Goal: Feedback & Contribution: Submit feedback/report problem

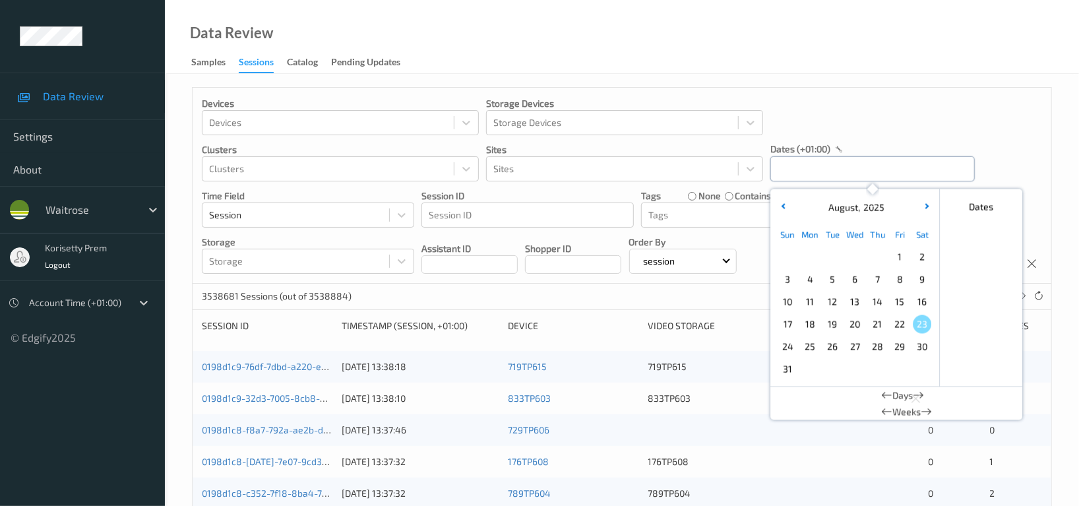
click at [840, 166] on input "text" at bounding box center [872, 168] width 204 height 25
click at [856, 323] on span "20" at bounding box center [855, 324] width 18 height 18
type input "20/08/2025 00:00 -> 20/08/2025 23:59"
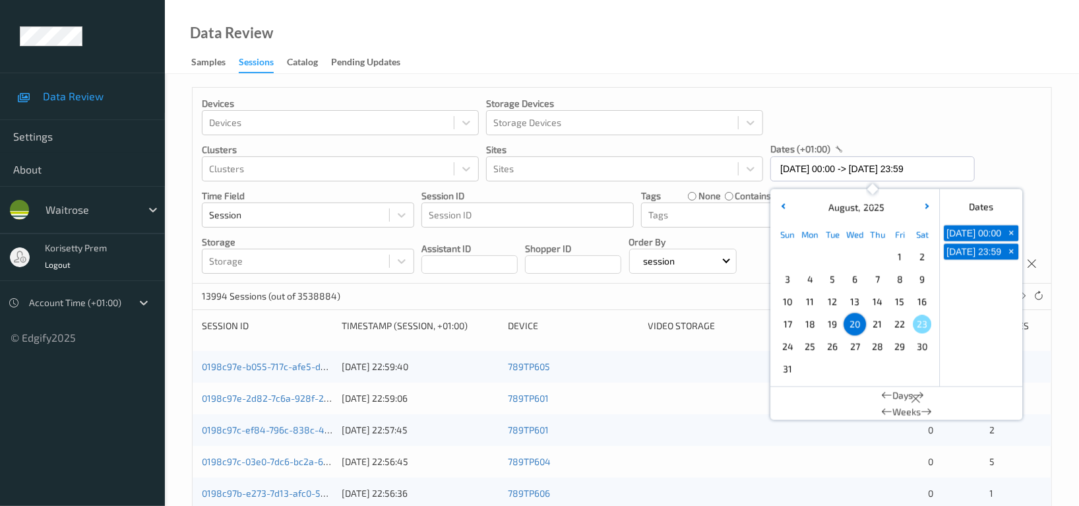
click at [993, 120] on div "Devices Devices Storage Devices Storage Devices Clusters Clusters Sites Sites d…" at bounding box center [622, 186] width 859 height 196
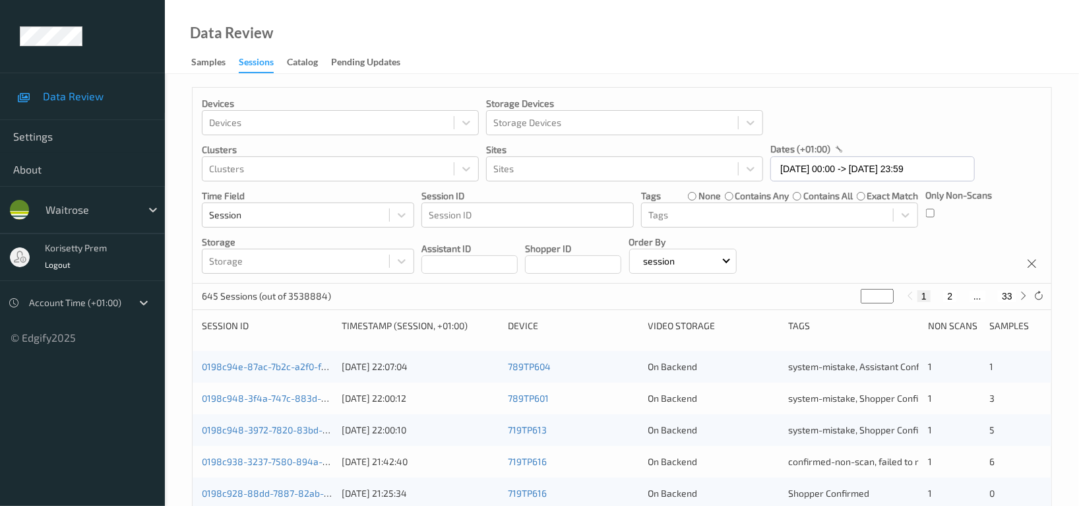
click at [869, 294] on input "*" at bounding box center [877, 296] width 33 height 15
type input "**"
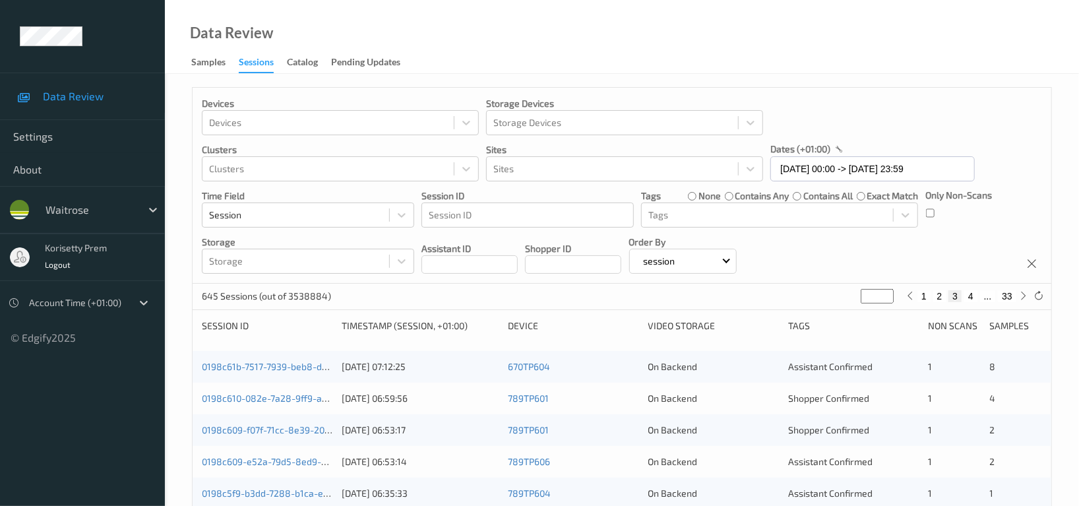
type input "*"
click at [1001, 297] on button "33" at bounding box center [1007, 296] width 18 height 12
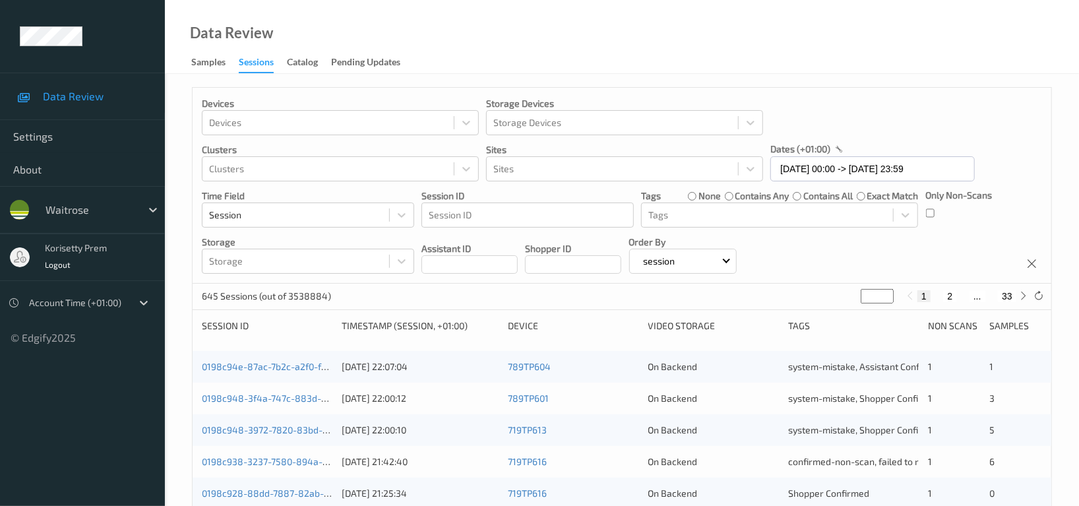
type input "**"
click at [977, 298] on button "32" at bounding box center [978, 296] width 18 height 12
type input "**"
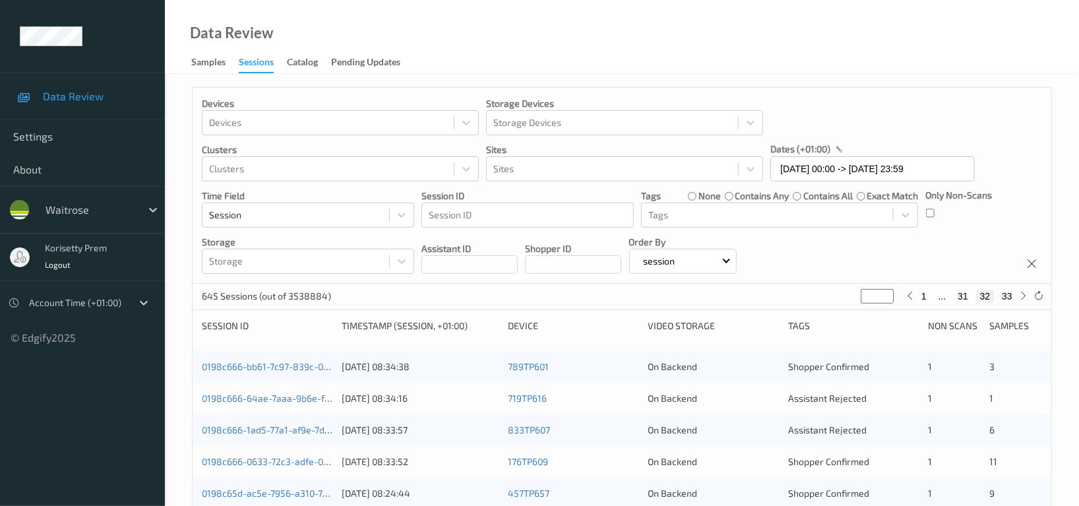
click at [962, 299] on button "31" at bounding box center [963, 296] width 18 height 12
type input "**"
click at [955, 298] on button "30" at bounding box center [953, 296] width 18 height 12
type input "**"
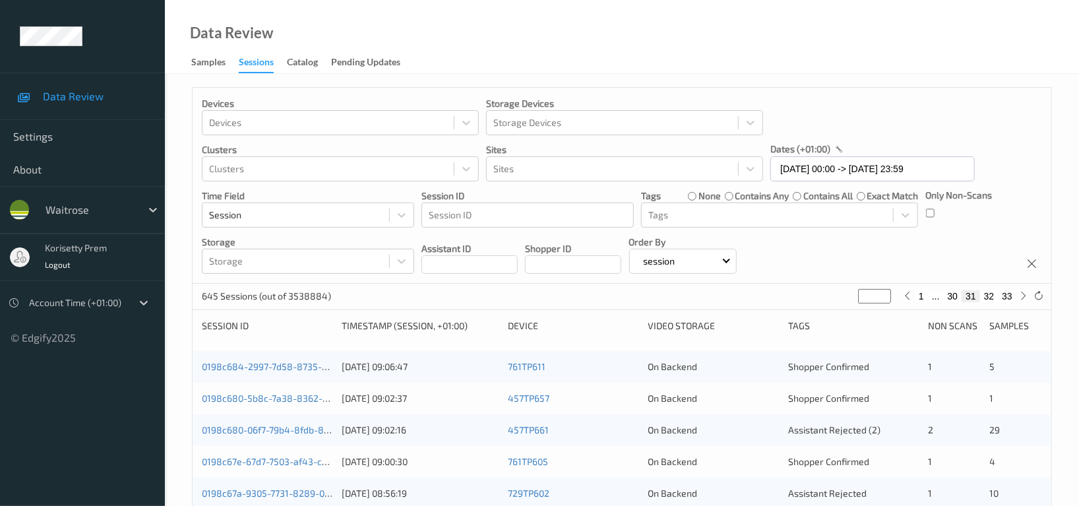
type input "**"
click at [933, 299] on button "29" at bounding box center [937, 296] width 18 height 12
type input "**"
click at [937, 293] on button "28" at bounding box center [937, 296] width 18 height 12
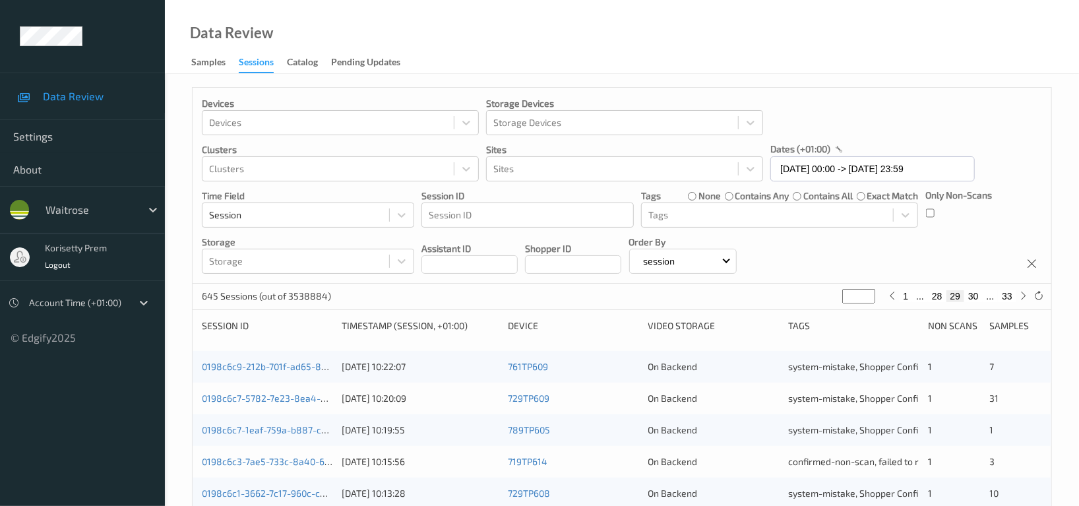
type input "**"
click at [954, 253] on div "Devices Devices Storage Devices Storage Devices Clusters Clusters Sites Sites d…" at bounding box center [622, 186] width 859 height 196
click at [974, 297] on button "29" at bounding box center [973, 296] width 18 height 12
type input "**"
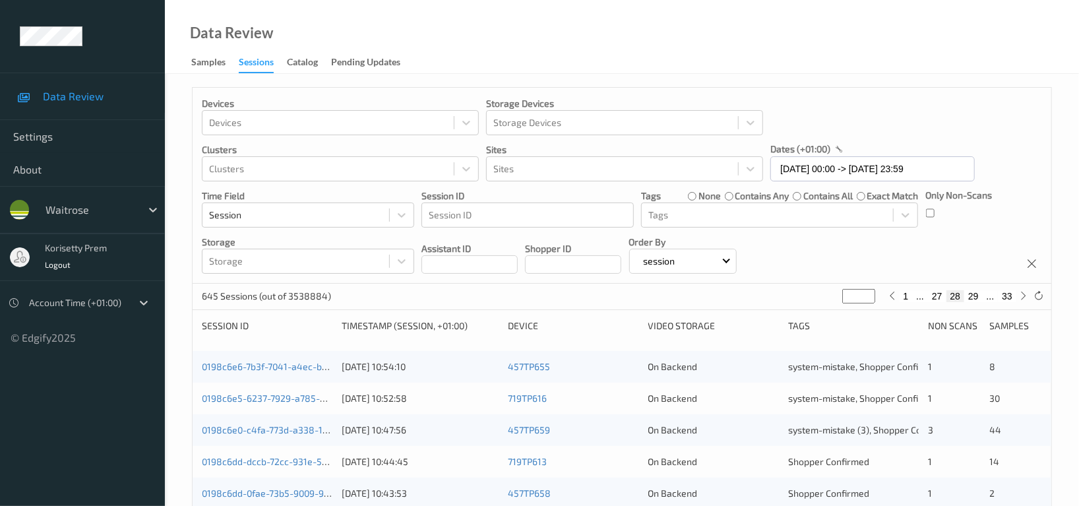
type input "**"
click at [975, 296] on button "30" at bounding box center [973, 296] width 18 height 12
type input "**"
click at [975, 297] on button "31" at bounding box center [973, 296] width 18 height 12
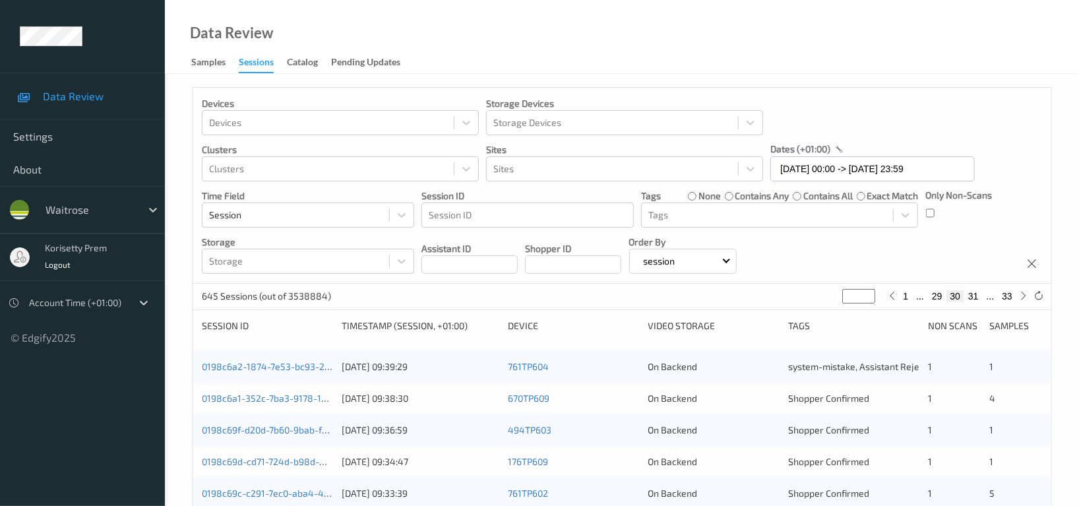
type input "**"
click at [786, 298] on div "645 Sessions (out of 3538884) ** 1 ... 30 31 32 33" at bounding box center [622, 297] width 859 height 26
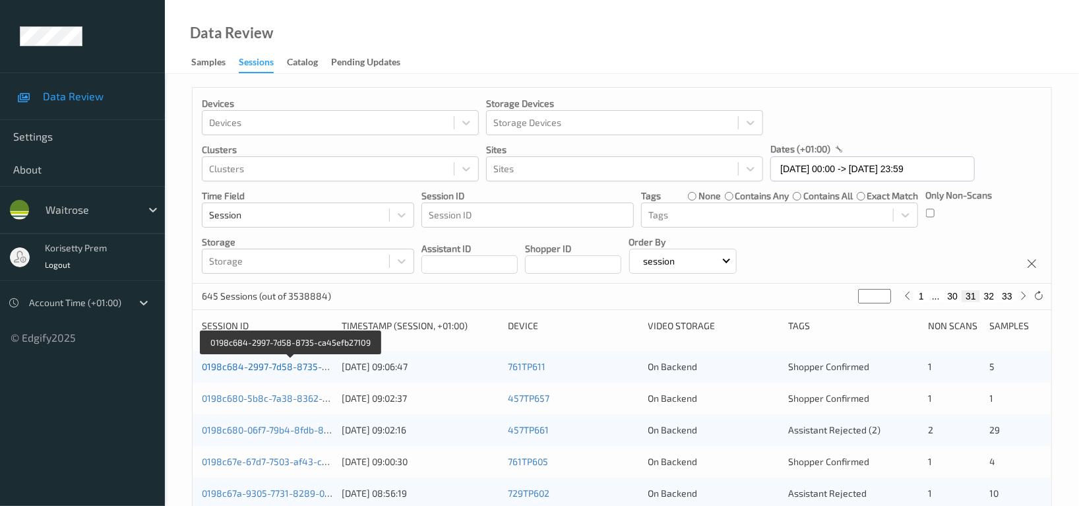
click at [288, 370] on link "0198c684-2997-7d58-8735-ca45efb27109" at bounding box center [291, 366] width 179 height 11
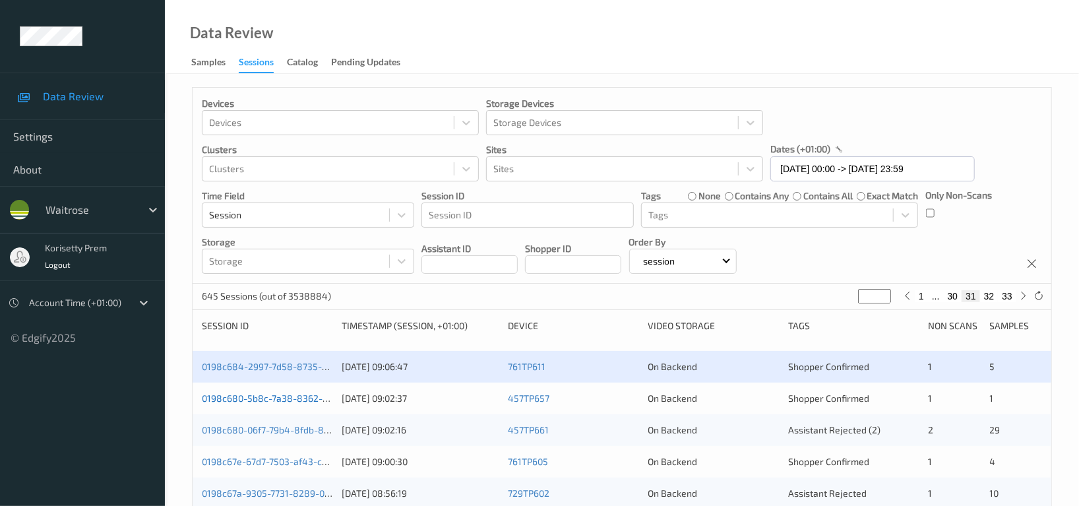
click at [287, 403] on link "0198c680-5b8c-7a38-8362-1170e27e77f6" at bounding box center [290, 397] width 177 height 11
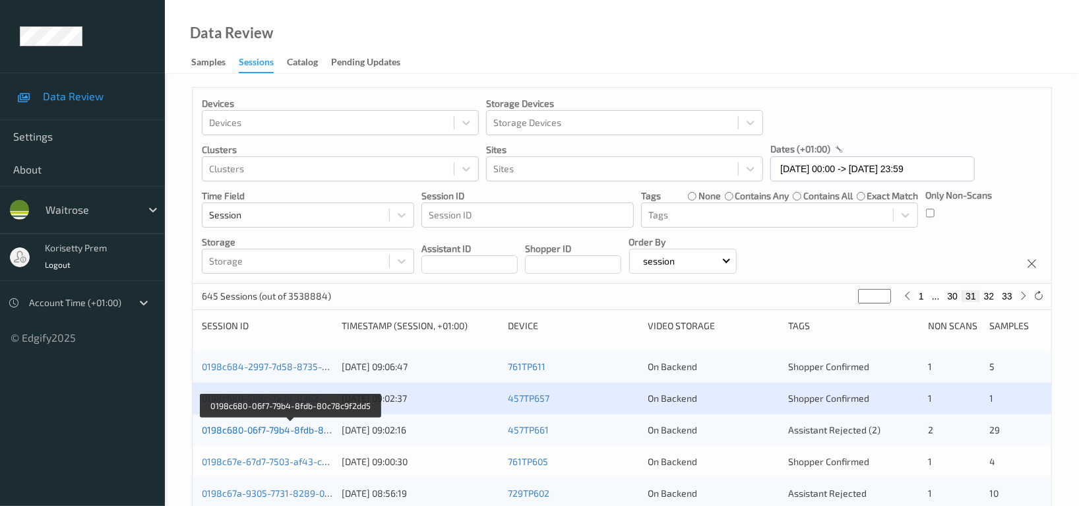
click at [287, 431] on link "0198c680-06f7-79b4-8fdb-80c78c9f2dd5" at bounding box center [290, 429] width 177 height 11
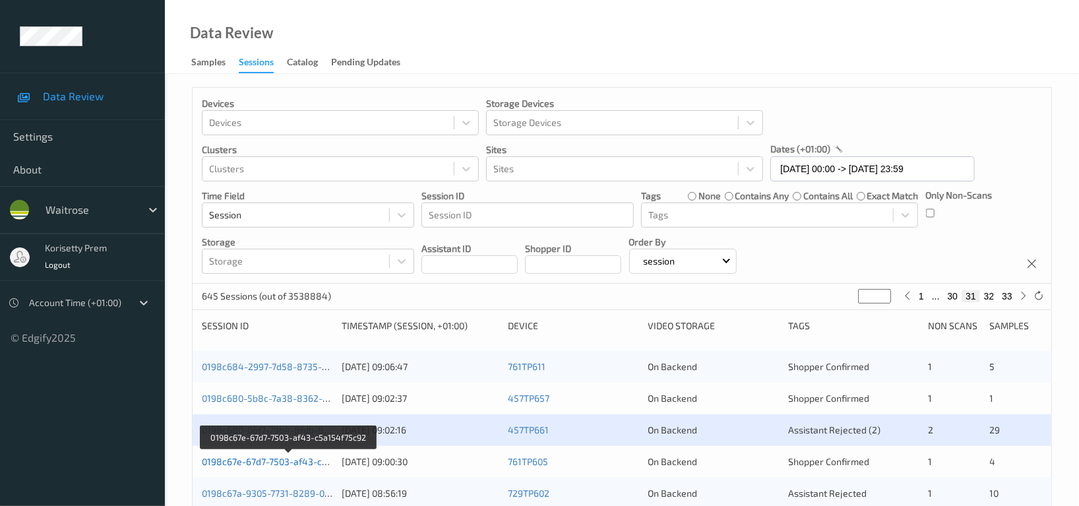
click at [292, 464] on link "0198c67e-67d7-7503-af43-c5a154f75c92" at bounding box center [289, 461] width 174 height 11
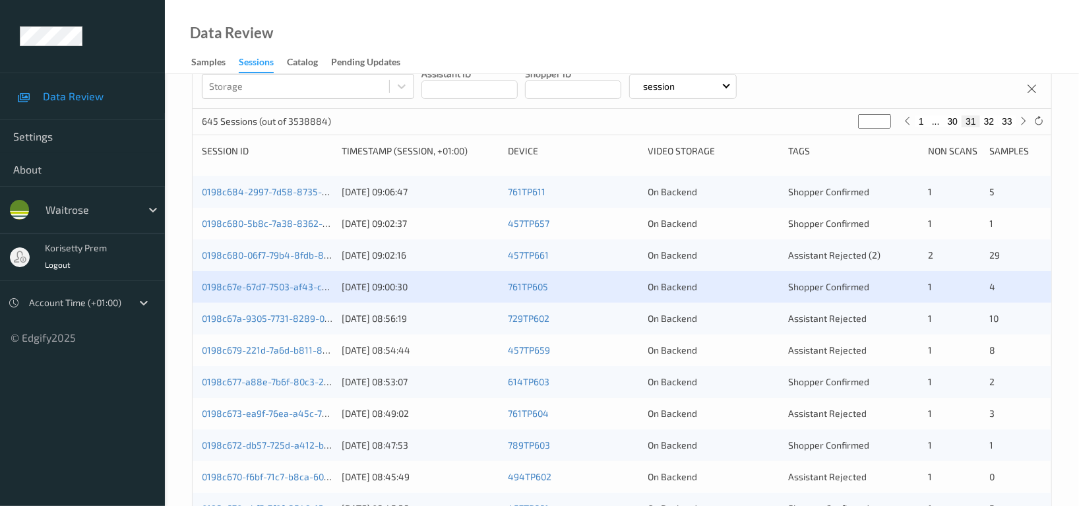
scroll to position [175, 0]
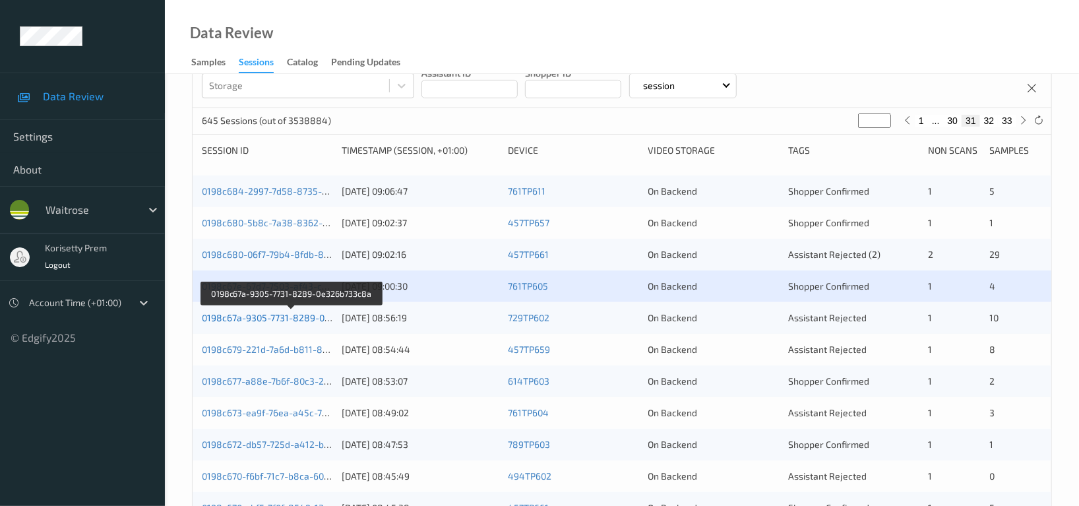
click at [293, 318] on link "0198c67a-9305-7731-8289-0e326b733c8a" at bounding box center [292, 317] width 180 height 11
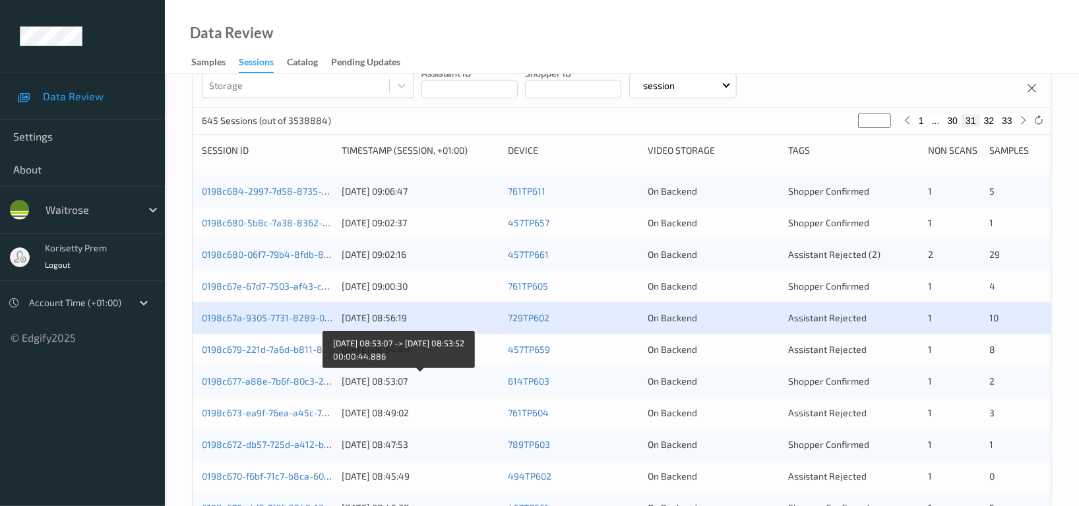
scroll to position [263, 0]
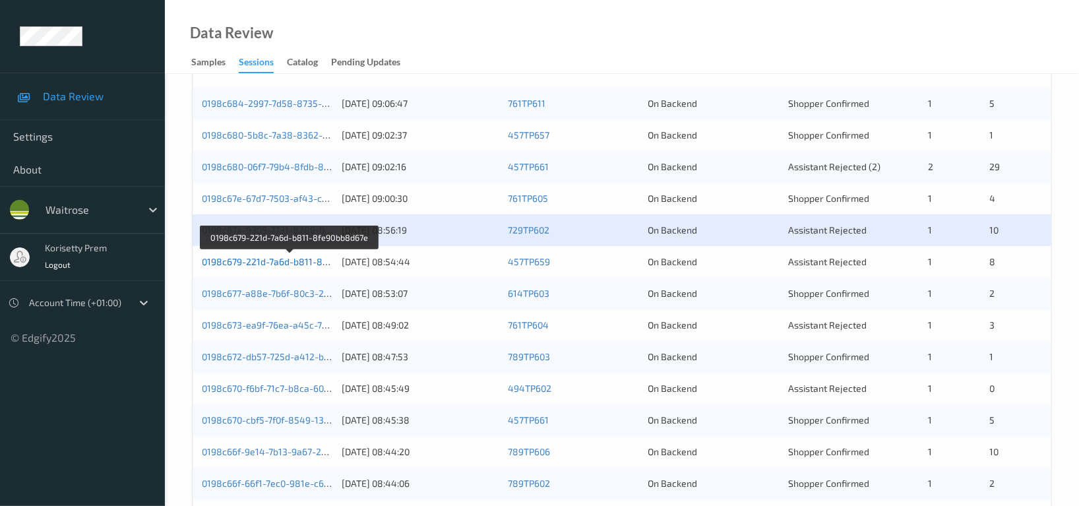
click at [303, 265] on link "0198c679-221d-7a6d-b811-8fe90bb8d67e" at bounding box center [290, 261] width 177 height 11
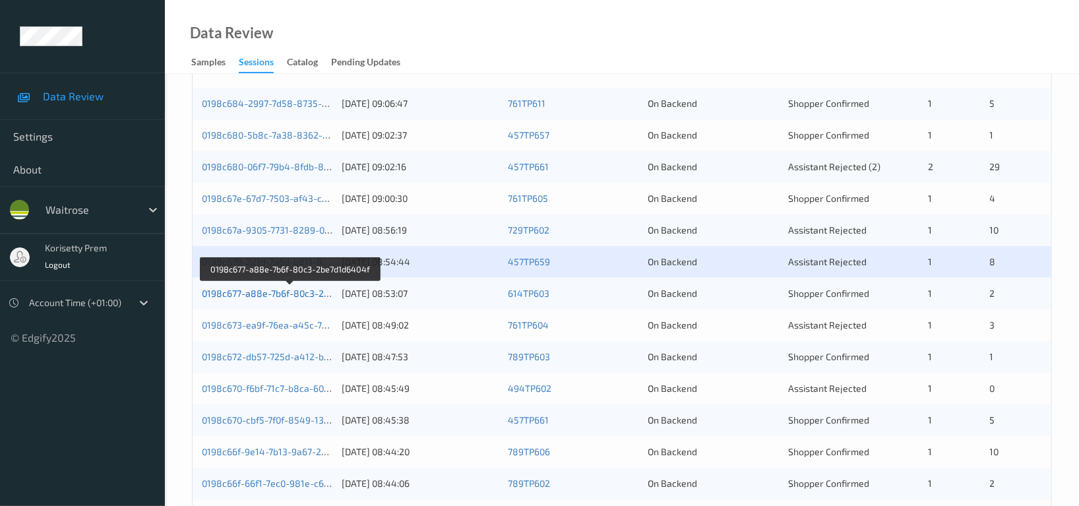
click at [308, 291] on link "0198c677-a88e-7b6f-80c3-2be7d1d6404f" at bounding box center [290, 293] width 177 height 11
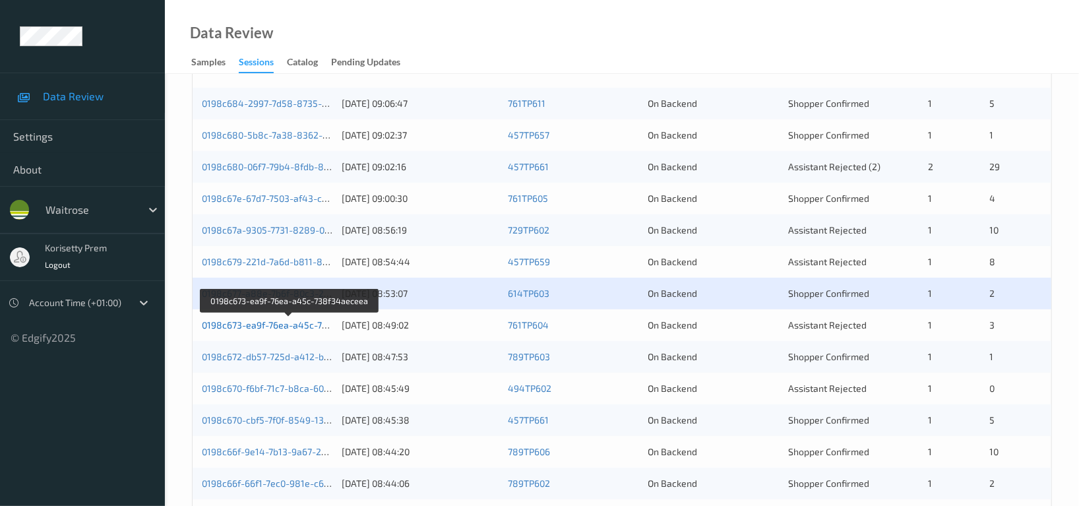
click at [309, 328] on link "0198c673-ea9f-76ea-a45c-738f34aeceea" at bounding box center [290, 324] width 177 height 11
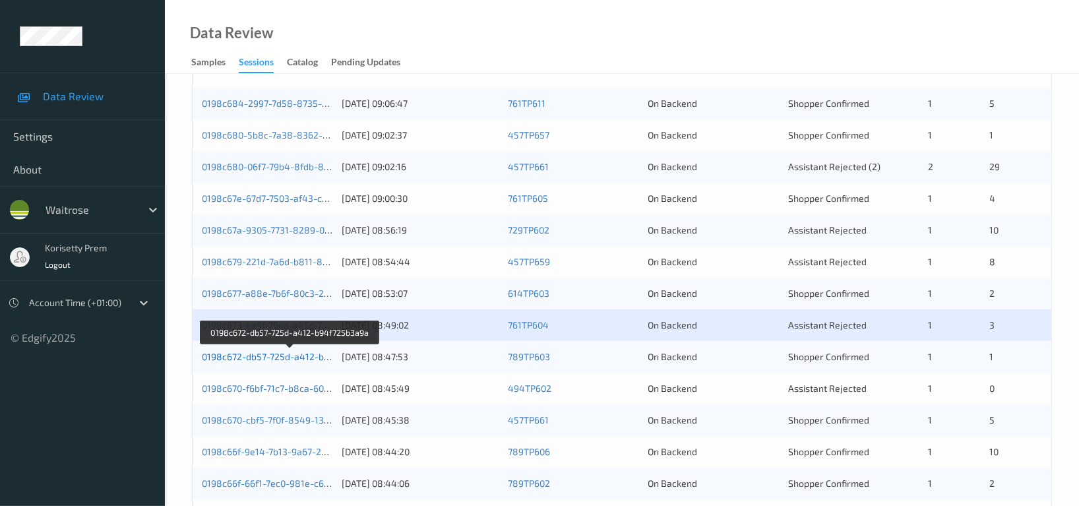
click at [316, 355] on link "0198c672-db57-725d-a412-b94f725b3a9a" at bounding box center [291, 356] width 178 height 11
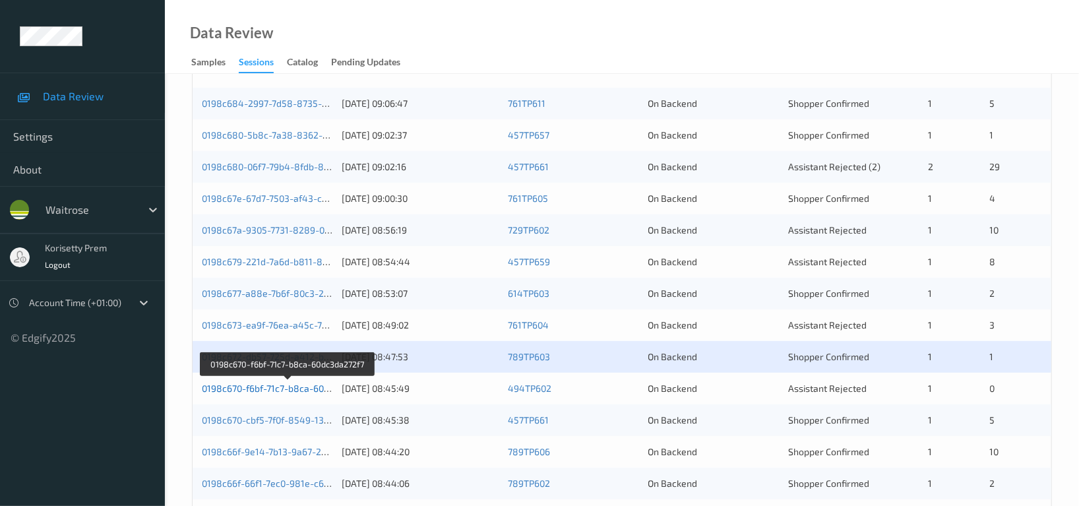
click at [309, 389] on link "0198c670-f6bf-71c7-b8ca-60dc3da272f7" at bounding box center [287, 388] width 171 height 11
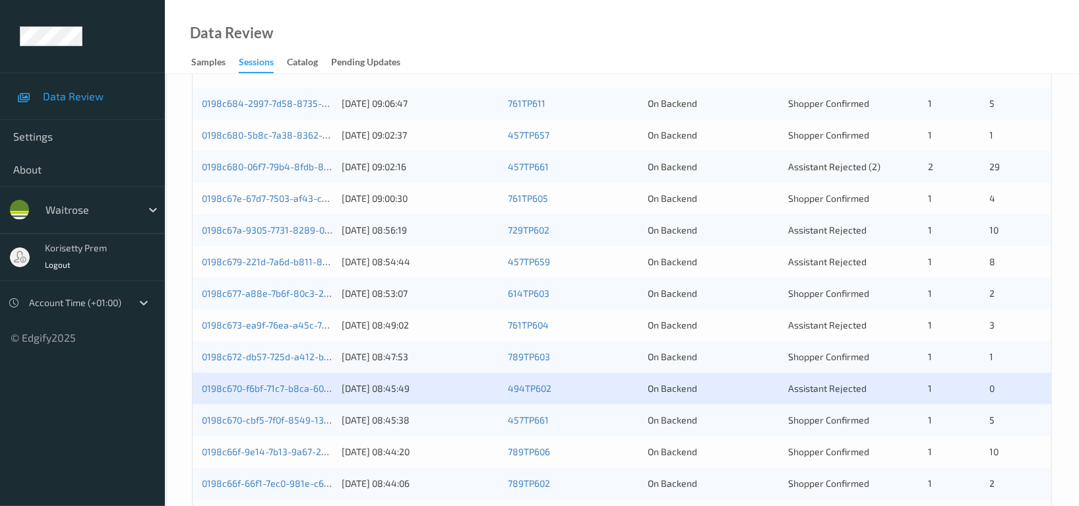
click at [383, 268] on div "0198c679-221d-7a6d-b811-8fe90bb8d67e 20/08/2025 08:54:44 457TP659 On Backend As…" at bounding box center [622, 262] width 859 height 32
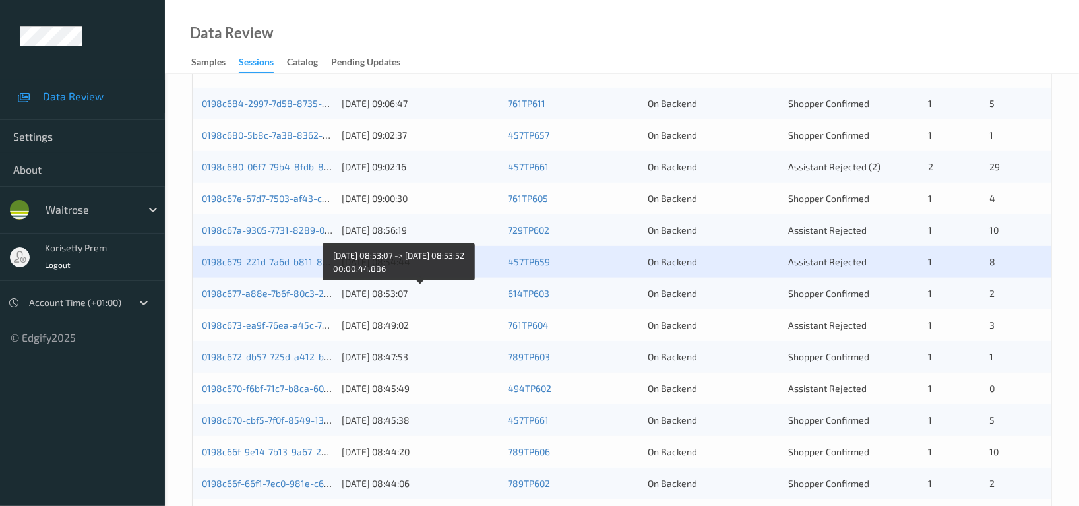
click at [413, 292] on div "20/08/2025 08:53:07" at bounding box center [420, 293] width 157 height 13
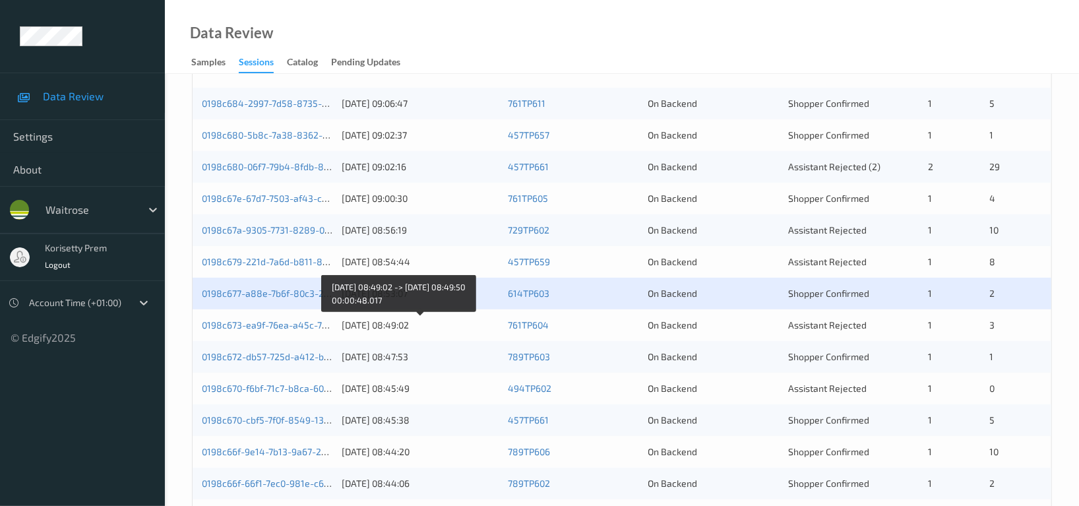
click at [397, 325] on div "20/08/2025 08:49:02" at bounding box center [420, 325] width 157 height 13
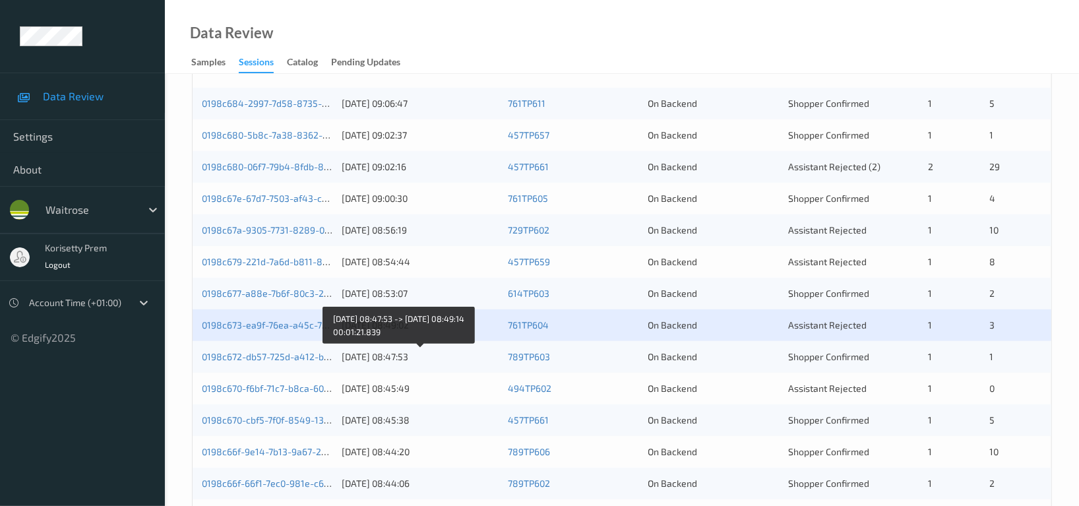
click at [415, 361] on div "20/08/2025 08:47:53" at bounding box center [420, 356] width 157 height 13
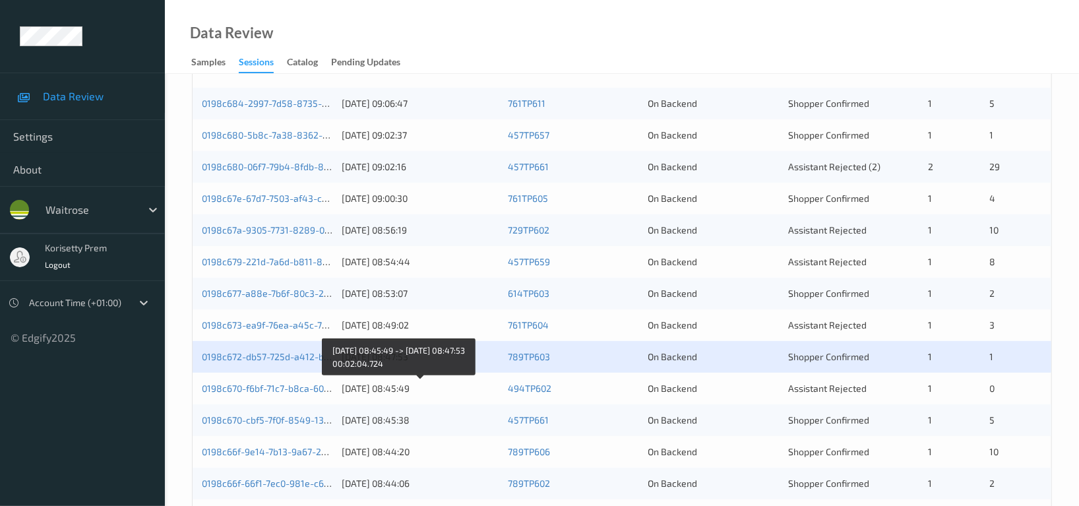
click at [371, 382] on div "20/08/2025 08:45:49" at bounding box center [420, 388] width 157 height 13
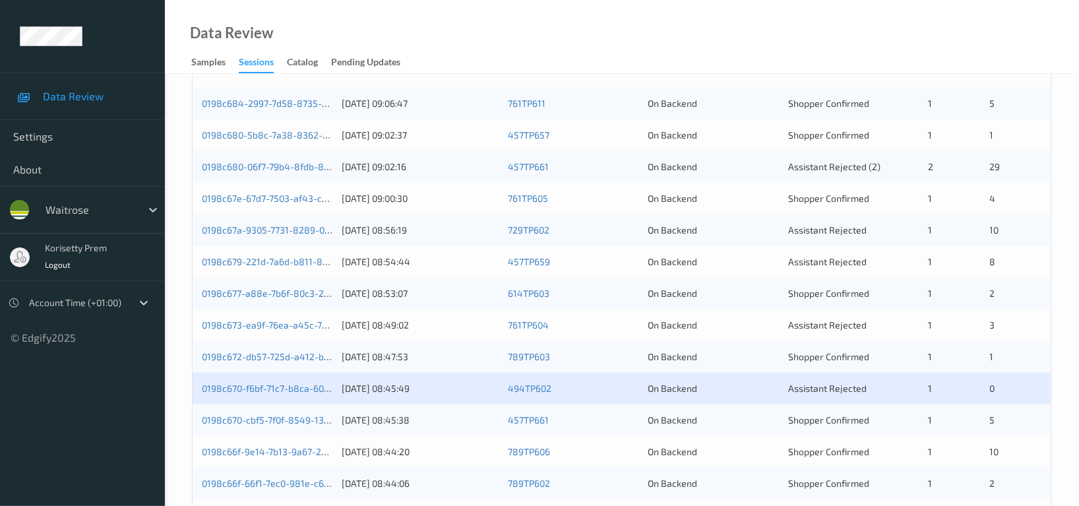
scroll to position [0, 0]
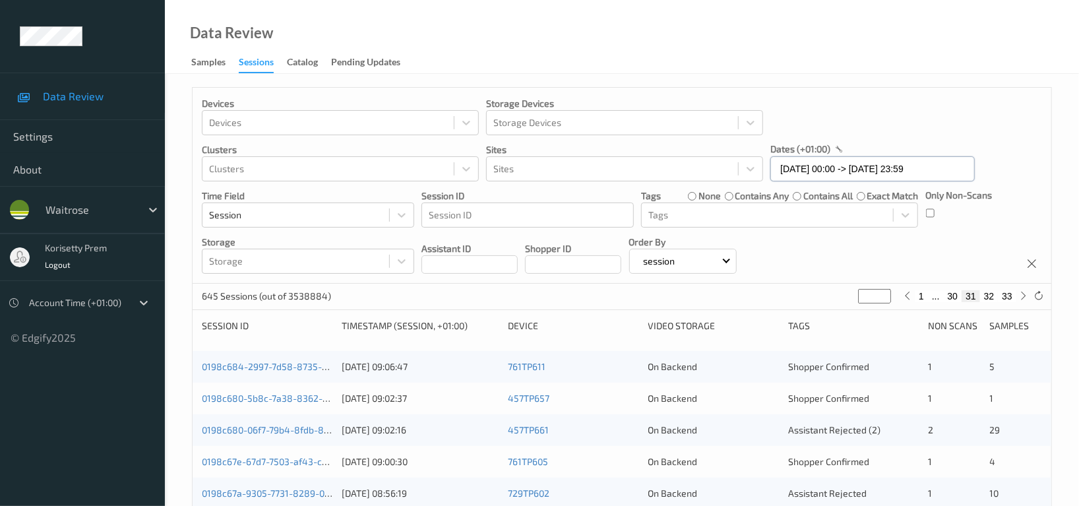
click at [883, 166] on input "20/08/2025 00:00 -> 20/08/2025 23:59" at bounding box center [872, 168] width 204 height 25
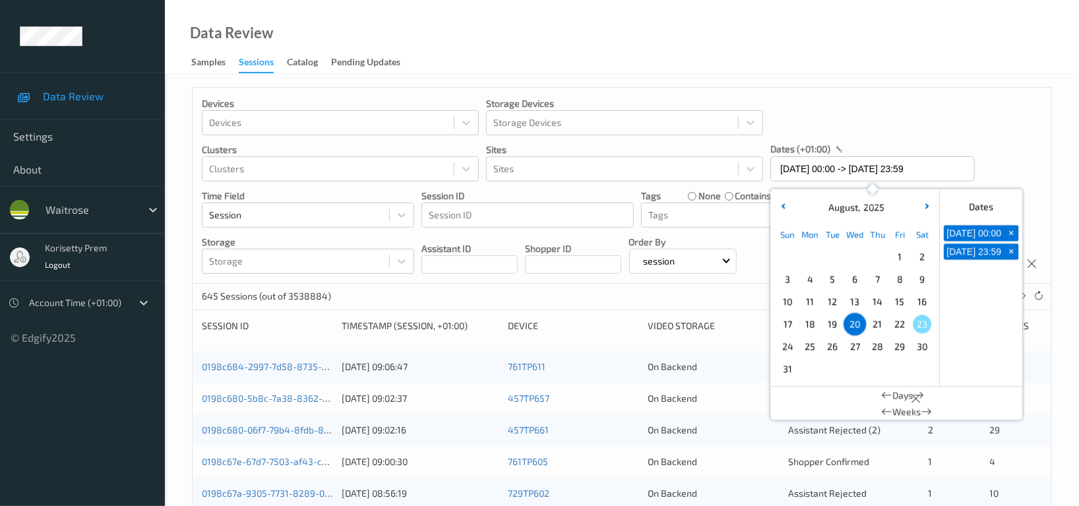
click at [1013, 239] on span "+" at bounding box center [1012, 233] width 14 height 14
type input "20/08/2025 00:00"
type input "*"
click at [1013, 239] on span "+" at bounding box center [1012, 233] width 14 height 14
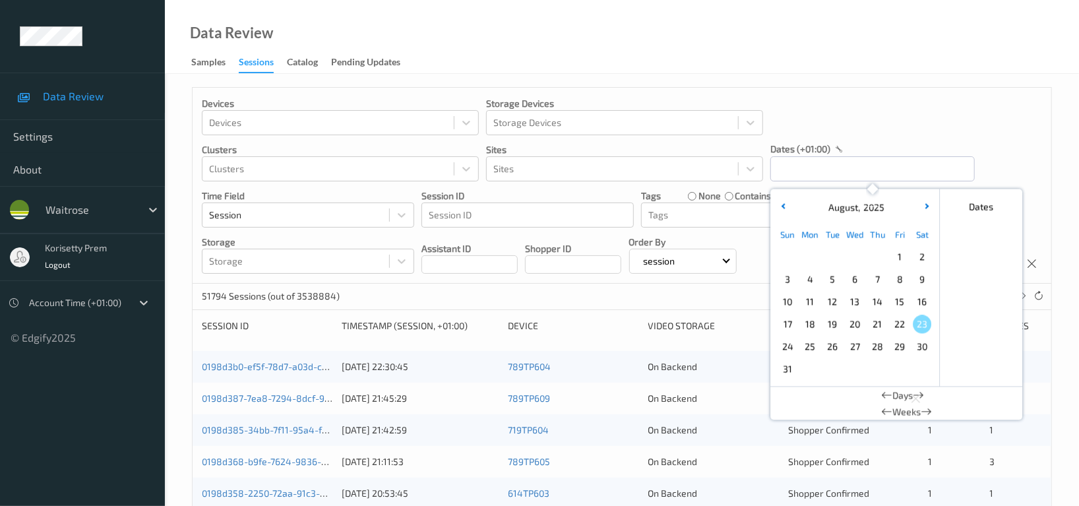
click at [877, 325] on span "21" at bounding box center [877, 324] width 18 height 18
type input "21/08/2025 00:00 -> 21/08/2025 23:59"
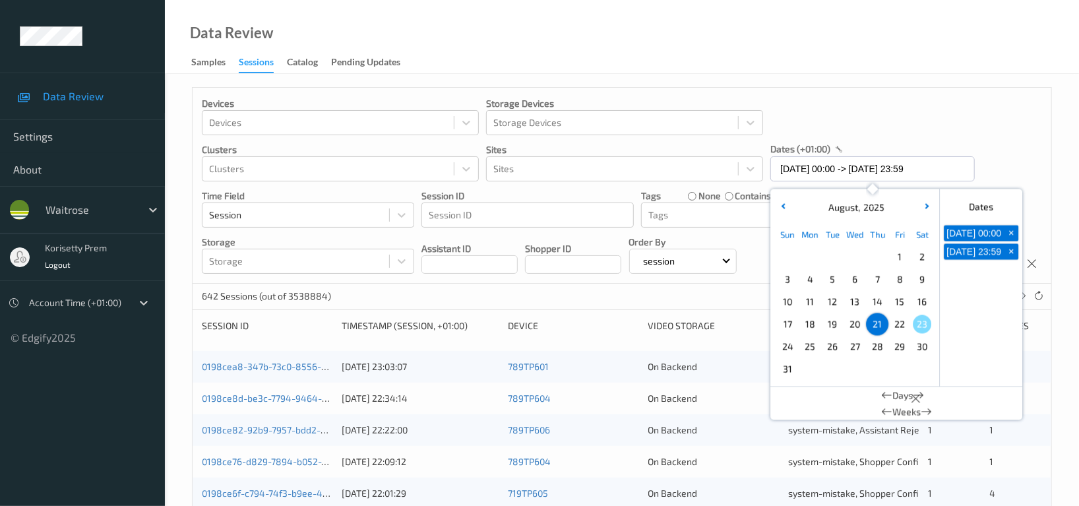
click at [1038, 133] on div "Devices Devices Storage Devices Storage Devices Clusters Clusters Sites Sites d…" at bounding box center [622, 186] width 859 height 196
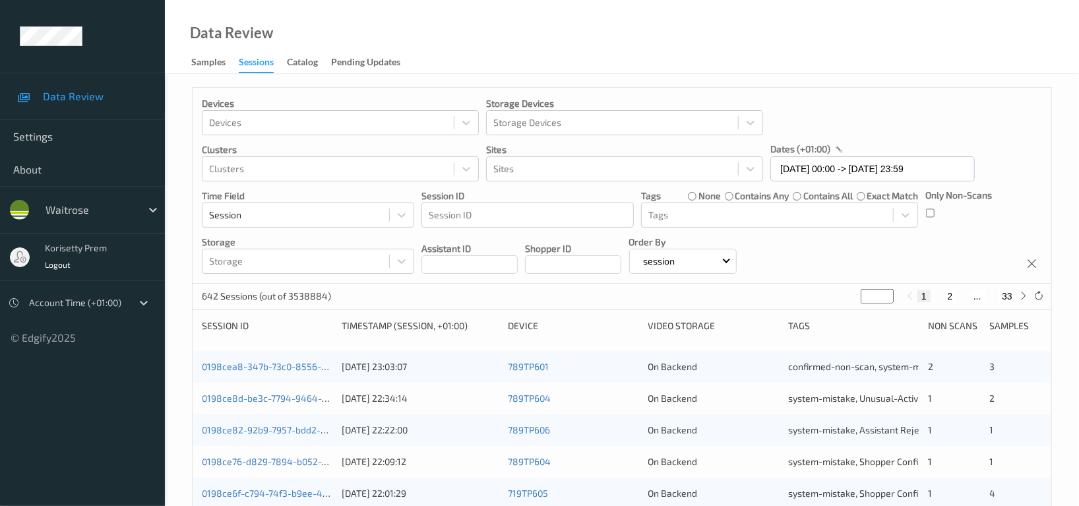
type input "*"
click at [887, 293] on input "*" at bounding box center [877, 296] width 33 height 15
type input "*"
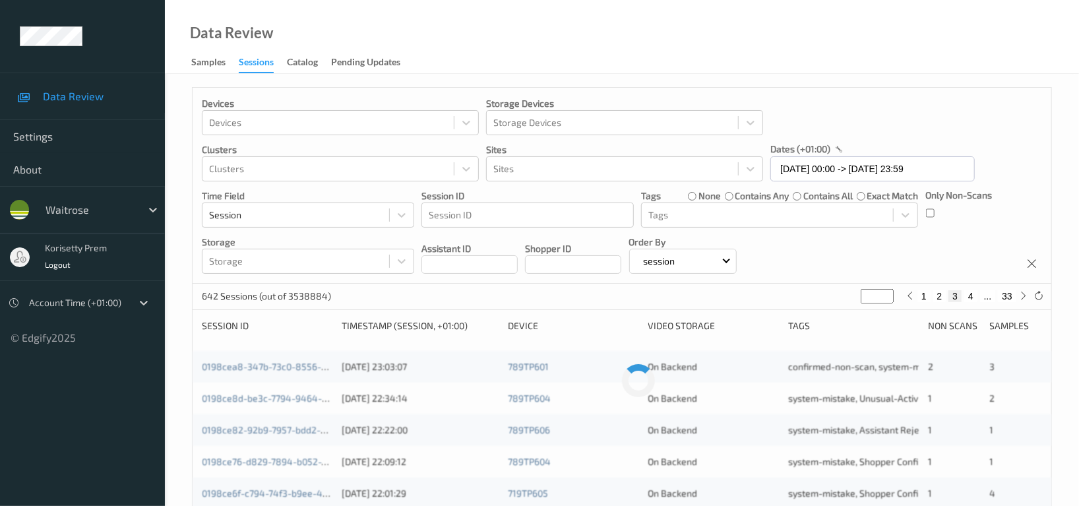
click at [887, 293] on input "*" at bounding box center [877, 296] width 33 height 15
type input "*"
click at [887, 293] on input "*" at bounding box center [874, 296] width 33 height 15
type input "*"
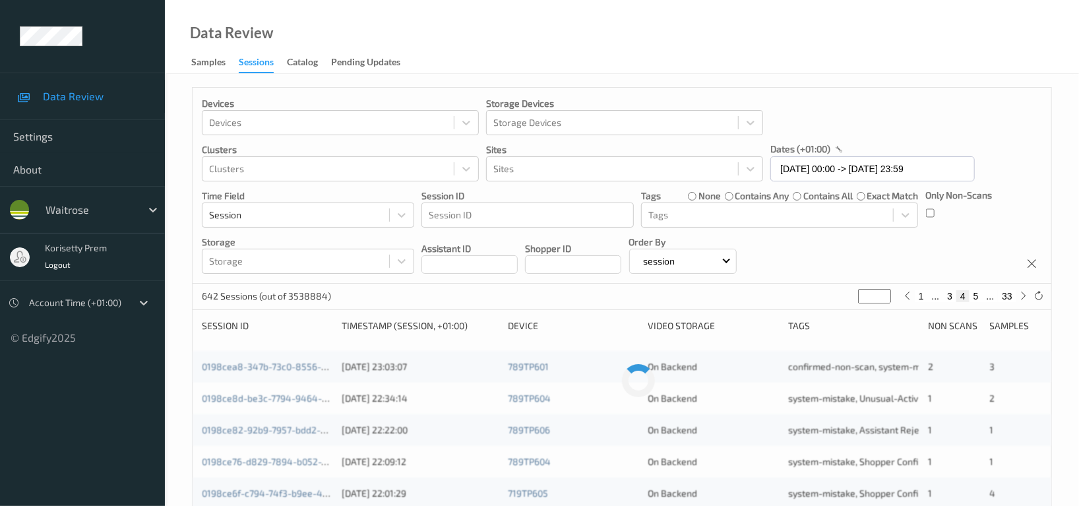
type input "*"
click at [887, 293] on input "*" at bounding box center [874, 296] width 33 height 15
type input "*"
click at [887, 293] on input "*" at bounding box center [874, 296] width 33 height 15
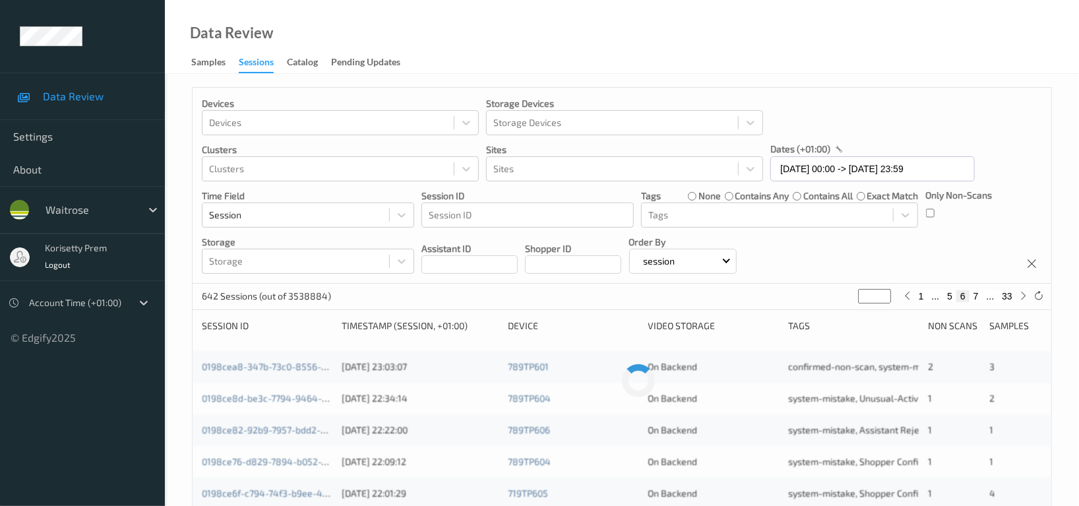
type input "*"
click at [887, 293] on input "*" at bounding box center [874, 296] width 33 height 15
type input "*"
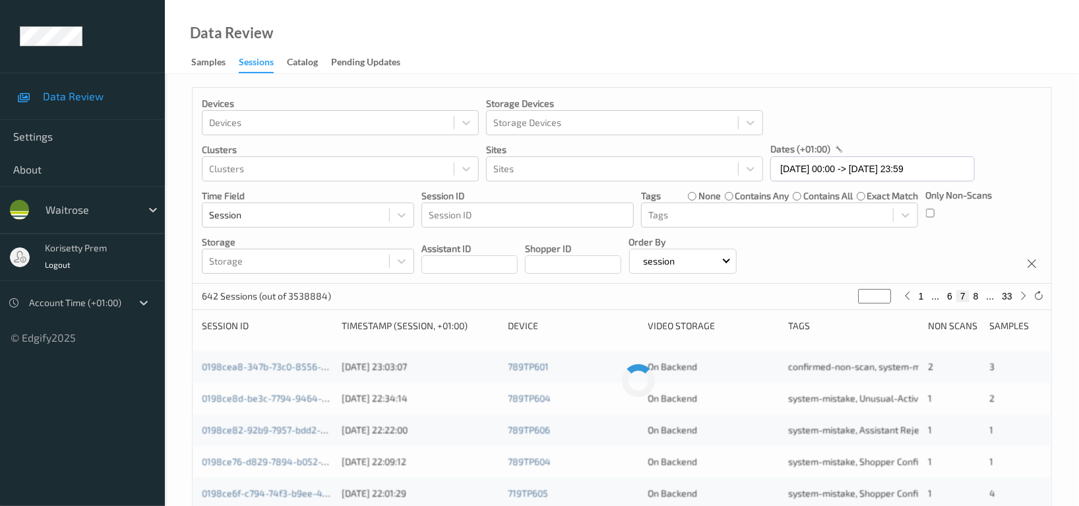
type input "*"
click at [887, 293] on input "*" at bounding box center [874, 296] width 33 height 15
click at [763, 283] on div "Devices Devices Storage Devices Storage Devices Clusters Clusters Sites Sites d…" at bounding box center [622, 186] width 859 height 196
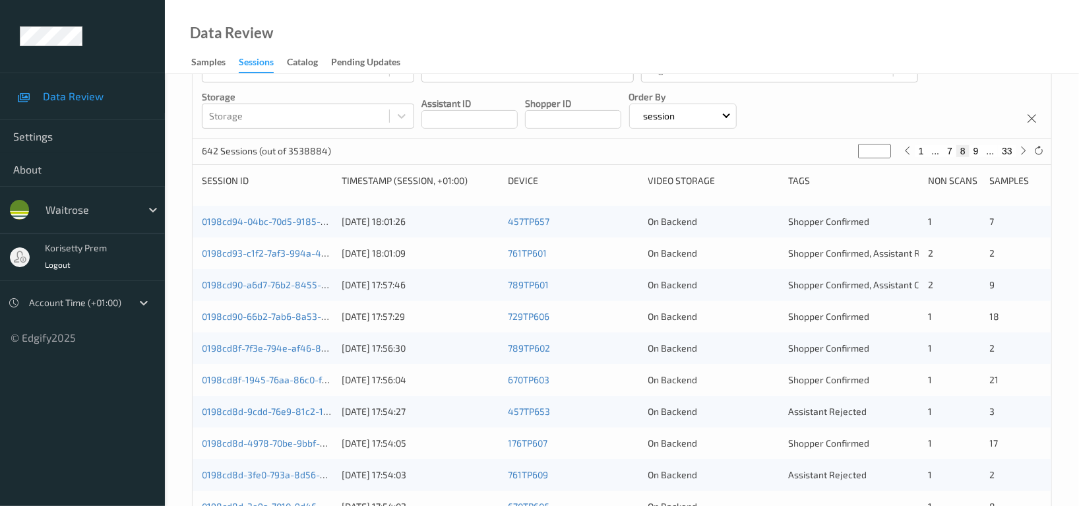
scroll to position [175, 0]
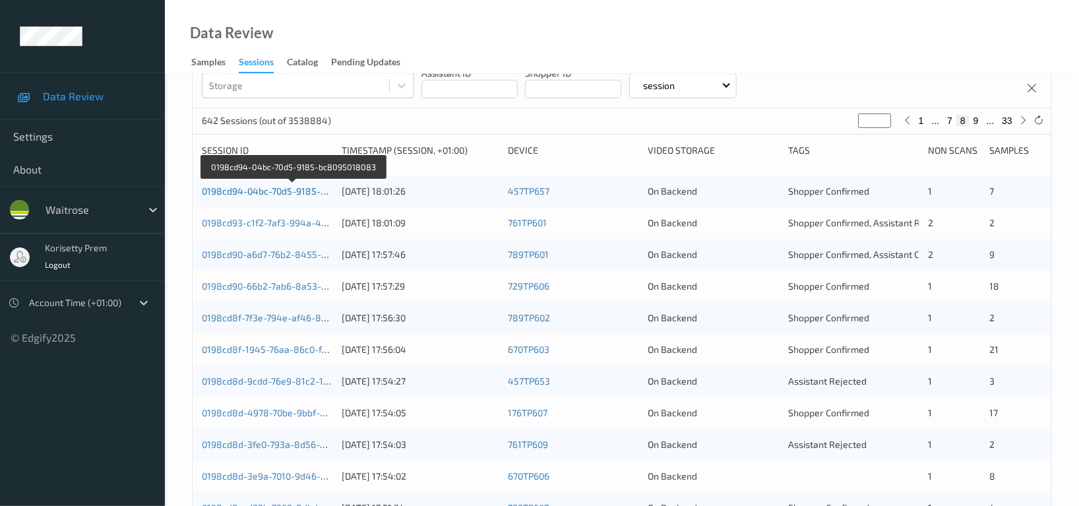
click at [299, 193] on link "0198cd94-04bc-70d5-9185-bc8095018083" at bounding box center [293, 190] width 182 height 11
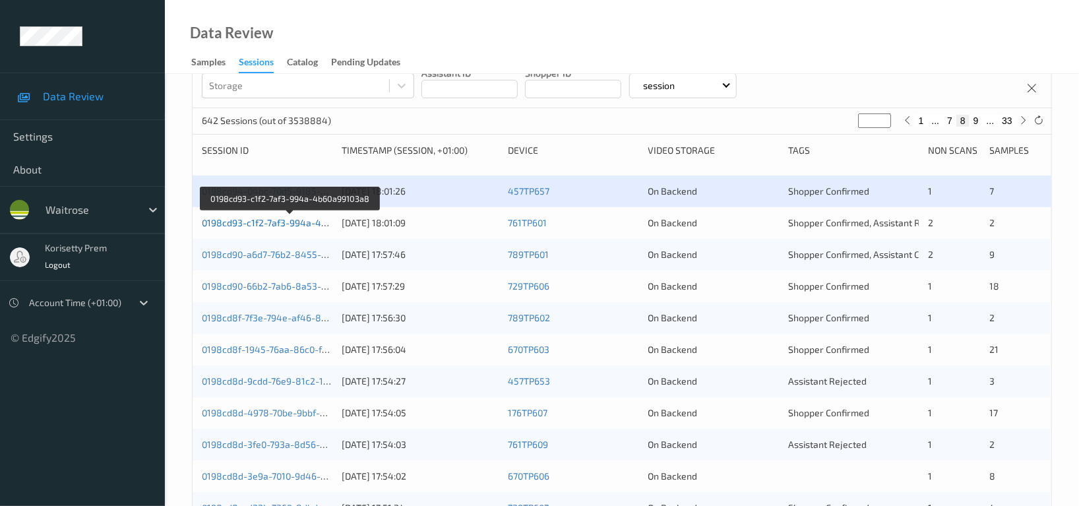
click at [312, 222] on link "0198cd93-c1f2-7af3-994a-4b60a99103a8" at bounding box center [290, 222] width 177 height 11
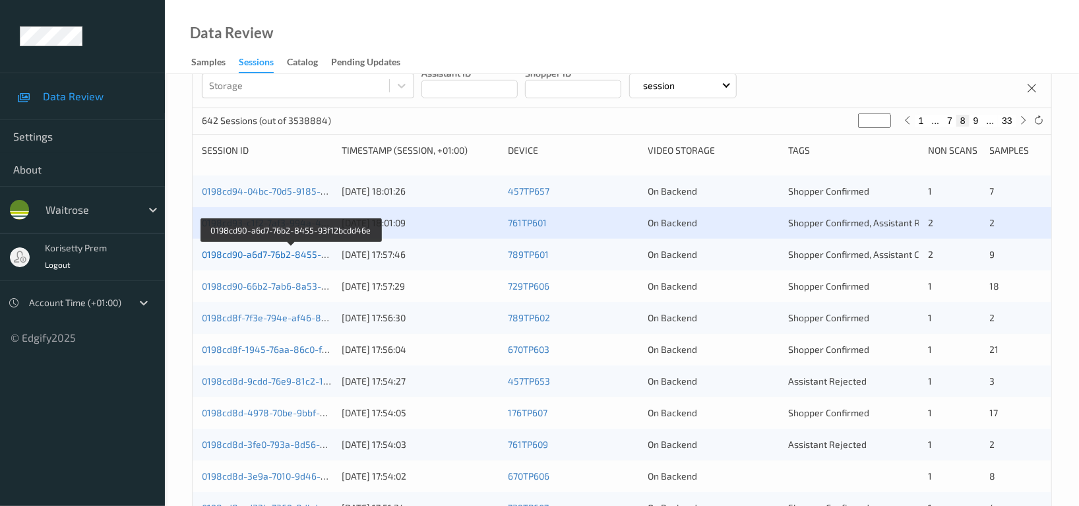
click at [315, 253] on link "0198cd90-a6d7-76b2-8455-93f12bcdd46e" at bounding box center [291, 254] width 179 height 11
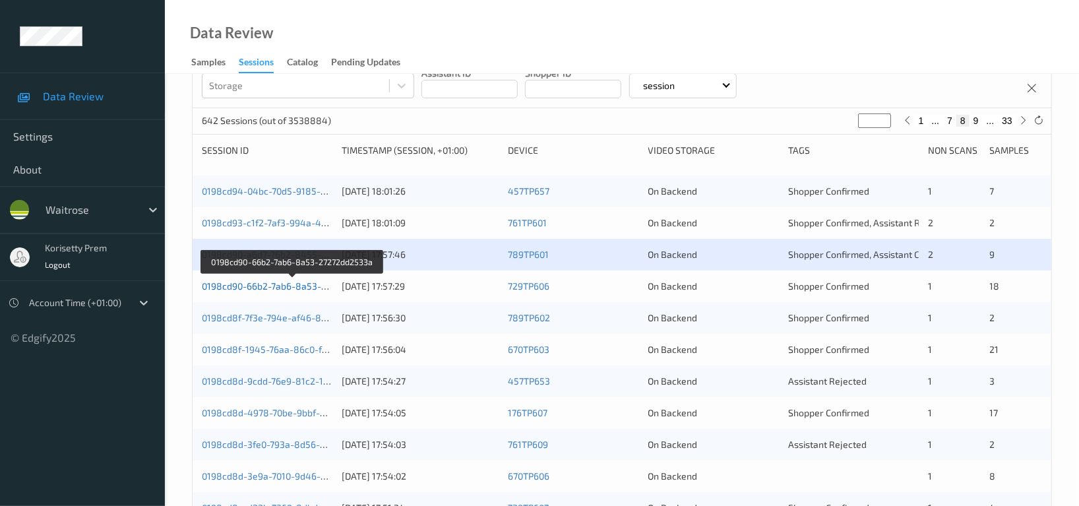
click at [307, 290] on link "0198cd90-66b2-7ab6-8a53-27272dd2533a" at bounding box center [292, 285] width 181 height 11
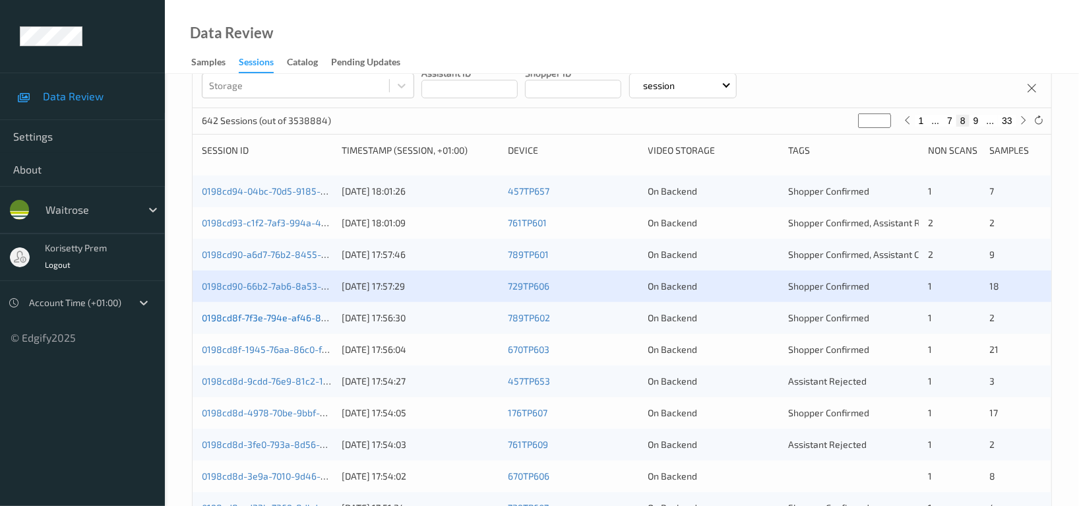
click at [307, 316] on link "0198cd8f-7f3e-794e-af46-890239109780" at bounding box center [290, 317] width 176 height 11
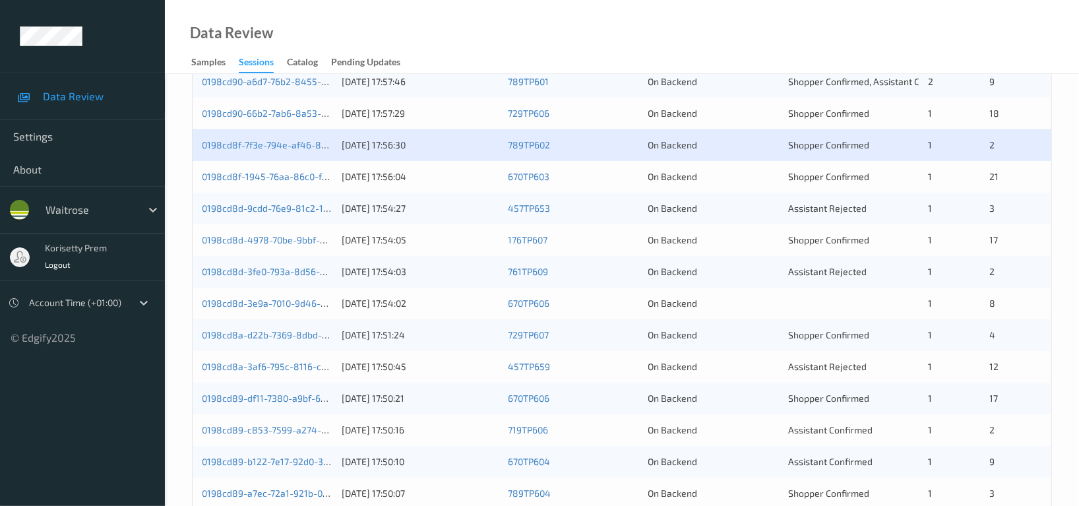
scroll to position [352, 0]
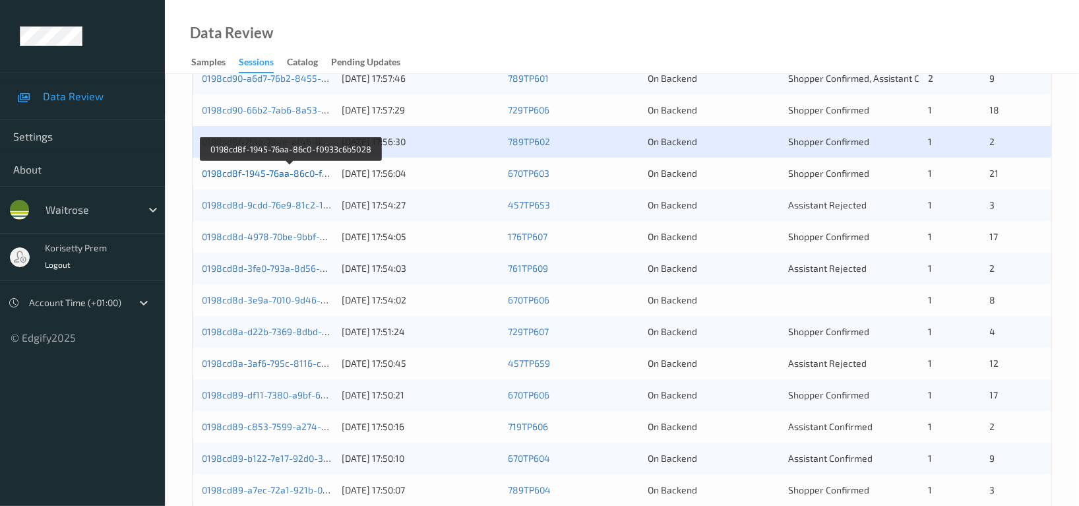
click at [293, 176] on link "0198cd8f-1945-76aa-86c0-f0933c6b5028" at bounding box center [291, 173] width 178 height 11
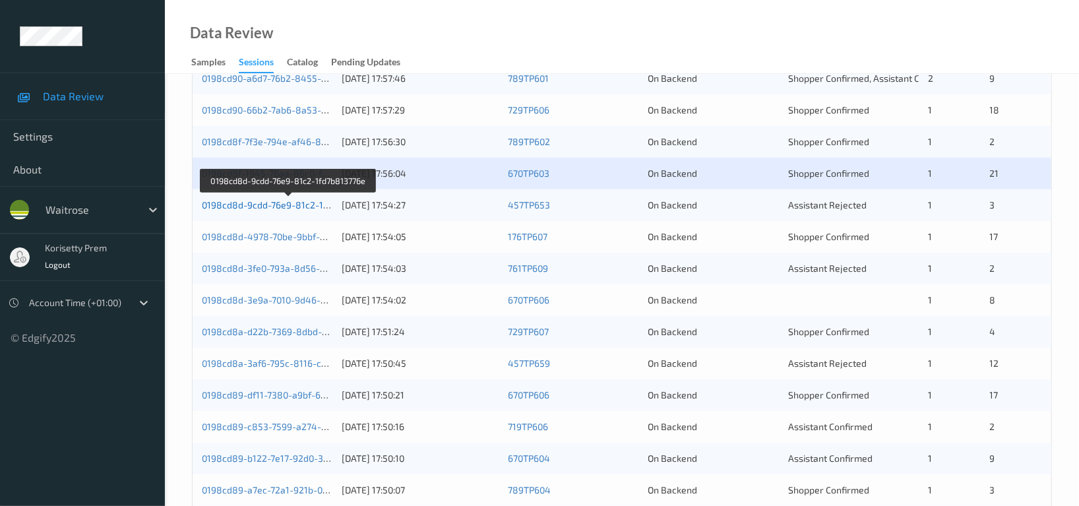
click at [310, 204] on link "0198cd8d-9cdd-76e9-81c2-1fd7b813776e" at bounding box center [289, 204] width 175 height 11
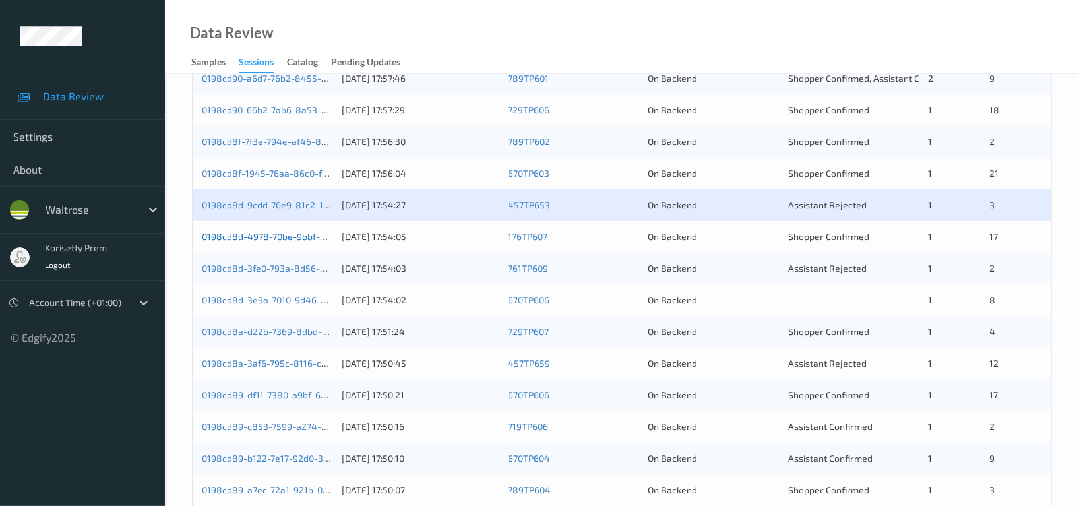
click at [303, 240] on link "0198cd8d-4978-70be-9bbf-b162c5e724dd" at bounding box center [291, 236] width 179 height 11
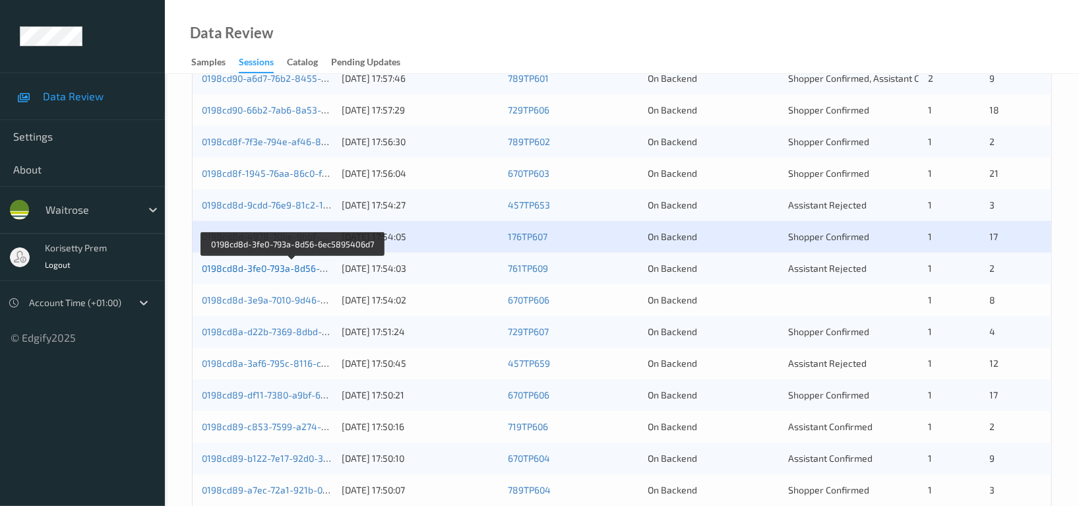
click at [314, 272] on link "0198cd8d-3fe0-793a-8d56-6ec5895406d7" at bounding box center [292, 268] width 181 height 11
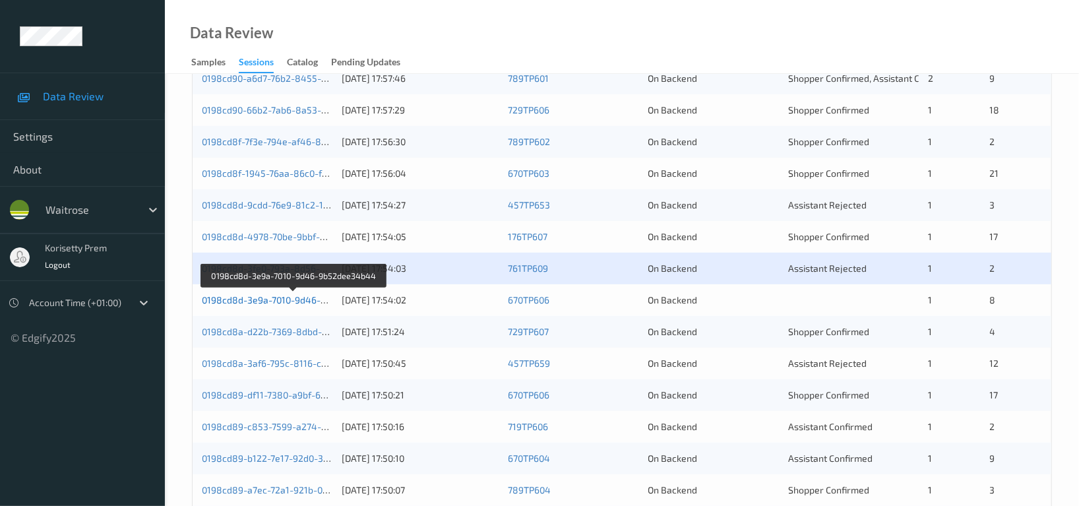
click at [307, 301] on link "0198cd8d-3e9a-7010-9d46-9b52dee34b44" at bounding box center [294, 299] width 184 height 11
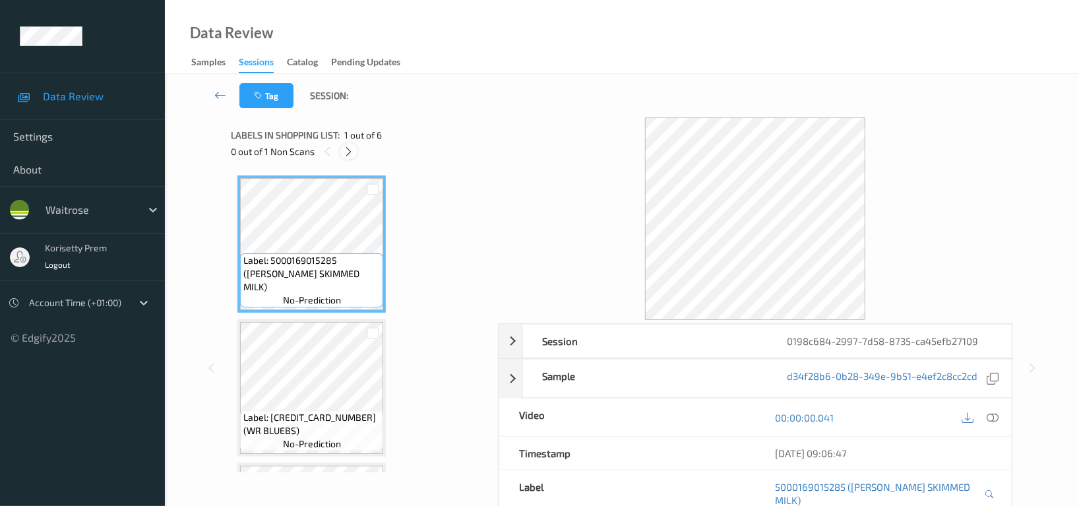
click at [352, 148] on icon at bounding box center [349, 152] width 11 height 12
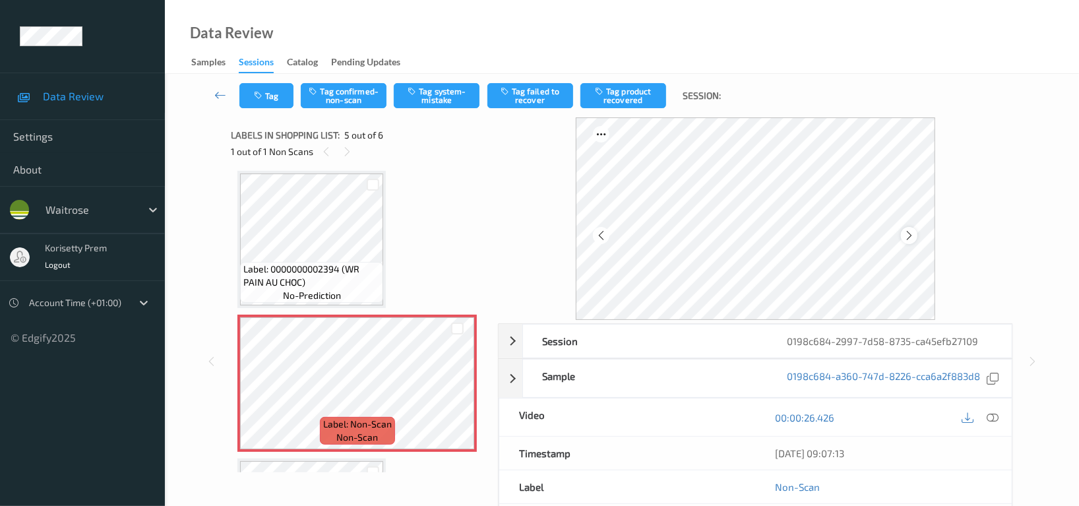
click at [910, 234] on icon at bounding box center [909, 236] width 11 height 12
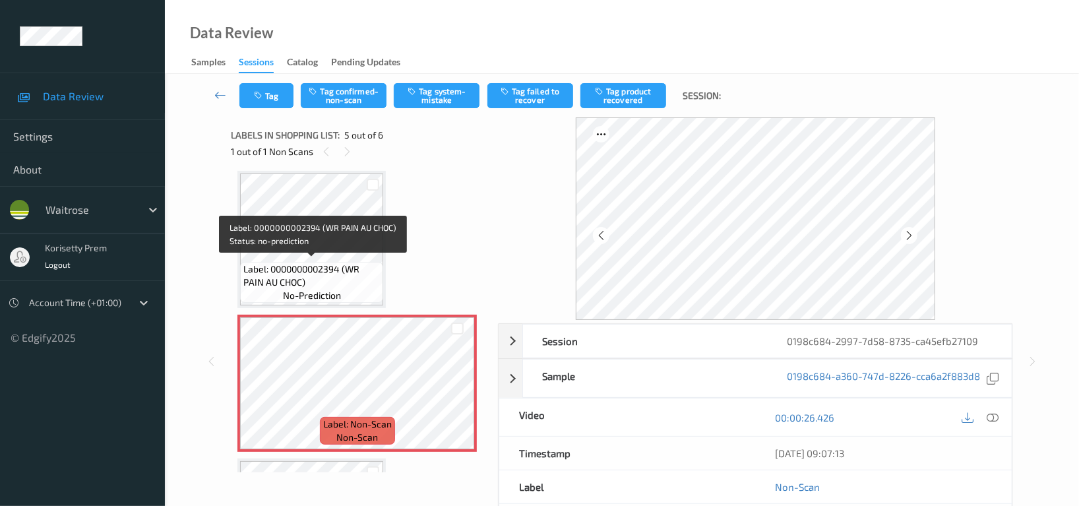
click at [317, 264] on span "Label: 0000000002394 (WR PAIN AU CHOC)" at bounding box center [311, 276] width 137 height 26
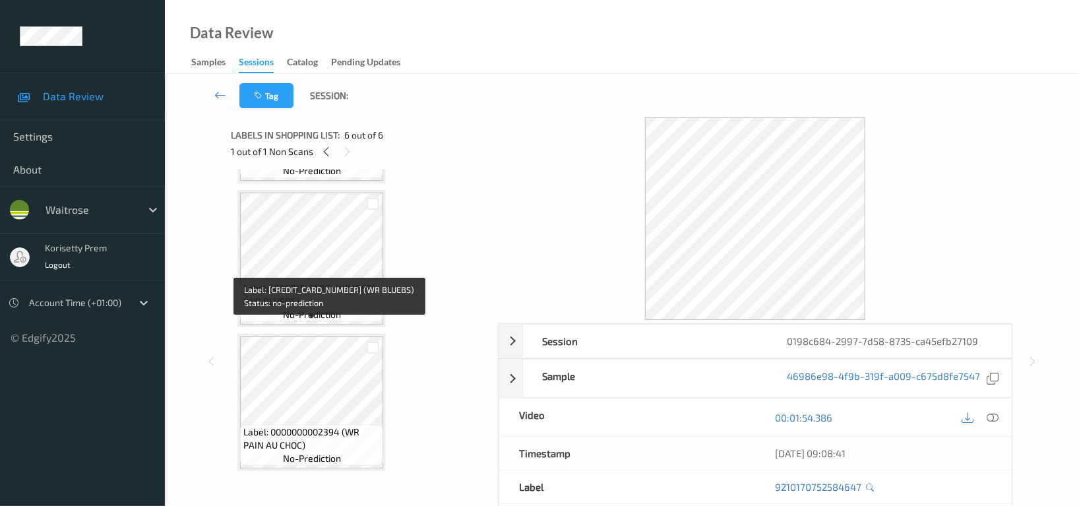
scroll to position [352, 0]
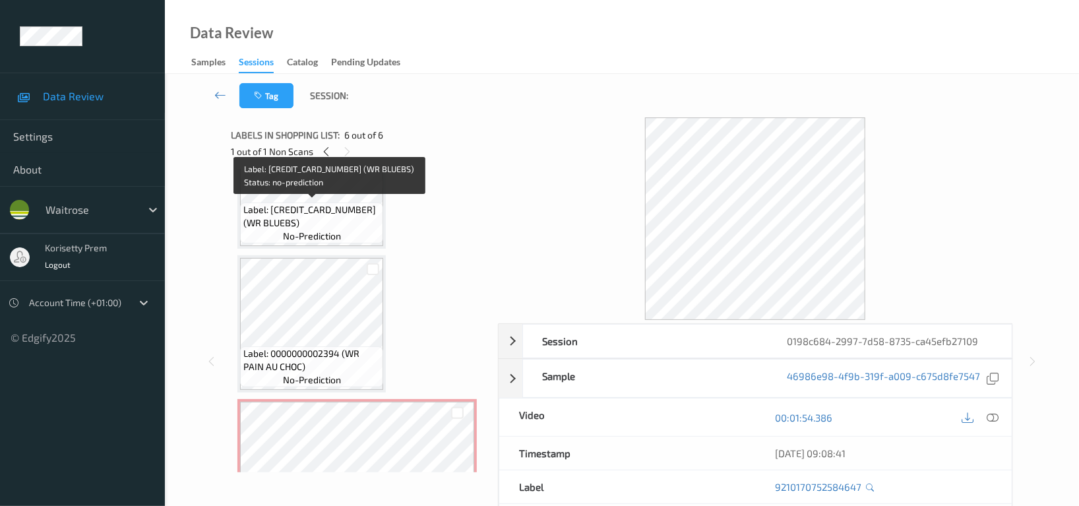
click at [325, 222] on span "Label: 5000169292419 (WR BLUEBS)" at bounding box center [311, 216] width 137 height 26
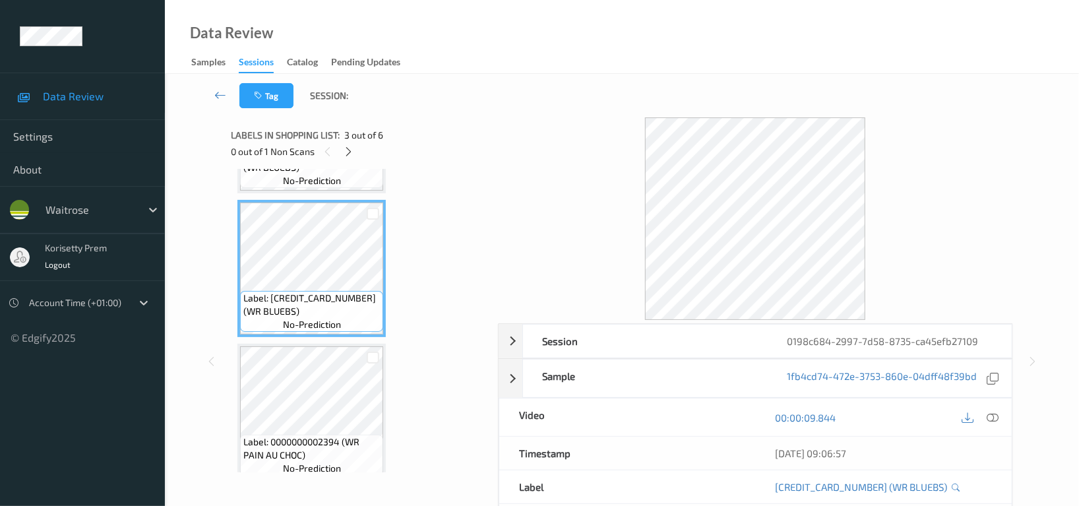
scroll to position [175, 0]
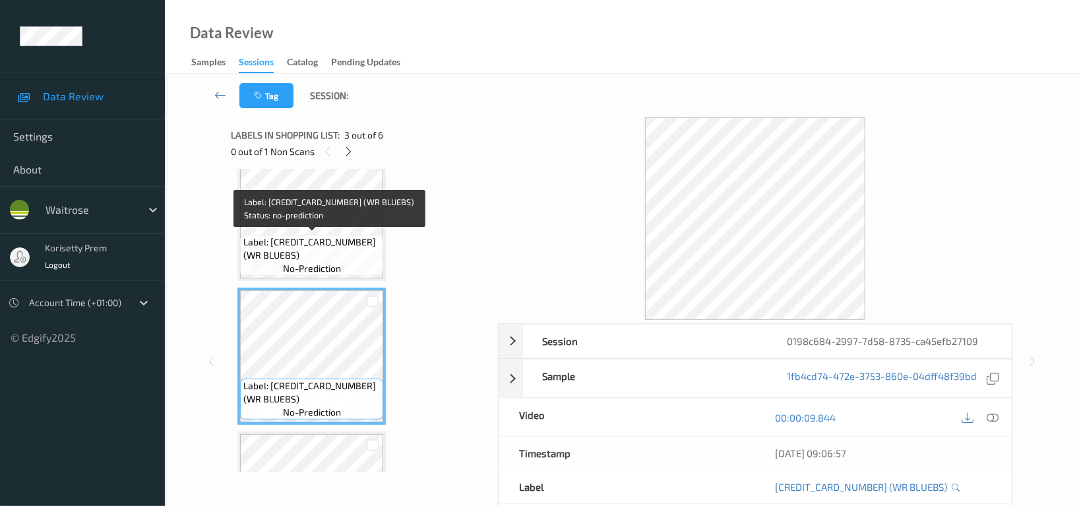
click at [332, 235] on span "Label: 5000169292419 (WR BLUEBS)" at bounding box center [311, 248] width 137 height 26
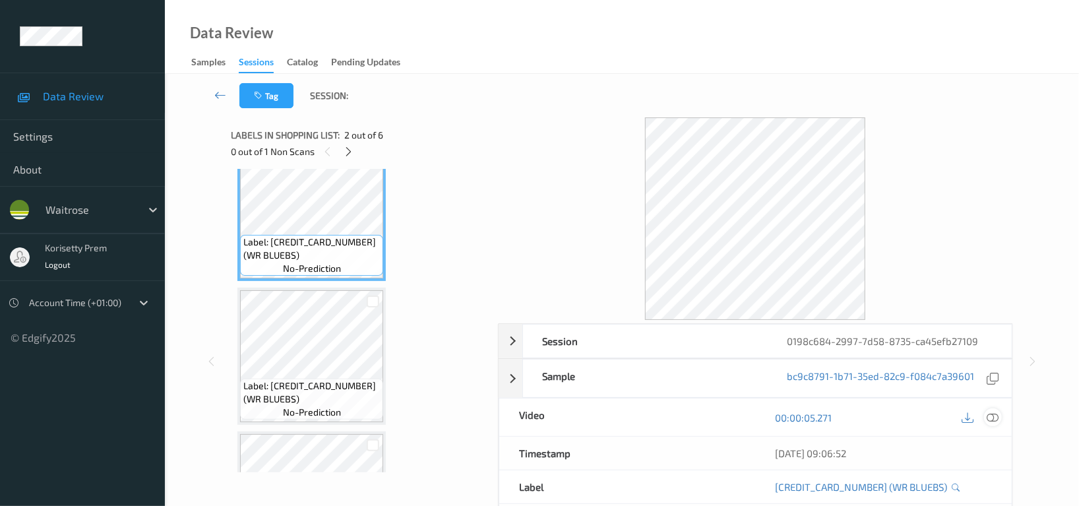
click at [990, 414] on icon at bounding box center [993, 418] width 12 height 12
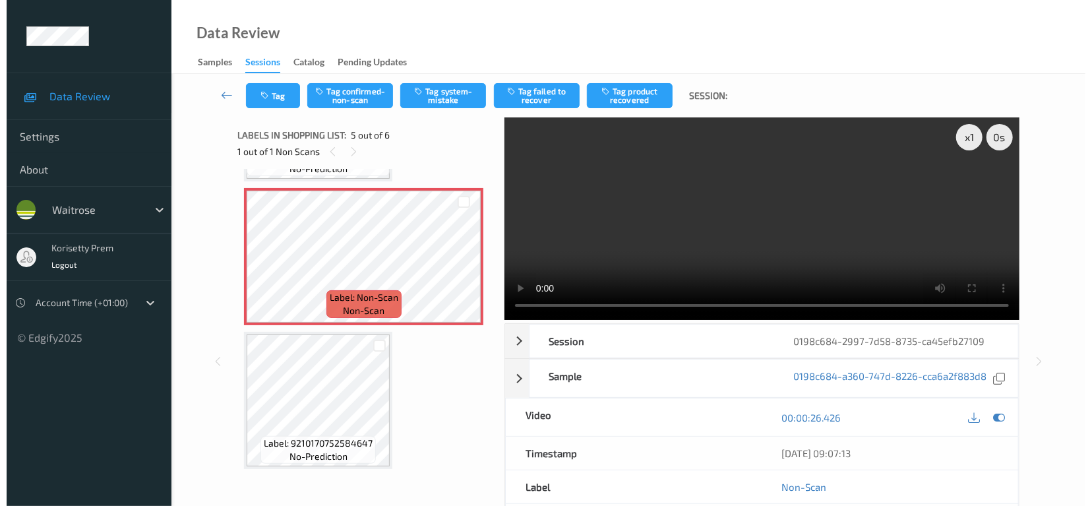
scroll to position [454, 0]
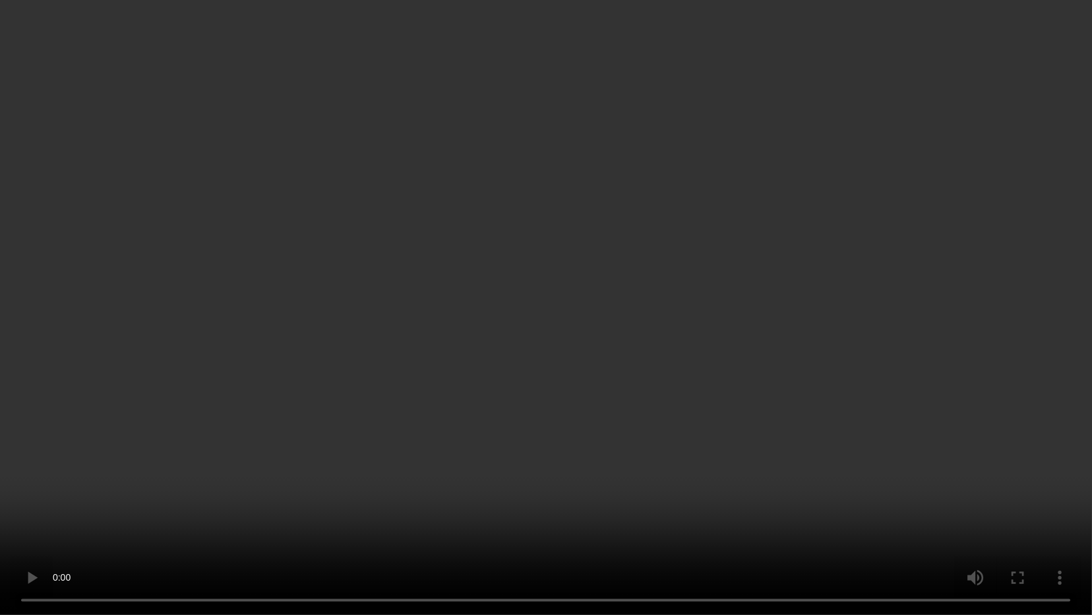
click at [966, 349] on video at bounding box center [546, 307] width 1092 height 615
click at [884, 340] on video at bounding box center [546, 307] width 1092 height 615
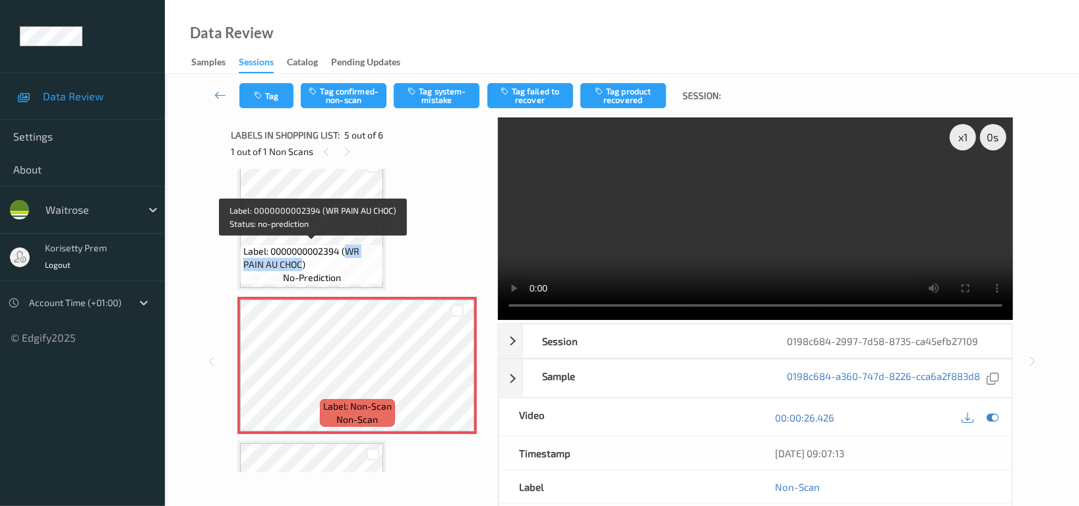
drag, startPoint x: 347, startPoint y: 250, endPoint x: 303, endPoint y: 264, distance: 46.3
click at [303, 264] on span "Label: 0000000002394 (WR PAIN AU CHOC)" at bounding box center [311, 258] width 137 height 26
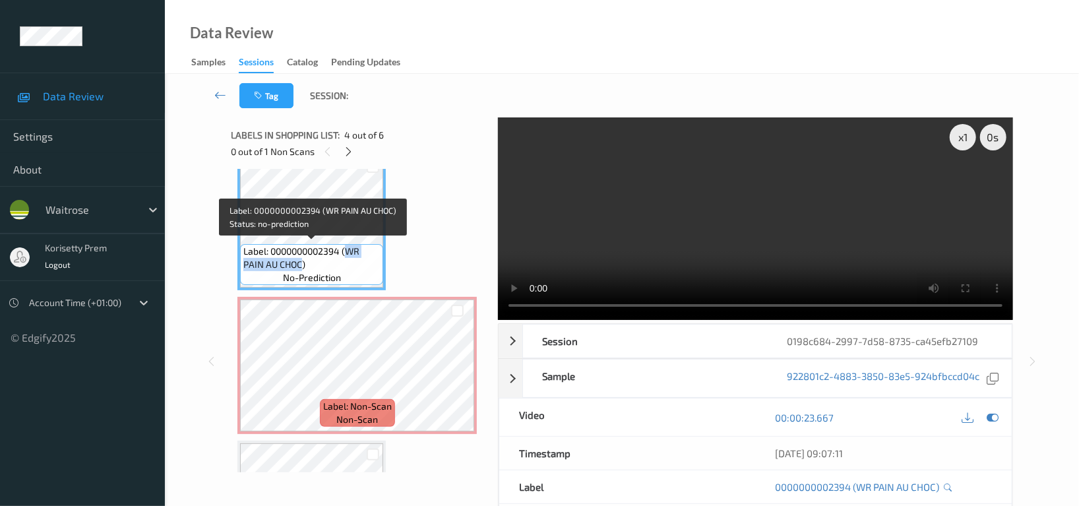
copy span "WR PAIN AU CHOC"
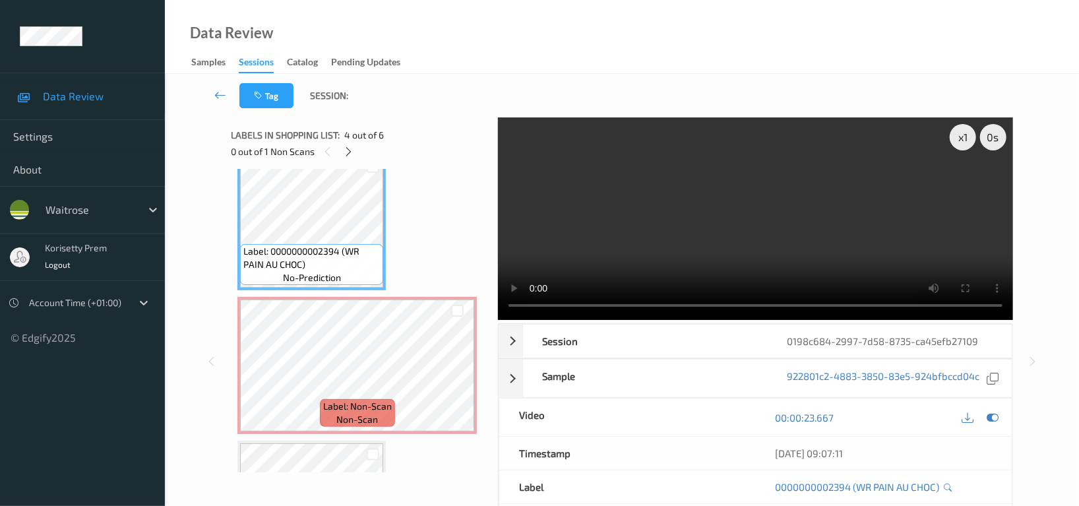
click at [450, 212] on div "Label: 5000169015285 (WR ESS SKIMMED MILK) no-prediction Label: 5000169292419 (…" at bounding box center [359, 150] width 244 height 856
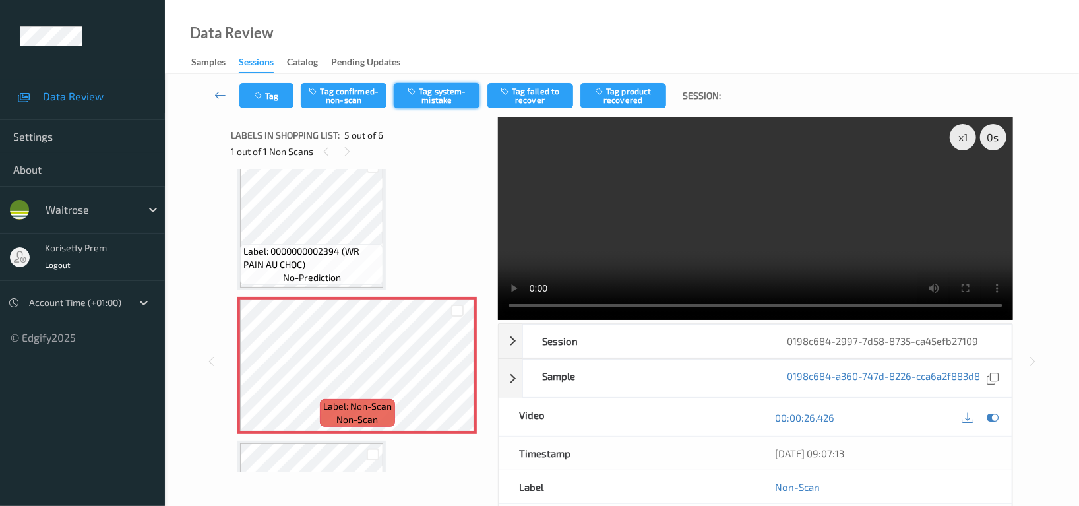
click at [456, 100] on button "Tag system-mistake" at bounding box center [437, 95] width 86 height 25
click at [270, 94] on button "Tag" at bounding box center [266, 95] width 54 height 25
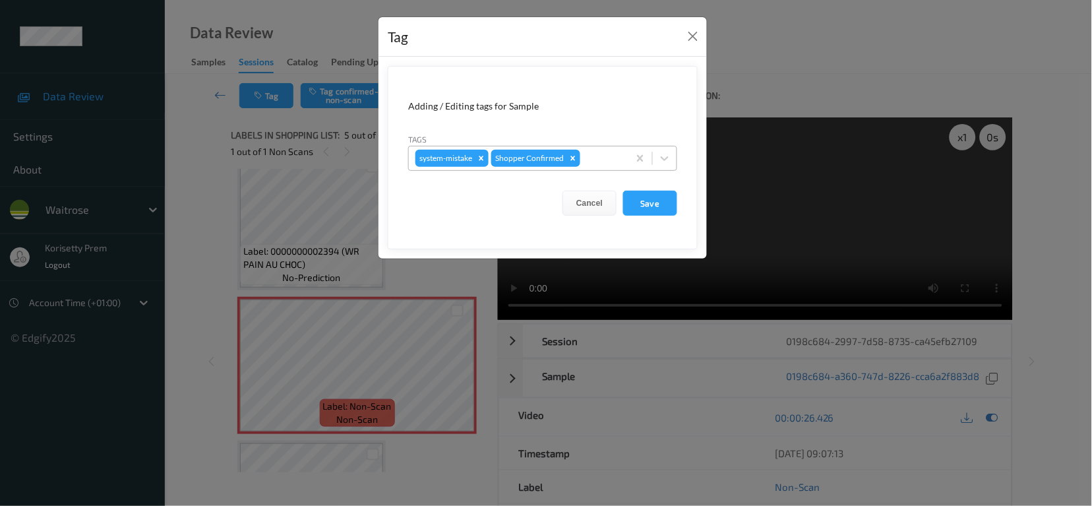
click at [590, 162] on div at bounding box center [602, 158] width 39 height 16
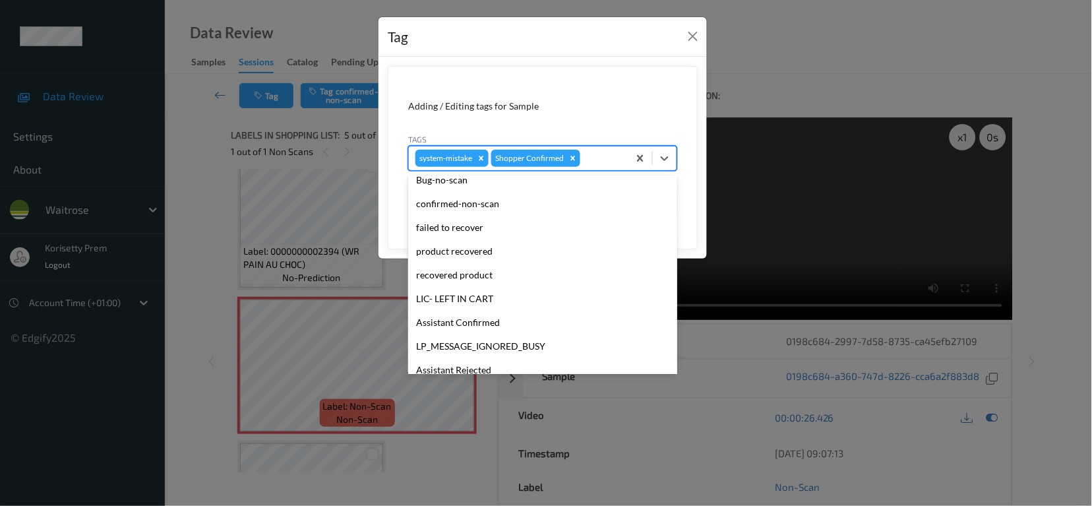
scroll to position [258, 0]
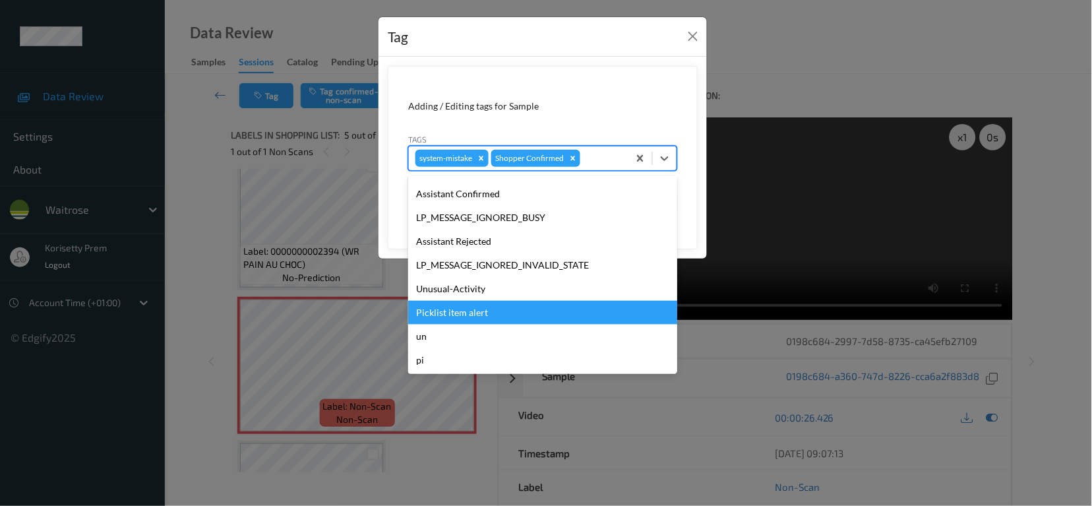
click at [474, 311] on div "Picklist item alert" at bounding box center [542, 313] width 269 height 24
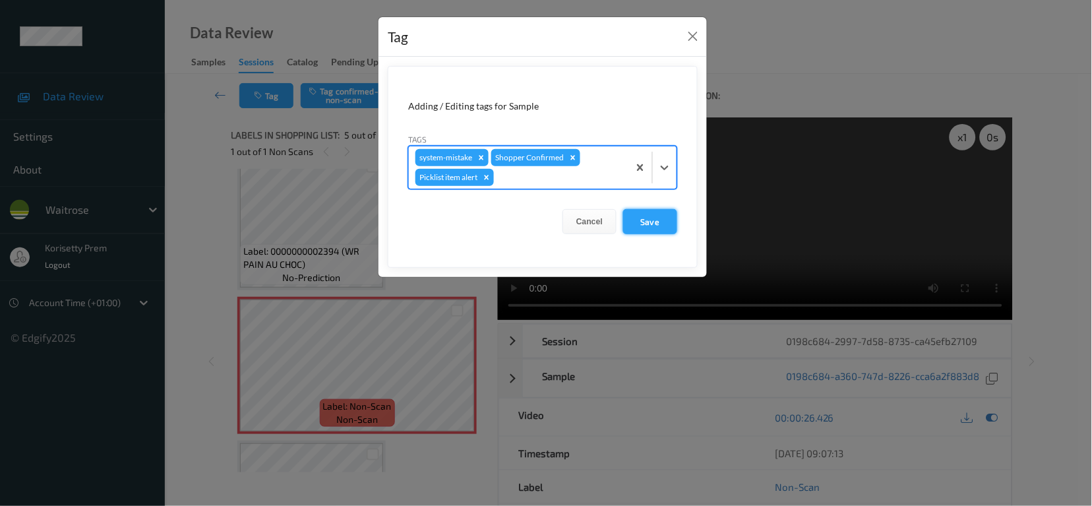
click at [643, 220] on button "Save" at bounding box center [650, 221] width 54 height 25
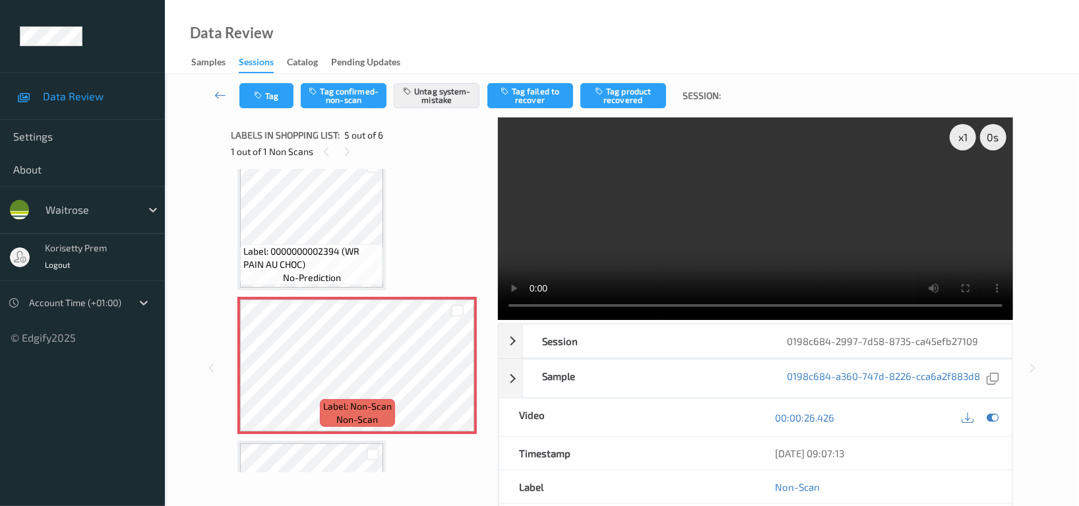
click at [736, 227] on video at bounding box center [755, 218] width 515 height 203
click at [284, 94] on button "Tag" at bounding box center [266, 95] width 54 height 25
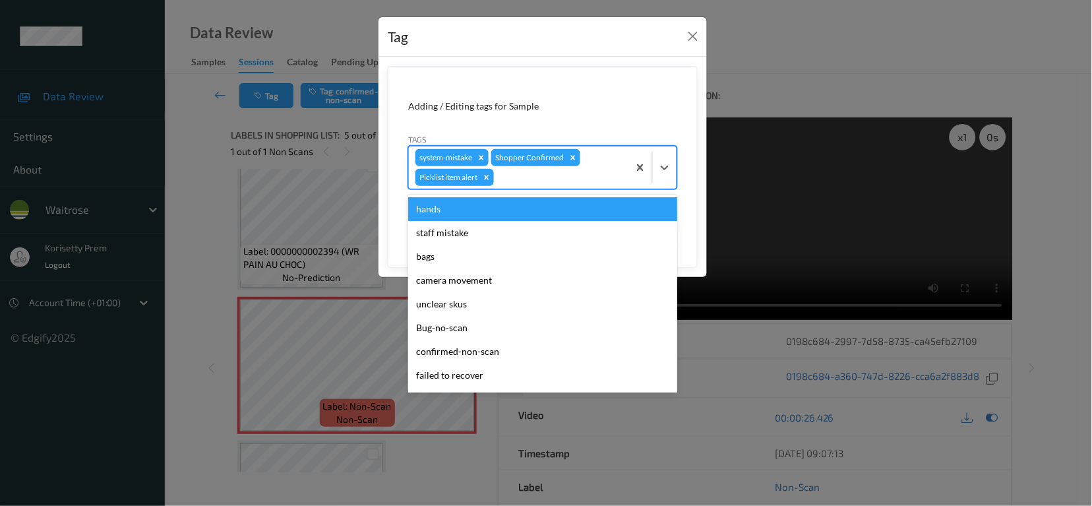
click at [548, 179] on div at bounding box center [559, 178] width 125 height 16
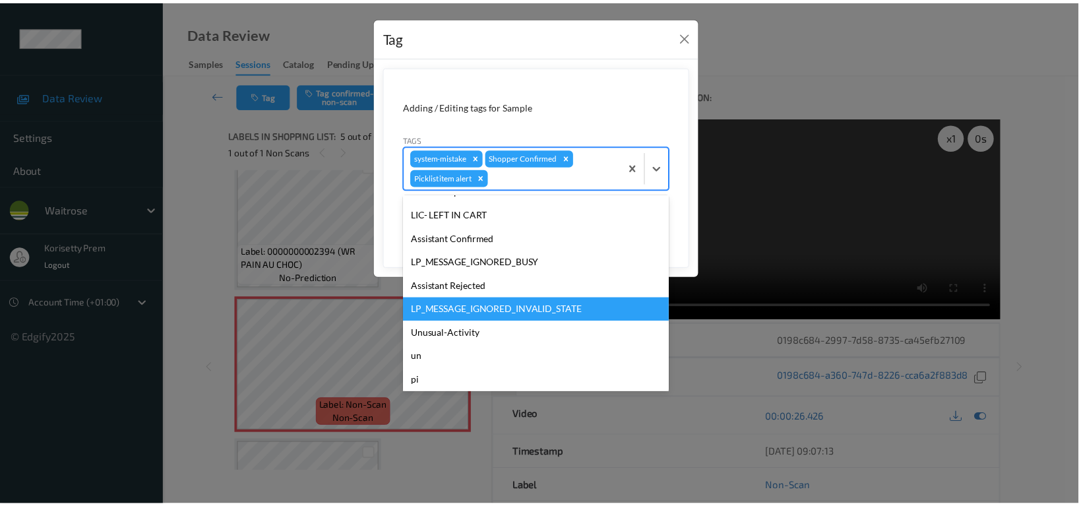
scroll to position [234, 0]
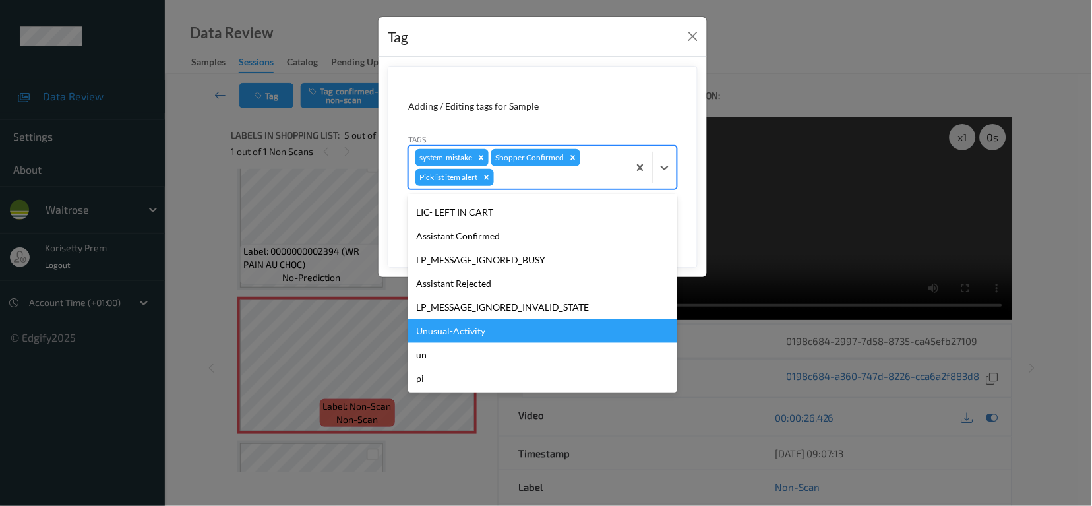
click at [447, 336] on div "Unusual-Activity" at bounding box center [542, 331] width 269 height 24
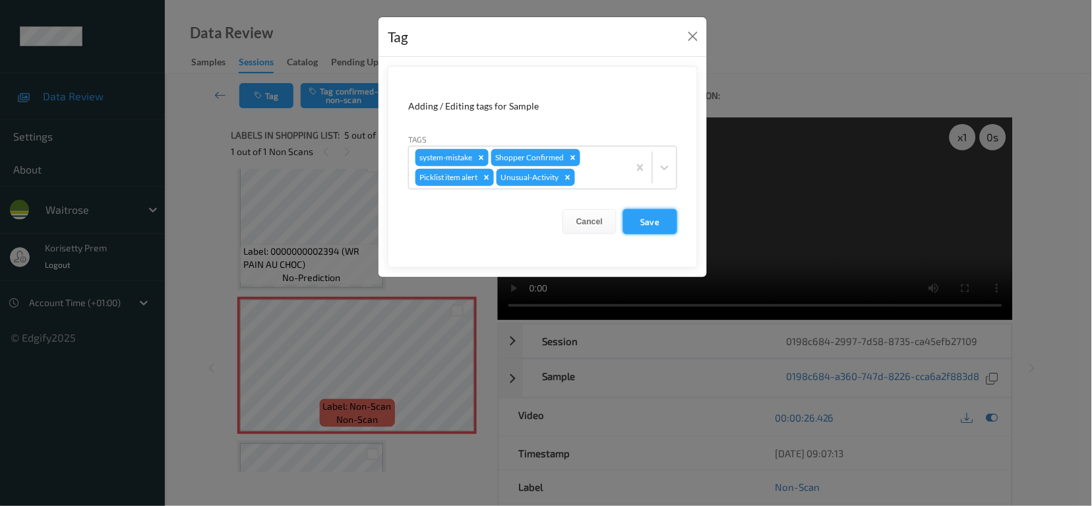
click at [642, 218] on button "Save" at bounding box center [650, 221] width 54 height 25
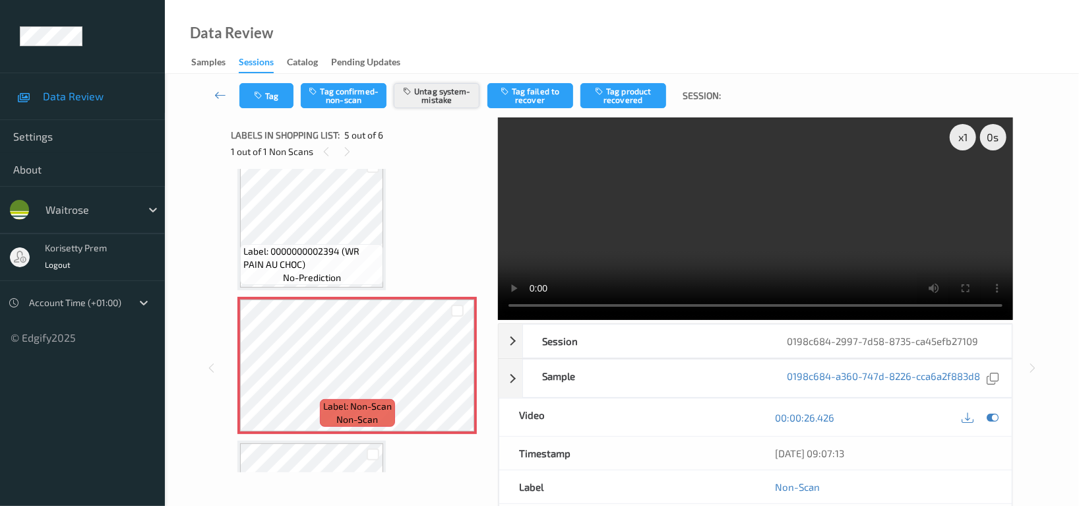
click at [438, 96] on button "Untag system-mistake" at bounding box center [437, 95] width 86 height 25
click at [459, 106] on button "Tag system-mistake" at bounding box center [437, 95] width 86 height 25
click at [268, 104] on button "Tag" at bounding box center [266, 95] width 54 height 25
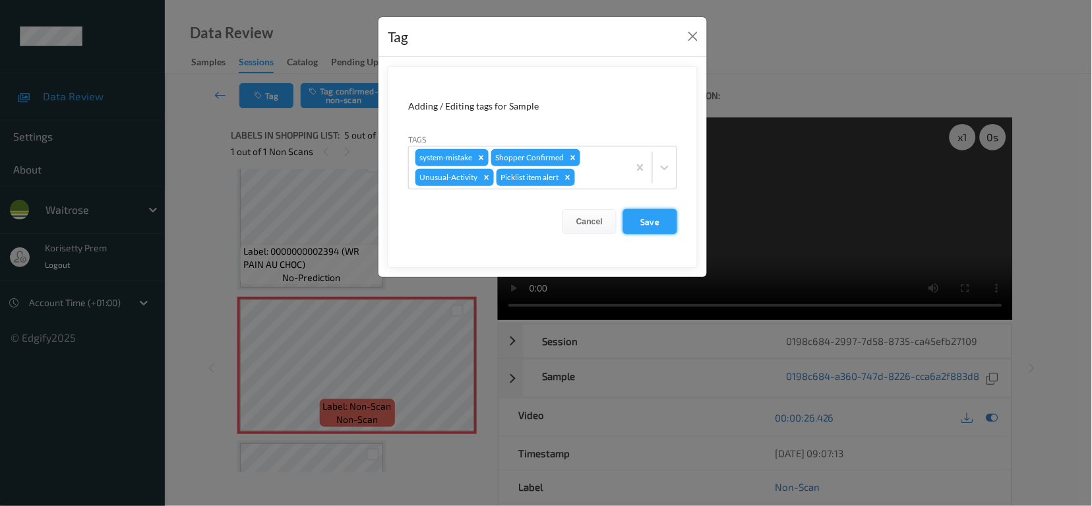
click at [648, 216] on button "Save" at bounding box center [650, 221] width 54 height 25
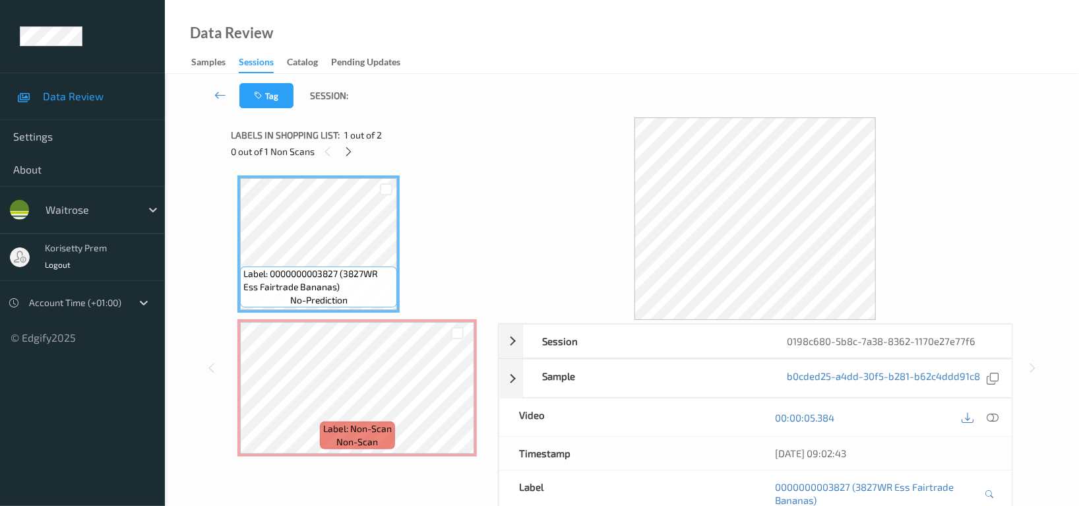
click at [619, 58] on div "Data Review Samples Sessions Catalog Pending Updates" at bounding box center [622, 37] width 914 height 74
click at [352, 152] on icon at bounding box center [349, 152] width 11 height 12
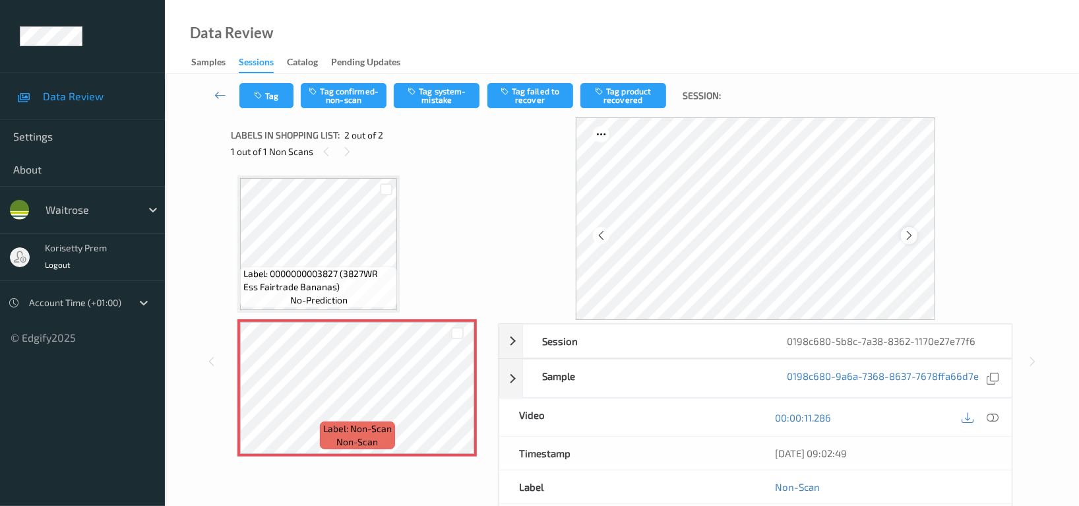
click at [914, 238] on icon at bounding box center [909, 236] width 11 height 12
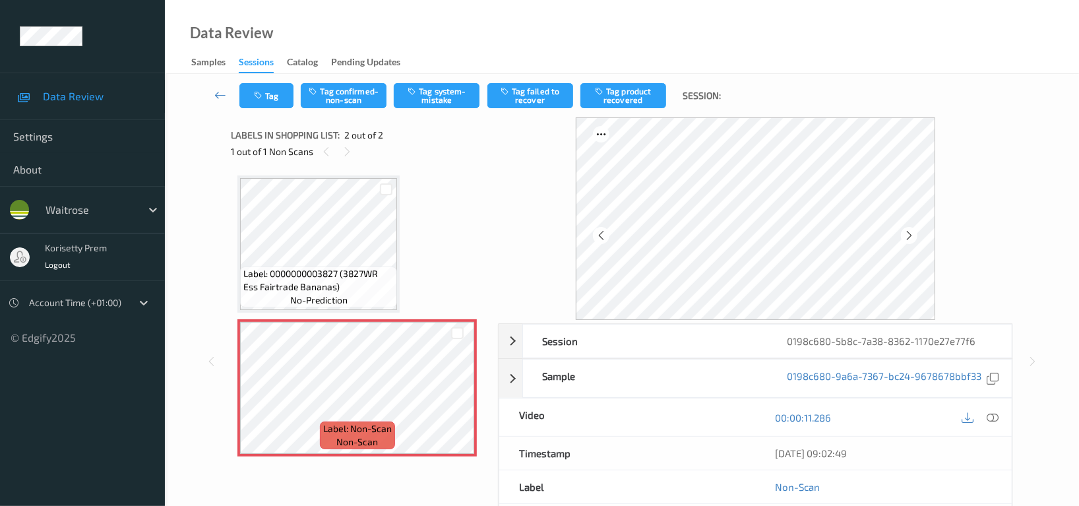
click at [914, 238] on icon at bounding box center [909, 236] width 11 height 12
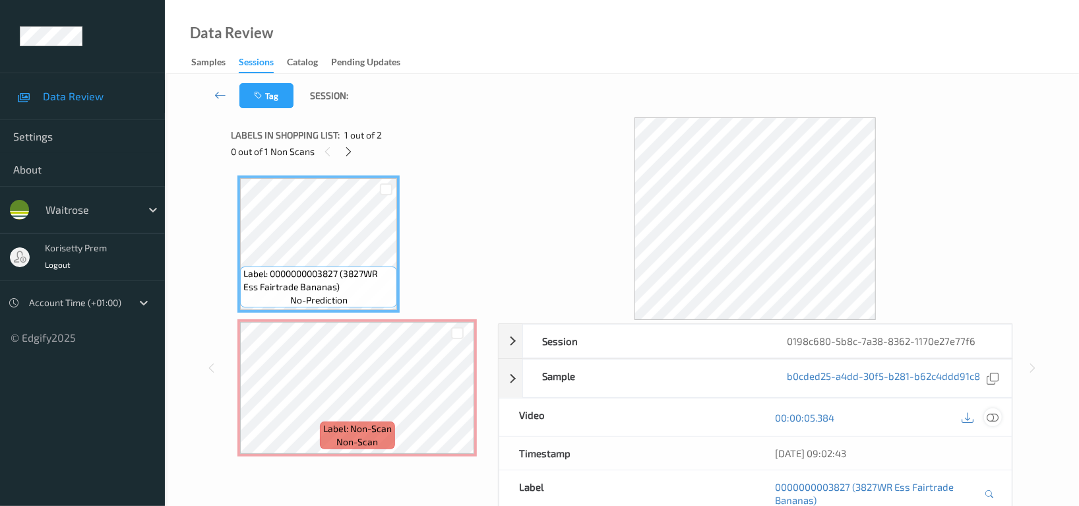
click at [993, 420] on icon at bounding box center [993, 418] width 12 height 12
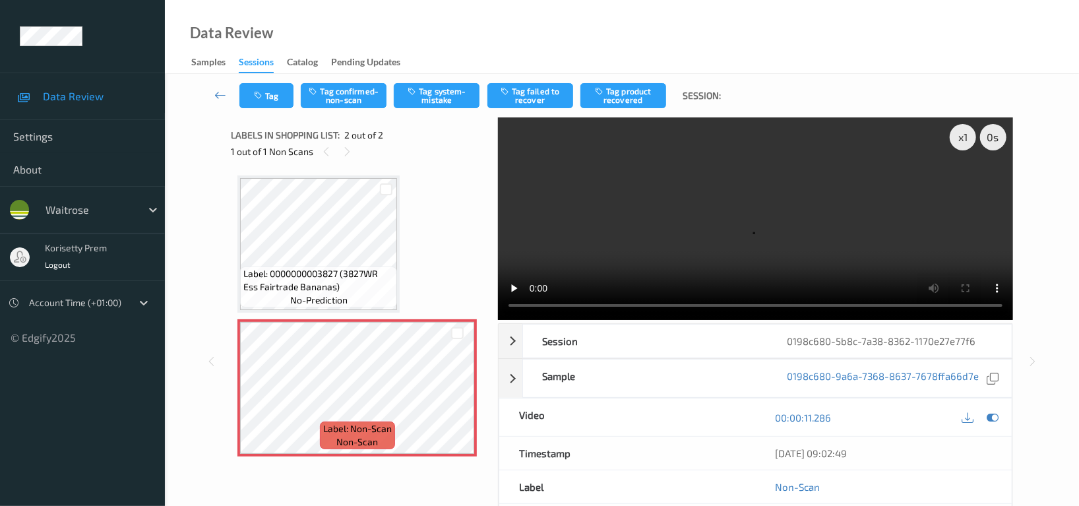
click at [555, 305] on video at bounding box center [755, 218] width 515 height 203
click at [887, 200] on video at bounding box center [755, 218] width 515 height 203
click at [704, 240] on video at bounding box center [755, 218] width 515 height 203
click at [424, 98] on button "Tag system-mistake" at bounding box center [437, 95] width 86 height 25
click at [270, 97] on button "Tag" at bounding box center [266, 95] width 54 height 25
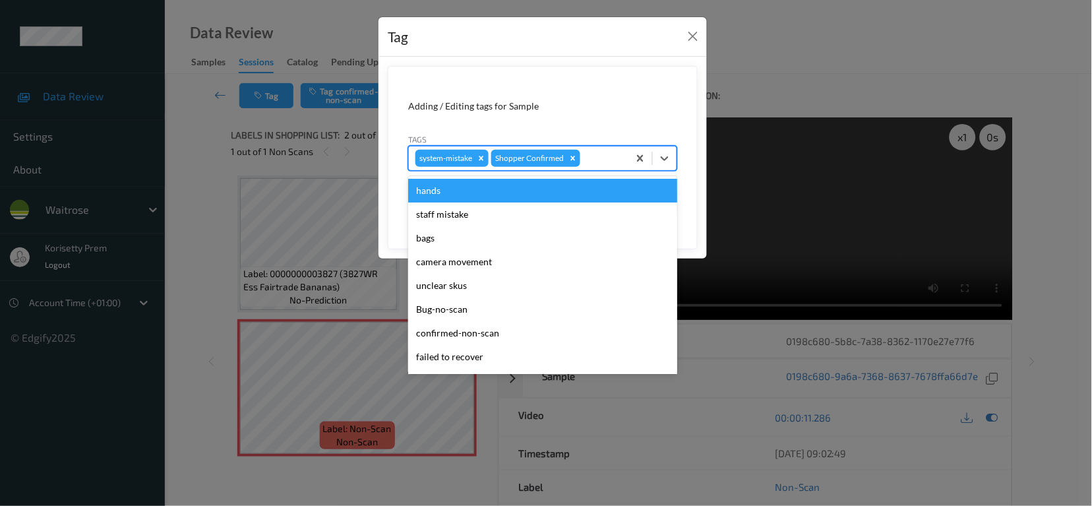
click at [598, 155] on div at bounding box center [602, 158] width 39 height 16
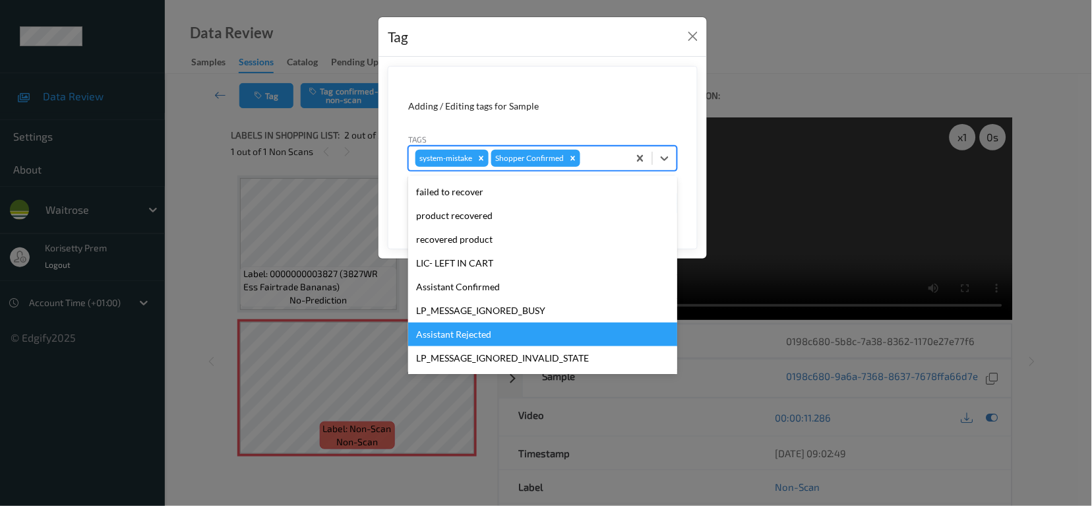
scroll to position [258, 0]
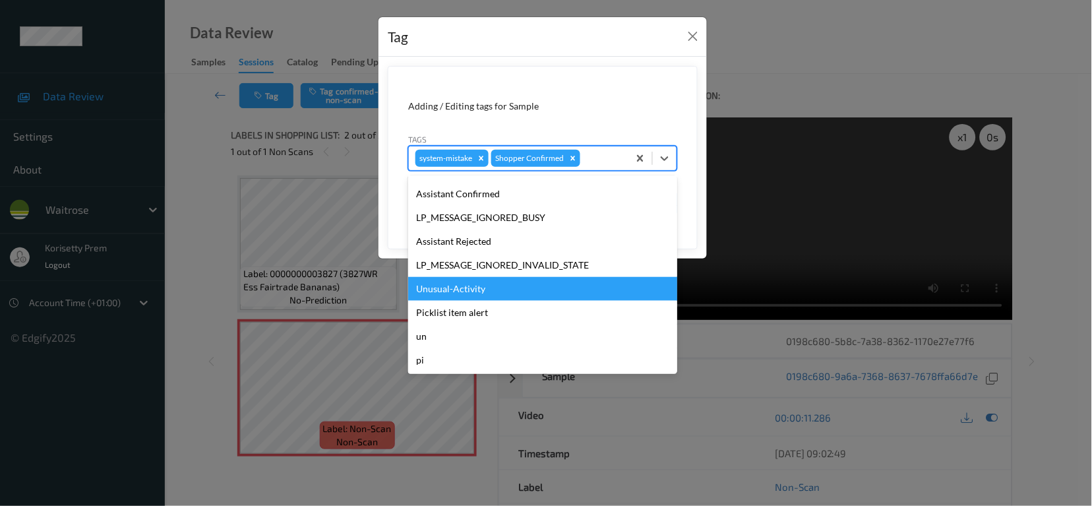
click at [480, 286] on div "Unusual-Activity" at bounding box center [542, 289] width 269 height 24
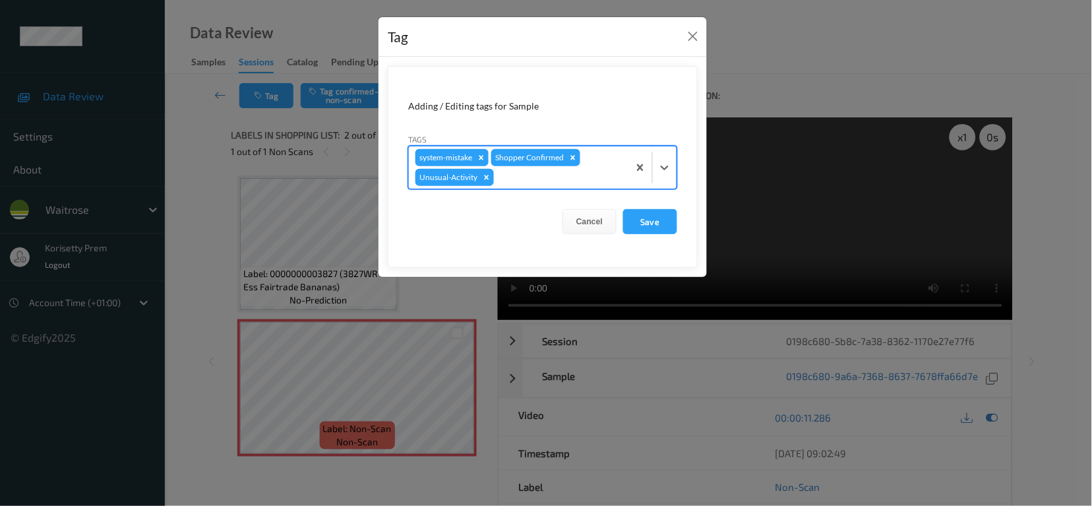
click at [576, 179] on div at bounding box center [559, 178] width 125 height 16
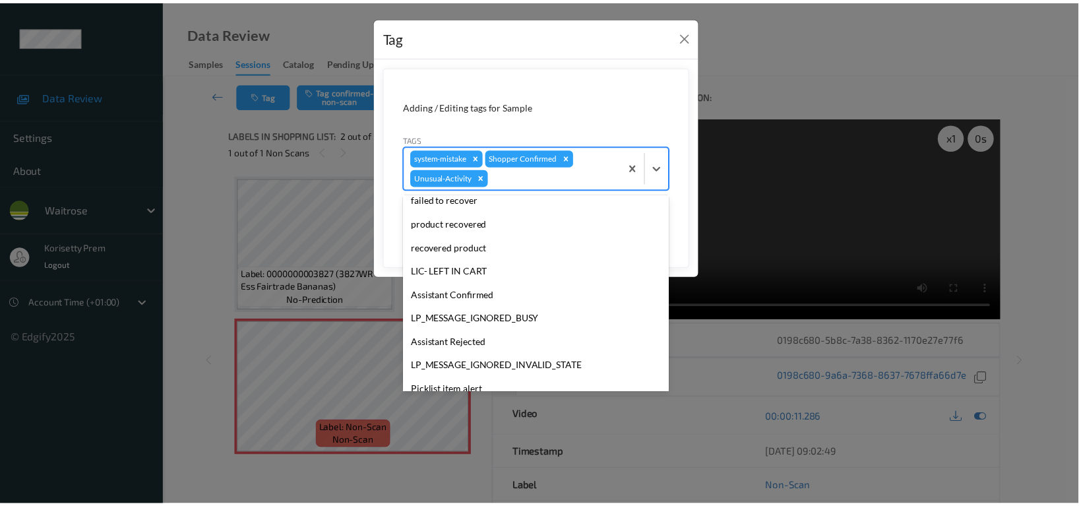
scroll to position [234, 0]
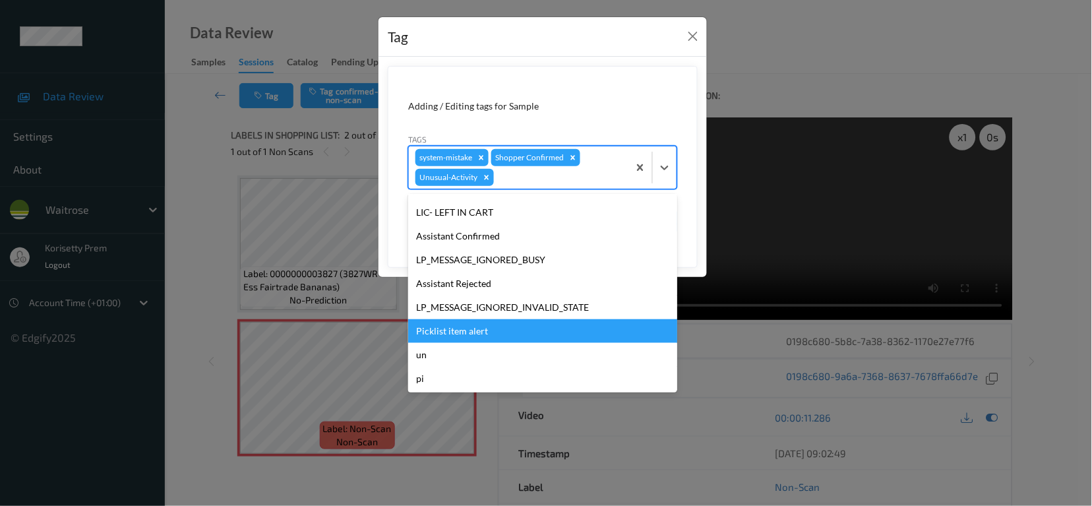
click at [470, 326] on div "Picklist item alert" at bounding box center [542, 331] width 269 height 24
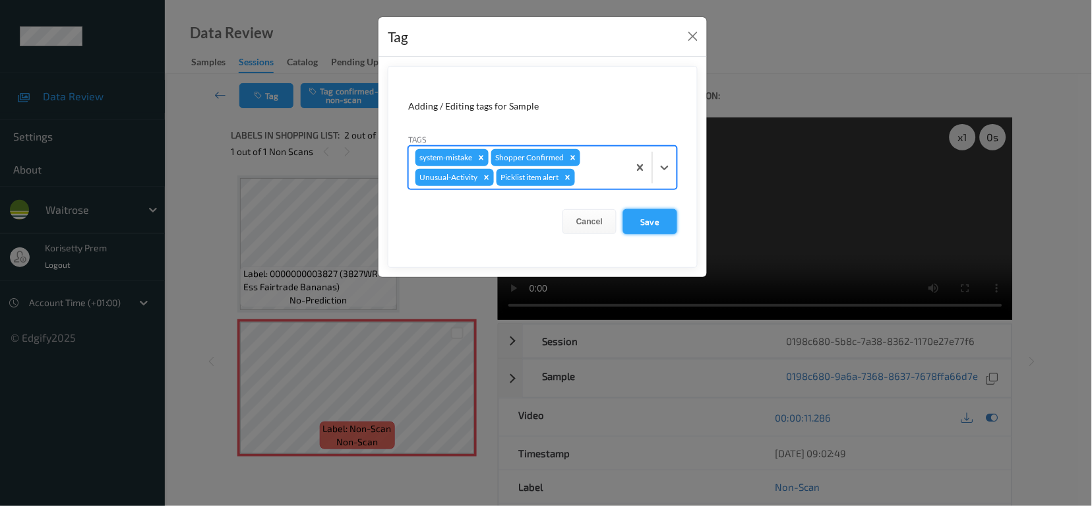
click at [654, 212] on button "Save" at bounding box center [650, 221] width 54 height 25
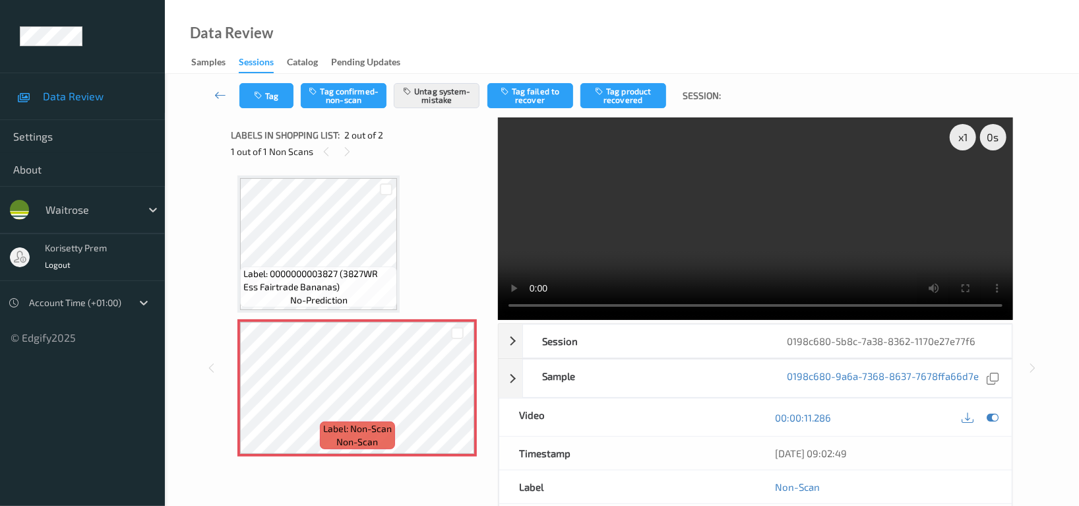
click at [683, 218] on video at bounding box center [755, 218] width 515 height 203
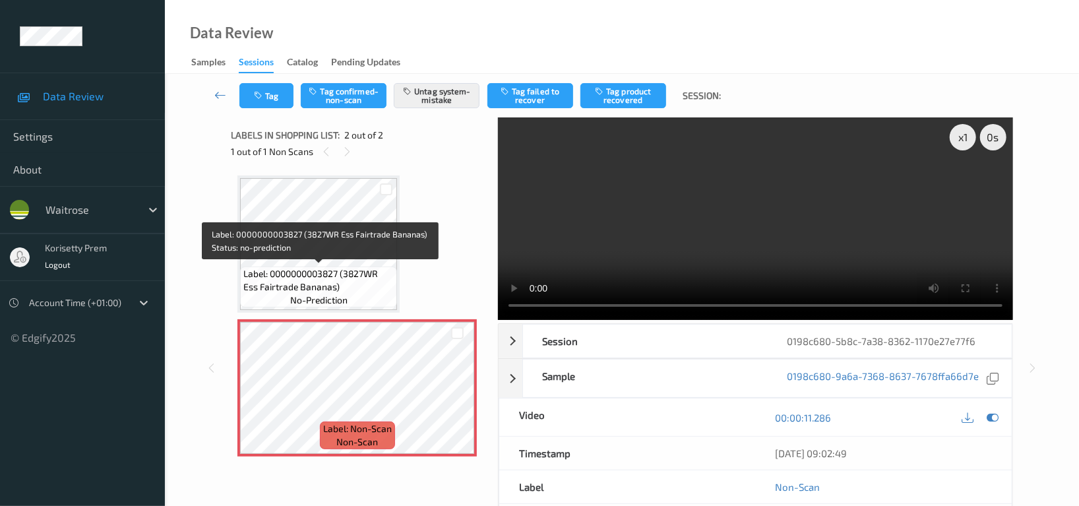
click at [341, 294] on span "no-prediction" at bounding box center [318, 300] width 57 height 13
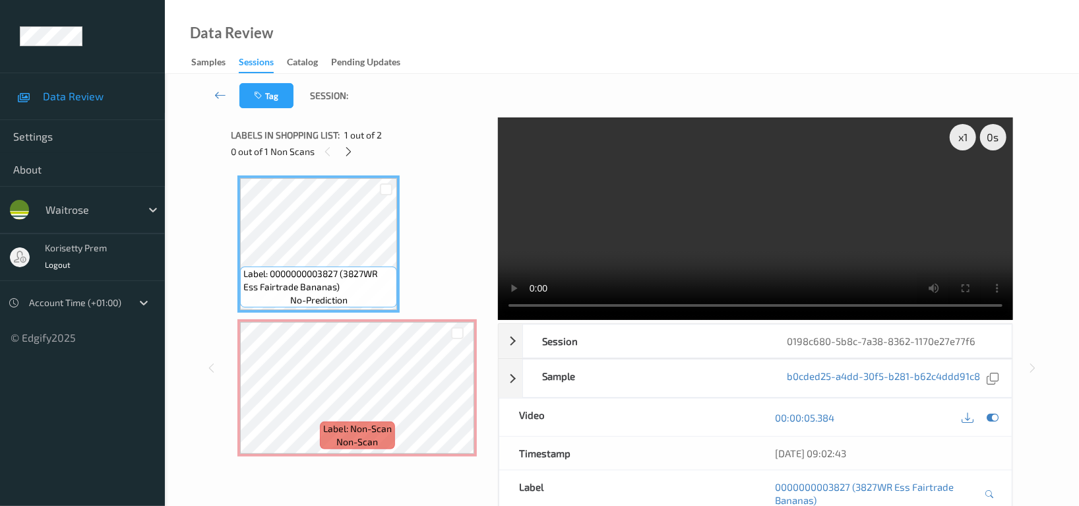
click at [816, 247] on video at bounding box center [755, 218] width 515 height 203
click at [999, 418] on div at bounding box center [993, 417] width 18 height 18
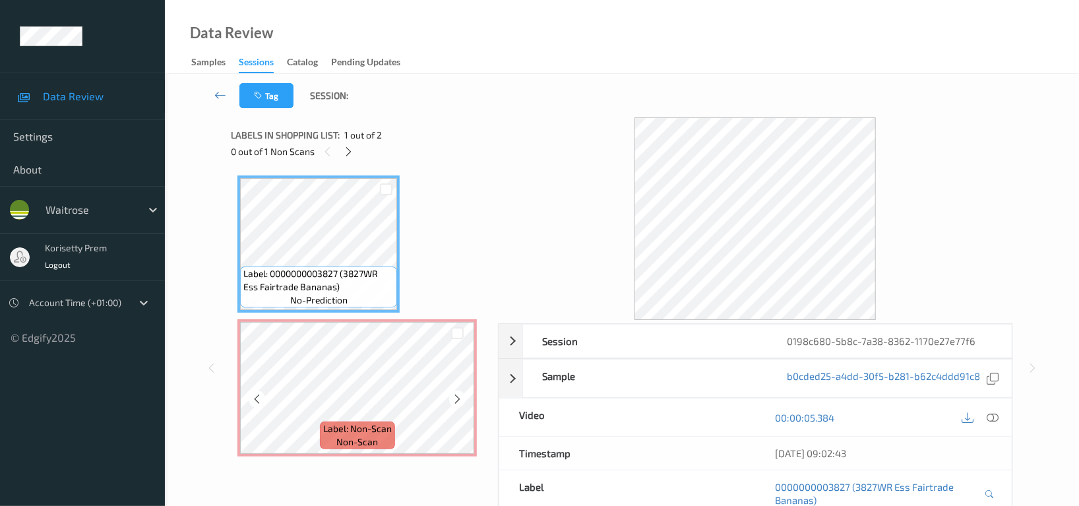
click at [386, 421] on div "Label: Non-Scan non-scan" at bounding box center [357, 435] width 75 height 28
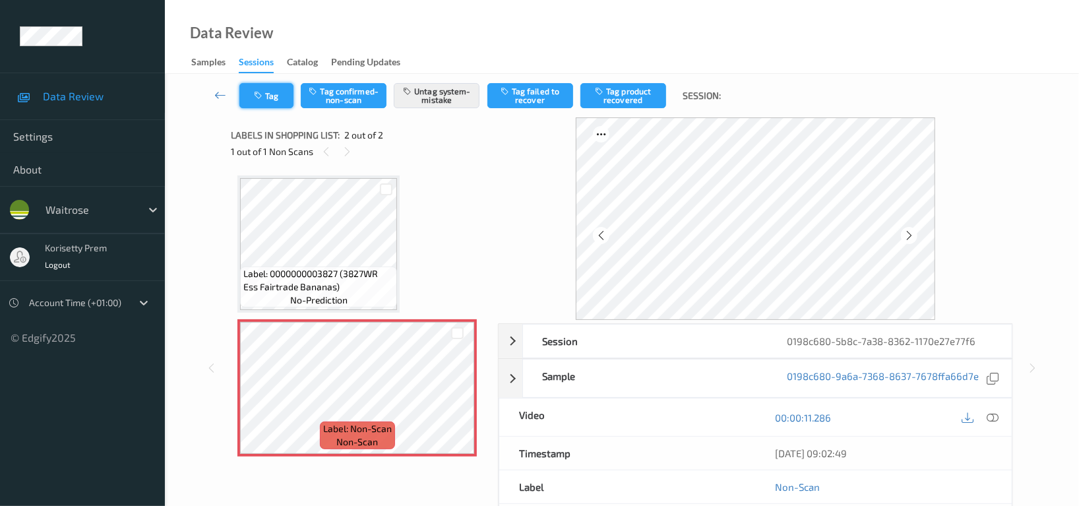
click at [270, 101] on button "Tag" at bounding box center [266, 95] width 54 height 25
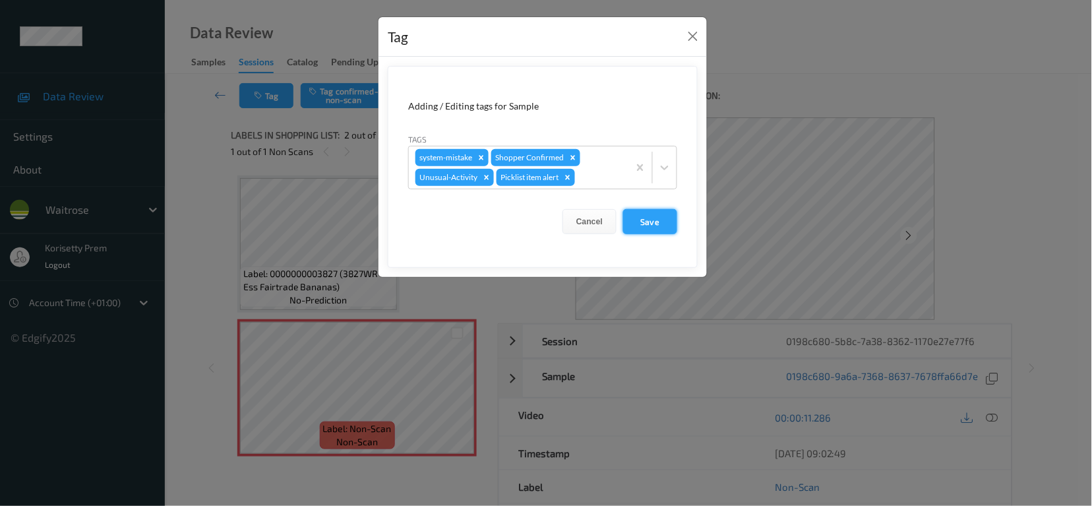
click at [650, 218] on button "Save" at bounding box center [650, 221] width 54 height 25
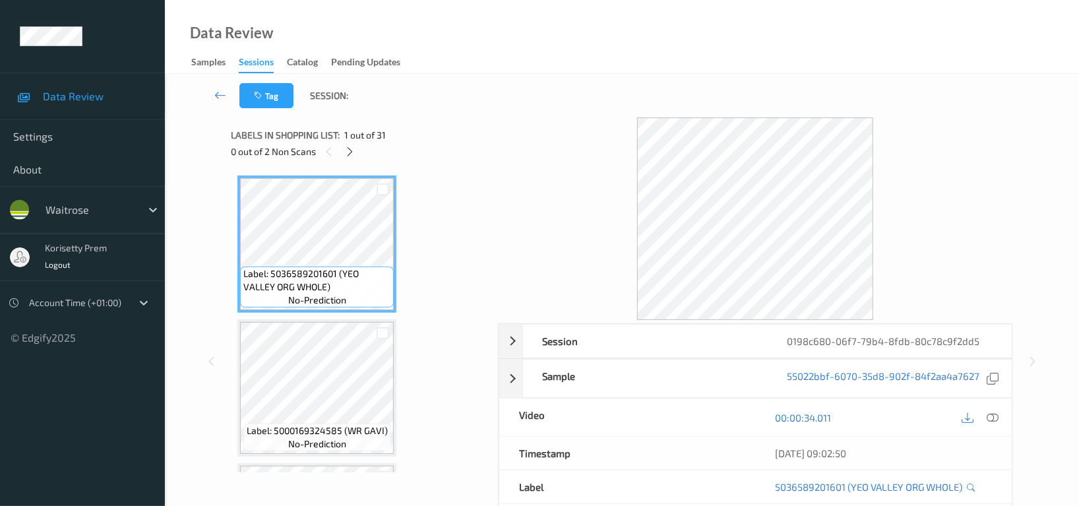
click at [623, 42] on div "Data Review Samples Sessions Catalog Pending Updates" at bounding box center [622, 37] width 914 height 74
click at [354, 151] on icon at bounding box center [350, 152] width 11 height 12
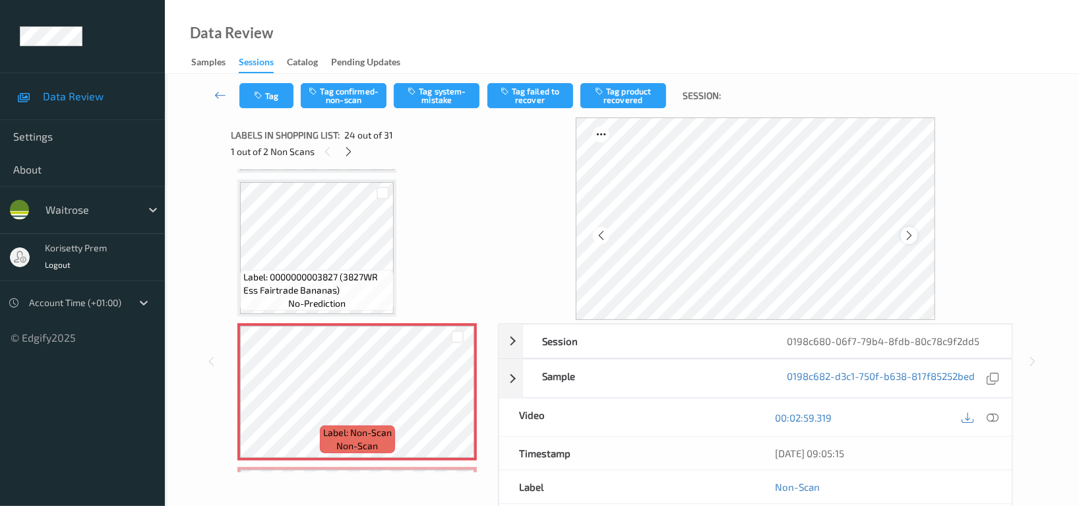
click at [906, 231] on icon at bounding box center [909, 236] width 11 height 12
click at [352, 156] on icon at bounding box center [349, 152] width 11 height 12
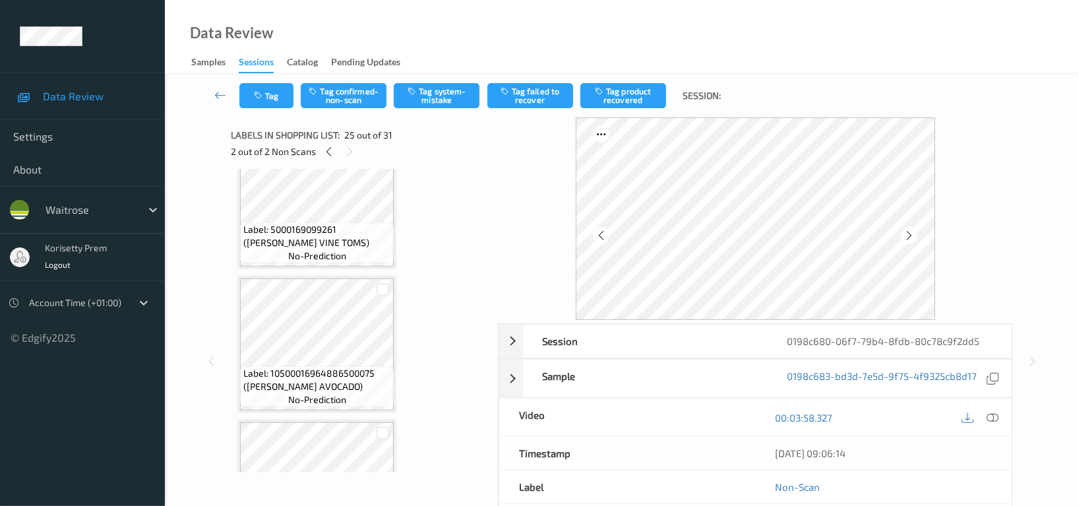
scroll to position [2775, 0]
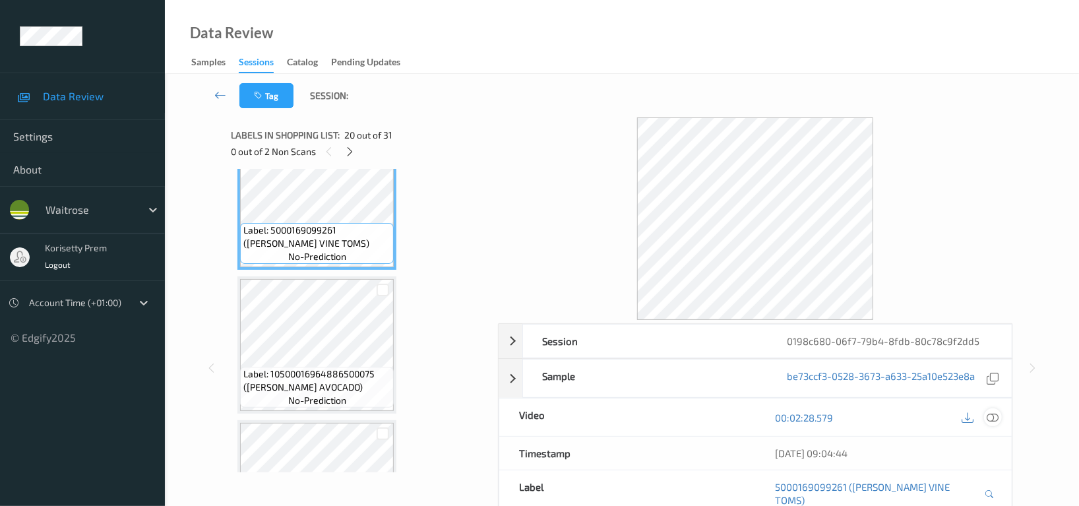
click at [992, 419] on icon at bounding box center [993, 418] width 12 height 12
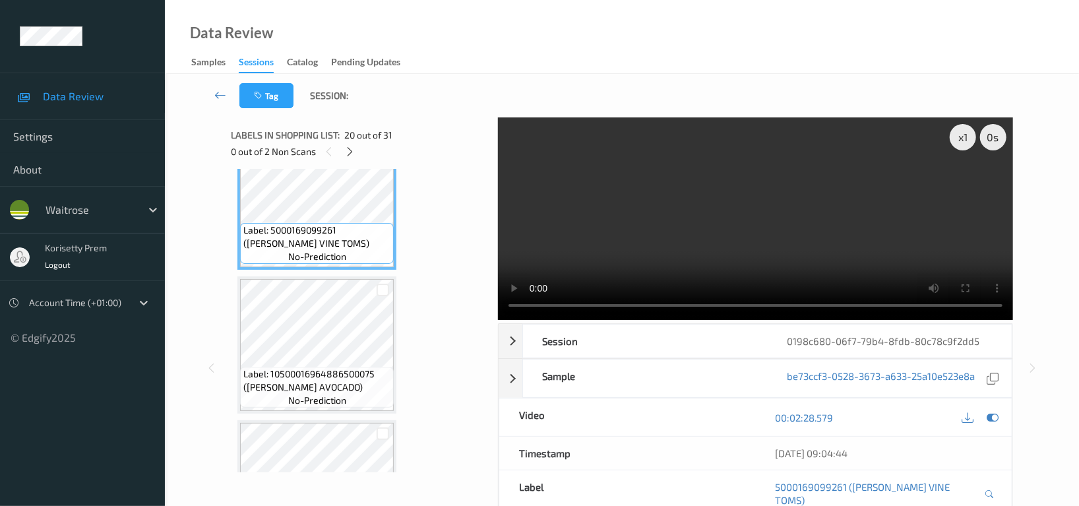
click at [737, 184] on video at bounding box center [755, 218] width 515 height 203
click at [847, 214] on video at bounding box center [755, 218] width 515 height 203
click at [354, 154] on icon at bounding box center [350, 152] width 11 height 12
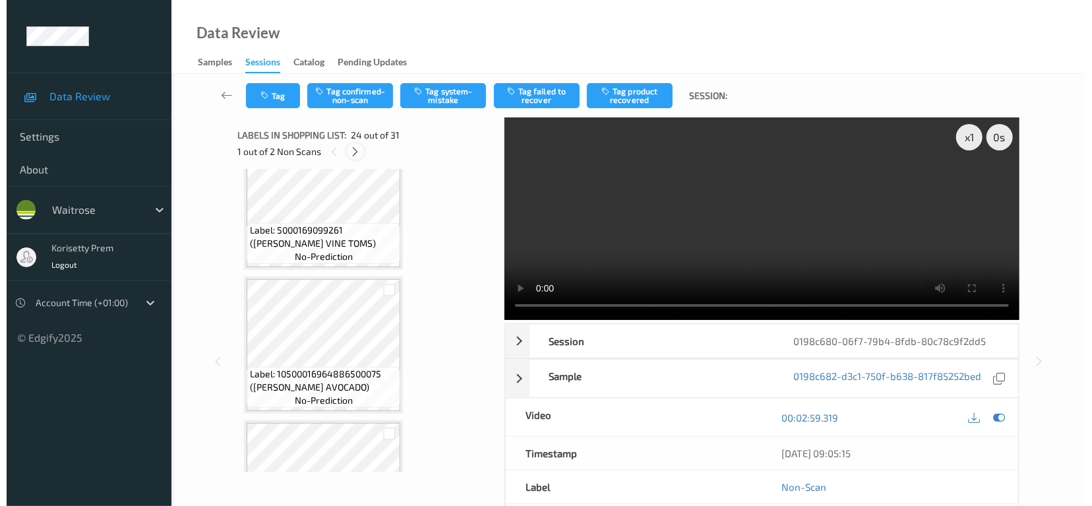
scroll to position [3160, 0]
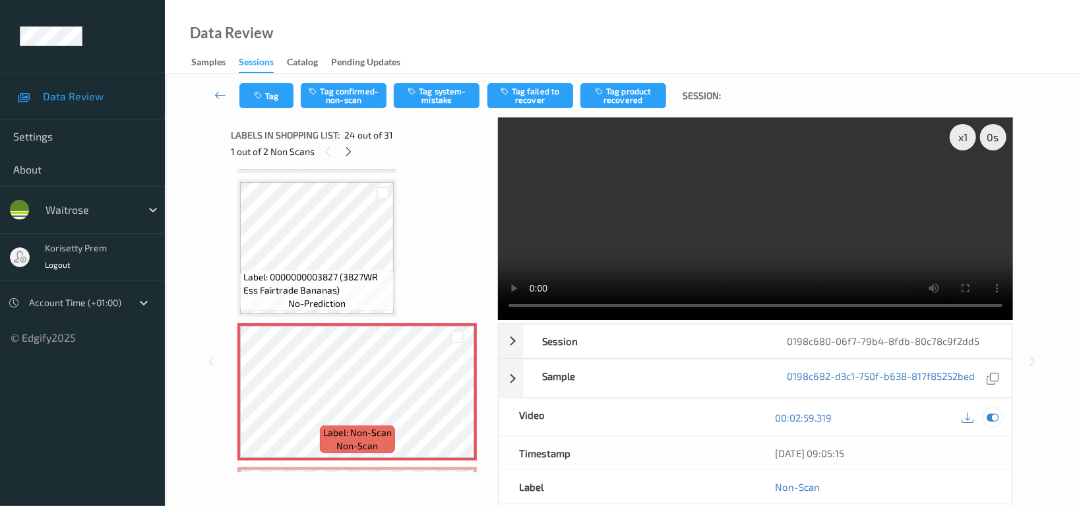
click at [997, 416] on icon at bounding box center [993, 418] width 12 height 12
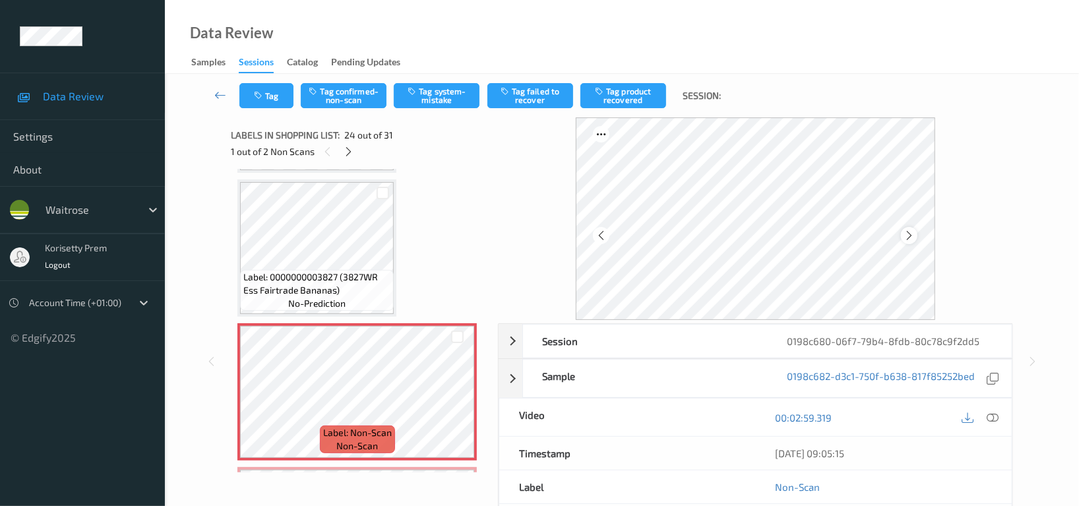
click at [908, 237] on icon at bounding box center [909, 236] width 11 height 12
click at [909, 237] on icon at bounding box center [909, 236] width 11 height 12
click at [914, 237] on icon at bounding box center [909, 236] width 11 height 12
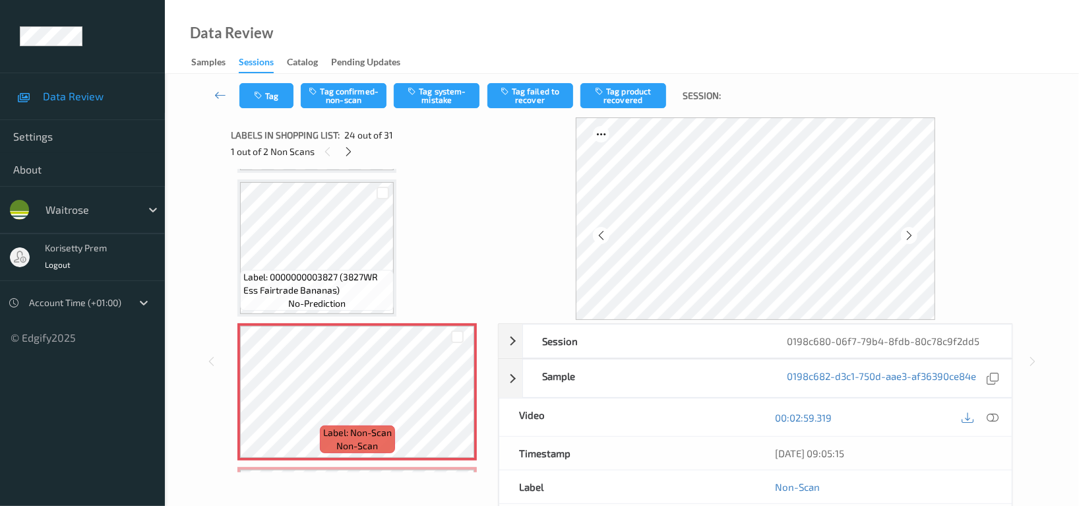
click at [914, 237] on icon at bounding box center [909, 236] width 11 height 12
click at [443, 98] on button "Tag system-mistake" at bounding box center [437, 95] width 86 height 25
click at [276, 100] on button "Tag" at bounding box center [266, 95] width 54 height 25
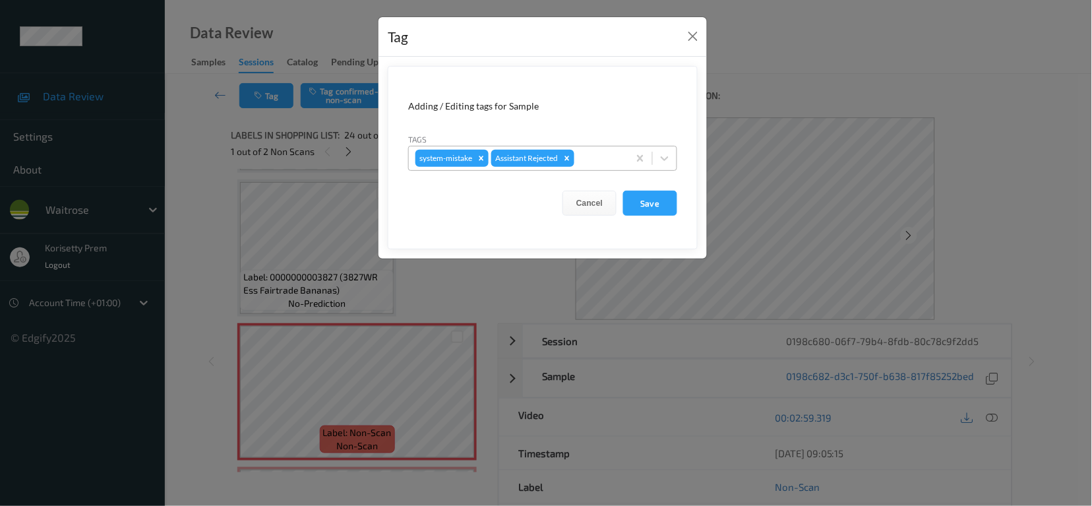
click at [606, 160] on div at bounding box center [599, 158] width 45 height 16
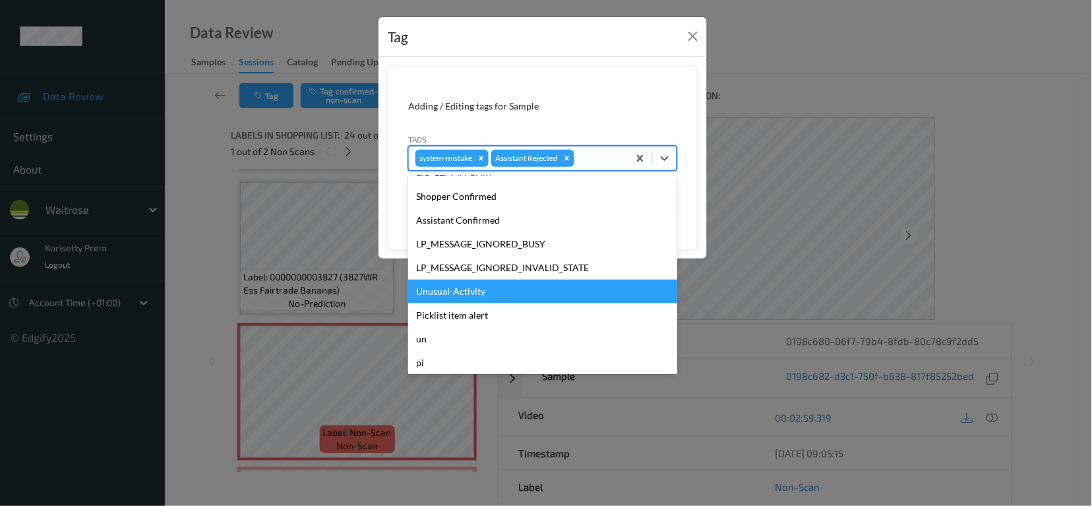
scroll to position [258, 0]
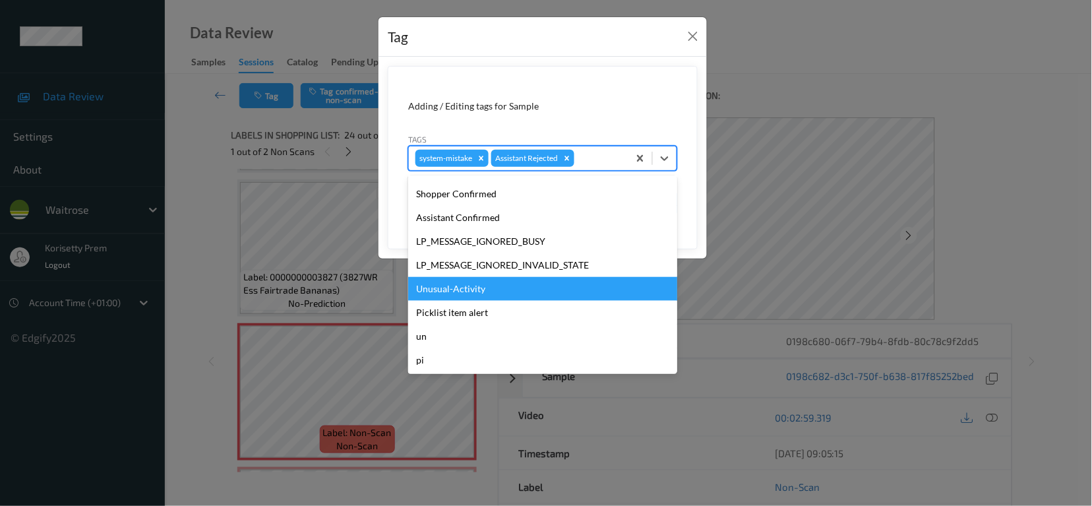
click at [459, 282] on div "Unusual-Activity" at bounding box center [542, 289] width 269 height 24
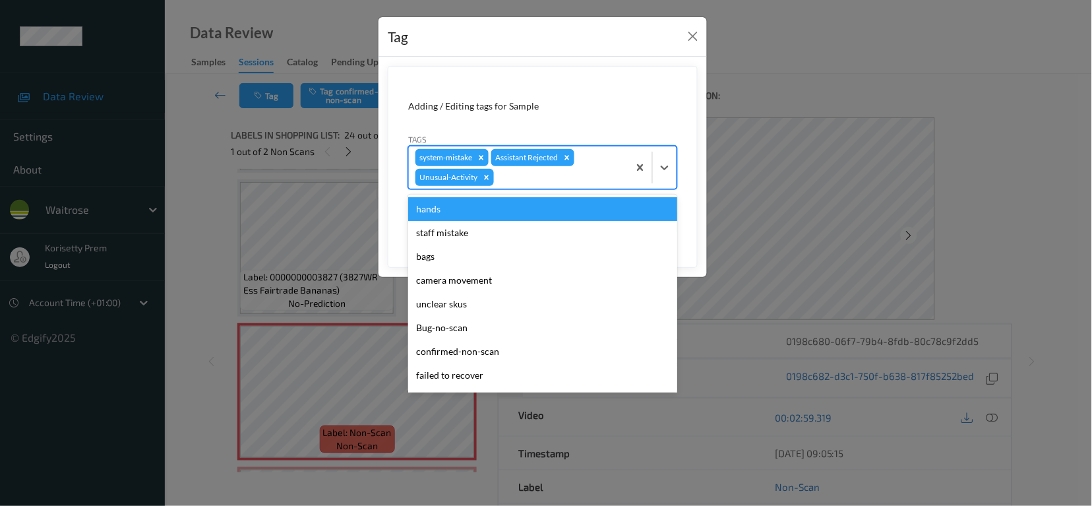
click at [560, 178] on div at bounding box center [559, 178] width 125 height 16
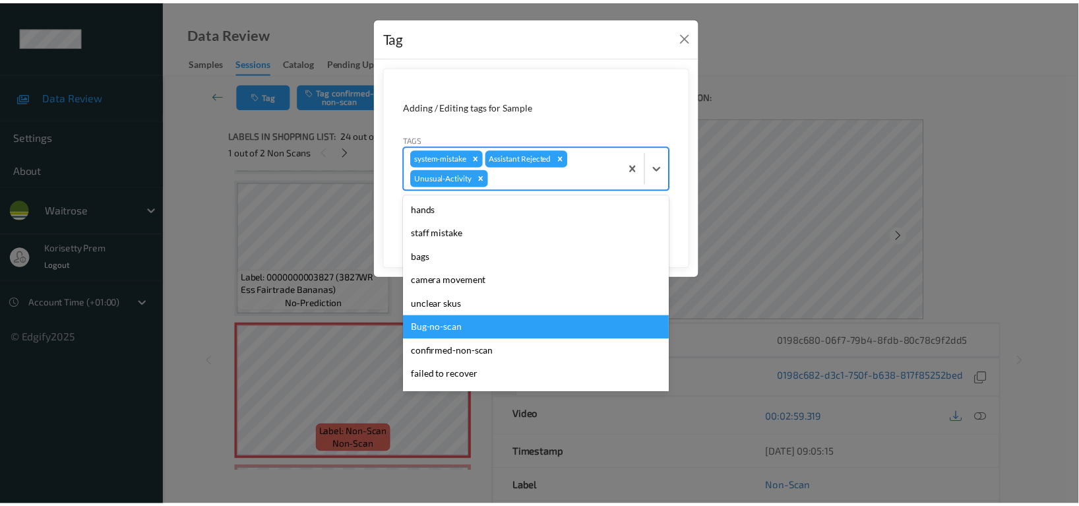
scroll to position [234, 0]
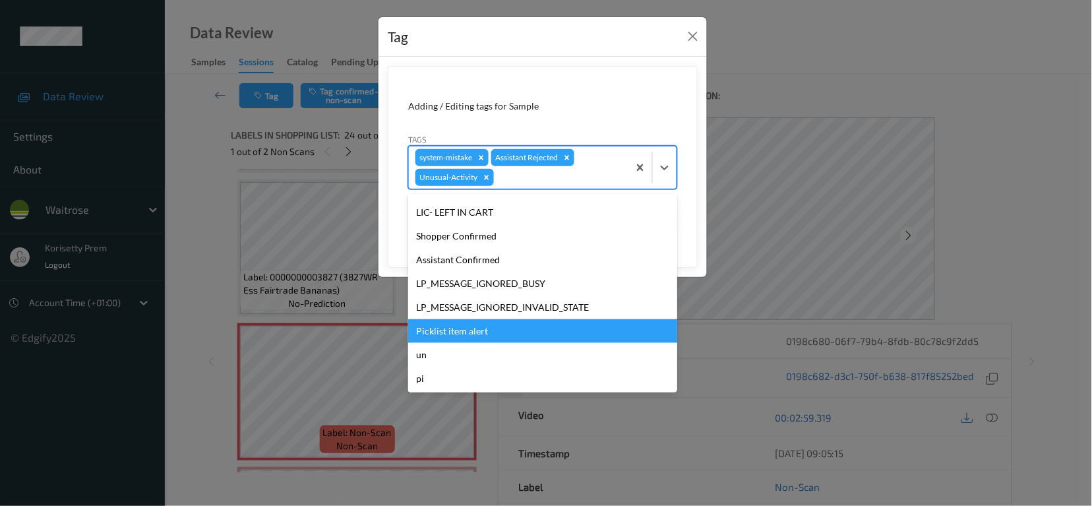
click at [474, 336] on div "Picklist item alert" at bounding box center [542, 331] width 269 height 24
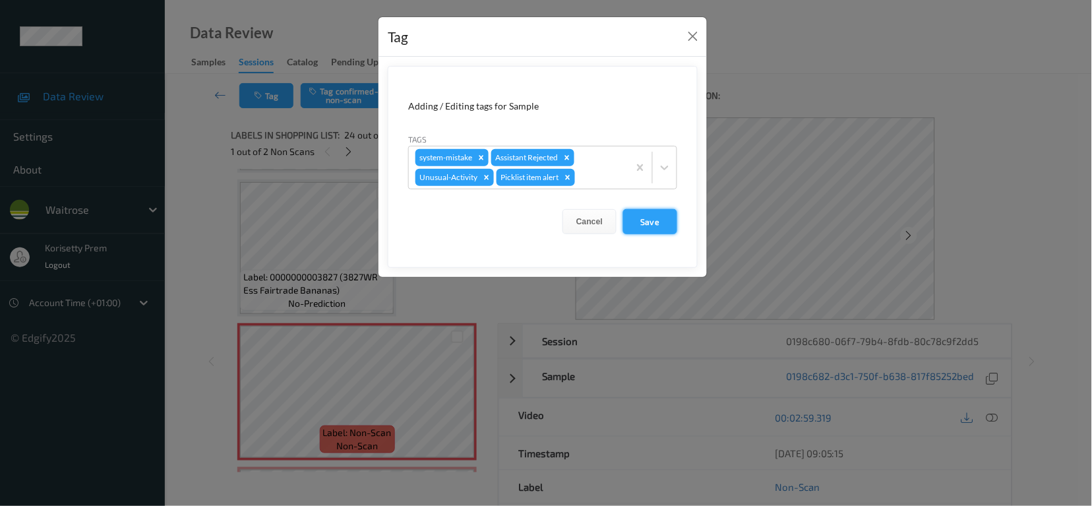
click at [660, 216] on button "Save" at bounding box center [650, 221] width 54 height 25
click at [654, 229] on button "Save" at bounding box center [650, 221] width 54 height 25
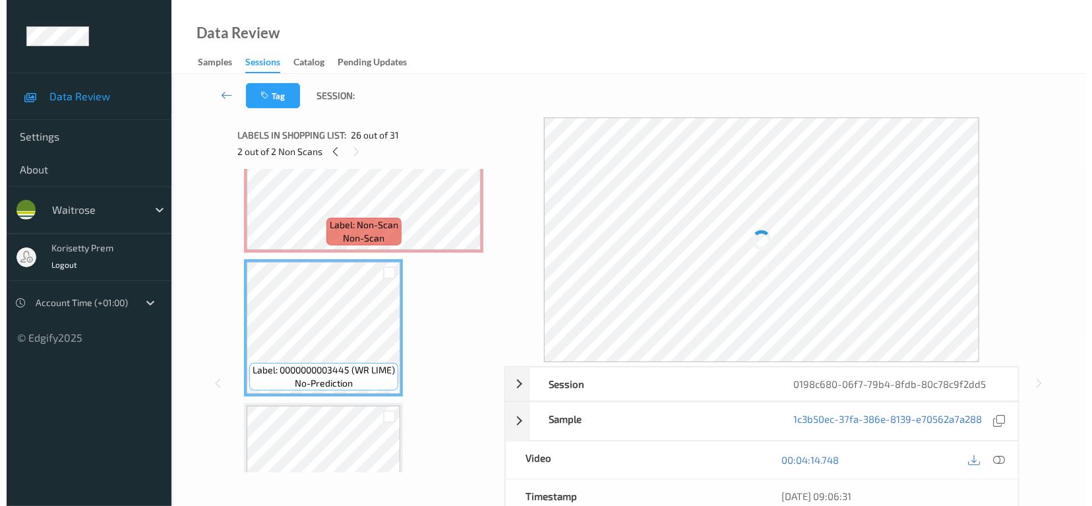
scroll to position [3423, 0]
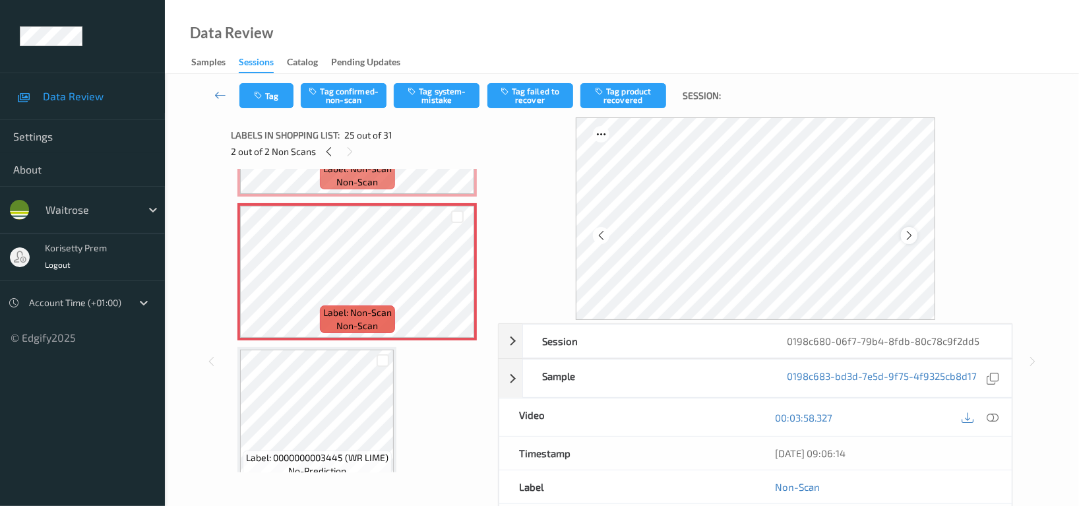
click at [916, 237] on div at bounding box center [909, 235] width 16 height 16
click at [441, 96] on button "Tag system-mistake" at bounding box center [437, 95] width 86 height 25
click at [451, 98] on button "Tag system-mistake" at bounding box center [437, 95] width 86 height 25
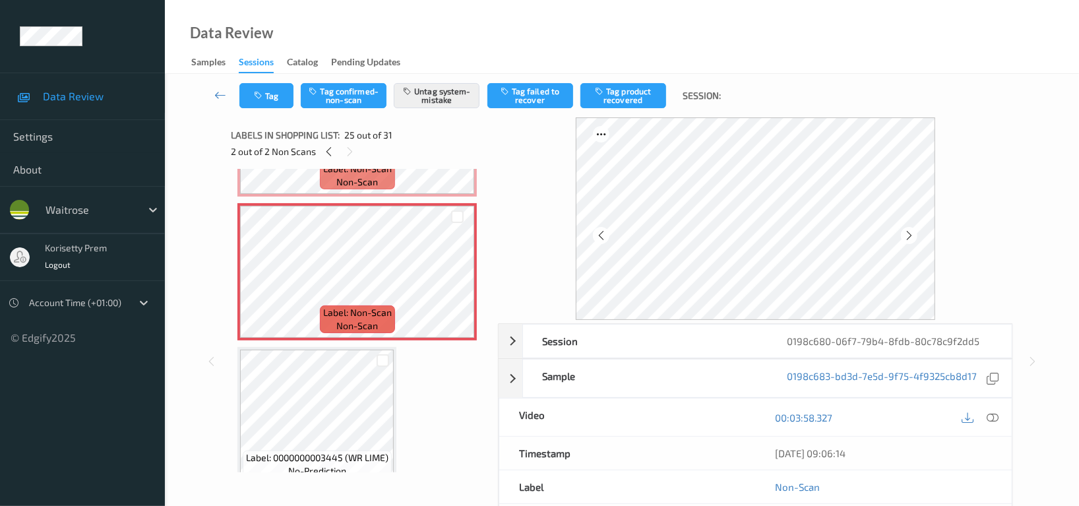
click at [268, 108] on div "Tag Tag confirmed-non-scan Untag system-mistake Tag failed to recover Tag produ…" at bounding box center [622, 96] width 860 height 44
click at [268, 106] on button "Tag" at bounding box center [266, 95] width 54 height 25
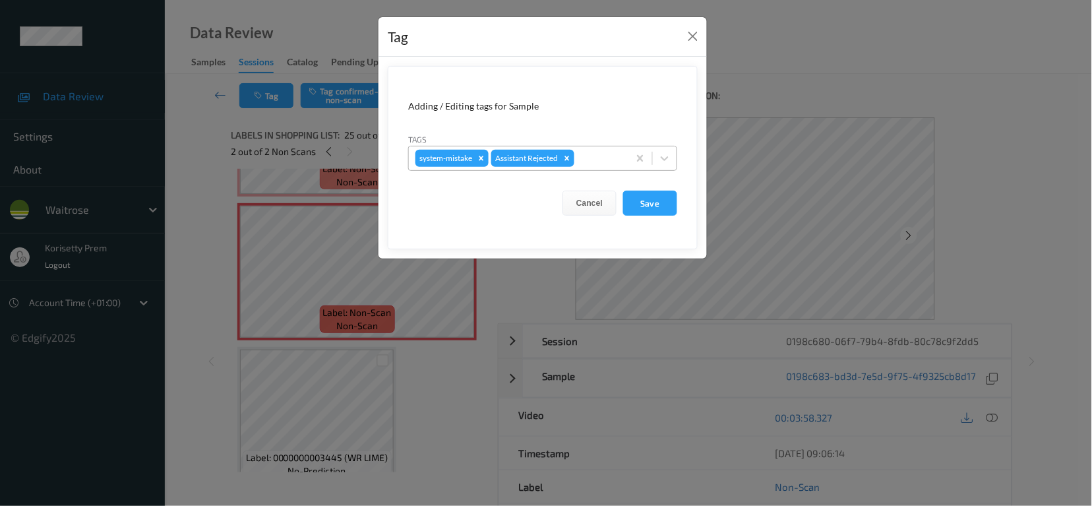
click at [613, 162] on div at bounding box center [599, 158] width 45 height 16
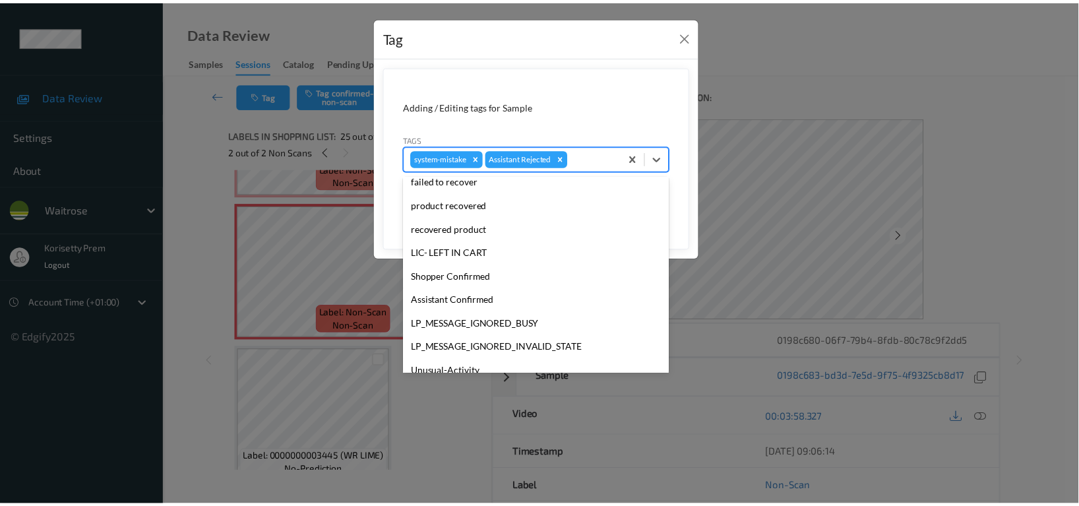
scroll to position [258, 0]
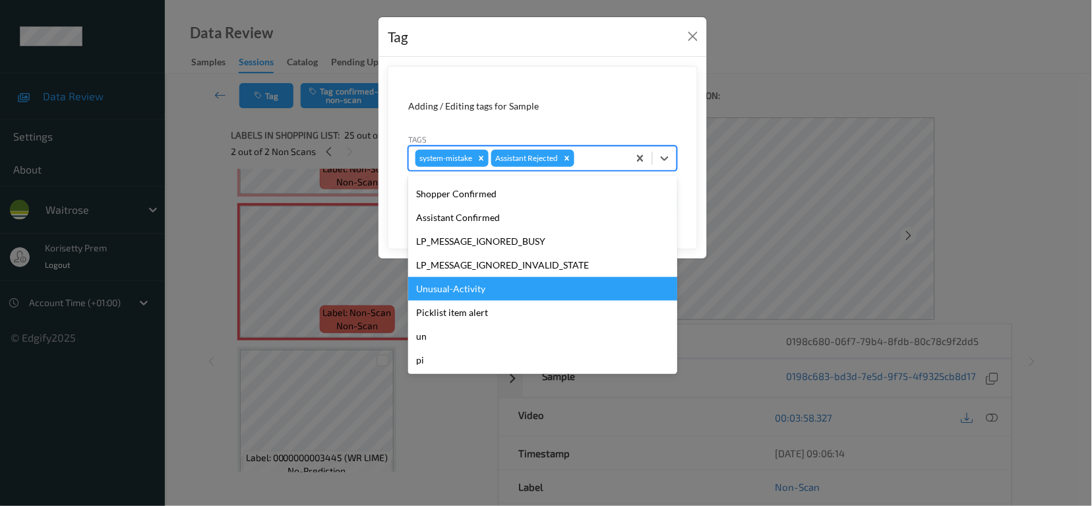
click at [450, 294] on div "Unusual-Activity" at bounding box center [542, 289] width 269 height 24
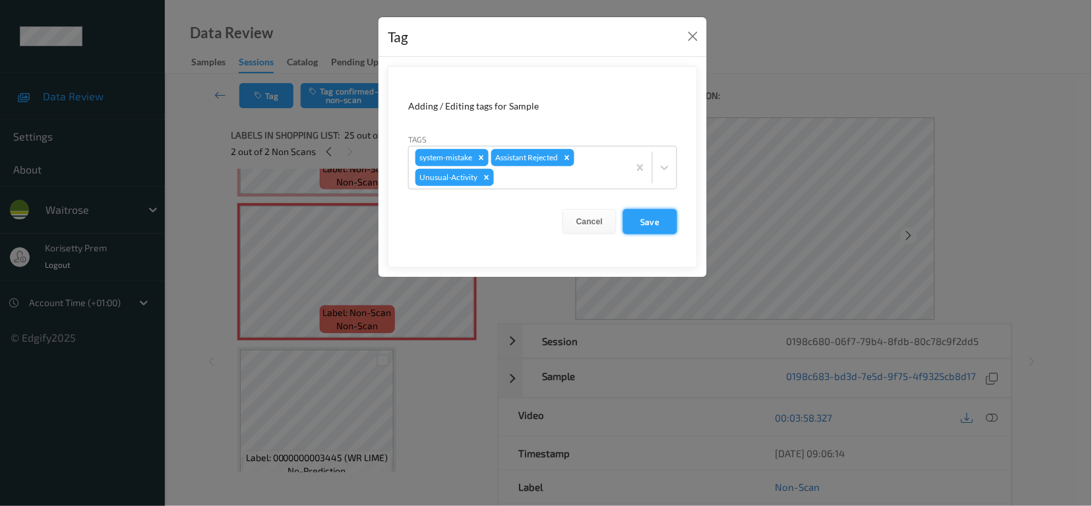
click at [655, 226] on button "Save" at bounding box center [650, 221] width 54 height 25
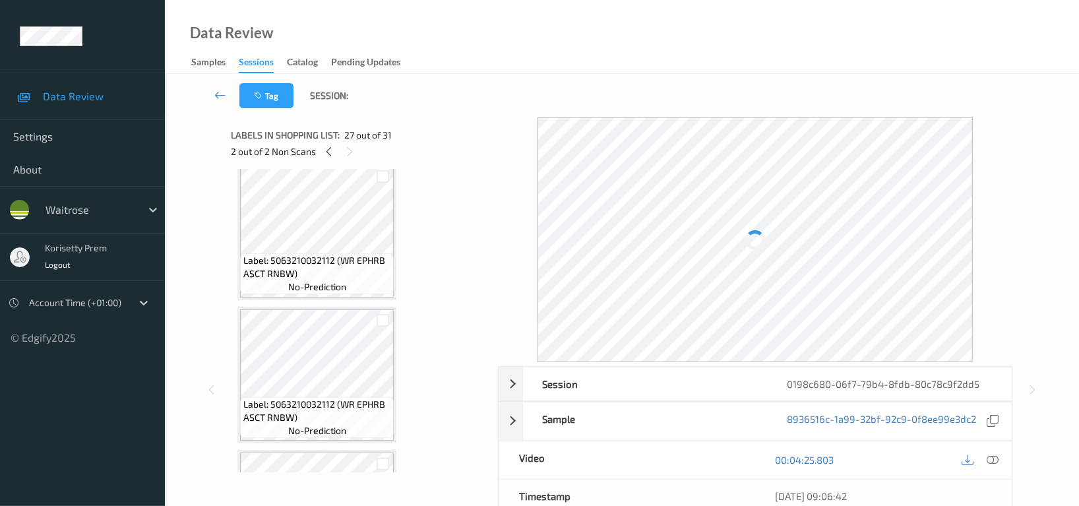
scroll to position [4127, 0]
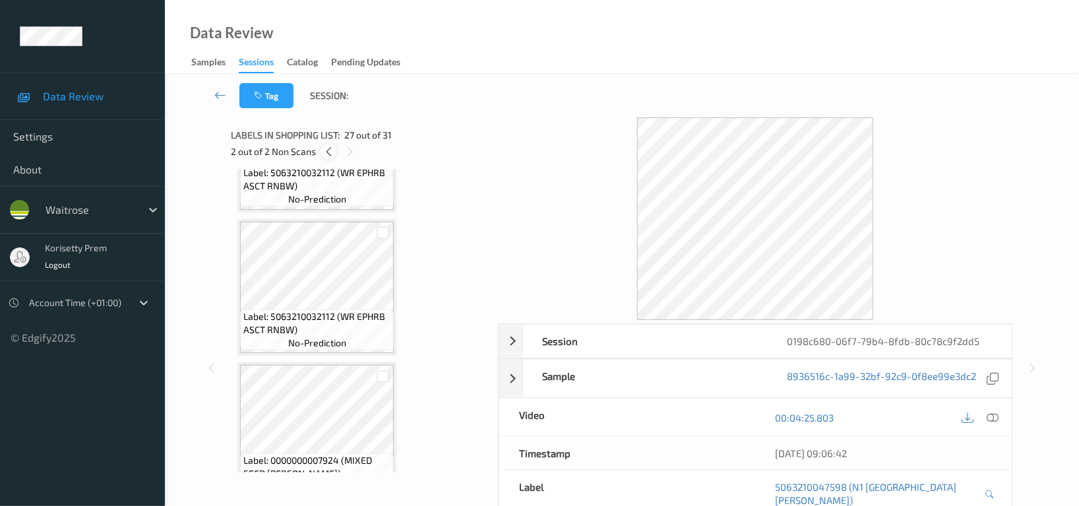
click at [329, 146] on icon at bounding box center [328, 152] width 11 height 12
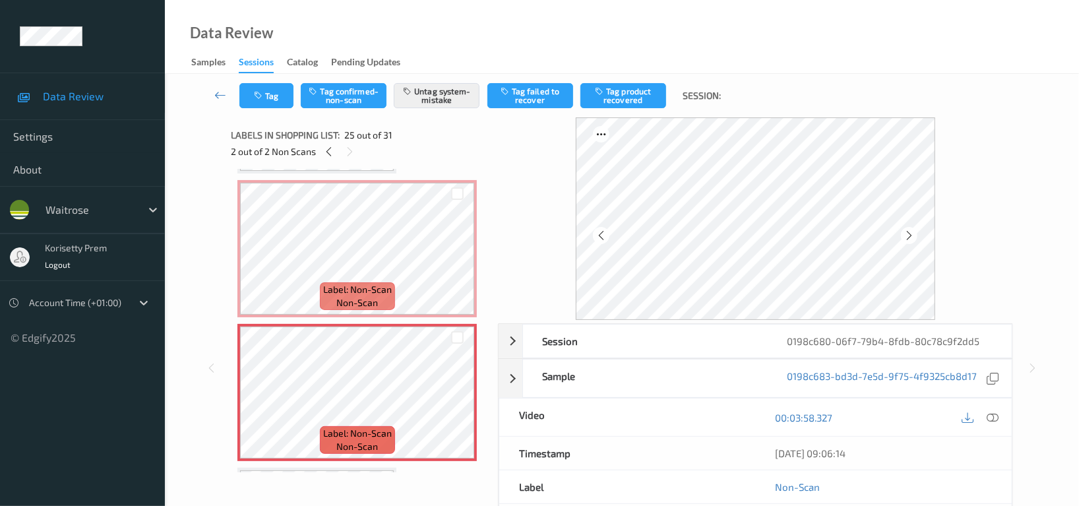
scroll to position [88, 0]
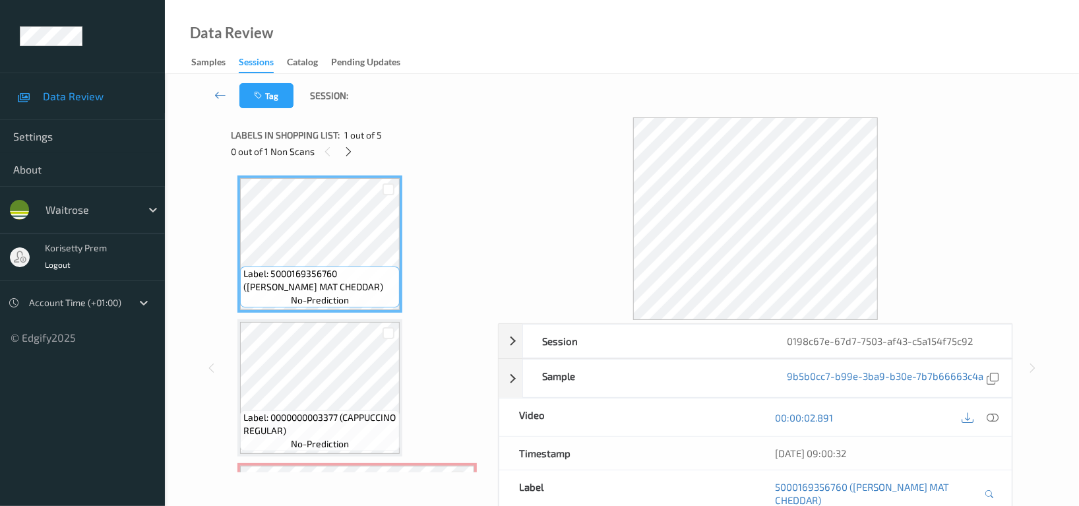
click at [563, 68] on div "Data Review Samples Sessions Catalog Pending Updates" at bounding box center [622, 37] width 914 height 74
click at [351, 148] on icon at bounding box center [349, 152] width 11 height 12
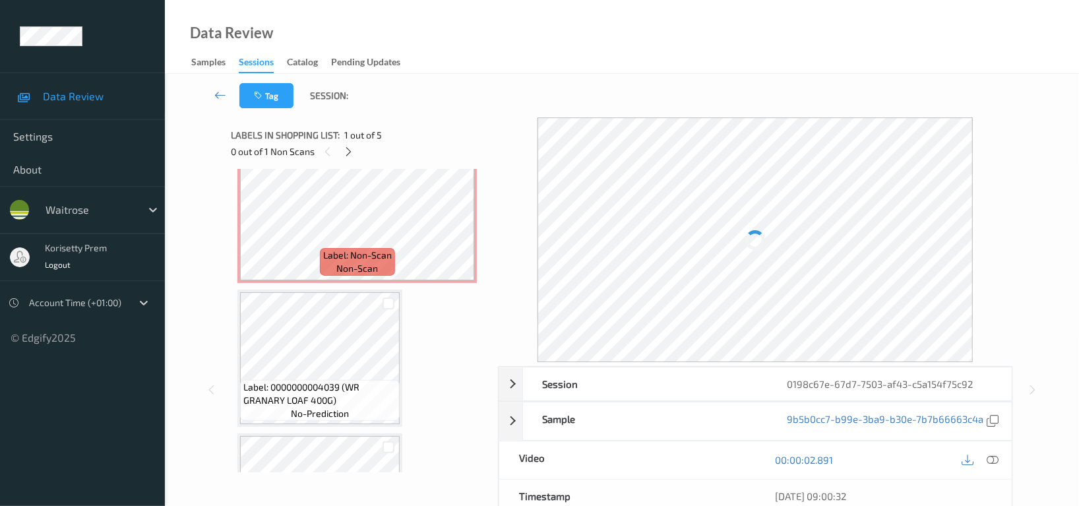
scroll to position [352, 0]
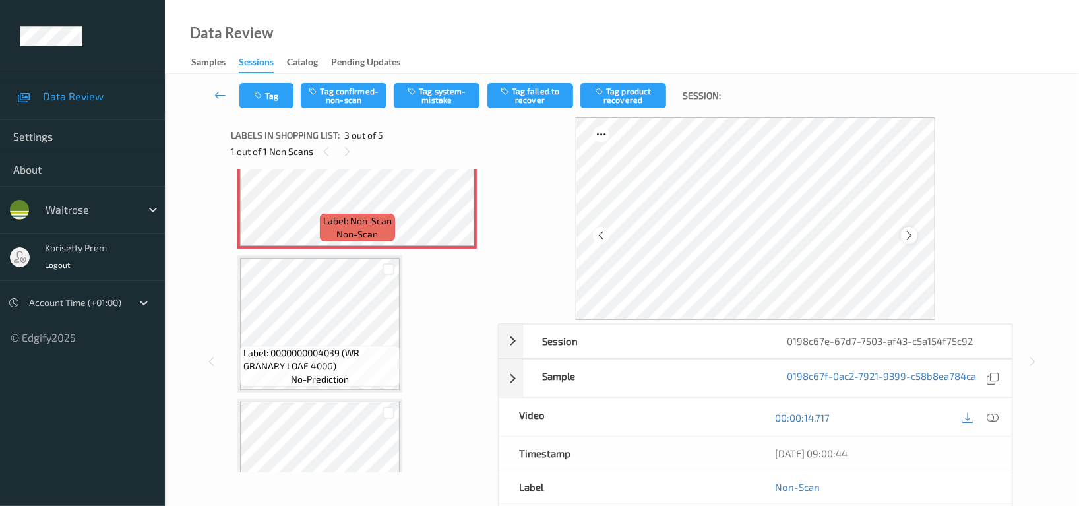
click at [910, 240] on icon at bounding box center [909, 236] width 11 height 12
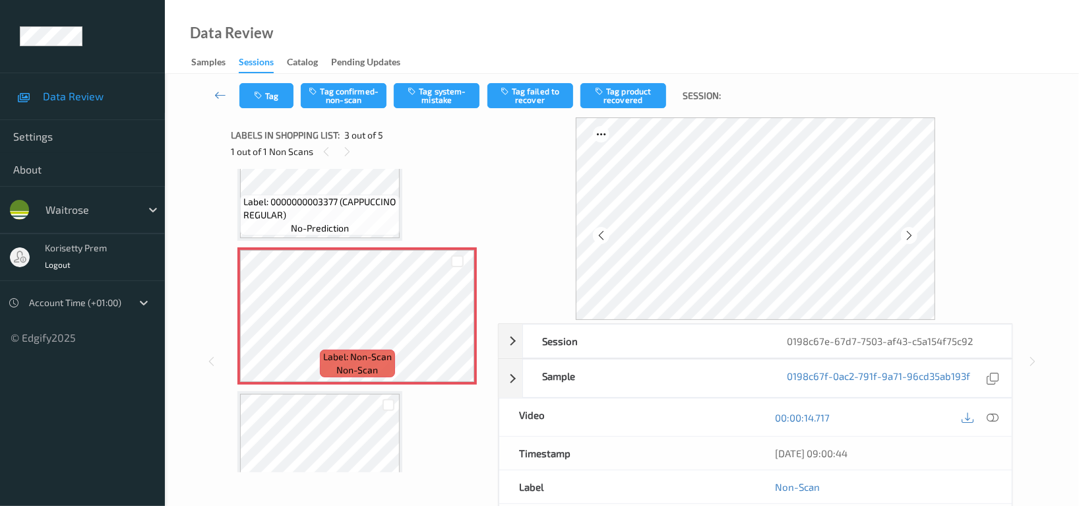
scroll to position [0, 0]
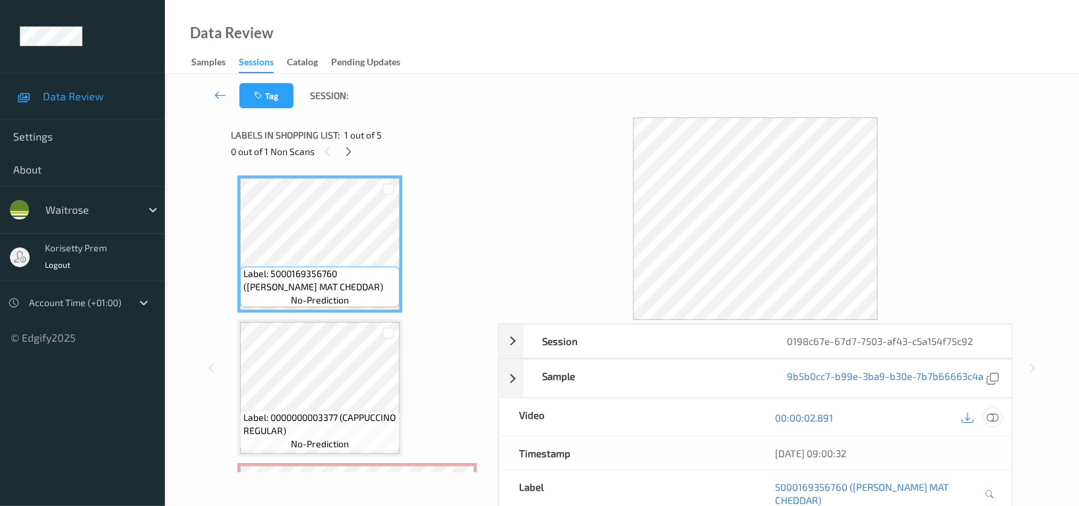
click at [995, 418] on icon at bounding box center [993, 418] width 12 height 12
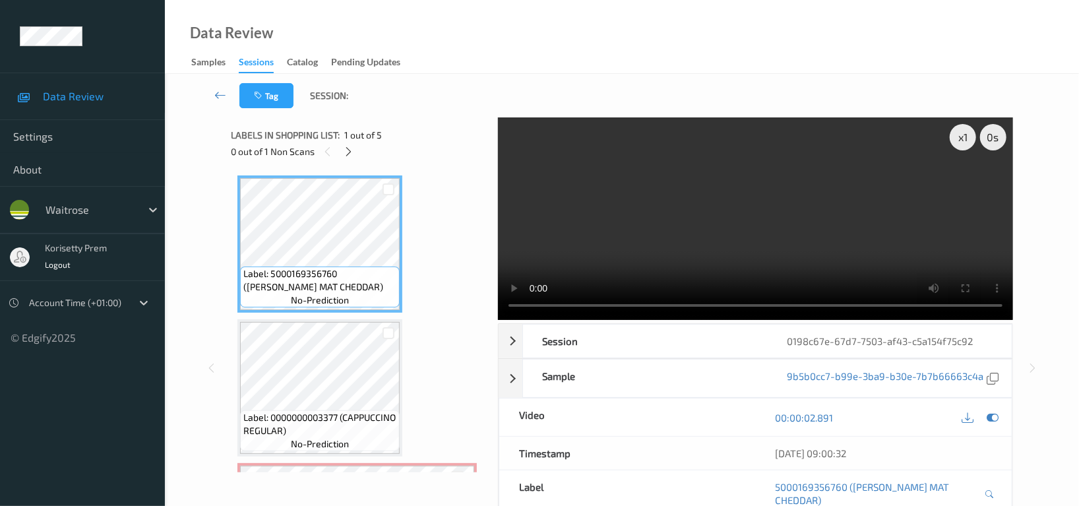
click at [741, 201] on video at bounding box center [755, 218] width 515 height 203
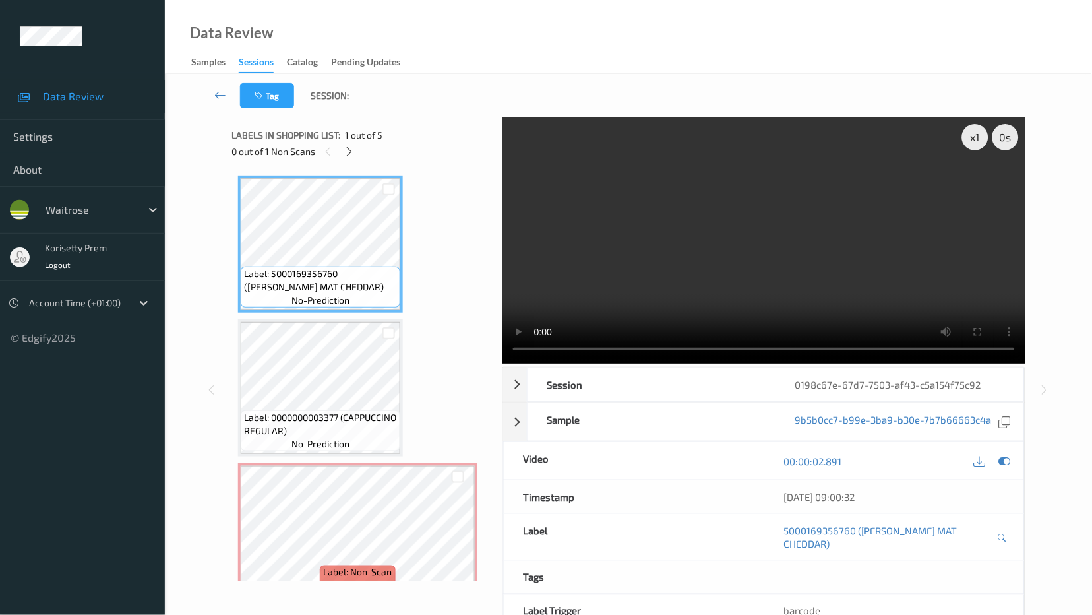
click at [503, 363] on video at bounding box center [764, 240] width 523 height 246
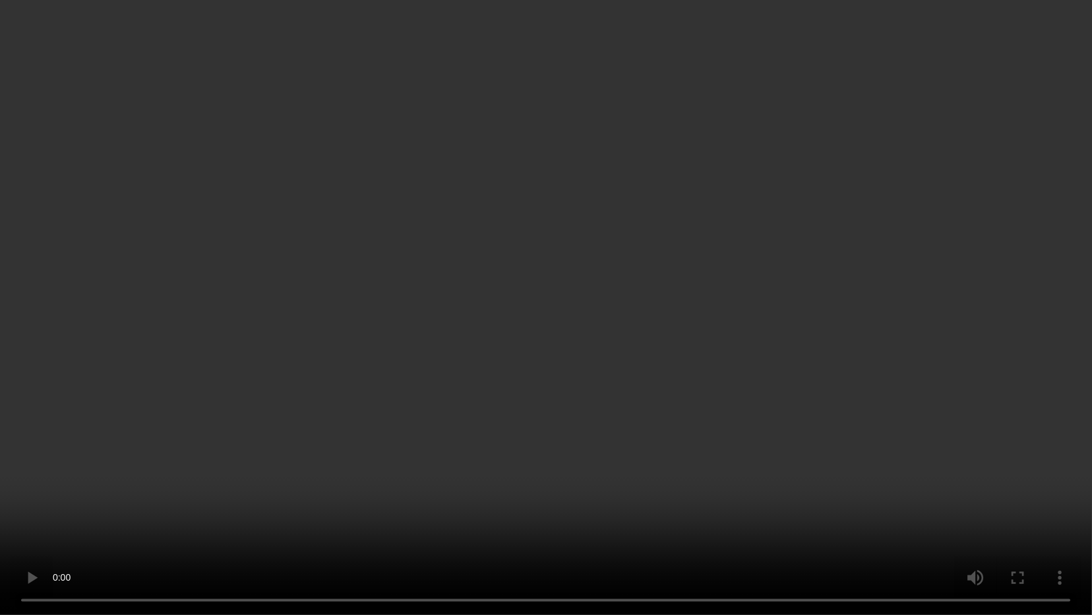
click at [1091, 217] on video at bounding box center [546, 307] width 1092 height 615
click at [759, 216] on video at bounding box center [546, 307] width 1092 height 615
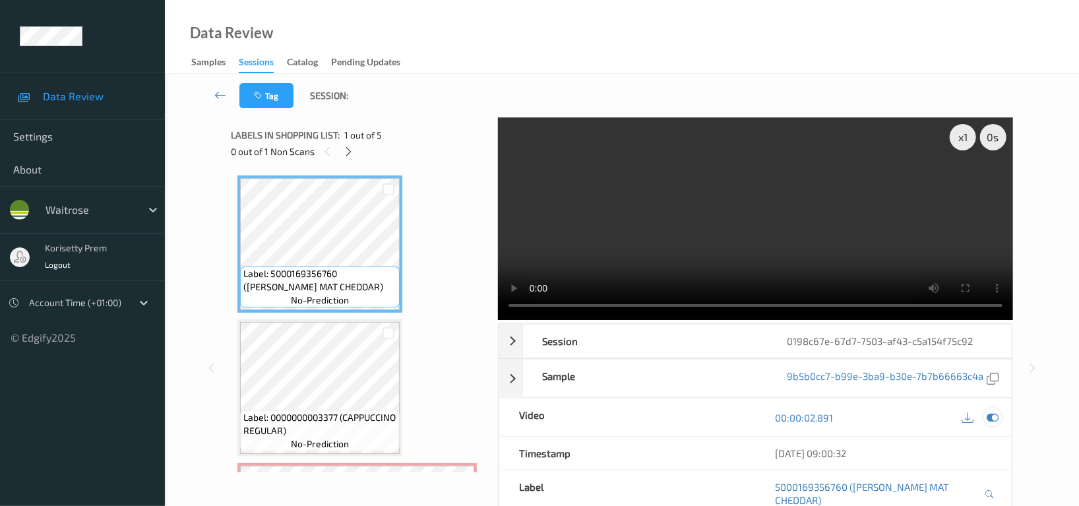
click at [998, 415] on icon at bounding box center [993, 418] width 12 height 12
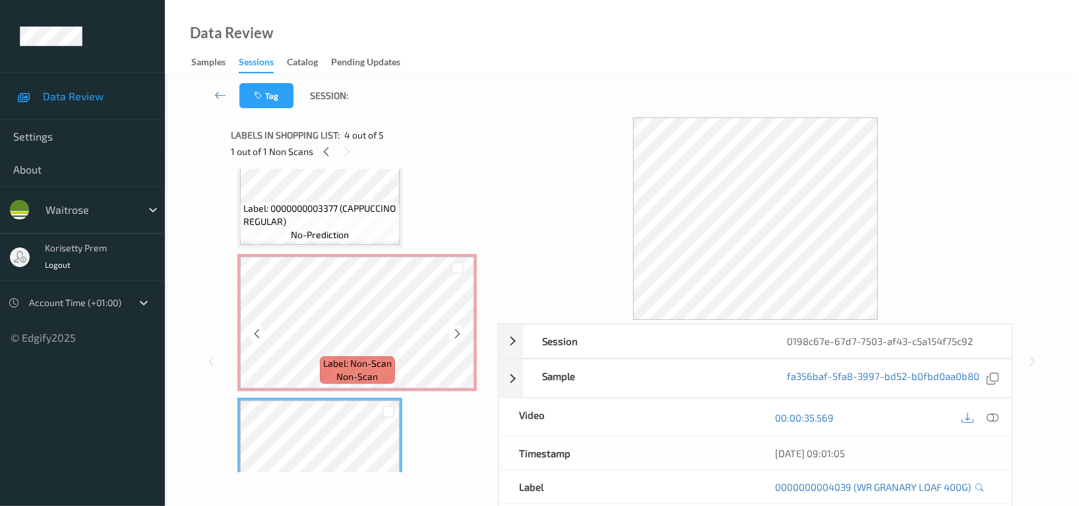
scroll to position [175, 0]
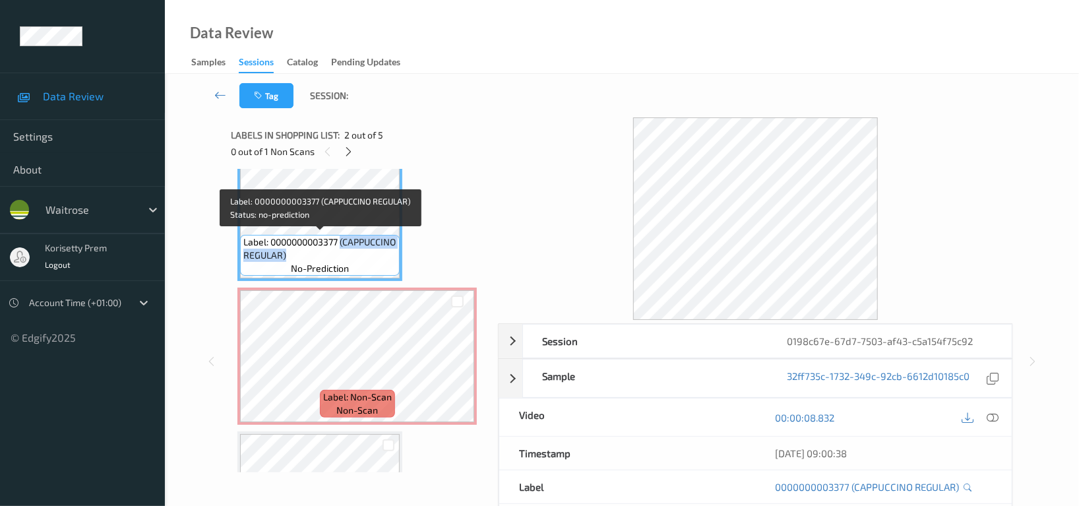
drag, startPoint x: 244, startPoint y: 253, endPoint x: 344, endPoint y: 253, distance: 100.3
click at [344, 253] on span "Label: 0000000003377 (CAPPUCCINO REGULAR)" at bounding box center [319, 248] width 153 height 26
copy span "(CAPPUCCINO REGULAR)"
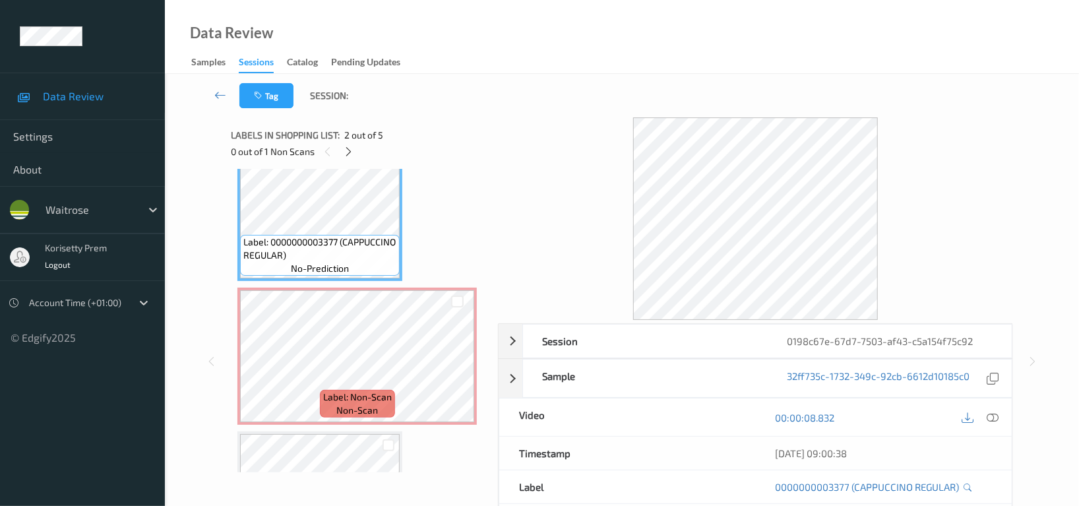
click at [446, 218] on div "Label: 5000169356760 ([PERSON_NAME] MAT CHEDDAR) no-prediction Label: 000000000…" at bounding box center [359, 356] width 244 height 712
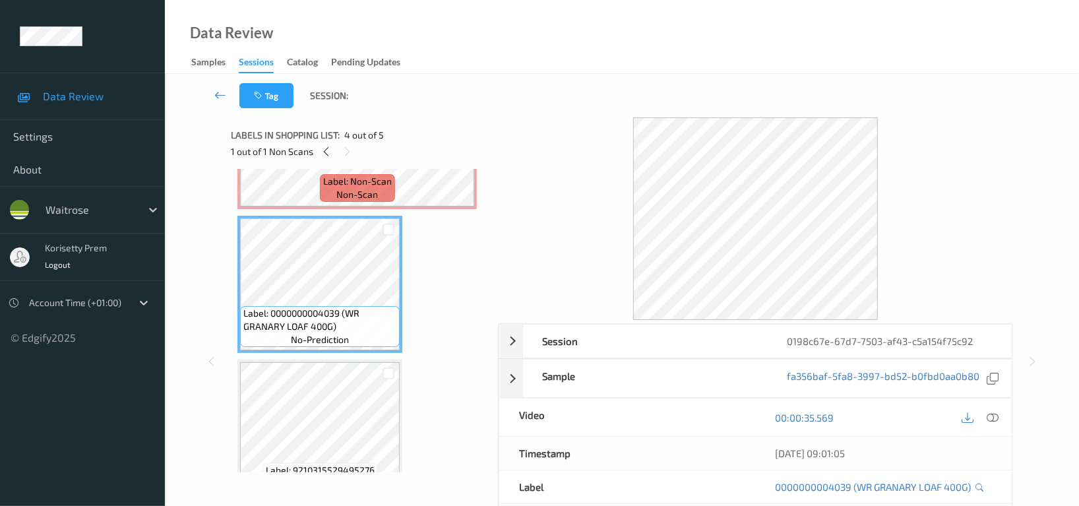
scroll to position [420, 0]
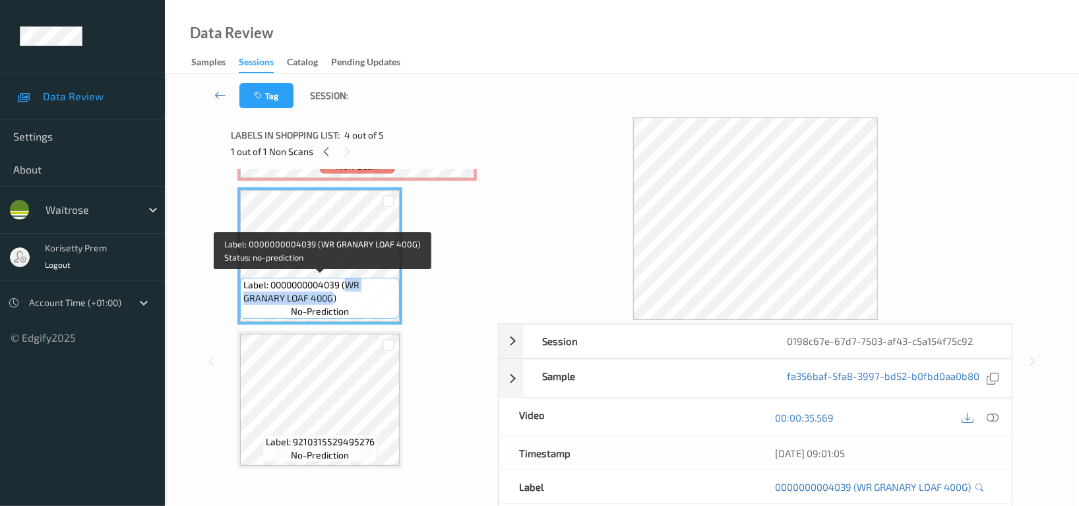
drag, startPoint x: 348, startPoint y: 282, endPoint x: 330, endPoint y: 290, distance: 19.5
click at [330, 290] on span "Label: 0000000004039 (WR GRANARY LOAF 400G)" at bounding box center [319, 291] width 153 height 26
copy span "WR GRANARY LOAF 400G"
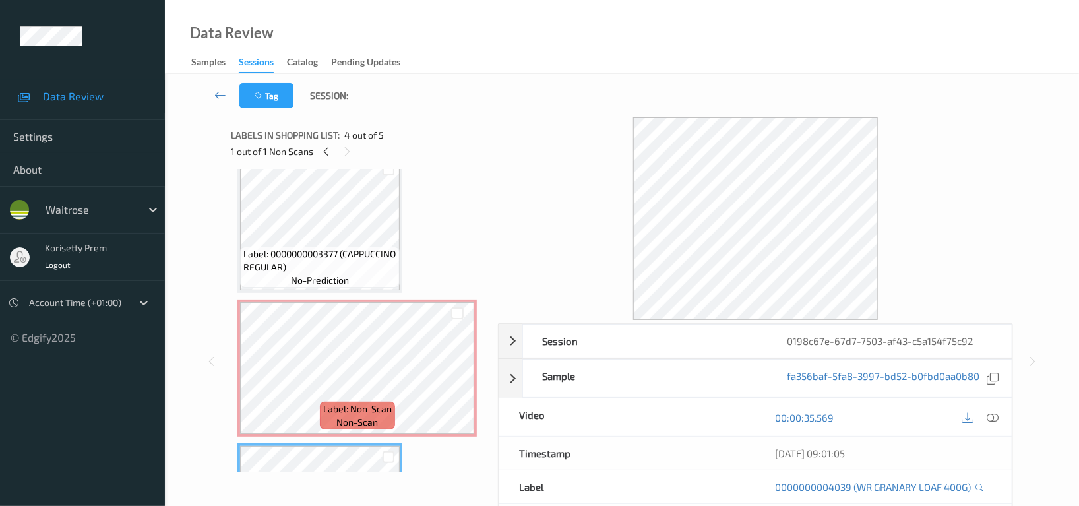
scroll to position [156, 0]
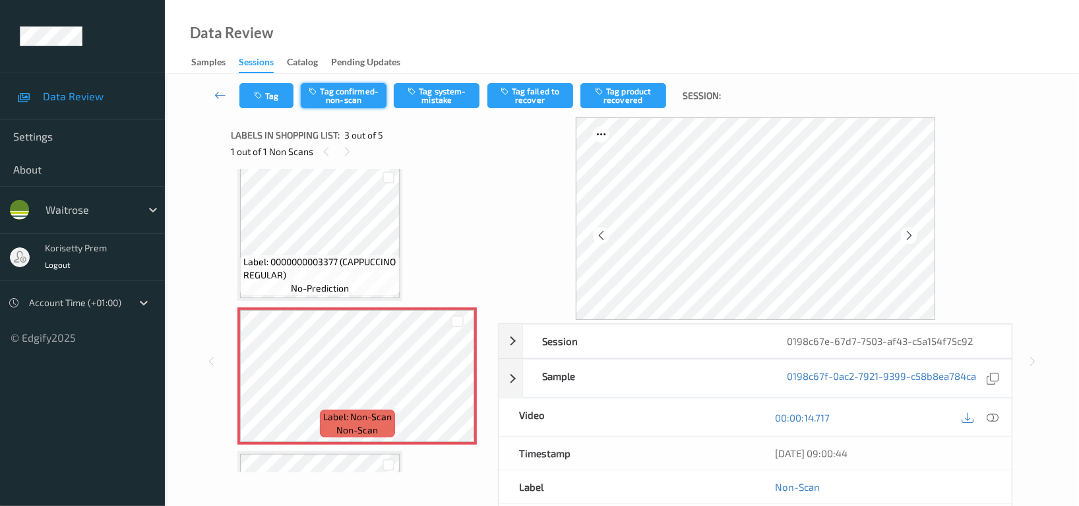
click at [362, 92] on button "Tag confirmed-non-scan" at bounding box center [344, 95] width 86 height 25
click at [914, 231] on icon at bounding box center [909, 236] width 11 height 12
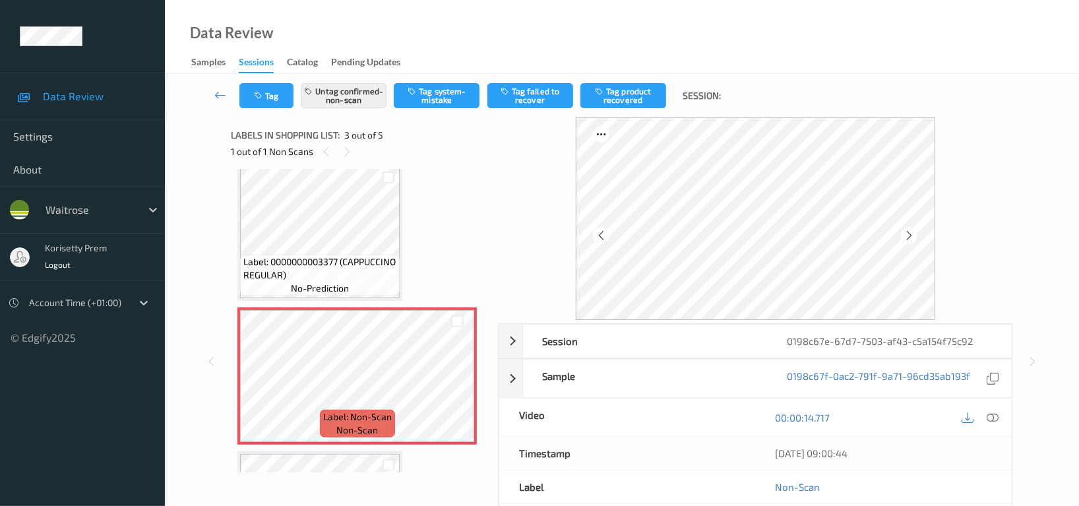
click at [914, 231] on icon at bounding box center [909, 236] width 11 height 12
click at [905, 235] on icon at bounding box center [909, 236] width 11 height 12
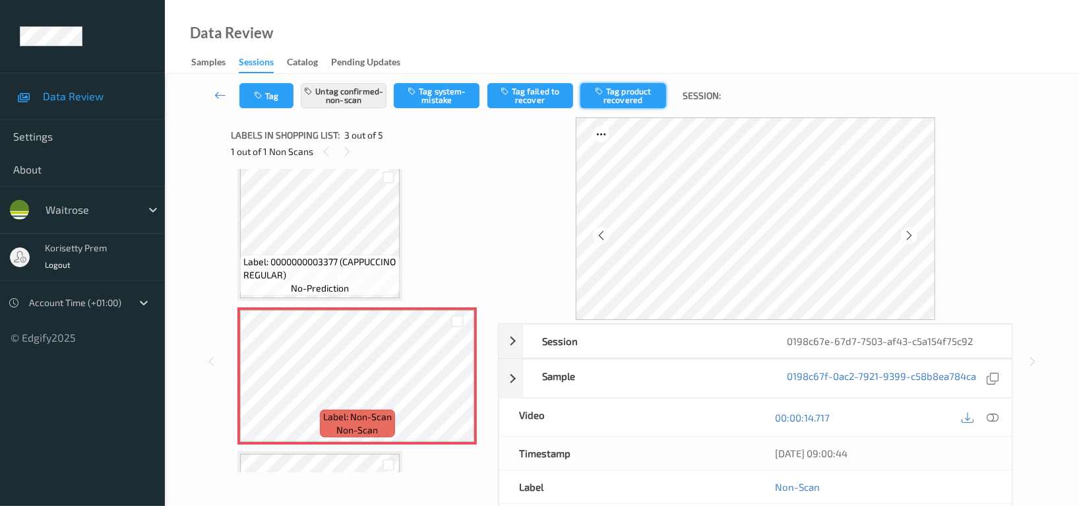
click at [627, 98] on button "Tag product recovered" at bounding box center [623, 95] width 86 height 25
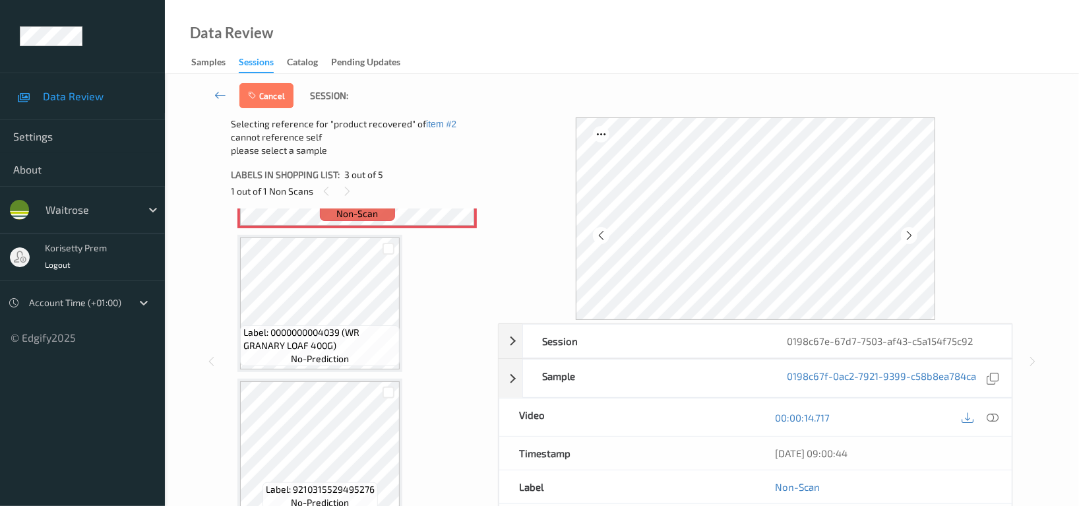
scroll to position [419, 0]
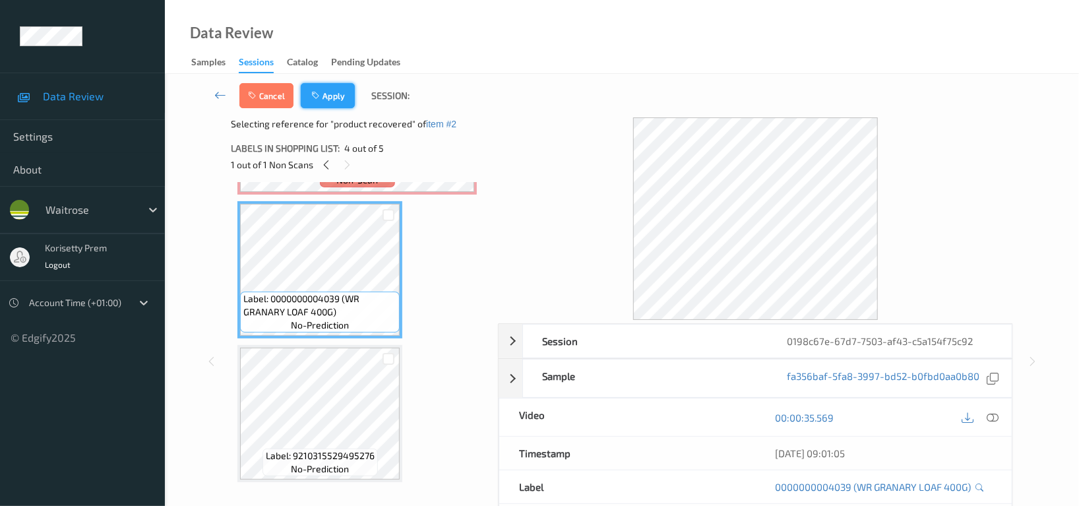
click at [327, 106] on button "Apply" at bounding box center [328, 95] width 54 height 25
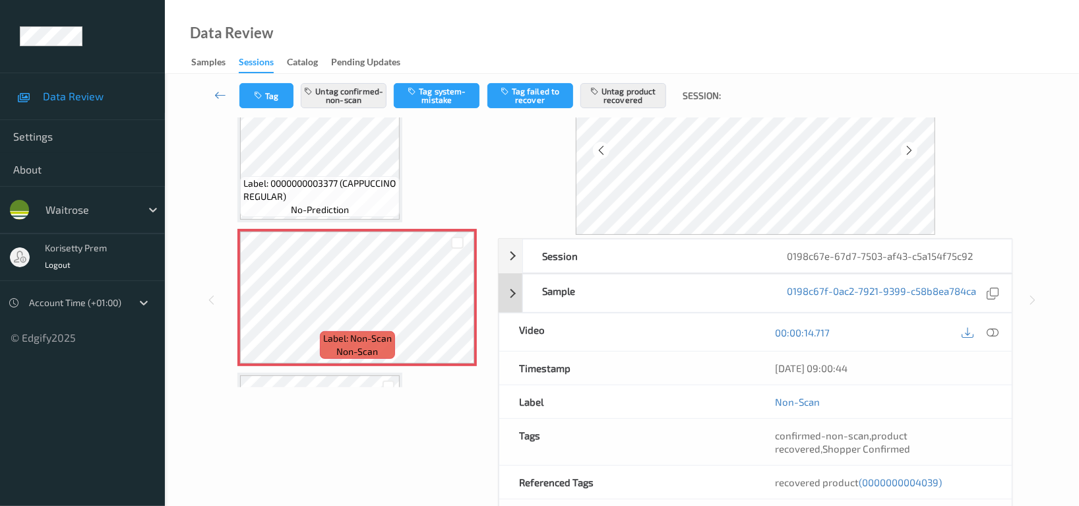
scroll to position [175, 0]
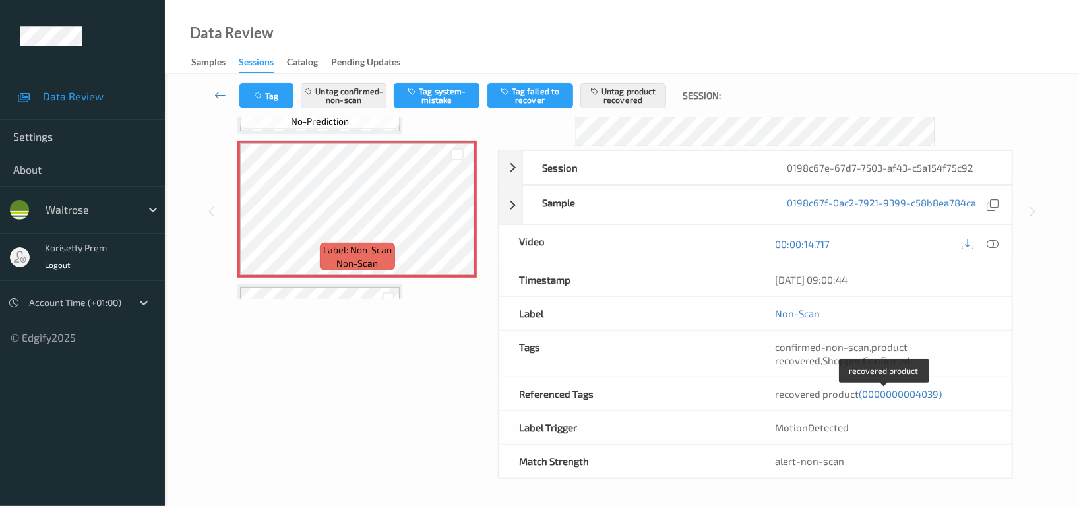
click at [925, 391] on span "(0000000004039)" at bounding box center [900, 394] width 83 height 12
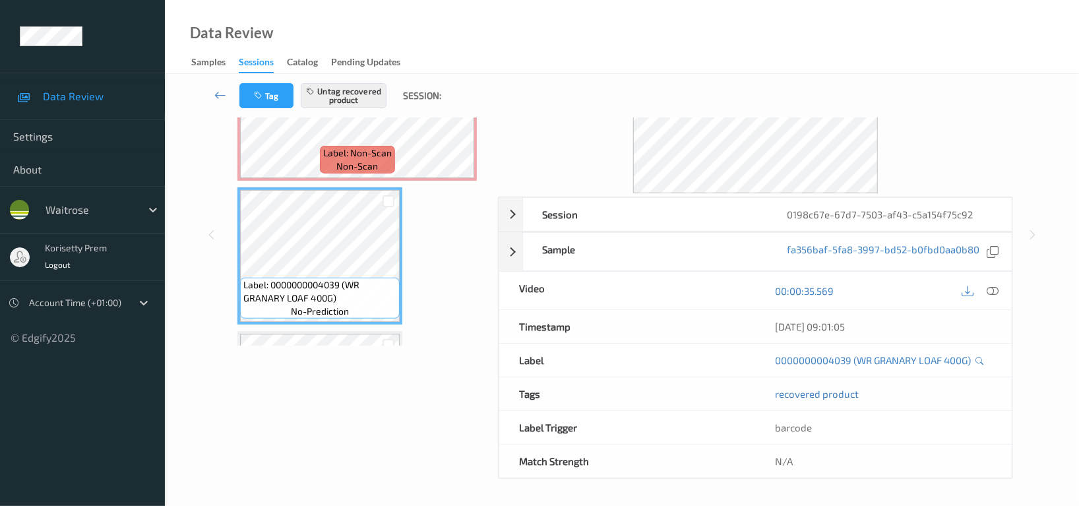
scroll to position [129, 0]
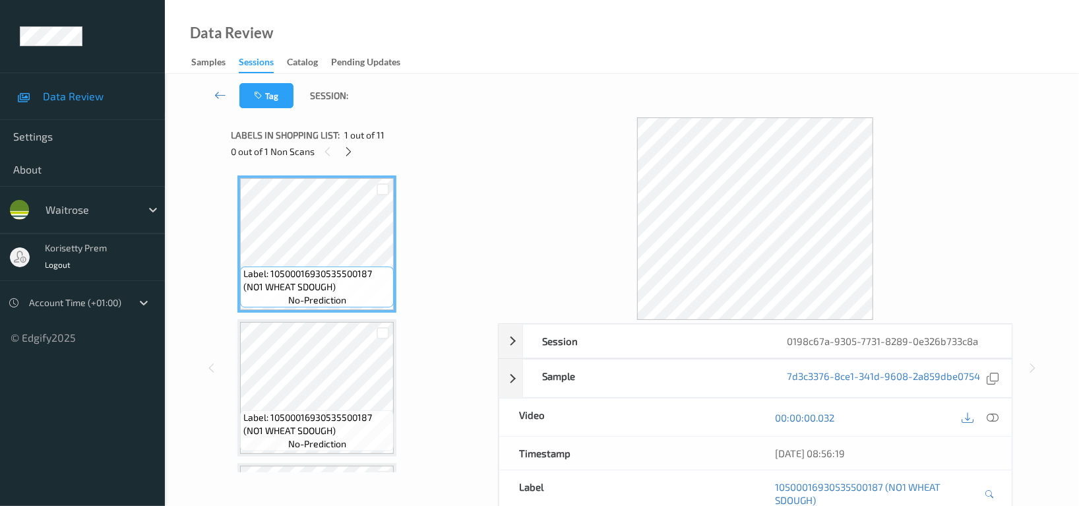
click at [493, 96] on div "Tag Session:" at bounding box center [622, 96] width 860 height 44
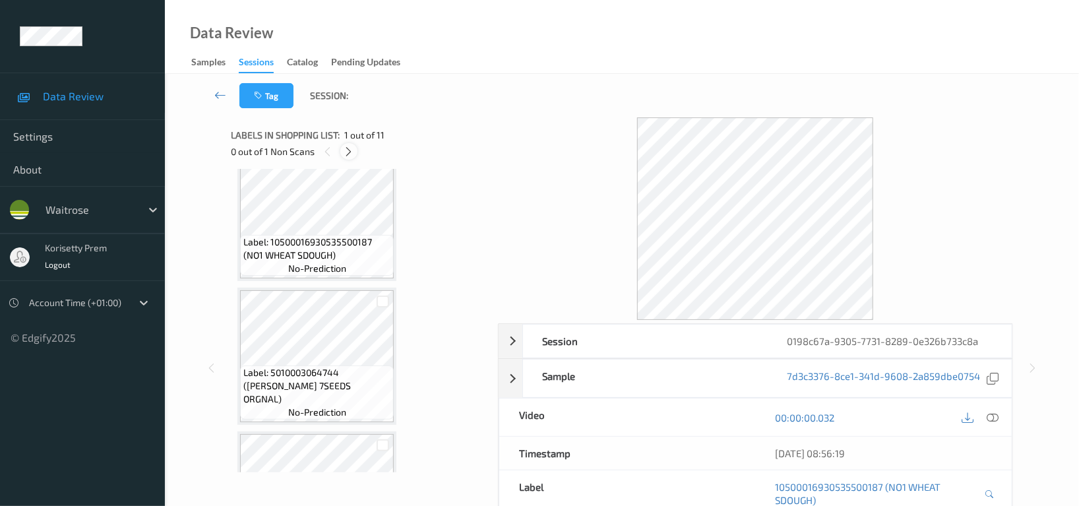
click at [350, 151] on icon at bounding box center [349, 152] width 11 height 12
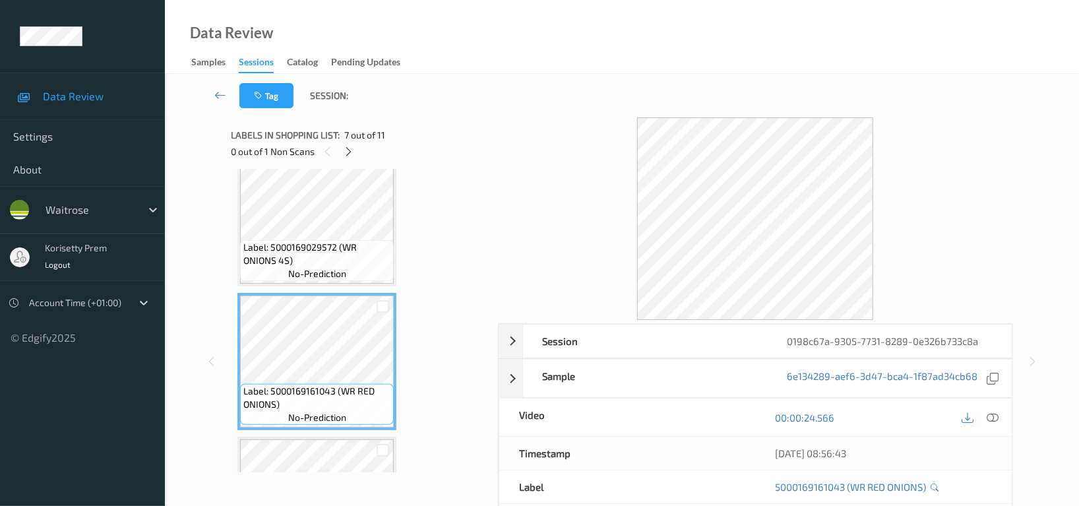
scroll to position [658, 0]
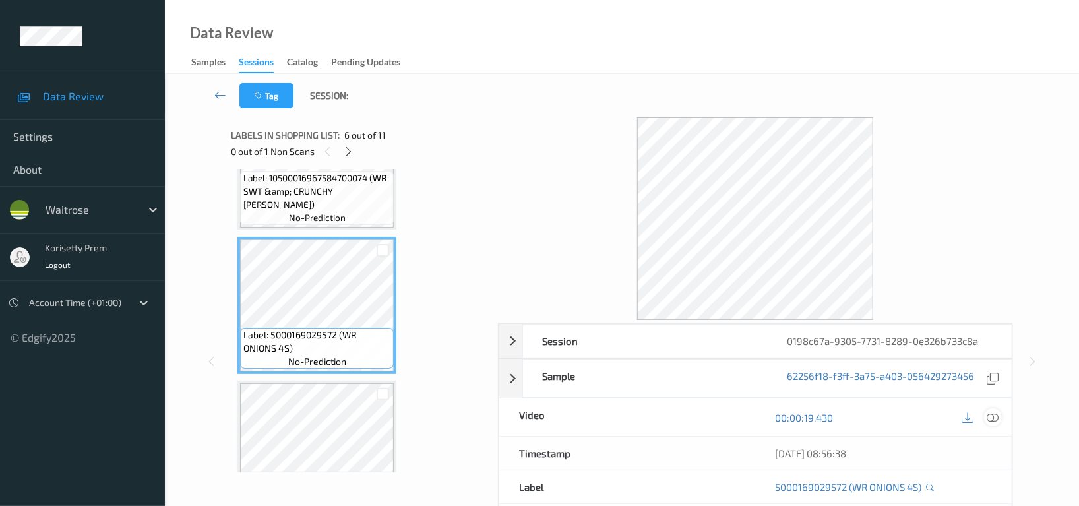
click at [993, 415] on icon at bounding box center [993, 418] width 12 height 12
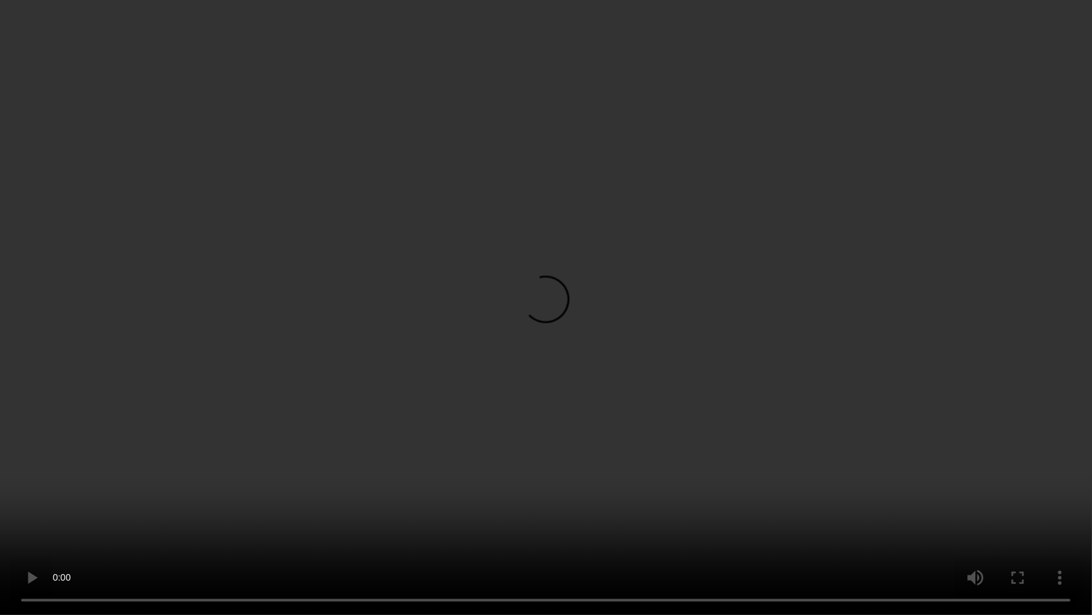
click at [675, 356] on video at bounding box center [546, 307] width 1092 height 615
click at [719, 393] on video at bounding box center [546, 307] width 1092 height 615
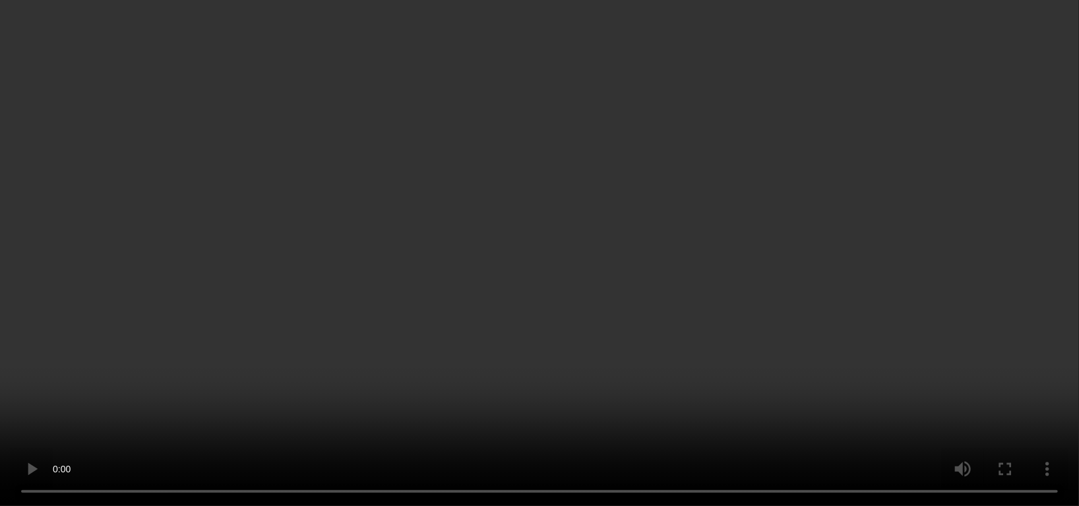
scroll to position [1098, 0]
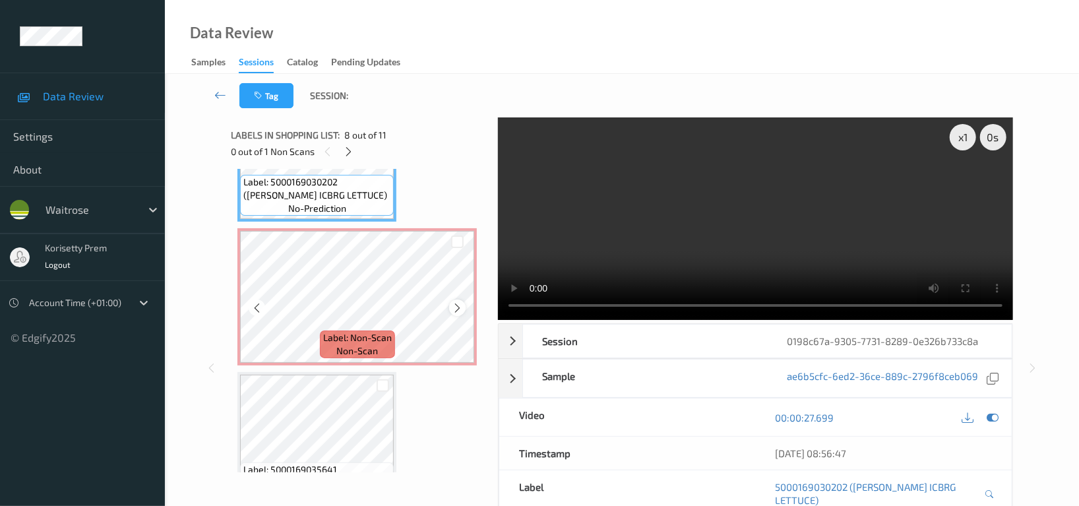
click at [453, 303] on icon at bounding box center [457, 308] width 11 height 12
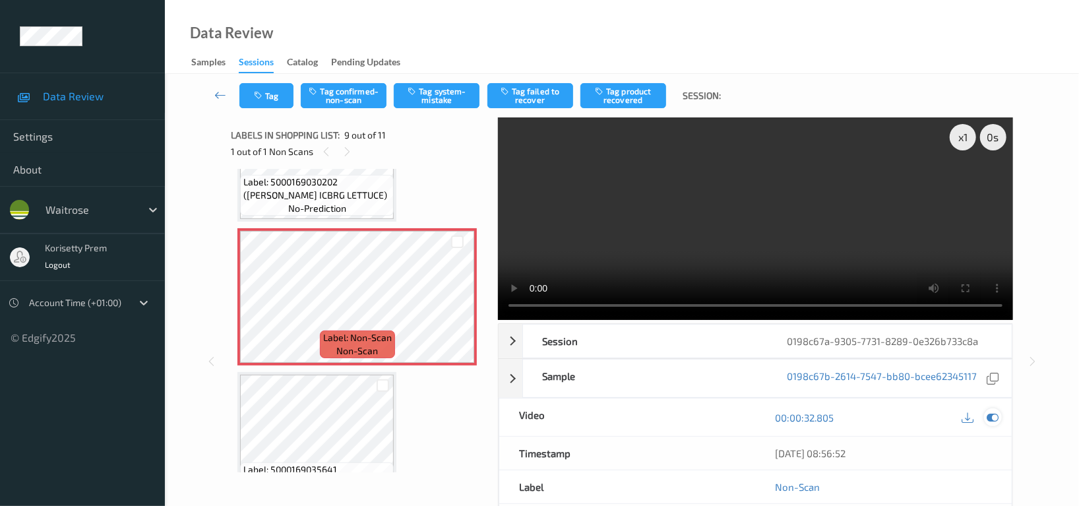
click at [996, 420] on icon at bounding box center [993, 418] width 12 height 12
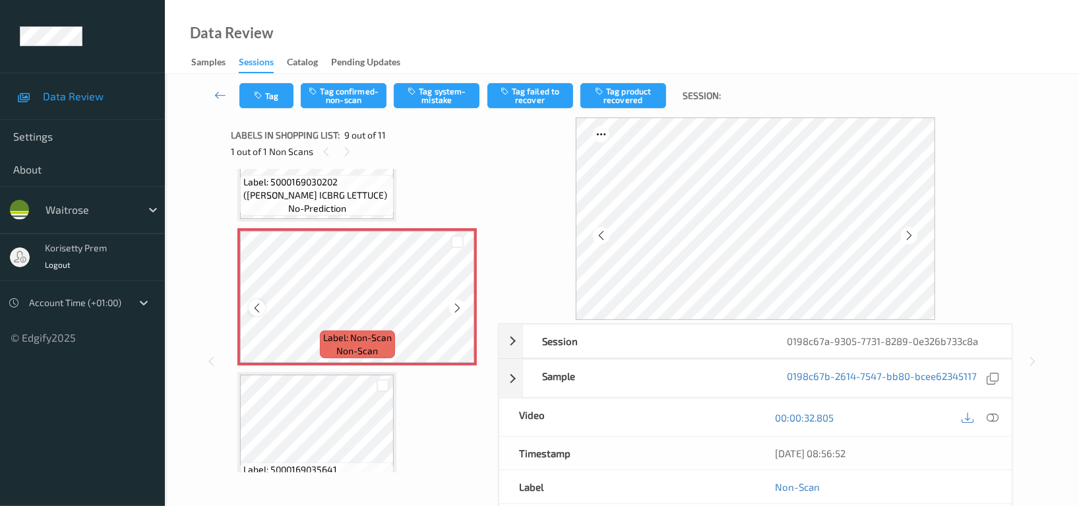
scroll to position [1009, 0]
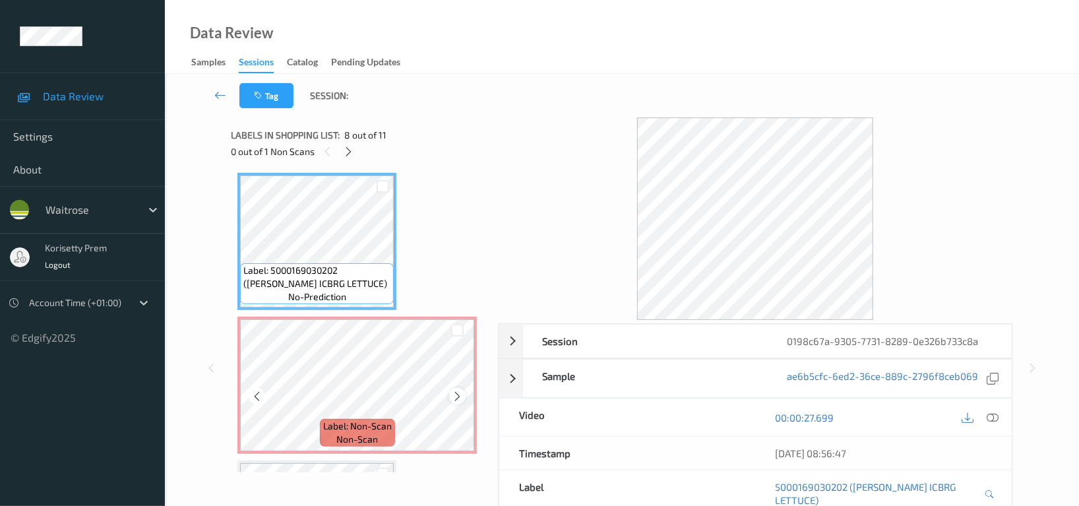
click at [459, 390] on icon at bounding box center [457, 396] width 11 height 12
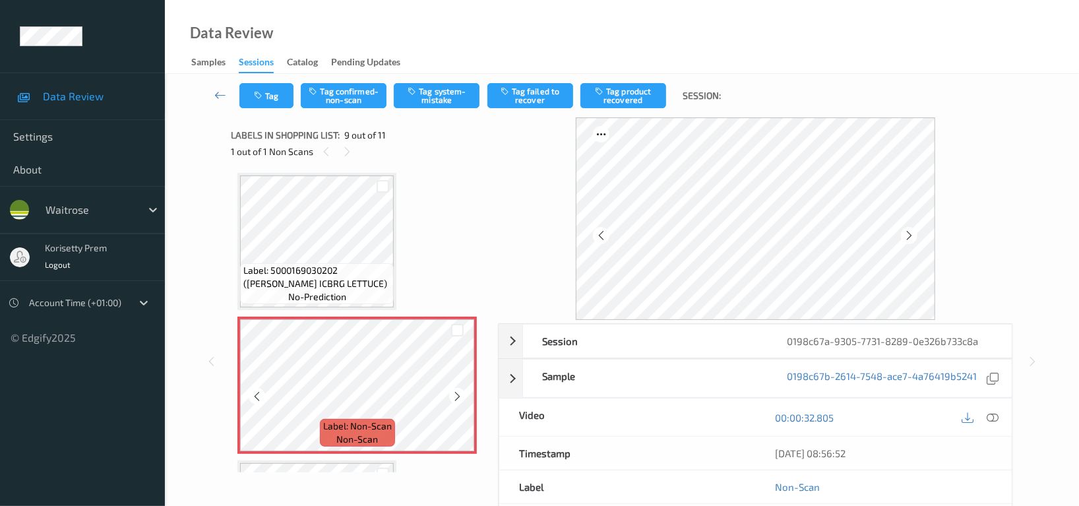
click at [459, 390] on icon at bounding box center [457, 396] width 11 height 12
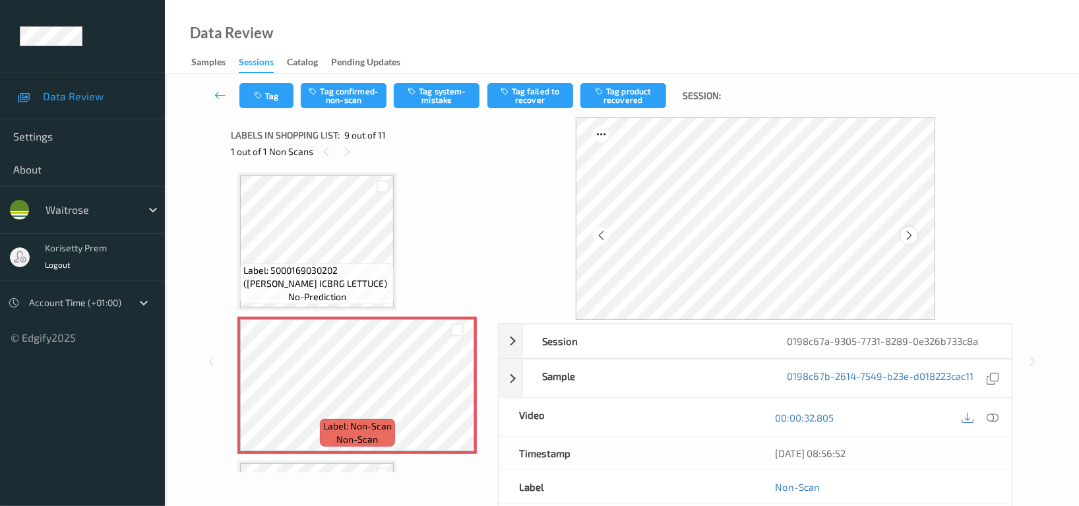
click at [915, 237] on icon at bounding box center [909, 236] width 11 height 12
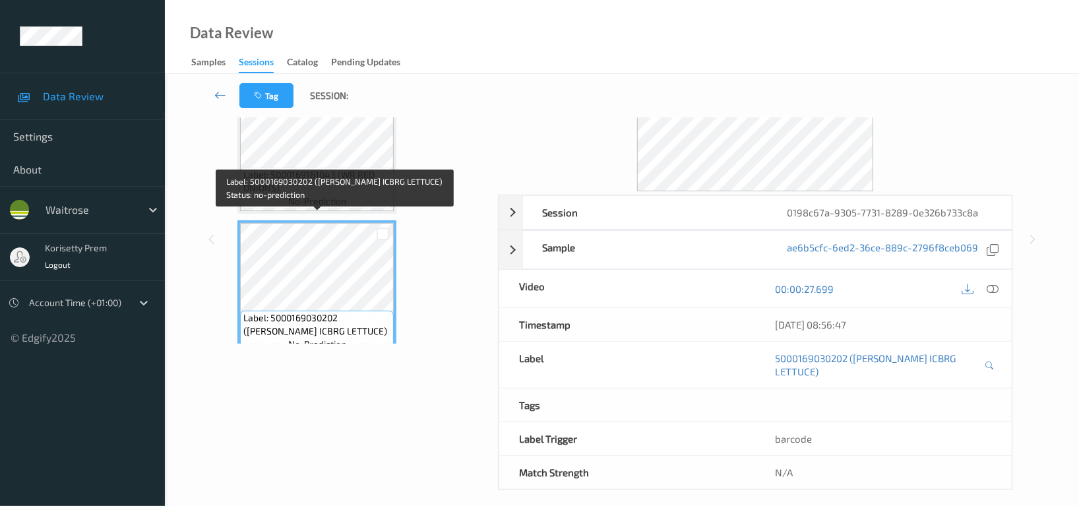
scroll to position [751, 0]
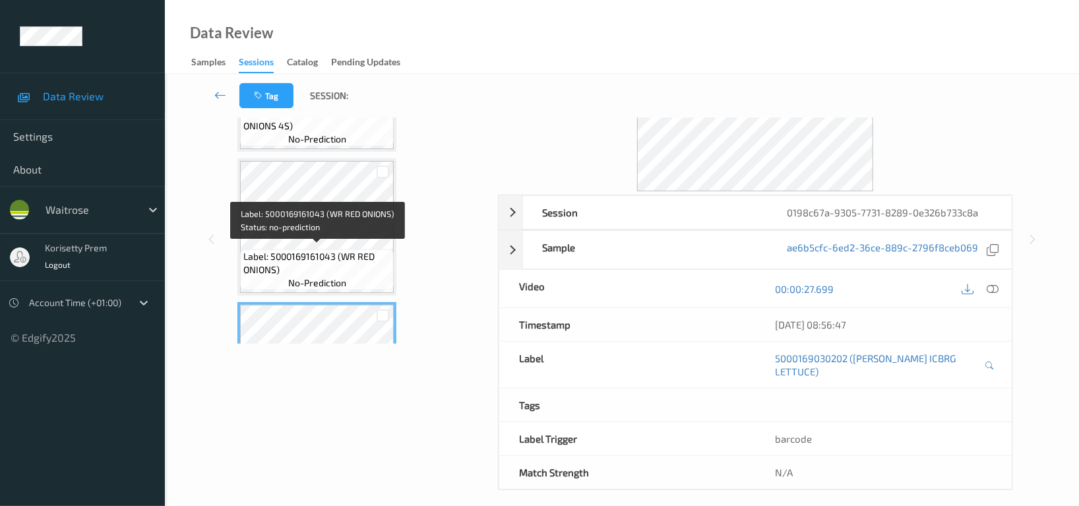
click at [336, 253] on span "Label: 5000169161043 (WR RED ONIONS)" at bounding box center [316, 263] width 147 height 26
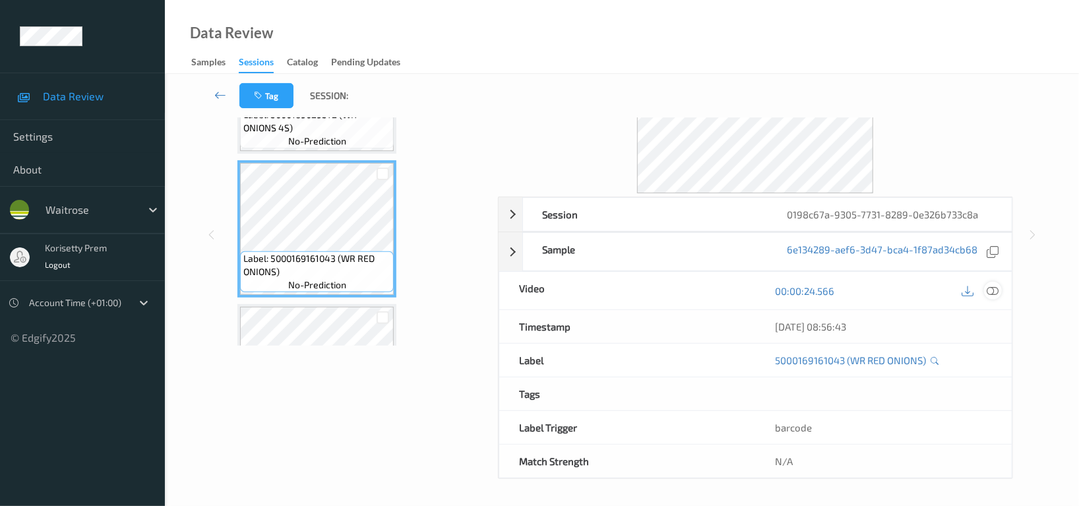
click at [994, 288] on icon at bounding box center [993, 291] width 12 height 12
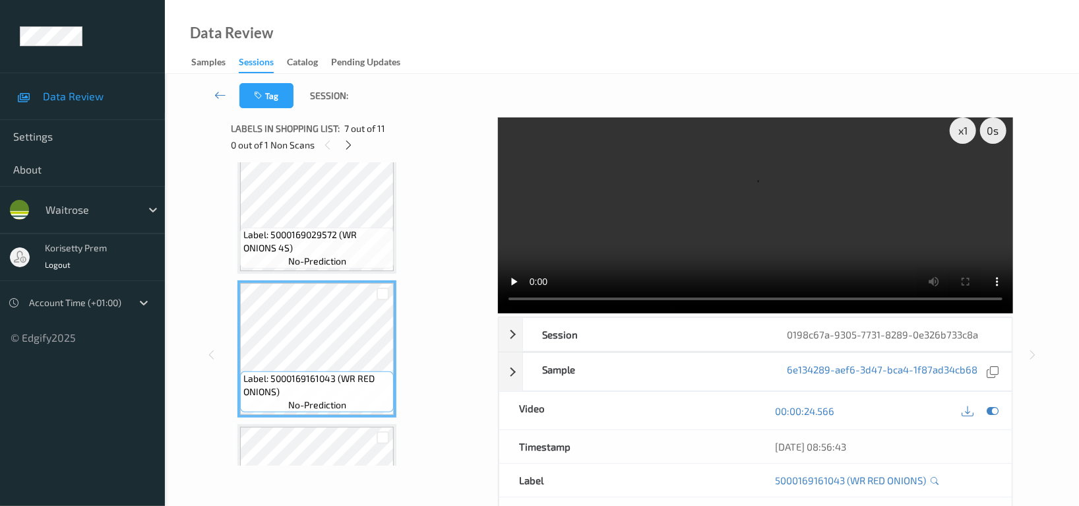
scroll to position [0, 0]
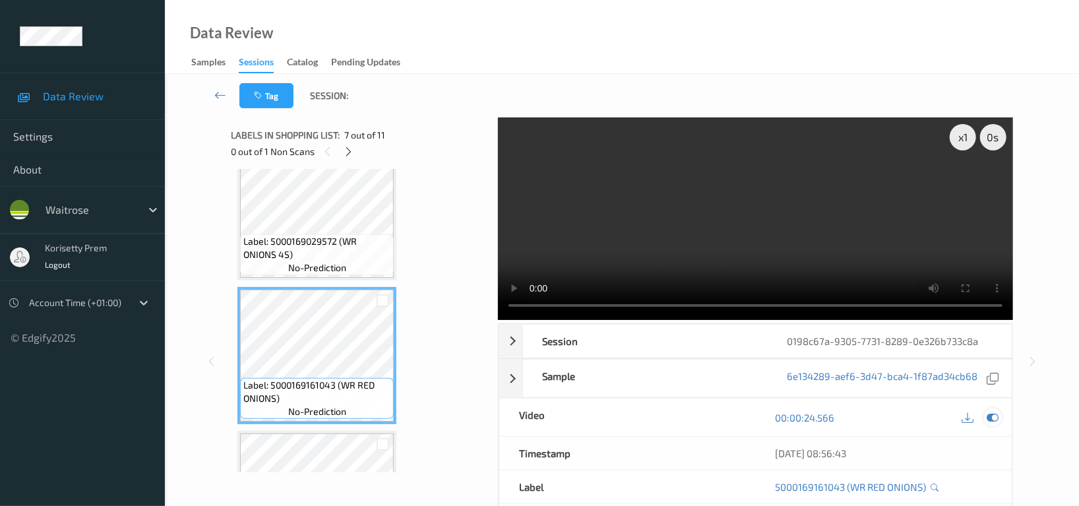
click at [994, 414] on icon at bounding box center [993, 418] width 12 height 12
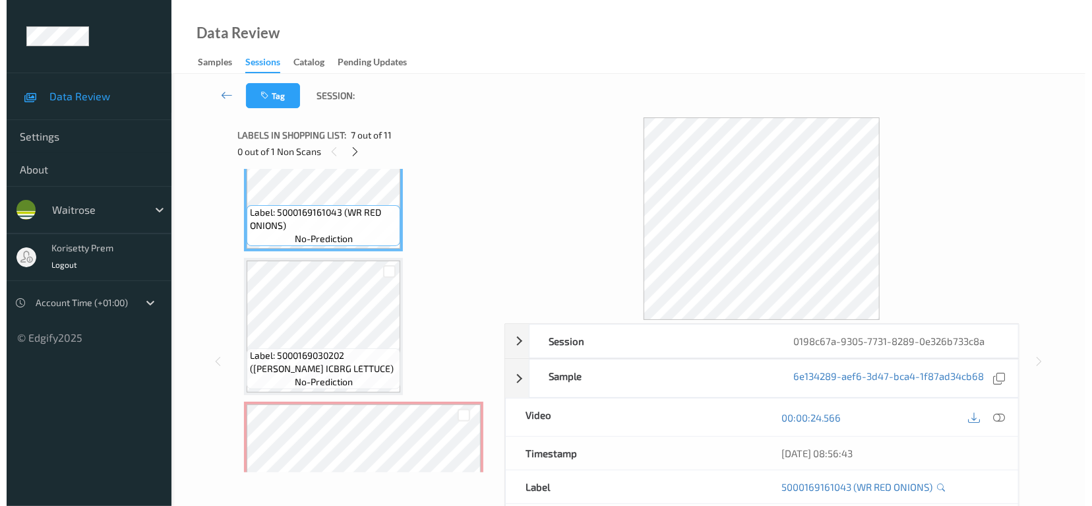
scroll to position [927, 0]
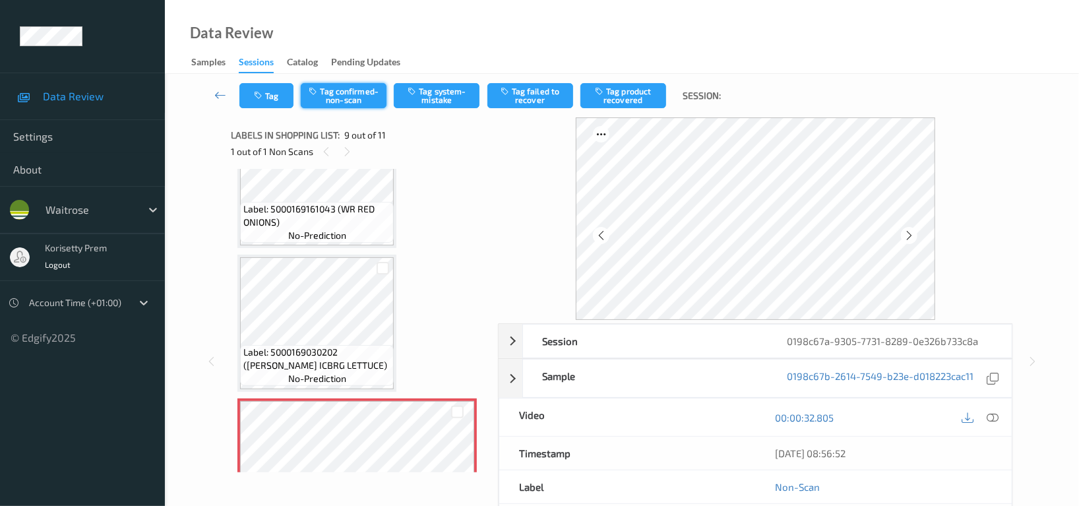
click at [358, 100] on button "Tag confirmed-non-scan" at bounding box center [344, 95] width 86 height 25
click at [534, 100] on button "Tag failed to recover" at bounding box center [530, 95] width 86 height 25
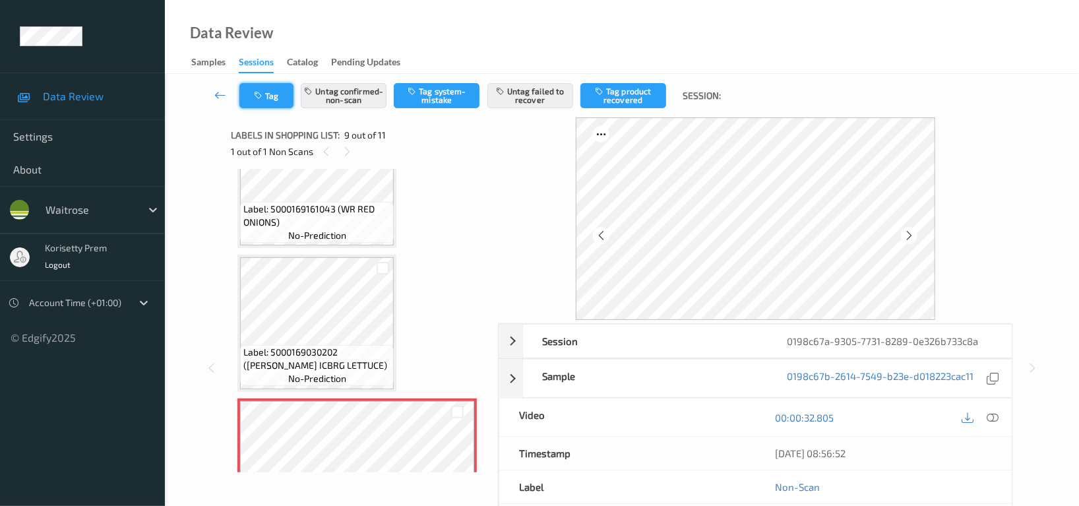
click at [253, 92] on button "Tag" at bounding box center [266, 95] width 54 height 25
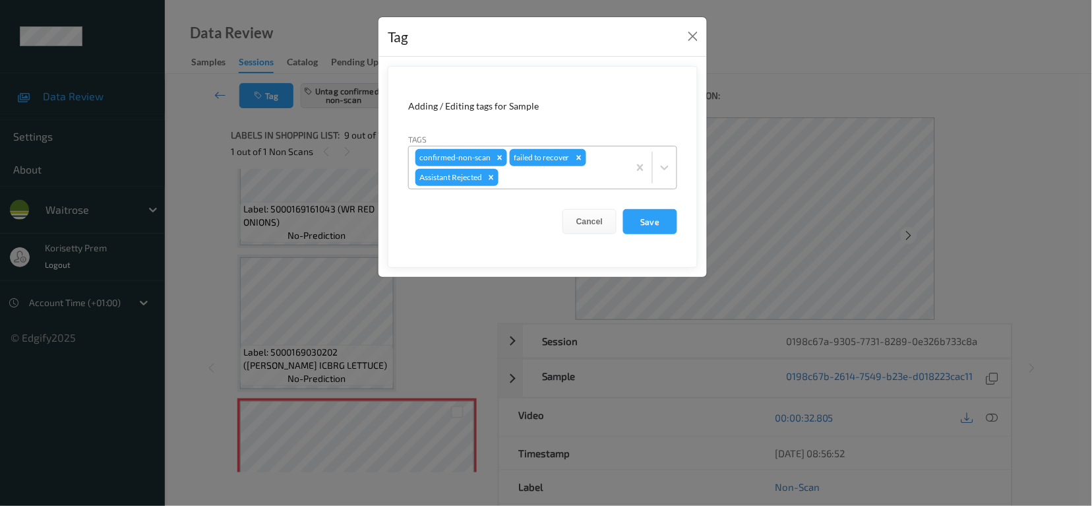
click at [575, 181] on div at bounding box center [561, 178] width 121 height 16
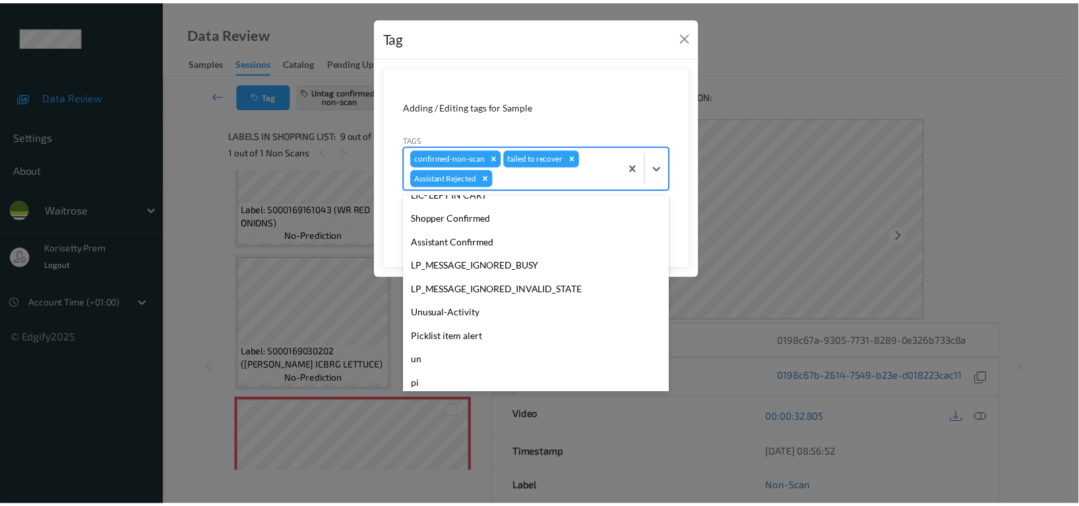
scroll to position [234, 0]
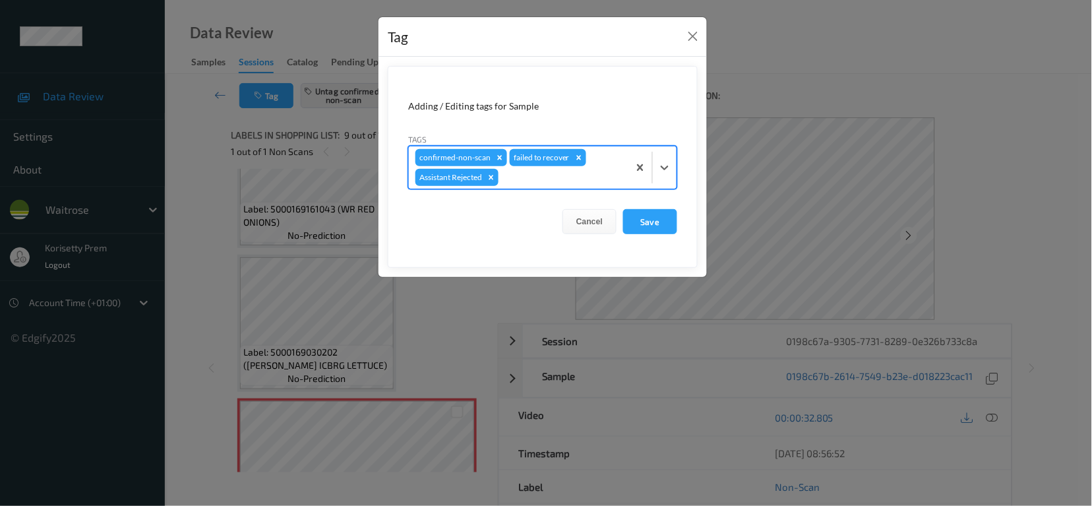
click at [608, 175] on div at bounding box center [561, 178] width 121 height 16
click at [658, 224] on button "Save" at bounding box center [650, 221] width 54 height 25
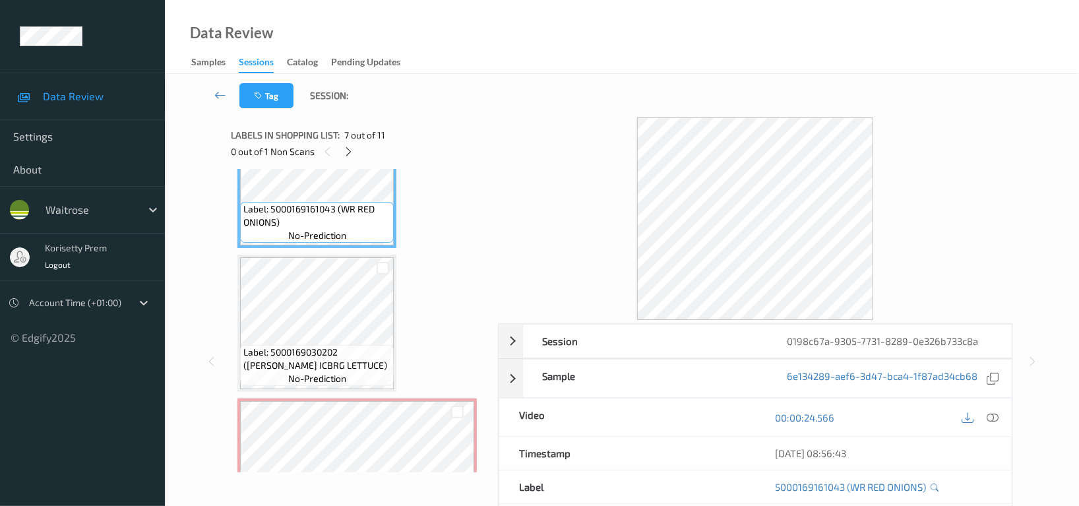
click at [1001, 415] on div "00:00:24.566" at bounding box center [883, 417] width 256 height 38
click at [982, 419] on div at bounding box center [980, 417] width 43 height 18
click at [993, 415] on icon at bounding box center [993, 418] width 12 height 12
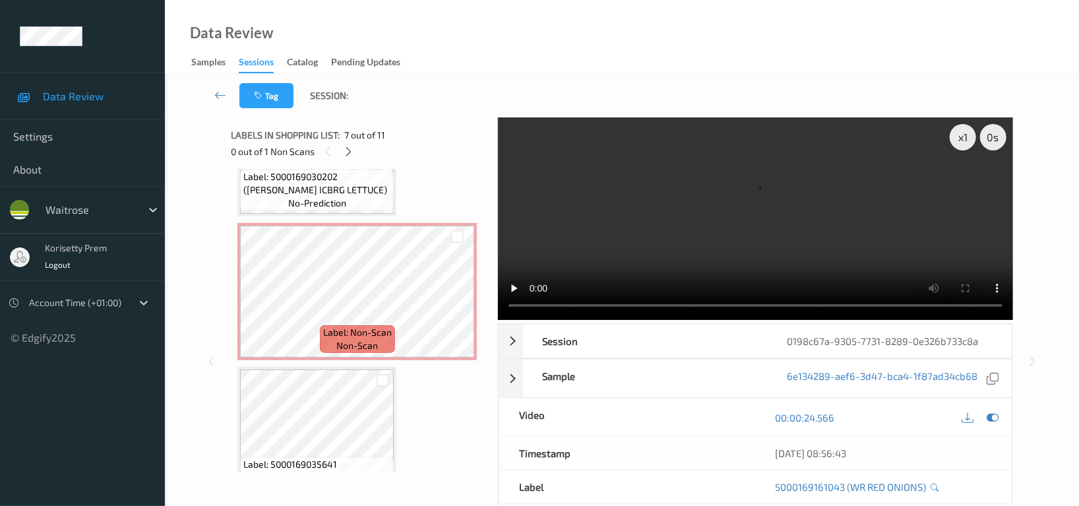
scroll to position [1015, 0]
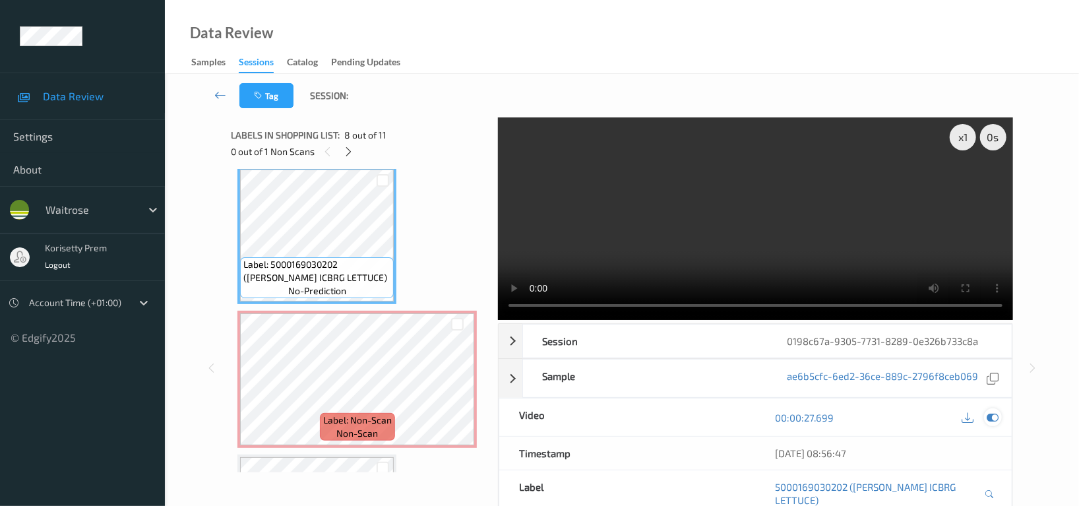
click at [988, 412] on icon at bounding box center [993, 418] width 12 height 12
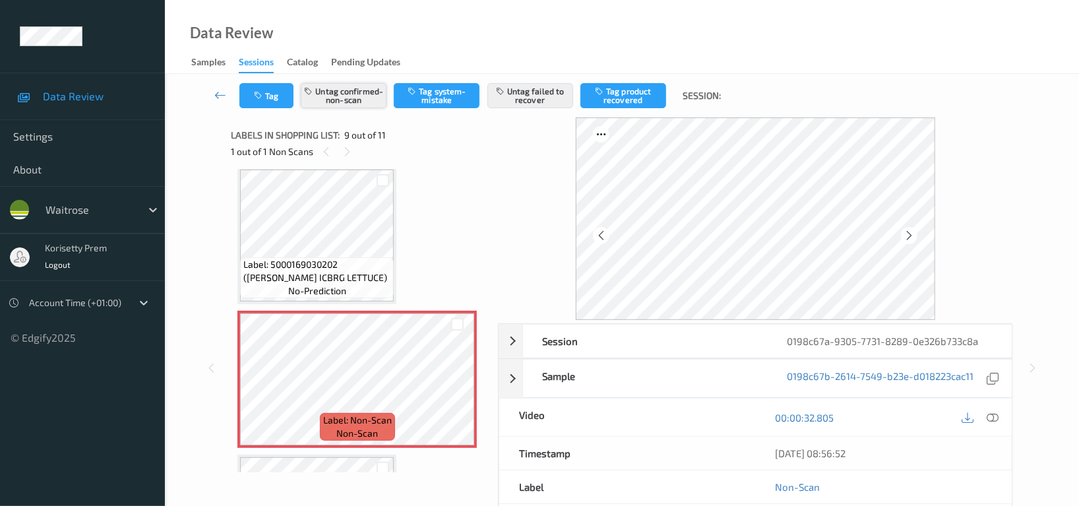
click at [334, 91] on button "Untag confirmed-non-scan" at bounding box center [344, 95] width 86 height 25
click at [534, 94] on button "Untag failed to recover" at bounding box center [530, 95] width 86 height 25
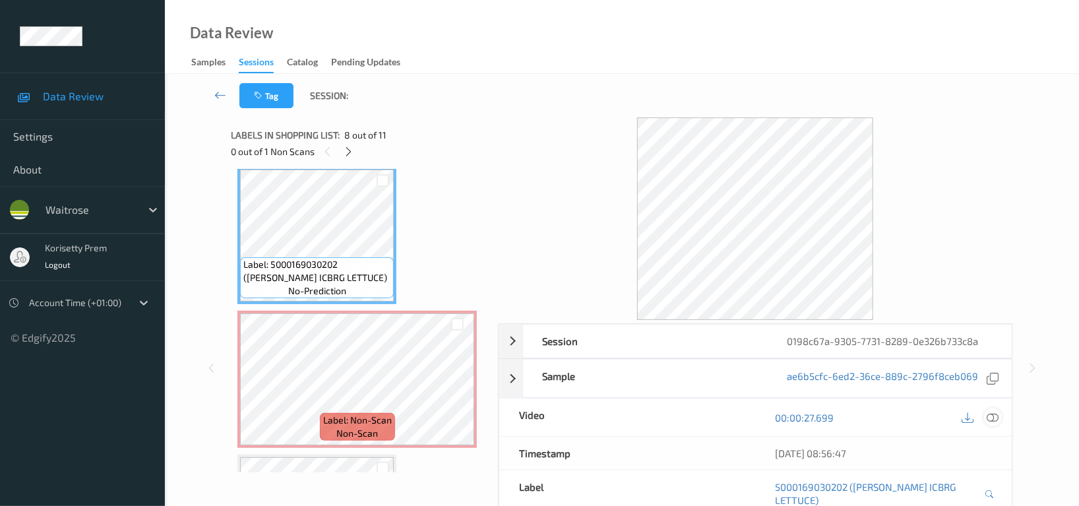
click at [993, 426] on div at bounding box center [993, 417] width 18 height 18
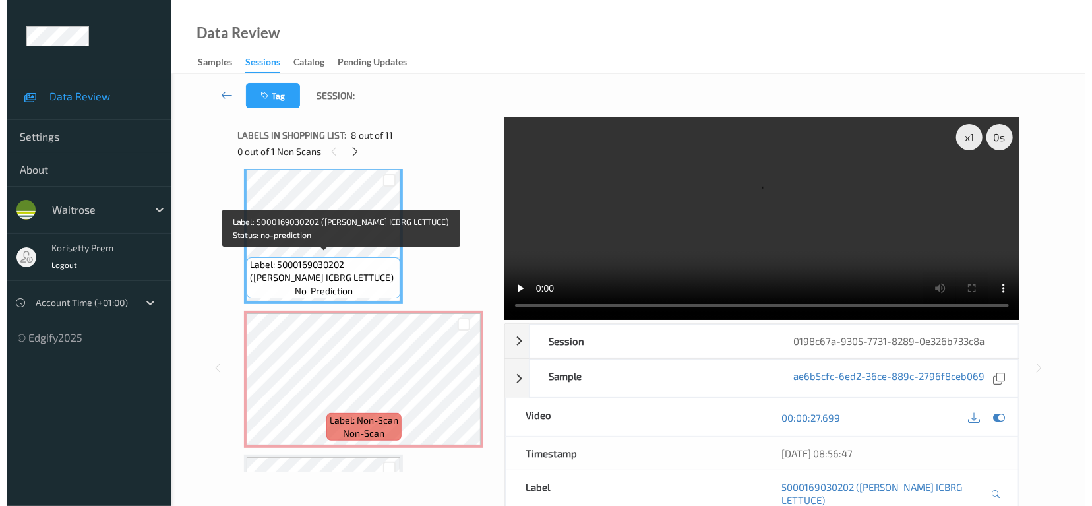
scroll to position [927, 0]
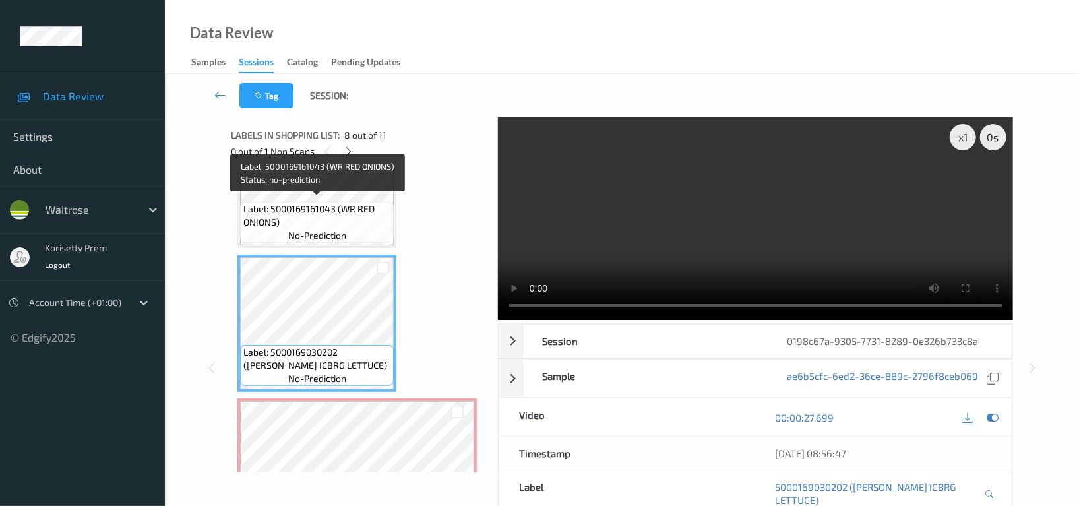
click at [315, 212] on span "Label: 5000169161043 (WR RED ONIONS)" at bounding box center [316, 216] width 147 height 26
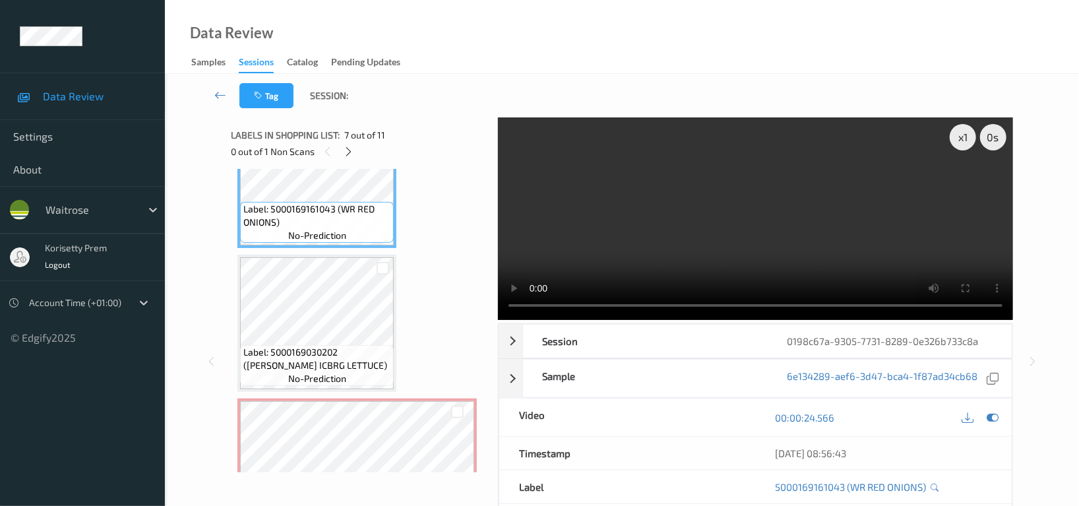
click at [658, 131] on video at bounding box center [755, 218] width 515 height 203
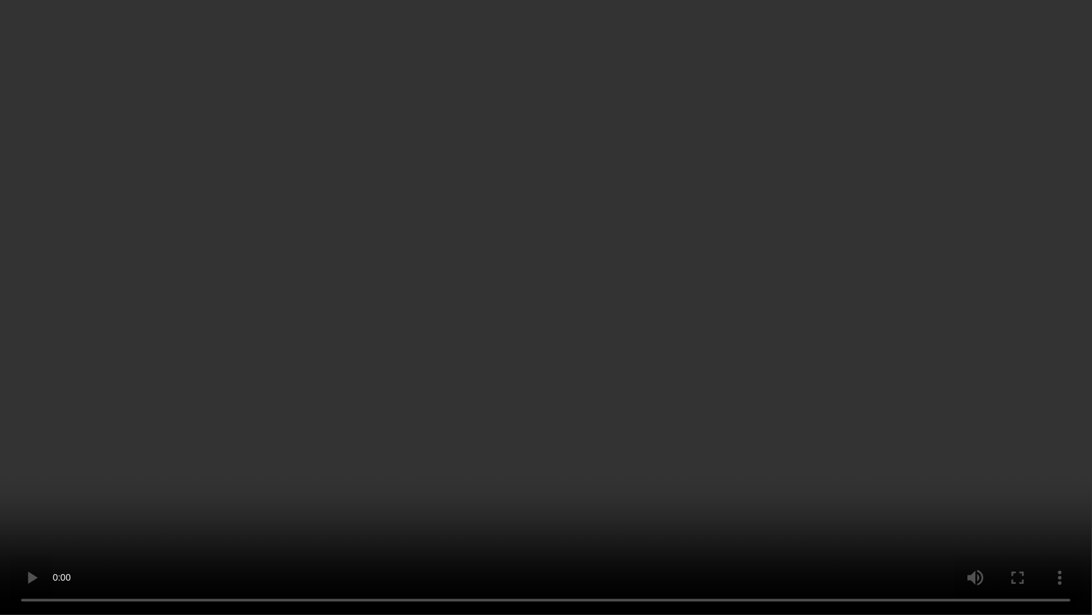
click at [798, 197] on video at bounding box center [546, 307] width 1092 height 615
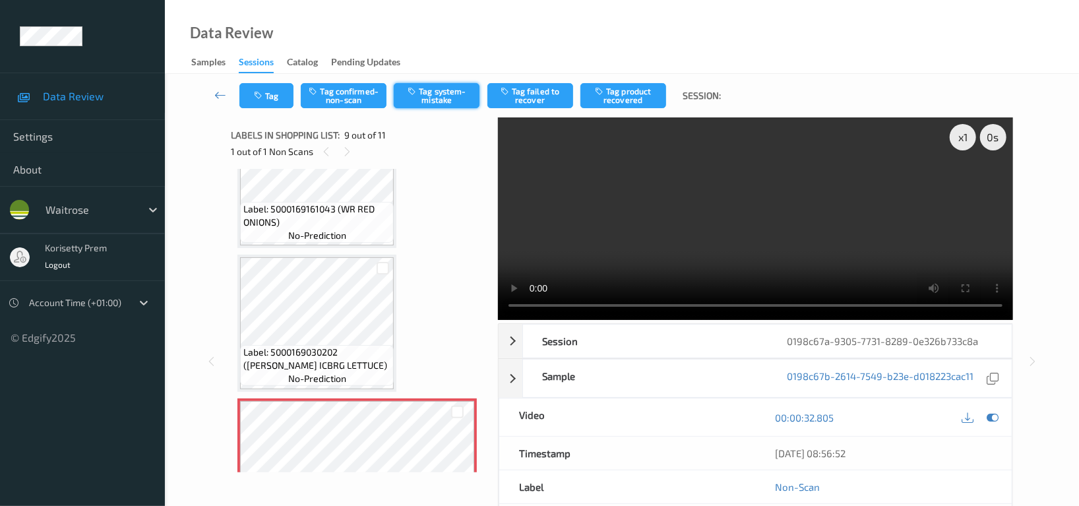
click at [454, 102] on button "Tag system-mistake" at bounding box center [437, 95] width 86 height 25
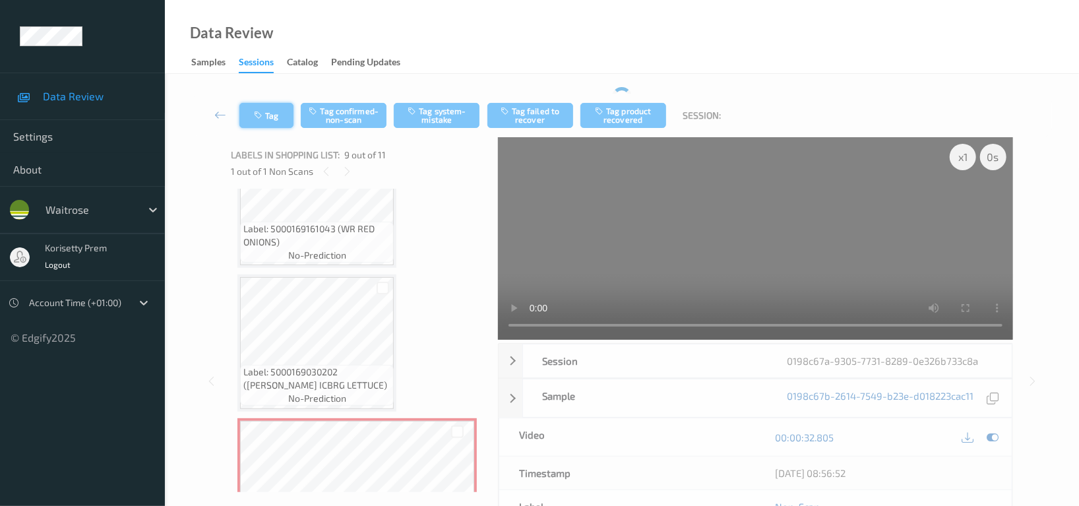
click at [280, 103] on button "Tag" at bounding box center [266, 115] width 54 height 25
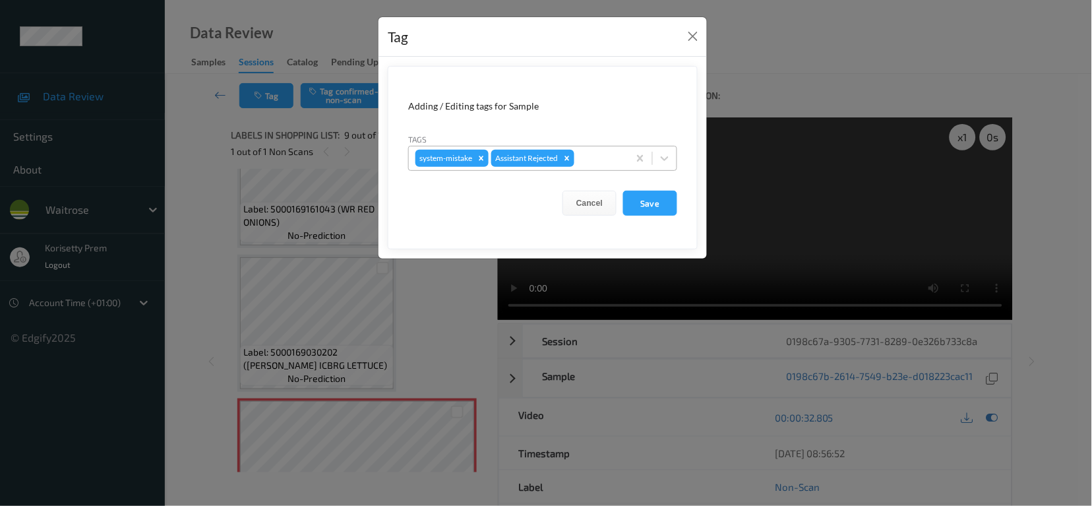
click at [617, 162] on div at bounding box center [599, 158] width 45 height 16
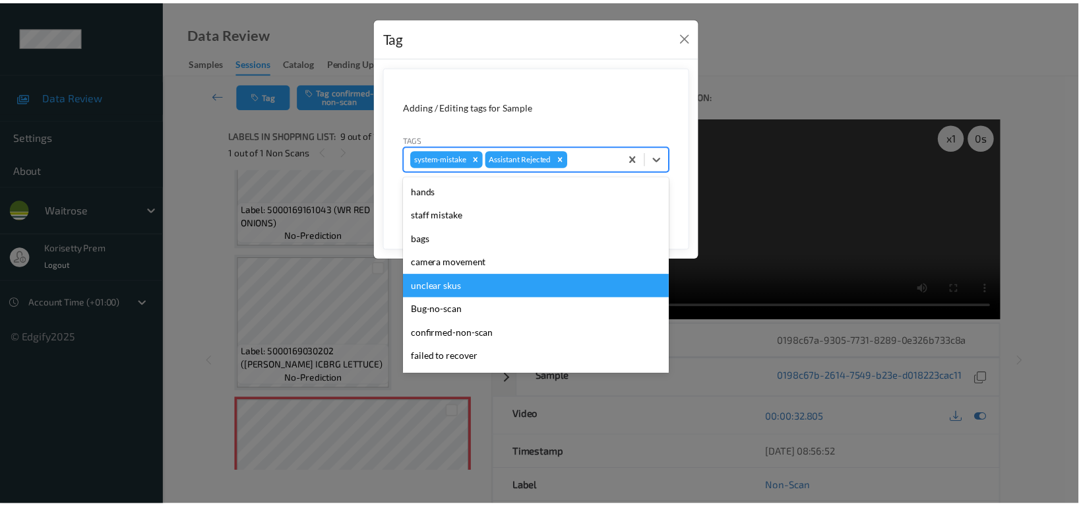
scroll to position [258, 0]
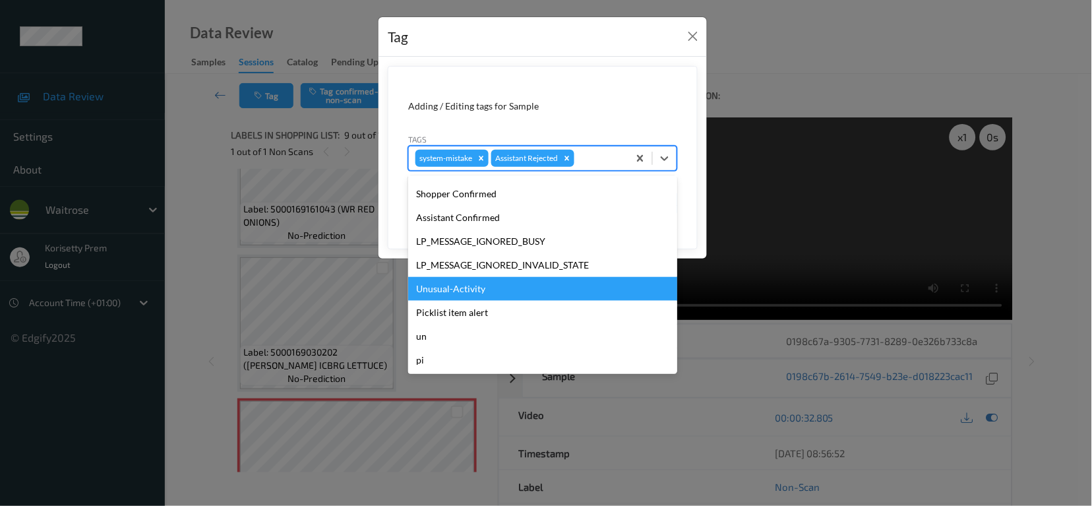
click at [452, 286] on div "Unusual-Activity" at bounding box center [542, 289] width 269 height 24
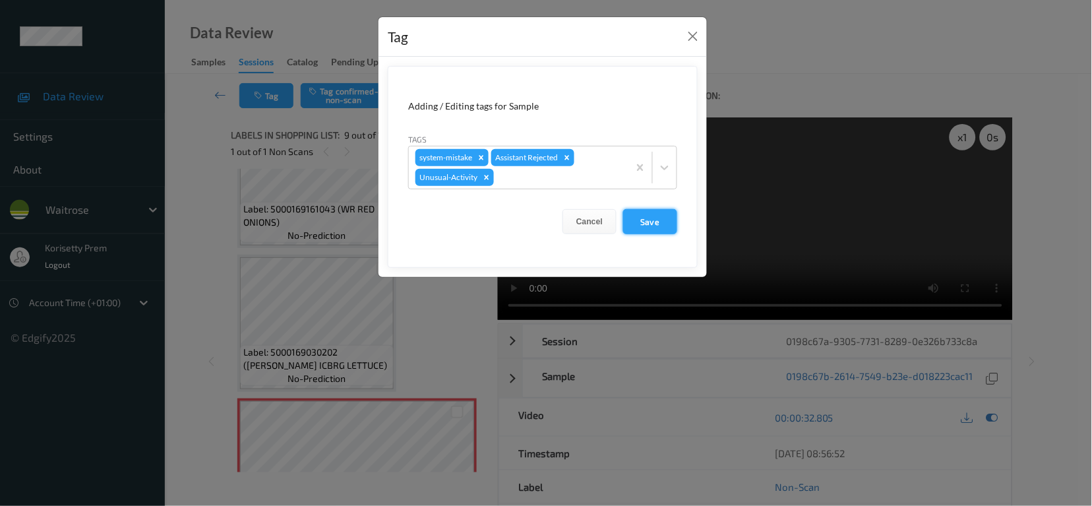
click at [642, 218] on button "Save" at bounding box center [650, 221] width 54 height 25
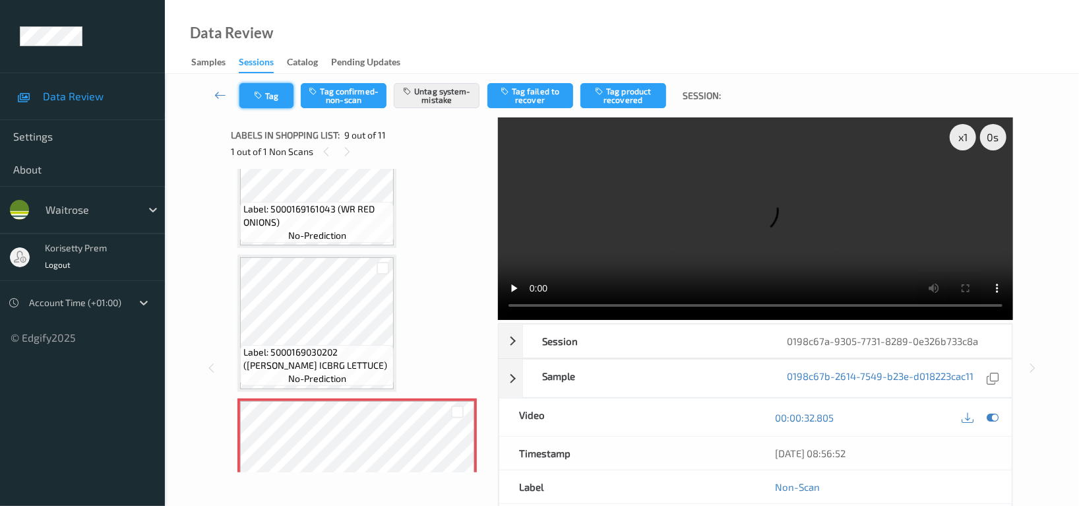
click at [266, 95] on button "Tag" at bounding box center [266, 95] width 54 height 25
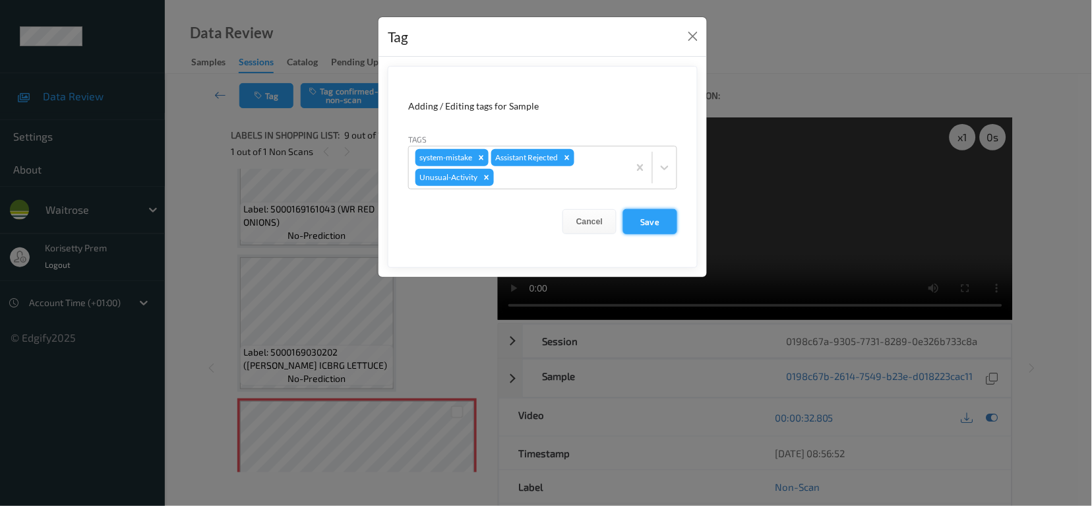
click at [646, 226] on button "Save" at bounding box center [650, 221] width 54 height 25
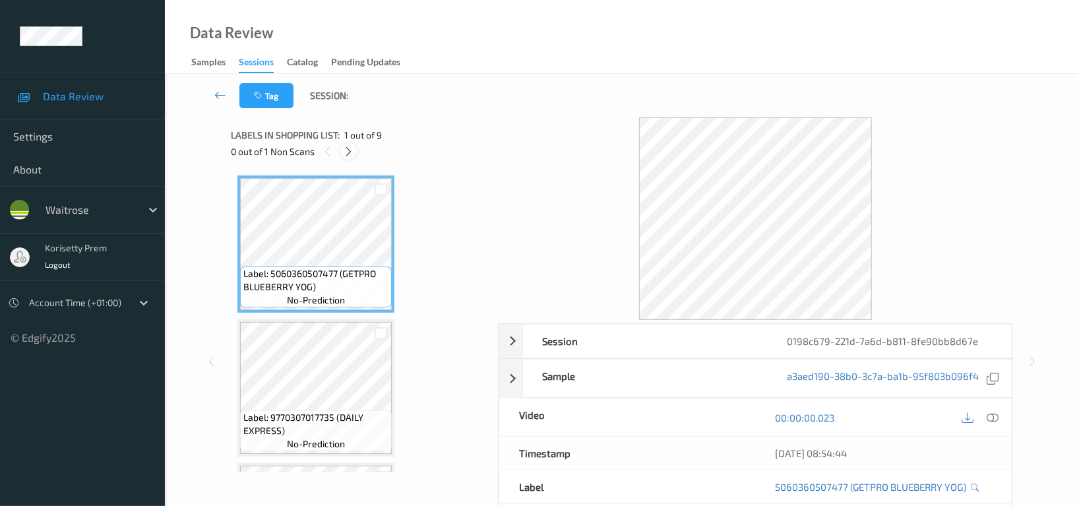
click at [354, 152] on icon at bounding box center [349, 152] width 11 height 12
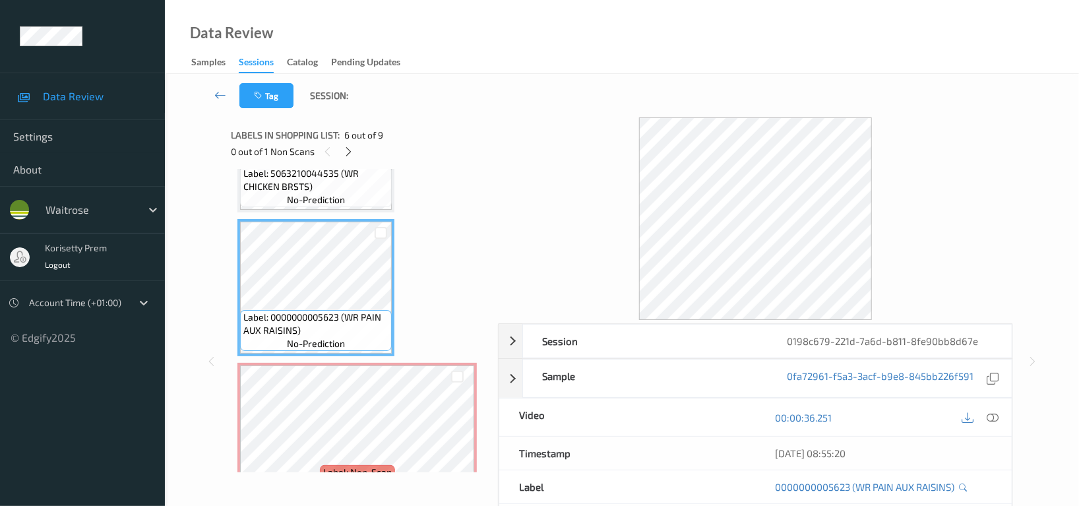
scroll to position [641, 0]
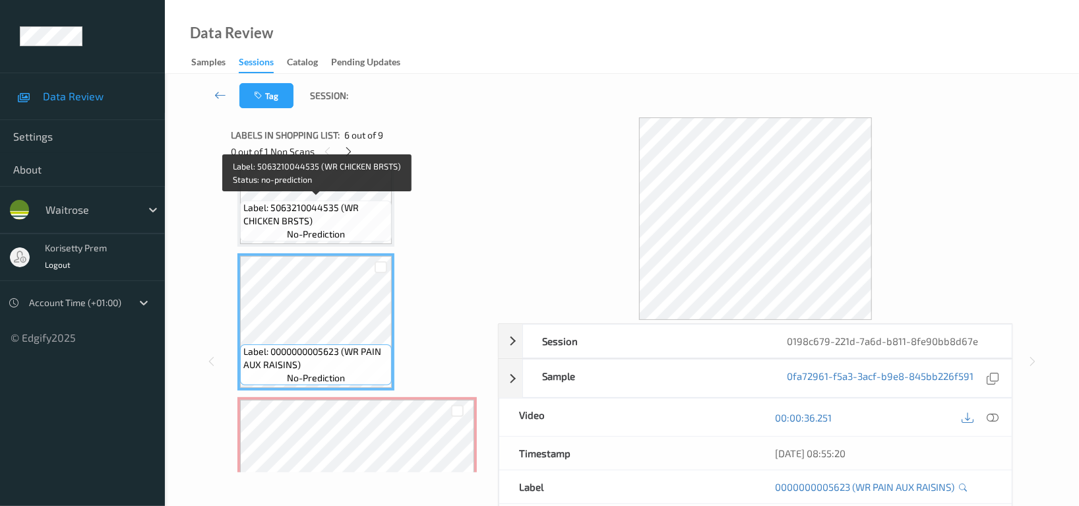
click at [327, 218] on span "Label: 5063210044535 (WR CHICKEN BRSTS)" at bounding box center [315, 214] width 145 height 26
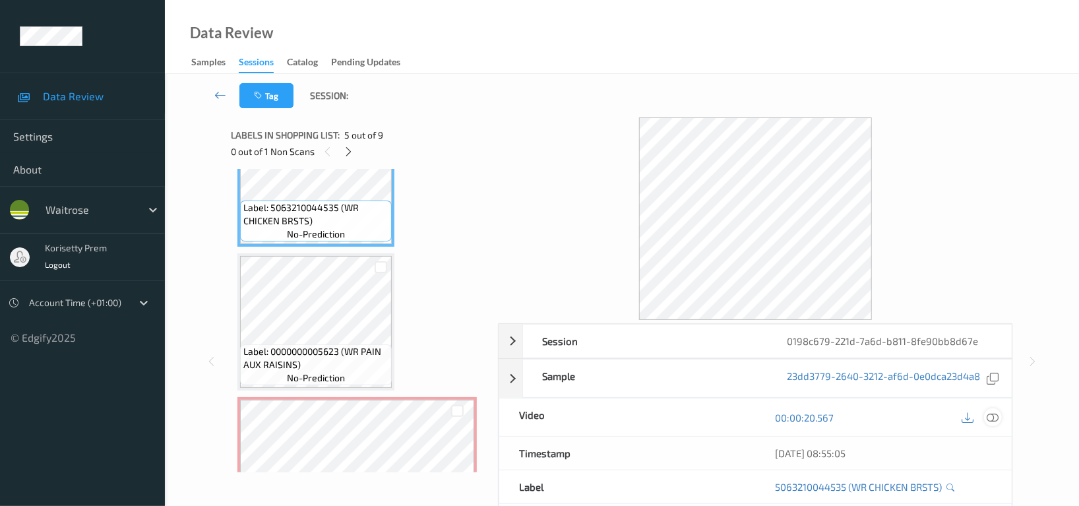
click at [998, 419] on icon at bounding box center [993, 418] width 12 height 12
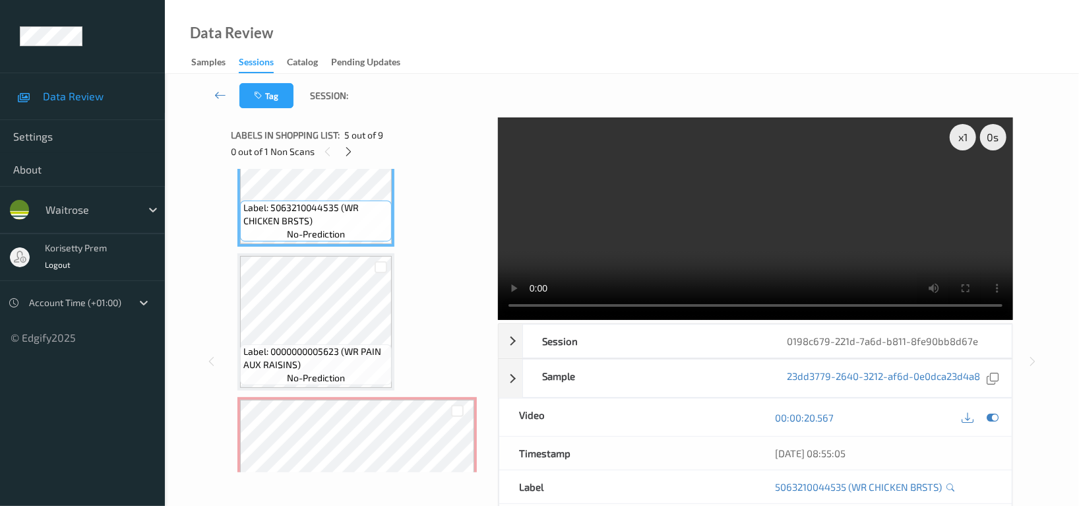
click at [763, 171] on video at bounding box center [755, 218] width 515 height 203
click at [994, 416] on icon at bounding box center [993, 418] width 12 height 12
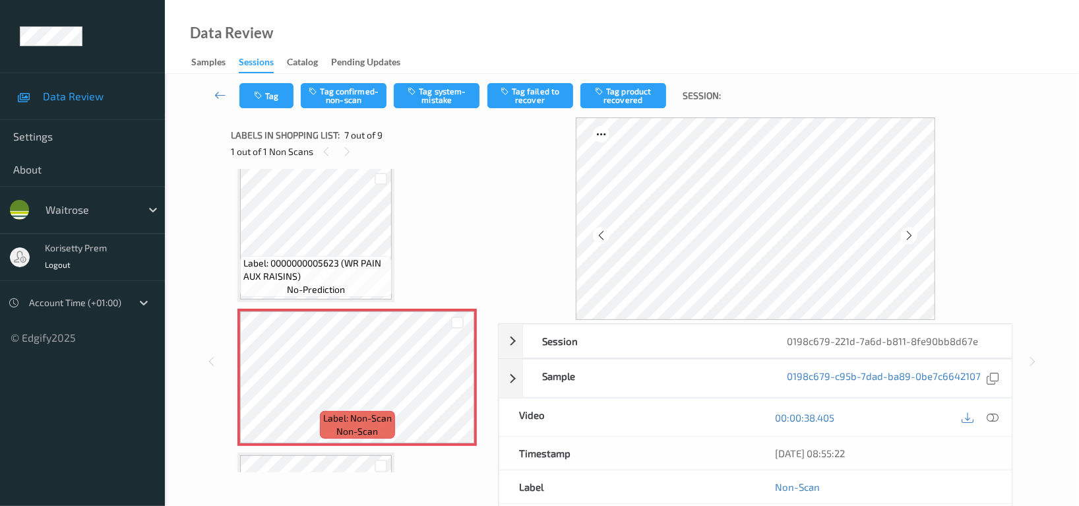
scroll to position [729, 0]
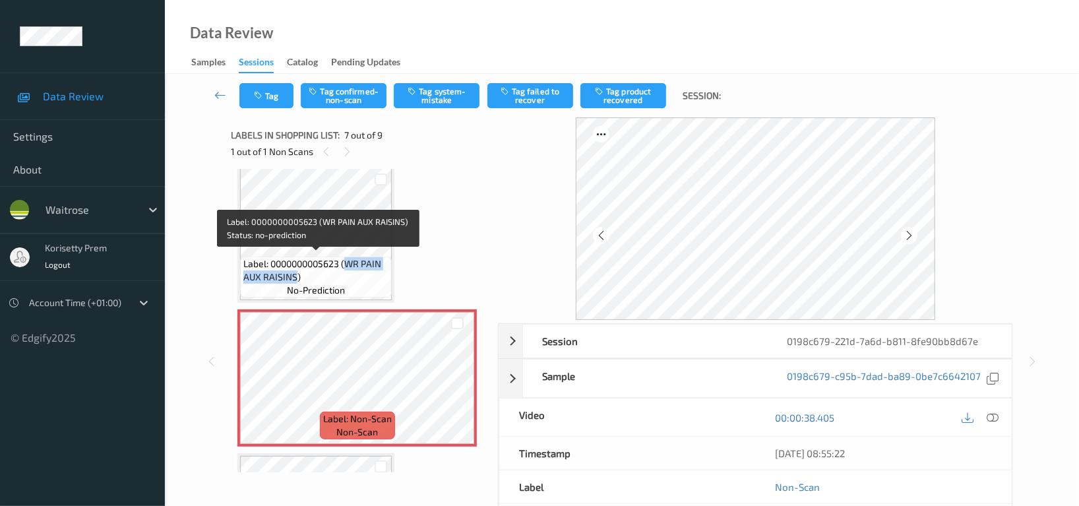
drag, startPoint x: 348, startPoint y: 263, endPoint x: 296, endPoint y: 274, distance: 52.7
click at [296, 274] on span "Label: 0000000005623 (WR PAIN AUX RAISINS)" at bounding box center [315, 270] width 145 height 26
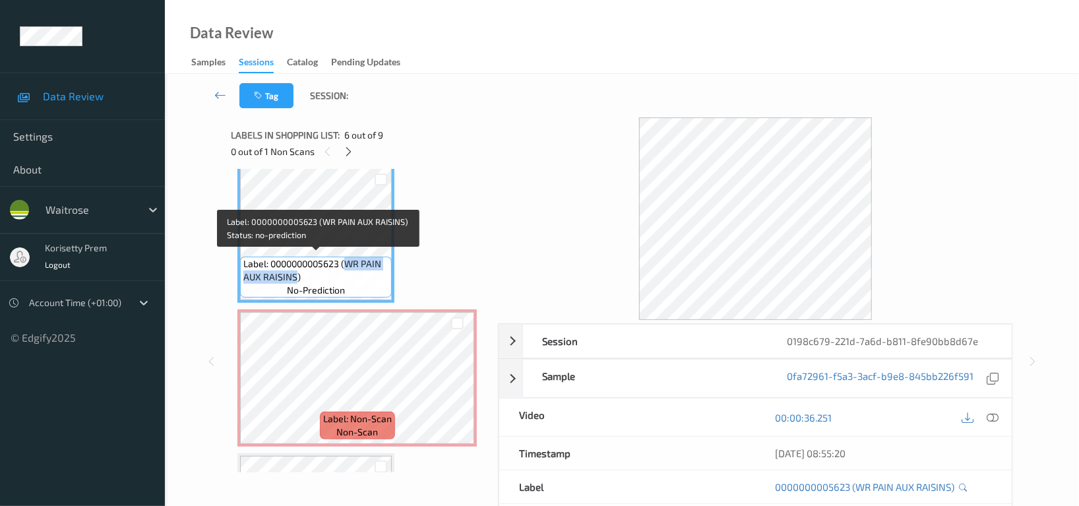
copy span "WR PAIN AUX RAISINS"
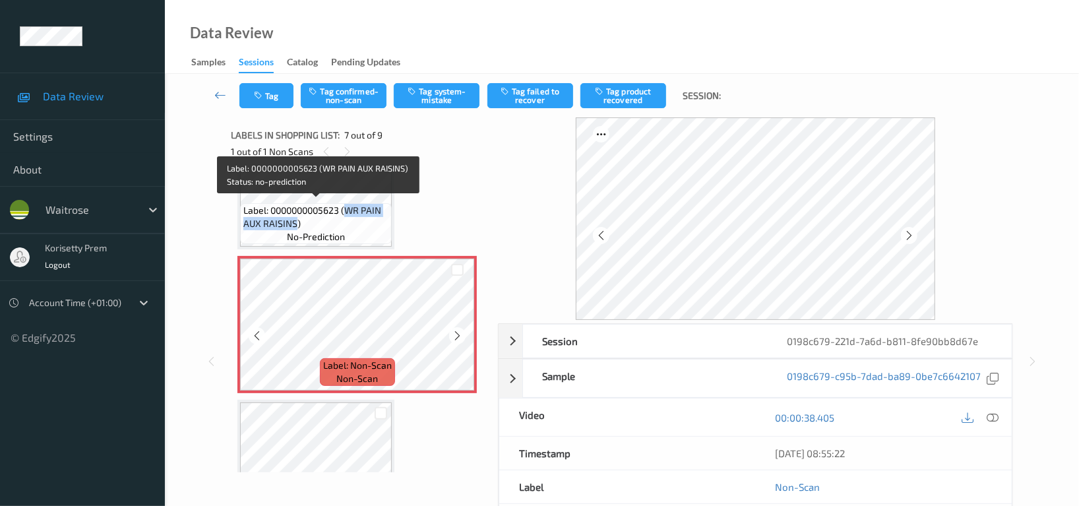
scroll to position [817, 0]
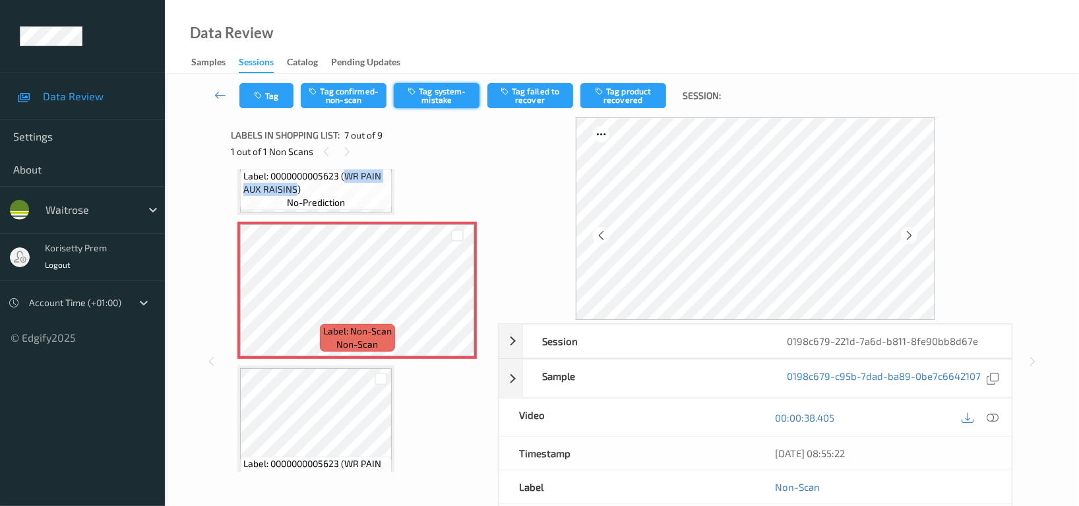
click at [451, 102] on button "Tag system-mistake" at bounding box center [437, 95] width 86 height 25
click at [916, 237] on div at bounding box center [909, 235] width 16 height 16
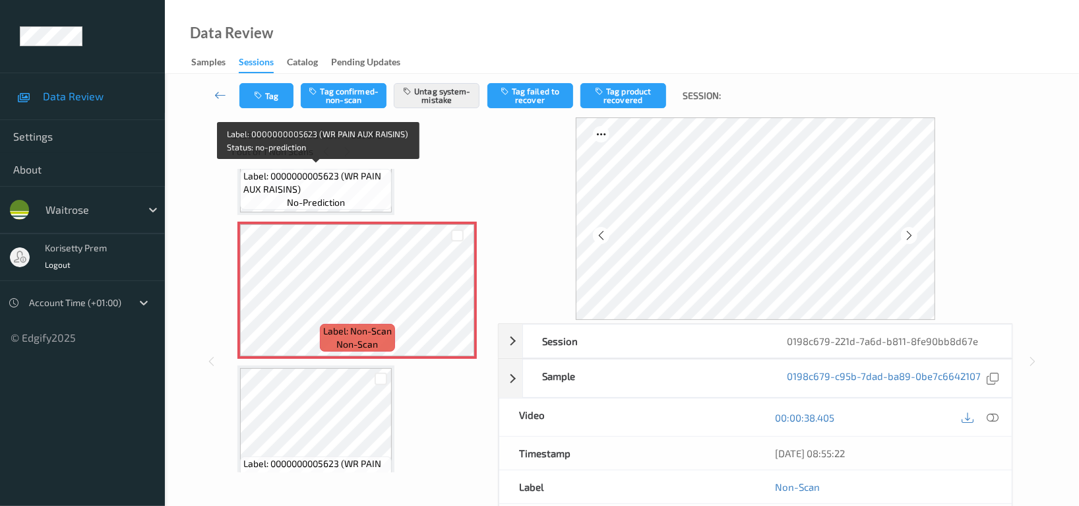
click at [328, 187] on span "Label: 0000000005623 (WR PAIN AUX RAISINS)" at bounding box center [315, 183] width 145 height 26
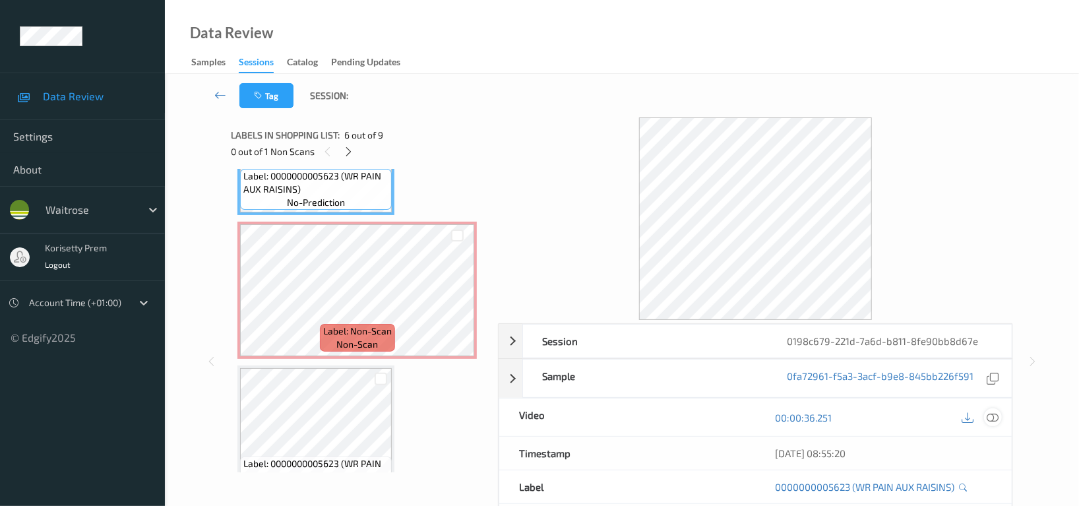
click at [993, 420] on icon at bounding box center [993, 418] width 12 height 12
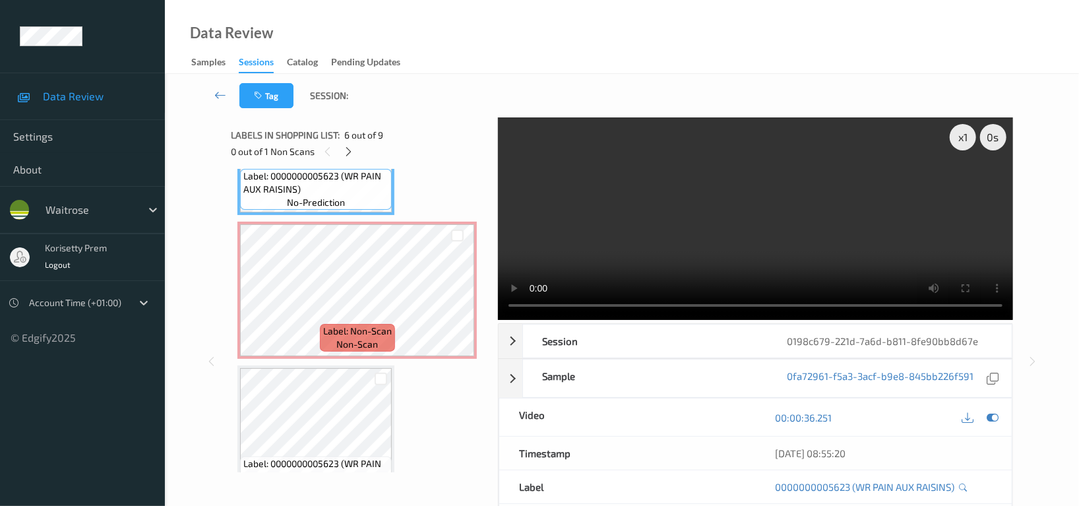
click at [701, 136] on video at bounding box center [755, 218] width 515 height 203
click at [749, 226] on video at bounding box center [755, 218] width 515 height 203
click at [997, 423] on icon at bounding box center [993, 418] width 12 height 12
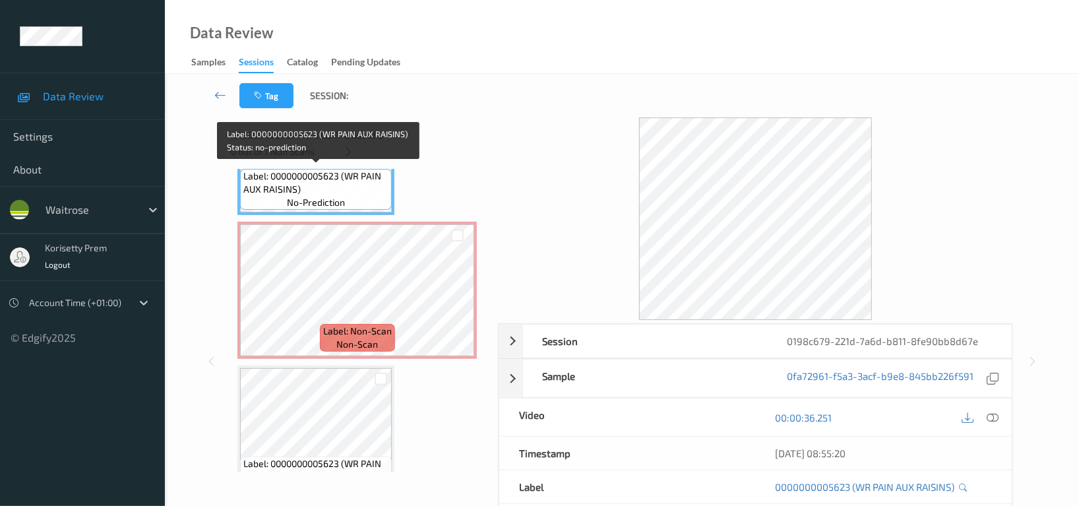
click at [329, 181] on span "Label: 0000000005623 (WR PAIN AUX RAISINS)" at bounding box center [315, 183] width 145 height 26
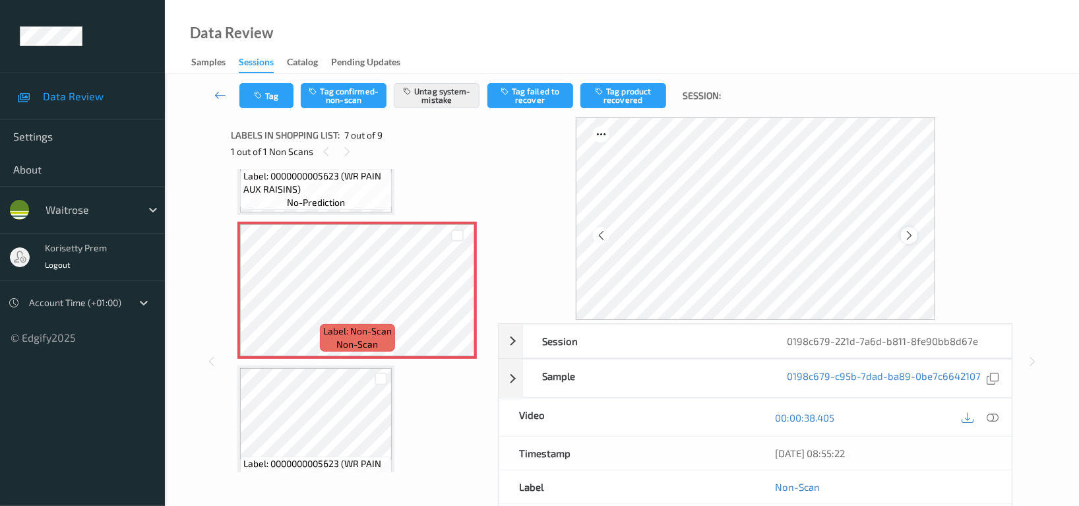
click at [914, 241] on icon at bounding box center [909, 236] width 11 height 12
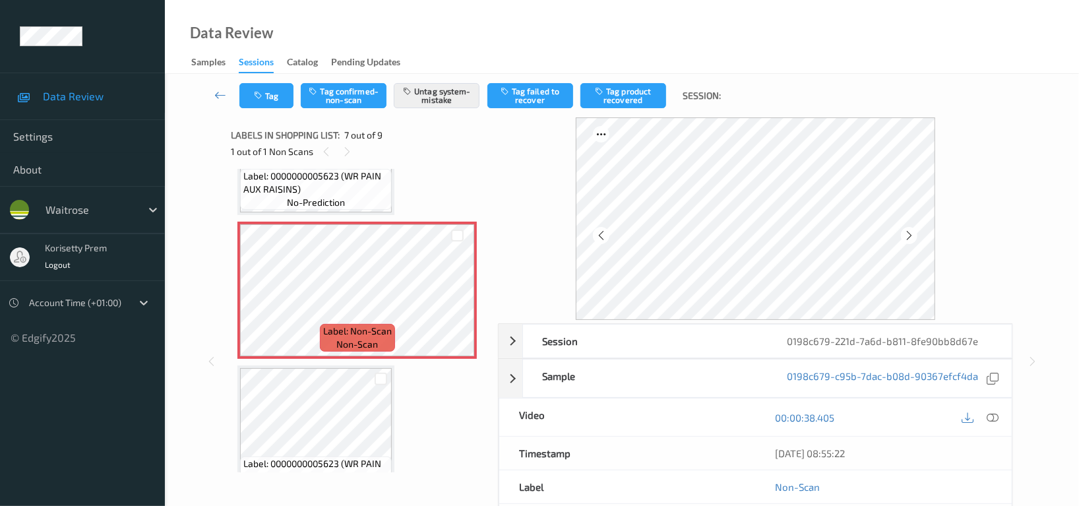
click at [914, 241] on icon at bounding box center [909, 236] width 11 height 12
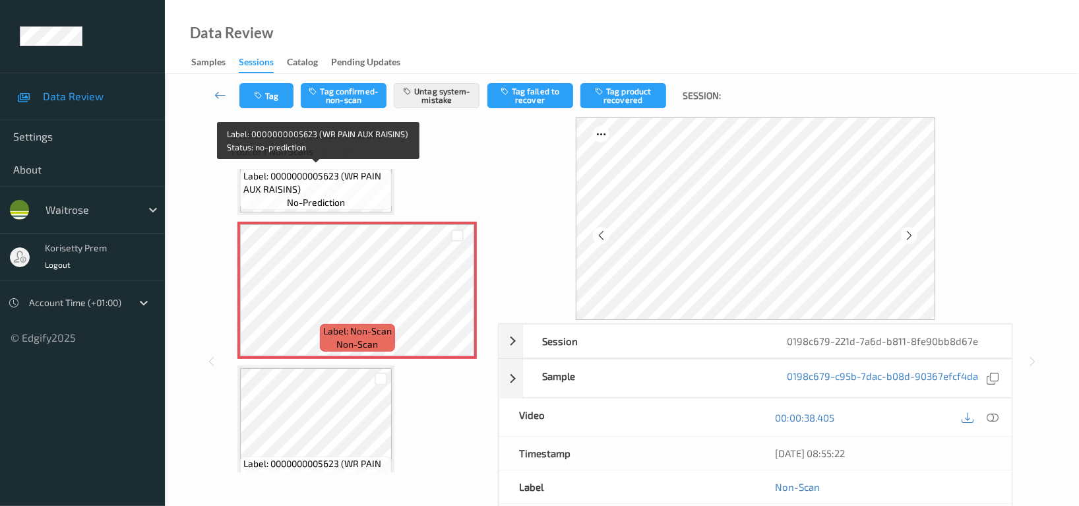
click at [323, 189] on span "Label: 0000000005623 (WR PAIN AUX RAISINS)" at bounding box center [315, 183] width 145 height 26
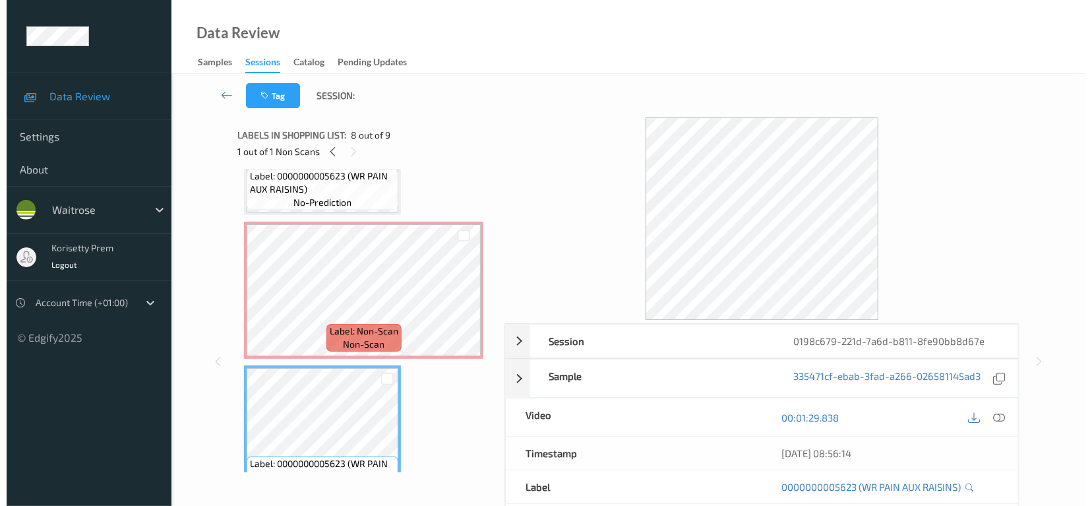
scroll to position [729, 0]
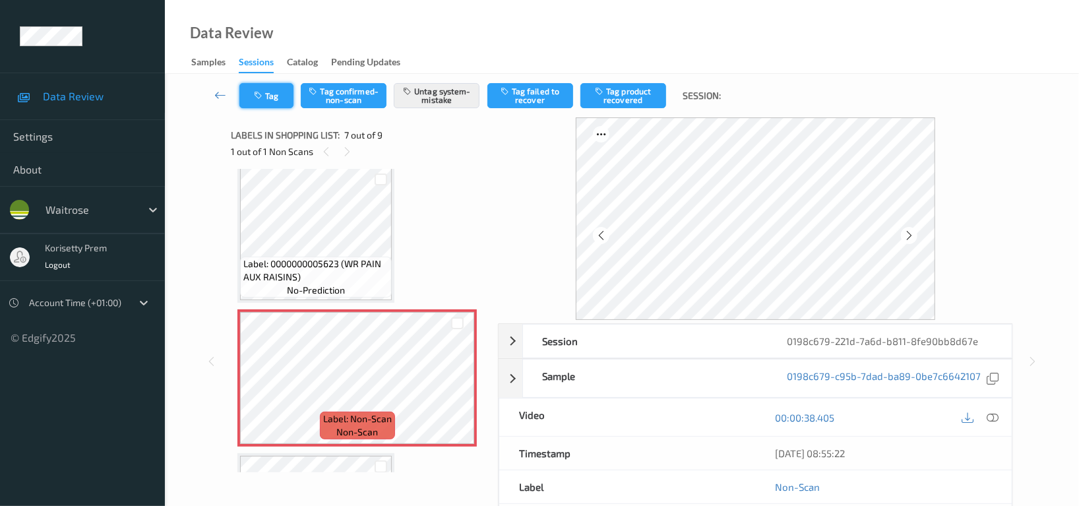
click at [285, 101] on button "Tag" at bounding box center [266, 95] width 54 height 25
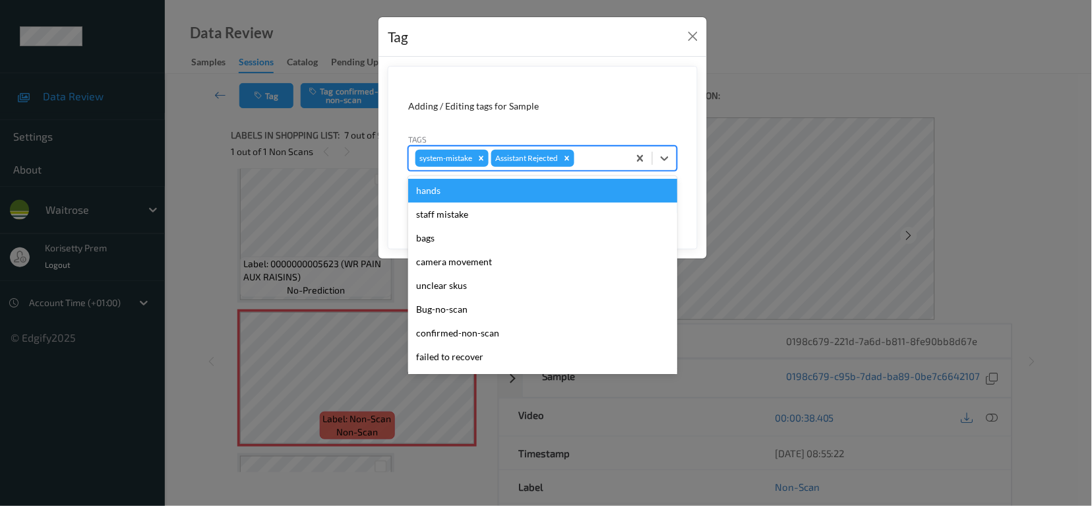
click at [606, 158] on div at bounding box center [599, 158] width 45 height 16
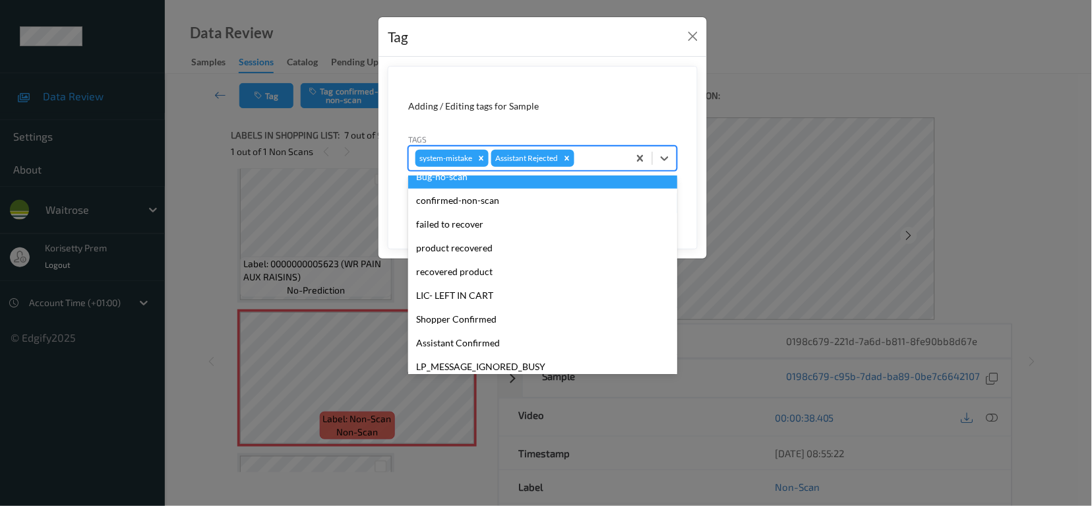
scroll to position [258, 0]
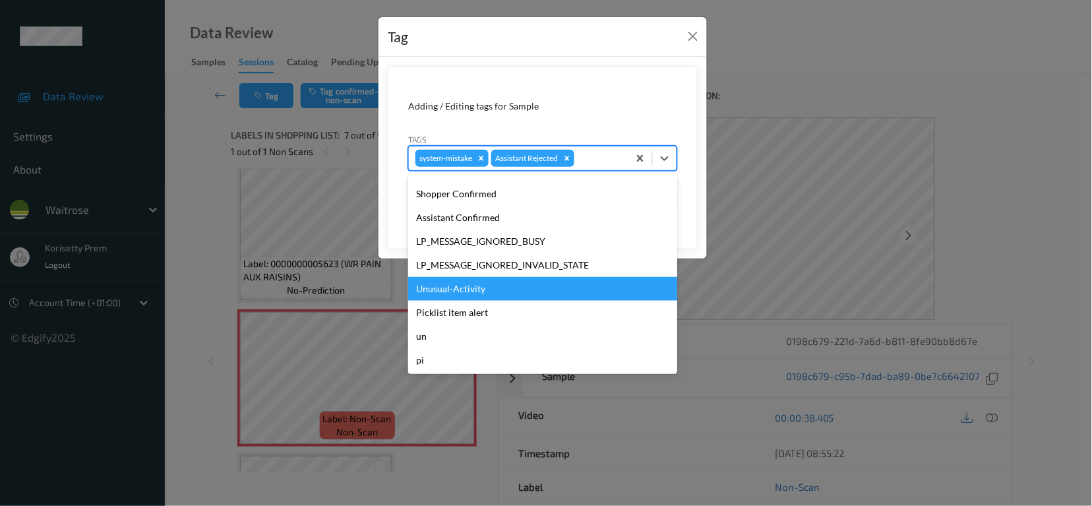
click at [454, 291] on div "Unusual-Activity" at bounding box center [542, 289] width 269 height 24
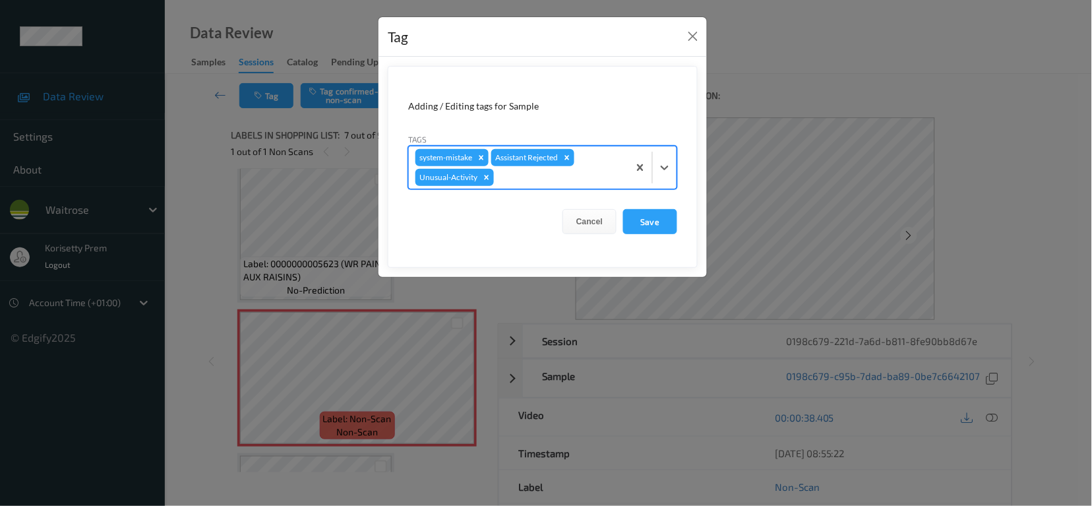
click at [536, 168] on div "system-mistake Assistant Rejected Unusual-Activity" at bounding box center [519, 167] width 220 height 42
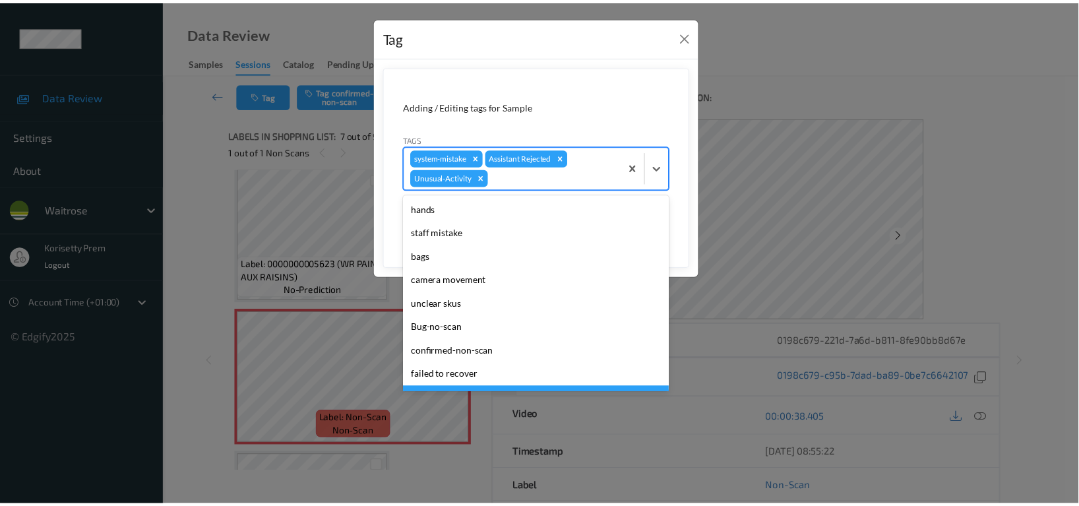
scroll to position [234, 0]
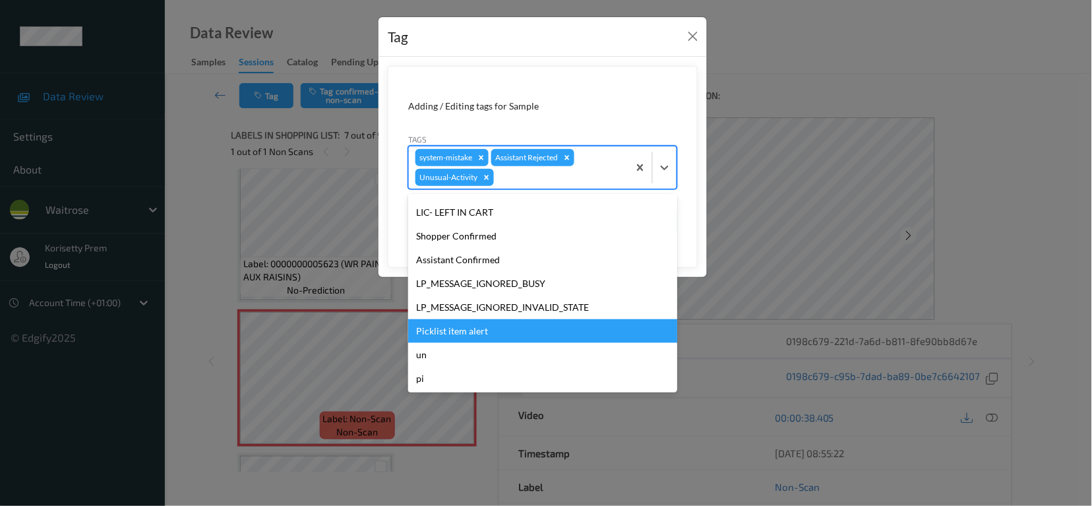
click at [472, 332] on div "Picklist item alert" at bounding box center [542, 331] width 269 height 24
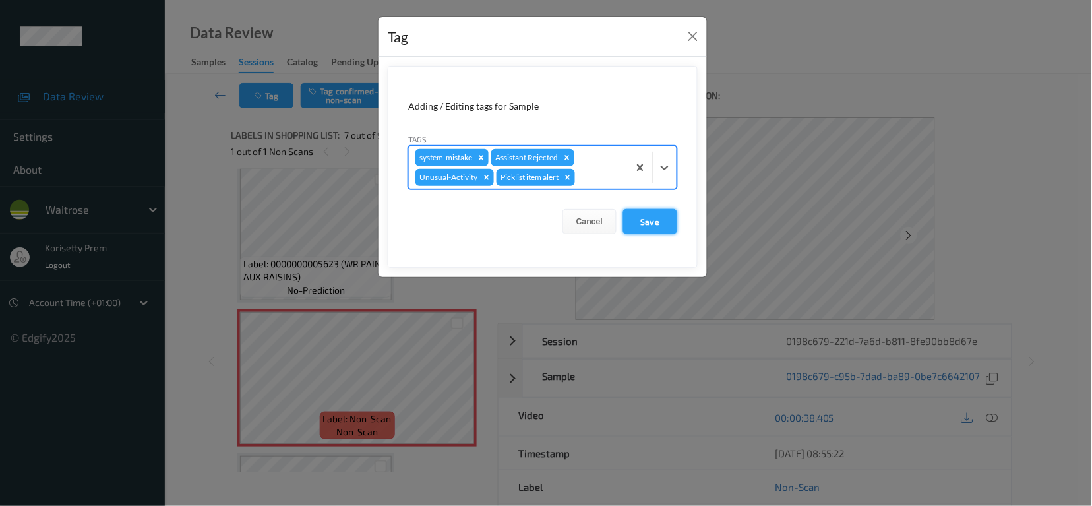
click at [653, 224] on button "Save" at bounding box center [650, 221] width 54 height 25
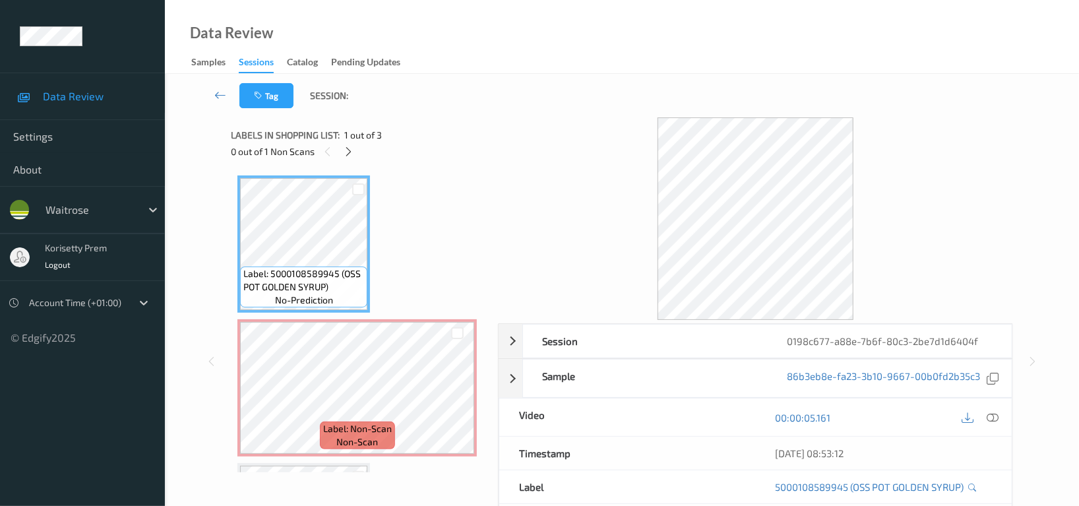
click at [589, 53] on div "Data Review Samples Sessions Catalog Pending Updates" at bounding box center [622, 37] width 914 height 74
click at [349, 155] on icon at bounding box center [349, 152] width 11 height 12
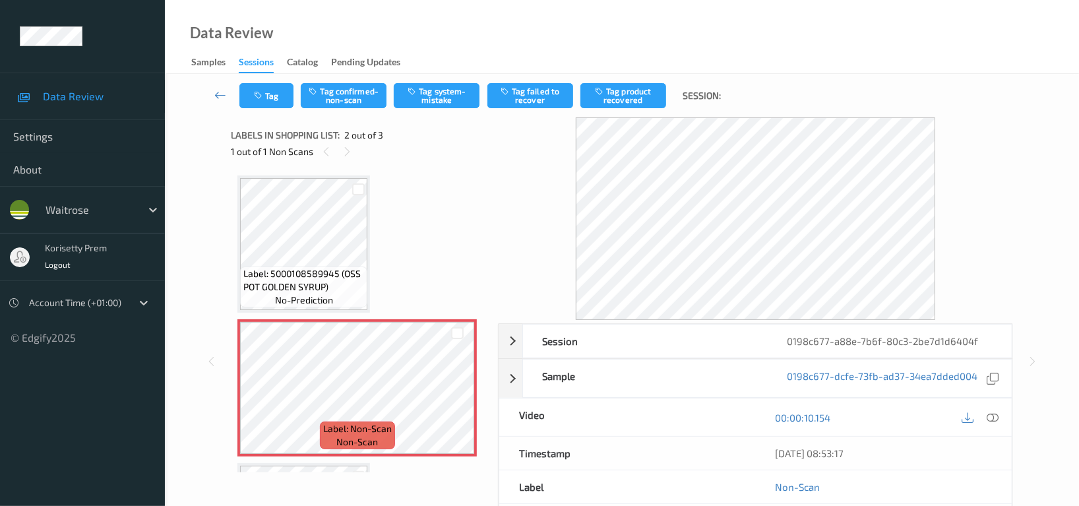
click at [373, 256] on div "Label: 5000108589945 (OSS POT GOLDEN SYRUP) no-prediction Label: Non-Scan non-s…" at bounding box center [359, 387] width 244 height 425
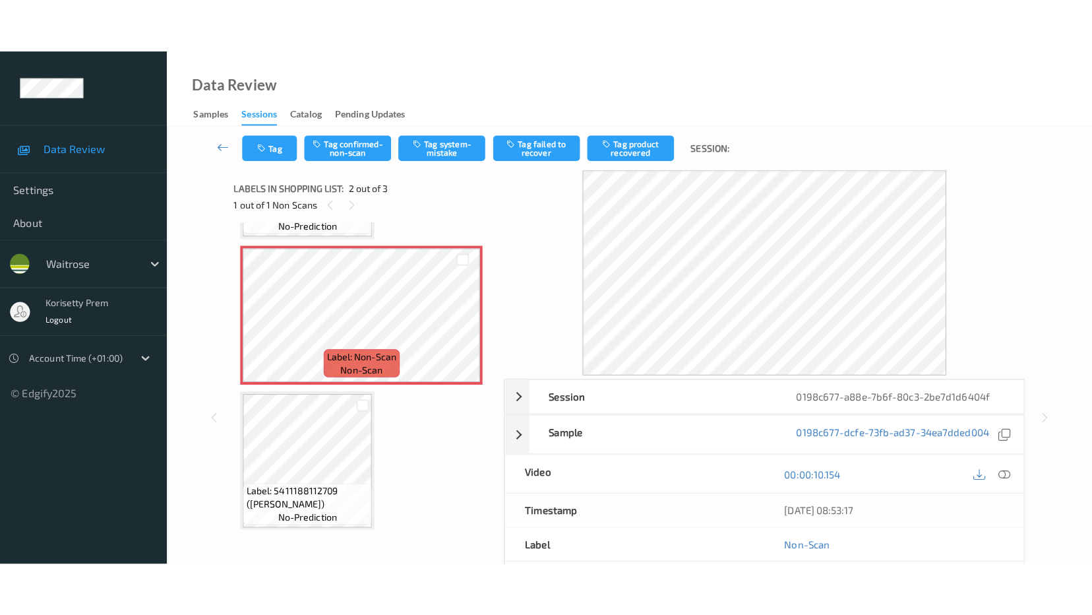
scroll to position [133, 0]
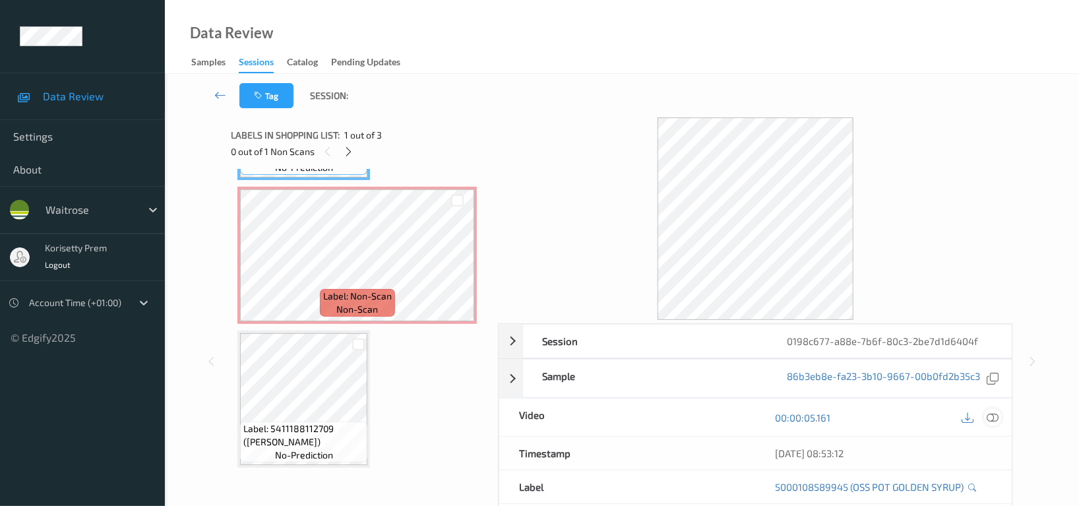
click at [993, 418] on icon at bounding box center [993, 418] width 12 height 12
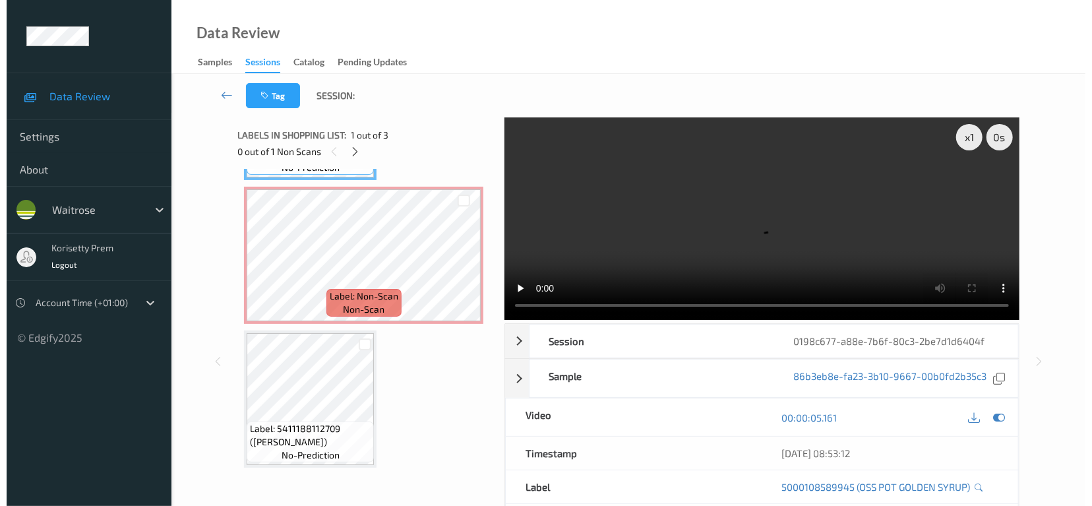
scroll to position [24, 0]
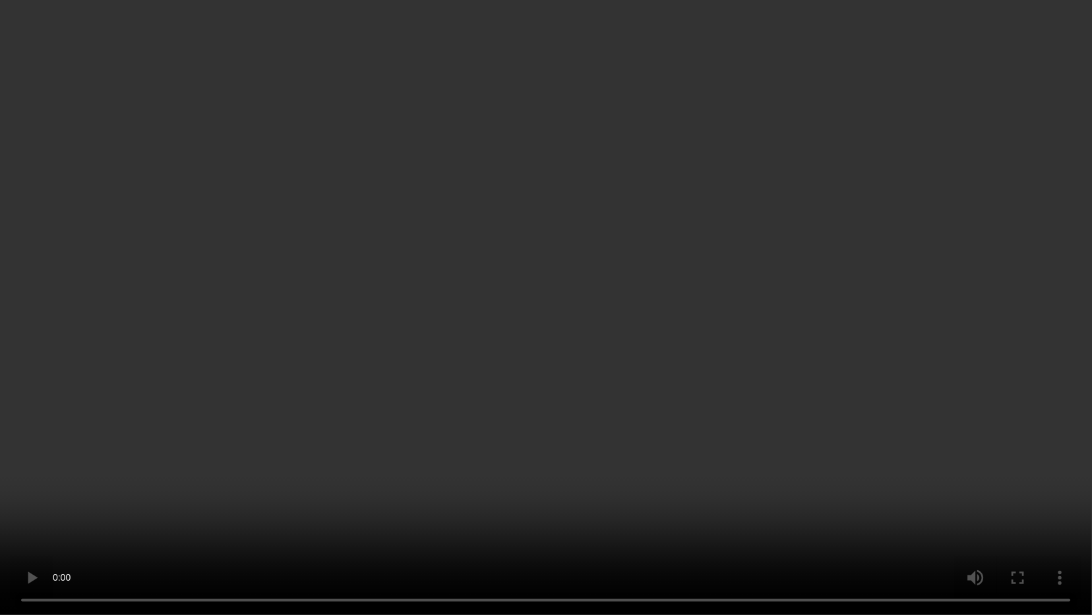
click at [865, 342] on video at bounding box center [546, 307] width 1092 height 615
click at [6, 505] on video at bounding box center [546, 307] width 1092 height 615
click at [827, 348] on video at bounding box center [546, 307] width 1092 height 615
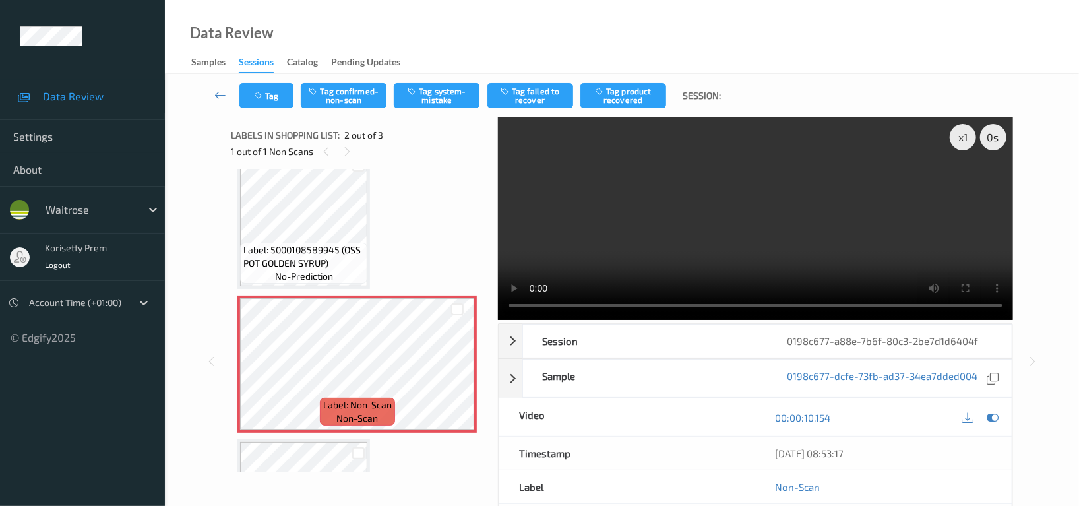
click at [608, 260] on video at bounding box center [755, 218] width 515 height 203
click at [436, 99] on button "Tag system-mistake" at bounding box center [437, 95] width 86 height 25
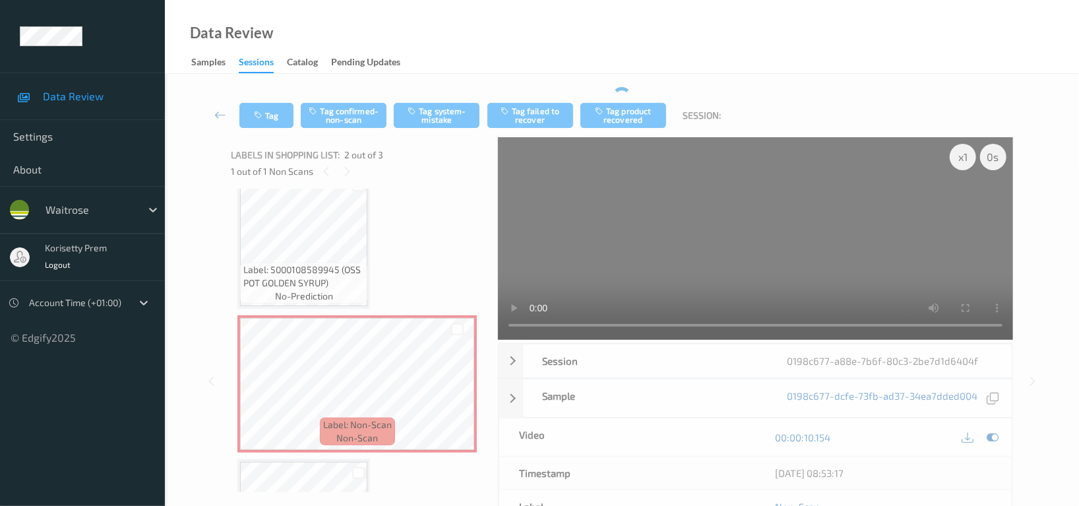
click at [251, 90] on div "Tag Tag confirmed-non-scan Tag system-mistake Tag failed to recover Tag product…" at bounding box center [622, 356] width 860 height 538
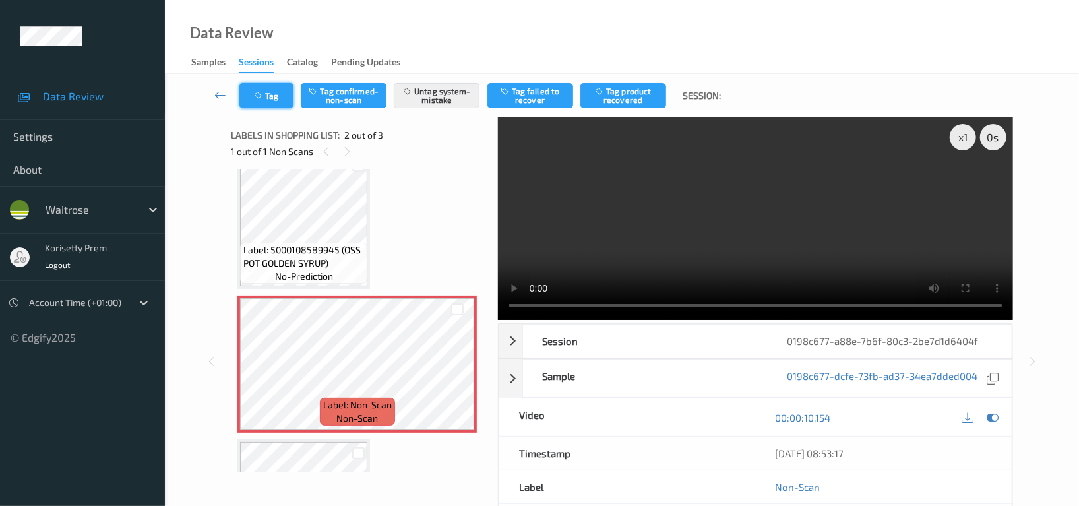
click at [268, 101] on button "Tag" at bounding box center [266, 95] width 54 height 25
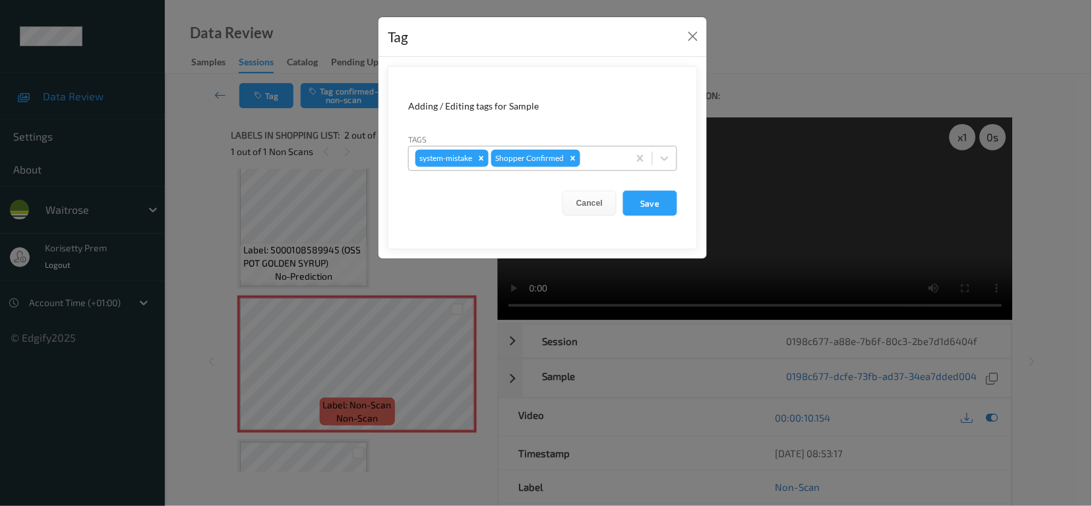
click at [591, 166] on div at bounding box center [602, 158] width 39 height 16
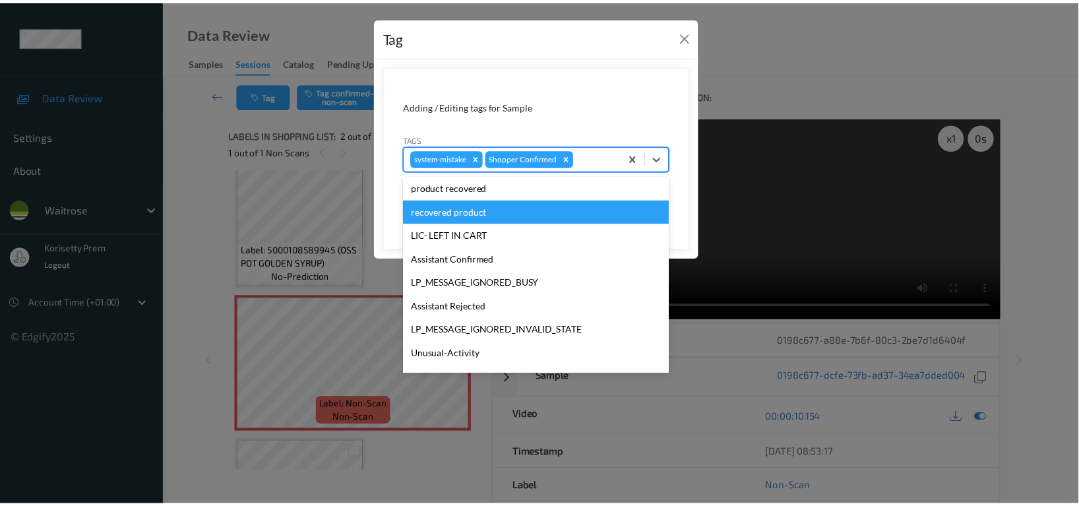
scroll to position [258, 0]
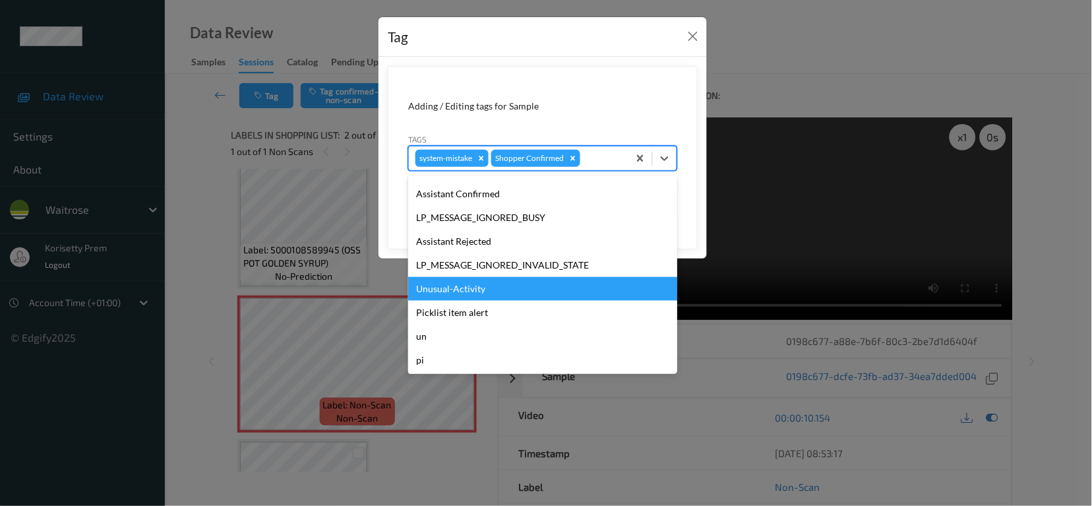
click at [466, 295] on div "Unusual-Activity" at bounding box center [542, 289] width 269 height 24
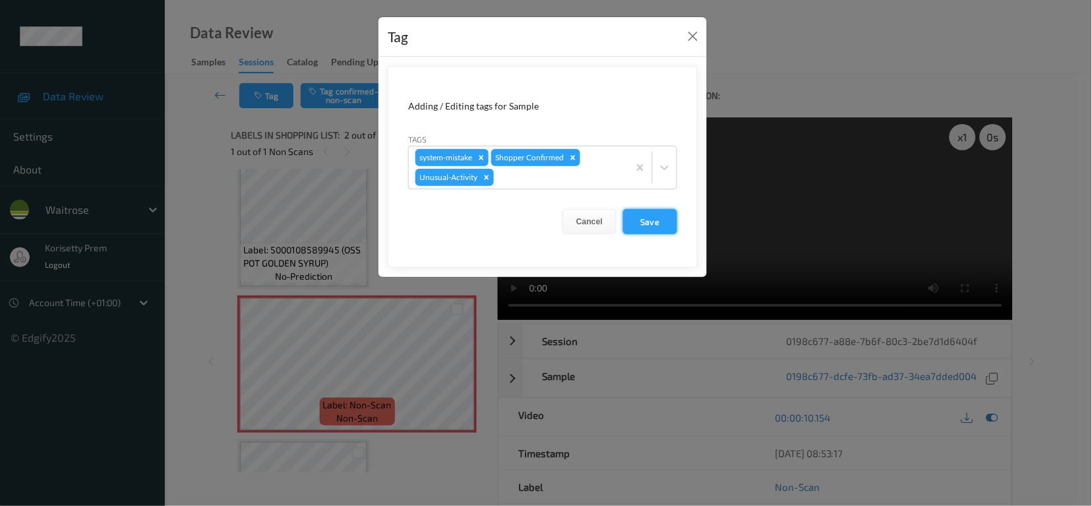
click at [658, 222] on button "Save" at bounding box center [650, 221] width 54 height 25
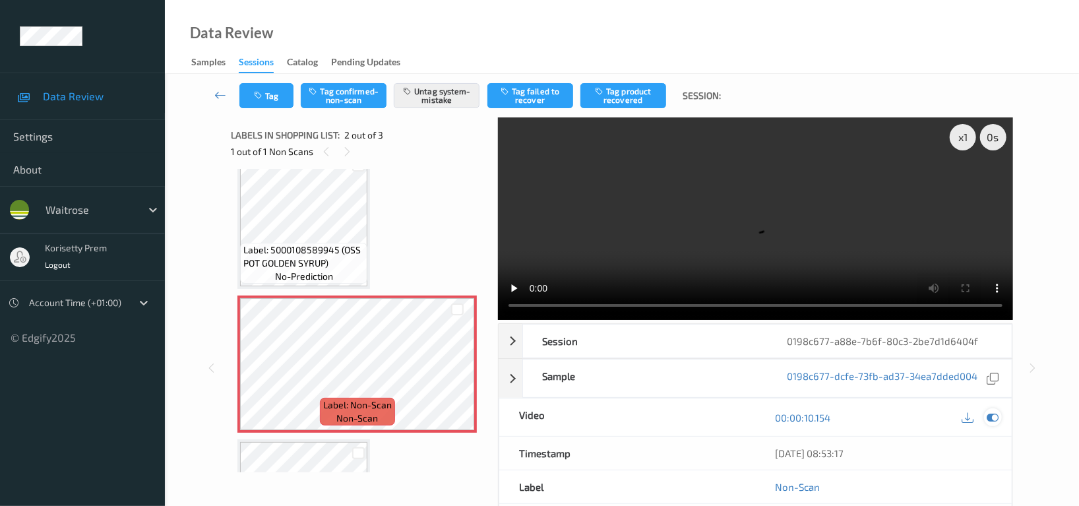
click at [987, 412] on icon at bounding box center [993, 418] width 12 height 12
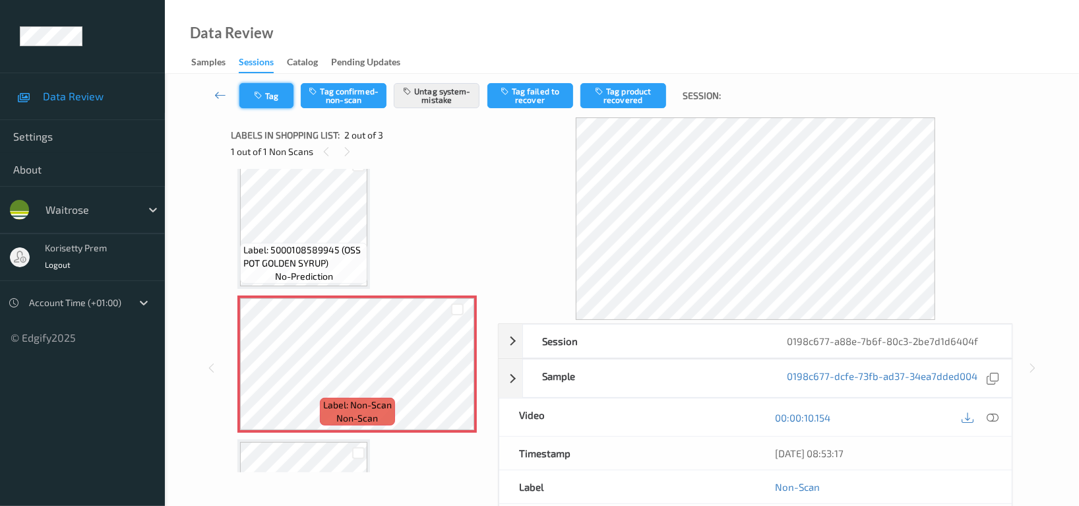
click at [268, 94] on button "Tag" at bounding box center [266, 95] width 54 height 25
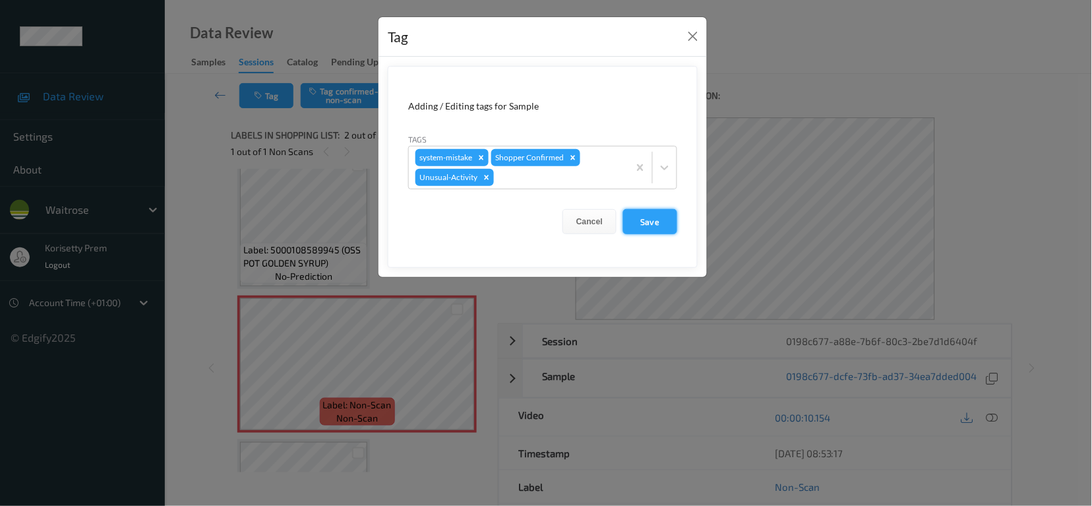
click at [640, 222] on button "Save" at bounding box center [650, 221] width 54 height 25
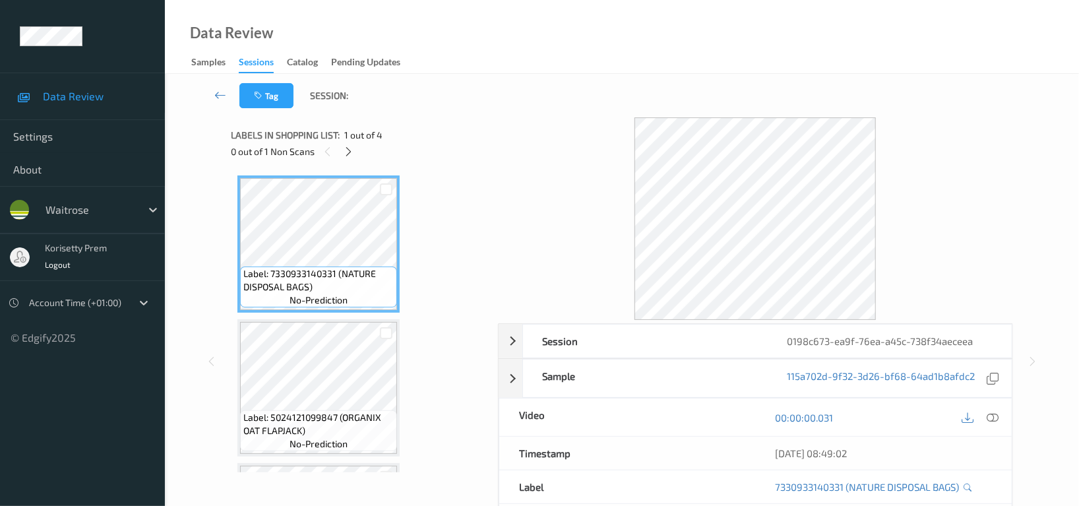
click at [537, 78] on div "Tag Session:" at bounding box center [622, 96] width 860 height 44
click at [352, 147] on icon at bounding box center [349, 152] width 11 height 12
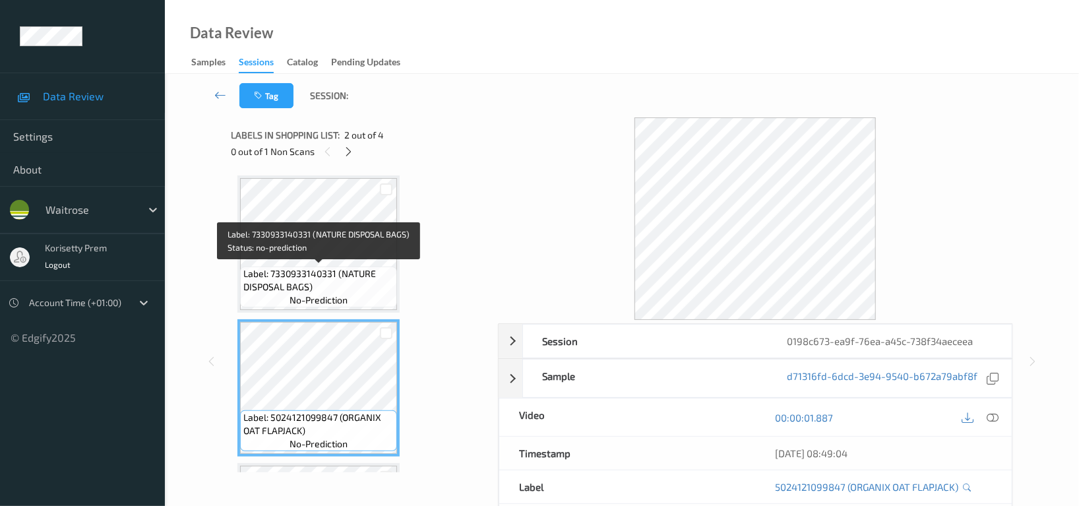
click at [307, 266] on div "Label: 7330933140331 (NATURE DISPOSAL BAGS) no-prediction" at bounding box center [318, 286] width 157 height 41
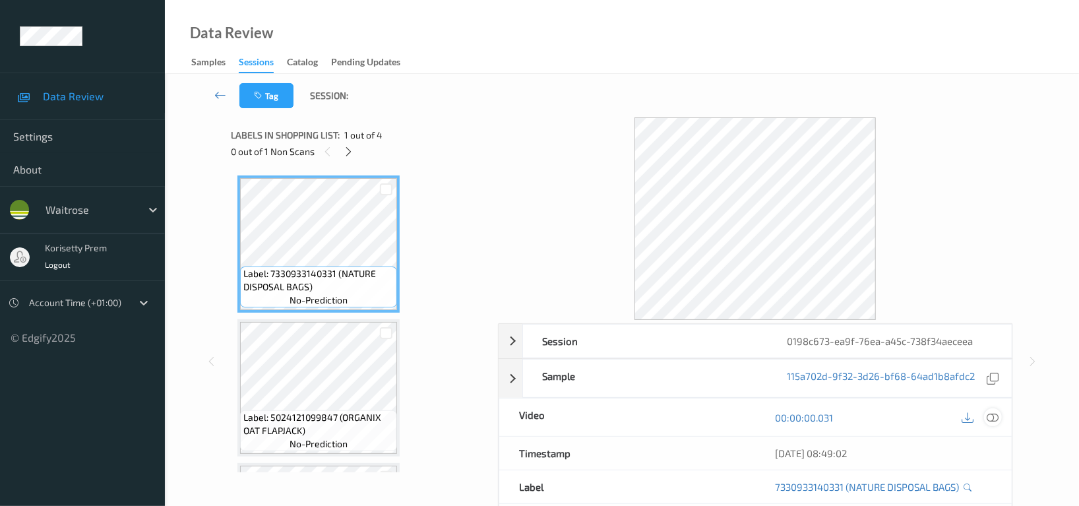
click at [996, 419] on icon at bounding box center [993, 418] width 12 height 12
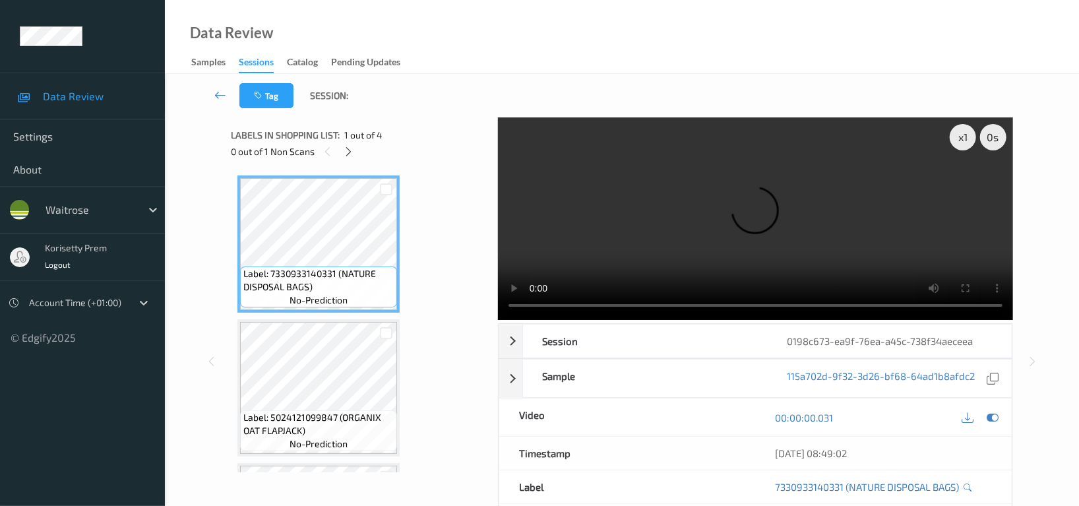
click at [725, 219] on video at bounding box center [755, 218] width 515 height 203
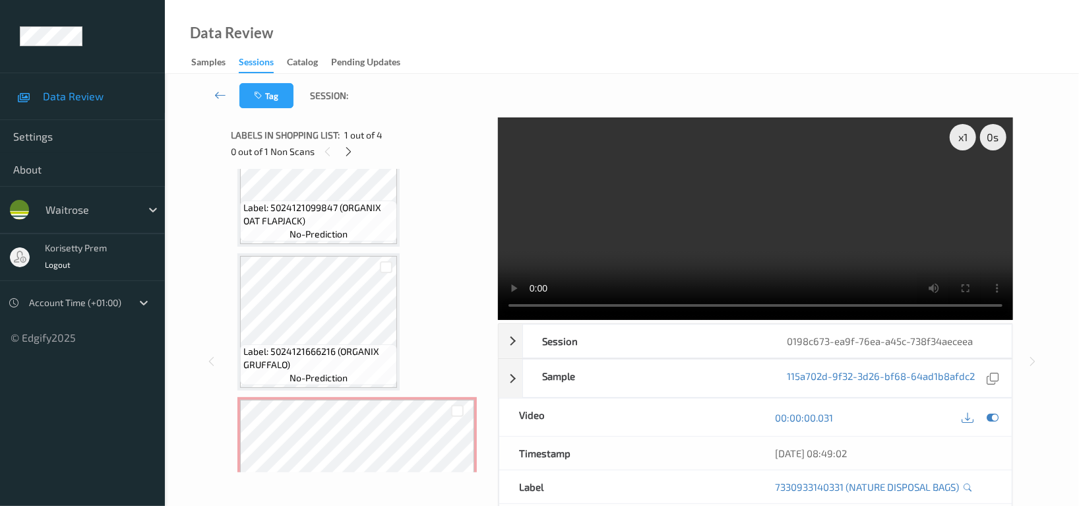
scroll to position [263, 0]
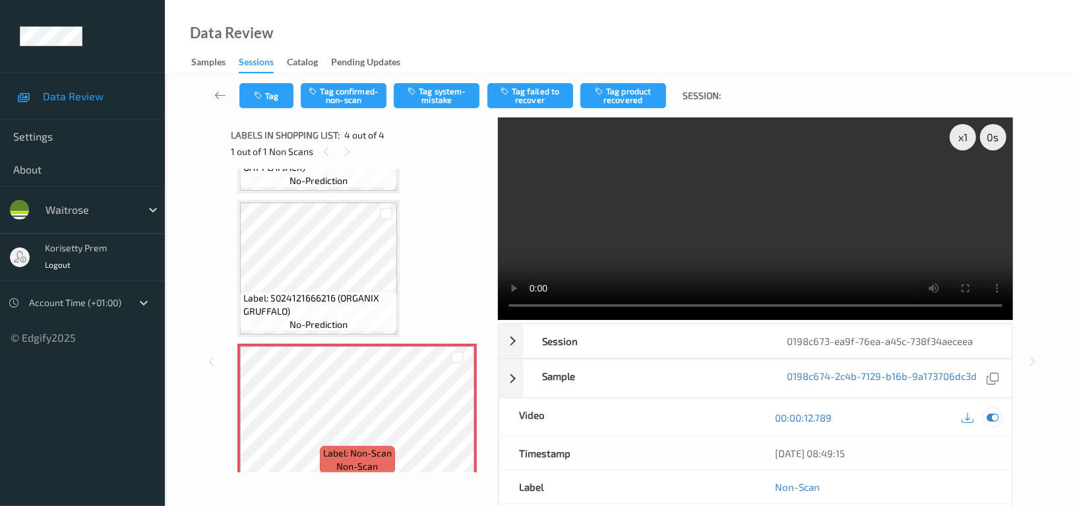
click at [996, 416] on icon at bounding box center [993, 418] width 12 height 12
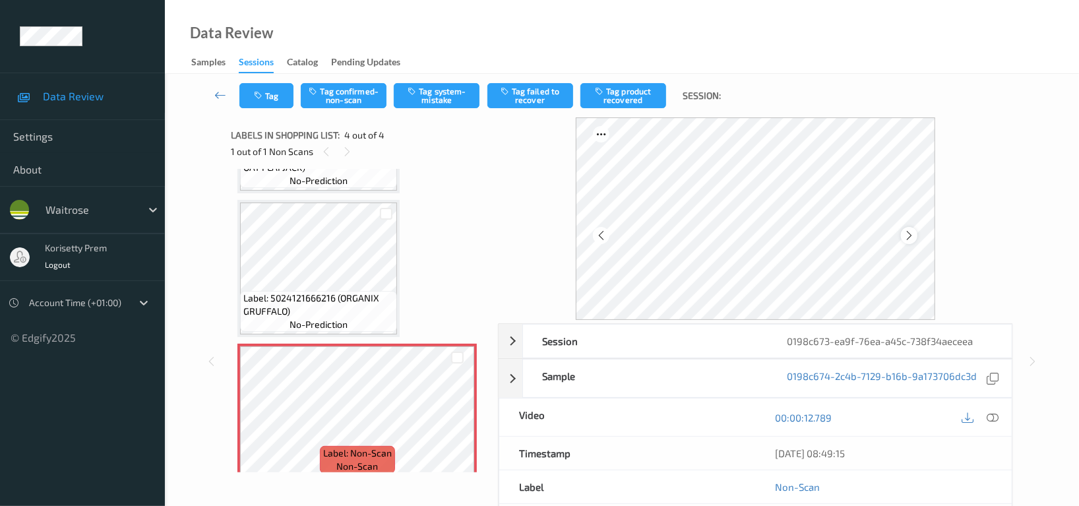
click at [908, 235] on icon at bounding box center [909, 236] width 11 height 12
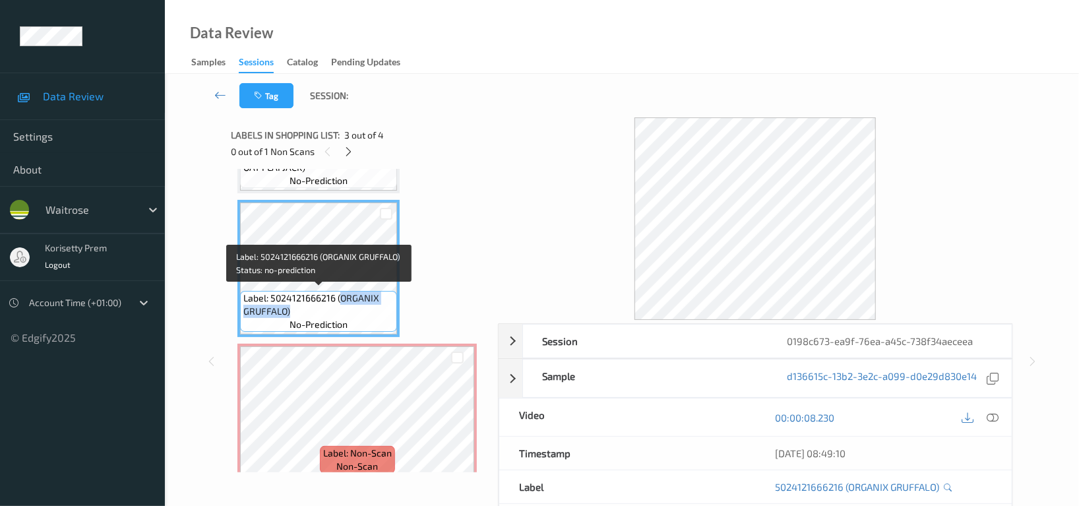
drag, startPoint x: 338, startPoint y: 297, endPoint x: 305, endPoint y: 309, distance: 34.8
click at [305, 309] on span "Label: 5024121666216 (ORGANIX GRUFFALO)" at bounding box center [318, 305] width 150 height 26
copy span "ORGANIX GRUFFALO)"
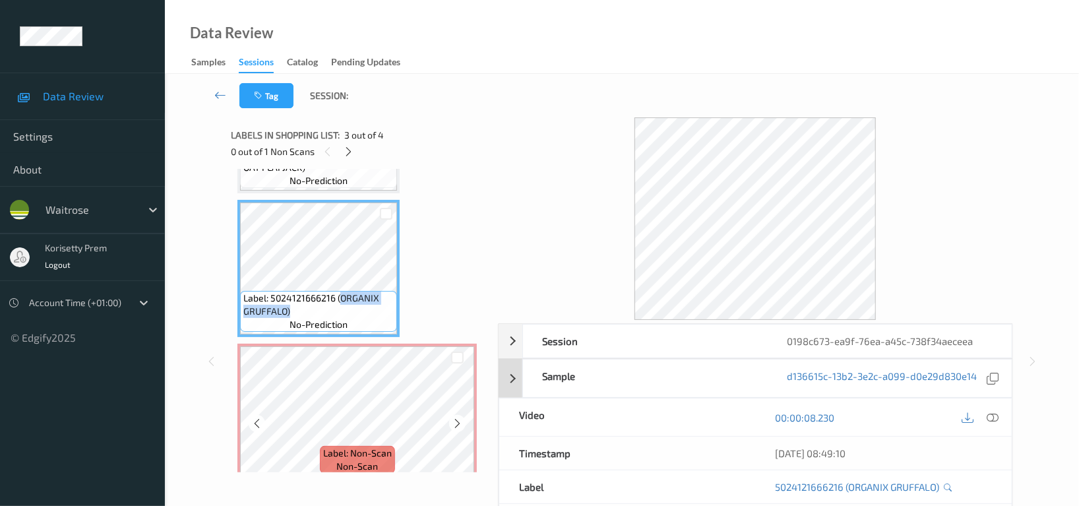
scroll to position [276, 0]
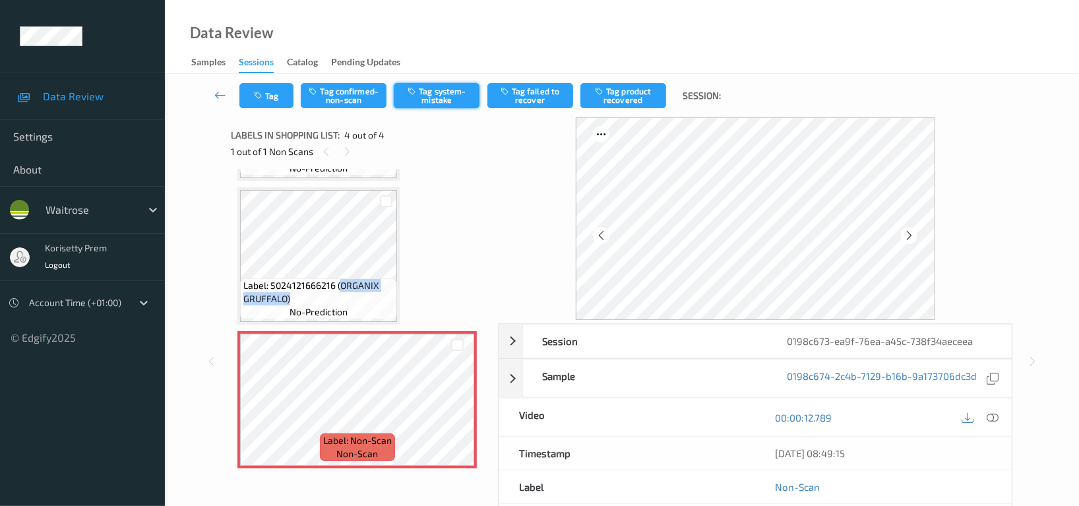
click at [440, 99] on button "Tag system-mistake" at bounding box center [437, 95] width 86 height 25
click at [259, 100] on button "Tag" at bounding box center [266, 95] width 54 height 25
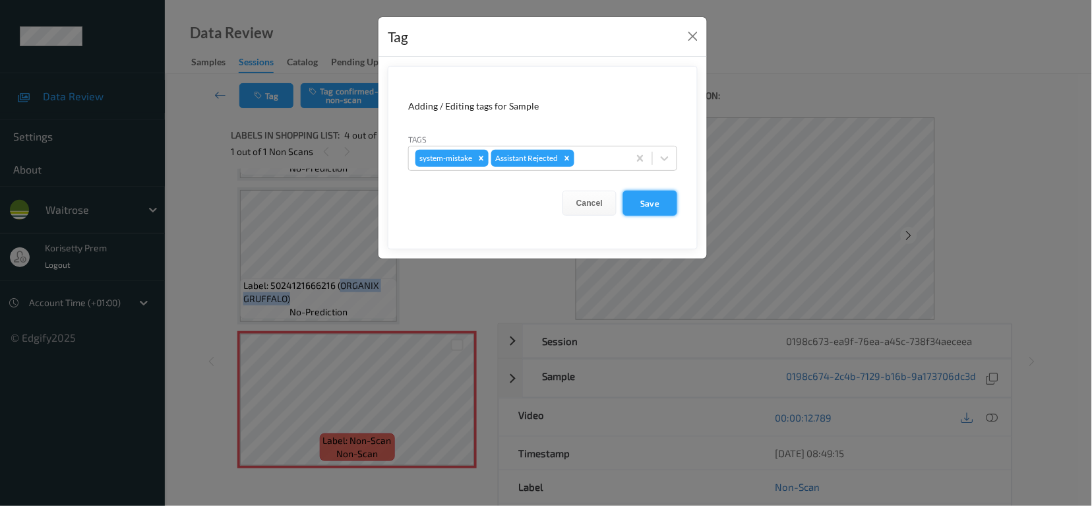
click at [634, 197] on button "Save" at bounding box center [650, 203] width 54 height 25
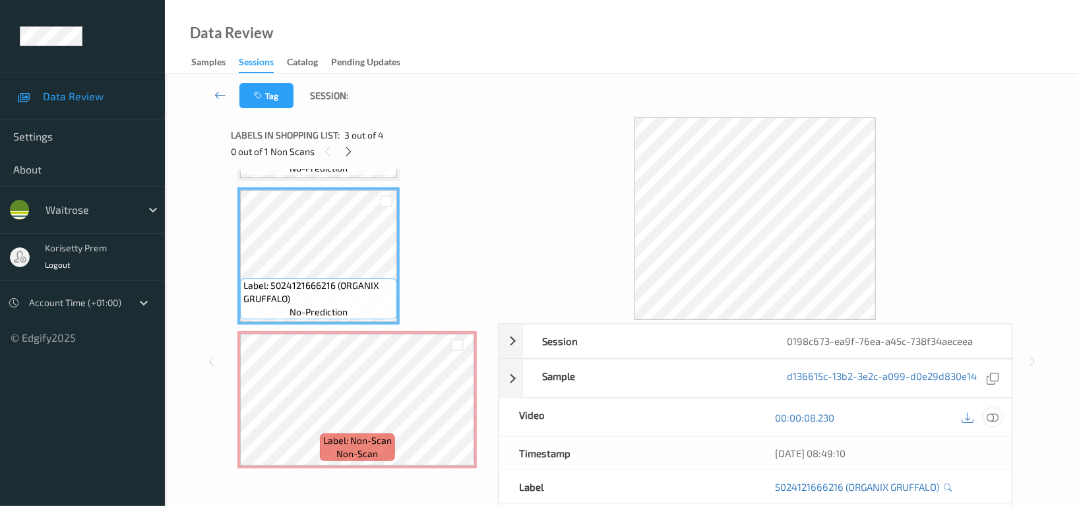
click at [994, 419] on icon at bounding box center [993, 418] width 12 height 12
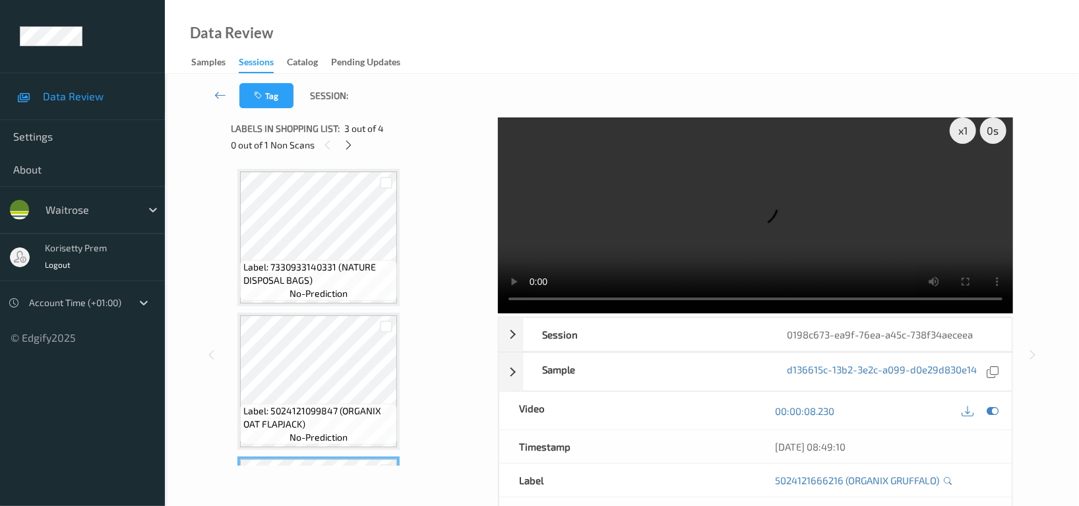
scroll to position [0, 0]
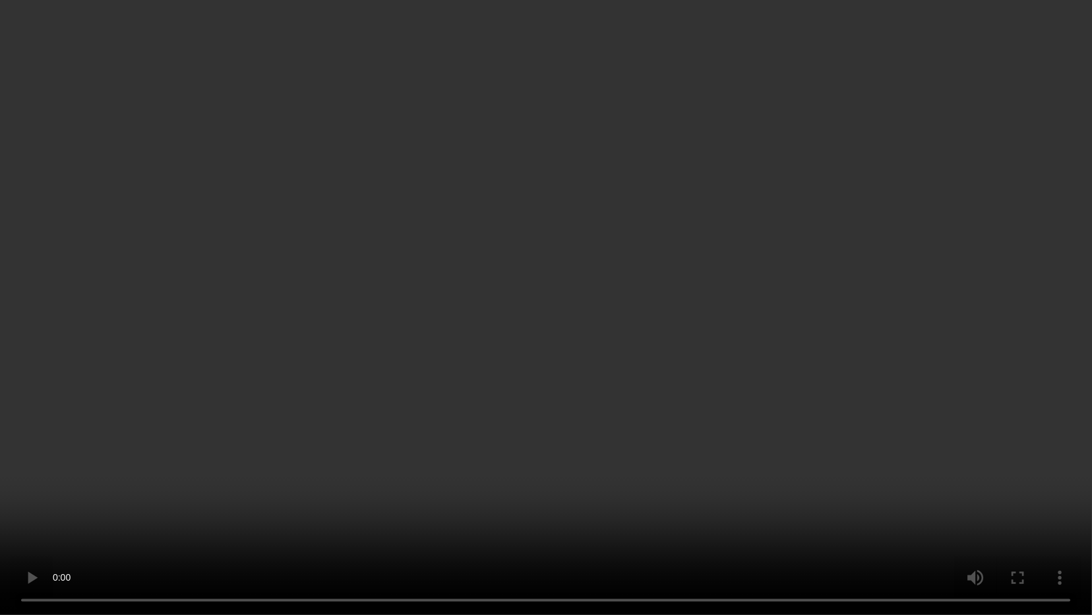
click at [601, 358] on video at bounding box center [546, 307] width 1092 height 615
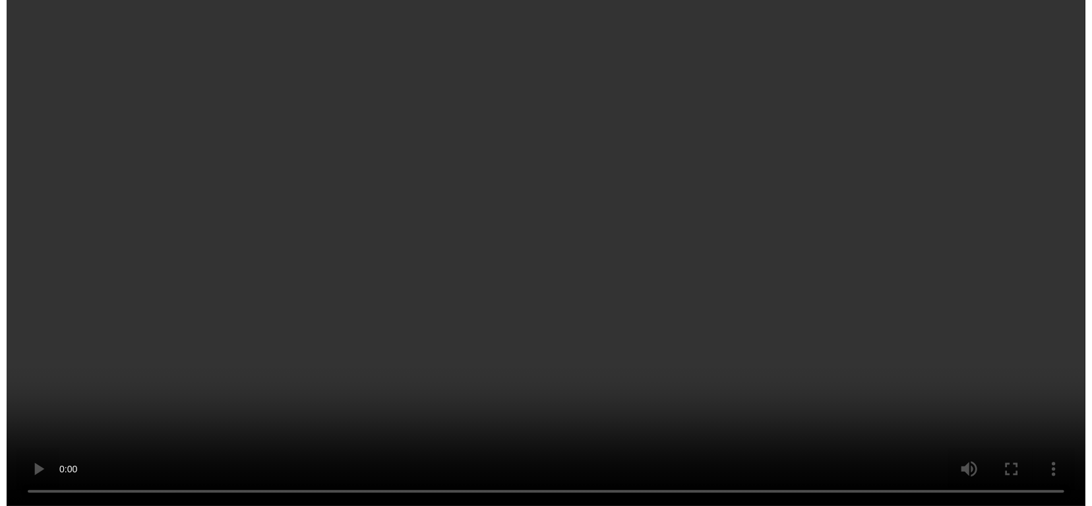
scroll to position [276, 0]
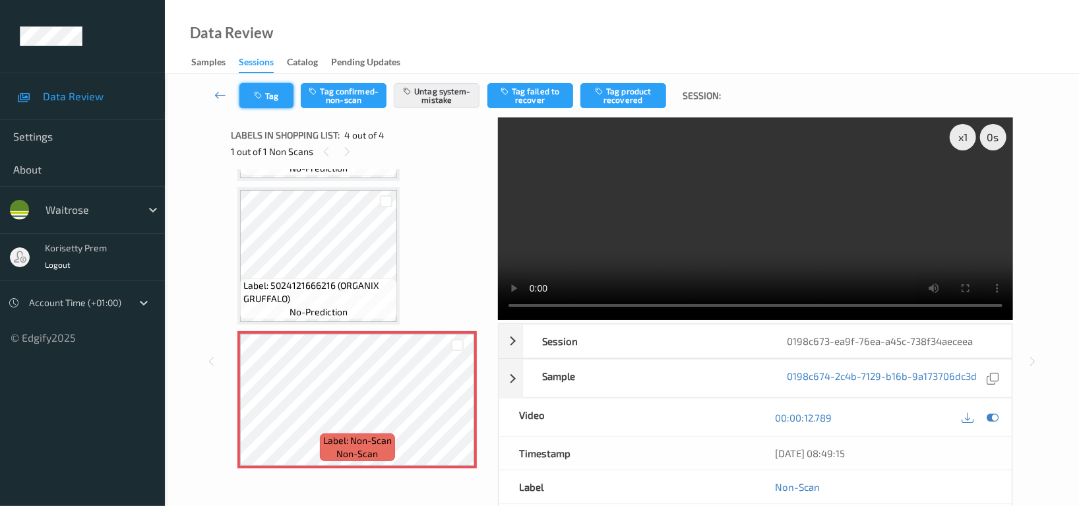
click at [288, 106] on button "Tag" at bounding box center [266, 95] width 54 height 25
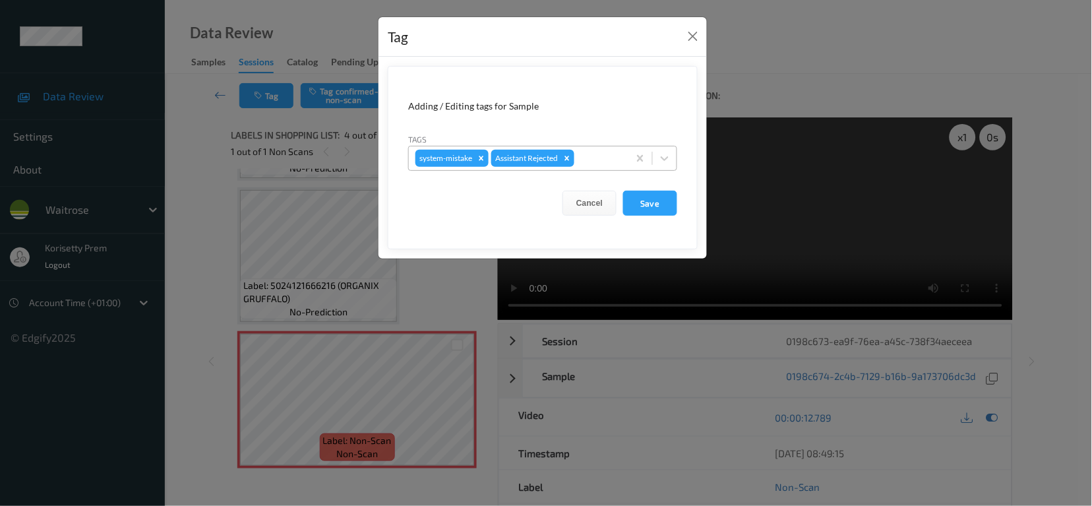
click at [602, 167] on div "system-mistake Assistant Rejected" at bounding box center [519, 158] width 220 height 22
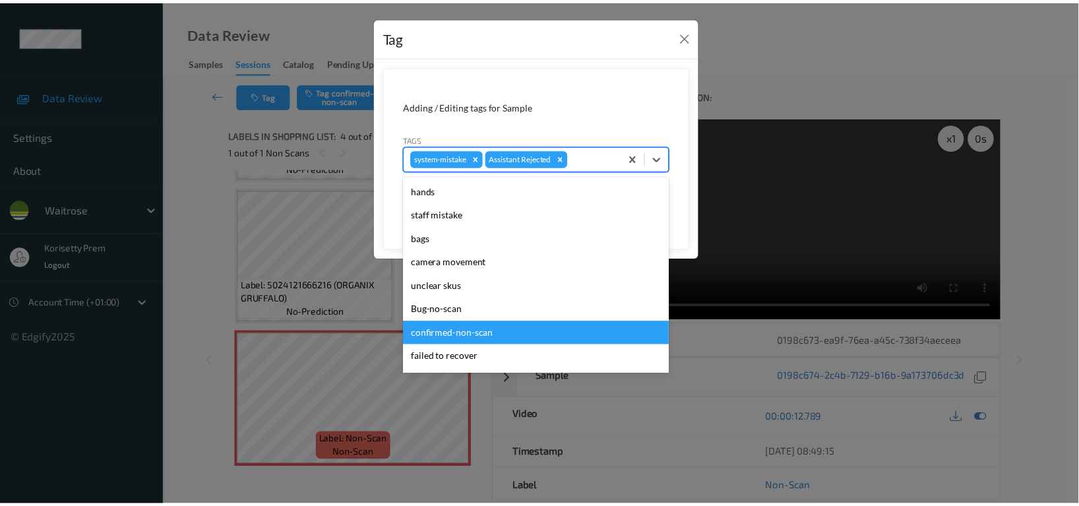
scroll to position [258, 0]
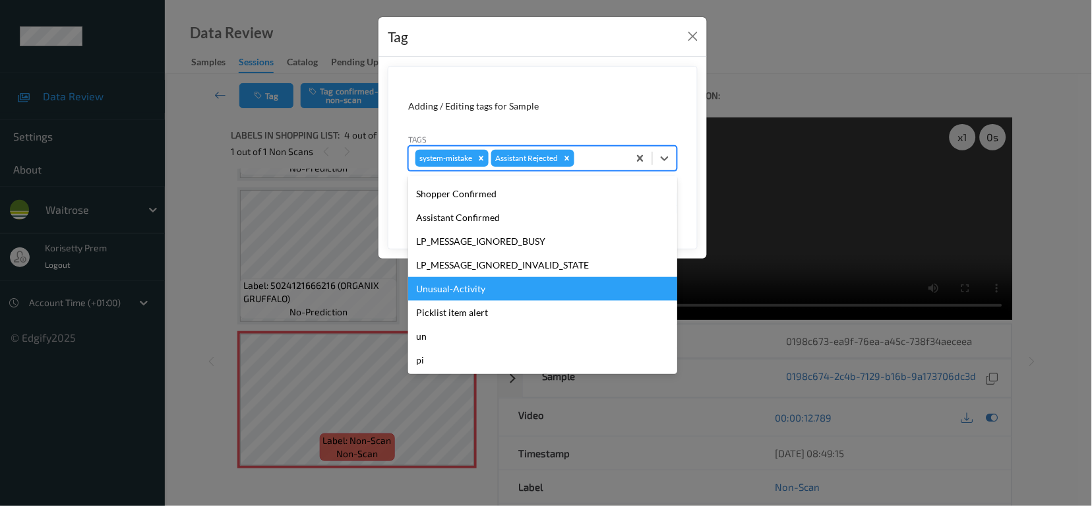
click at [451, 288] on div "Unusual-Activity" at bounding box center [542, 289] width 269 height 24
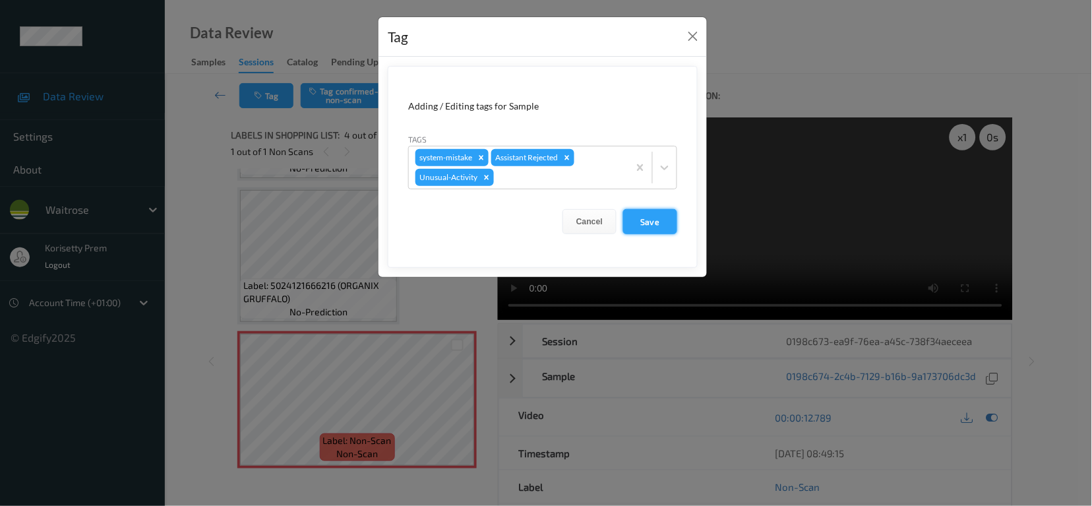
click at [668, 224] on button "Save" at bounding box center [650, 221] width 54 height 25
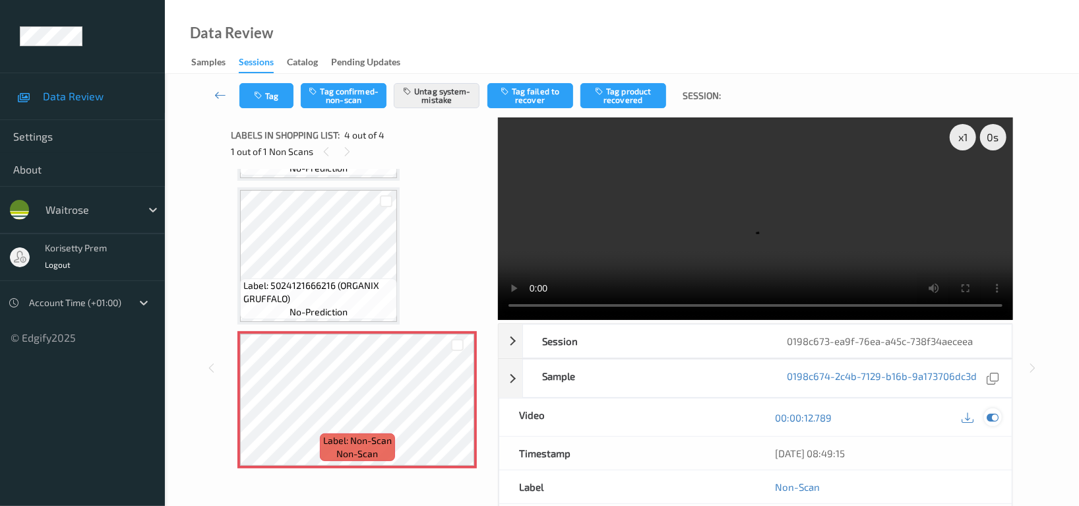
click at [996, 412] on icon at bounding box center [993, 418] width 12 height 12
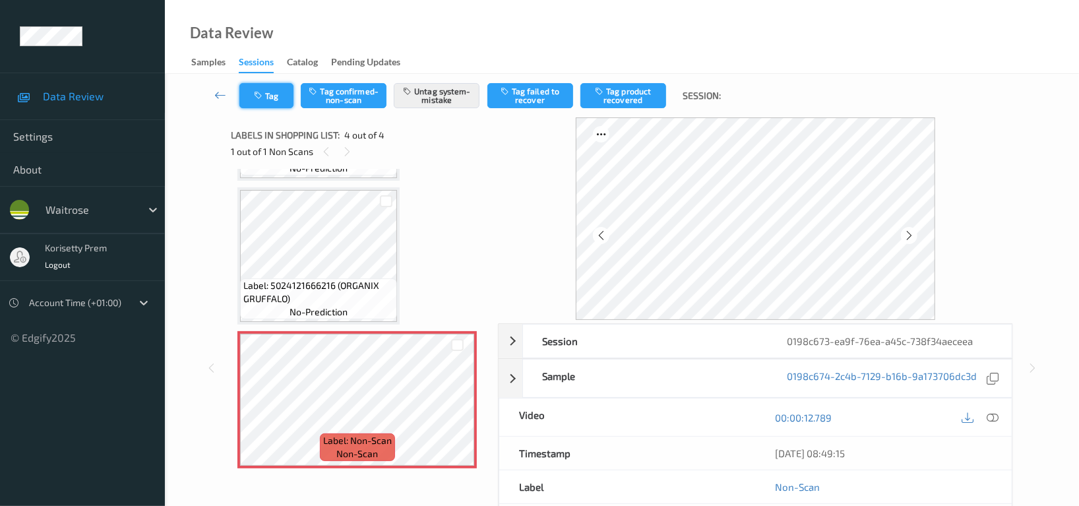
click at [243, 92] on button "Tag" at bounding box center [266, 95] width 54 height 25
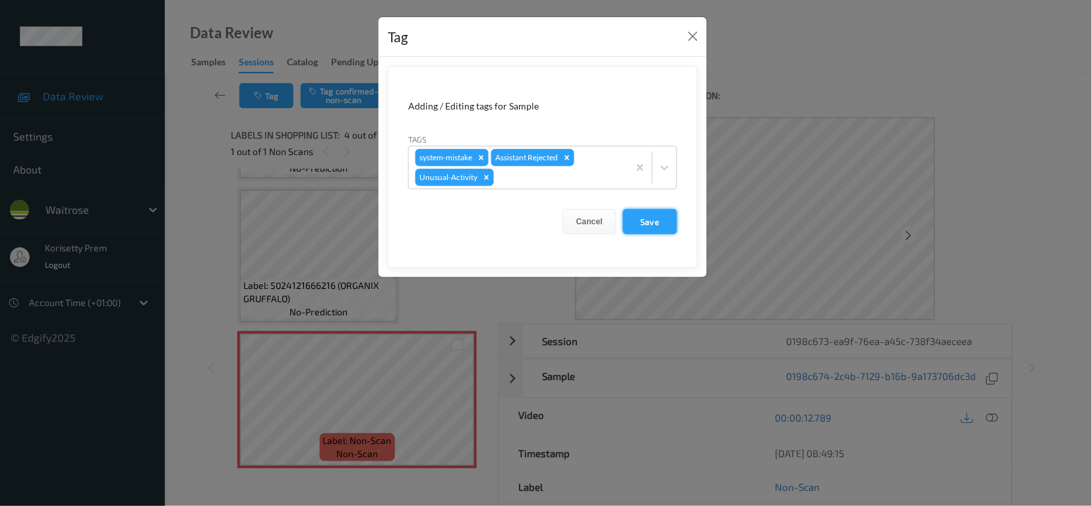
click at [642, 223] on button "Save" at bounding box center [650, 221] width 54 height 25
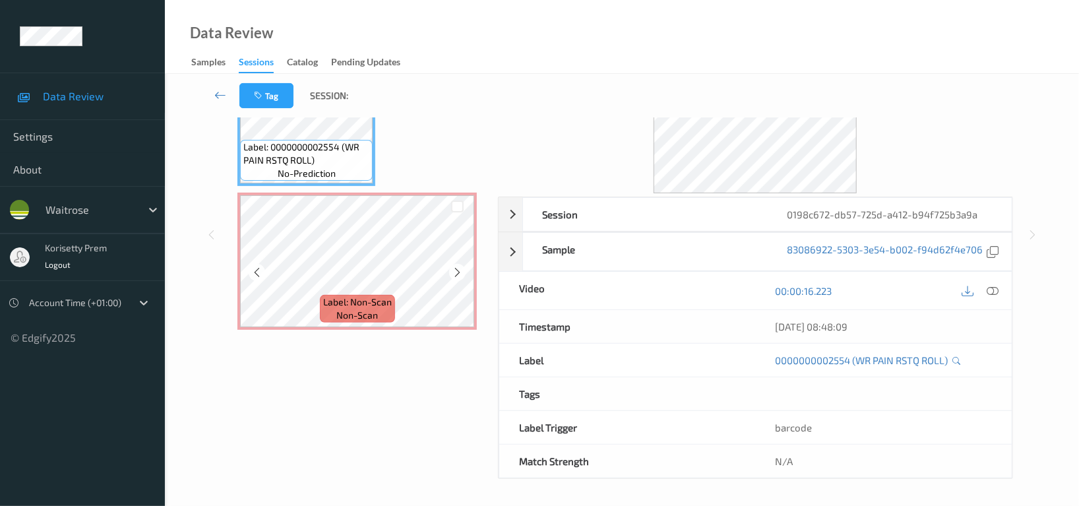
scroll to position [129, 0]
click at [458, 270] on icon at bounding box center [457, 272] width 11 height 12
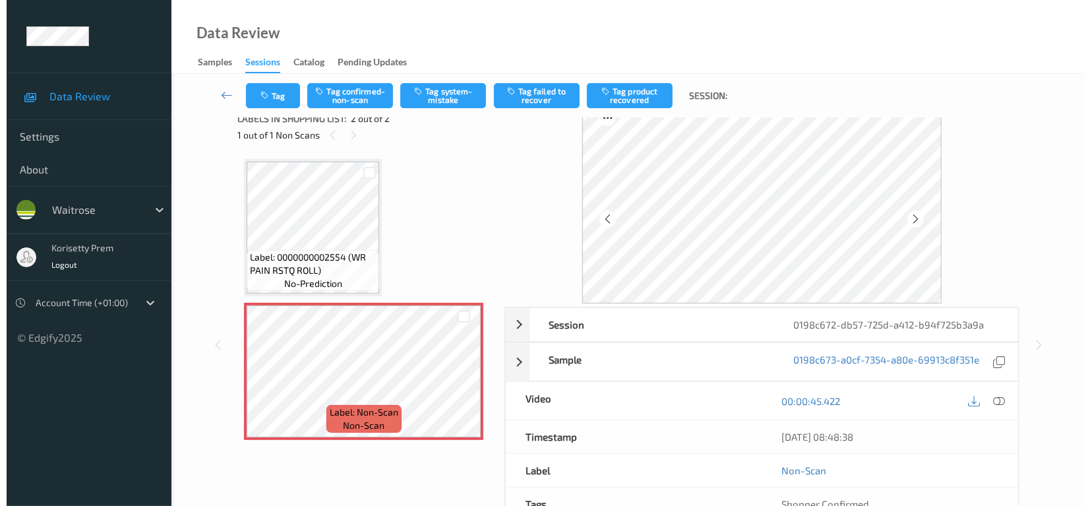
scroll to position [0, 0]
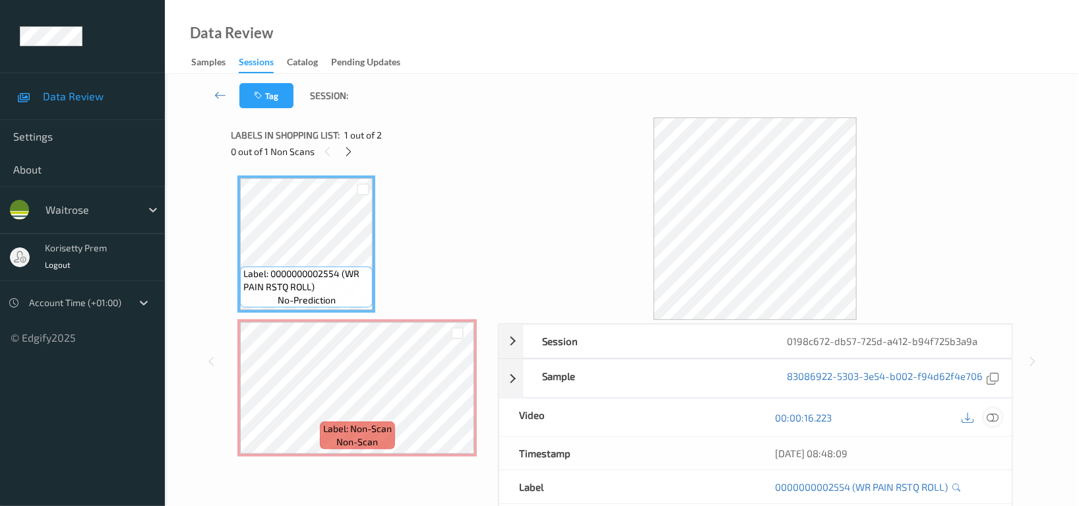
click at [997, 420] on icon at bounding box center [993, 418] width 12 height 12
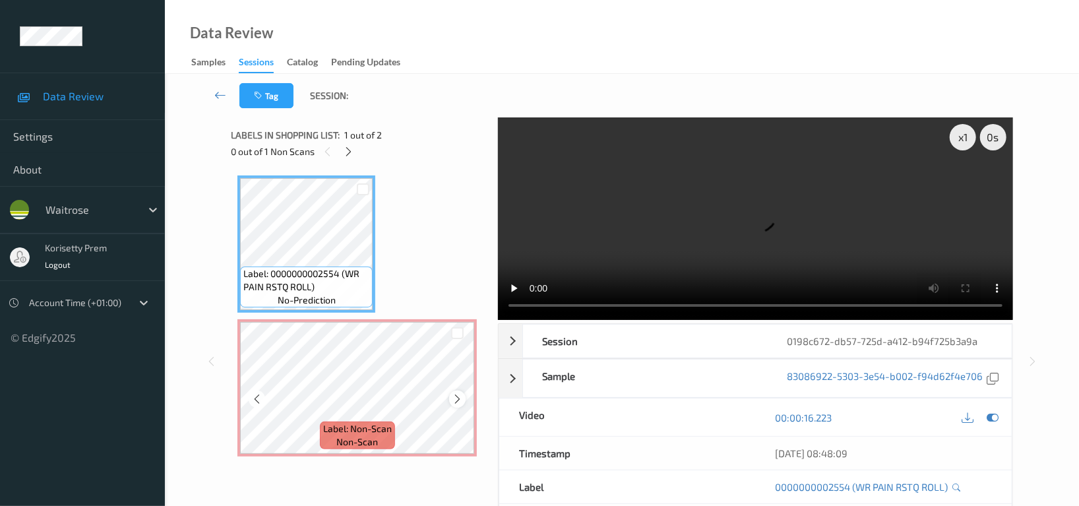
click at [451, 396] on div at bounding box center [457, 398] width 16 height 16
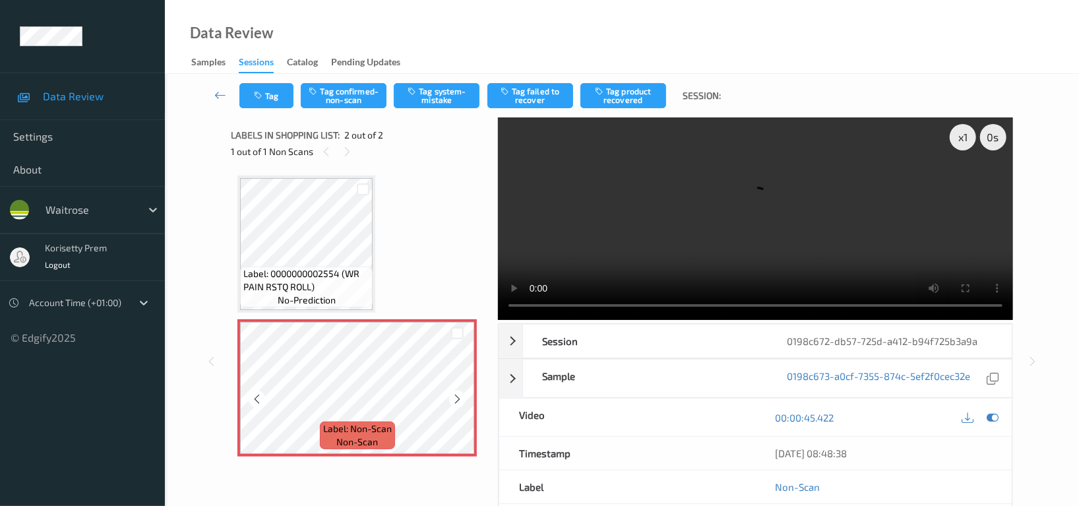
click at [451, 396] on div at bounding box center [457, 398] width 16 height 16
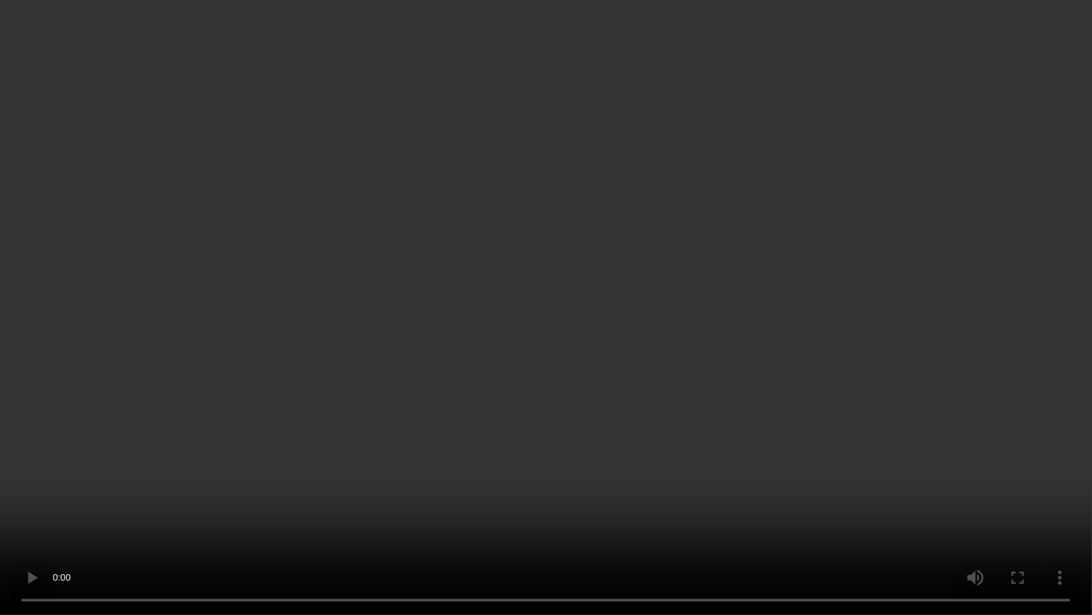
click at [464, 356] on video at bounding box center [546, 307] width 1092 height 615
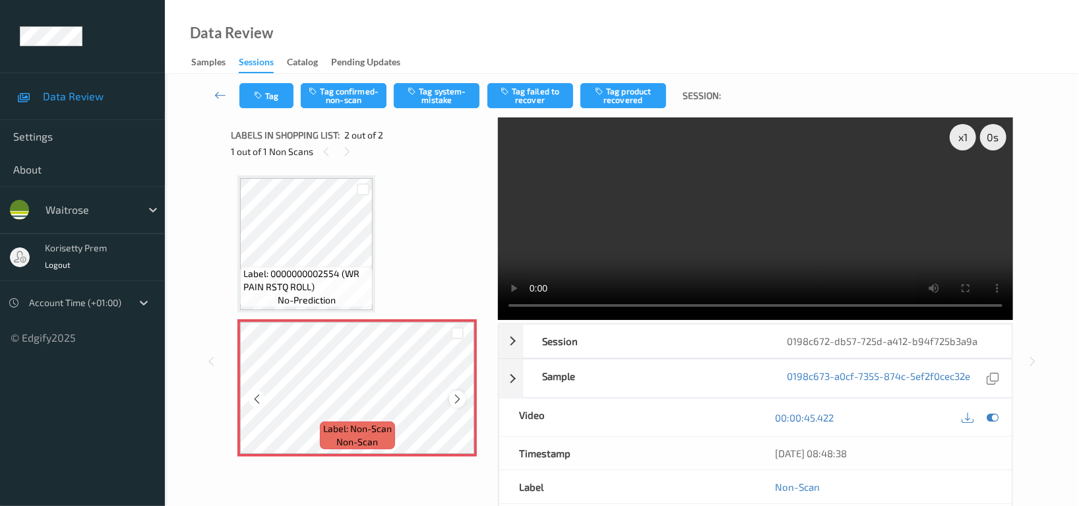
click at [451, 404] on div at bounding box center [457, 398] width 16 height 16
click at [776, 219] on video at bounding box center [755, 218] width 515 height 203
click at [642, 229] on video at bounding box center [755, 218] width 515 height 203
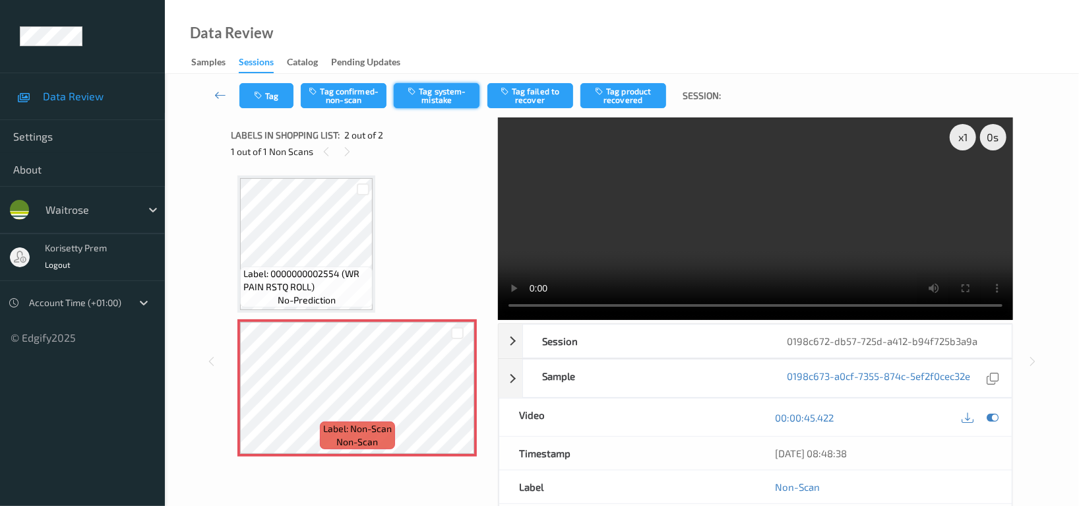
click at [447, 98] on button "Tag system-mistake" at bounding box center [437, 95] width 86 height 25
click at [259, 98] on icon "button" at bounding box center [259, 95] width 11 height 9
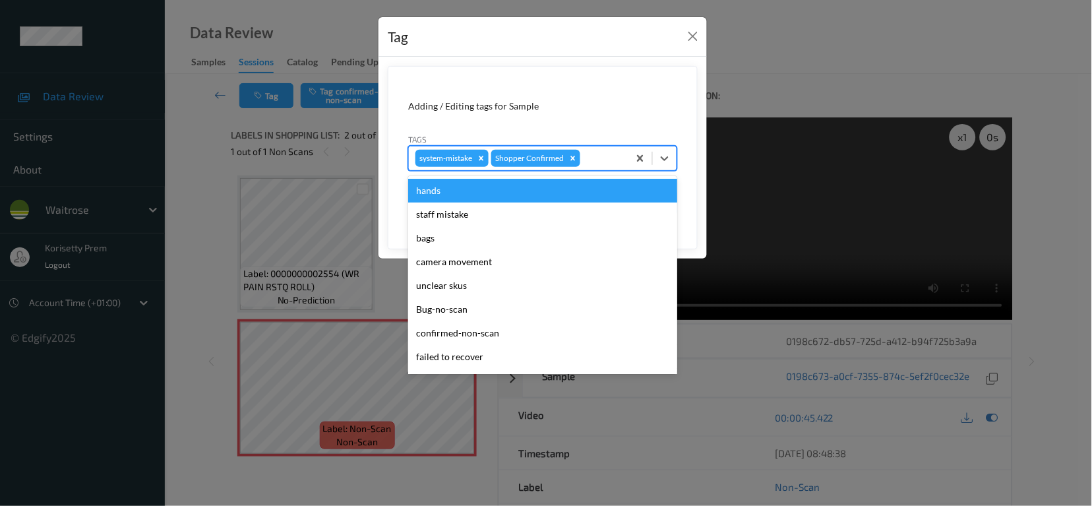
click at [600, 156] on div at bounding box center [602, 158] width 39 height 16
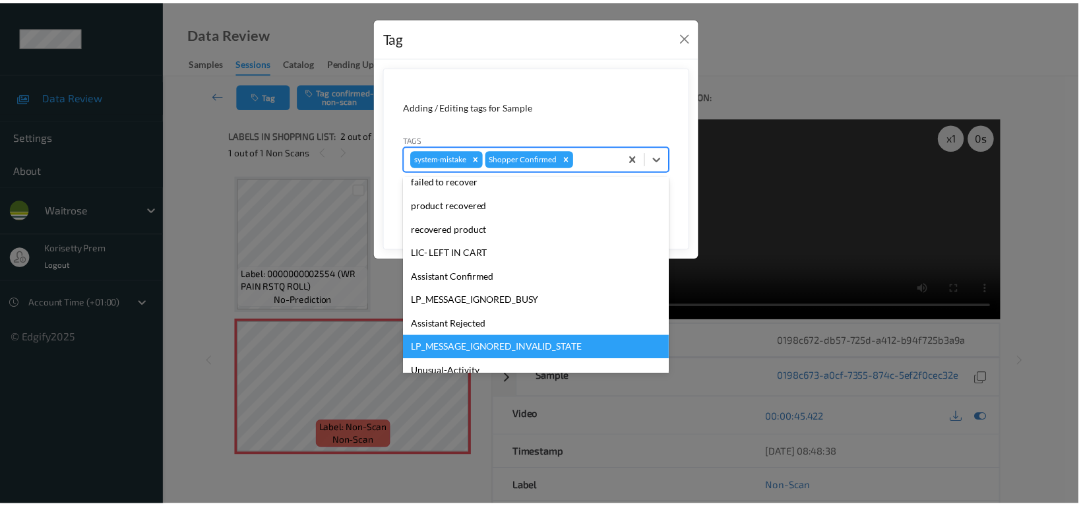
scroll to position [258, 0]
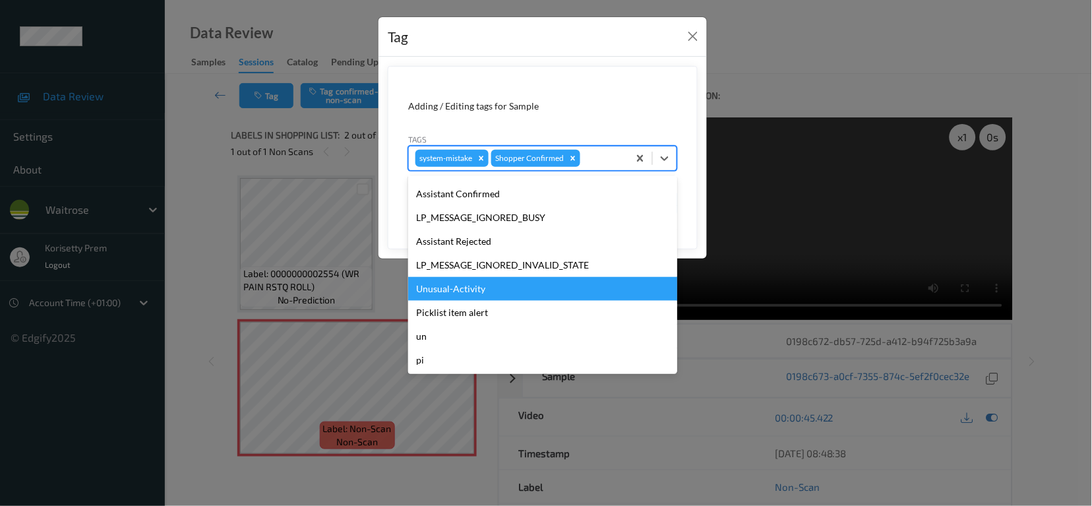
click at [476, 286] on div "Unusual-Activity" at bounding box center [542, 289] width 269 height 24
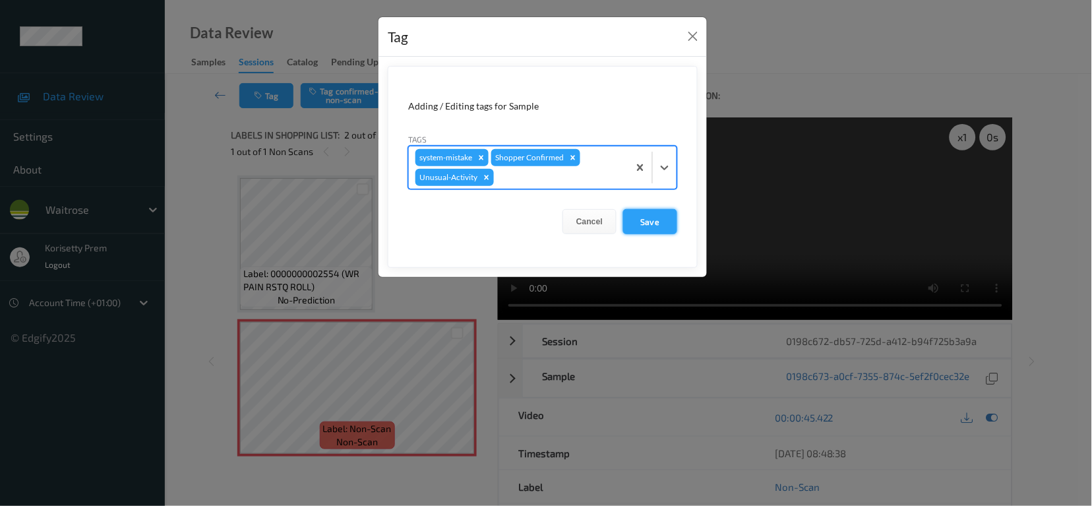
click at [661, 222] on button "Save" at bounding box center [650, 221] width 54 height 25
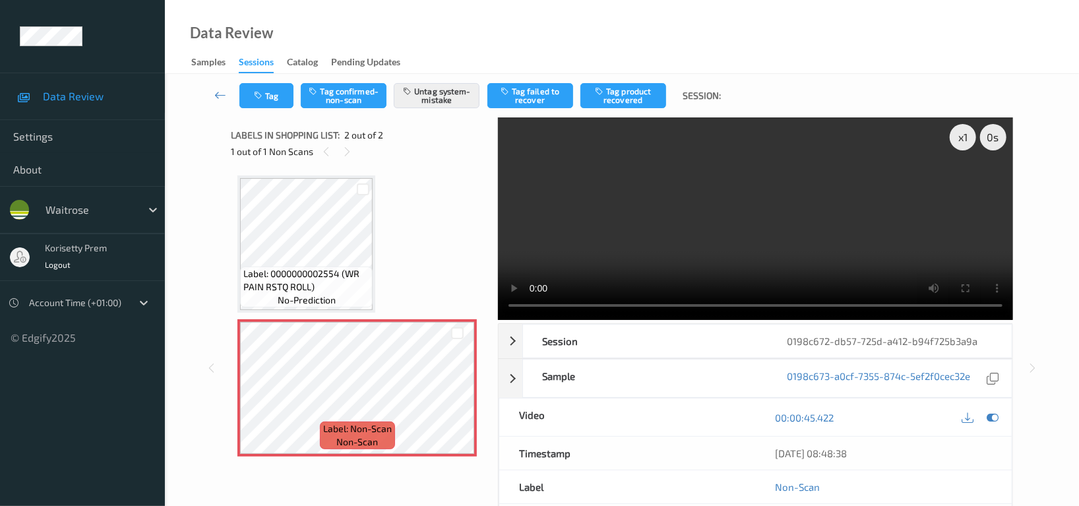
click at [771, 219] on video at bounding box center [755, 218] width 515 height 203
click at [995, 420] on icon at bounding box center [993, 418] width 12 height 12
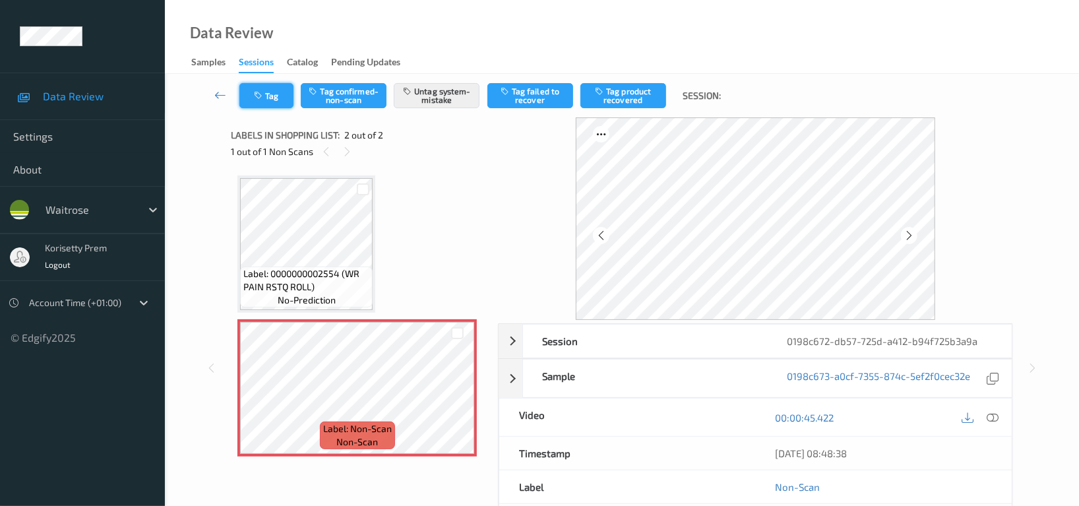
click at [274, 88] on button "Tag" at bounding box center [266, 95] width 54 height 25
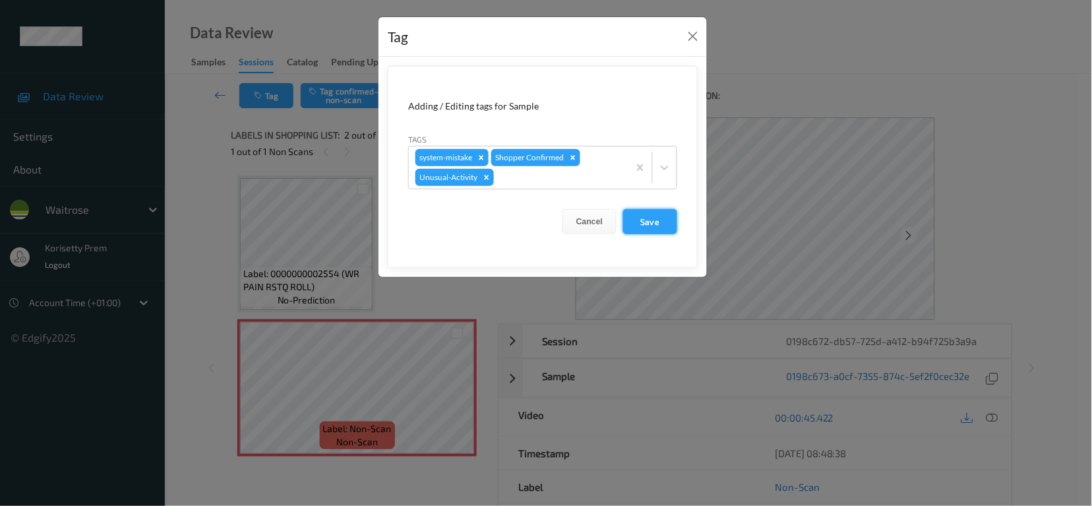
click at [656, 224] on button "Save" at bounding box center [650, 221] width 54 height 25
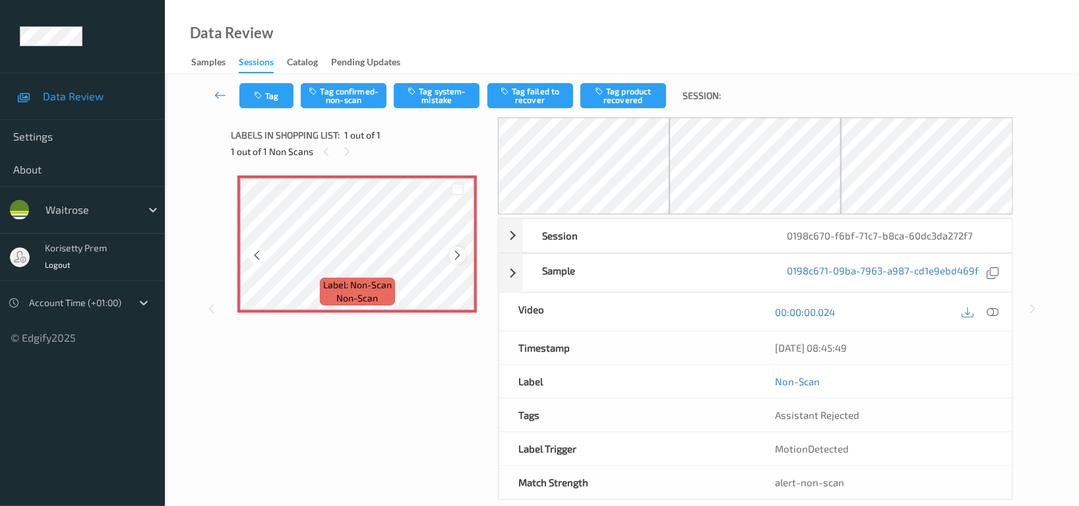
click at [459, 257] on icon at bounding box center [457, 255] width 11 height 12
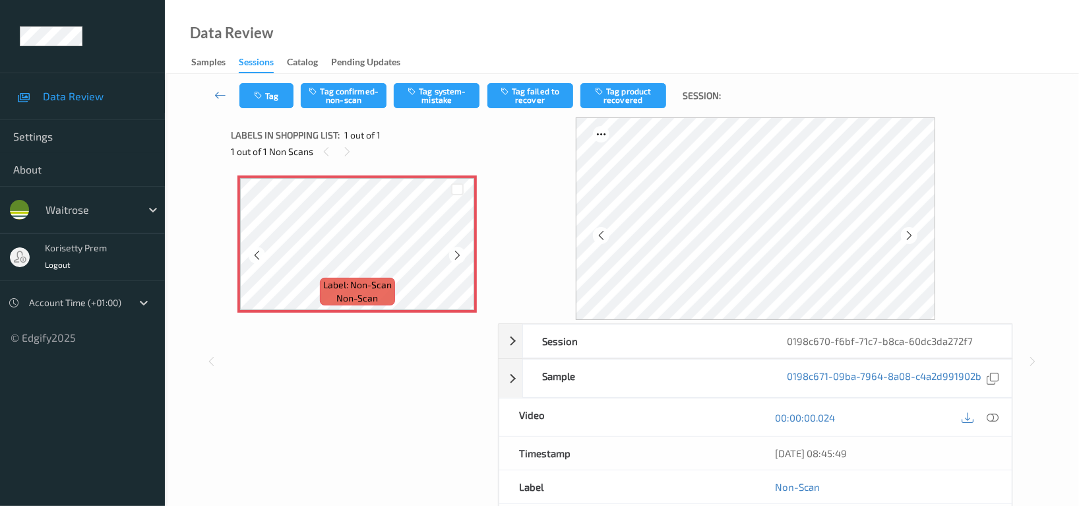
click at [459, 257] on icon at bounding box center [457, 255] width 11 height 12
click at [444, 96] on button "Tag system-mistake" at bounding box center [437, 95] width 86 height 25
click at [276, 98] on button "Tag" at bounding box center [266, 95] width 54 height 25
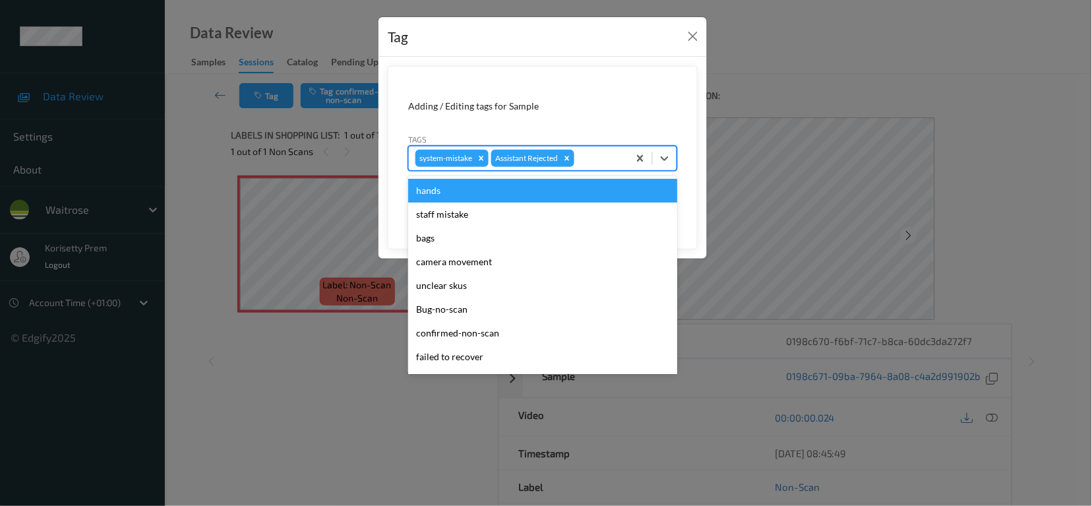
click at [586, 159] on div at bounding box center [599, 158] width 45 height 16
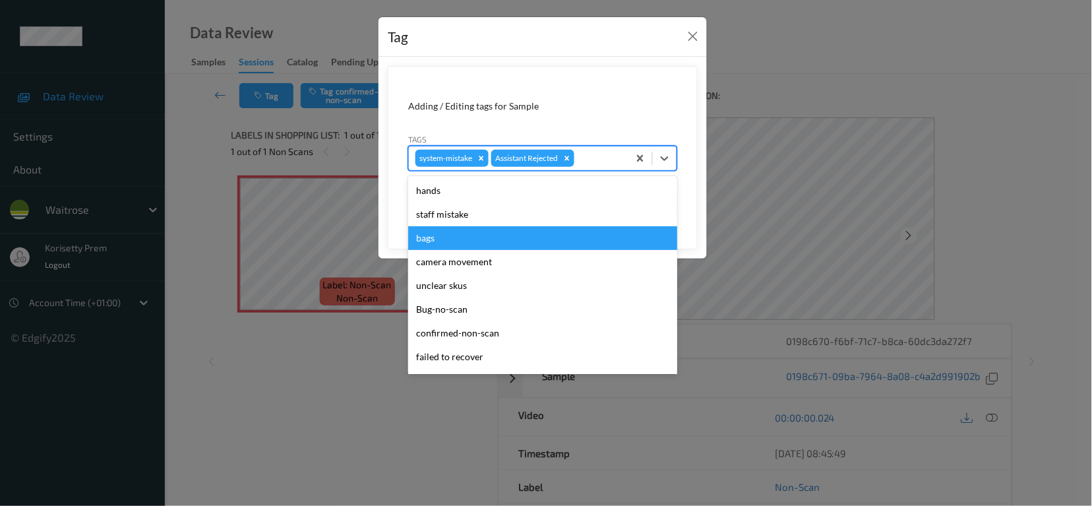
click at [447, 245] on div "bags" at bounding box center [542, 238] width 269 height 24
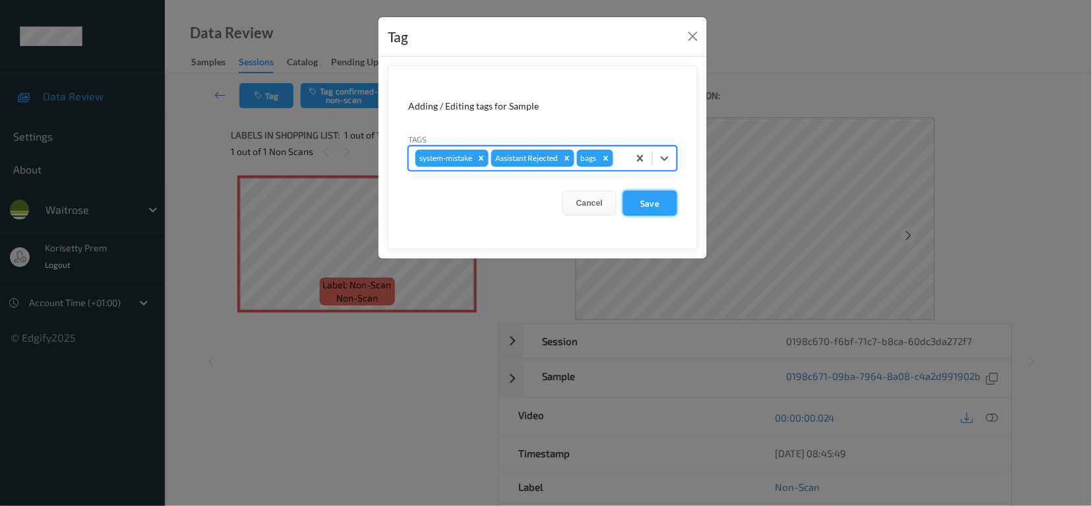
click at [634, 200] on button "Save" at bounding box center [650, 203] width 54 height 25
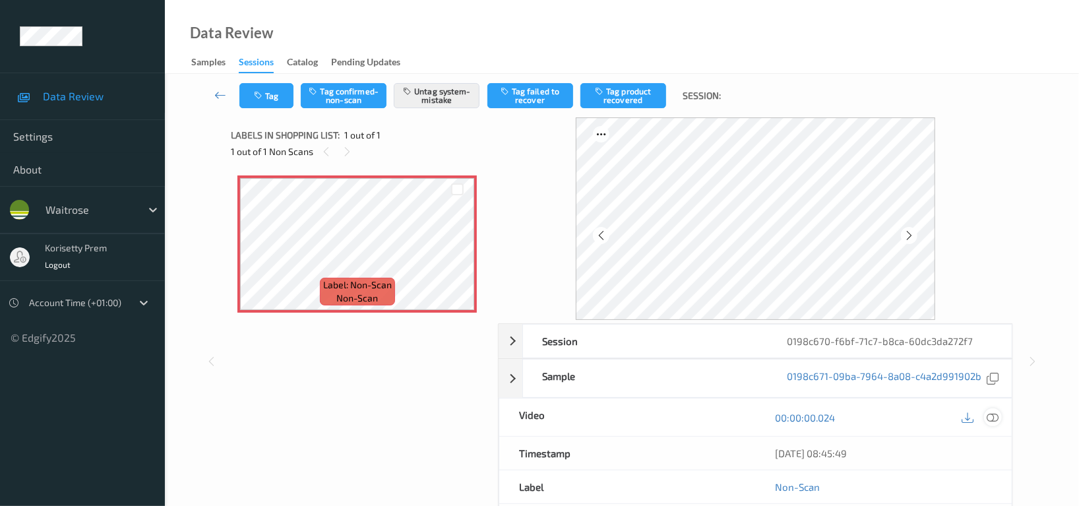
click at [989, 416] on icon at bounding box center [993, 418] width 12 height 12
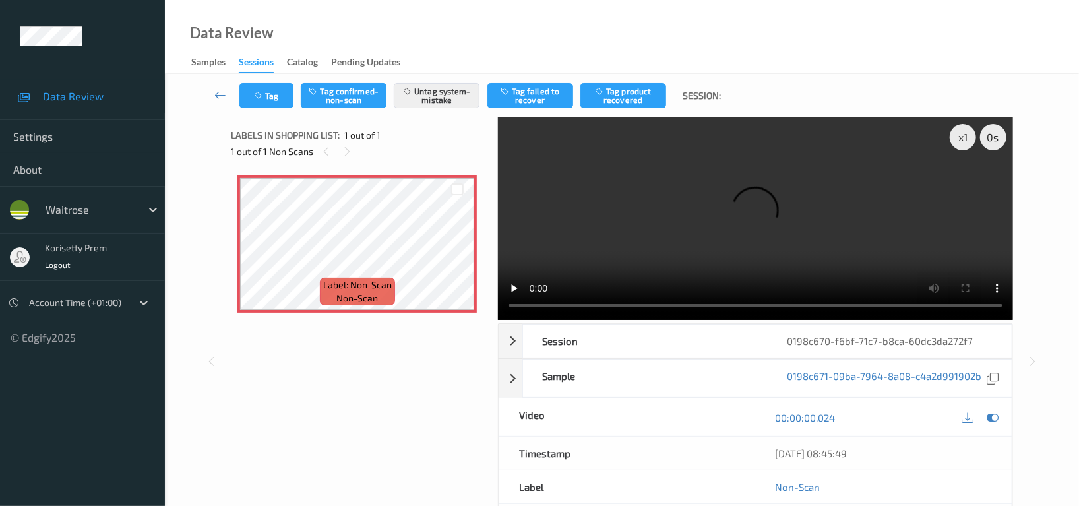
click at [526, 140] on video at bounding box center [755, 218] width 515 height 203
click at [691, 204] on video at bounding box center [755, 218] width 515 height 203
click at [748, 218] on video at bounding box center [755, 218] width 515 height 203
click at [993, 412] on icon at bounding box center [993, 418] width 12 height 12
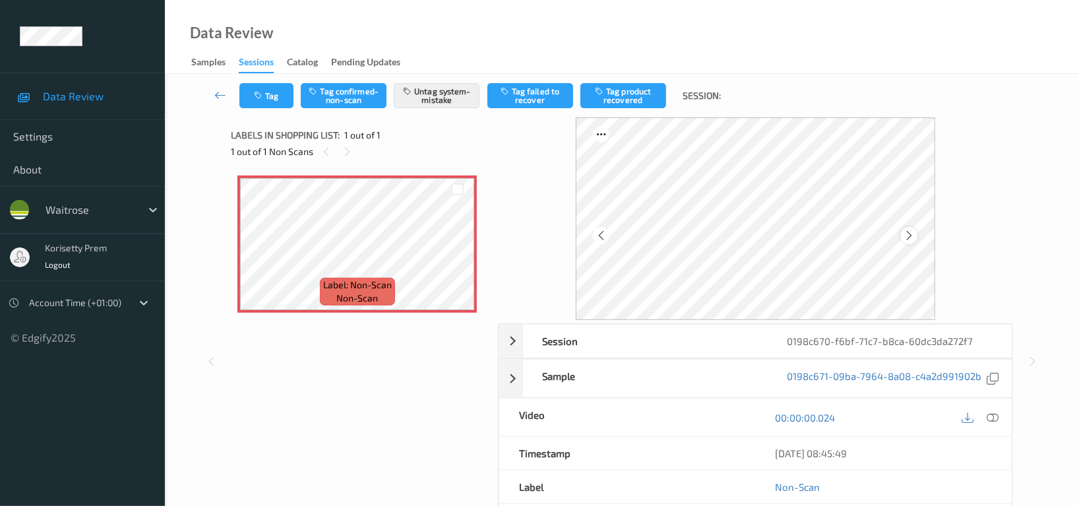
click at [904, 231] on icon at bounding box center [909, 236] width 11 height 12
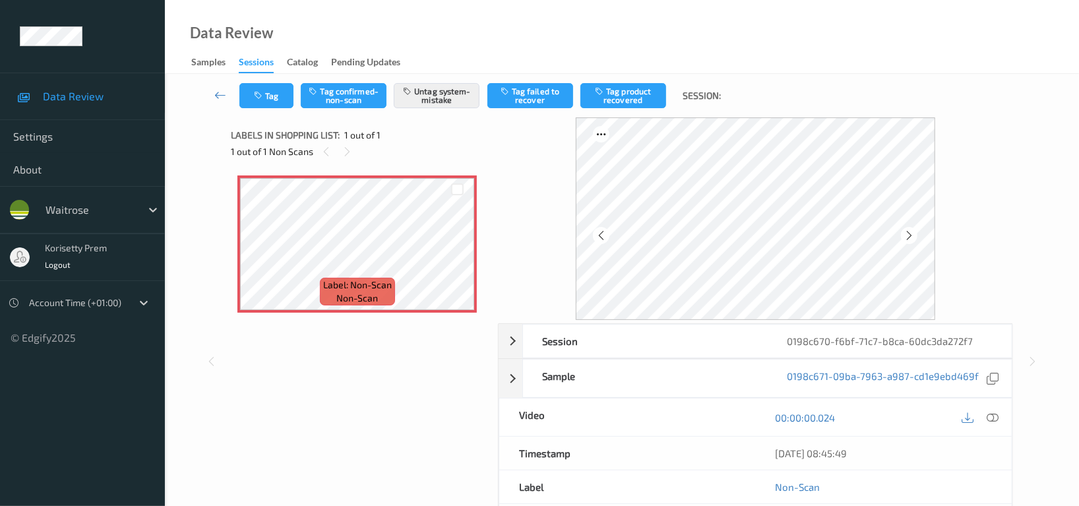
click at [904, 231] on icon at bounding box center [909, 236] width 11 height 12
click at [253, 102] on button "Tag" at bounding box center [266, 95] width 54 height 25
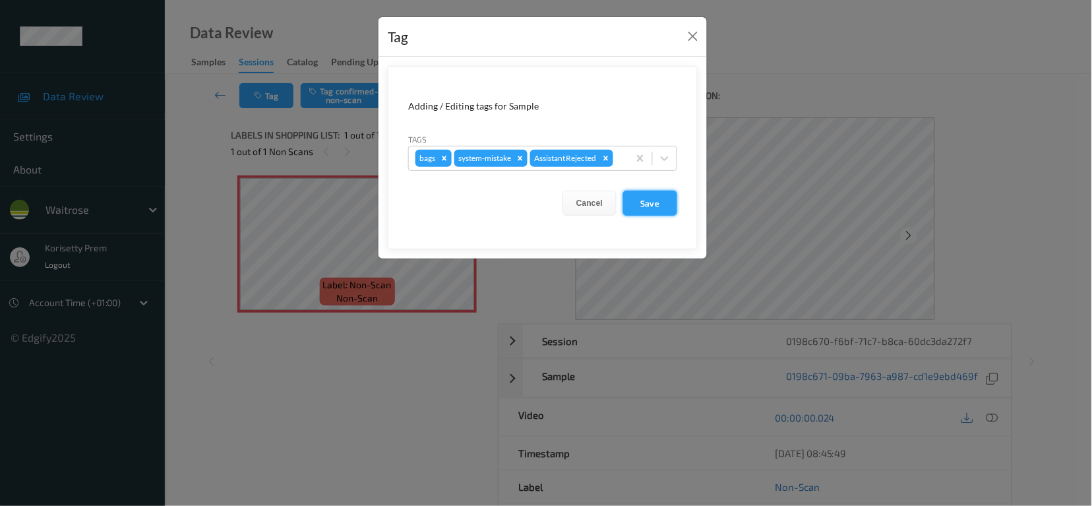
click at [664, 203] on button "Save" at bounding box center [650, 203] width 54 height 25
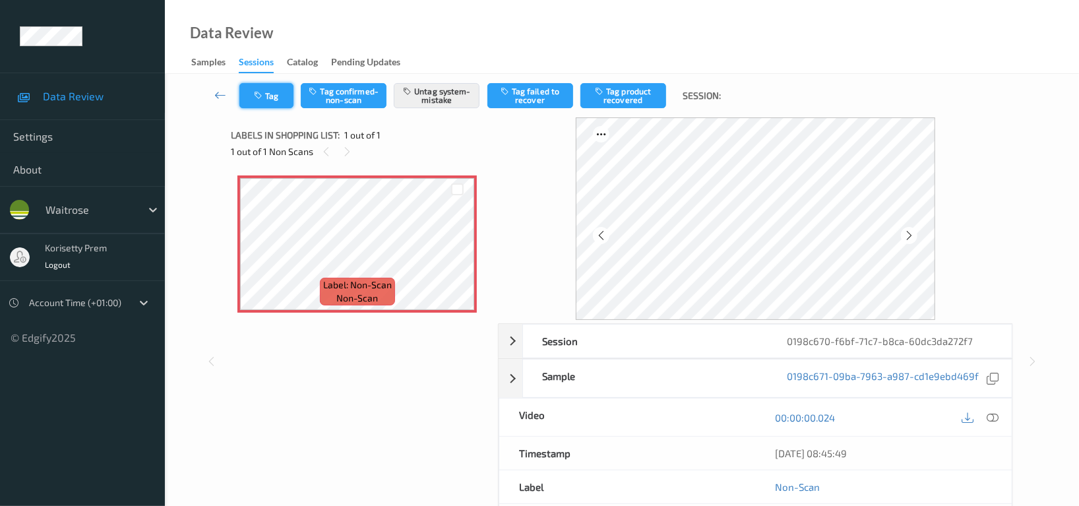
click at [254, 91] on icon "button" at bounding box center [259, 95] width 11 height 9
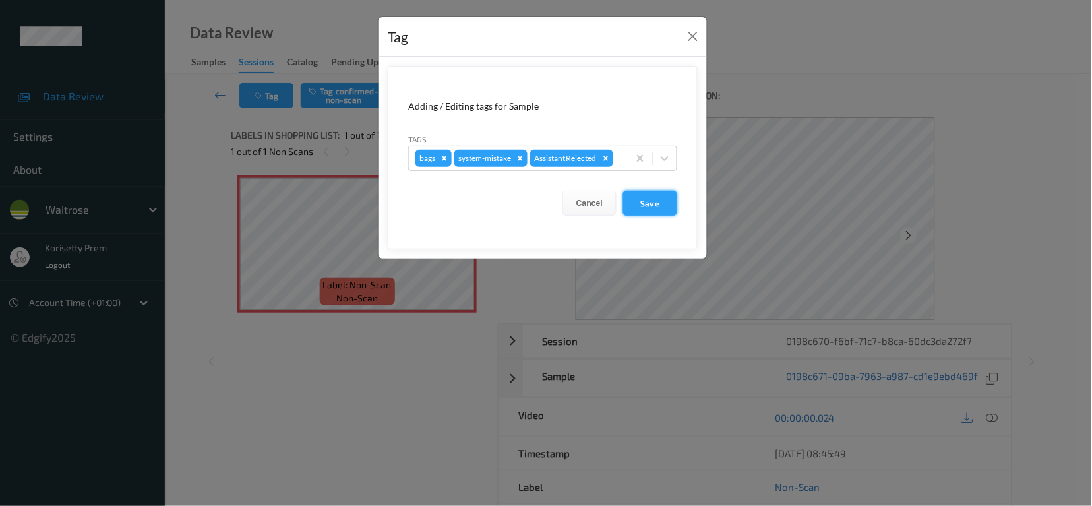
click at [658, 204] on button "Save" at bounding box center [650, 203] width 54 height 25
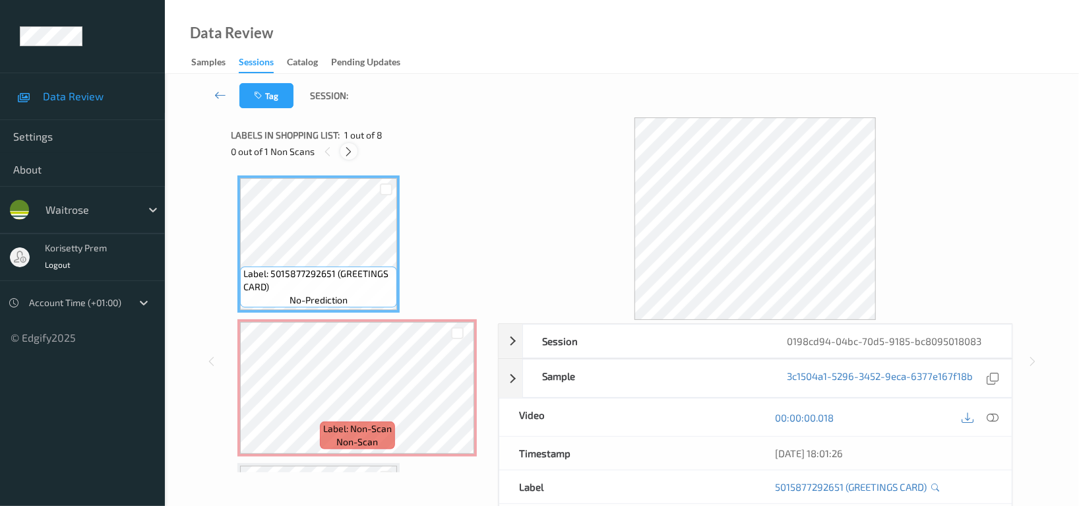
click at [344, 147] on icon at bounding box center [349, 152] width 11 height 12
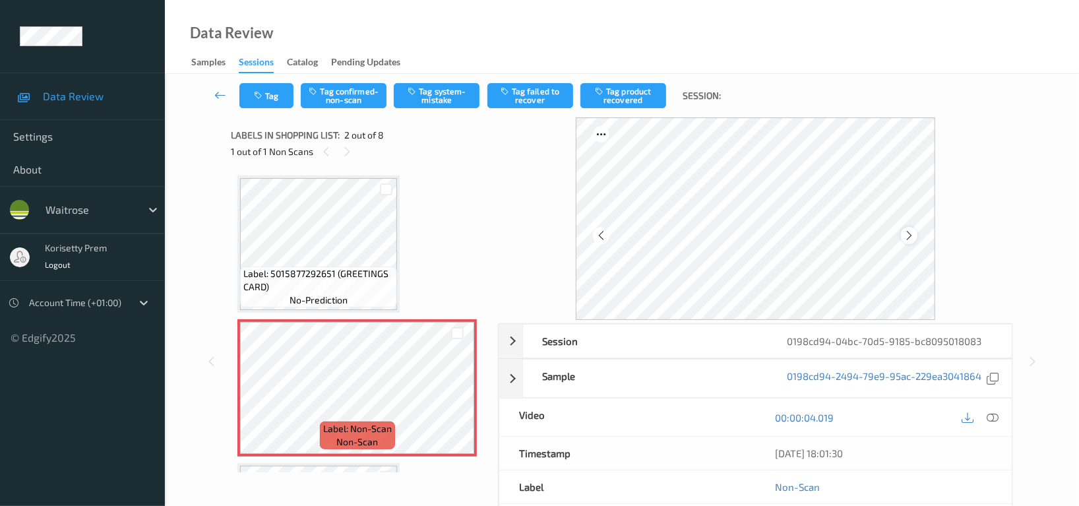
click at [906, 237] on icon at bounding box center [909, 236] width 11 height 12
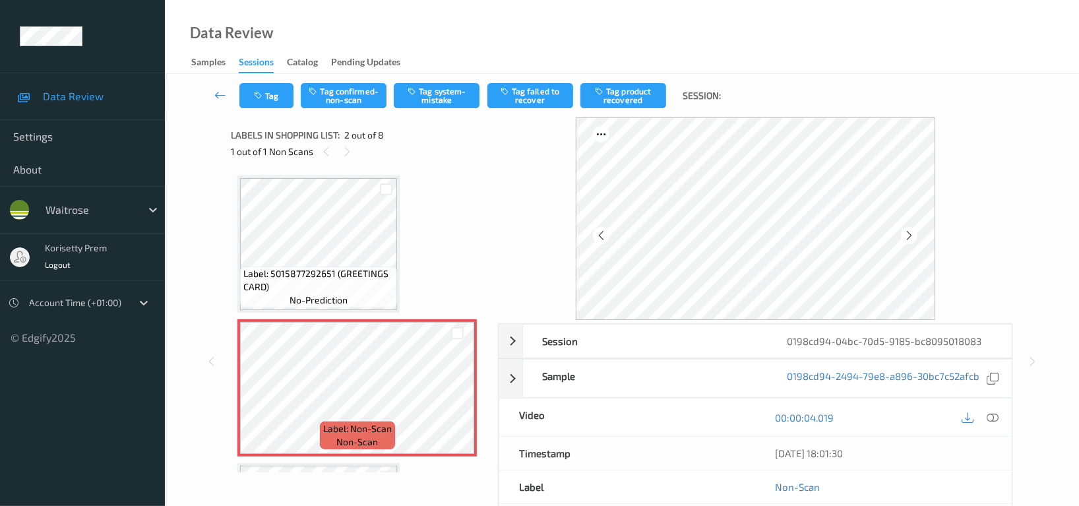
click at [906, 237] on icon at bounding box center [909, 236] width 11 height 12
click at [208, 268] on div "Session 0198cd94-04bc-70d5-9185-bc8095018083 Session ID 0198cd94-04bc-70d5-9185…" at bounding box center [622, 361] width 860 height 488
click at [913, 237] on icon at bounding box center [909, 236] width 11 height 12
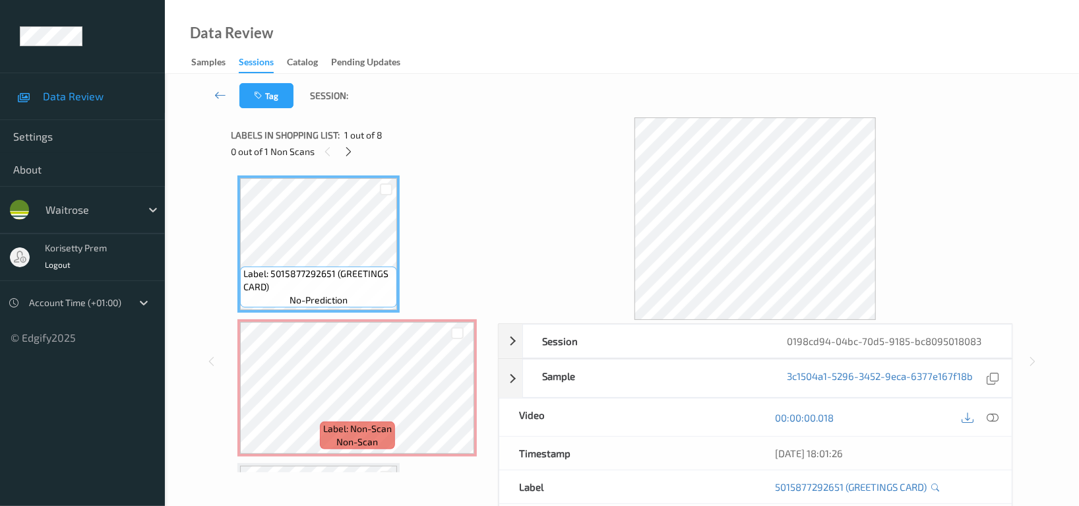
click at [988, 408] on div "00:00:00.018" at bounding box center [883, 417] width 256 height 38
click at [990, 412] on icon at bounding box center [993, 418] width 12 height 12
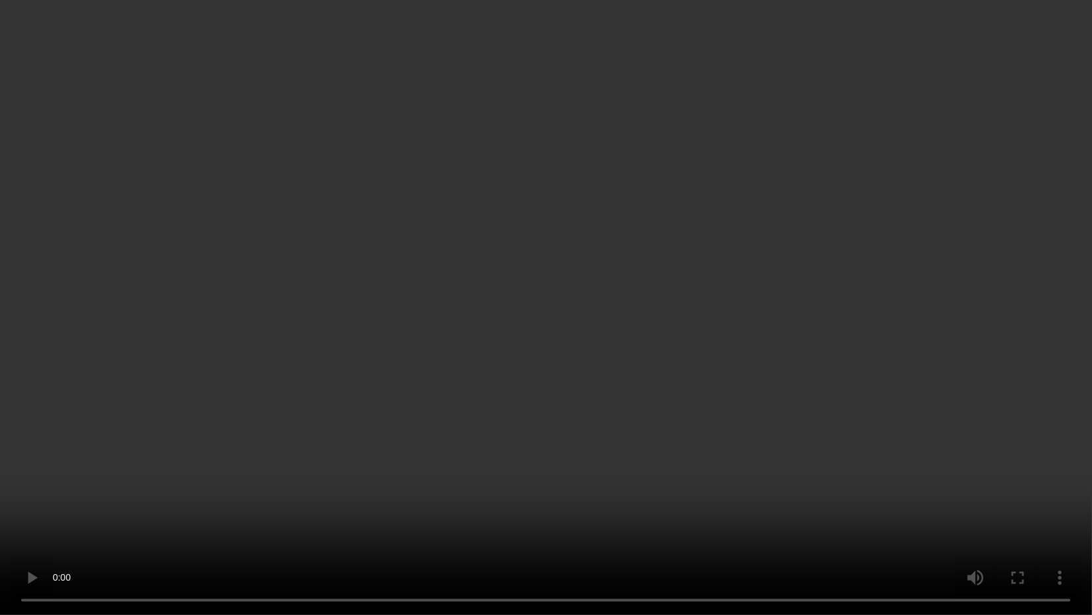
click at [395, 219] on video at bounding box center [546, 307] width 1092 height 615
click at [573, 287] on video at bounding box center [546, 307] width 1092 height 615
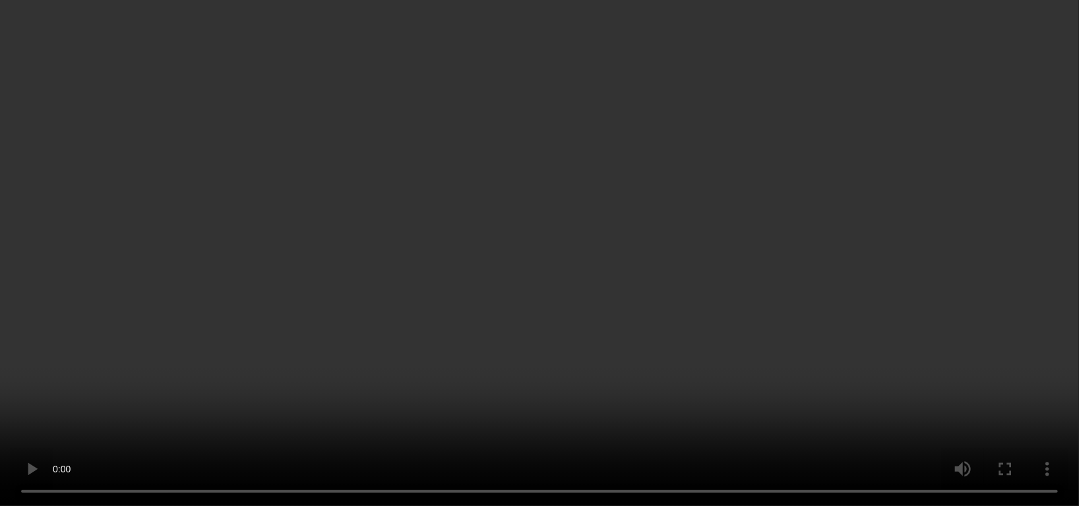
scroll to position [233, 0]
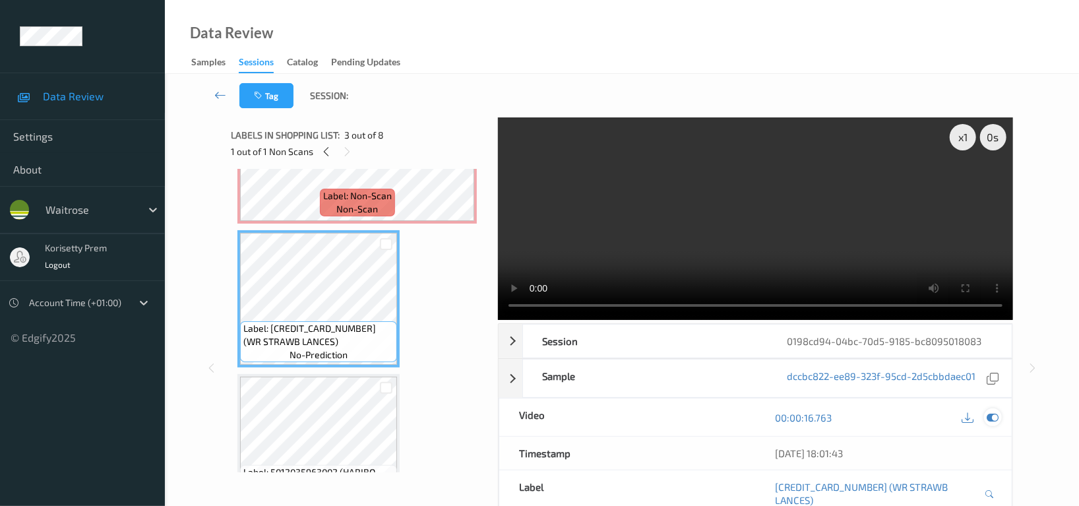
click at [993, 423] on icon at bounding box center [993, 418] width 12 height 12
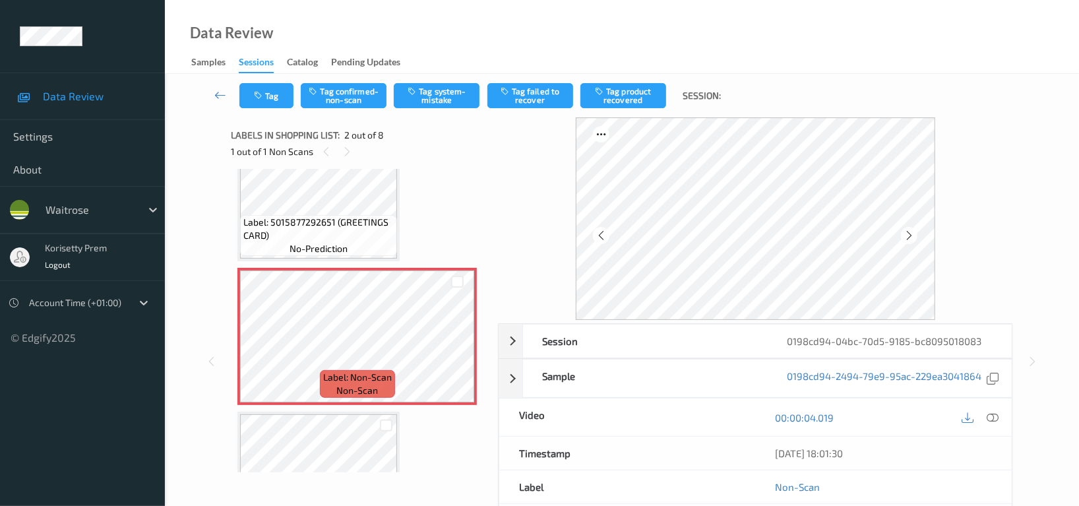
scroll to position [0, 0]
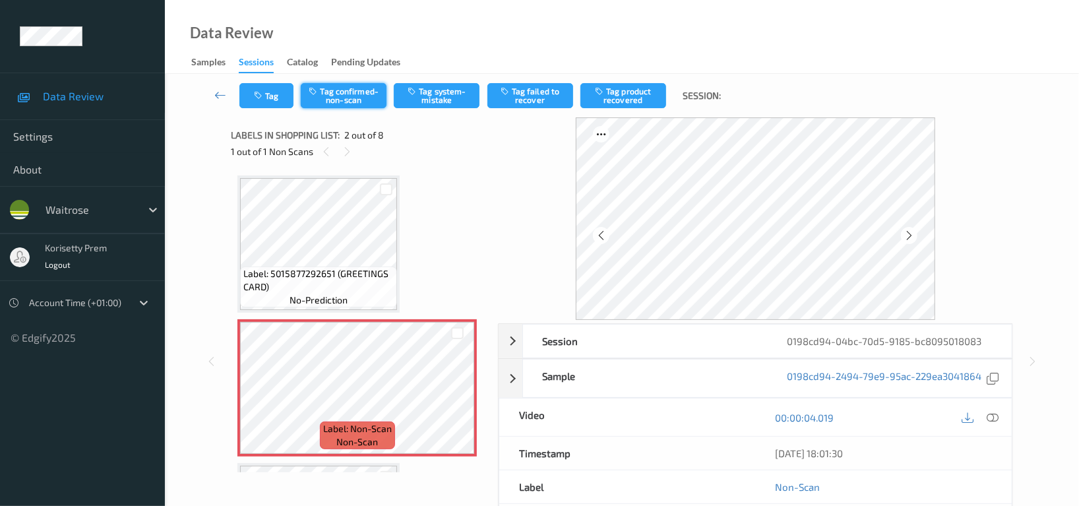
click at [366, 102] on button "Tag confirmed-non-scan" at bounding box center [344, 95] width 86 height 25
click at [626, 102] on button "Tag product recovered" at bounding box center [623, 95] width 86 height 25
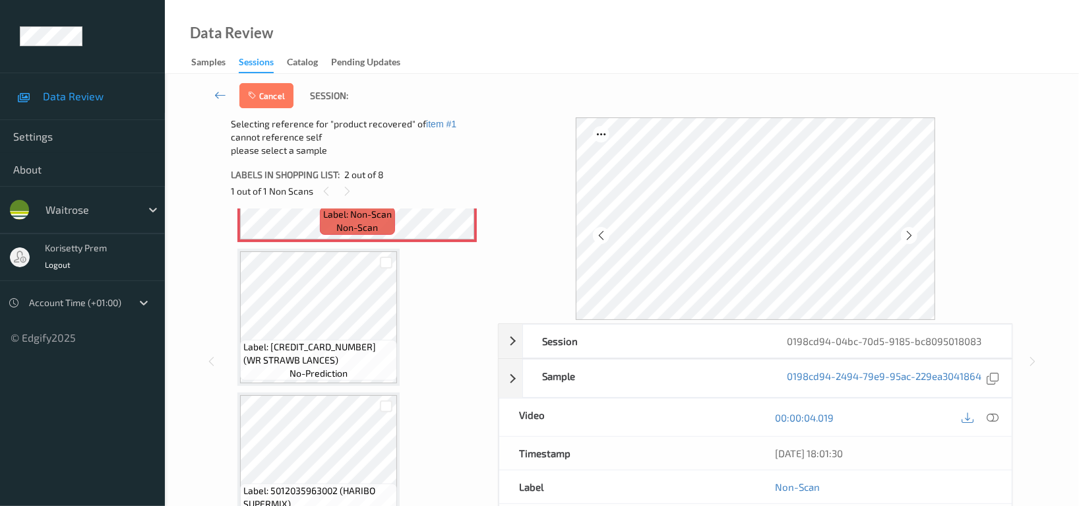
scroll to position [263, 0]
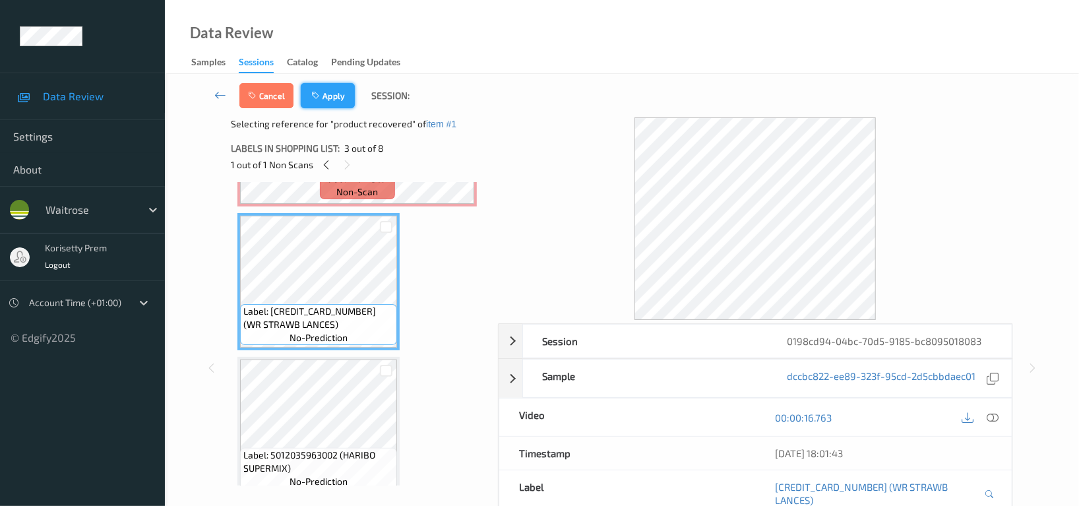
click at [330, 88] on button "Apply" at bounding box center [328, 95] width 54 height 25
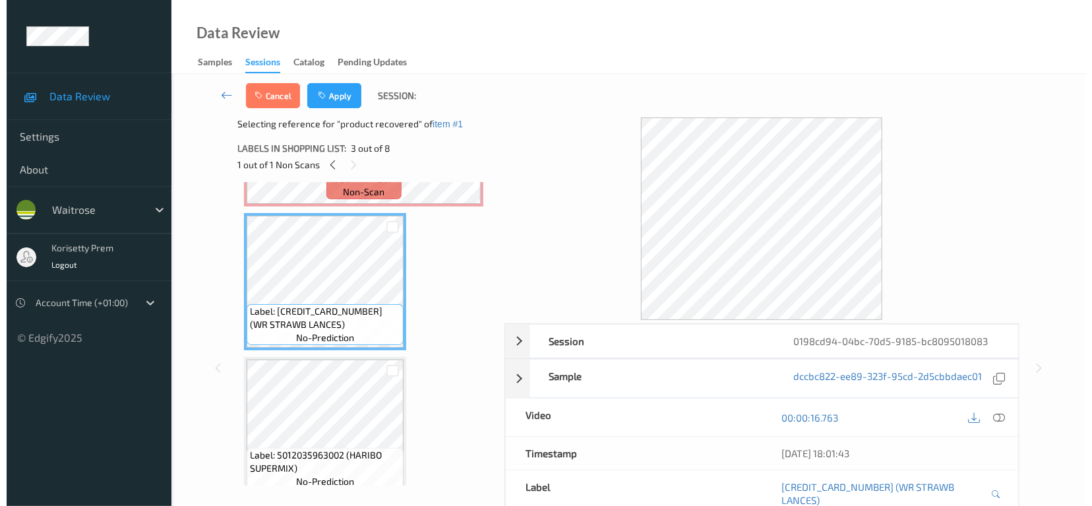
scroll to position [6, 0]
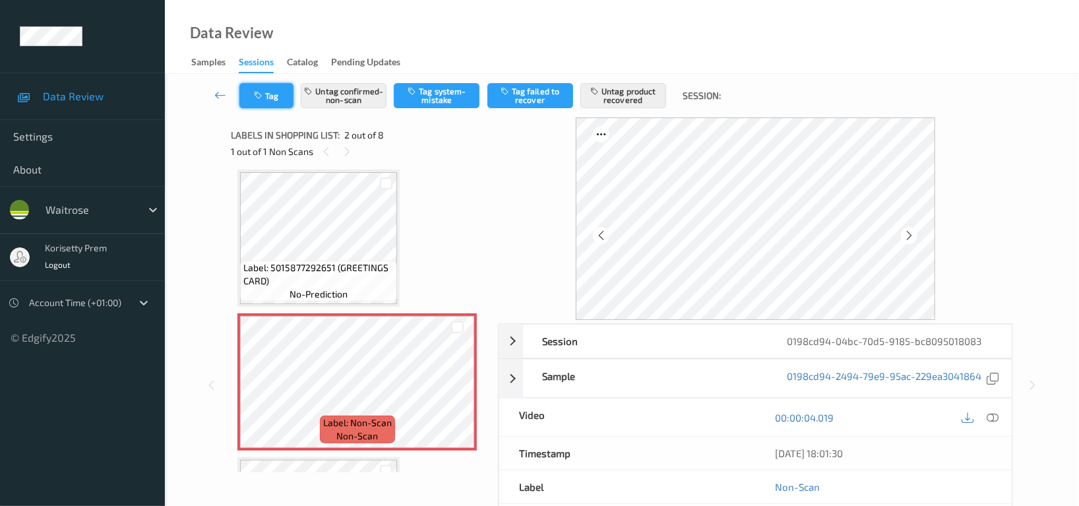
click at [276, 95] on button "Tag" at bounding box center [266, 95] width 54 height 25
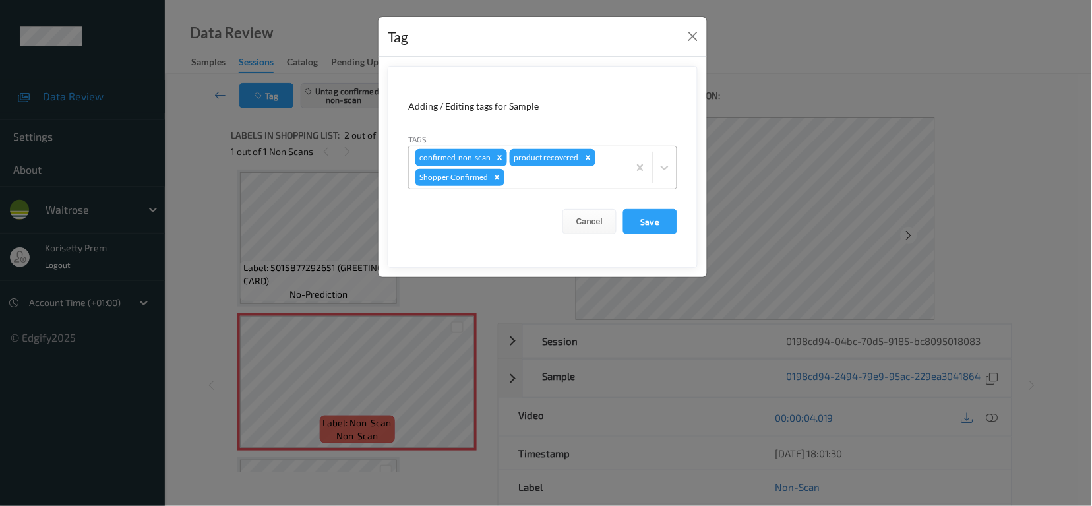
click at [532, 183] on div at bounding box center [564, 178] width 115 height 16
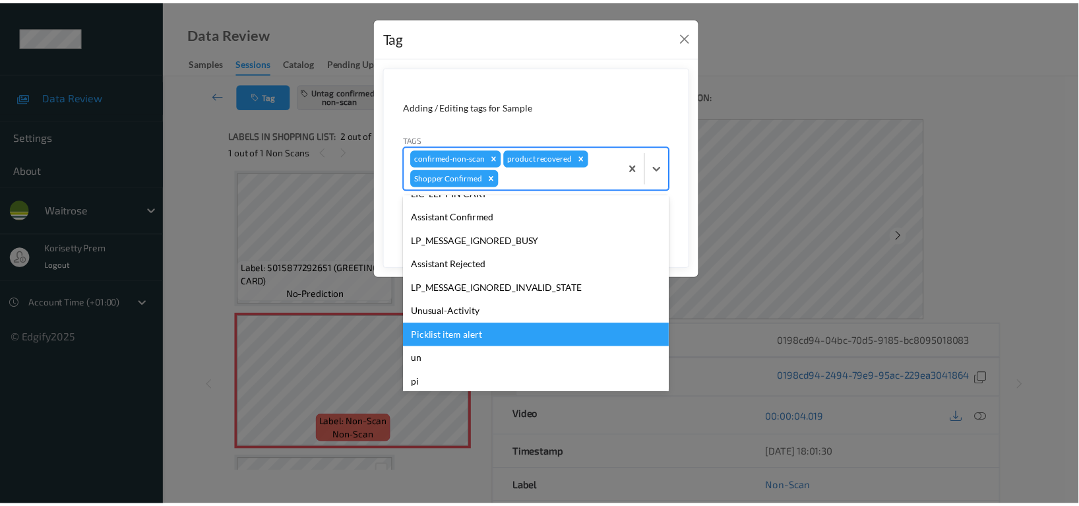
scroll to position [234, 0]
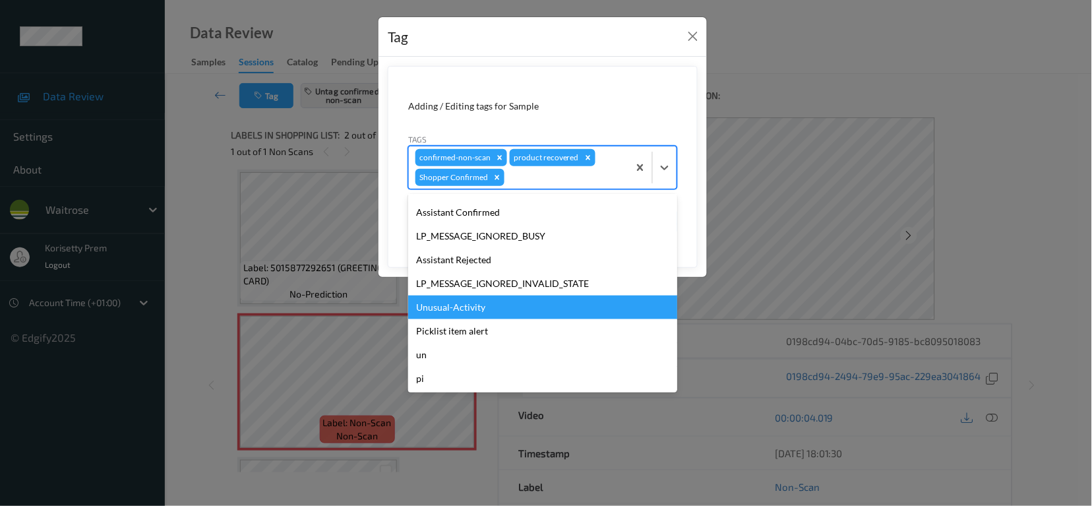
click at [472, 302] on div "Unusual-Activity" at bounding box center [542, 308] width 269 height 24
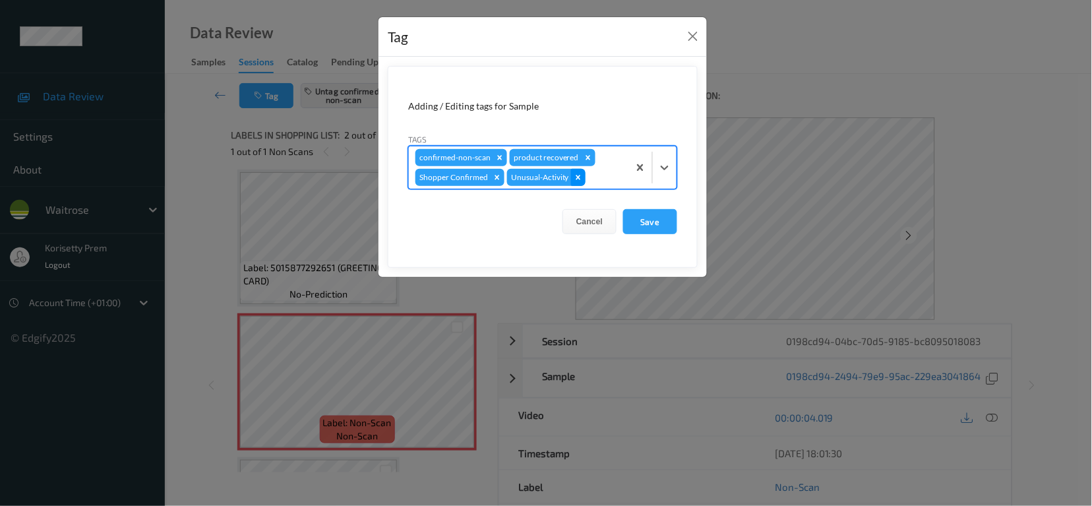
click at [580, 177] on icon "Remove Unusual-Activity" at bounding box center [578, 177] width 9 height 9
click at [645, 219] on button "Save" at bounding box center [650, 221] width 54 height 25
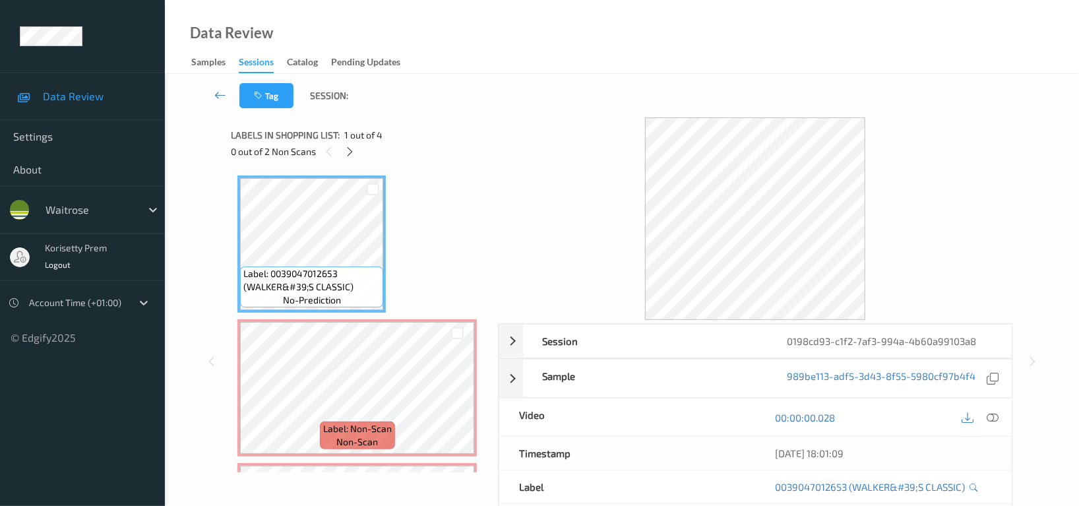
click at [526, 96] on div "Tag Session:" at bounding box center [622, 96] width 860 height 44
click at [354, 154] on icon at bounding box center [350, 152] width 11 height 12
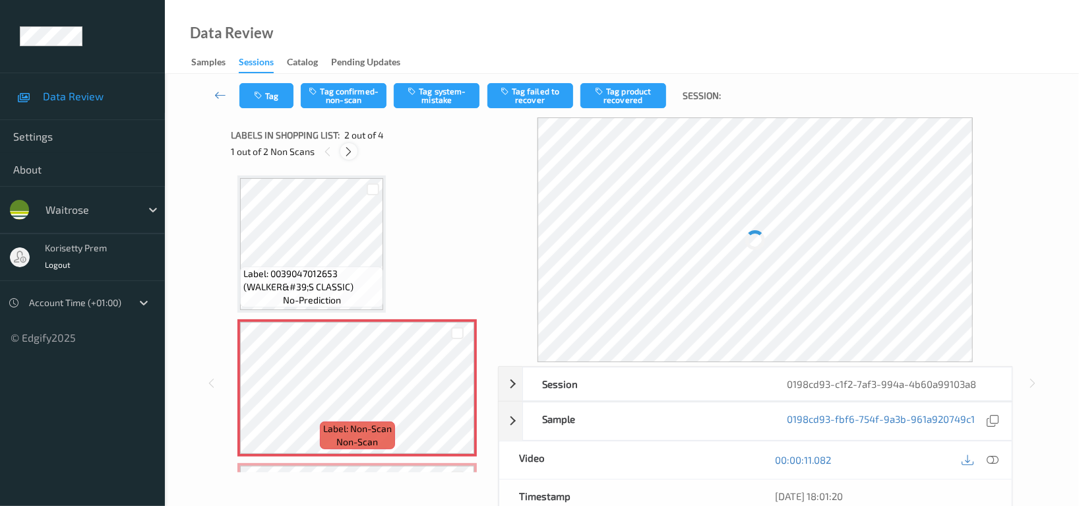
scroll to position [6, 0]
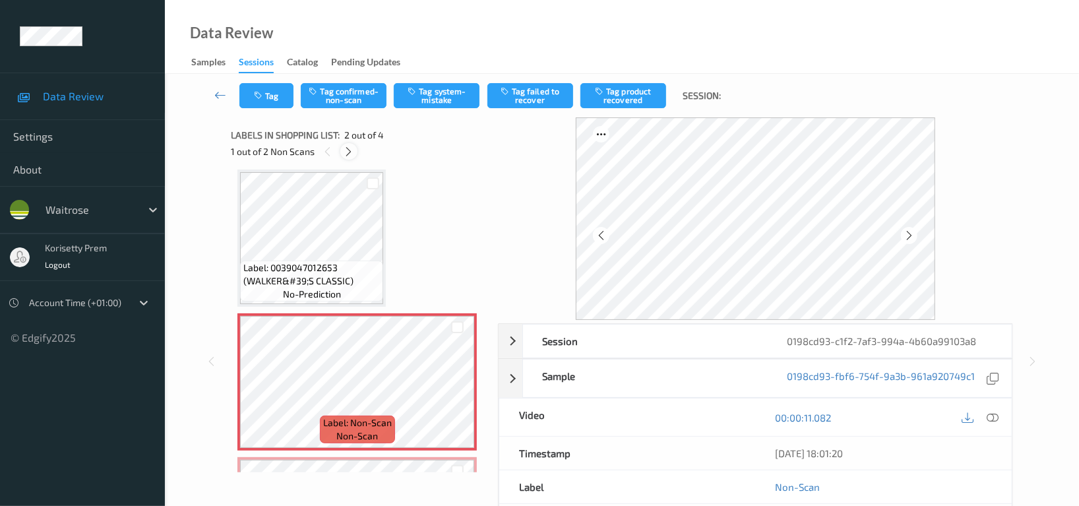
click at [354, 154] on icon at bounding box center [349, 152] width 11 height 12
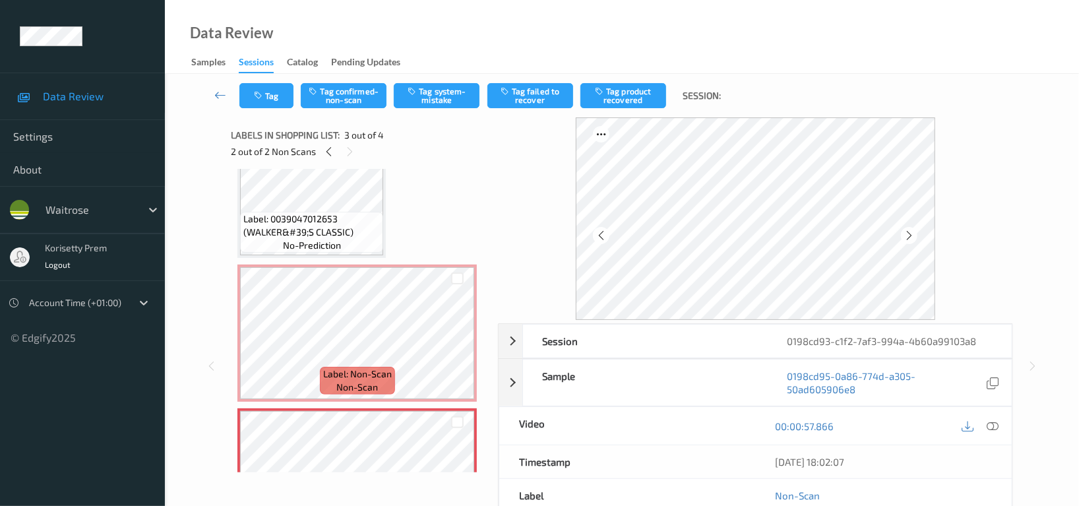
scroll to position [0, 0]
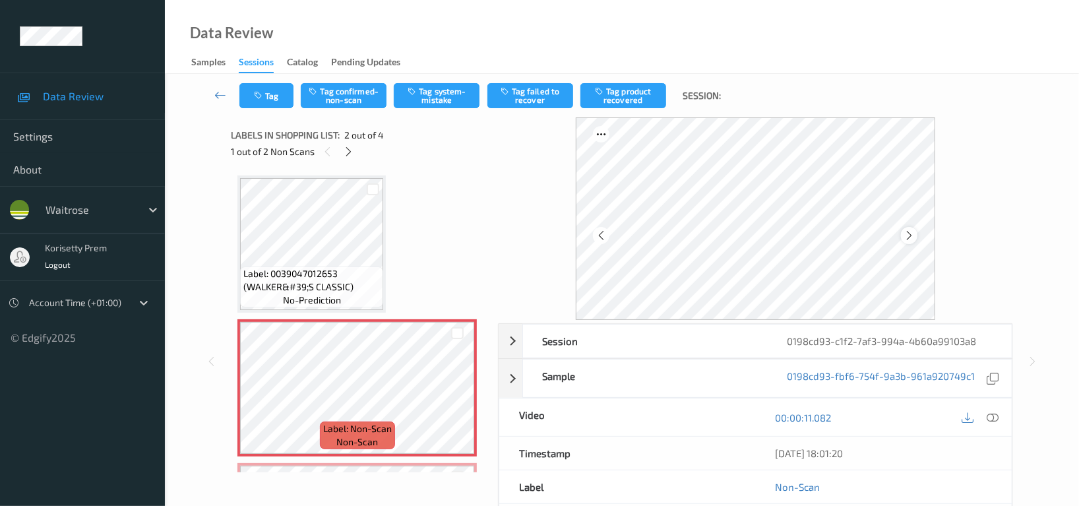
click at [907, 240] on icon at bounding box center [909, 236] width 11 height 12
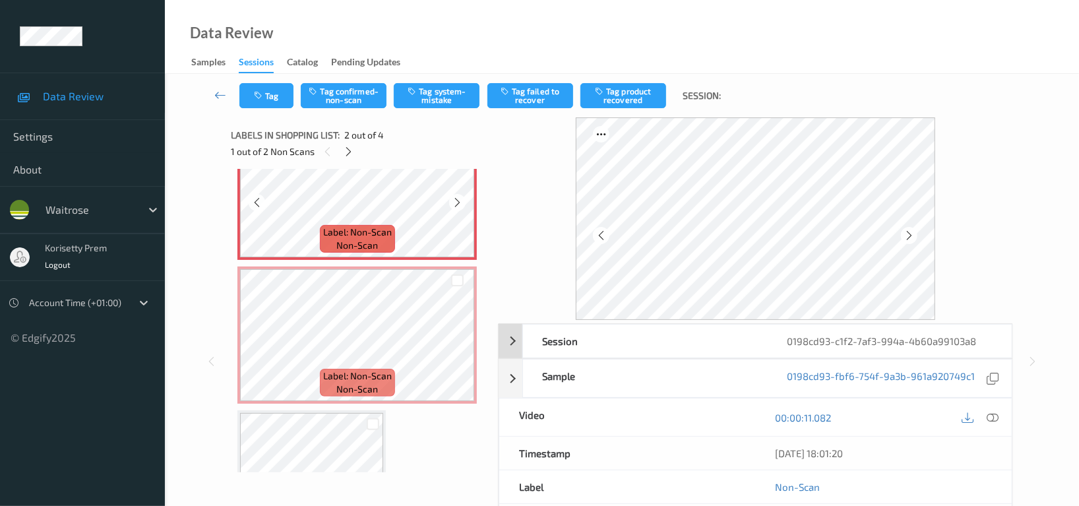
scroll to position [263, 0]
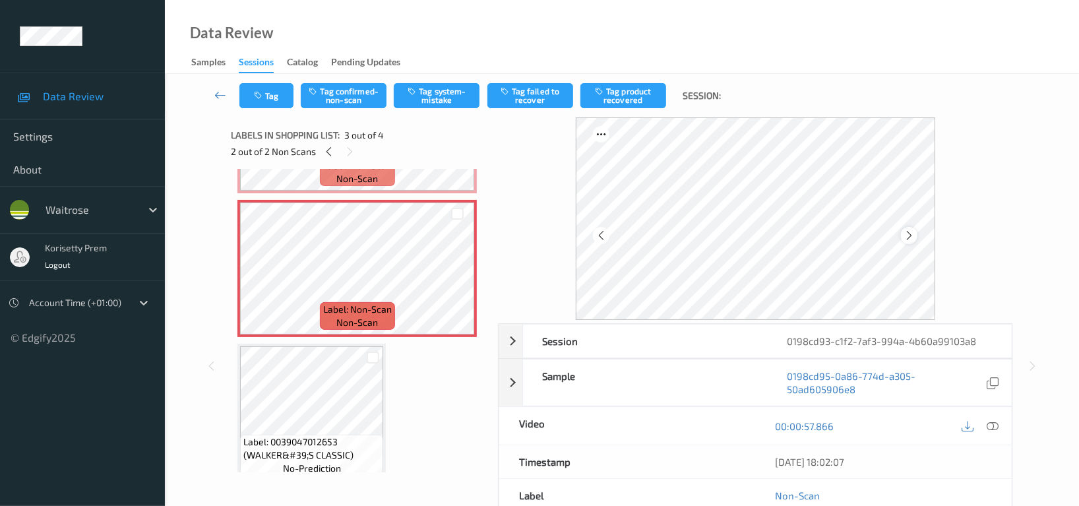
click at [905, 234] on icon at bounding box center [909, 236] width 11 height 12
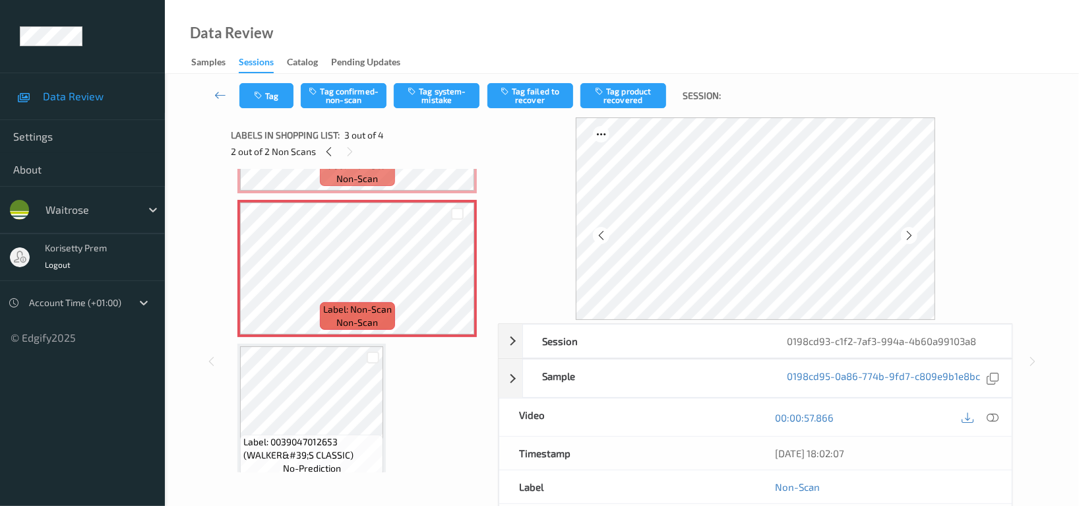
click at [905, 234] on icon at bounding box center [909, 236] width 11 height 12
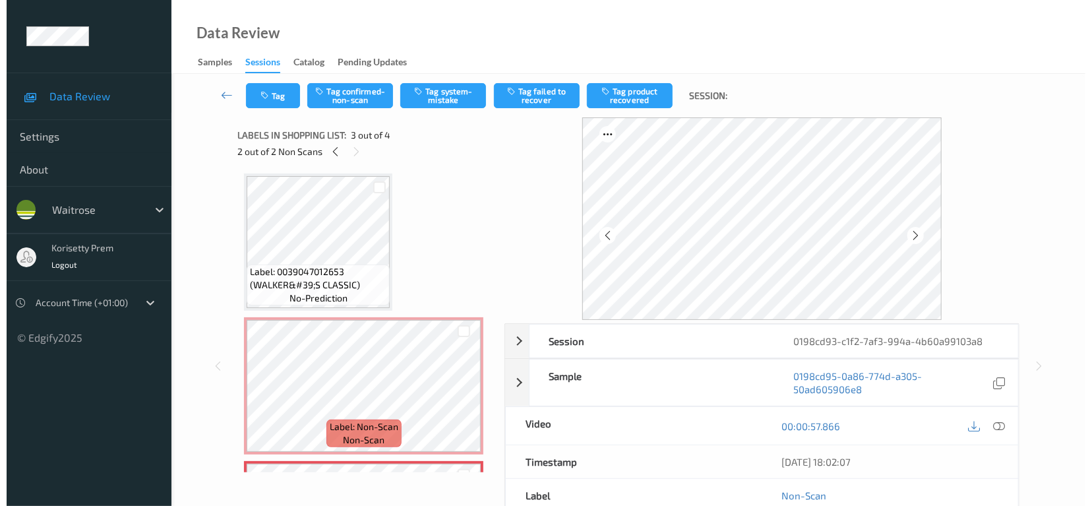
scroll to position [0, 0]
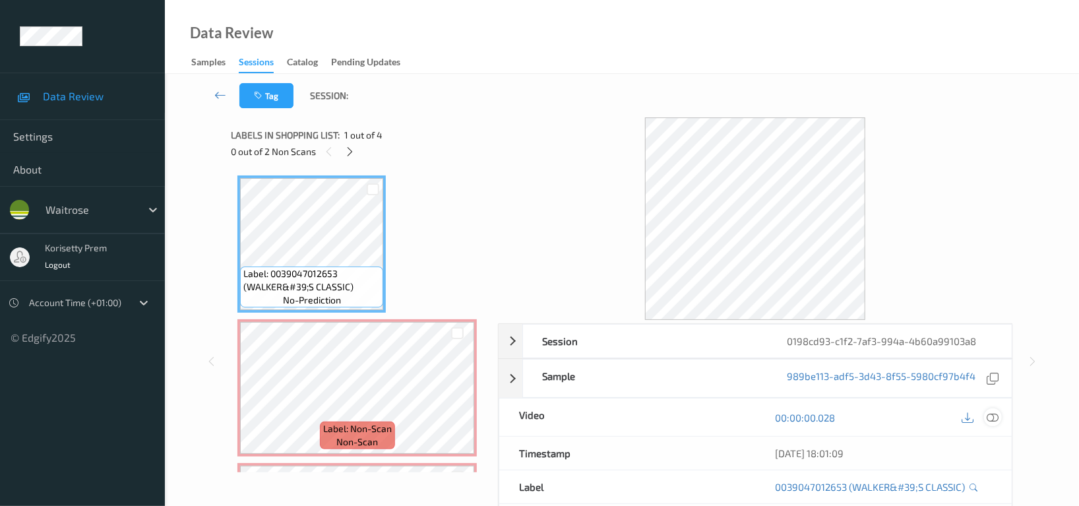
click at [993, 414] on icon at bounding box center [993, 418] width 12 height 12
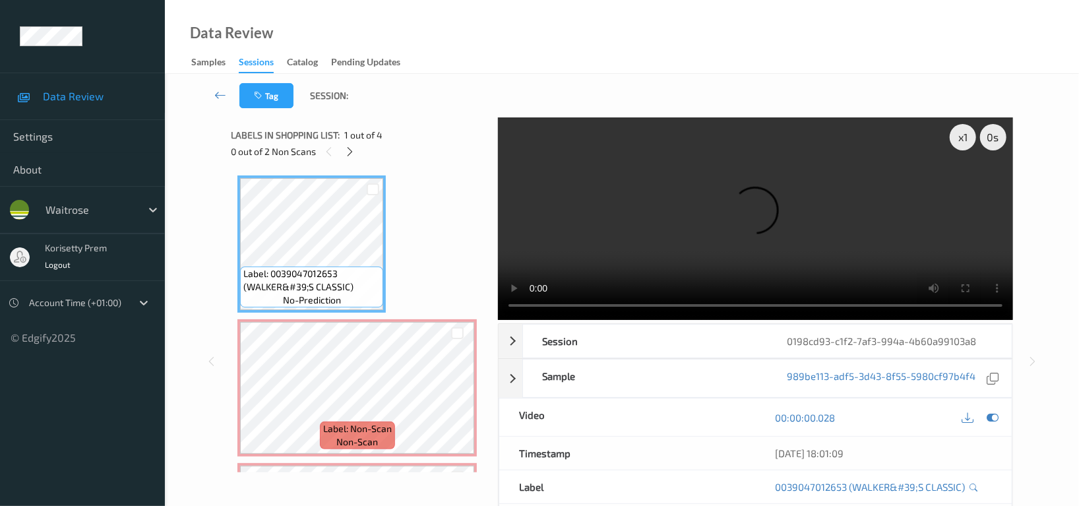
click at [699, 218] on video at bounding box center [755, 218] width 515 height 203
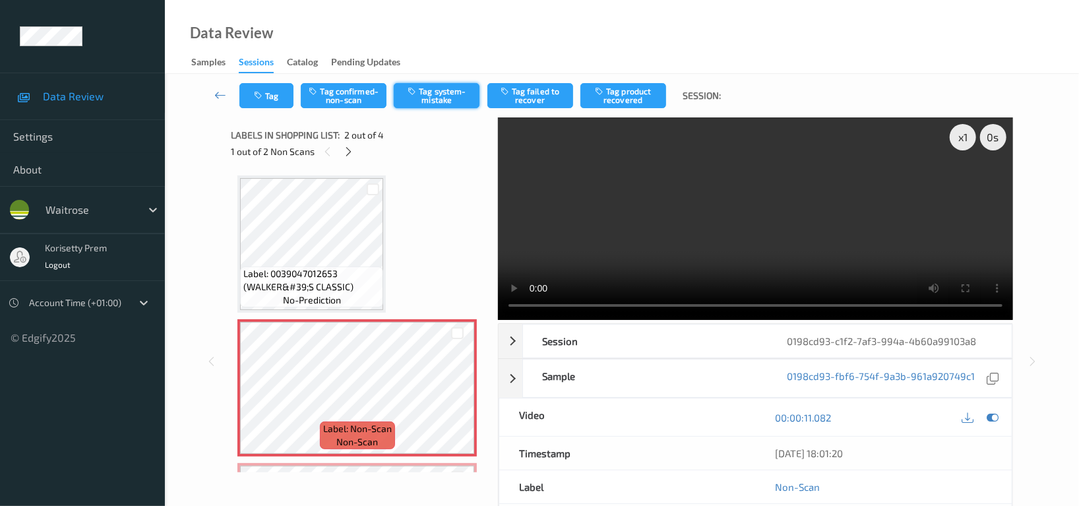
click at [441, 94] on button "Tag system-mistake" at bounding box center [437, 95] width 86 height 25
click at [257, 86] on button "Tag" at bounding box center [266, 95] width 54 height 25
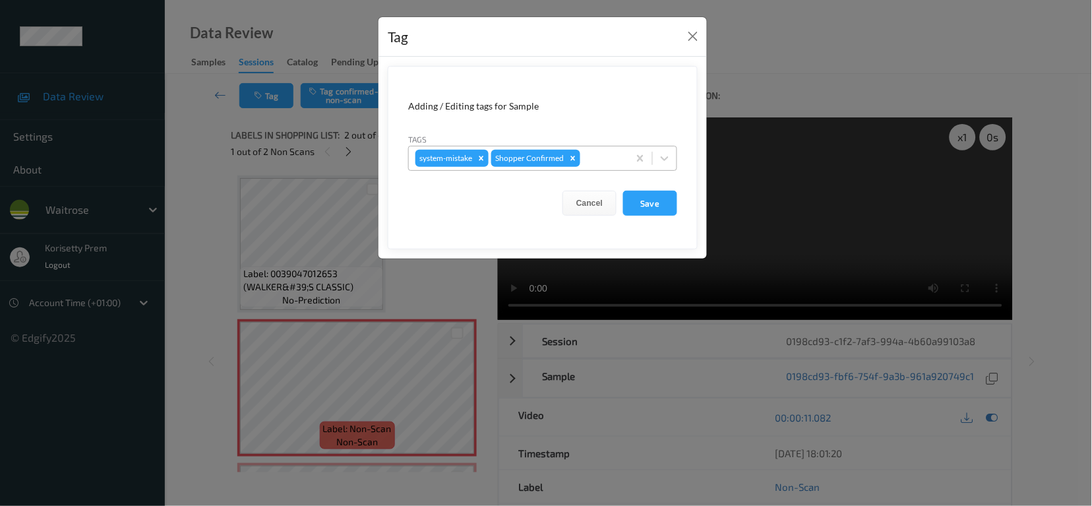
click at [611, 160] on div at bounding box center [602, 158] width 39 height 16
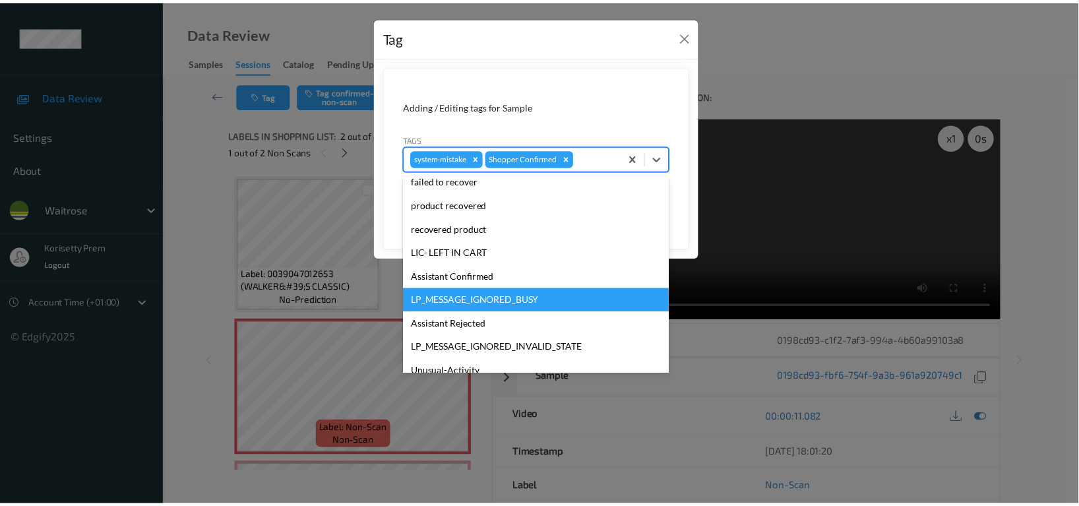
scroll to position [258, 0]
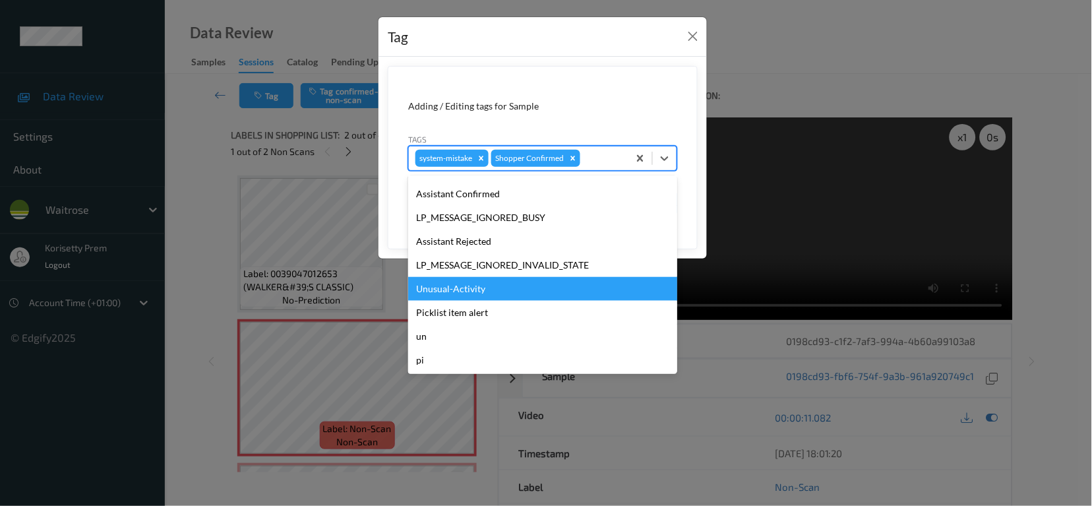
click at [484, 294] on div "Unusual-Activity" at bounding box center [542, 289] width 269 height 24
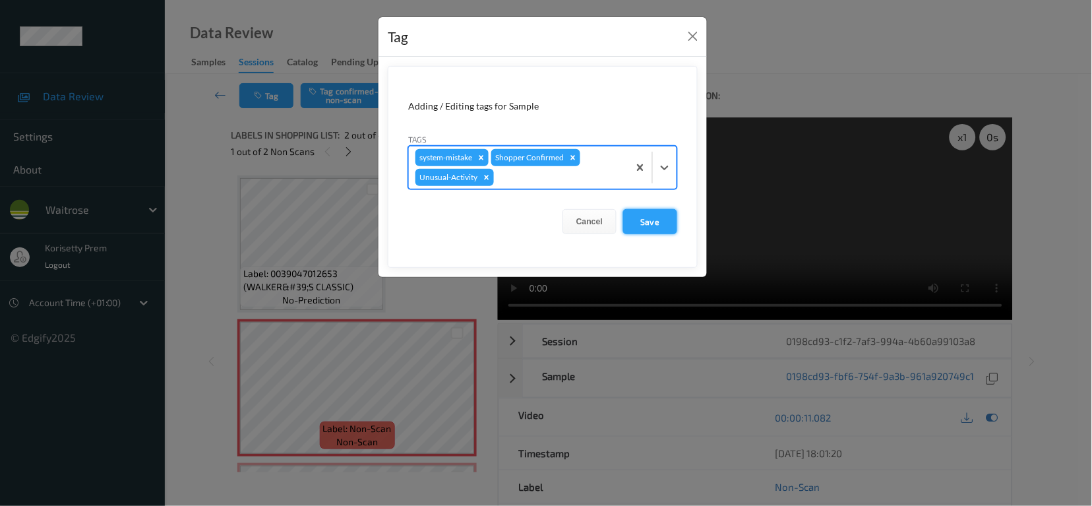
click at [668, 222] on button "Save" at bounding box center [650, 221] width 54 height 25
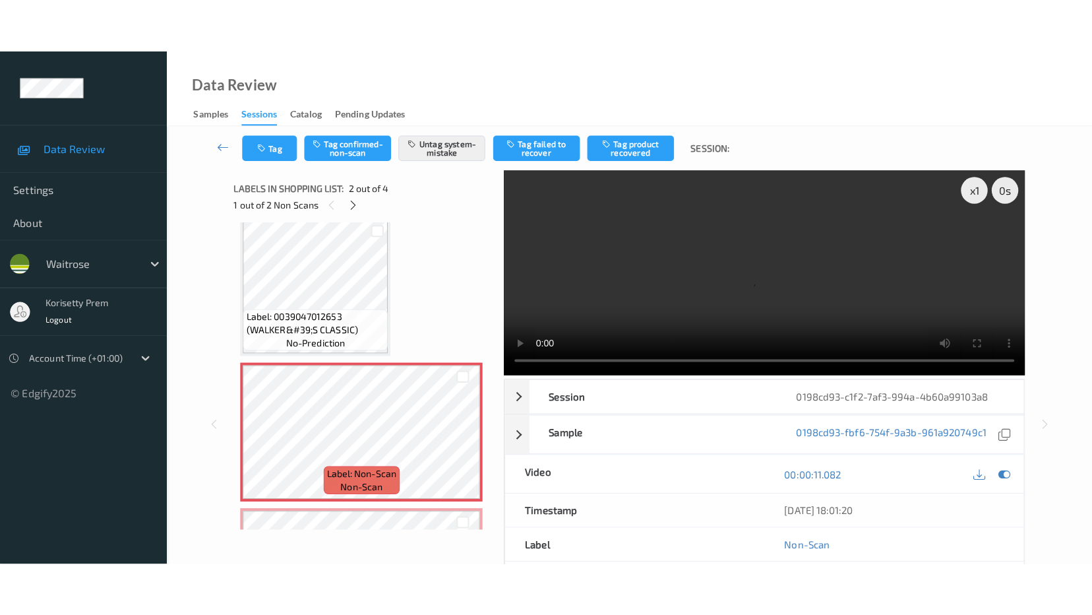
scroll to position [187, 0]
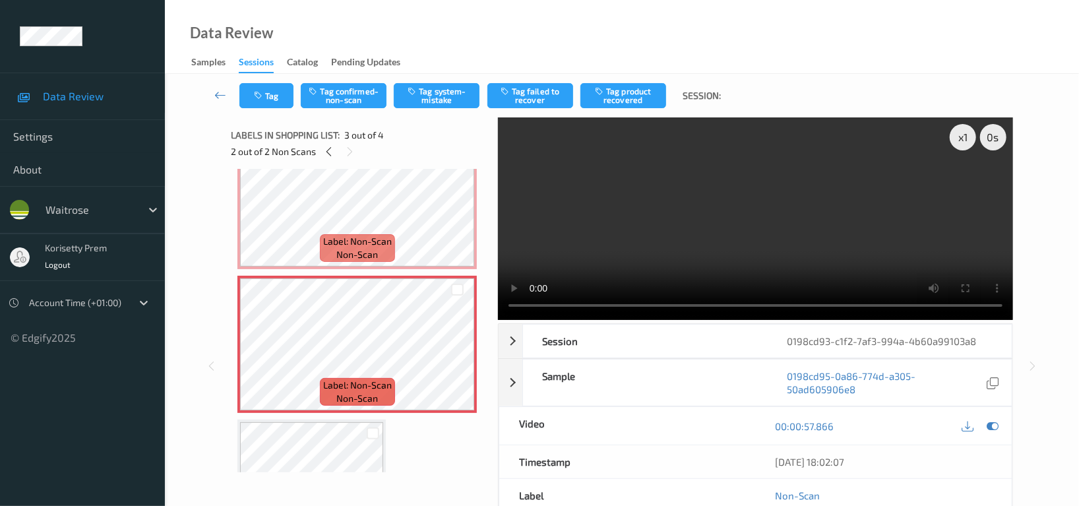
click at [649, 203] on video at bounding box center [755, 218] width 515 height 203
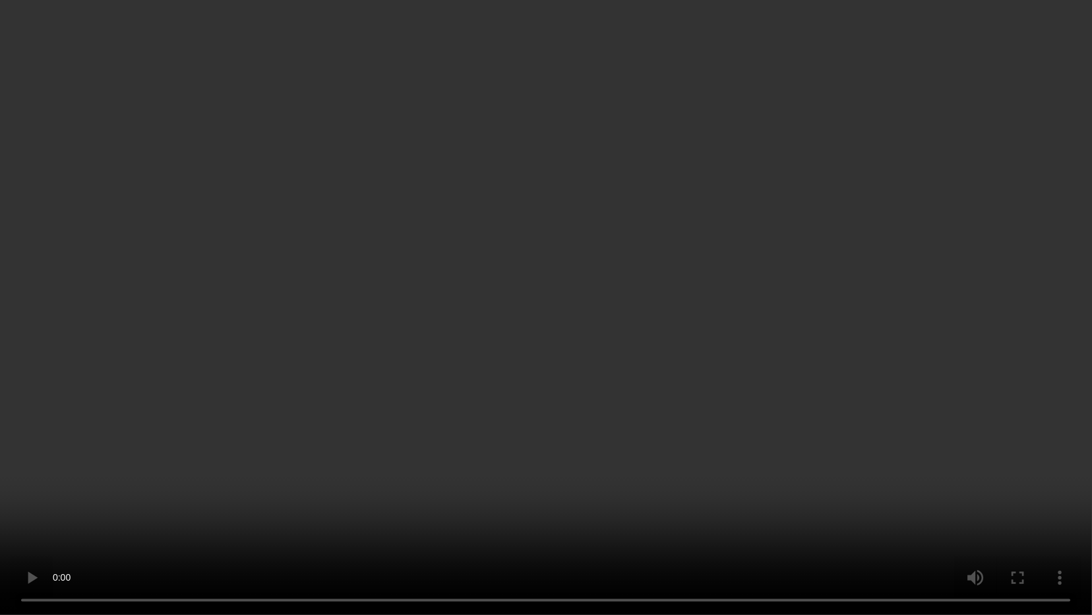
click at [518, 391] on video at bounding box center [546, 307] width 1092 height 615
click at [1091, 68] on video at bounding box center [546, 307] width 1092 height 615
click at [632, 255] on video at bounding box center [546, 307] width 1092 height 615
click at [947, 269] on video at bounding box center [546, 307] width 1092 height 615
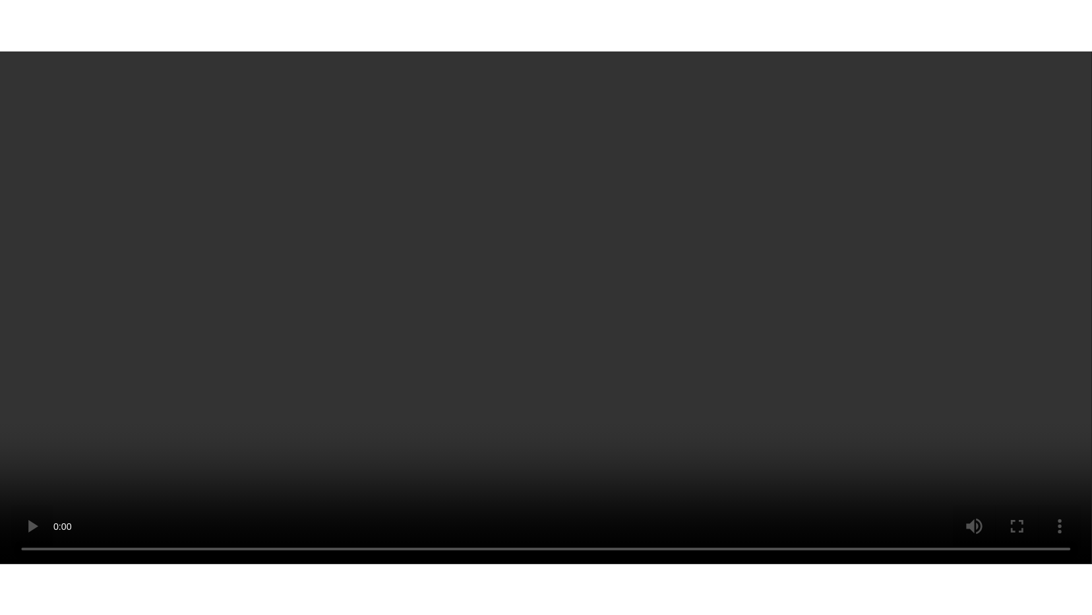
scroll to position [276, 0]
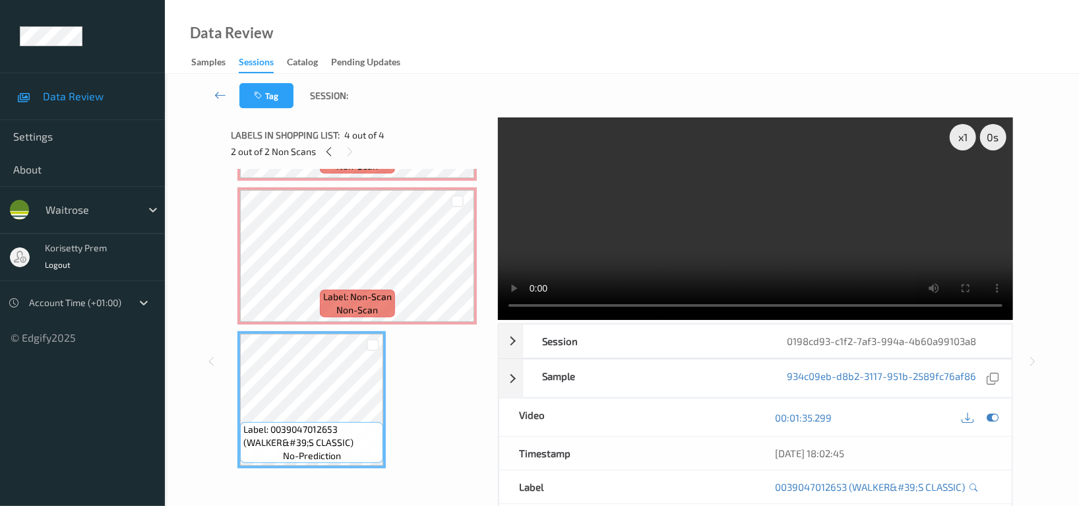
click at [869, 234] on video at bounding box center [755, 218] width 515 height 203
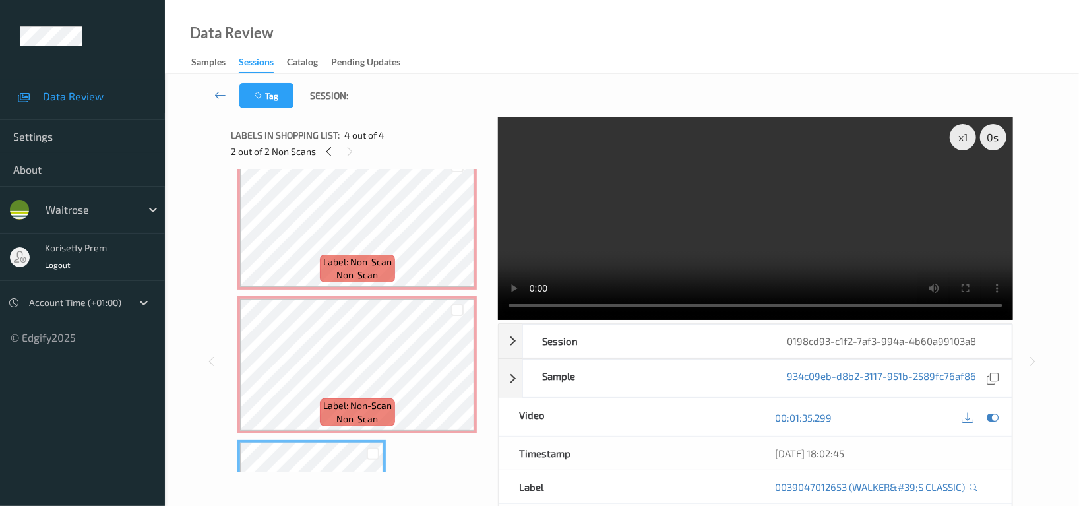
click at [700, 230] on video at bounding box center [755, 218] width 515 height 203
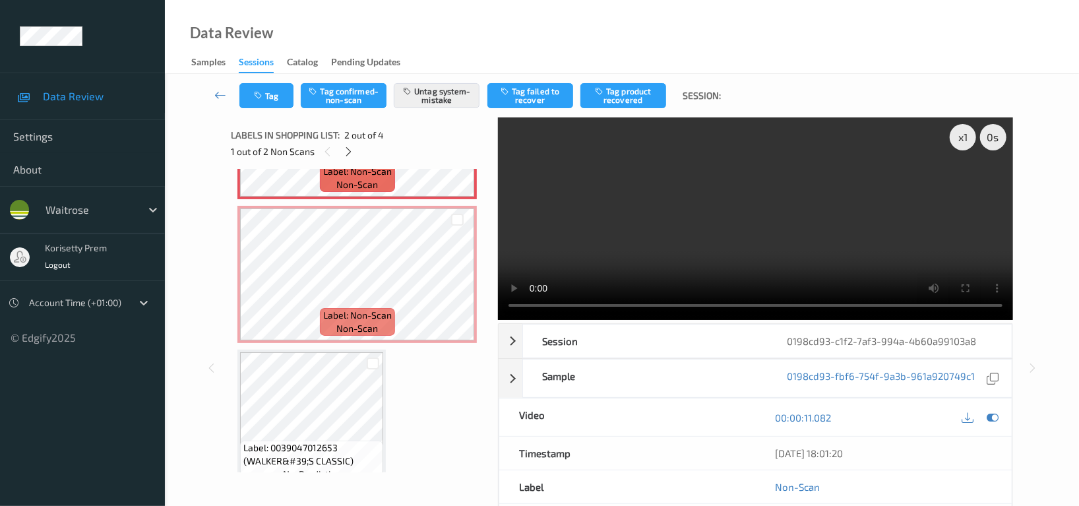
scroll to position [263, 0]
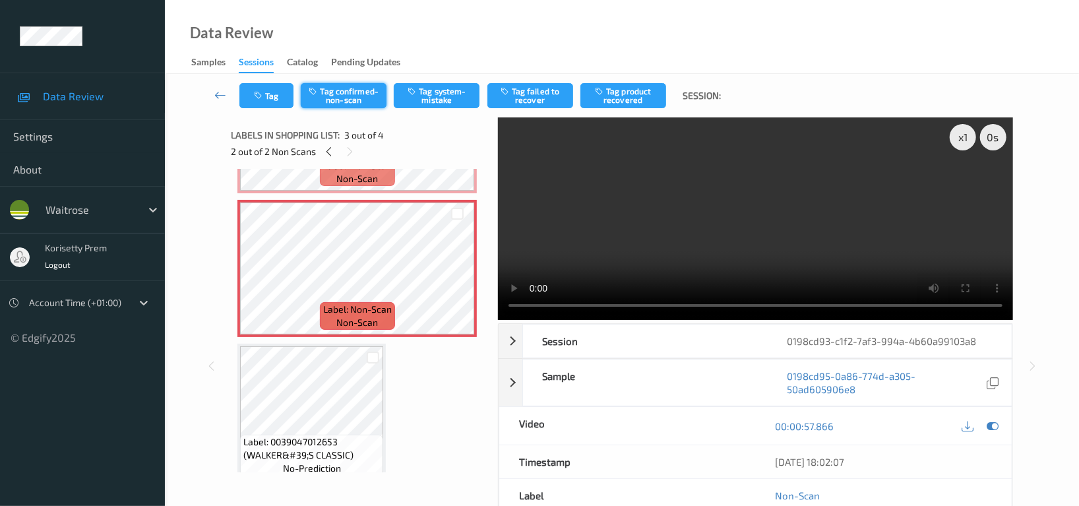
click at [352, 101] on button "Tag confirmed-non-scan" at bounding box center [344, 95] width 86 height 25
click at [631, 91] on button "Tag product recovered" at bounding box center [623, 95] width 86 height 25
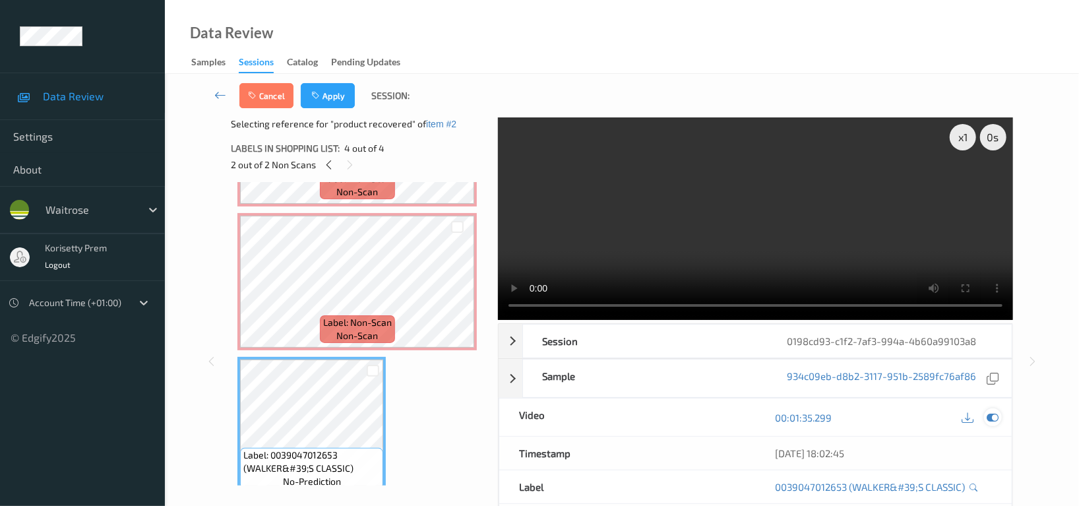
click at [993, 412] on icon at bounding box center [993, 418] width 12 height 12
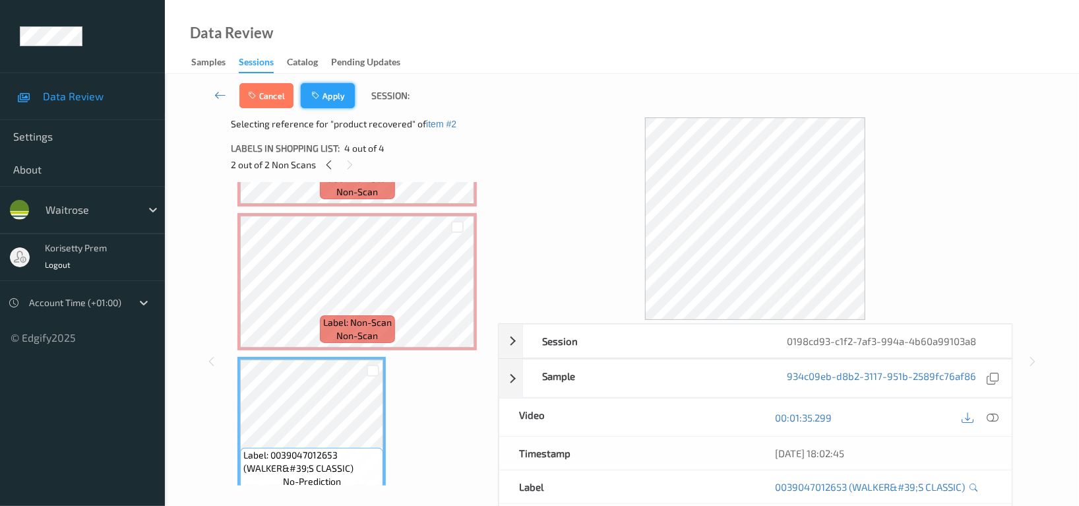
click at [332, 94] on button "Apply" at bounding box center [328, 95] width 54 height 25
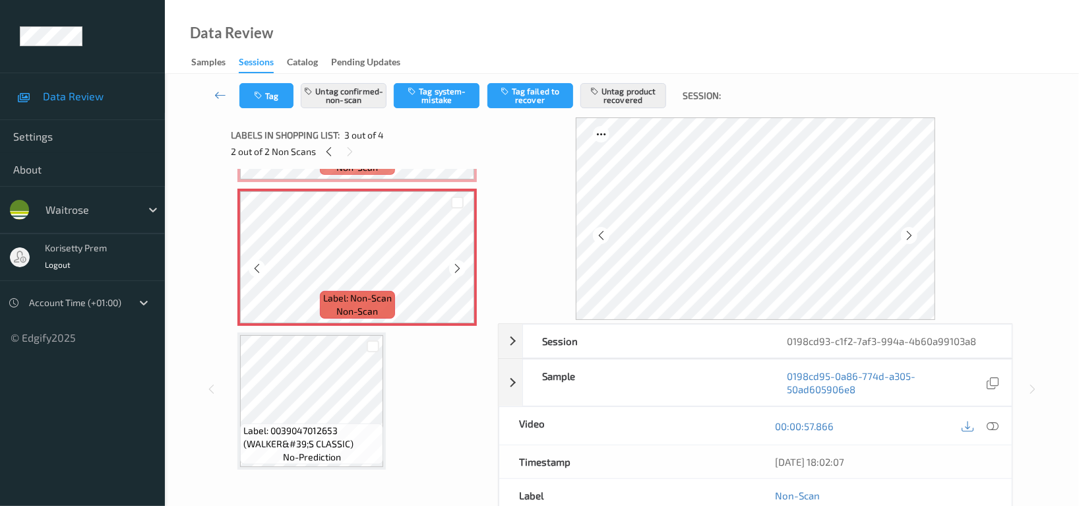
scroll to position [276, 0]
click at [454, 268] on icon at bounding box center [457, 267] width 11 height 12
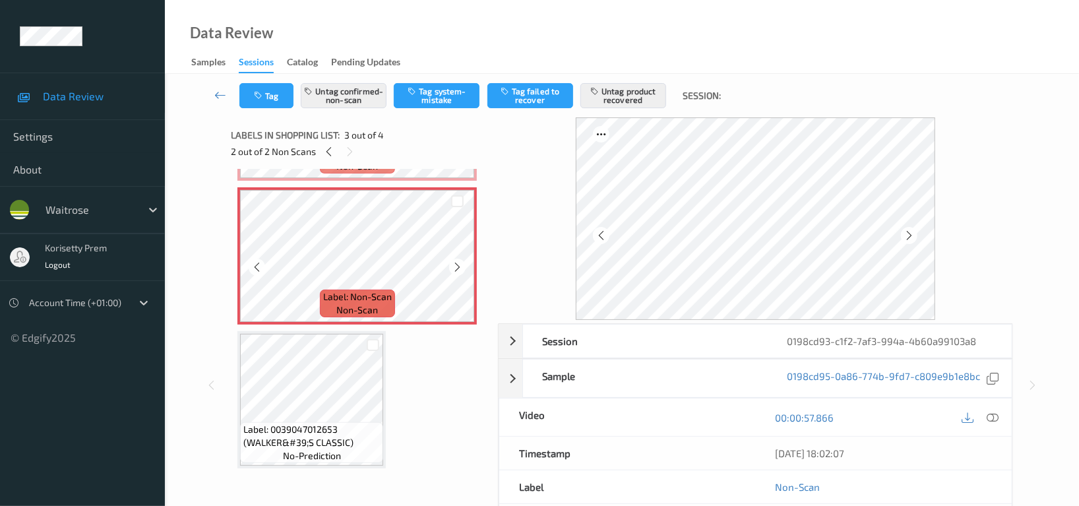
click at [454, 268] on icon at bounding box center [457, 267] width 11 height 12
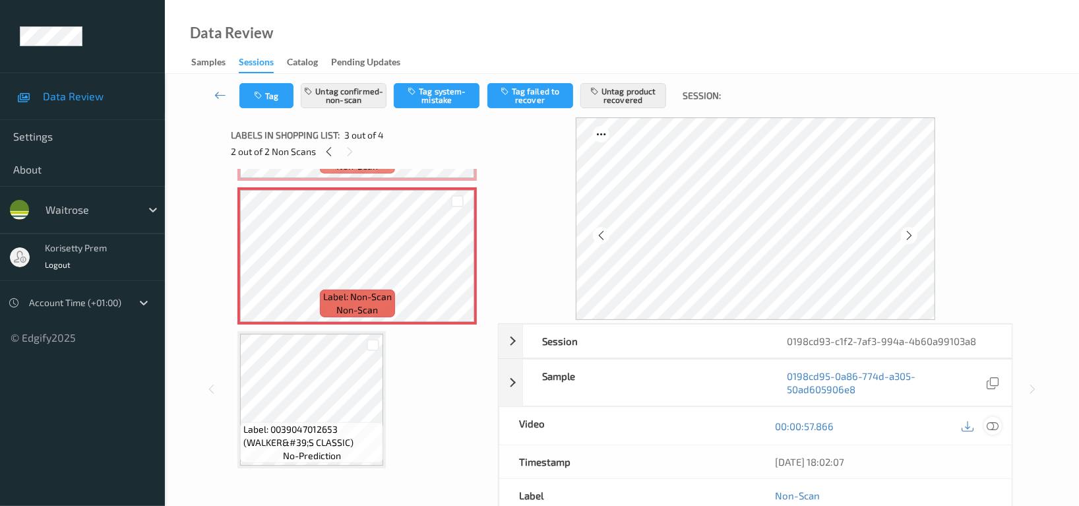
click at [991, 417] on div at bounding box center [993, 426] width 18 height 18
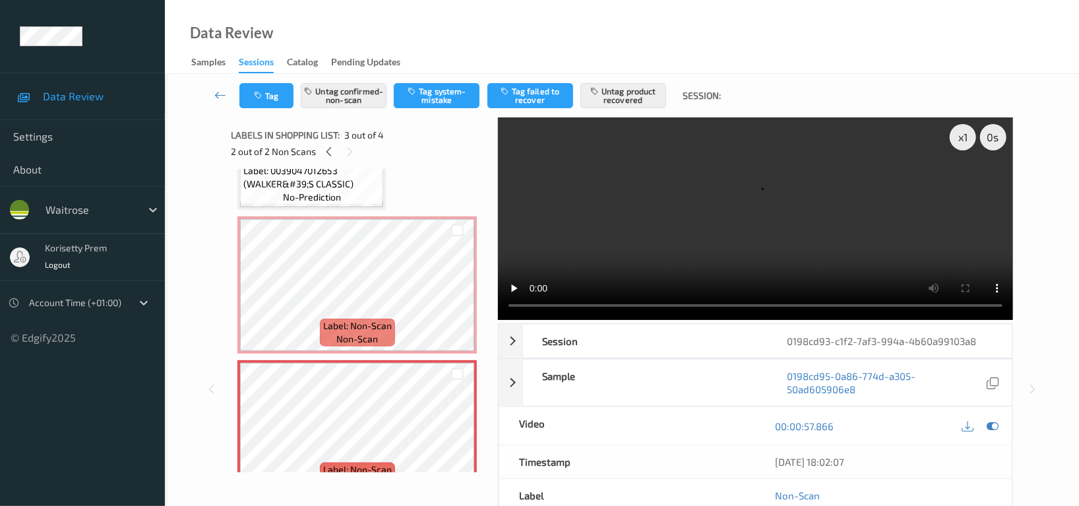
scroll to position [100, 0]
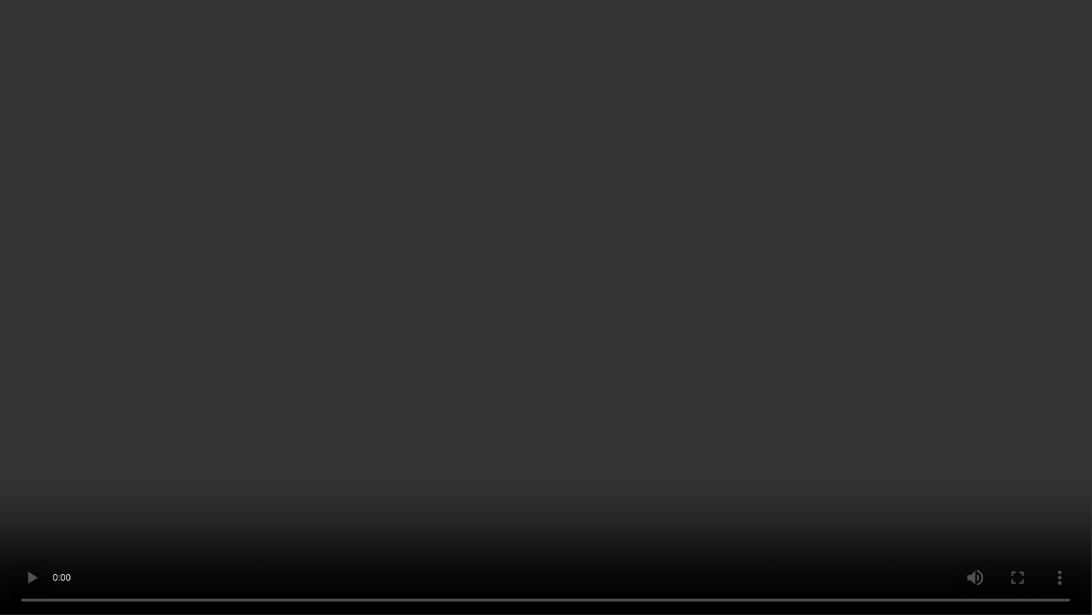
click at [932, 428] on video at bounding box center [546, 307] width 1092 height 615
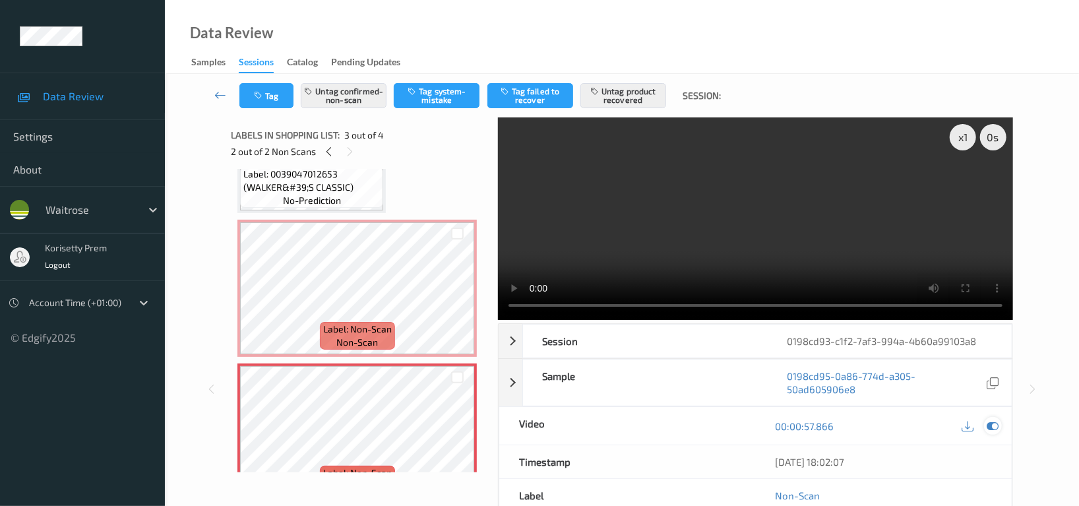
click at [997, 420] on icon at bounding box center [993, 426] width 12 height 12
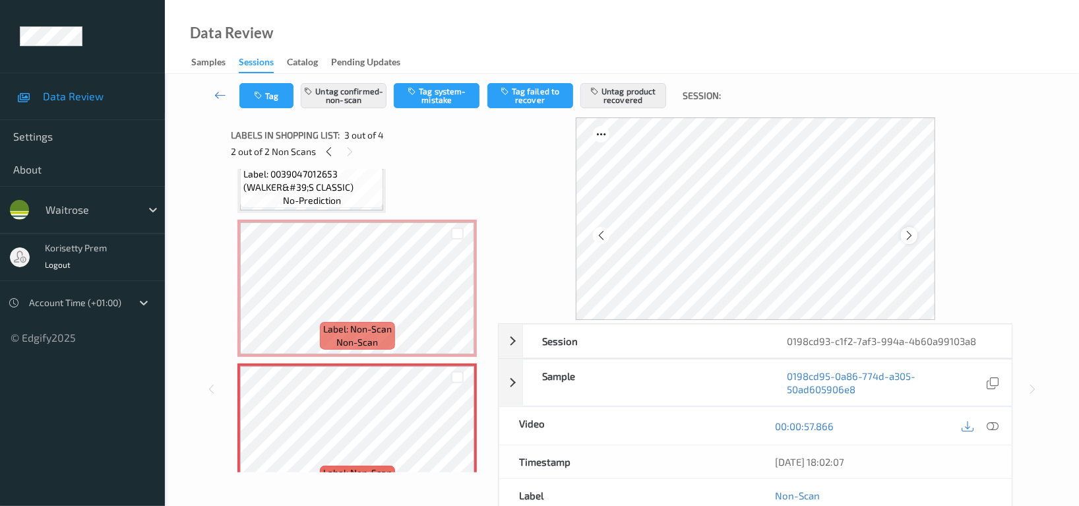
click at [906, 230] on icon at bounding box center [909, 236] width 11 height 12
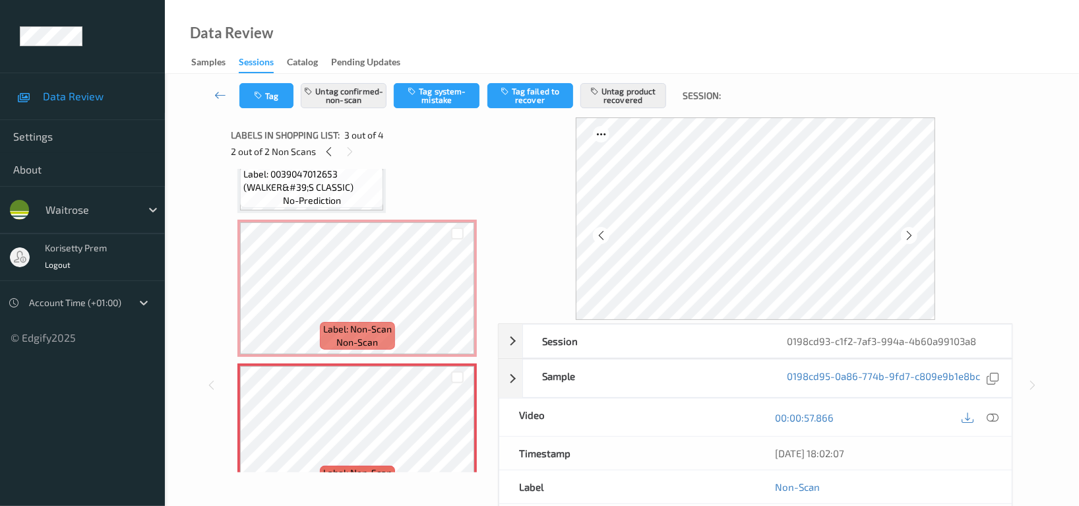
click at [906, 230] on icon at bounding box center [909, 236] width 11 height 12
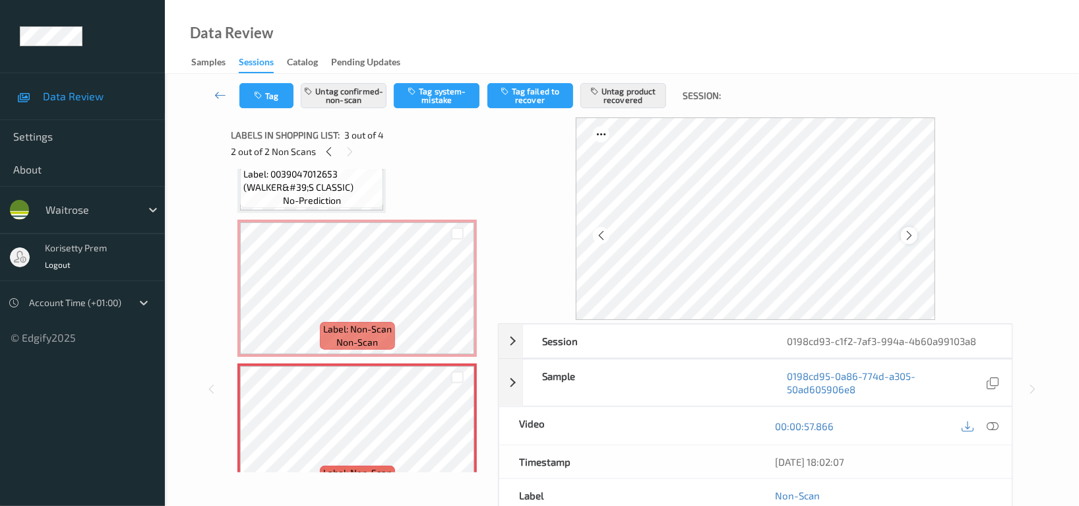
click at [918, 237] on div at bounding box center [909, 235] width 16 height 16
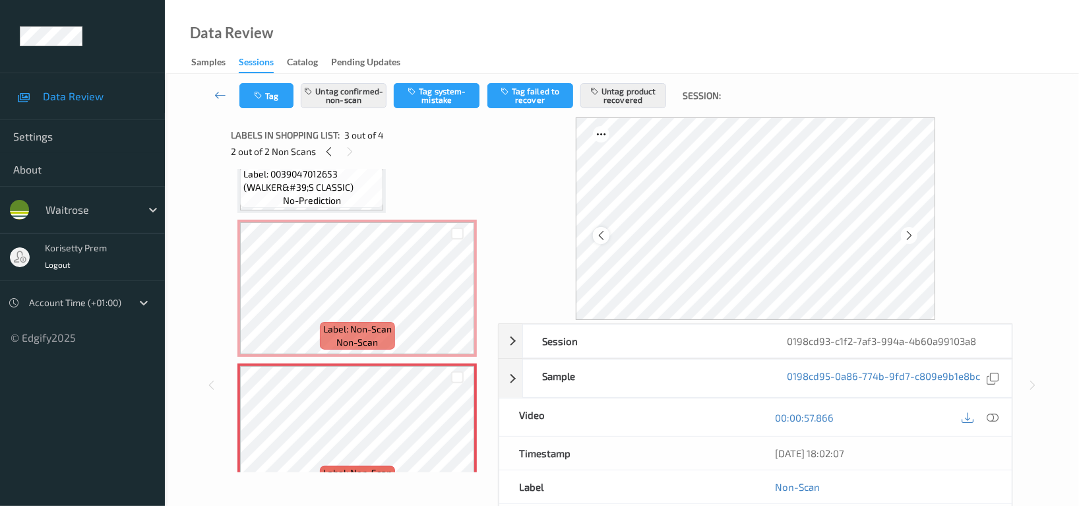
click at [600, 237] on icon at bounding box center [601, 236] width 11 height 12
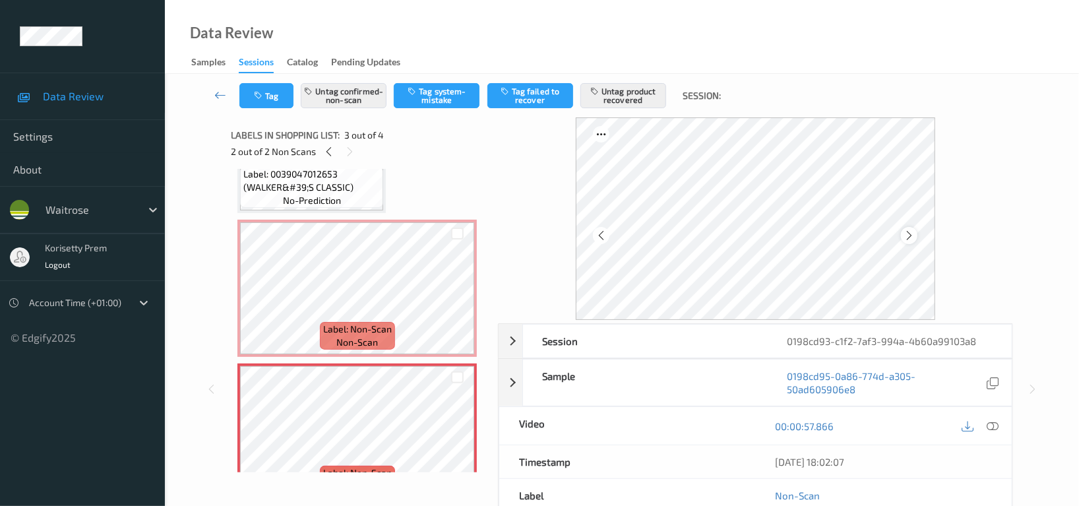
click at [914, 235] on icon at bounding box center [909, 236] width 11 height 12
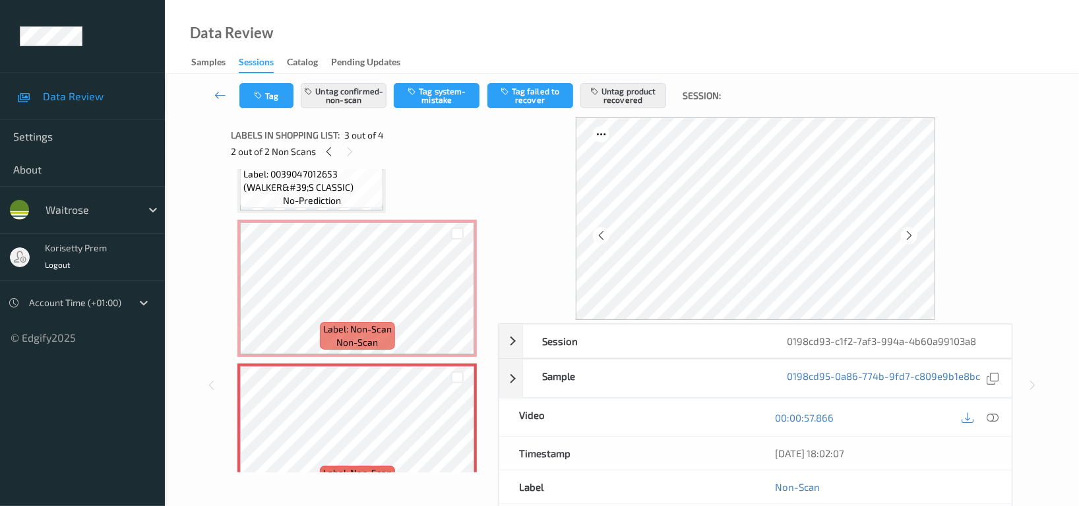
click at [914, 235] on icon at bounding box center [909, 236] width 11 height 12
click at [263, 98] on icon "button" at bounding box center [259, 95] width 11 height 9
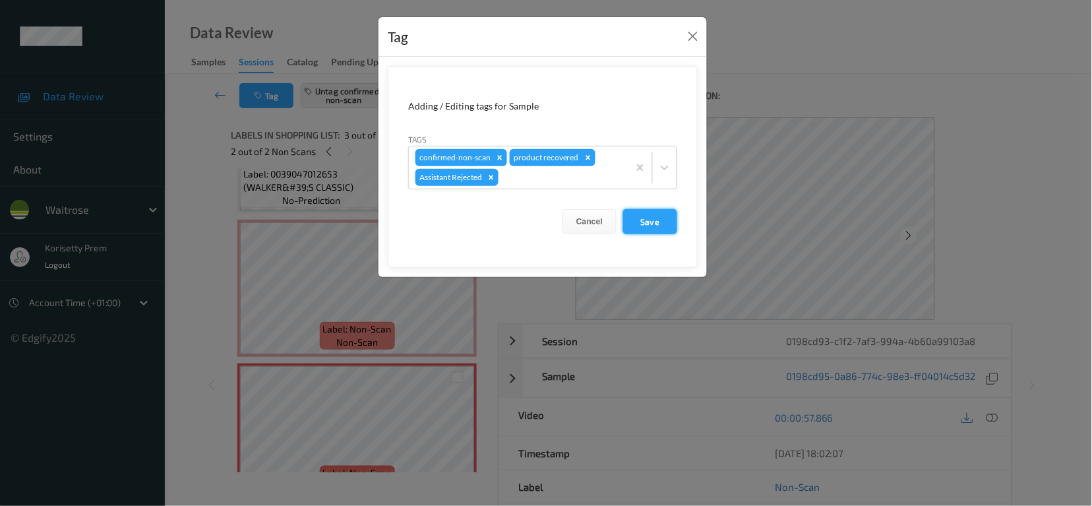
click at [668, 224] on button "Save" at bounding box center [650, 221] width 54 height 25
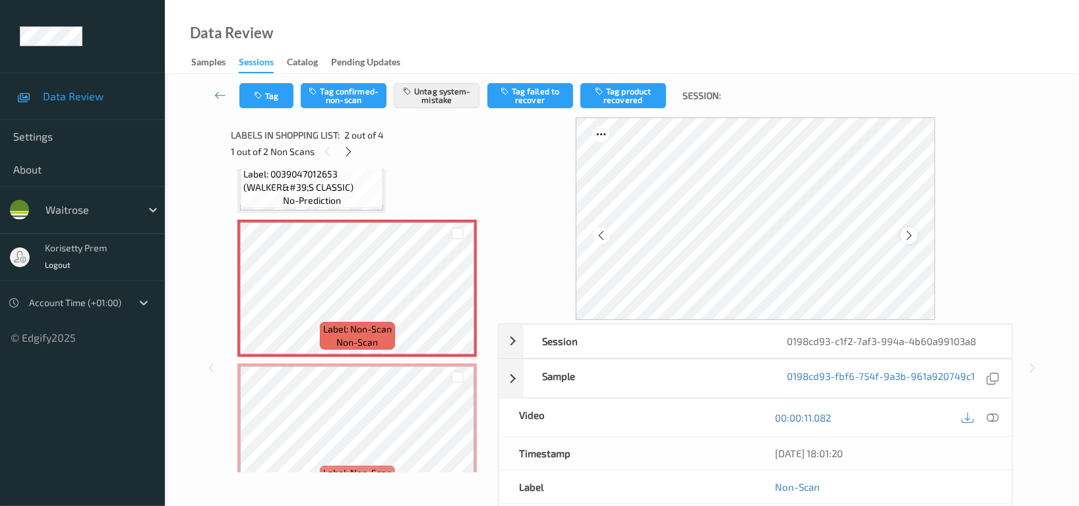
click at [913, 233] on icon at bounding box center [909, 236] width 11 height 12
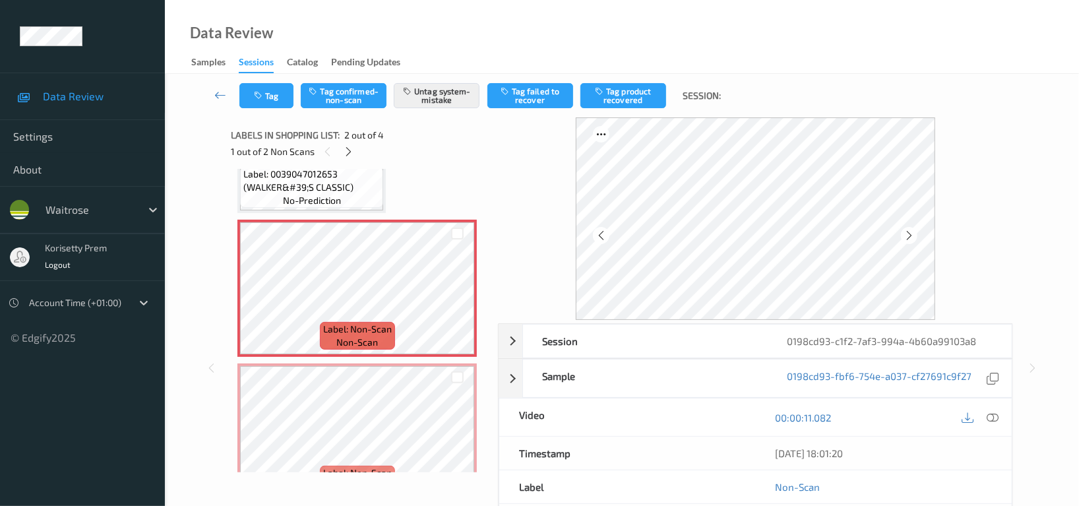
click at [913, 233] on icon at bounding box center [909, 236] width 11 height 12
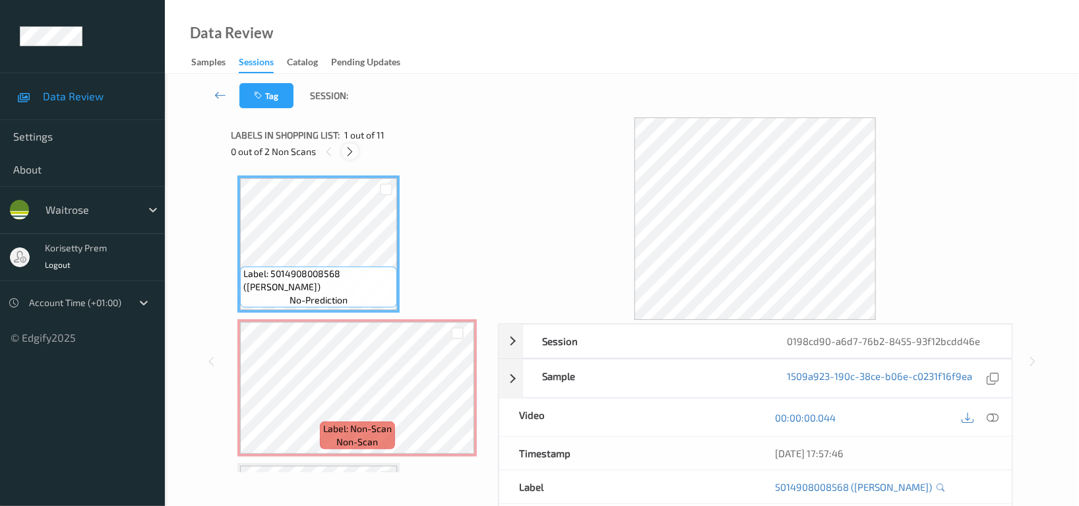
click at [350, 154] on icon at bounding box center [350, 152] width 11 height 12
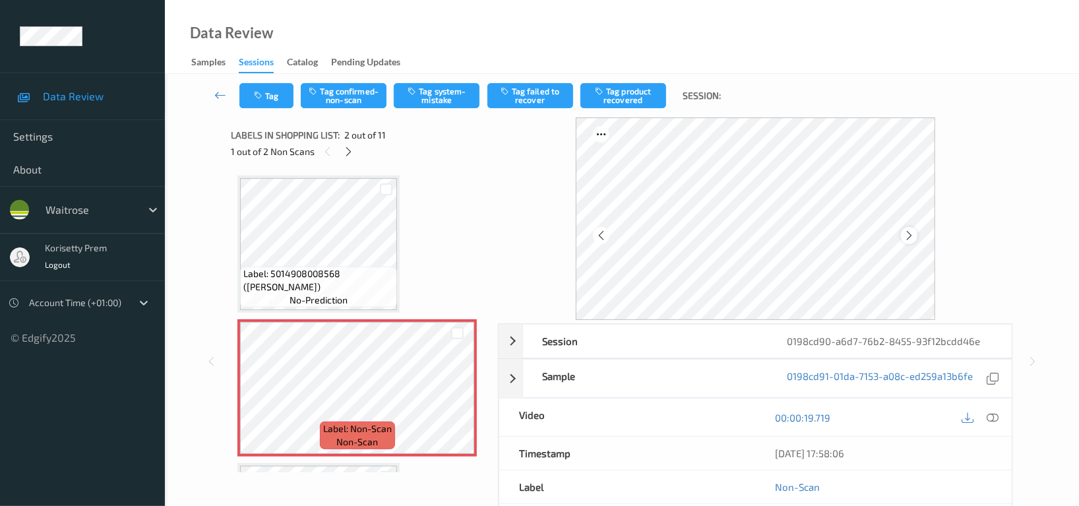
click at [905, 234] on icon at bounding box center [909, 236] width 11 height 12
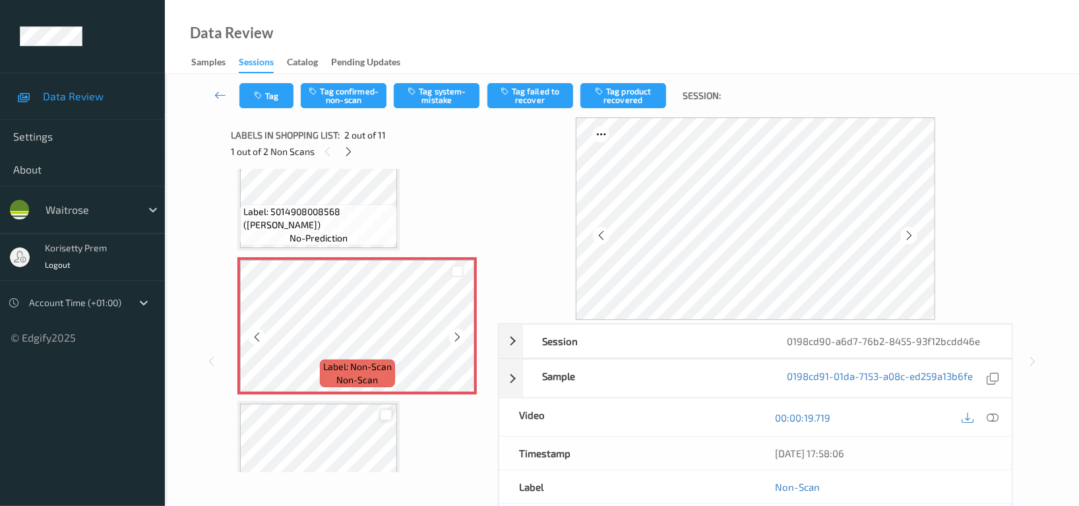
scroll to position [263, 0]
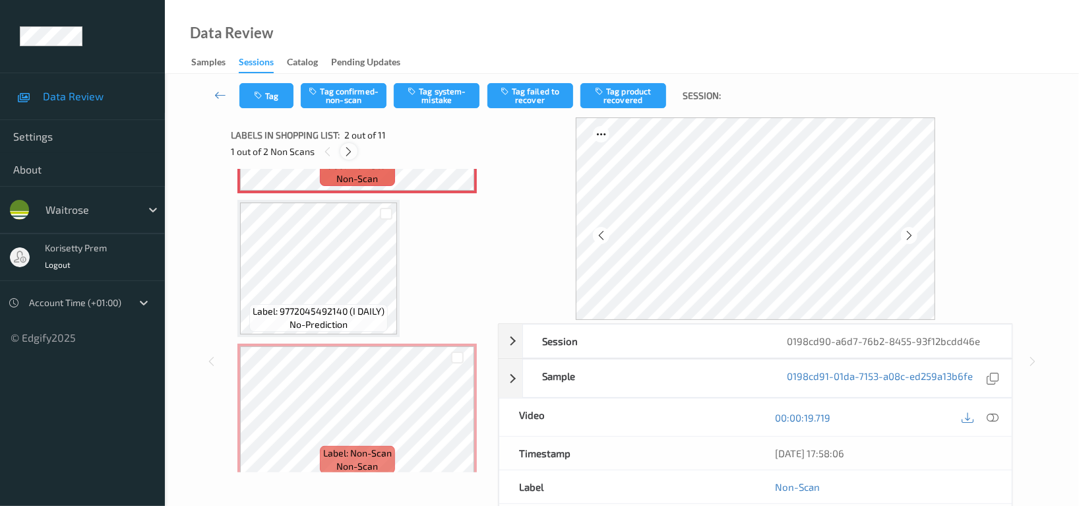
click at [352, 154] on icon at bounding box center [349, 152] width 11 height 12
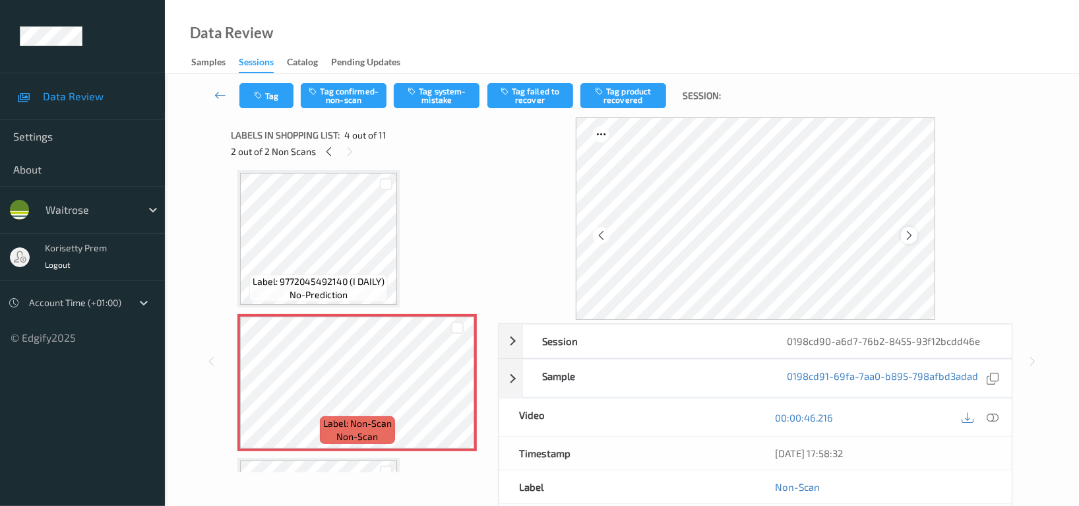
click at [908, 235] on icon at bounding box center [909, 236] width 11 height 12
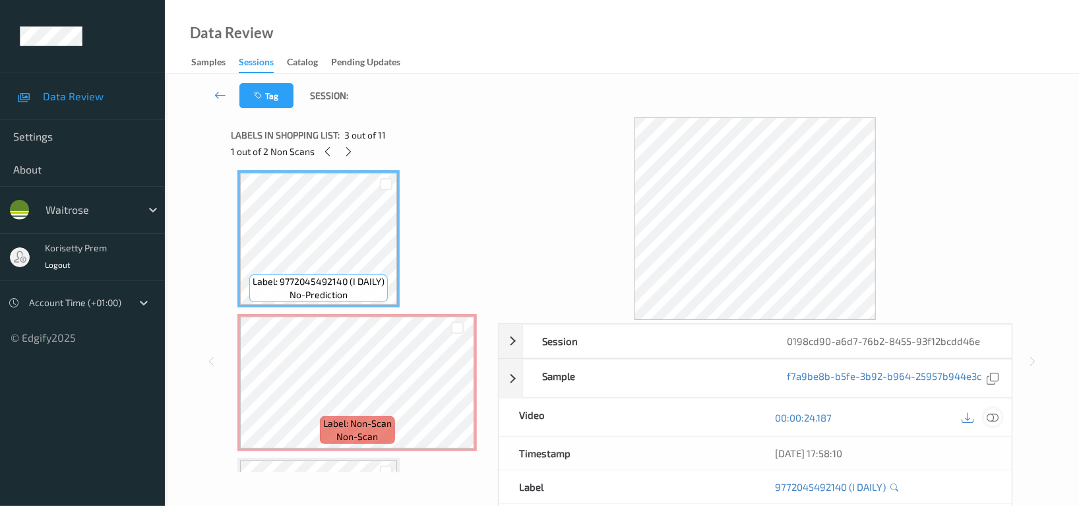
click at [995, 418] on icon at bounding box center [993, 418] width 12 height 12
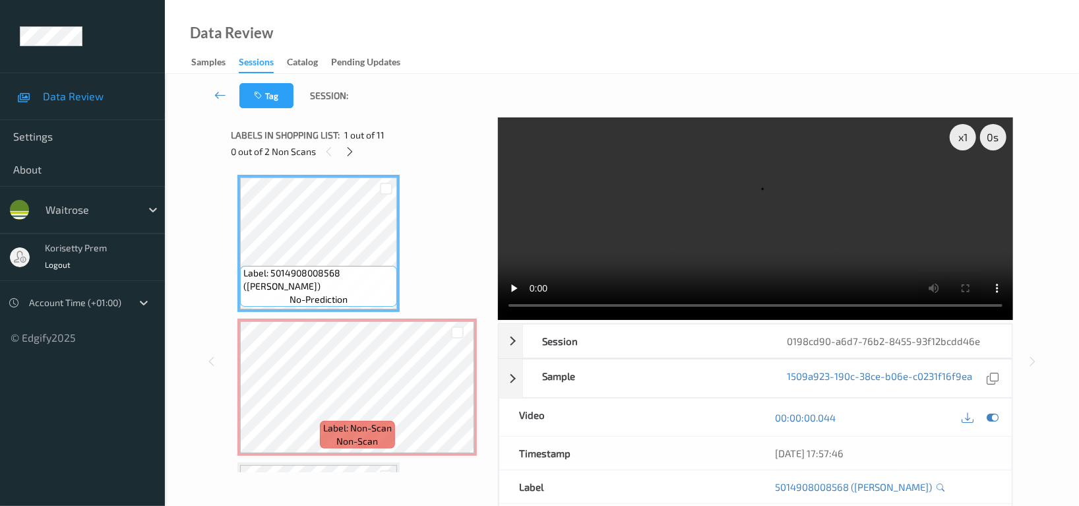
scroll to position [0, 0]
click at [800, 216] on video at bounding box center [755, 218] width 515 height 203
click at [993, 421] on icon at bounding box center [993, 418] width 12 height 12
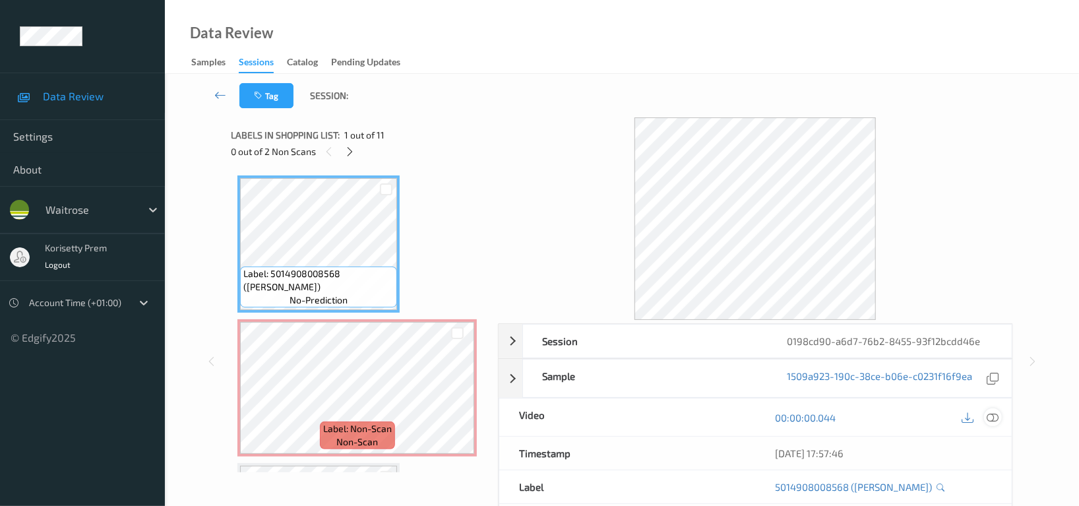
click at [992, 420] on icon at bounding box center [993, 418] width 12 height 12
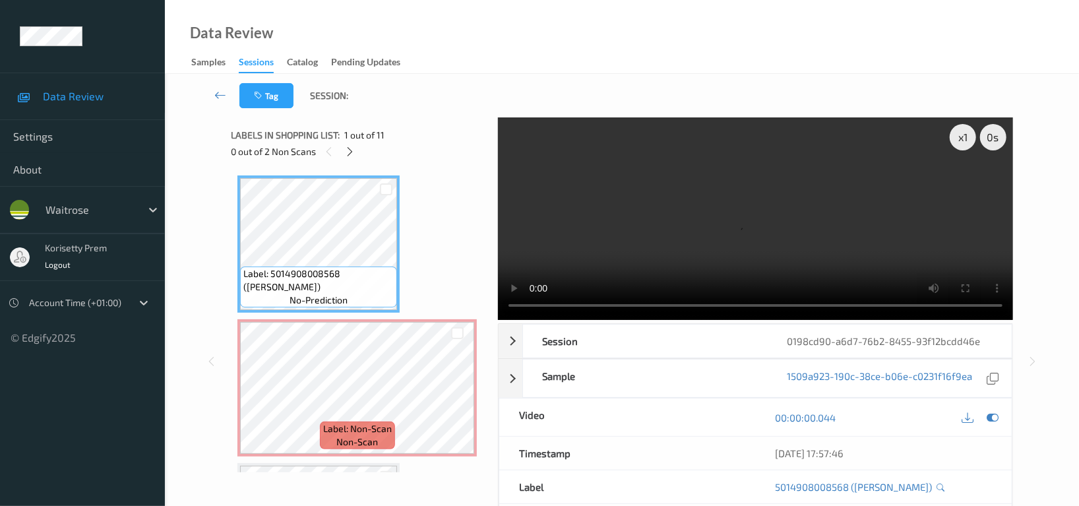
click at [476, 218] on div "x 1 0 s Session 0198cd90-a6d7-76b2-8455-93f12bcdd46e Session ID 0198cd90-a6d7-7…" at bounding box center [622, 361] width 782 height 488
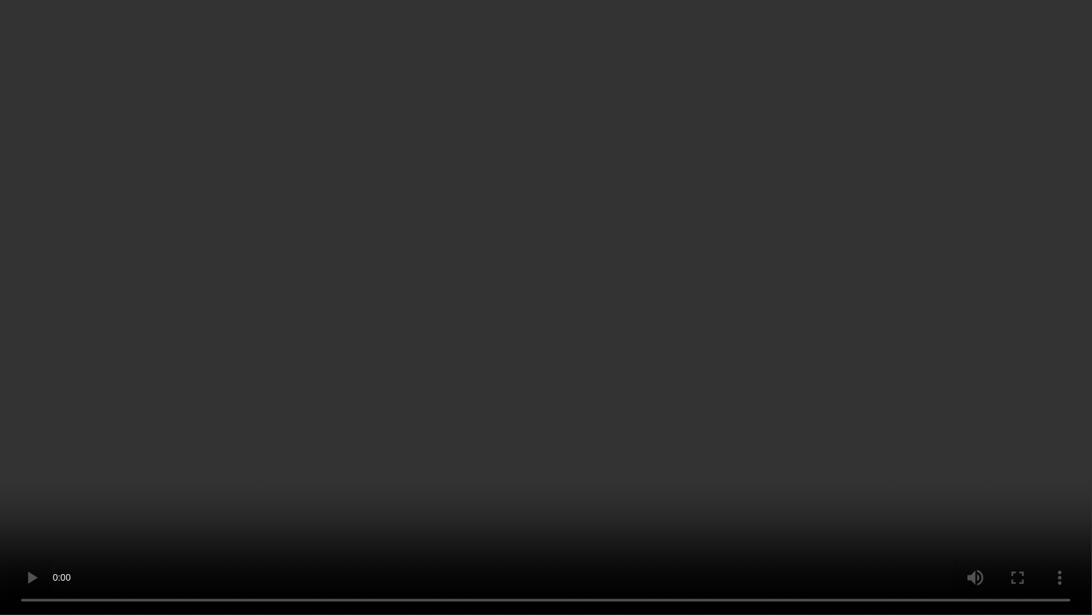
click at [737, 387] on video at bounding box center [546, 307] width 1092 height 615
click at [625, 140] on video at bounding box center [546, 307] width 1092 height 615
click at [556, 438] on video at bounding box center [546, 307] width 1092 height 615
click at [770, 436] on video at bounding box center [546, 307] width 1092 height 615
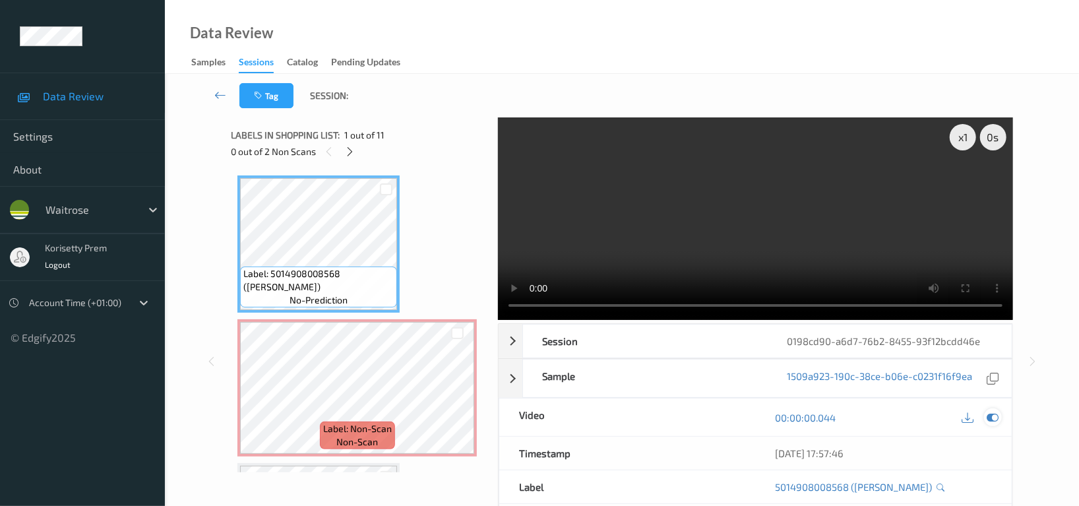
click at [989, 412] on icon at bounding box center [993, 418] width 12 height 12
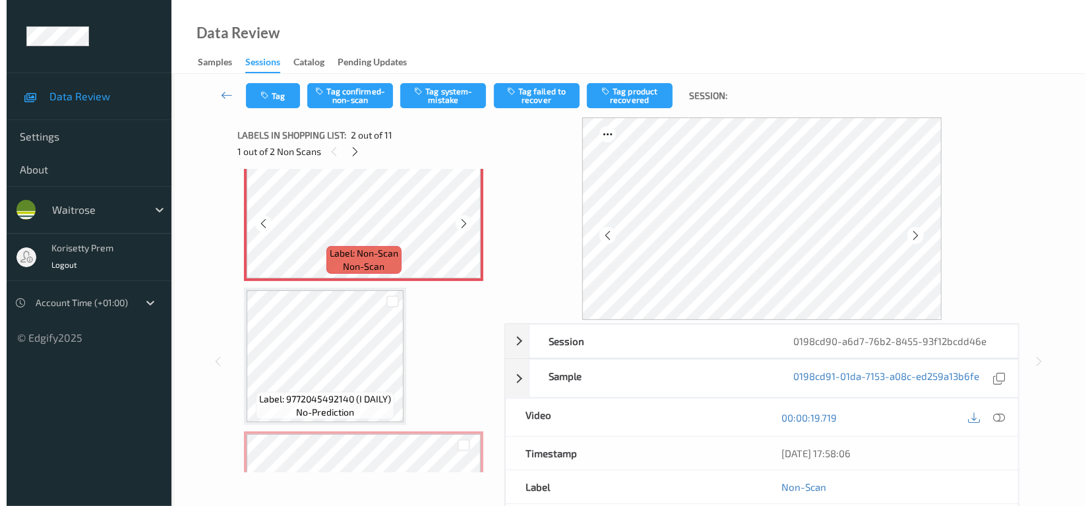
scroll to position [88, 0]
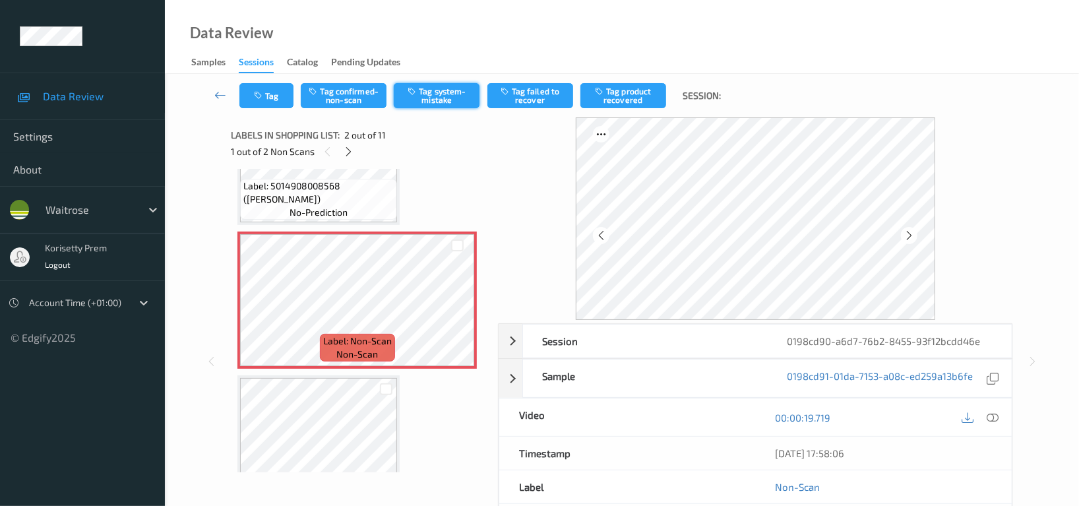
click at [441, 97] on button "Tag system-mistake" at bounding box center [437, 95] width 86 height 25
click at [269, 109] on div "Tag Tag confirmed-non-scan Untag system-mistake Tag failed to recover Tag produ…" at bounding box center [622, 96] width 860 height 44
click at [272, 95] on button "Tag" at bounding box center [266, 95] width 54 height 25
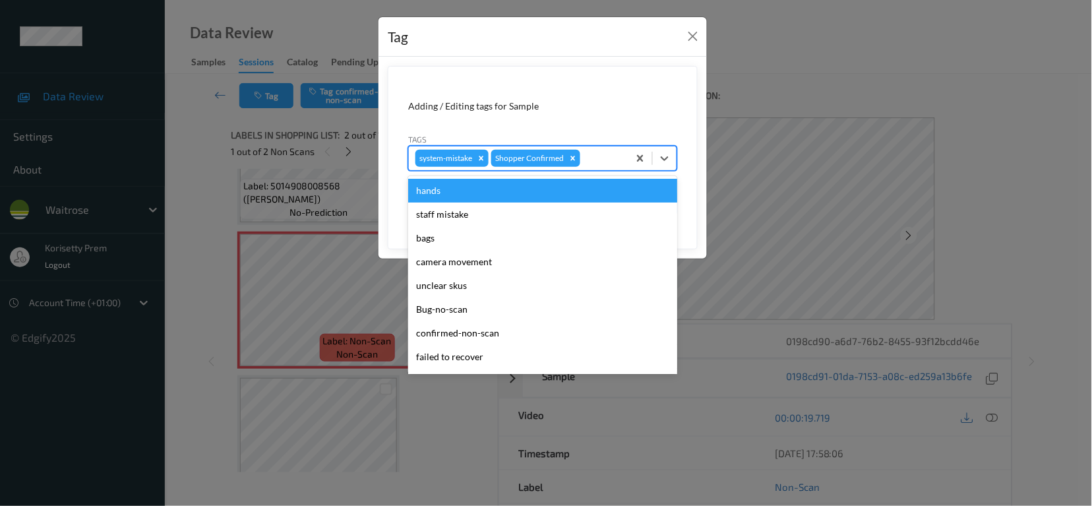
click at [616, 152] on div at bounding box center [602, 158] width 39 height 16
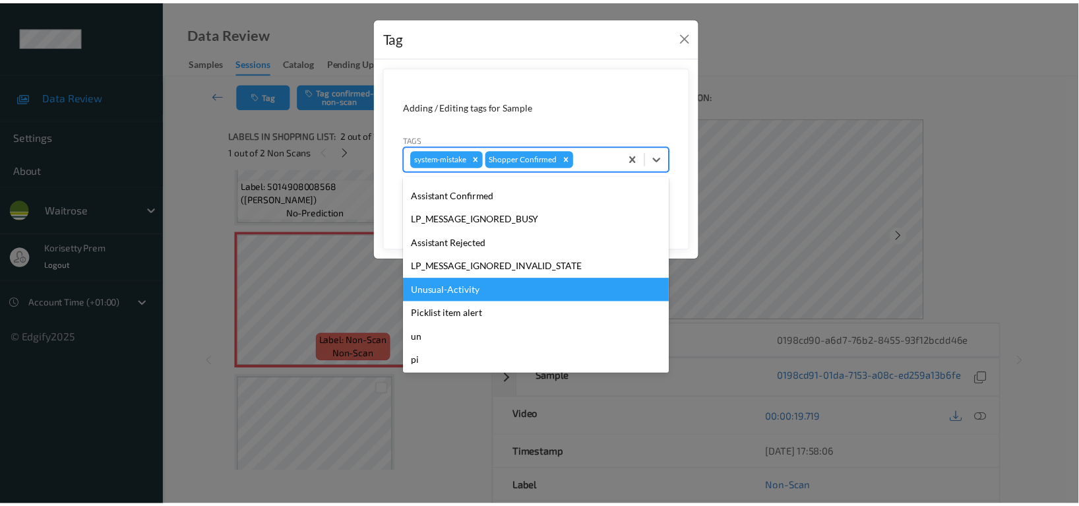
scroll to position [258, 0]
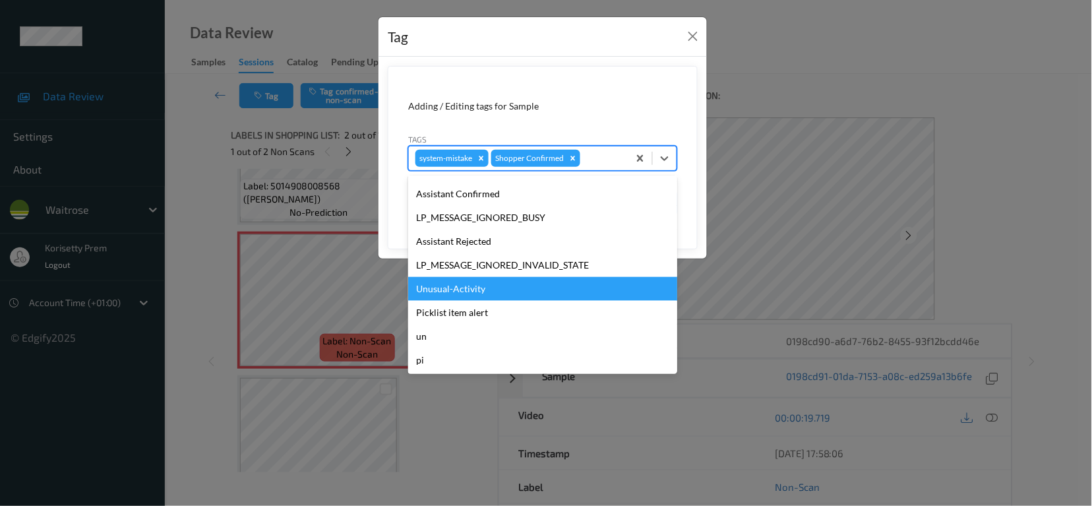
click at [464, 288] on div "Unusual-Activity" at bounding box center [542, 289] width 269 height 24
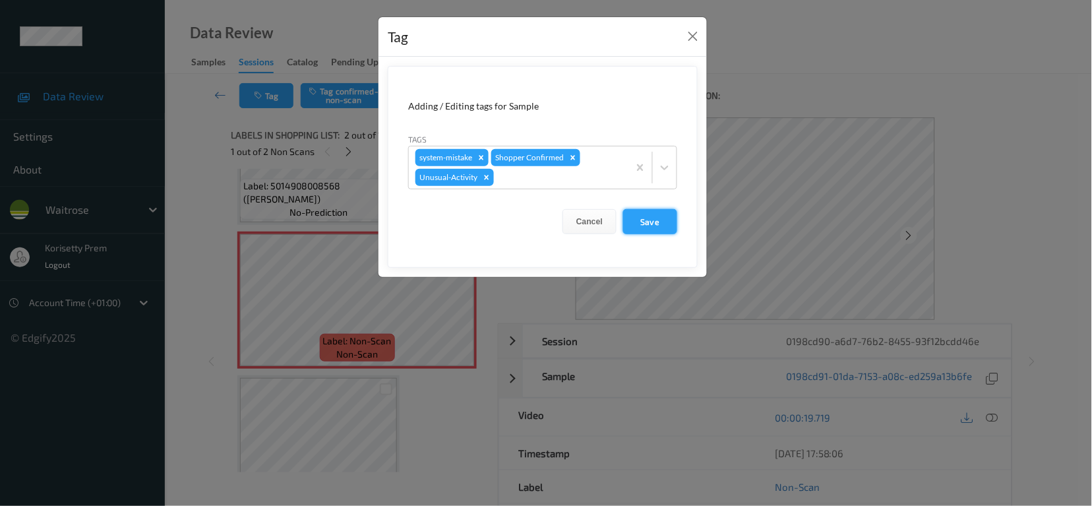
click at [641, 218] on button "Save" at bounding box center [650, 221] width 54 height 25
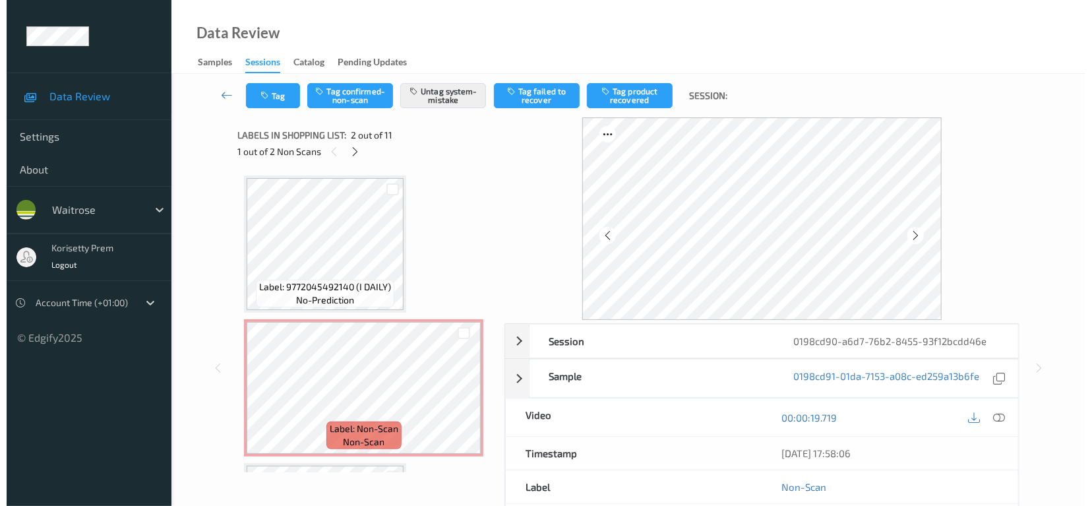
scroll to position [352, 0]
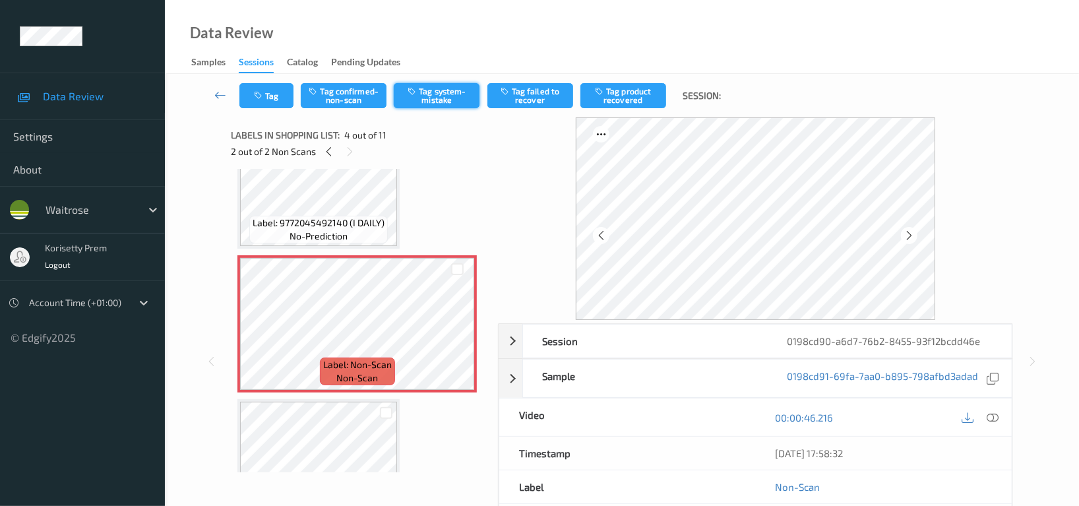
click at [457, 98] on button "Tag system-mistake" at bounding box center [437, 95] width 86 height 25
click at [270, 94] on button "Tag" at bounding box center [266, 95] width 54 height 25
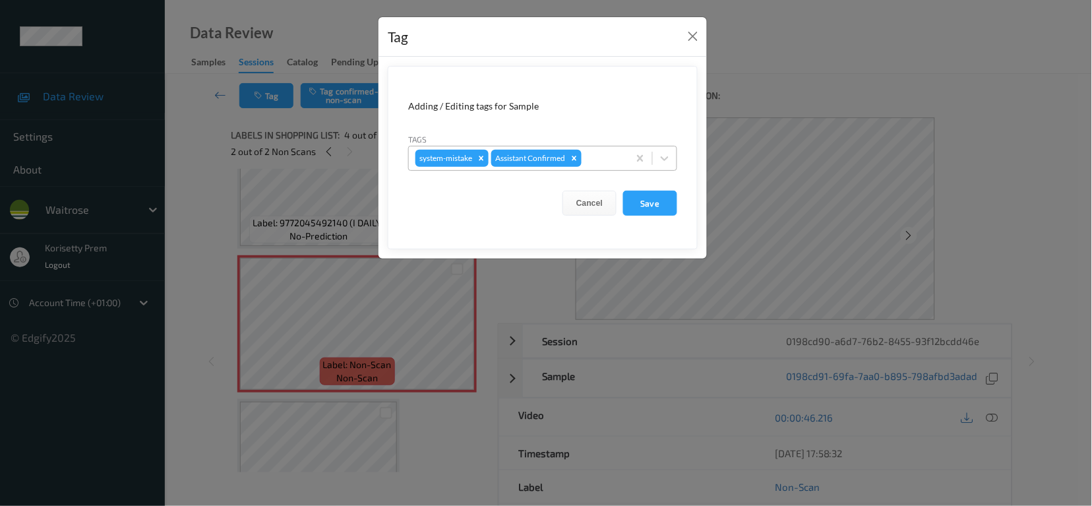
click at [604, 158] on div at bounding box center [603, 158] width 38 height 16
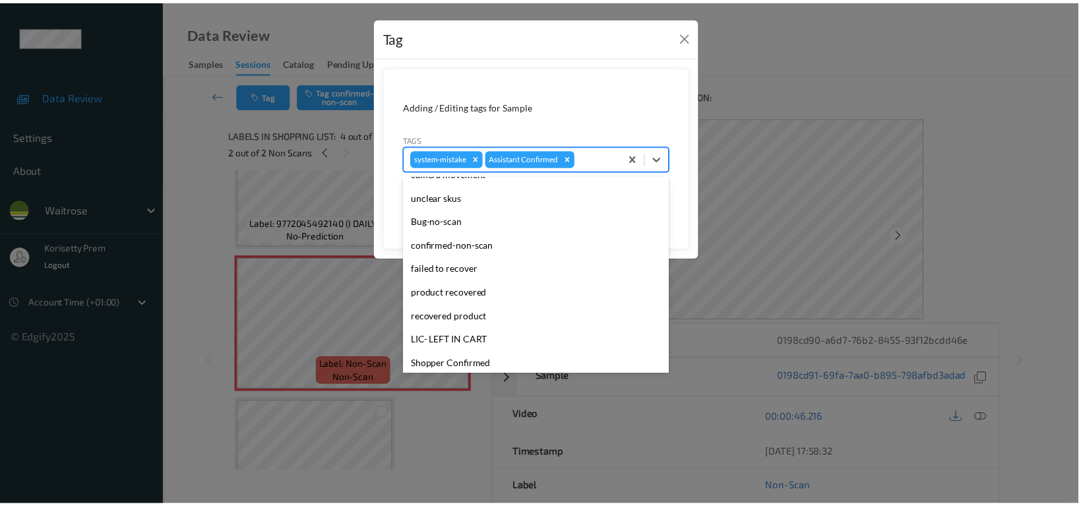
scroll to position [258, 0]
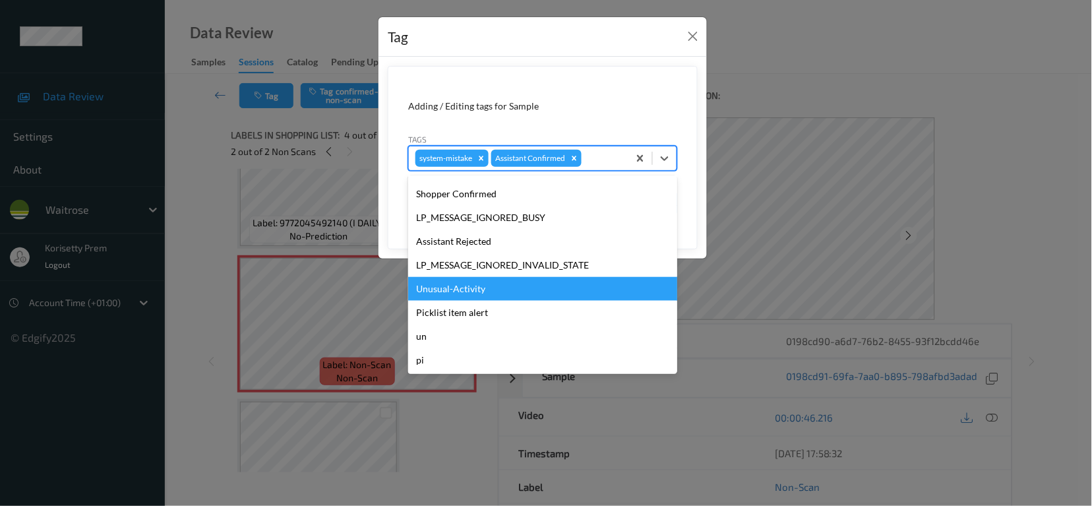
click at [494, 295] on div "Unusual-Activity" at bounding box center [542, 289] width 269 height 24
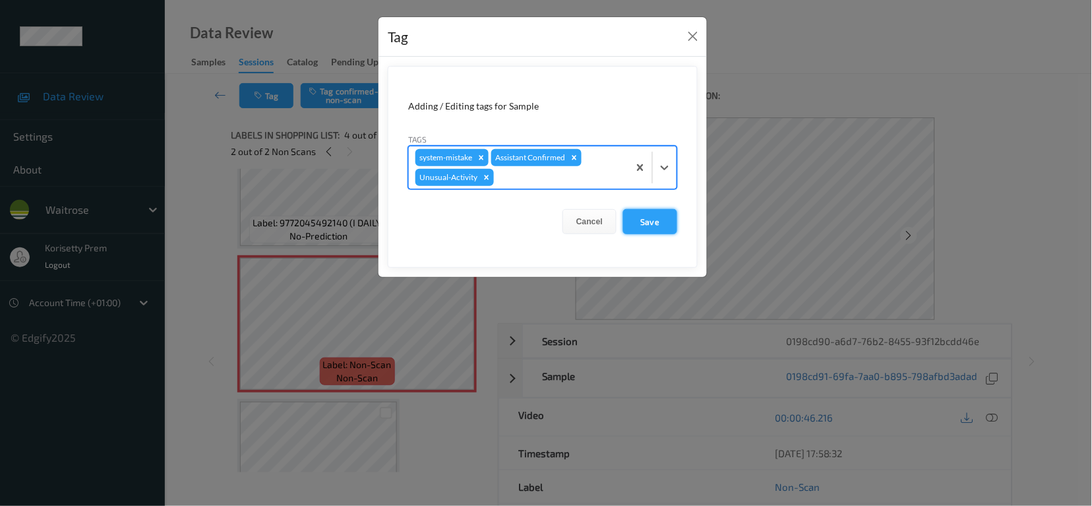
click at [647, 218] on button "Save" at bounding box center [650, 221] width 54 height 25
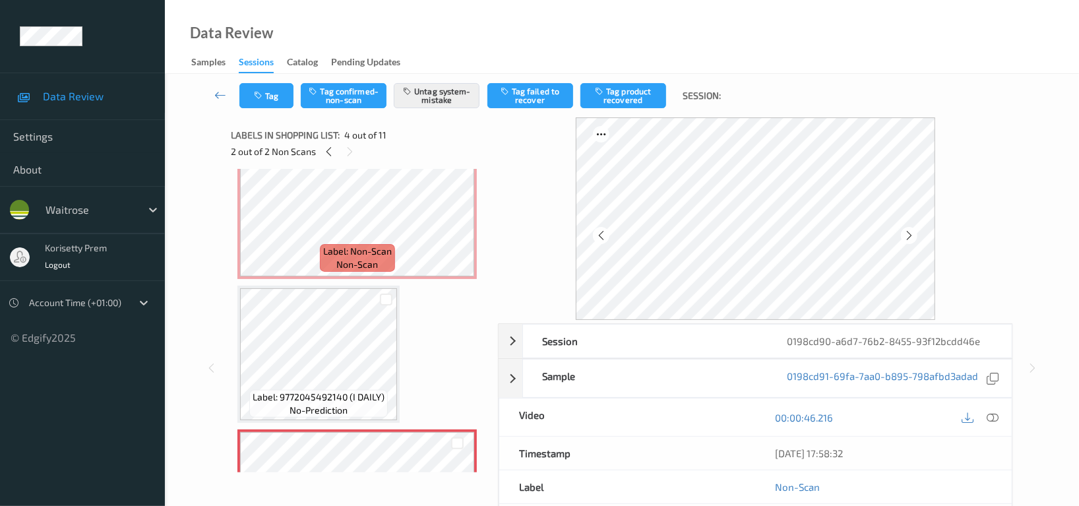
scroll to position [175, 0]
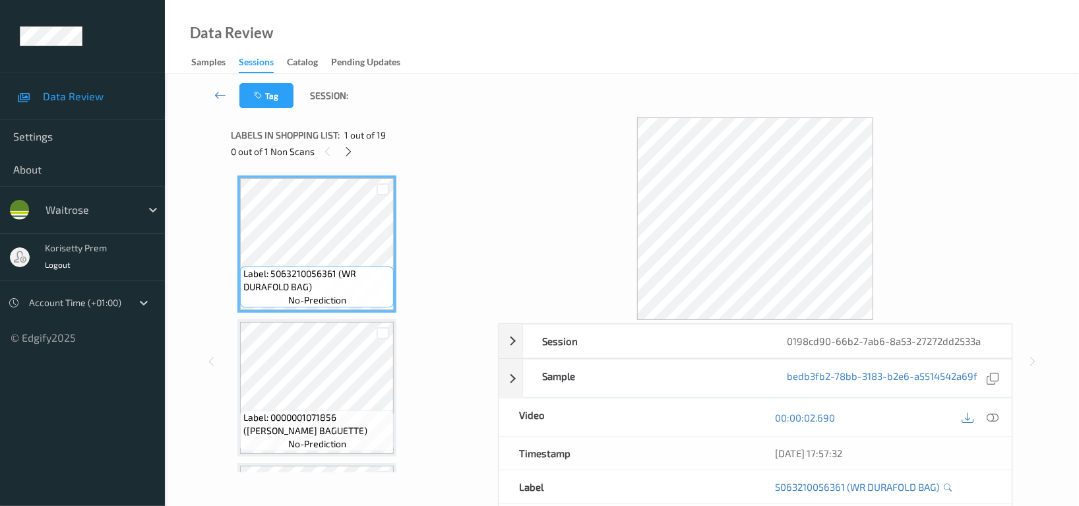
click at [530, 107] on div "Tag Session:" at bounding box center [622, 96] width 860 height 44
click at [350, 150] on icon at bounding box center [349, 152] width 11 height 12
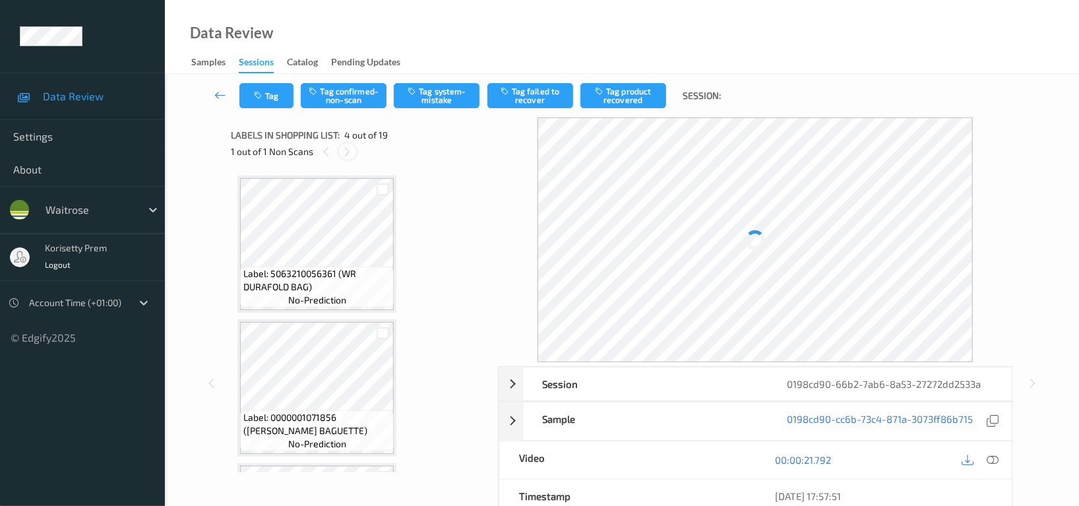
scroll to position [293, 0]
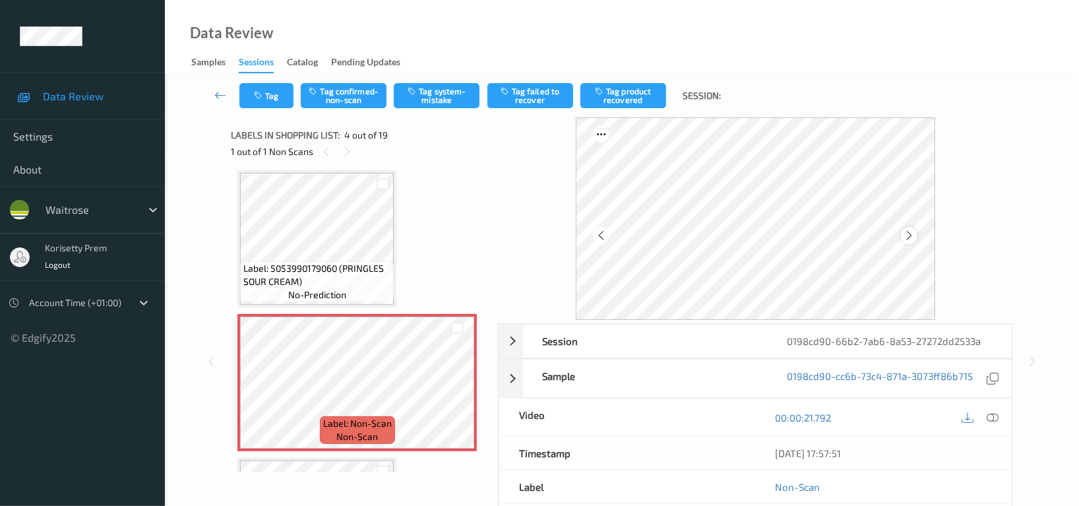
click at [911, 235] on icon at bounding box center [909, 236] width 11 height 12
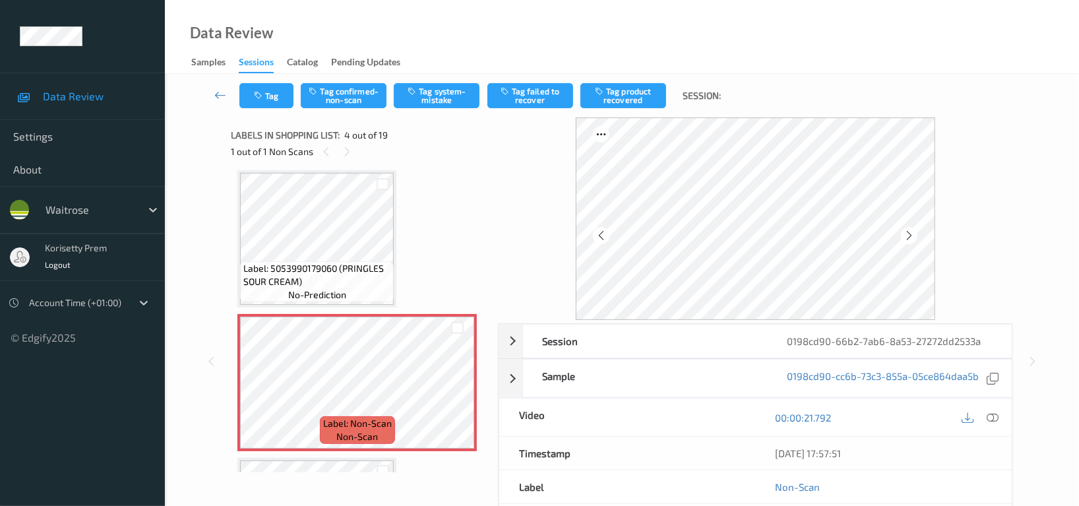
click at [911, 235] on icon at bounding box center [909, 236] width 11 height 12
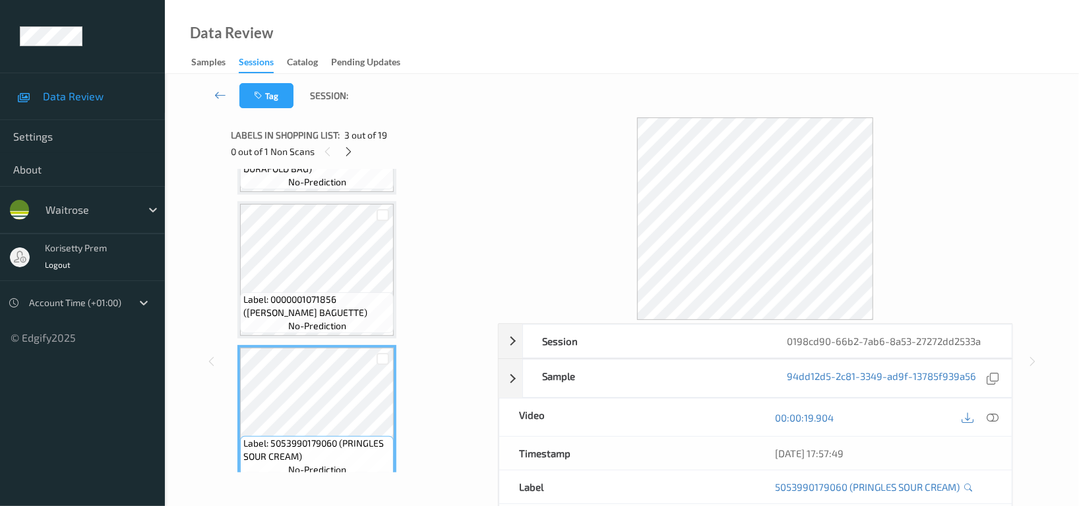
scroll to position [117, 0]
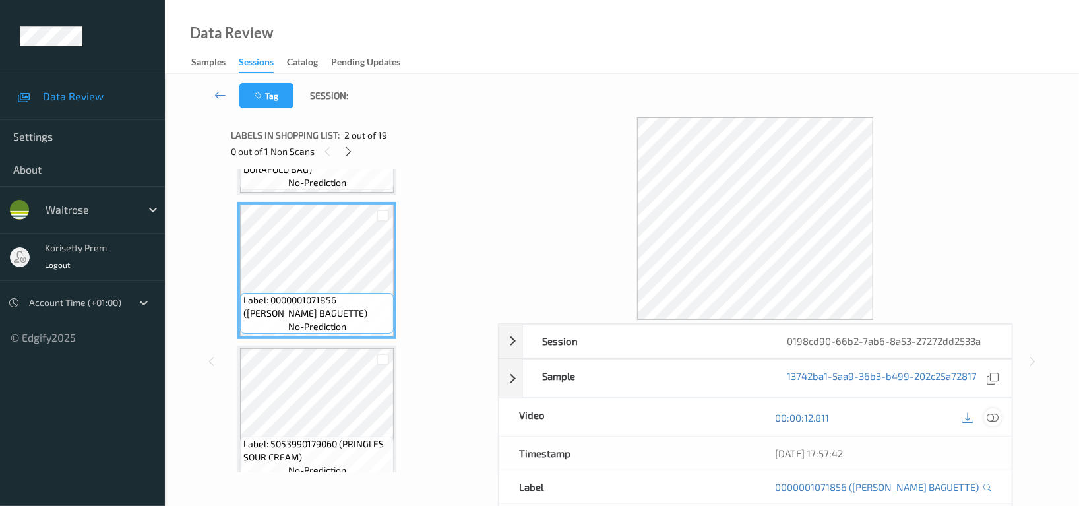
click at [993, 418] on icon at bounding box center [993, 418] width 12 height 12
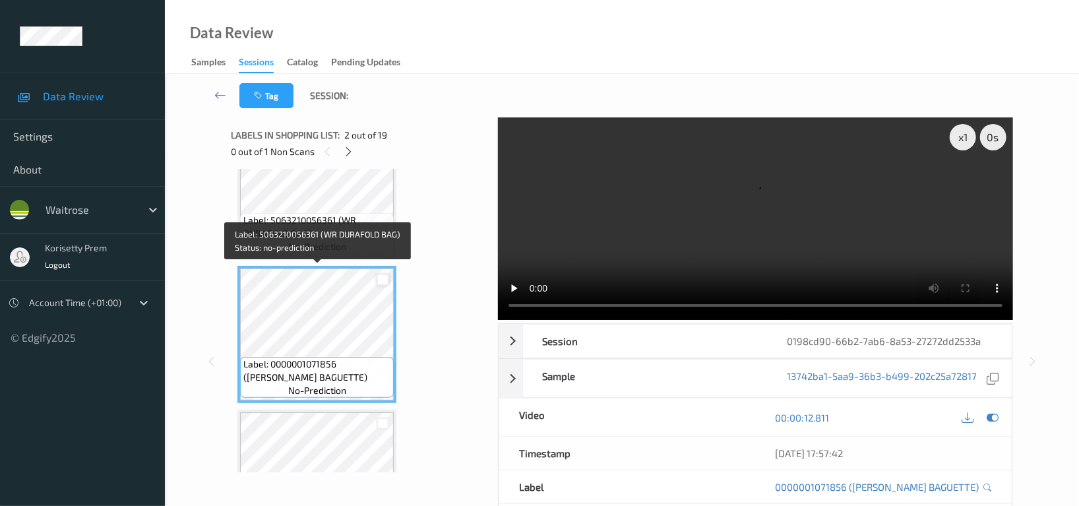
scroll to position [88, 0]
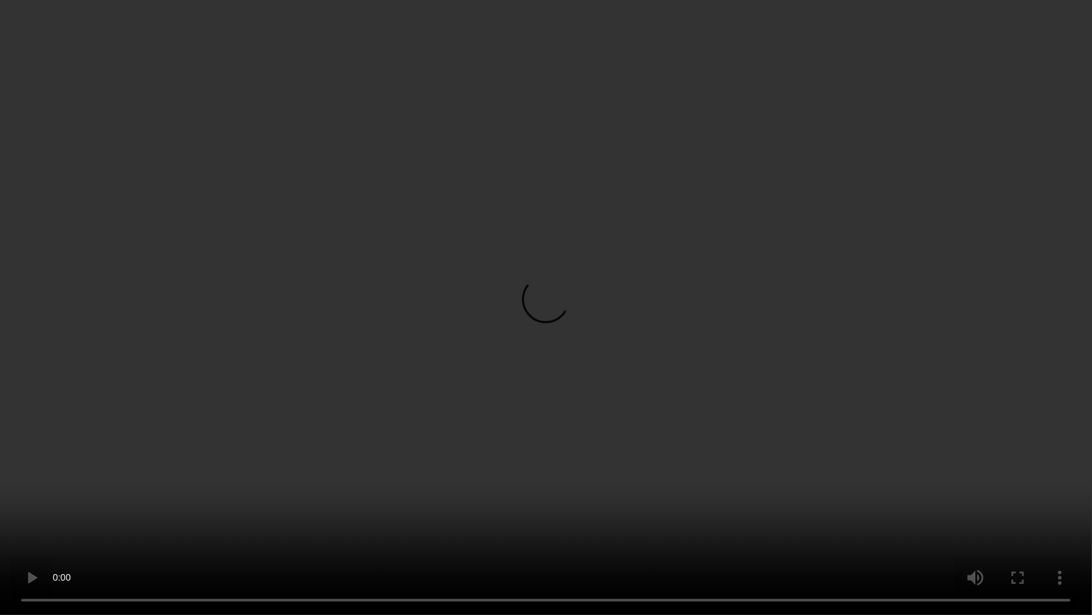
click at [925, 318] on video at bounding box center [546, 307] width 1092 height 615
click at [525, 127] on video at bounding box center [546, 307] width 1092 height 615
click at [775, 337] on video at bounding box center [546, 307] width 1092 height 615
click at [408, 456] on video at bounding box center [546, 307] width 1092 height 615
click at [728, 461] on video at bounding box center [546, 307] width 1092 height 615
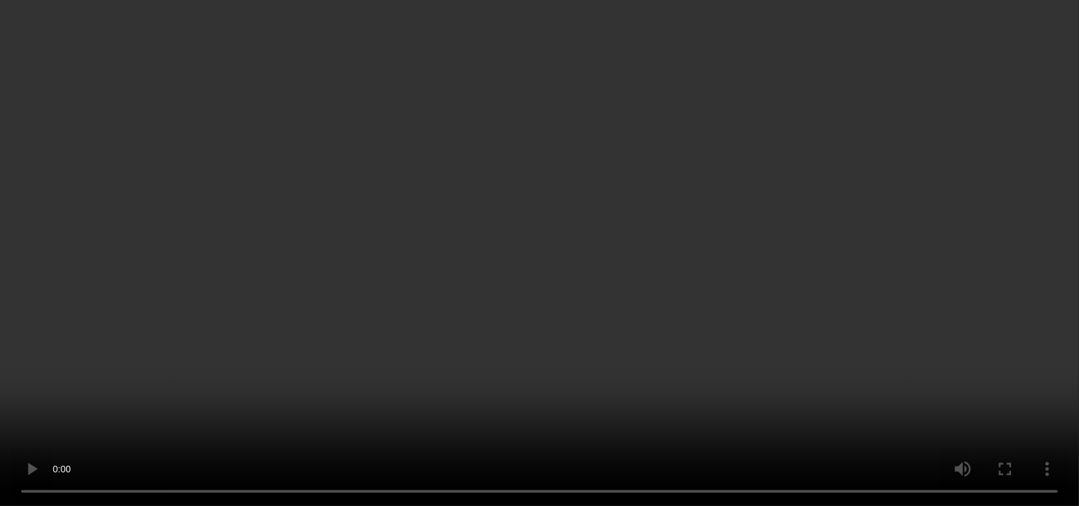
scroll to position [263, 0]
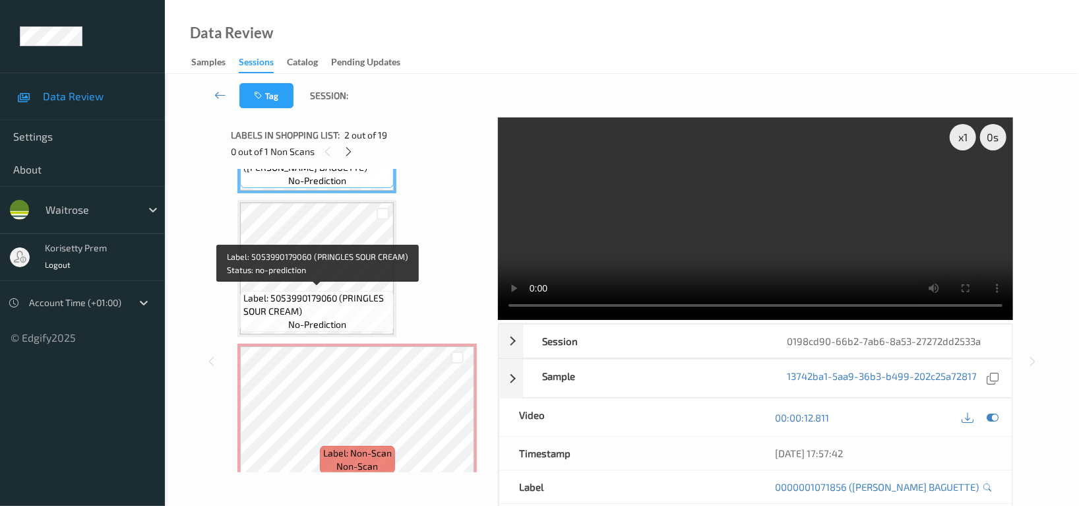
click at [342, 305] on span "Label: 5053990179060 (PRINGLES SOUR CREAM)" at bounding box center [316, 305] width 147 height 26
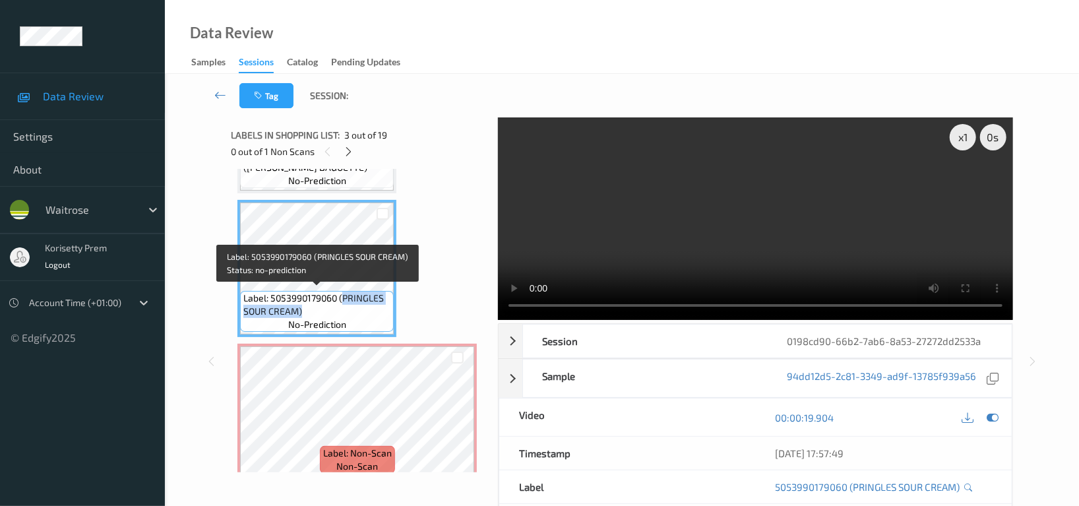
drag, startPoint x: 344, startPoint y: 297, endPoint x: 327, endPoint y: 307, distance: 20.4
click at [327, 307] on span "Label: 5053990179060 (PRINGLES SOUR CREAM)" at bounding box center [316, 305] width 147 height 26
copy span "PRINGLES SOUR CREAM)"
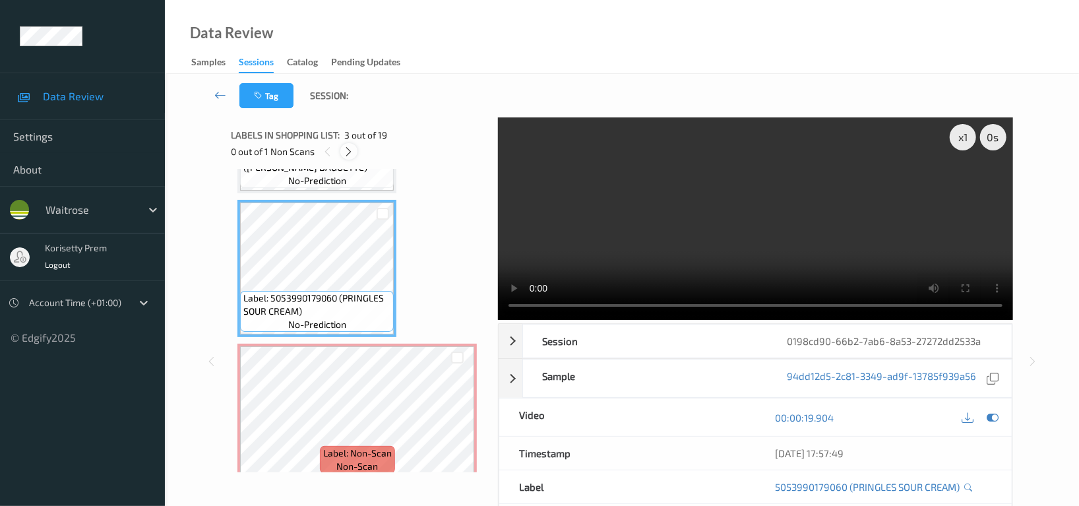
click at [352, 156] on icon at bounding box center [349, 152] width 11 height 12
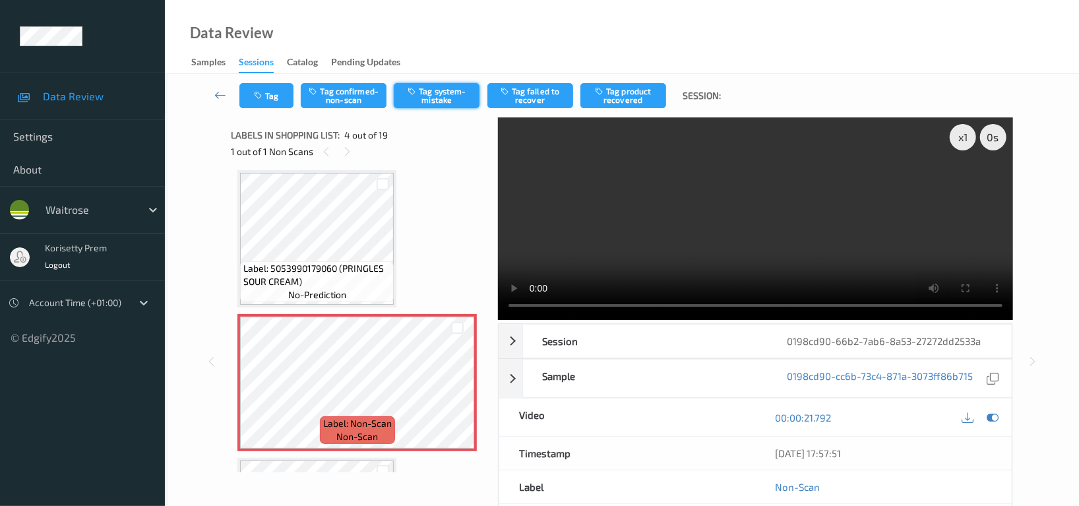
click at [461, 94] on button "Tag system-mistake" at bounding box center [437, 95] width 86 height 25
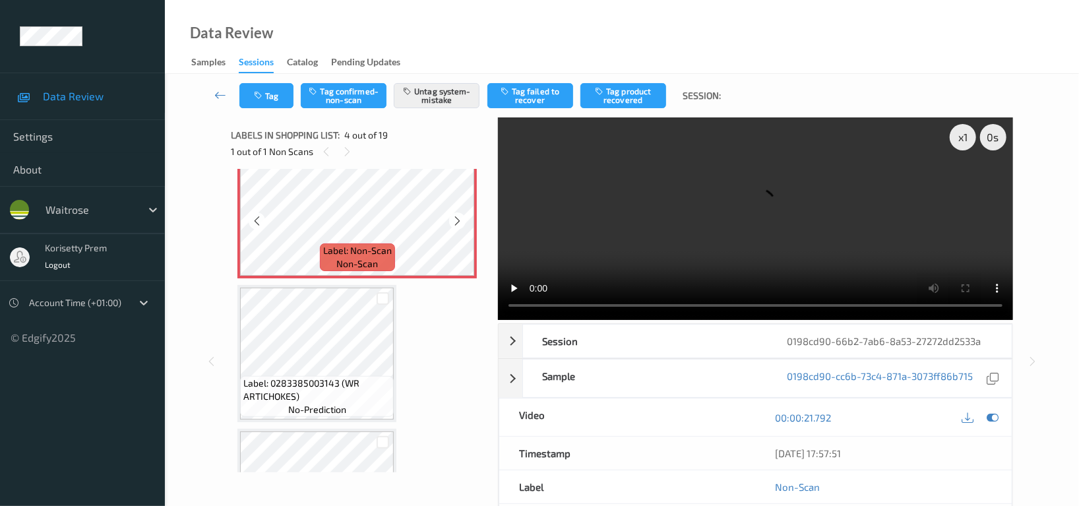
scroll to position [469, 0]
click at [681, 239] on video at bounding box center [755, 218] width 515 height 203
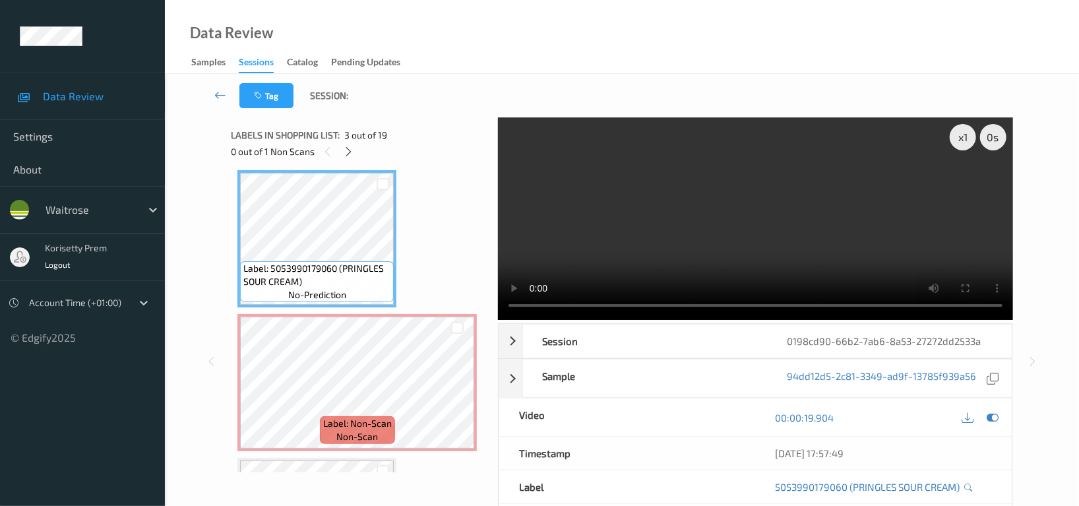
click at [705, 268] on video at bounding box center [755, 218] width 515 height 203
click at [797, 239] on video at bounding box center [755, 218] width 515 height 203
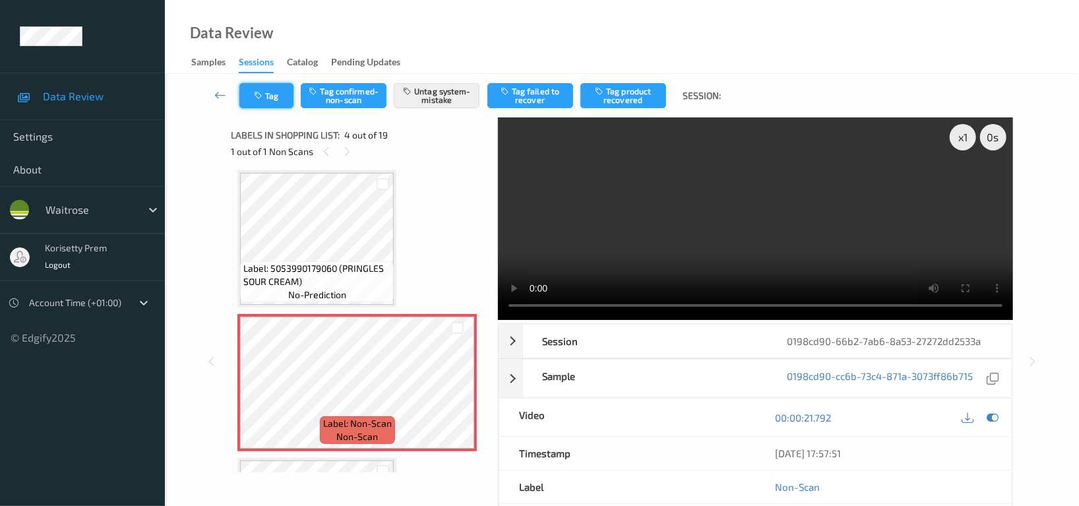
click at [241, 91] on button "Tag" at bounding box center [266, 95] width 54 height 25
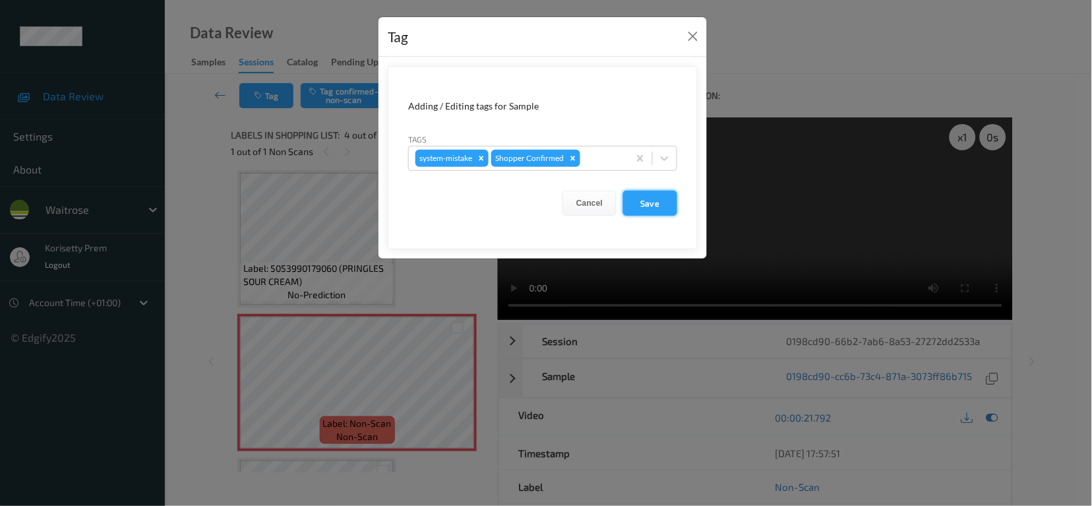
click at [646, 198] on button "Save" at bounding box center [650, 203] width 54 height 25
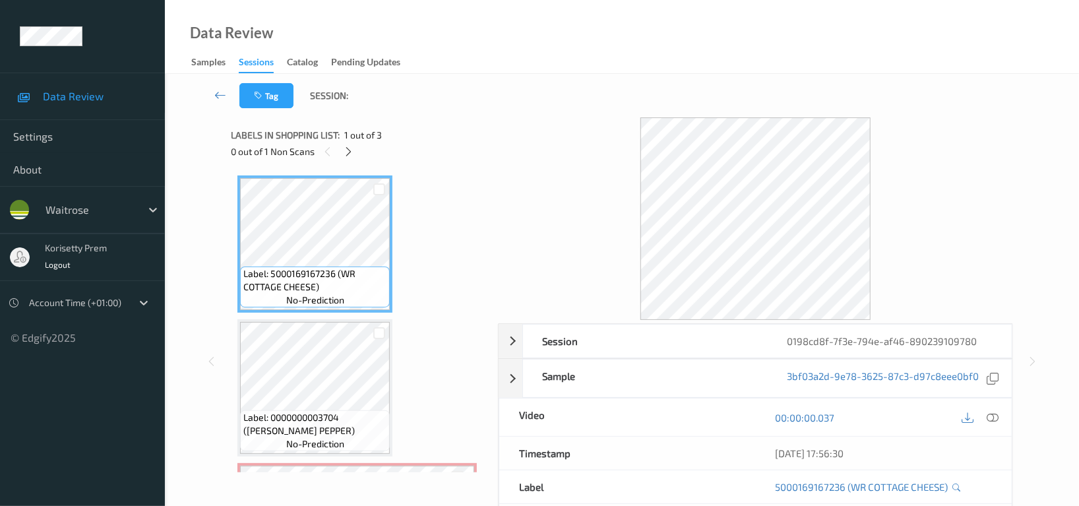
click at [428, 110] on div "Tag Session:" at bounding box center [622, 96] width 860 height 44
click at [352, 152] on icon at bounding box center [349, 152] width 11 height 12
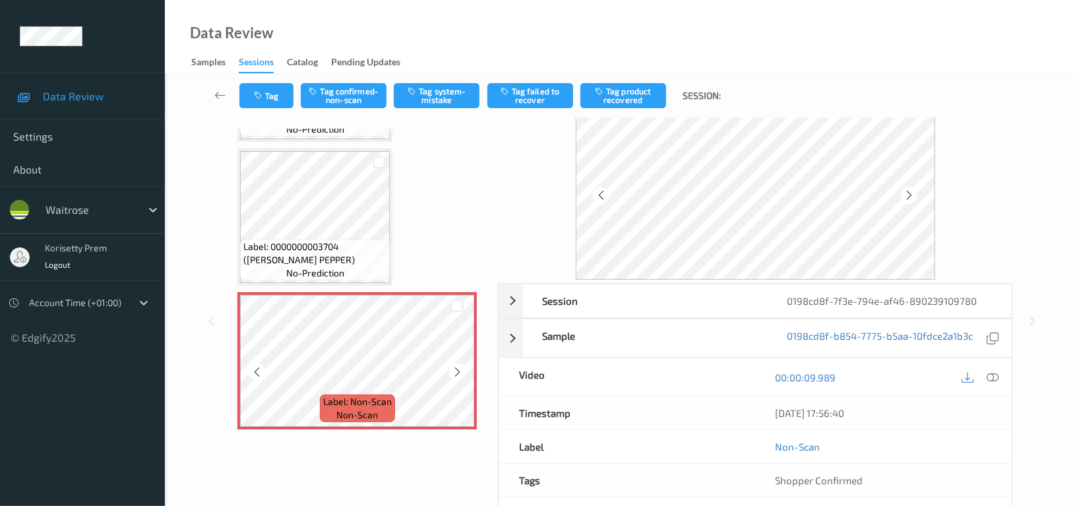
scroll to position [133, 0]
click at [913, 194] on icon at bounding box center [909, 195] width 11 height 12
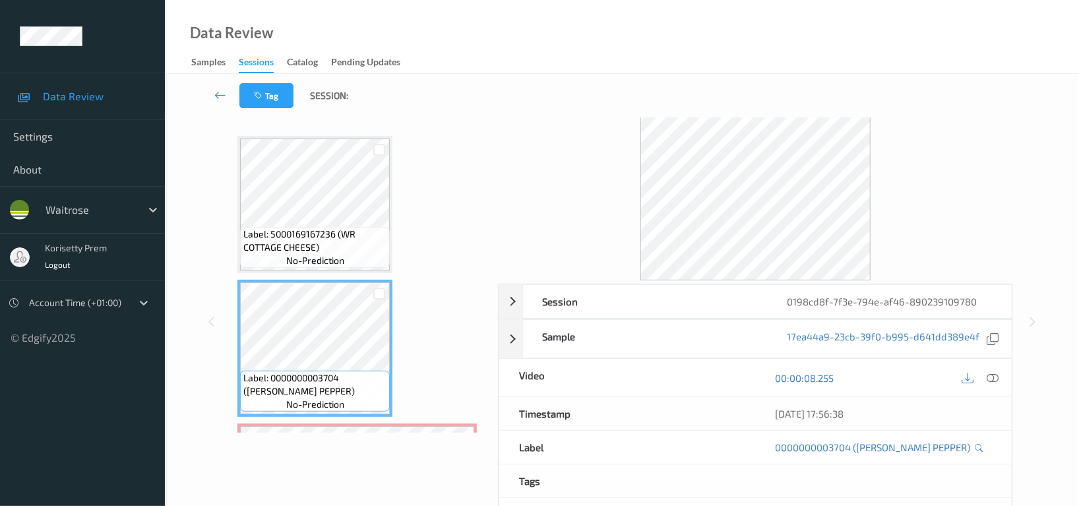
scroll to position [0, 0]
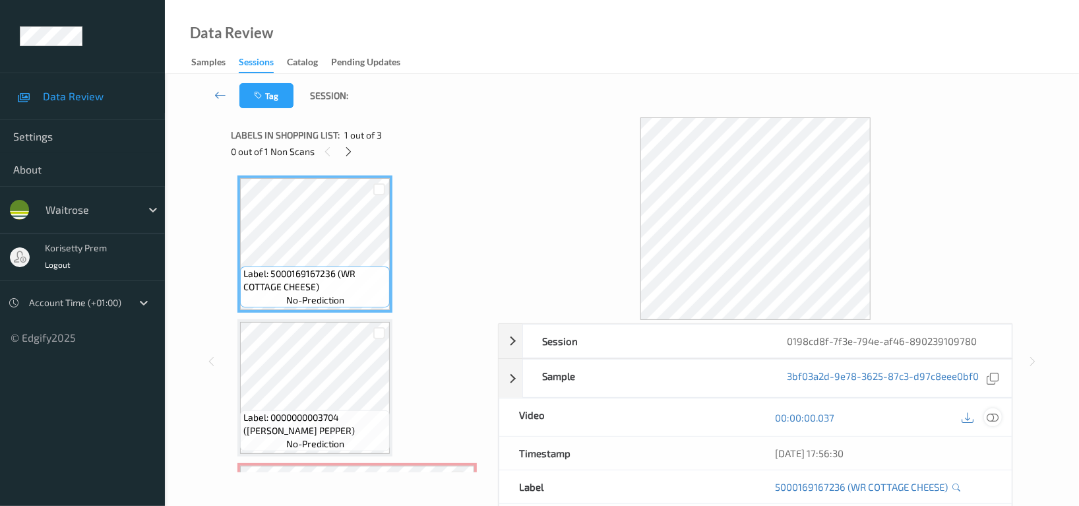
click at [993, 420] on icon at bounding box center [993, 418] width 12 height 12
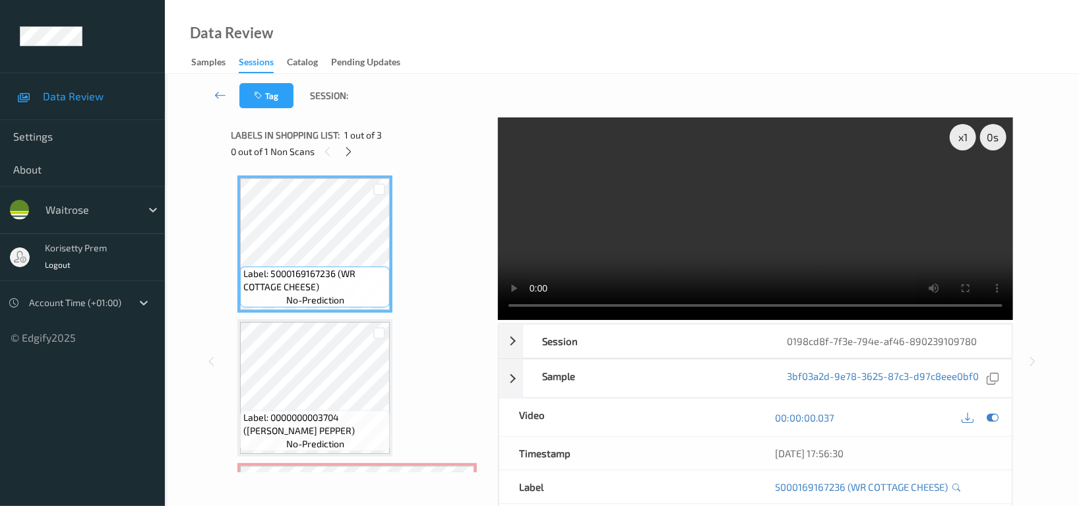
click at [864, 175] on video at bounding box center [755, 218] width 515 height 203
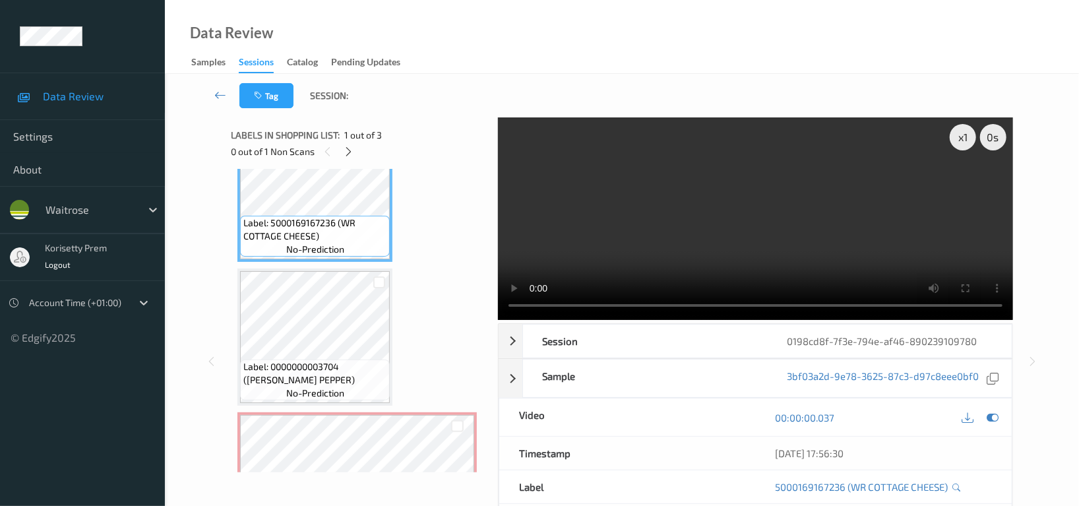
scroll to position [88, 0]
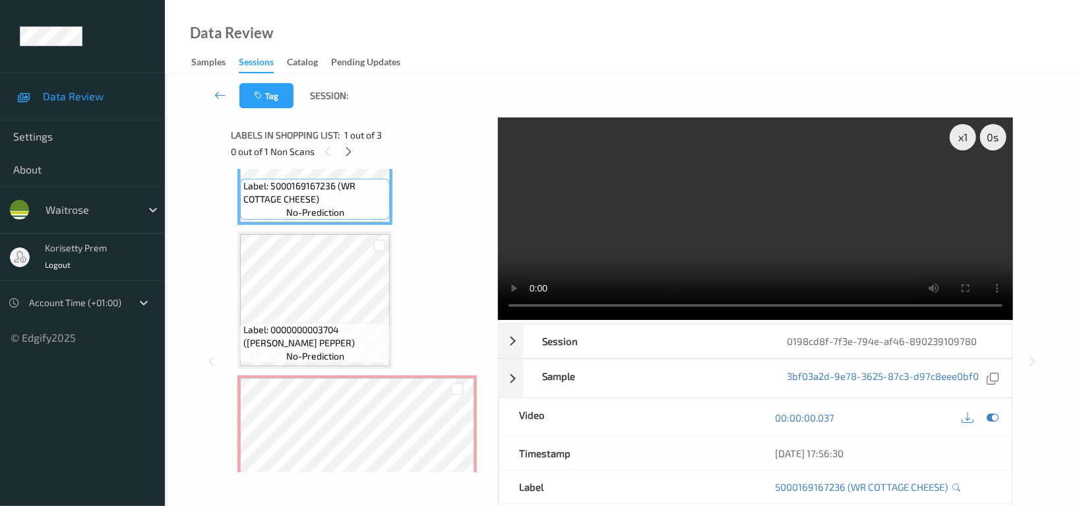
click at [904, 228] on video at bounding box center [755, 218] width 515 height 203
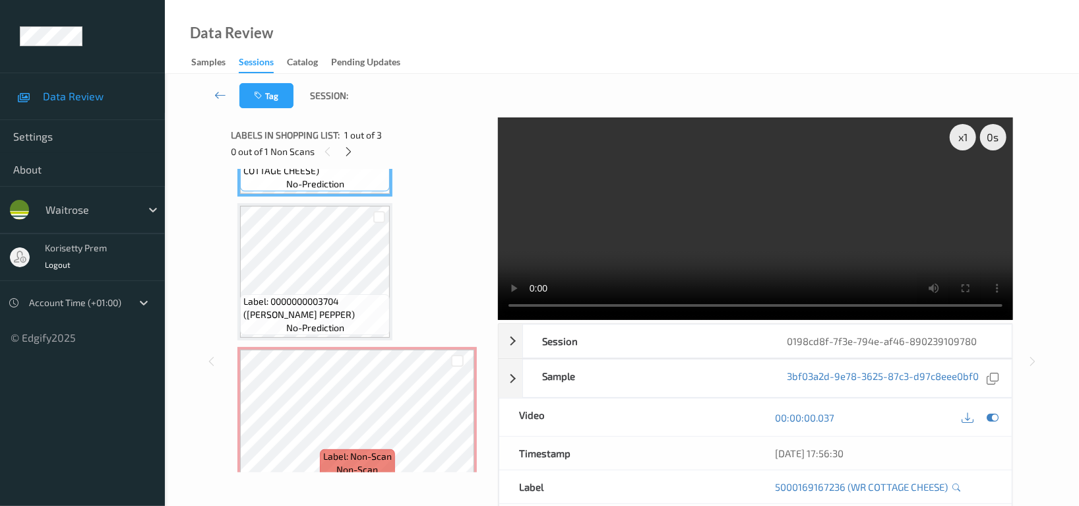
scroll to position [133, 0]
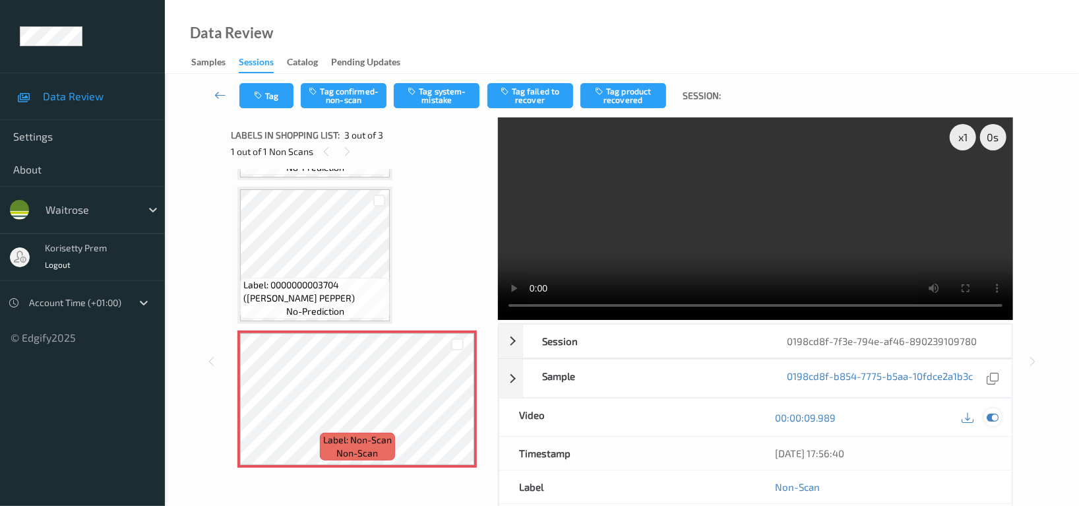
click at [996, 415] on icon at bounding box center [993, 418] width 12 height 12
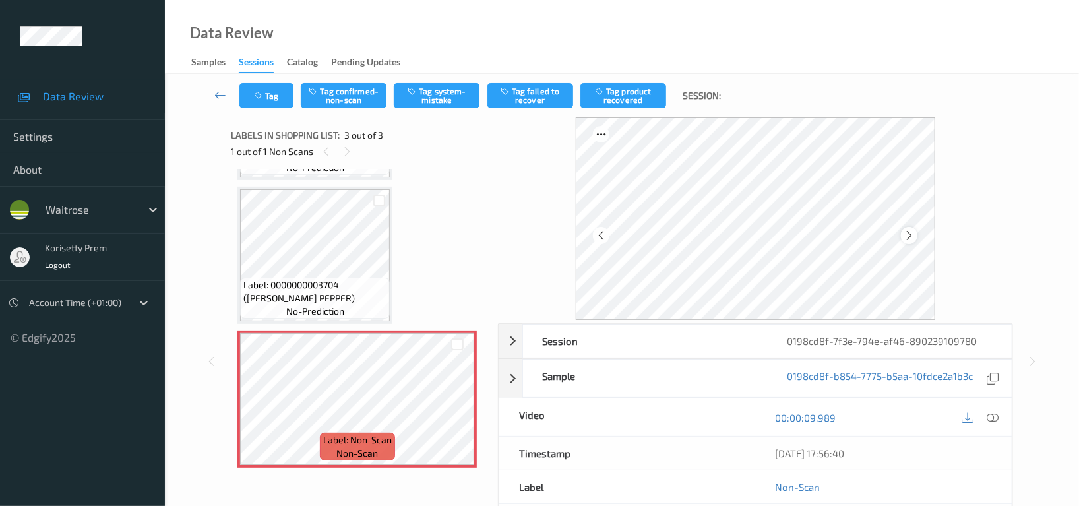
click at [912, 237] on icon at bounding box center [909, 236] width 11 height 12
click at [601, 238] on icon at bounding box center [601, 236] width 11 height 12
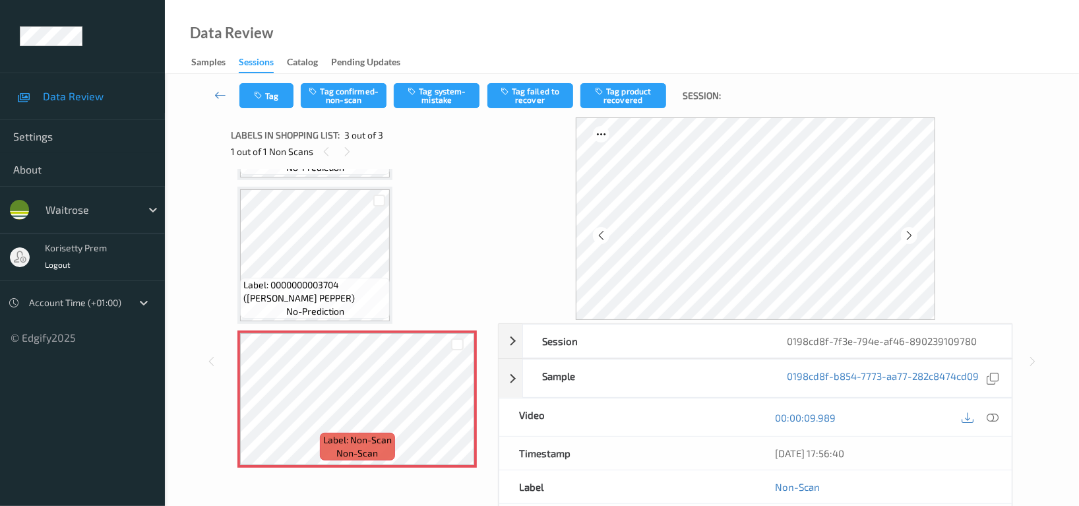
click at [601, 238] on icon at bounding box center [601, 236] width 11 height 12
click at [993, 416] on icon at bounding box center [993, 418] width 12 height 12
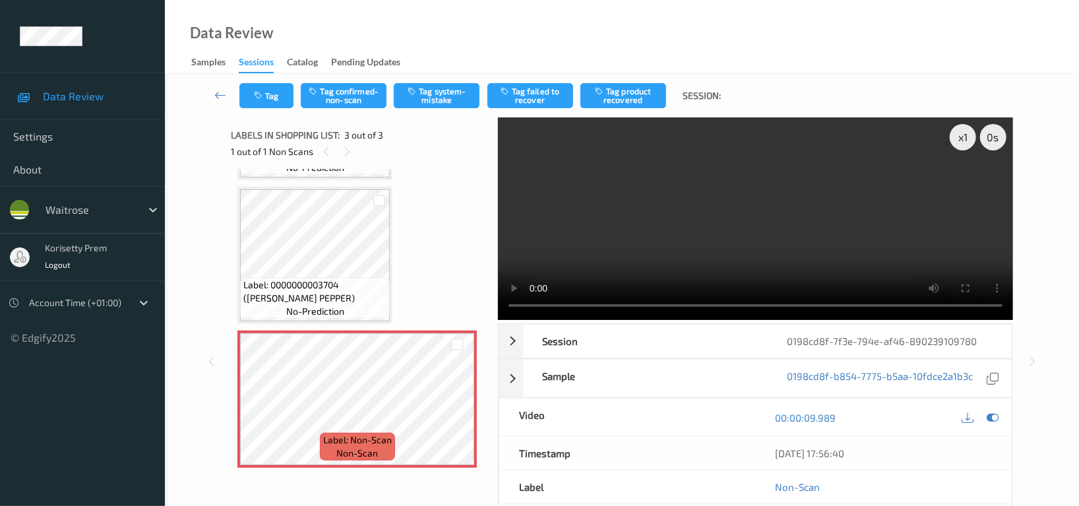
click at [790, 216] on video at bounding box center [755, 218] width 515 height 203
click at [787, 250] on video at bounding box center [755, 218] width 515 height 203
click at [997, 421] on icon at bounding box center [993, 418] width 12 height 12
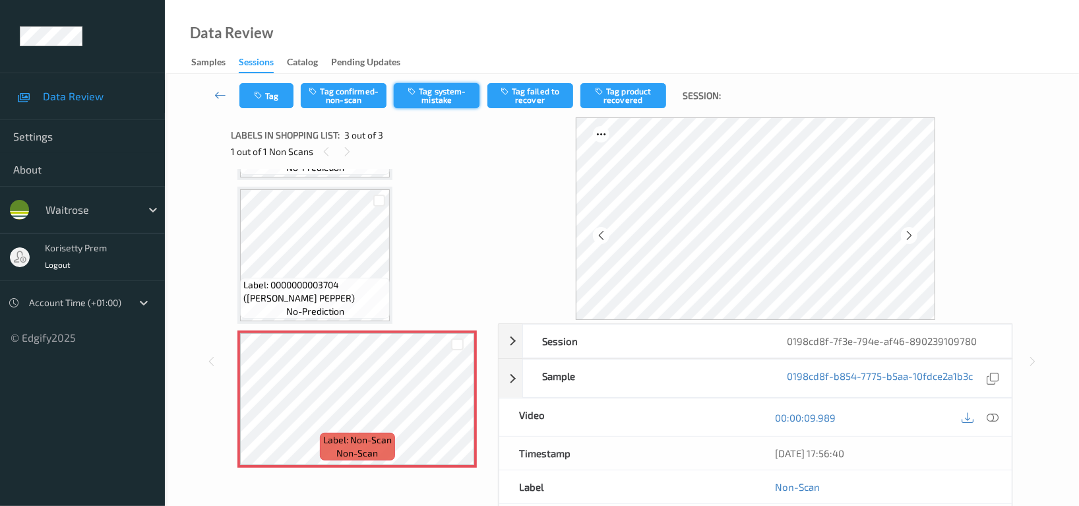
click at [466, 98] on button "Tag system-mistake" at bounding box center [437, 95] width 86 height 25
click at [270, 92] on button "Tag" at bounding box center [266, 95] width 54 height 25
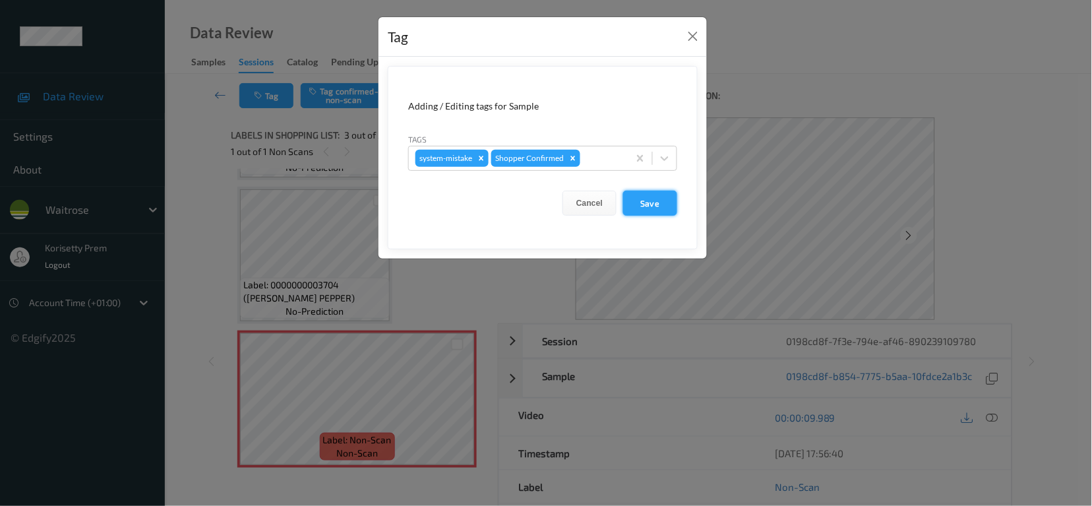
click at [654, 196] on button "Save" at bounding box center [650, 203] width 54 height 25
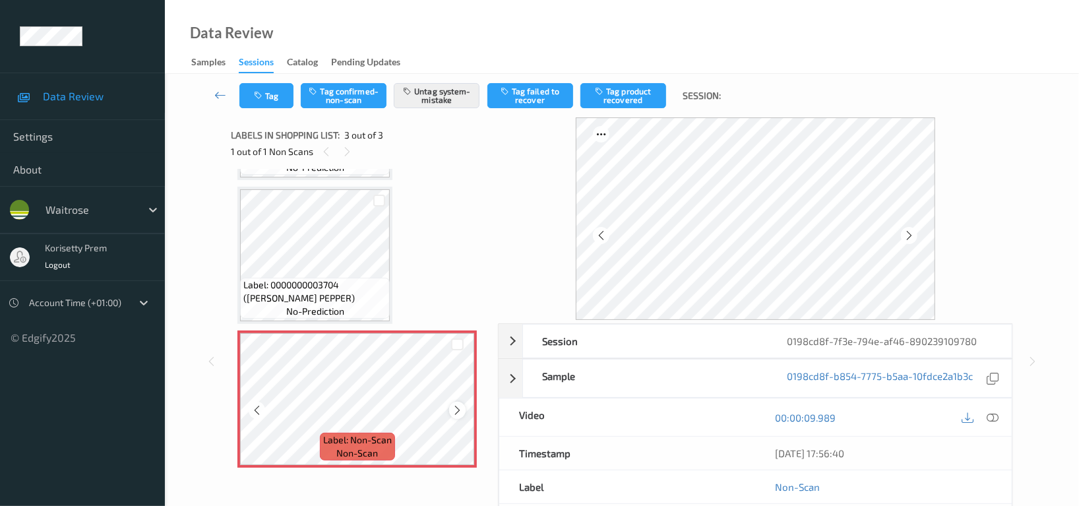
click at [464, 406] on div at bounding box center [457, 410] width 16 height 16
click at [462, 406] on icon at bounding box center [457, 410] width 11 height 12
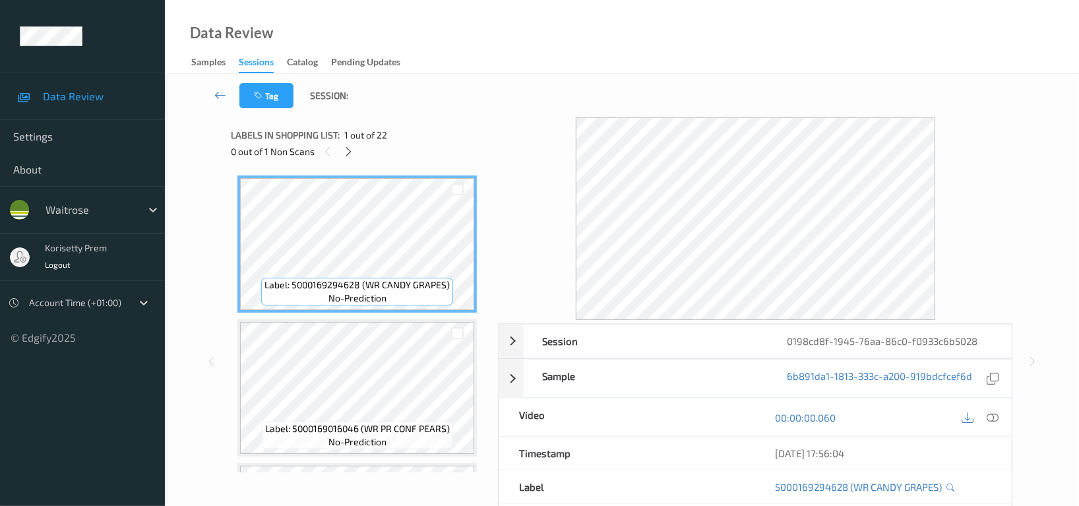
click at [483, 121] on div "Labels in shopping list: 1 out of 22 0 out of 1 Non Scans" at bounding box center [359, 142] width 257 height 51
click at [350, 150] on icon at bounding box center [349, 152] width 11 height 12
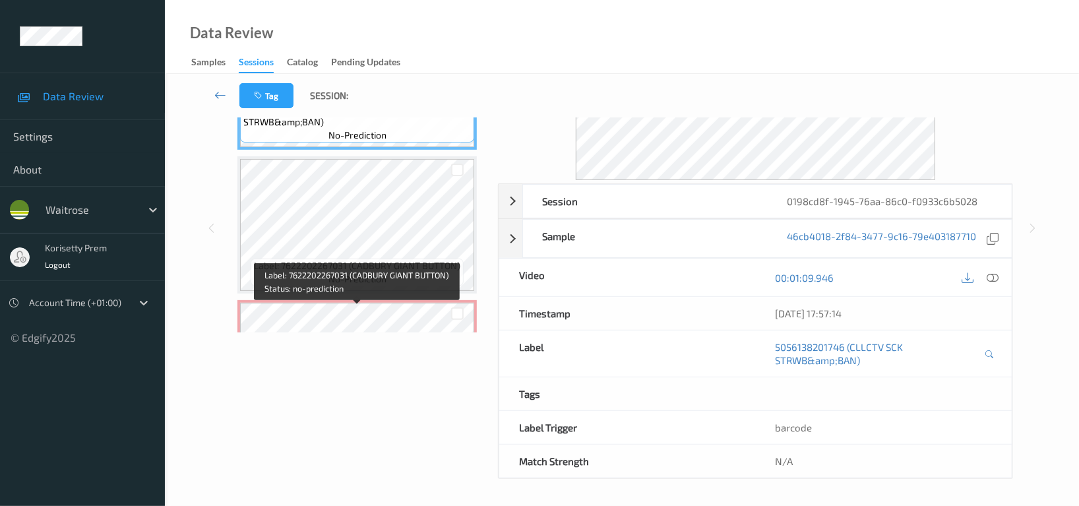
scroll to position [1925, 0]
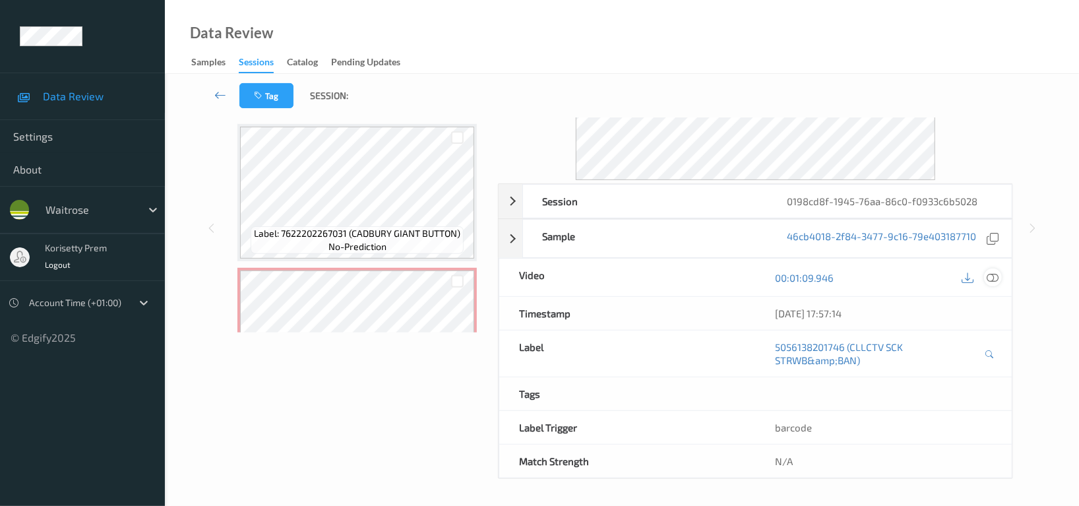
click at [994, 273] on icon at bounding box center [993, 278] width 12 height 12
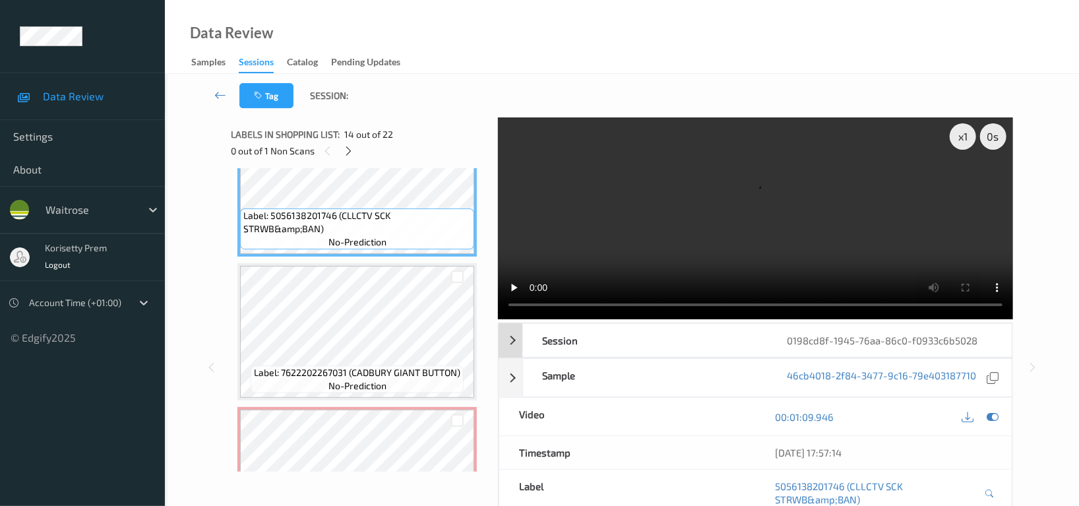
scroll to position [0, 0]
click at [828, 207] on video at bounding box center [755, 218] width 515 height 203
click at [673, 216] on video at bounding box center [755, 218] width 515 height 203
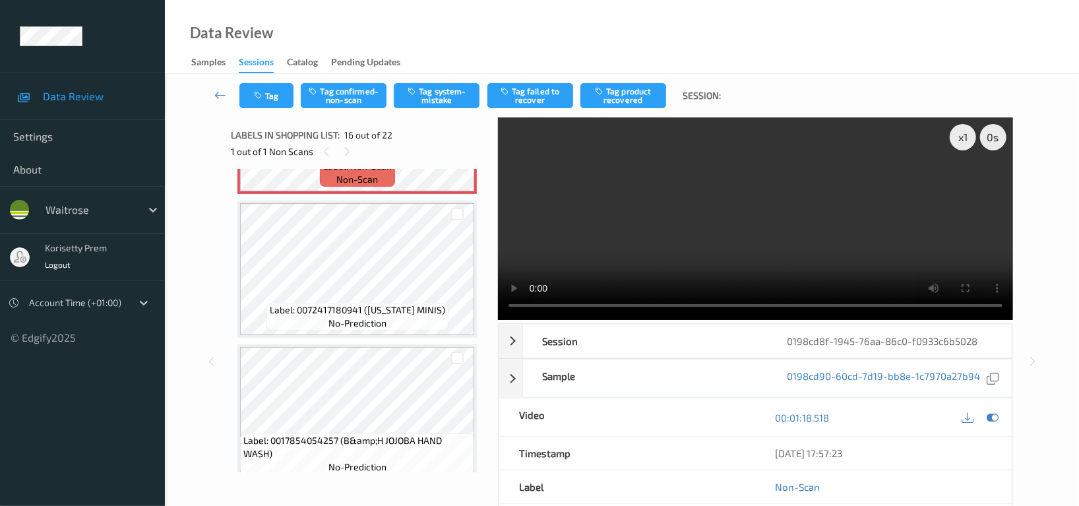
scroll to position [2277, 0]
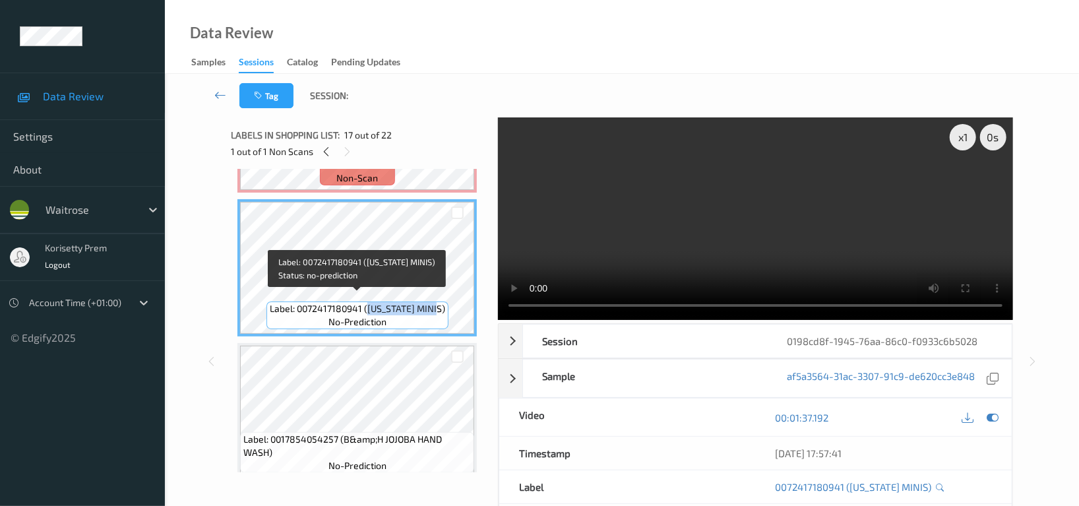
drag, startPoint x: 367, startPoint y: 302, endPoint x: 447, endPoint y: 301, distance: 79.8
click at [447, 301] on div "Label: 0072417180941 ([US_STATE] MINIS) no-prediction" at bounding box center [357, 315] width 182 height 28
copy span "[US_STATE] MINIS)"
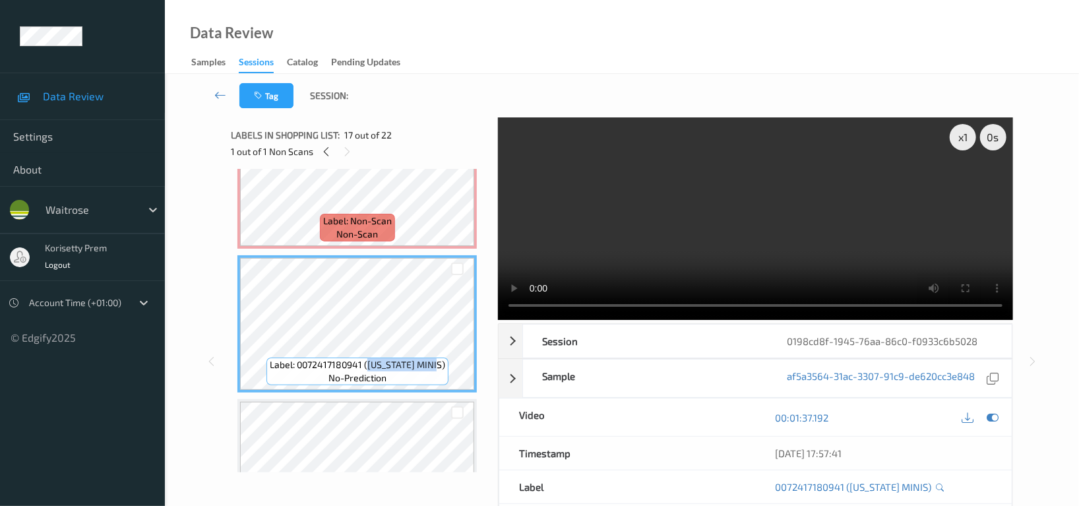
scroll to position [2189, 0]
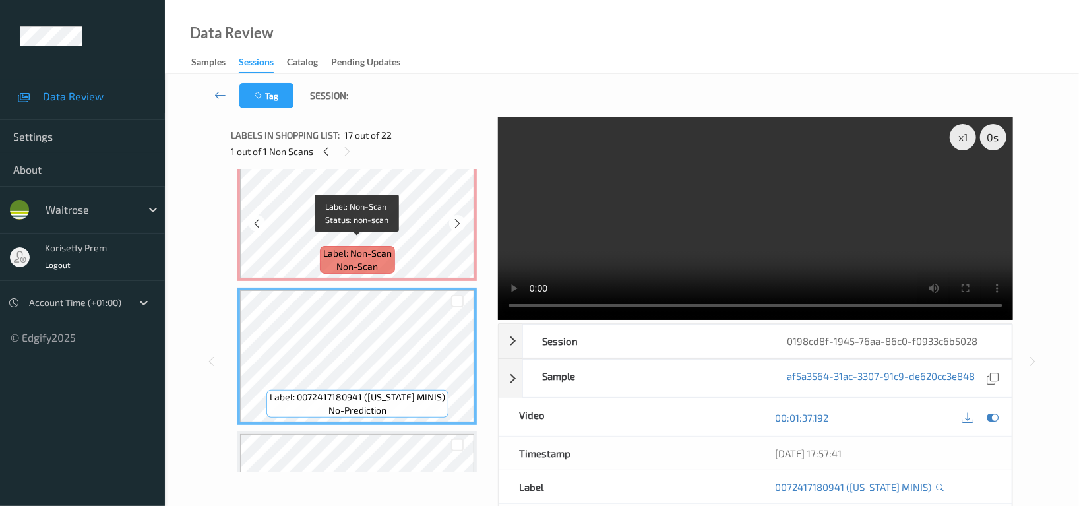
click at [346, 247] on span "Label: Non-Scan" at bounding box center [357, 253] width 69 height 13
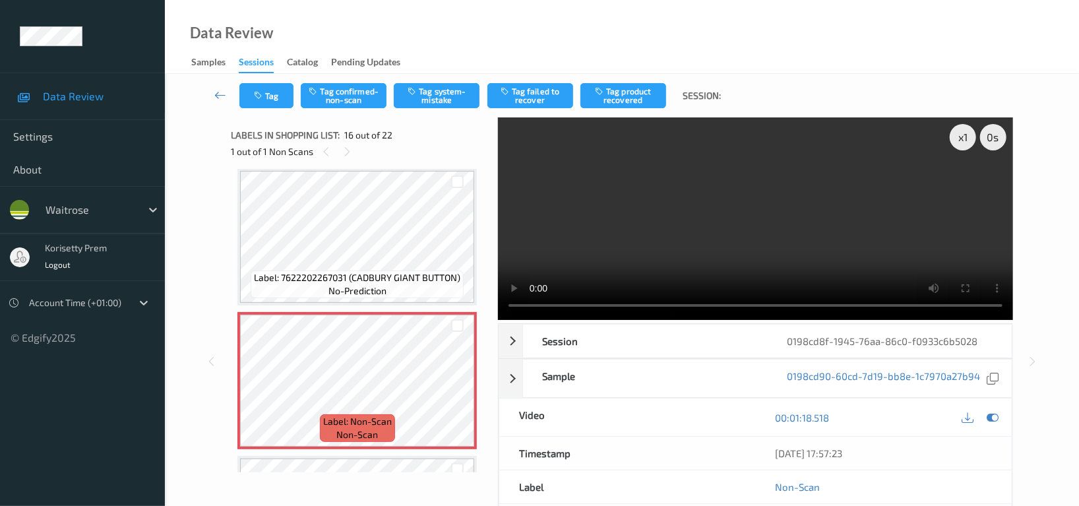
scroll to position [2013, 0]
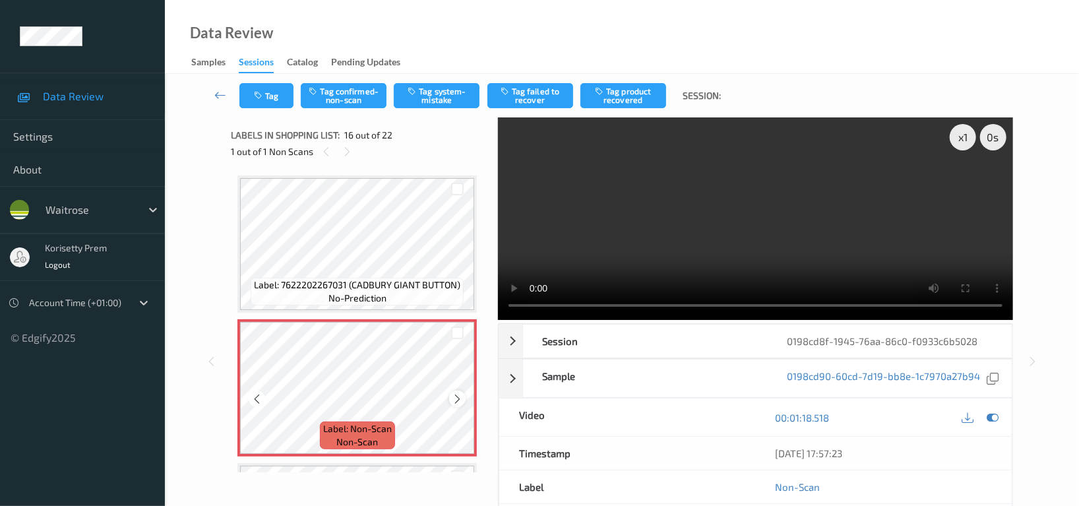
click at [458, 393] on icon at bounding box center [457, 399] width 11 height 12
click at [997, 418] on icon at bounding box center [993, 418] width 12 height 12
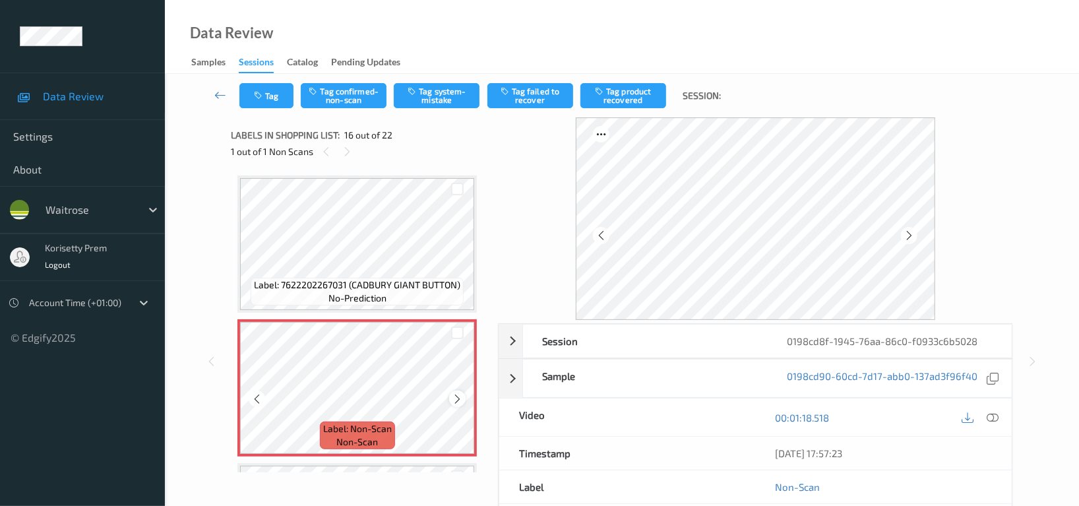
click at [456, 396] on icon at bounding box center [457, 399] width 11 height 12
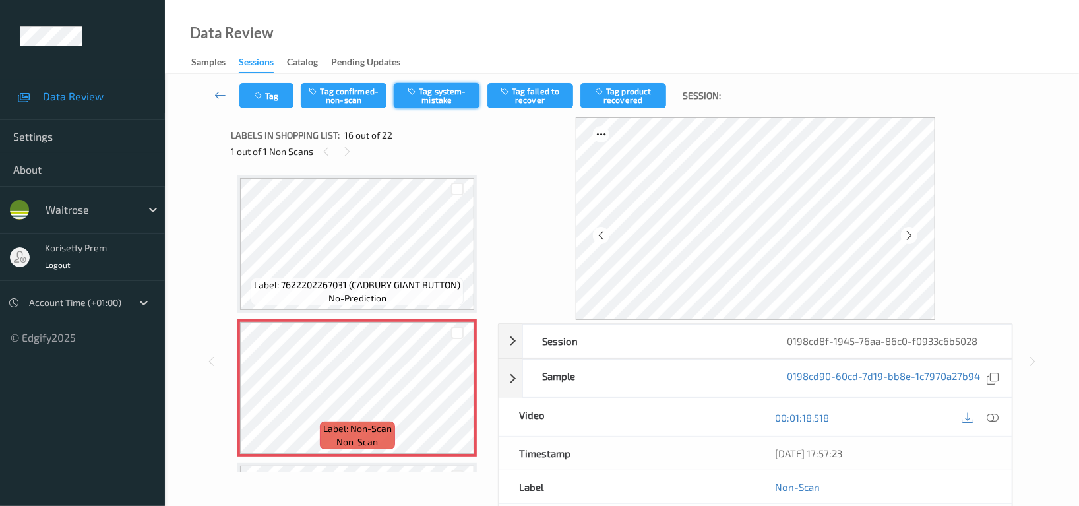
click at [445, 102] on button "Tag system-mistake" at bounding box center [437, 95] width 86 height 25
click at [445, 102] on button "Untag system-mistake" at bounding box center [437, 95] width 86 height 25
click at [347, 100] on button "Tag confirmed-non-scan" at bounding box center [344, 95] width 86 height 25
click at [634, 98] on button "Tag product recovered" at bounding box center [623, 95] width 86 height 25
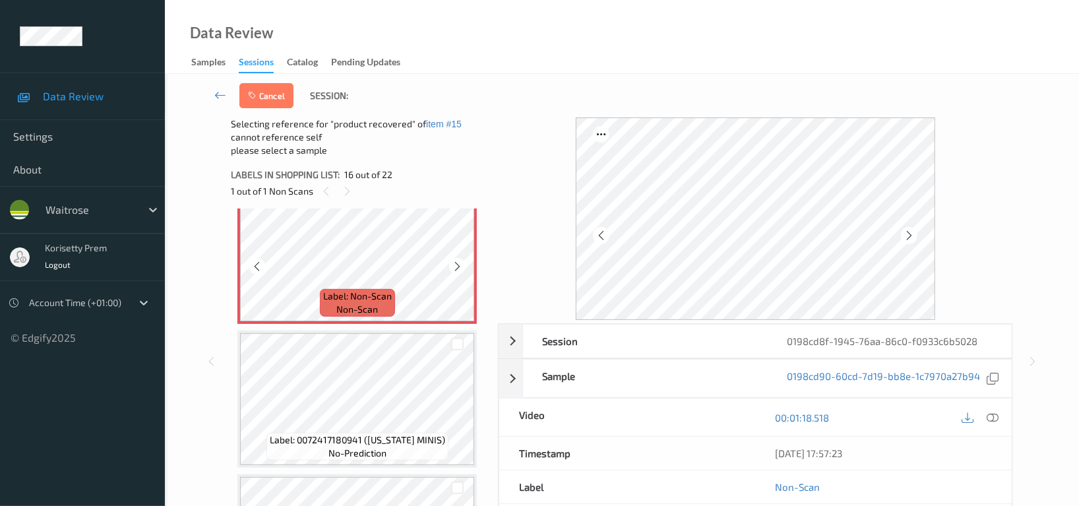
scroll to position [2189, 0]
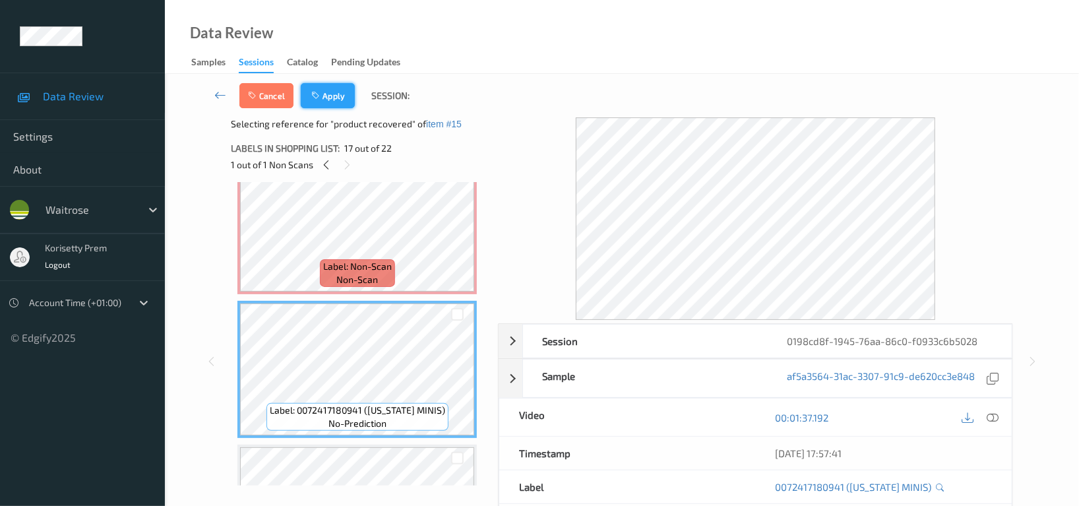
click at [330, 92] on button "Apply" at bounding box center [328, 95] width 54 height 25
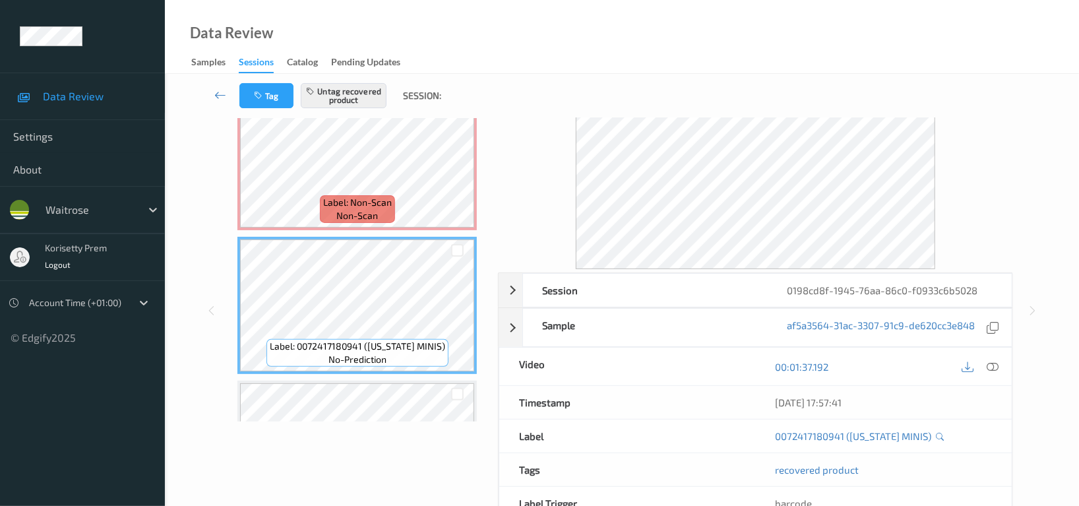
scroll to position [88, 0]
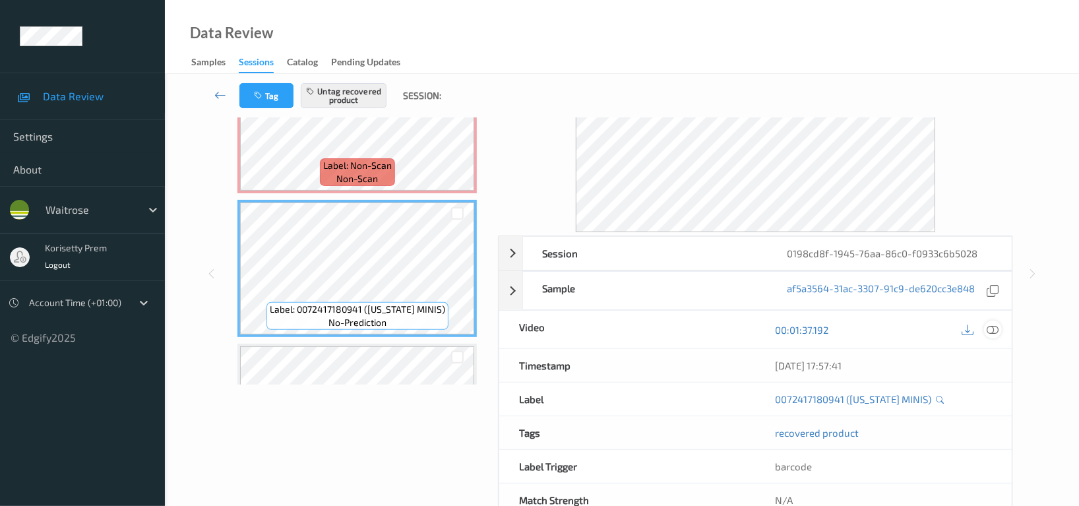
click at [993, 331] on icon at bounding box center [993, 330] width 12 height 12
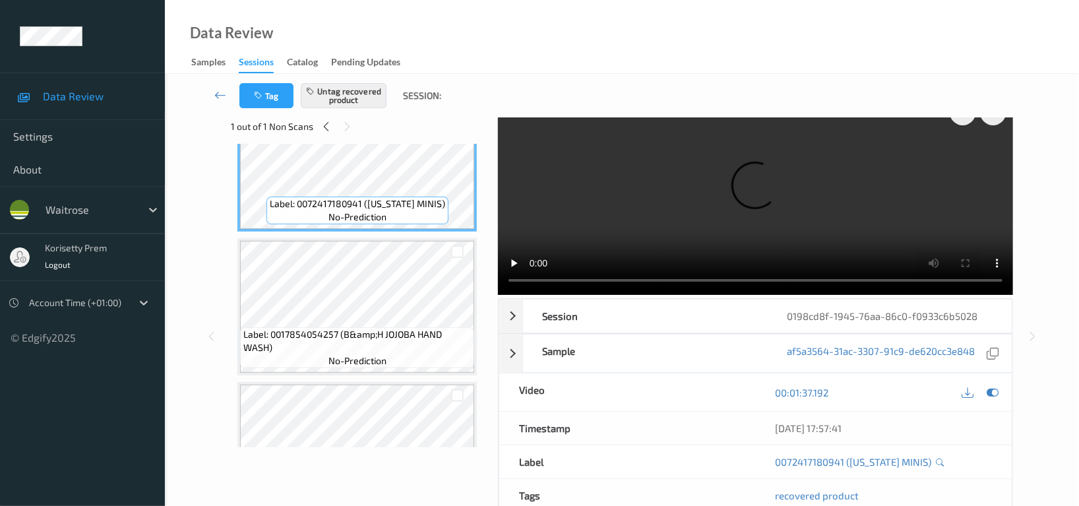
scroll to position [2365, 0]
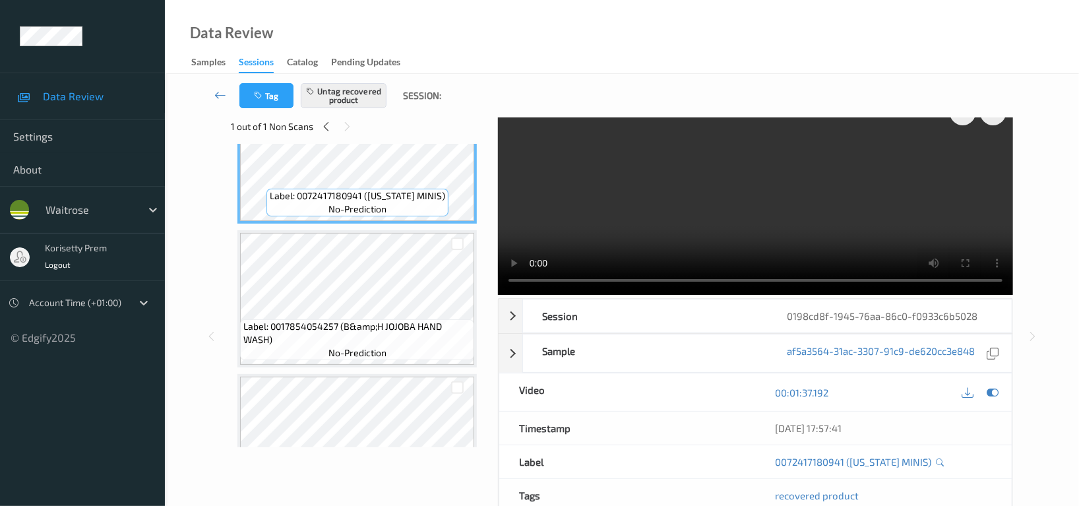
click at [741, 210] on video at bounding box center [755, 193] width 515 height 203
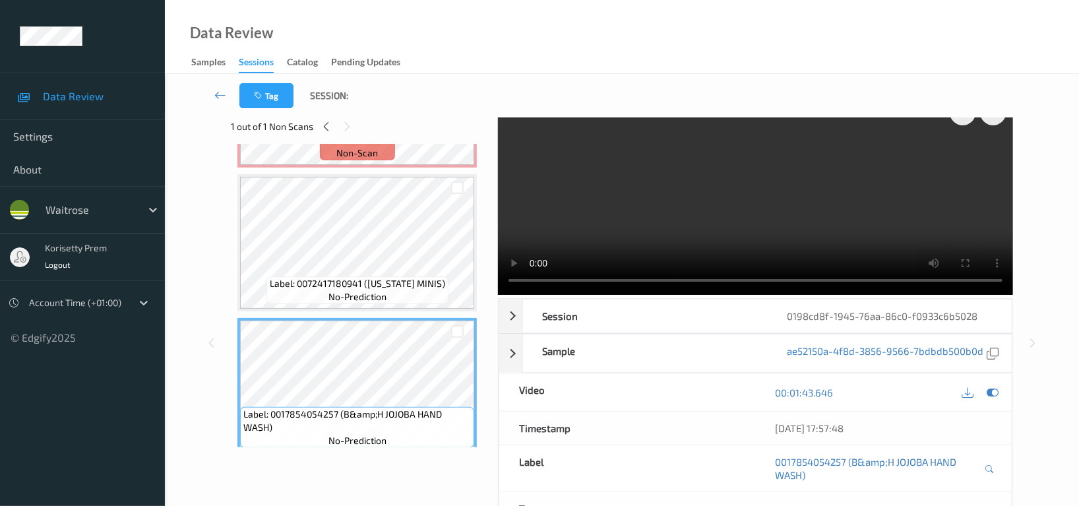
scroll to position [0, 0]
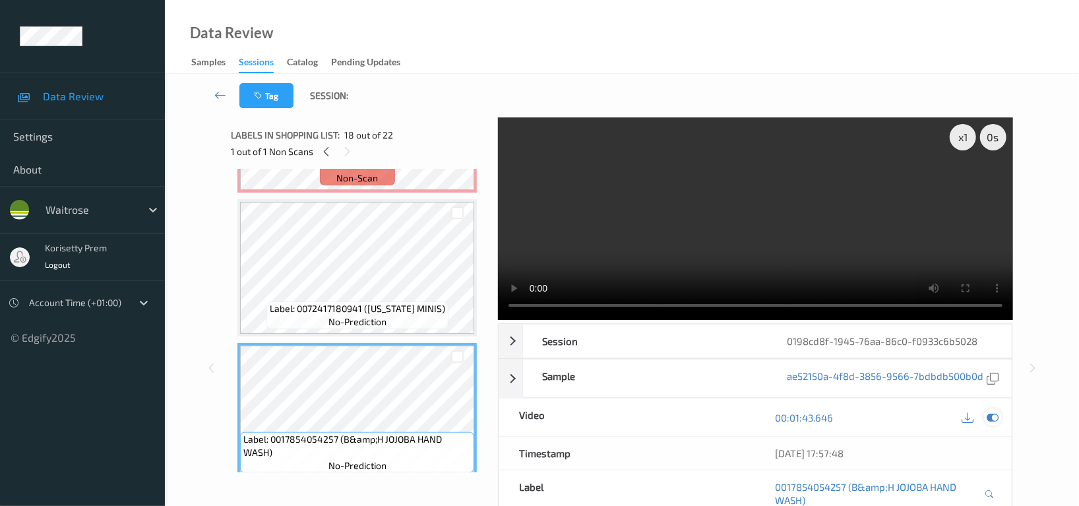
click at [998, 420] on icon at bounding box center [993, 418] width 12 height 12
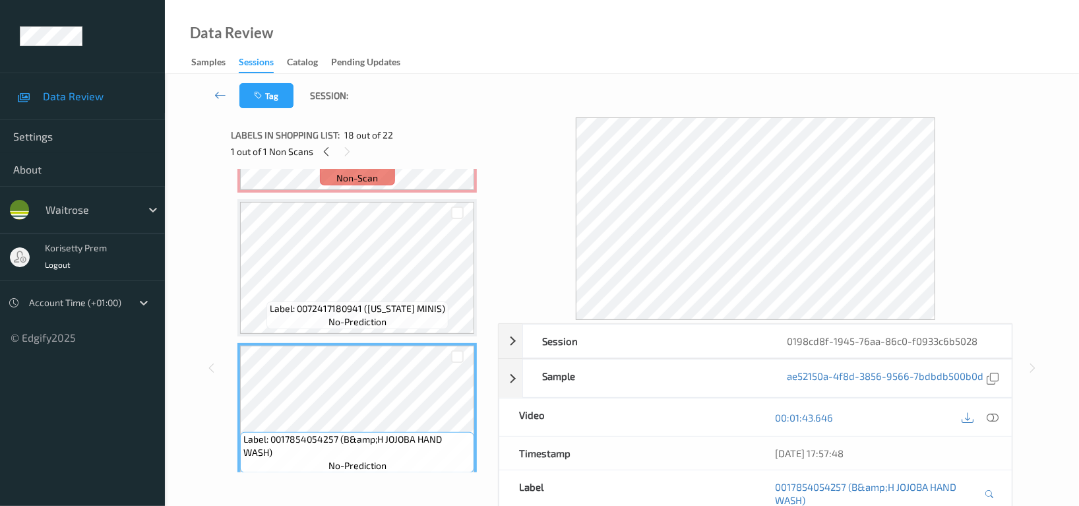
scroll to position [2365, 0]
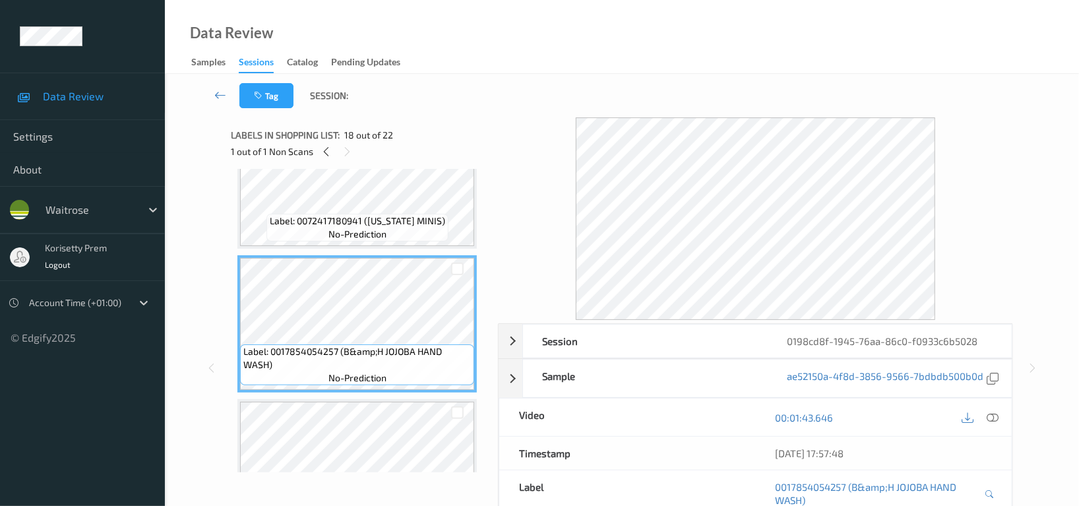
click at [378, 230] on span "no-prediction" at bounding box center [357, 234] width 58 height 13
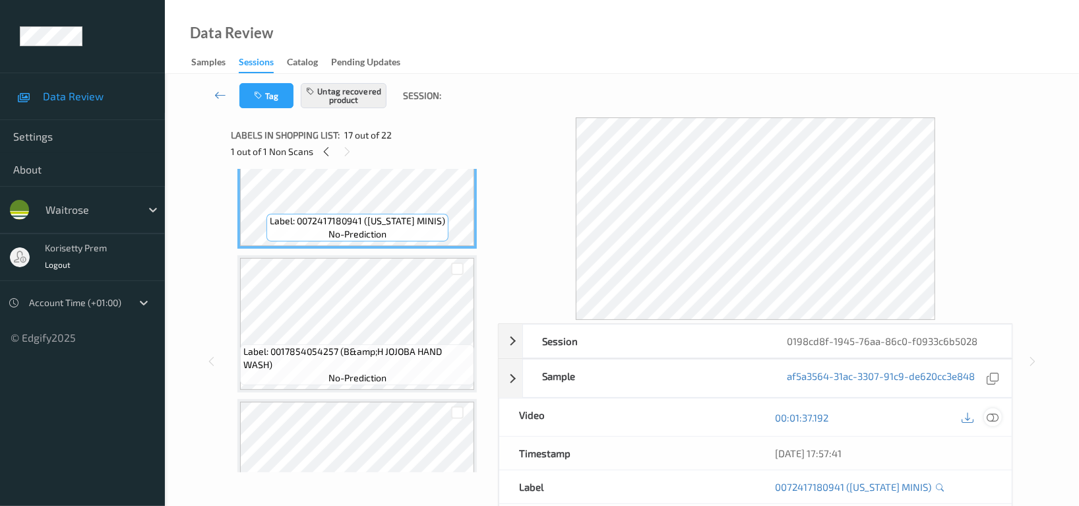
click at [993, 414] on icon at bounding box center [993, 418] width 12 height 12
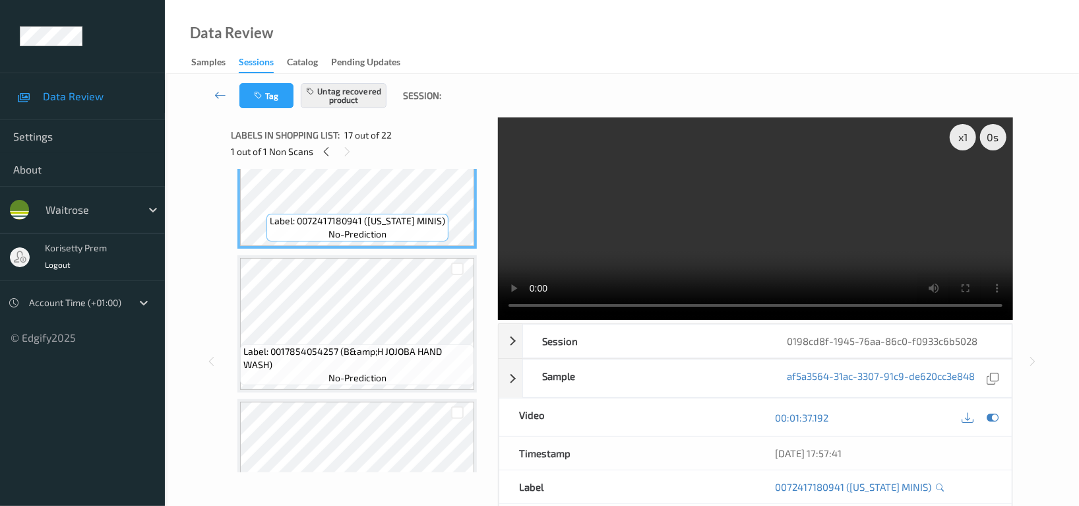
click at [748, 228] on video at bounding box center [755, 218] width 515 height 203
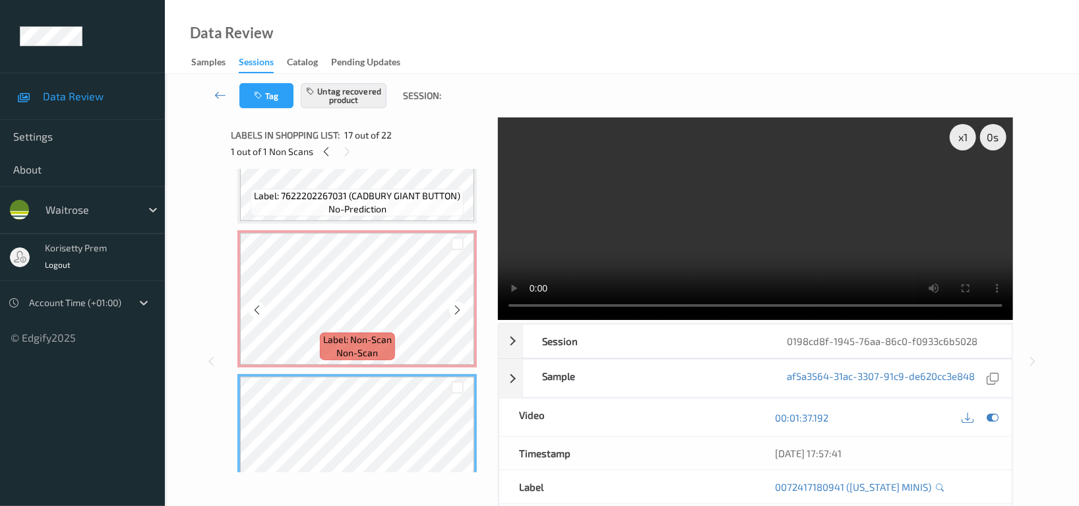
scroll to position [2101, 0]
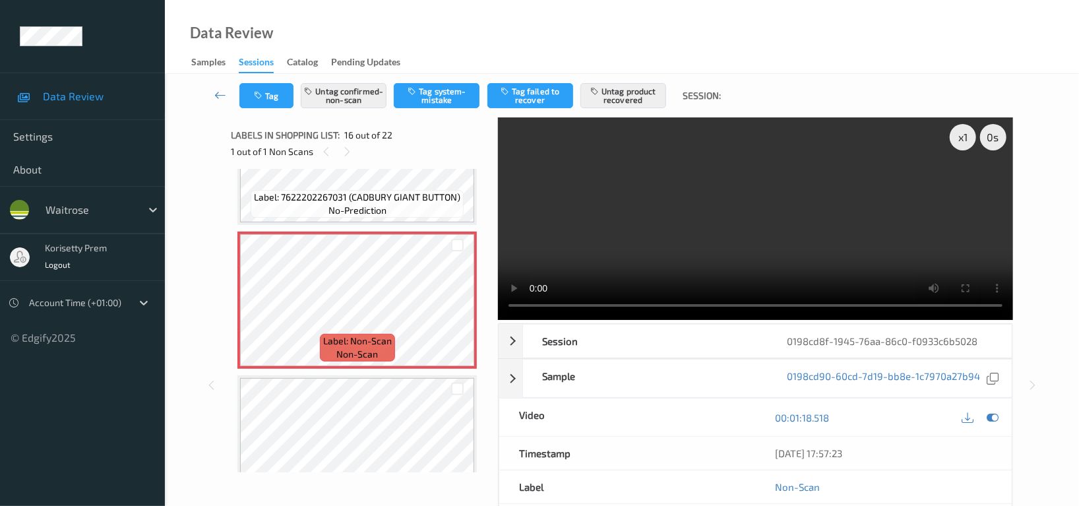
click at [787, 230] on video at bounding box center [755, 218] width 515 height 203
click at [847, 220] on video at bounding box center [755, 218] width 515 height 203
click at [875, 167] on video at bounding box center [755, 218] width 515 height 203
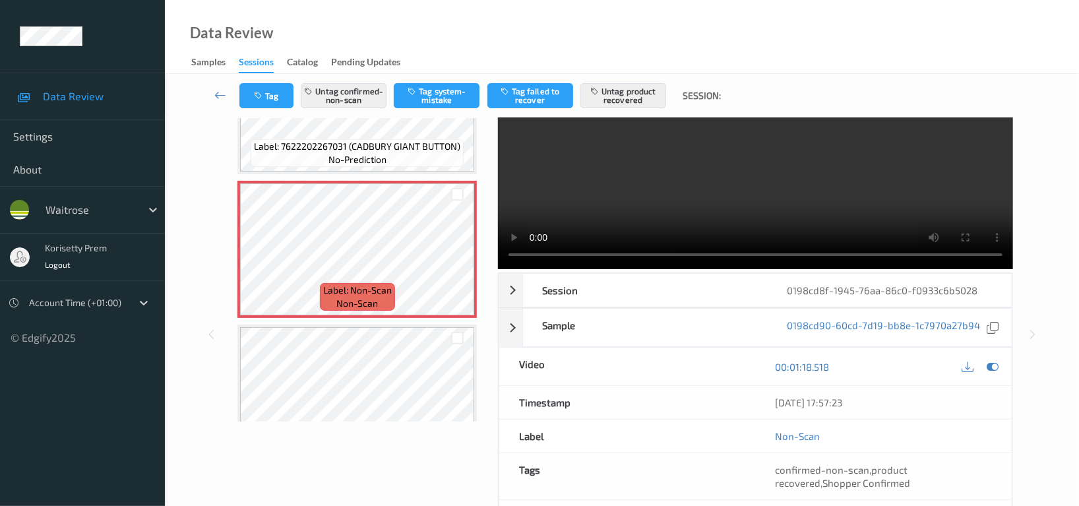
scroll to position [88, 0]
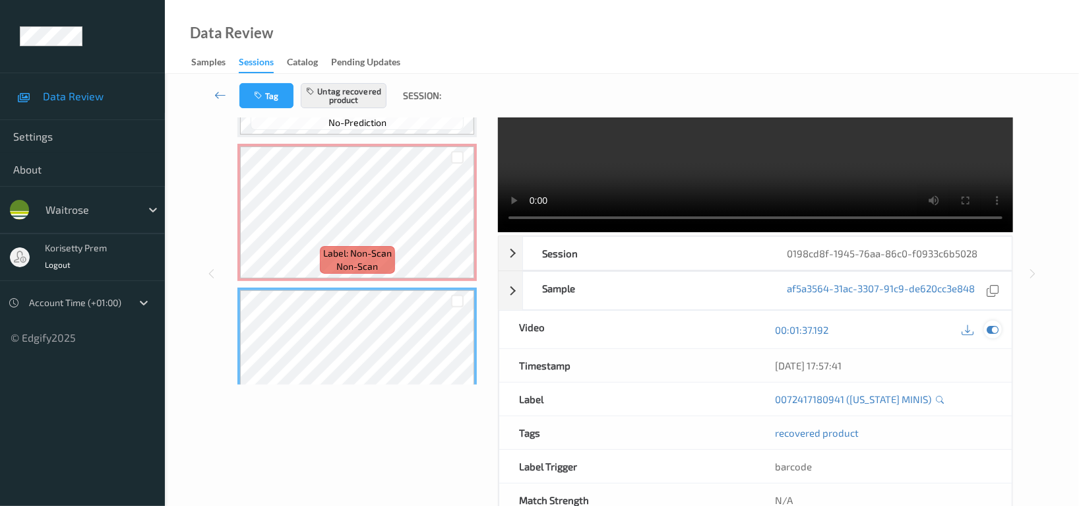
click at [990, 337] on div at bounding box center [993, 330] width 18 height 18
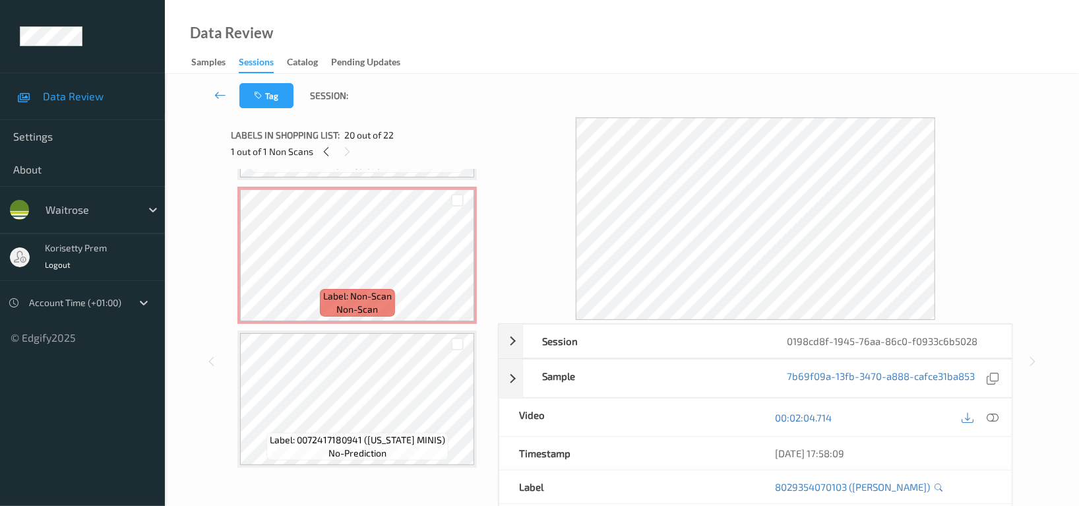
scroll to position [2101, 0]
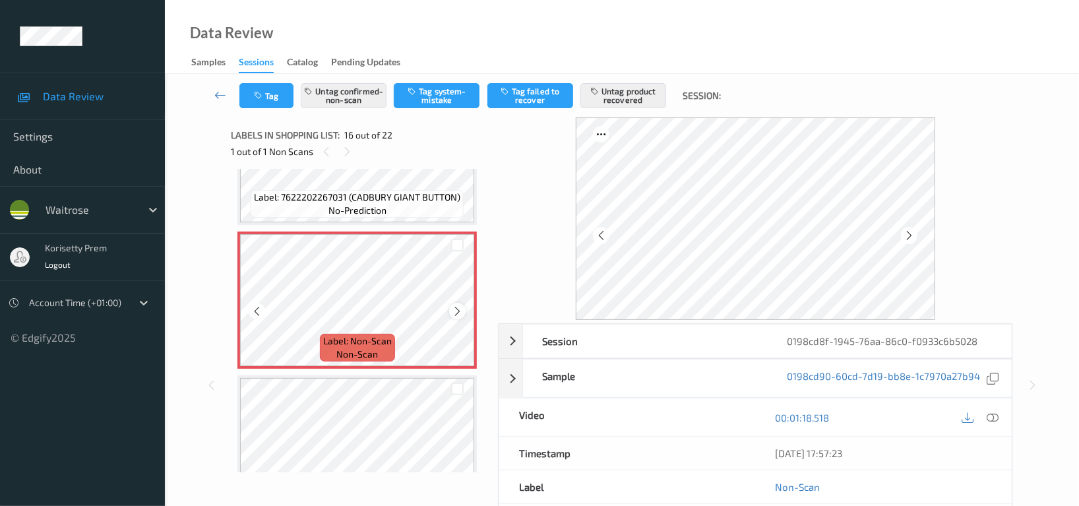
click at [453, 305] on icon at bounding box center [457, 311] width 11 height 12
click at [457, 305] on icon at bounding box center [457, 311] width 11 height 12
click at [458, 305] on icon at bounding box center [457, 311] width 11 height 12
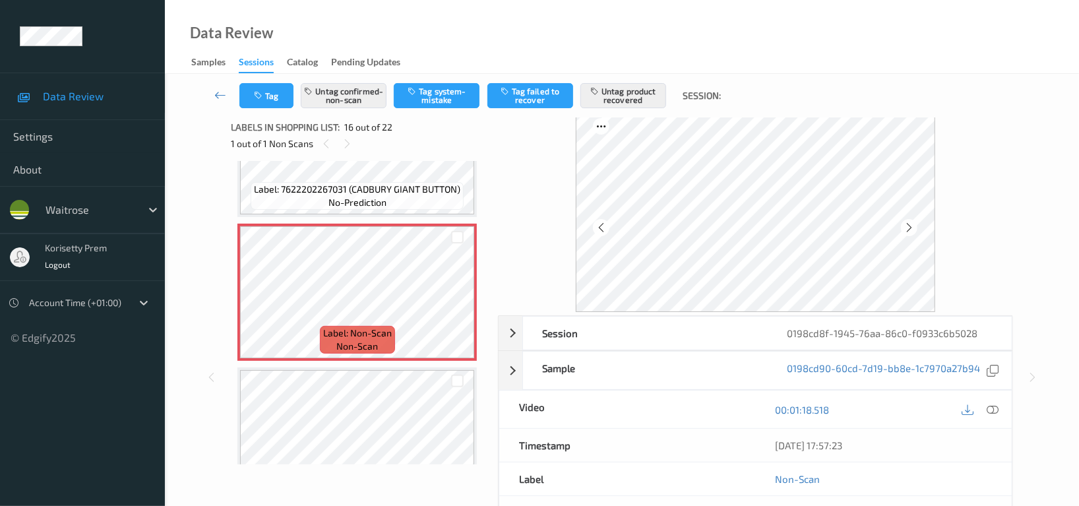
scroll to position [0, 0]
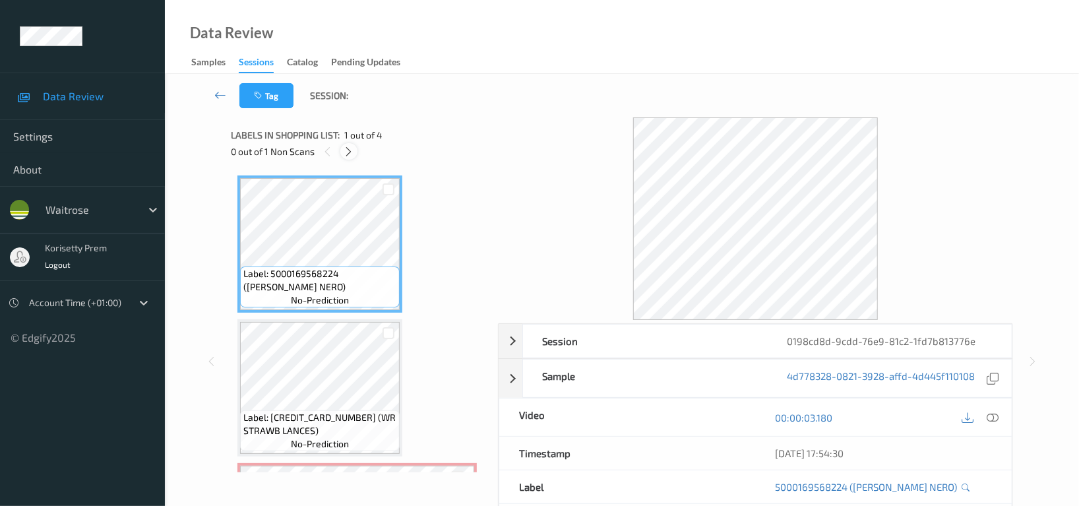
click at [345, 154] on icon at bounding box center [349, 152] width 11 height 12
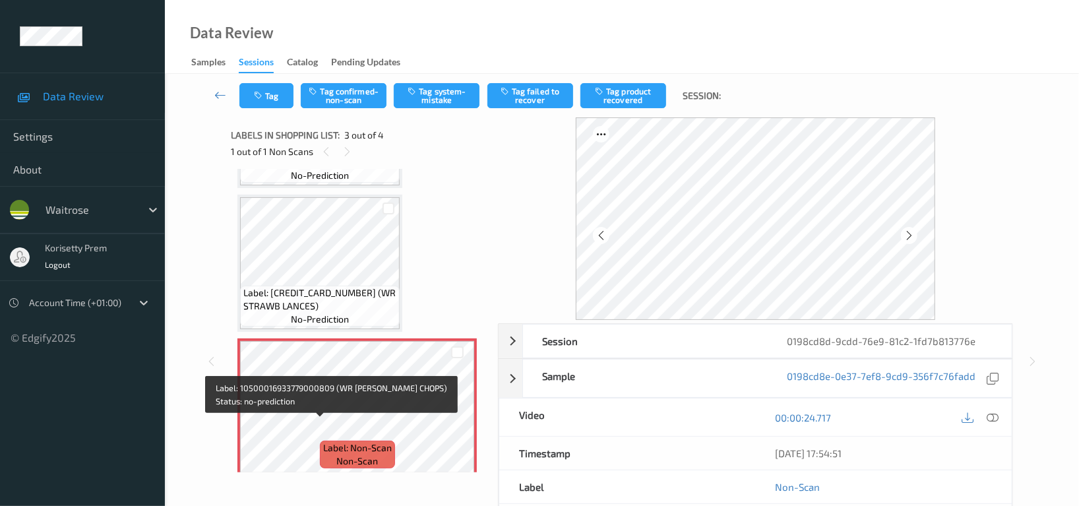
scroll to position [100, 0]
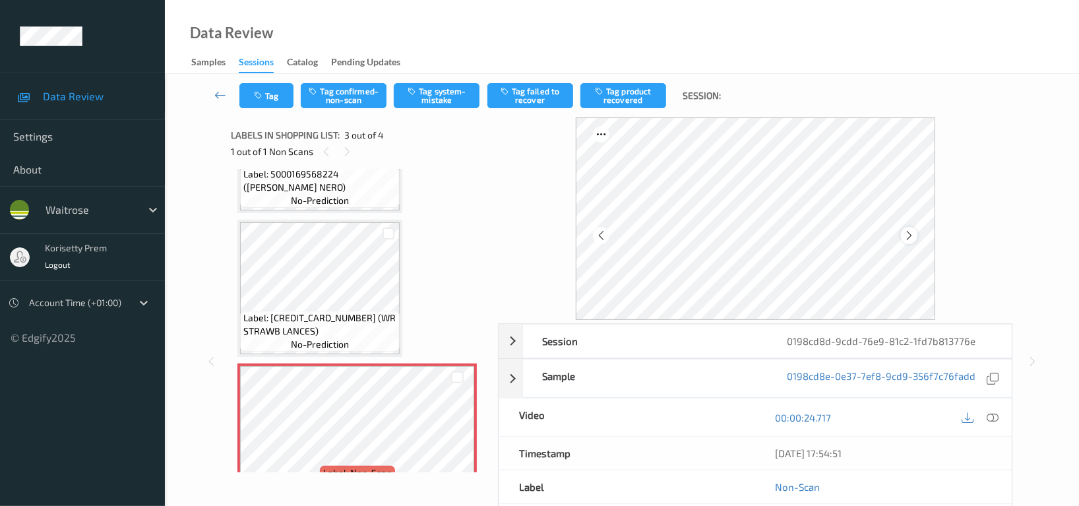
click at [914, 241] on icon at bounding box center [909, 236] width 11 height 12
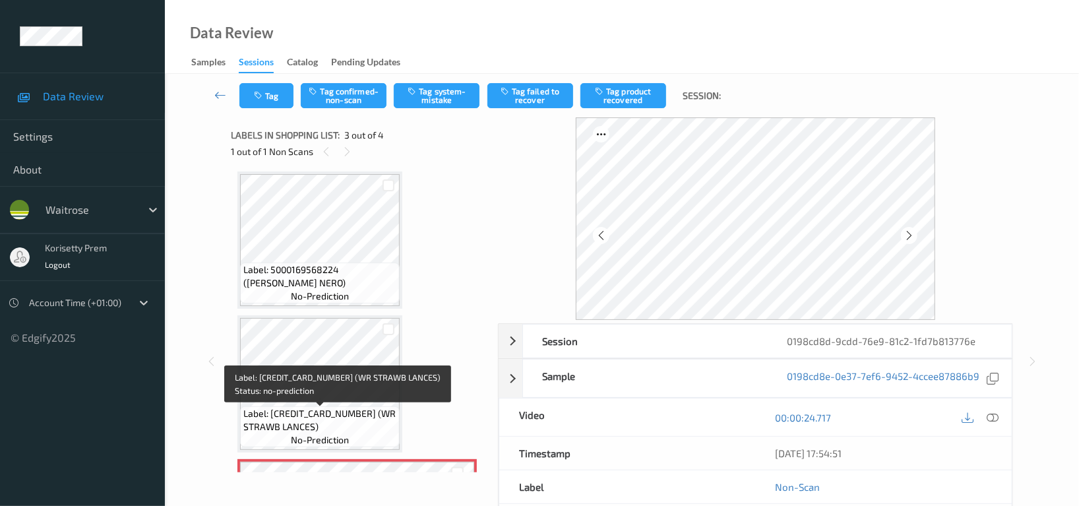
scroll to position [0, 0]
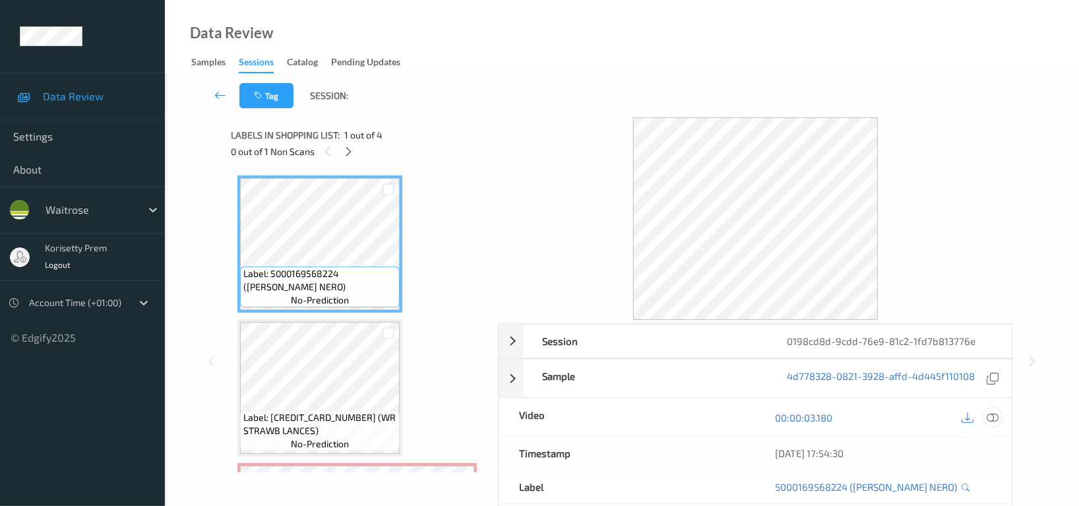
click at [987, 412] on icon at bounding box center [993, 418] width 12 height 12
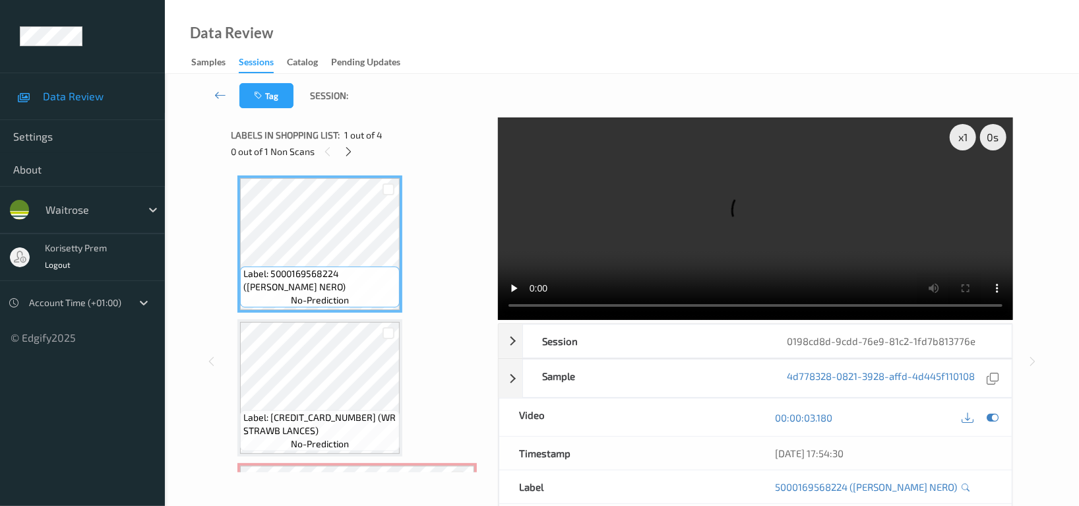
click at [749, 181] on video at bounding box center [755, 218] width 515 height 203
click at [732, 197] on video at bounding box center [755, 218] width 515 height 203
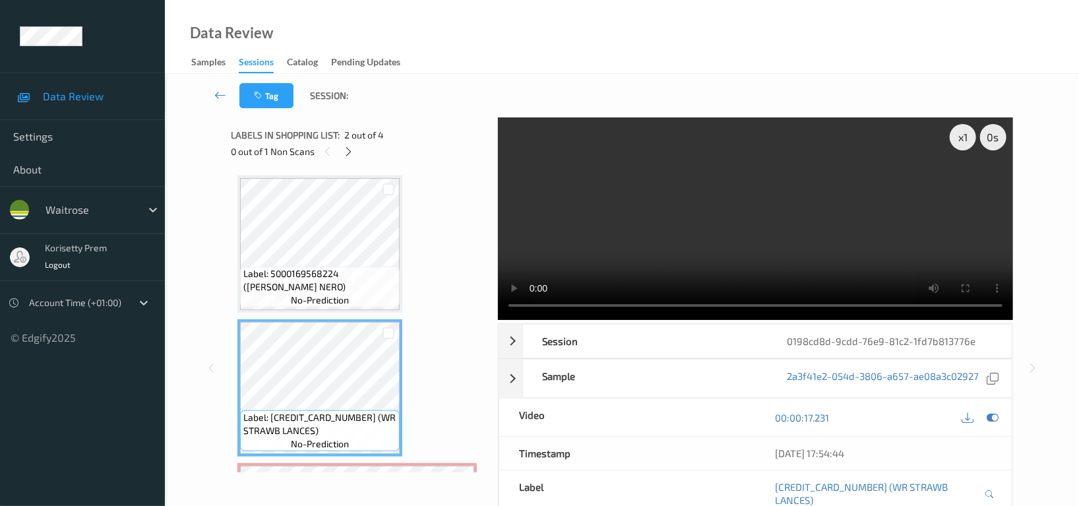
click at [815, 210] on video at bounding box center [755, 218] width 515 height 203
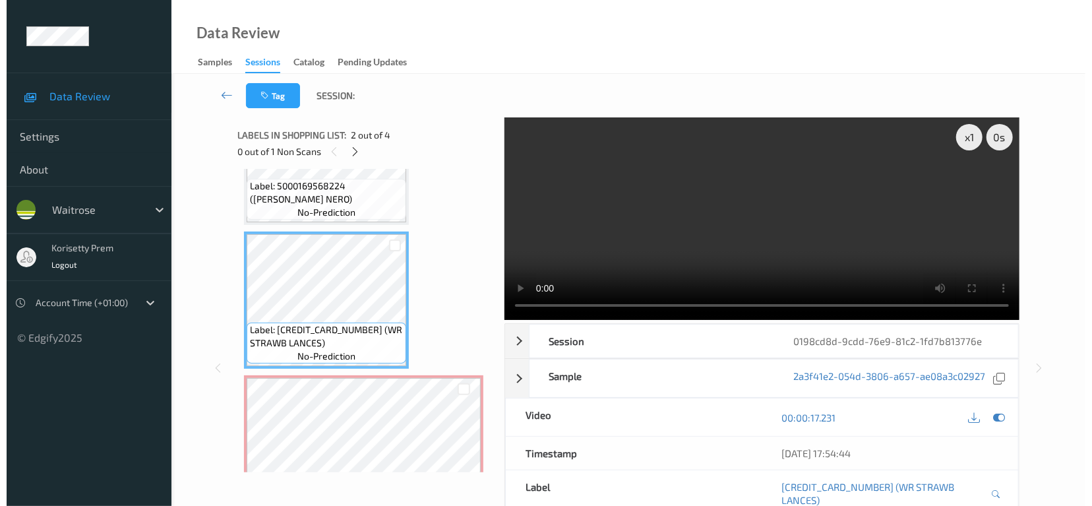
scroll to position [175, 0]
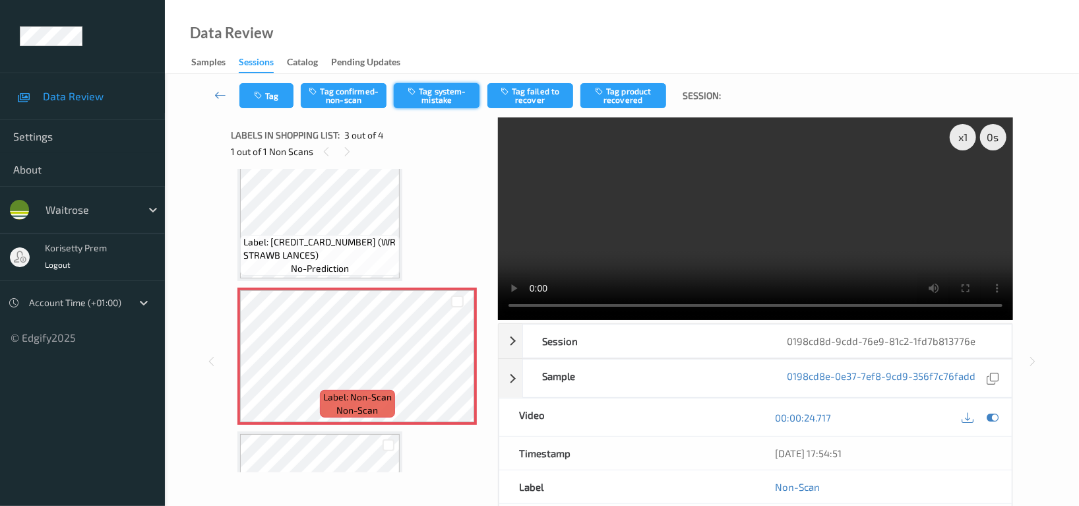
click at [428, 88] on button "Tag system-mistake" at bounding box center [437, 95] width 86 height 25
click at [269, 88] on button "Tag" at bounding box center [266, 95] width 54 height 25
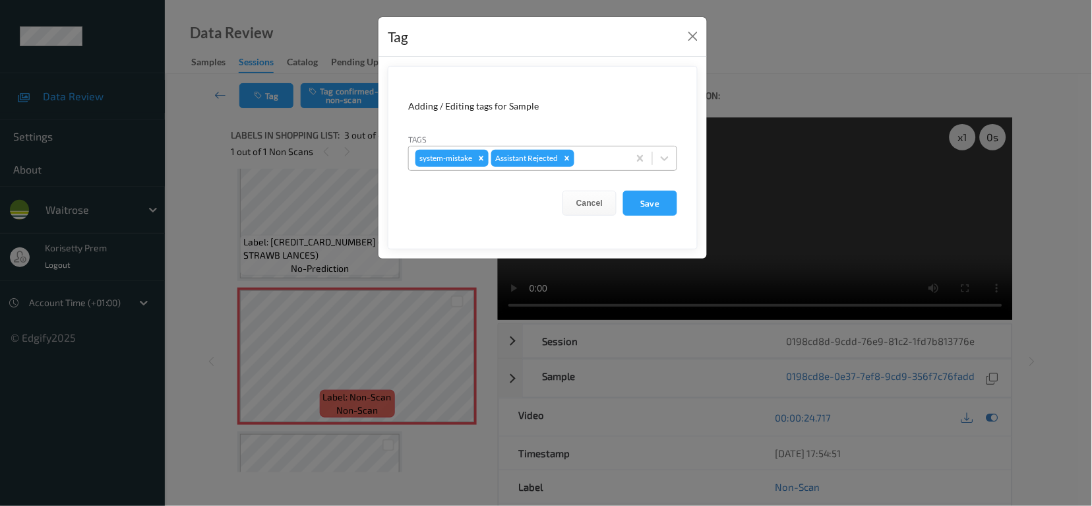
click at [616, 158] on div at bounding box center [599, 158] width 45 height 16
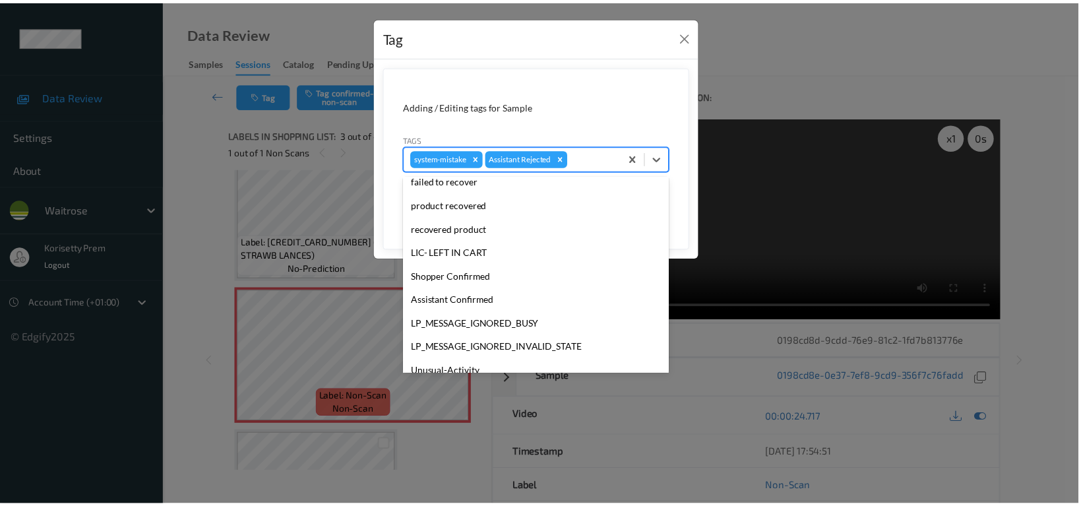
scroll to position [258, 0]
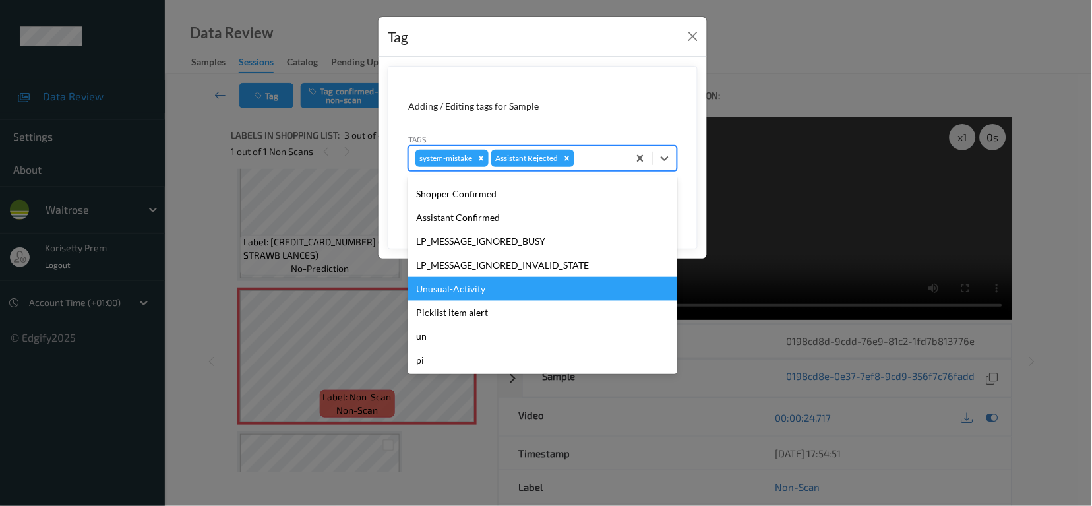
click at [472, 290] on div "Unusual-Activity" at bounding box center [542, 289] width 269 height 24
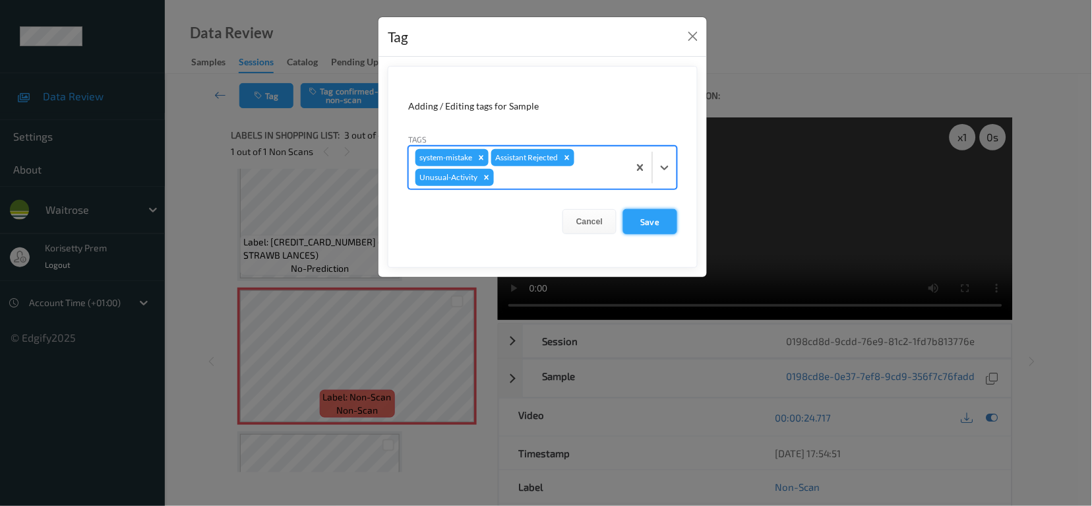
click at [642, 216] on button "Save" at bounding box center [650, 221] width 54 height 25
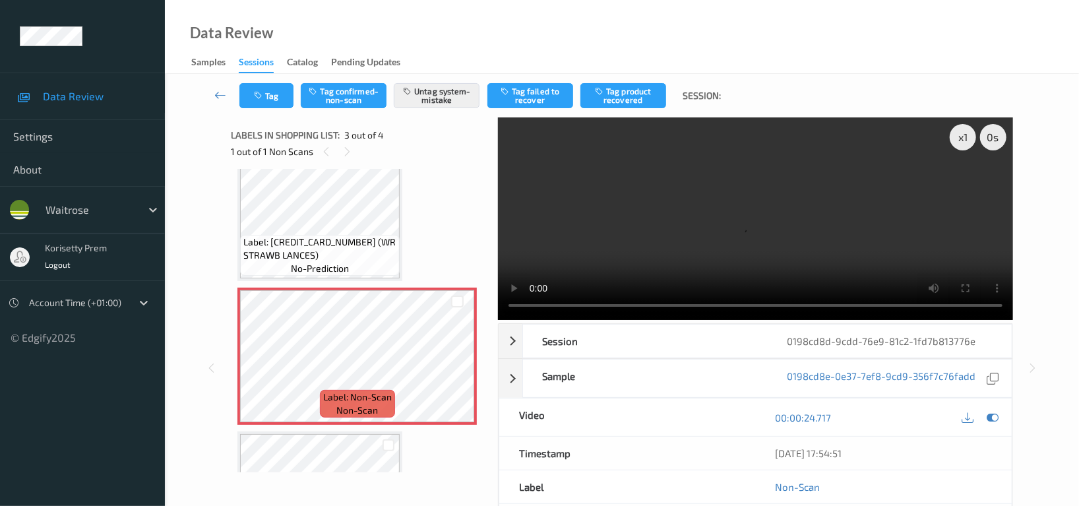
click at [805, 201] on video at bounding box center [755, 218] width 515 height 203
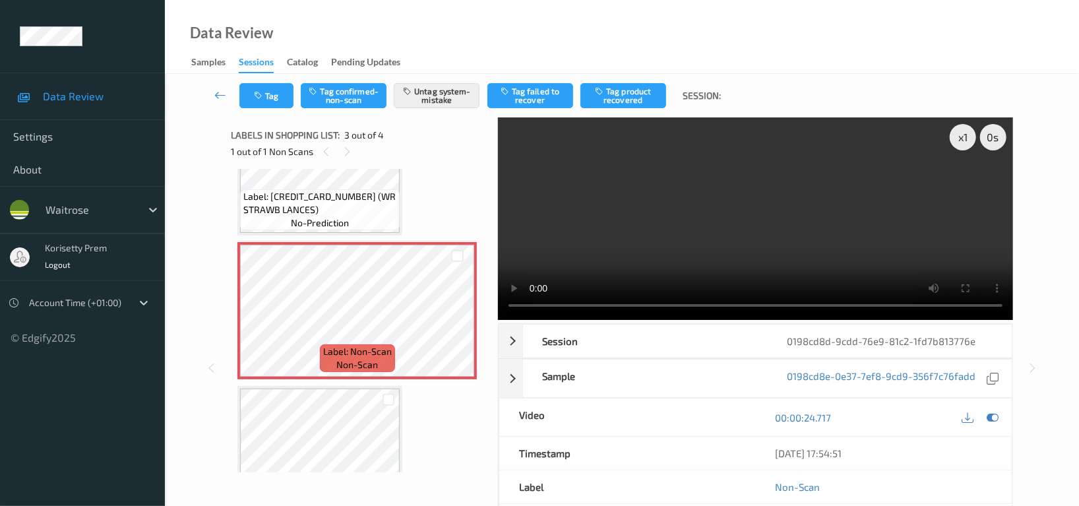
scroll to position [276, 0]
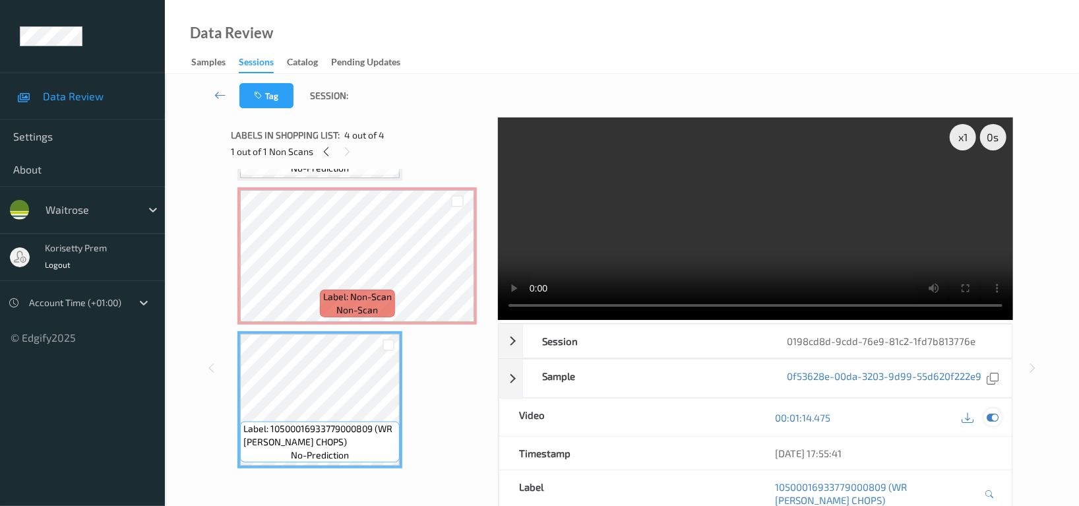
click at [995, 419] on icon at bounding box center [993, 418] width 12 height 12
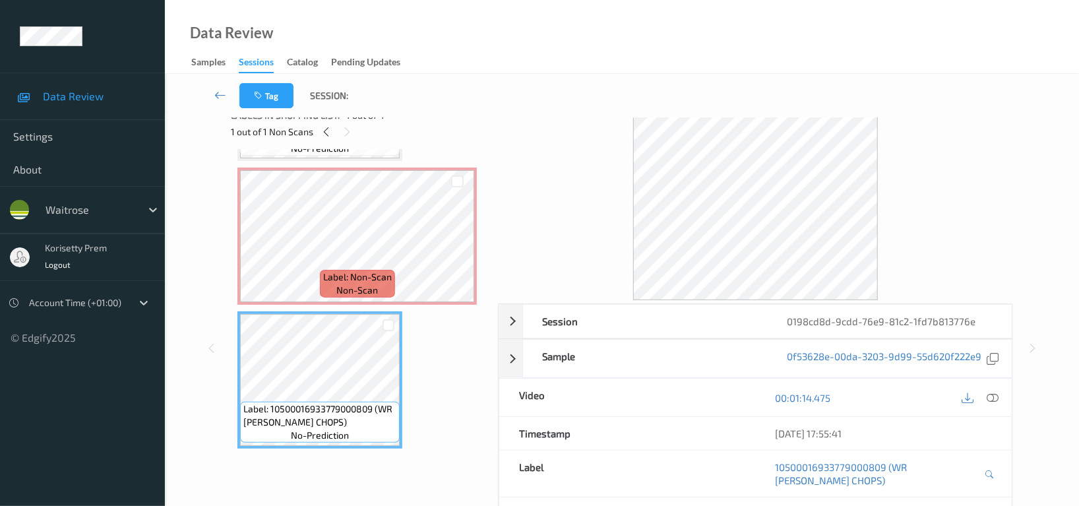
scroll to position [0, 0]
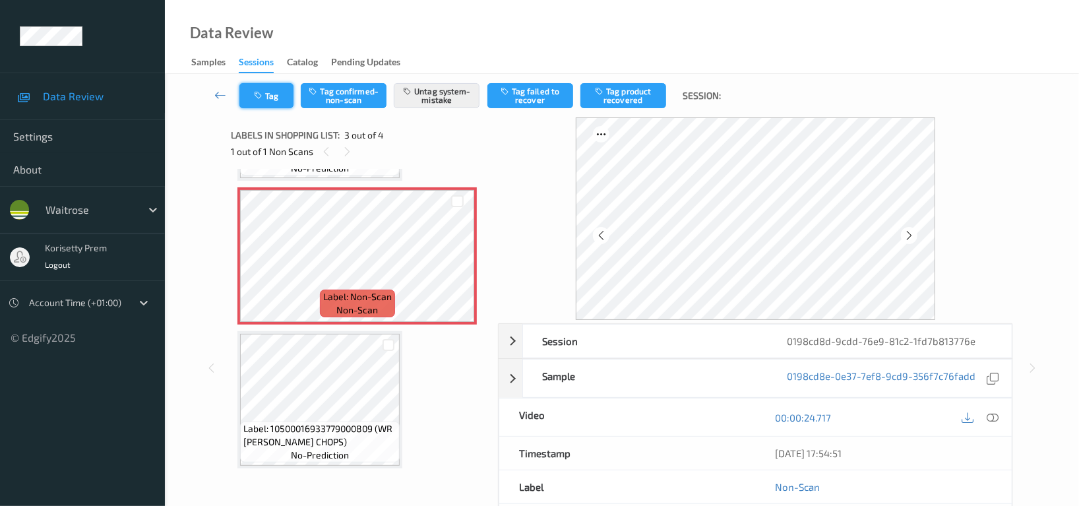
click at [268, 106] on button "Tag" at bounding box center [266, 95] width 54 height 25
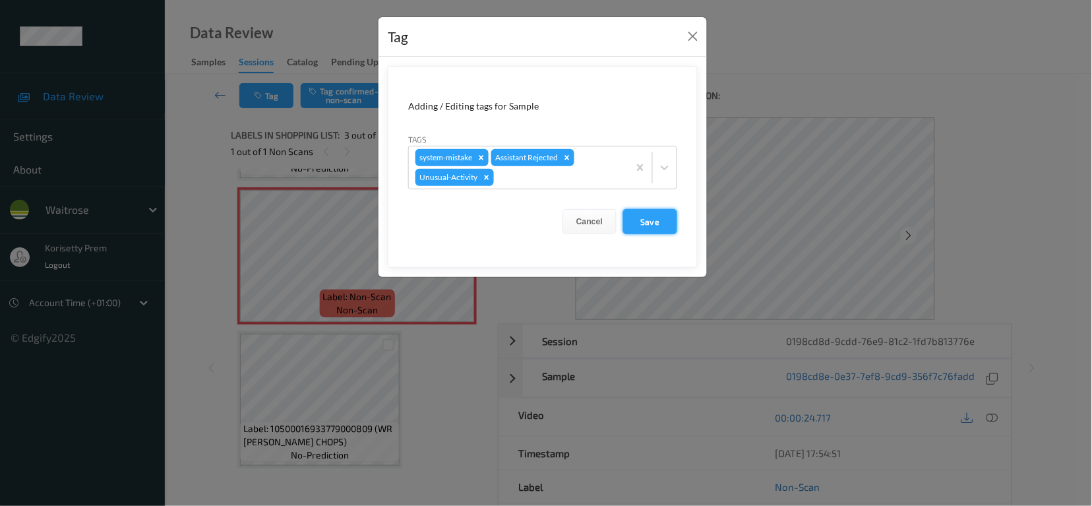
click at [650, 220] on button "Save" at bounding box center [650, 221] width 54 height 25
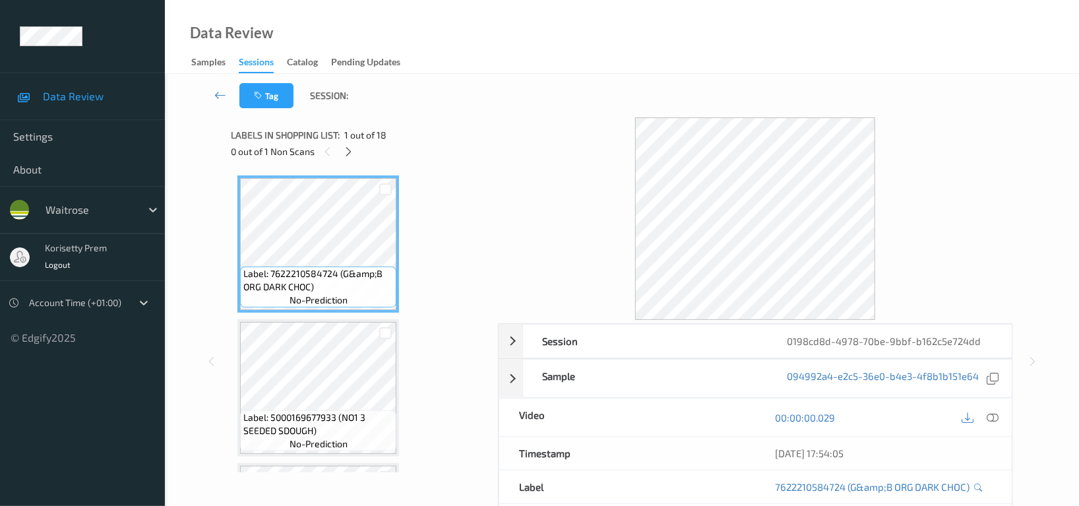
click at [521, 35] on div "Data Review Samples Sessions Catalog Pending Updates" at bounding box center [622, 37] width 914 height 74
click at [589, 61] on div "Data Review Samples Sessions Catalog Pending Updates" at bounding box center [622, 37] width 914 height 74
click at [350, 151] on icon at bounding box center [349, 152] width 11 height 12
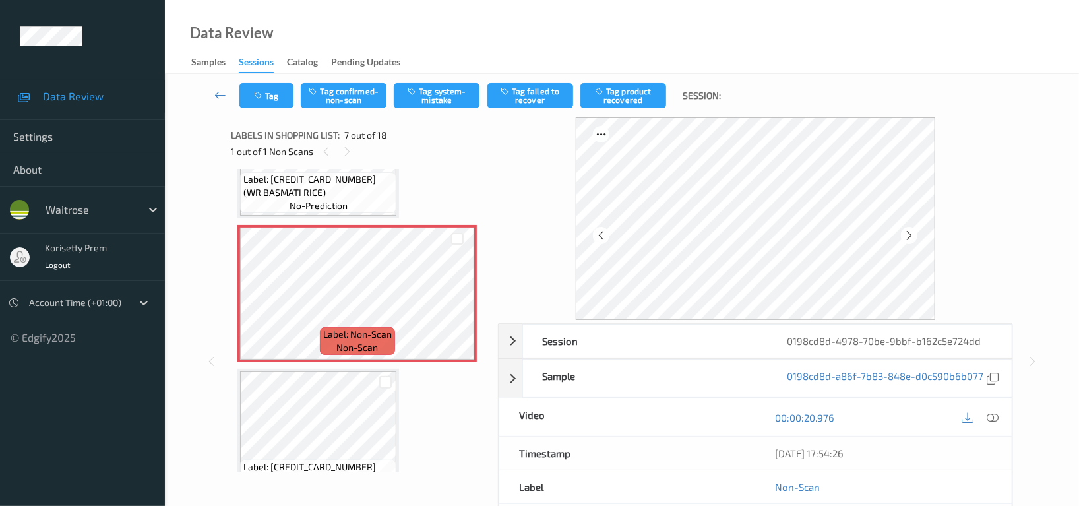
scroll to position [811, 0]
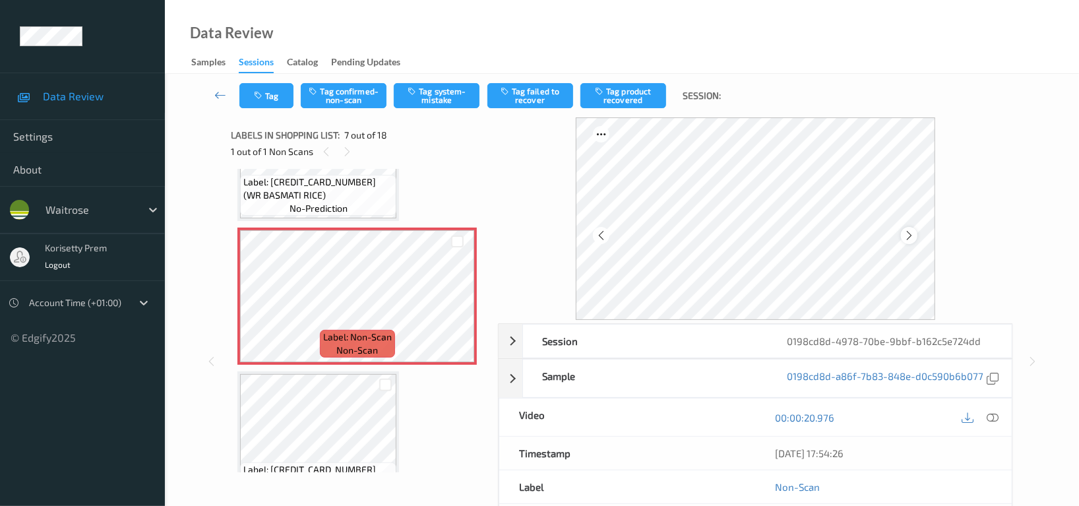
click at [908, 230] on icon at bounding box center [909, 236] width 11 height 12
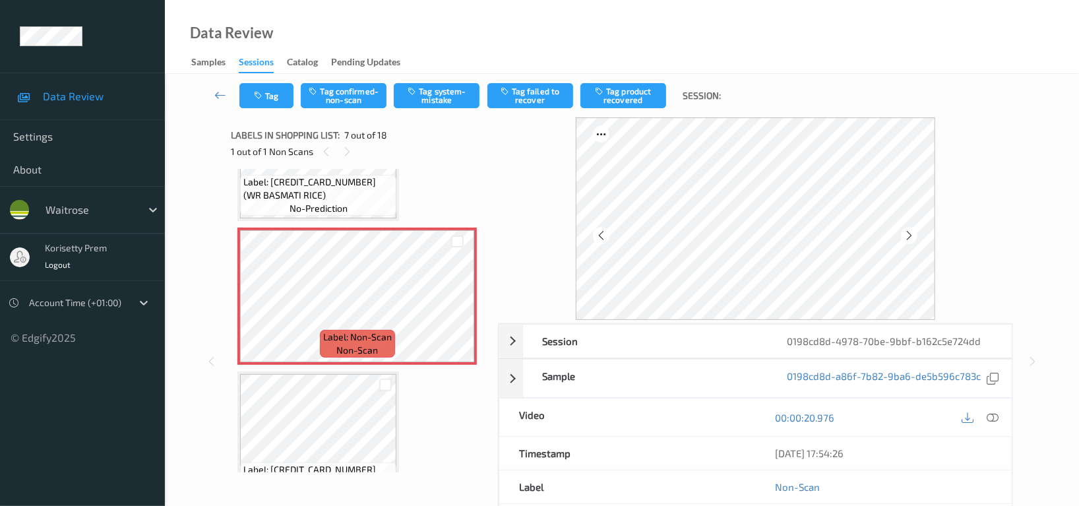
click at [908, 230] on icon at bounding box center [909, 236] width 11 height 12
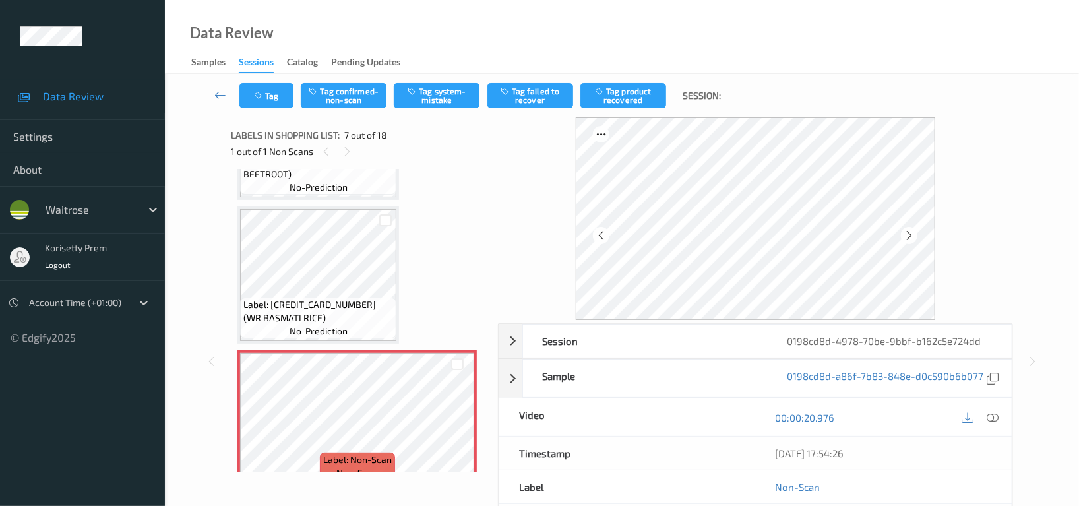
scroll to position [635, 0]
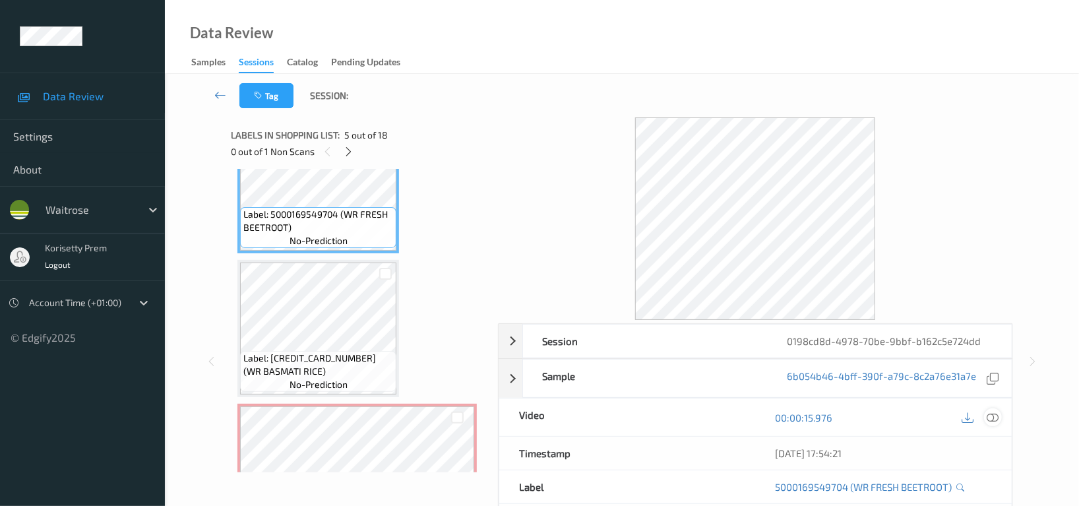
click at [994, 415] on icon at bounding box center [993, 418] width 12 height 12
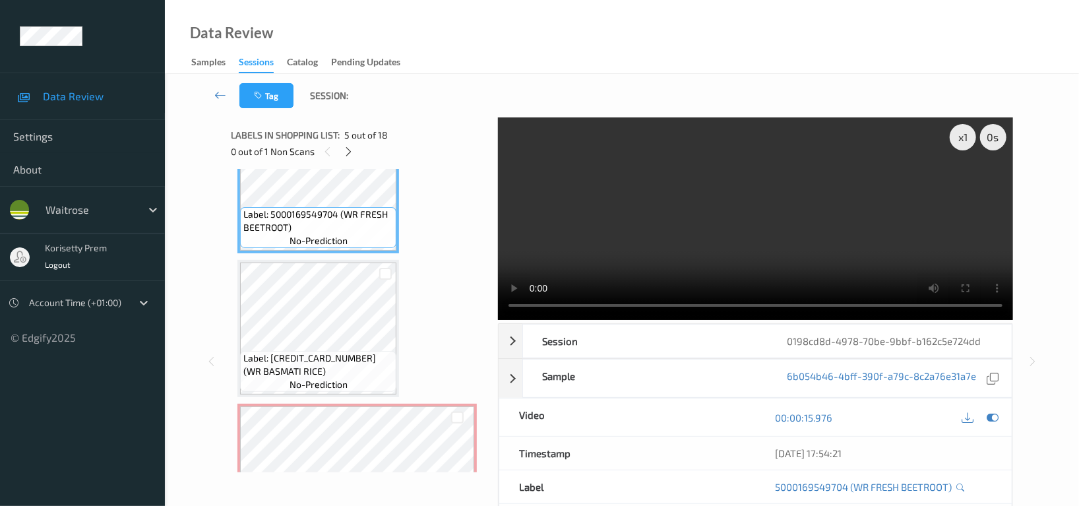
click at [679, 222] on video at bounding box center [755, 218] width 515 height 203
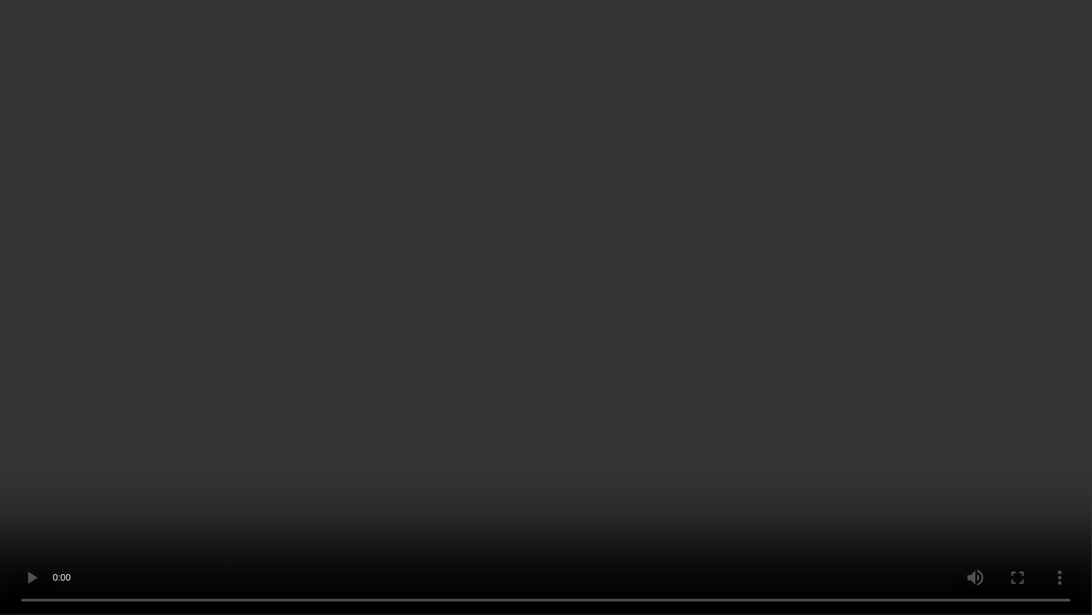
click at [701, 187] on video at bounding box center [546, 307] width 1092 height 615
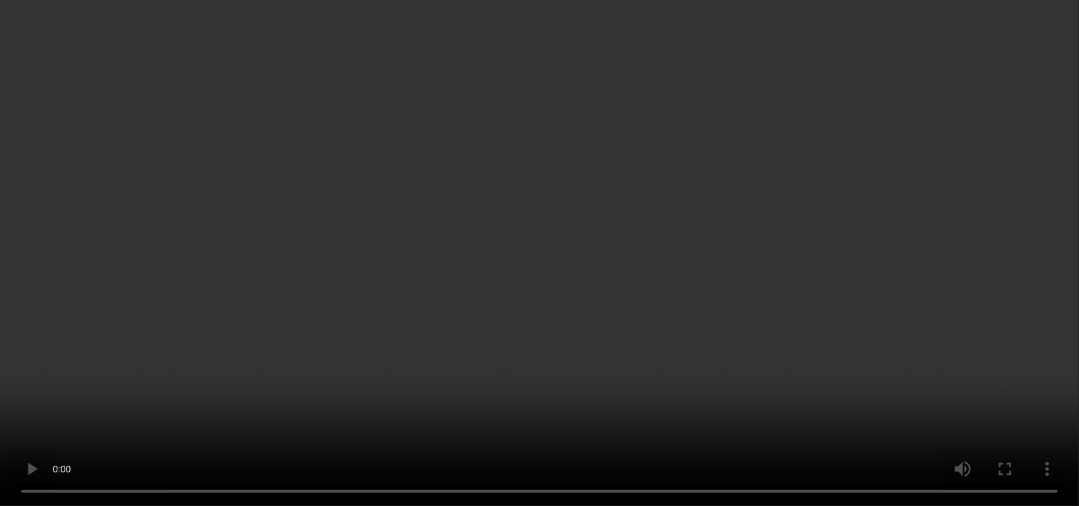
scroll to position [1075, 0]
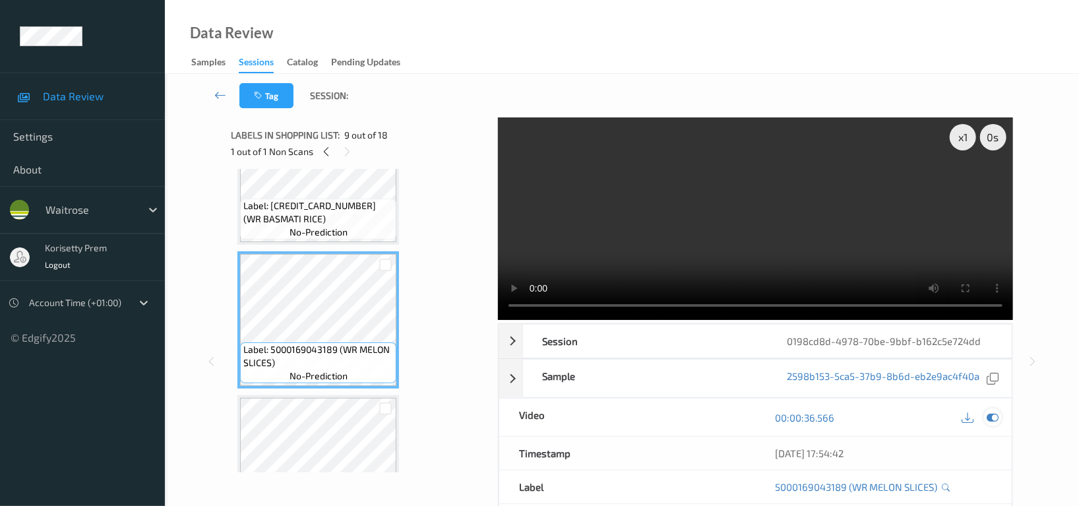
click at [993, 423] on icon at bounding box center [993, 418] width 12 height 12
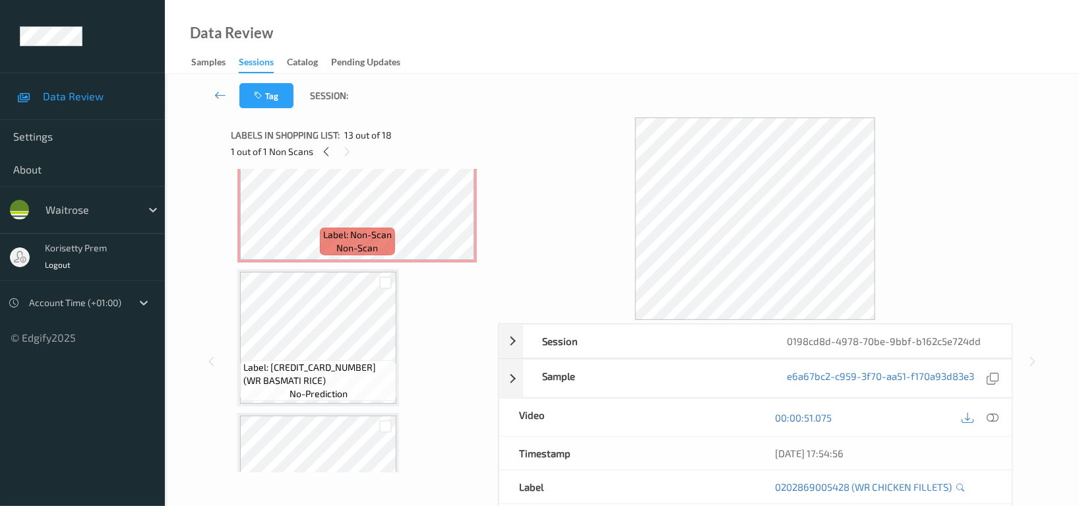
scroll to position [811, 0]
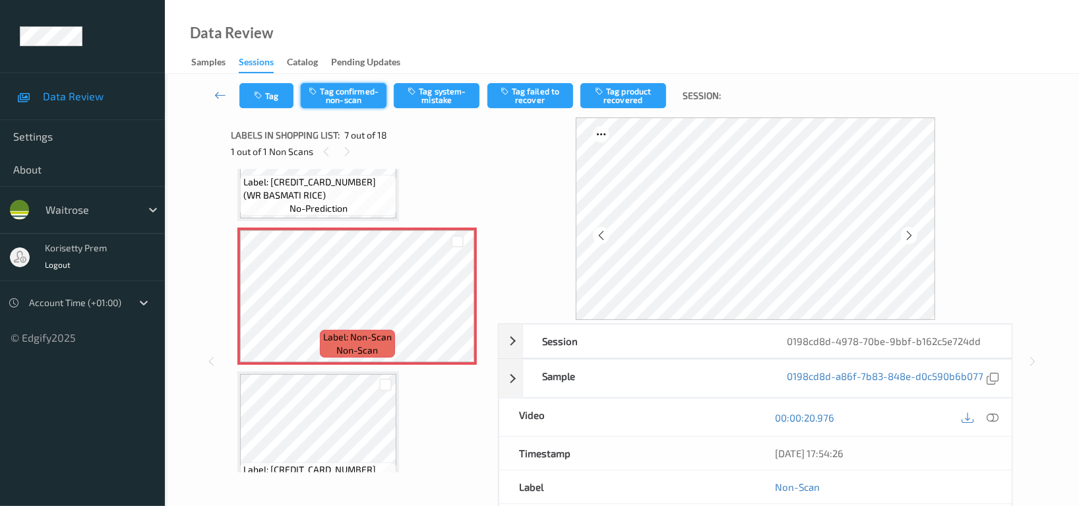
click at [366, 98] on button "Tag confirmed-non-scan" at bounding box center [344, 95] width 86 height 25
click at [540, 99] on button "Tag failed to recover" at bounding box center [530, 95] width 86 height 25
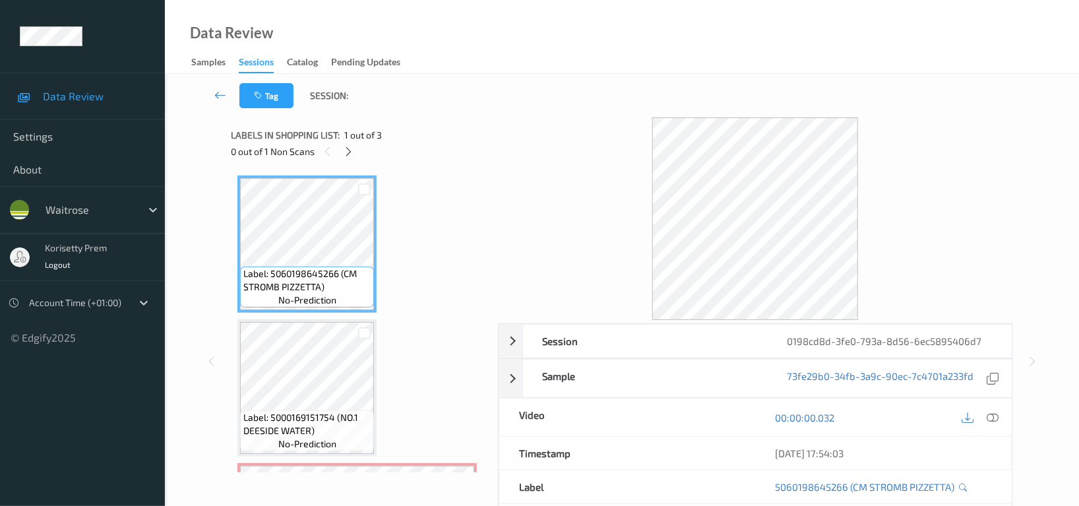
click at [454, 71] on div "Data Review Samples Sessions Catalog Pending Updates" at bounding box center [622, 37] width 914 height 74
click at [344, 154] on icon at bounding box center [349, 152] width 11 height 12
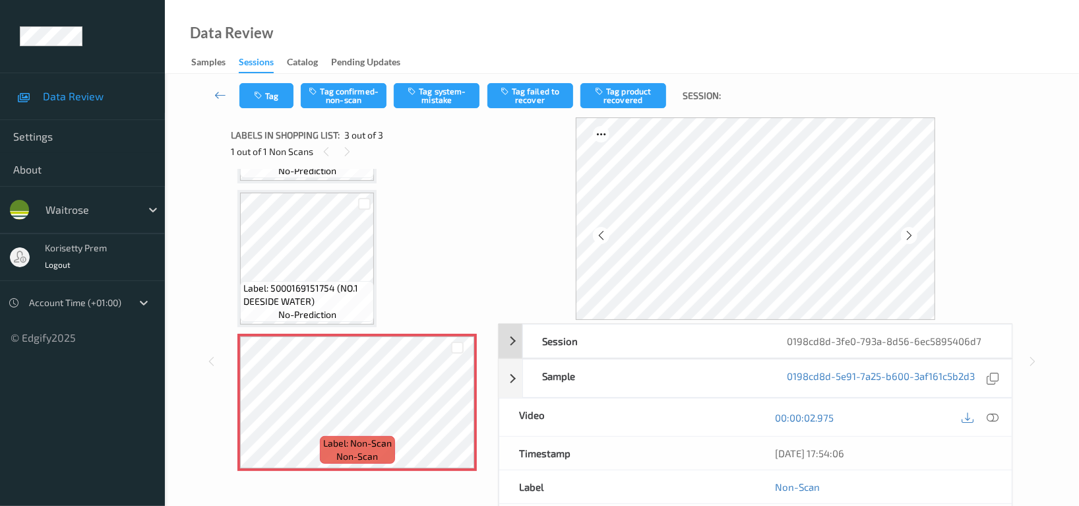
scroll to position [133, 0]
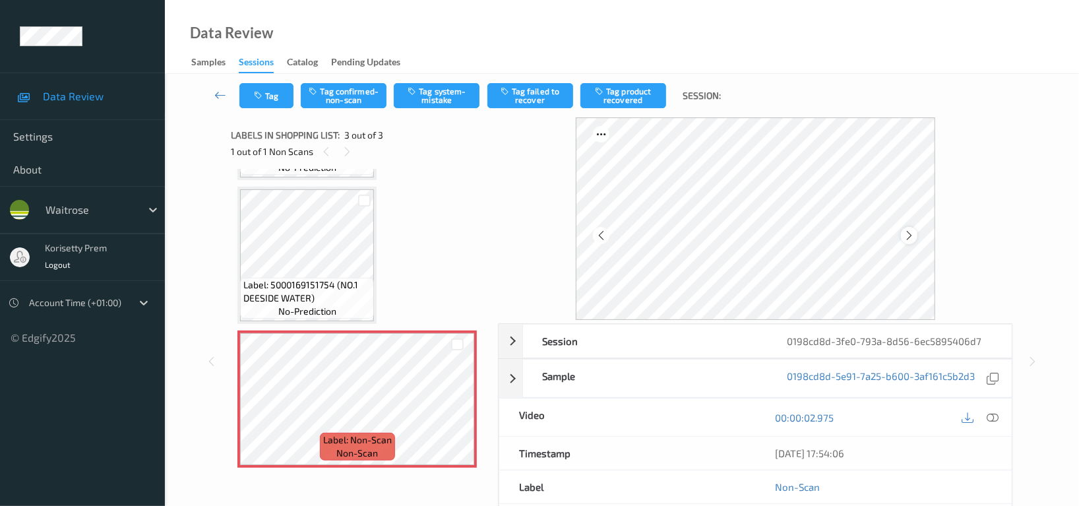
click at [906, 239] on icon at bounding box center [909, 236] width 11 height 12
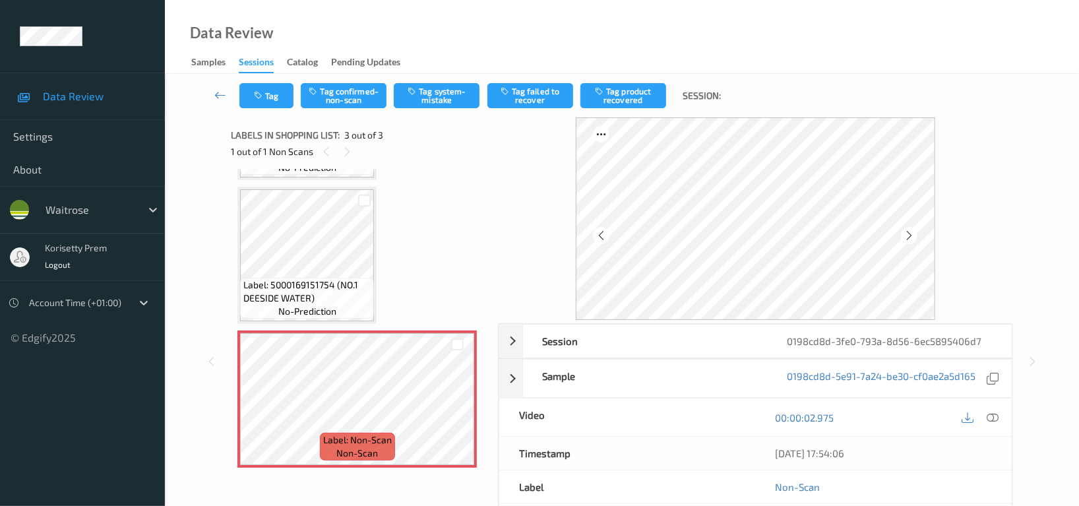
click at [906, 239] on icon at bounding box center [909, 236] width 11 height 12
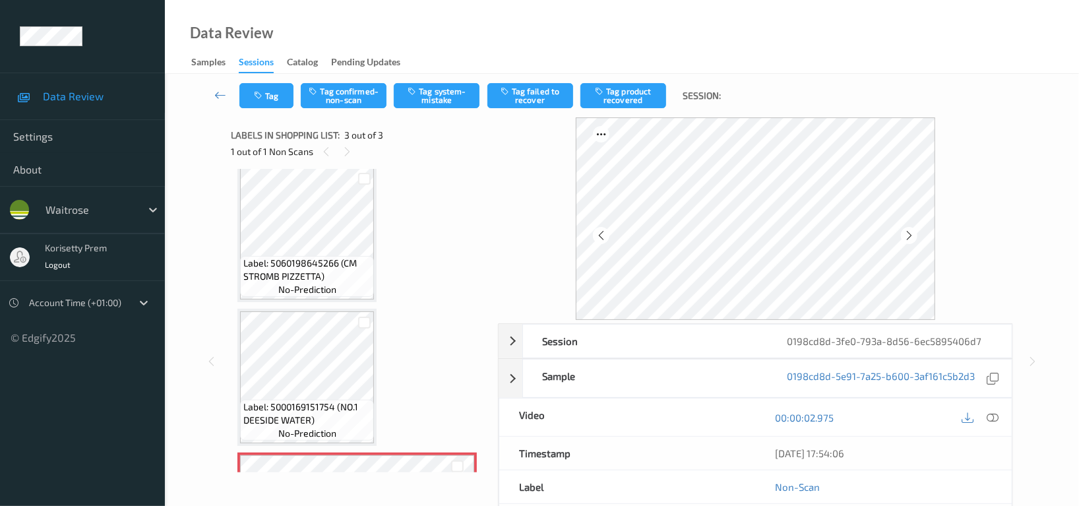
scroll to position [0, 0]
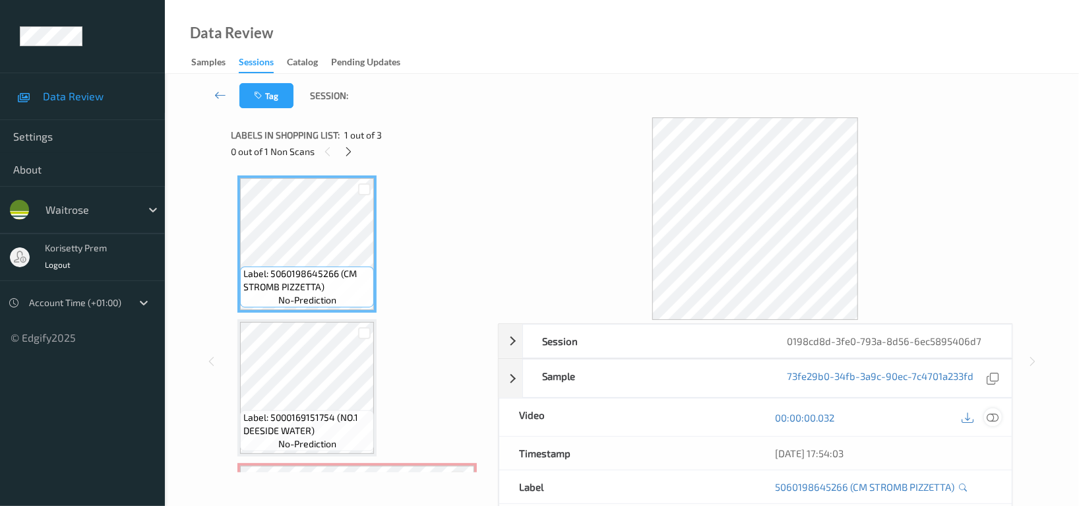
click at [994, 422] on icon at bounding box center [993, 418] width 12 height 12
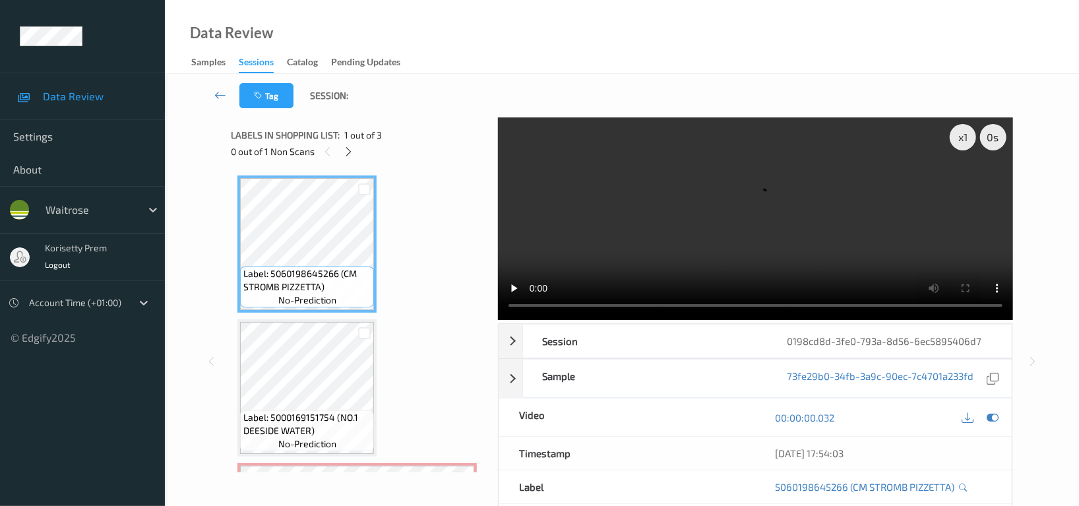
scroll to position [133, 0]
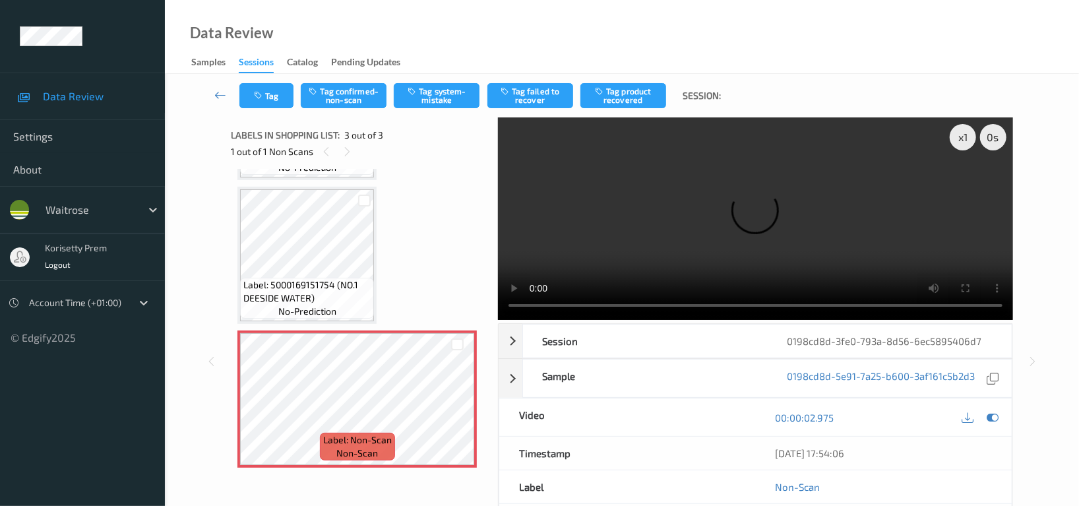
click at [758, 235] on video at bounding box center [755, 218] width 515 height 203
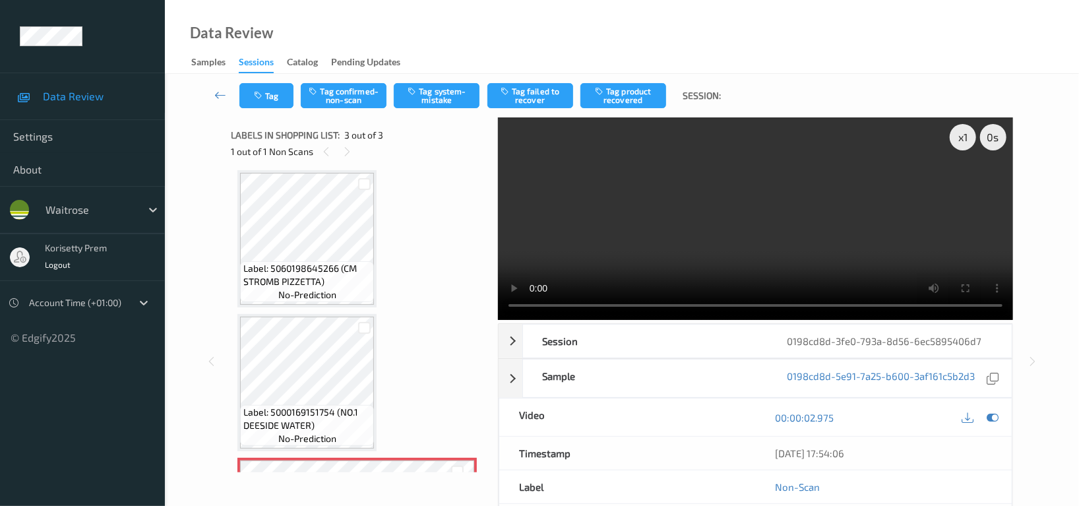
scroll to position [0, 0]
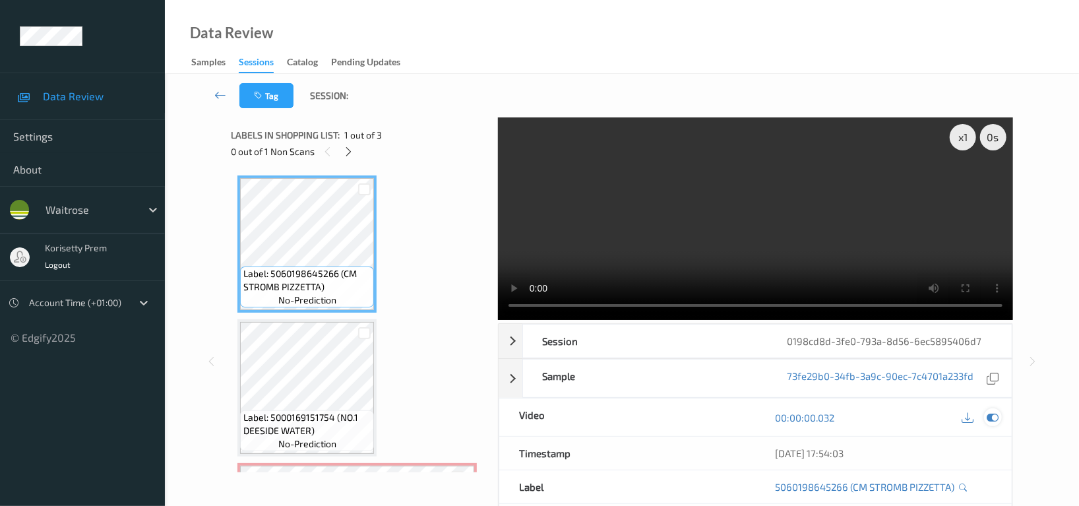
click at [996, 419] on icon at bounding box center [993, 418] width 12 height 12
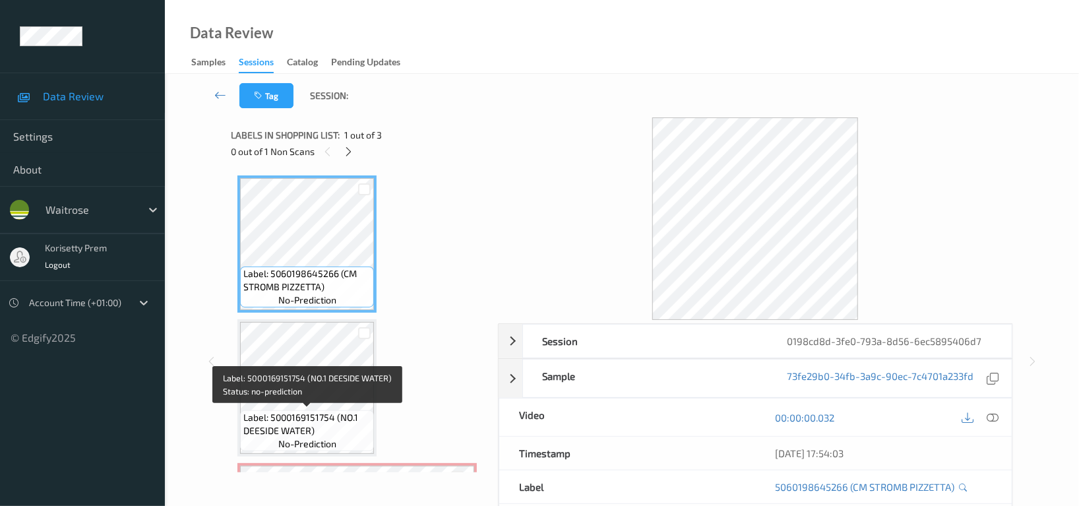
click at [336, 415] on span "Label: 5000169151754 (NO.1 DEESIDE WATER)" at bounding box center [306, 424] width 127 height 26
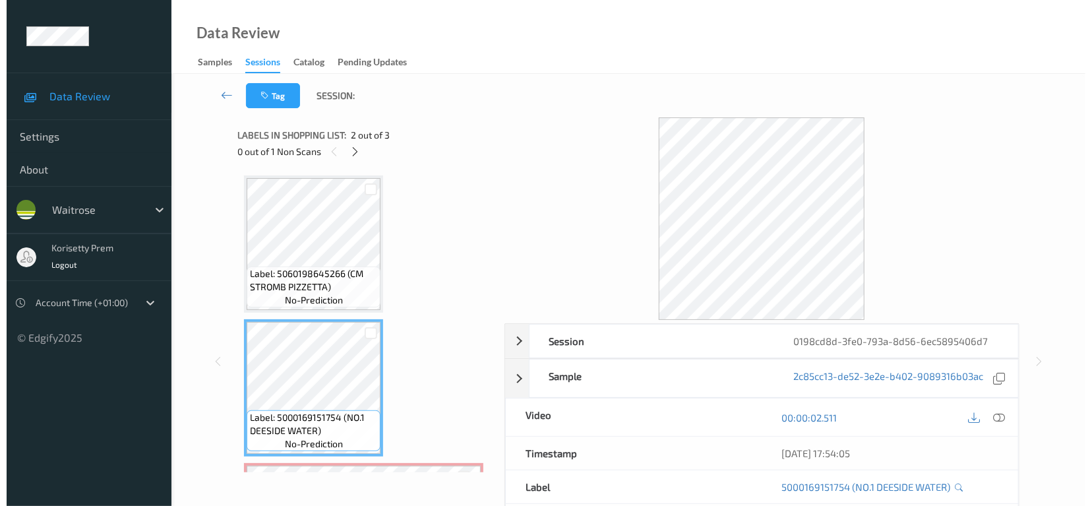
scroll to position [133, 0]
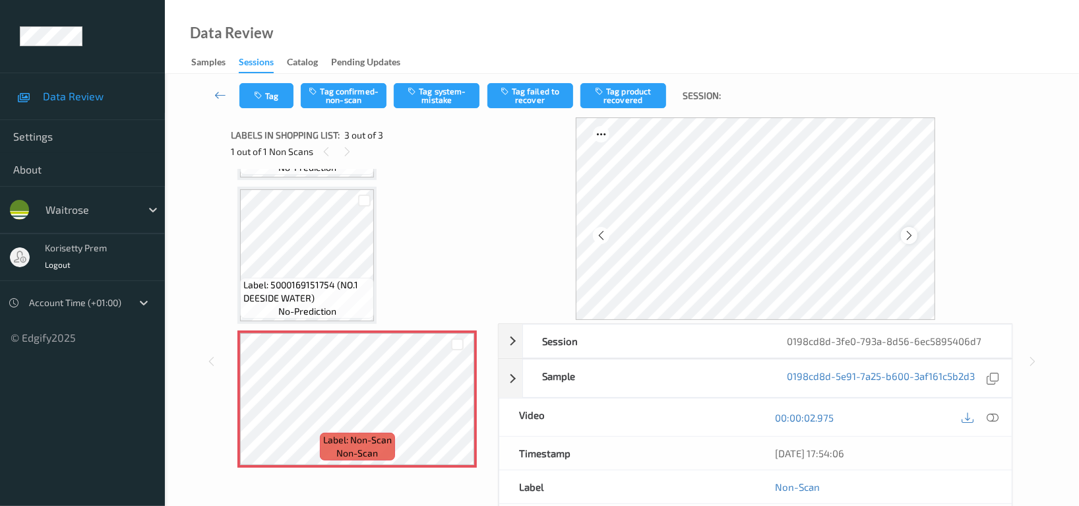
click at [912, 238] on icon at bounding box center [909, 236] width 11 height 12
click at [443, 101] on button "Tag system-mistake" at bounding box center [437, 95] width 86 height 25
click at [251, 98] on button "Tag" at bounding box center [266, 95] width 54 height 25
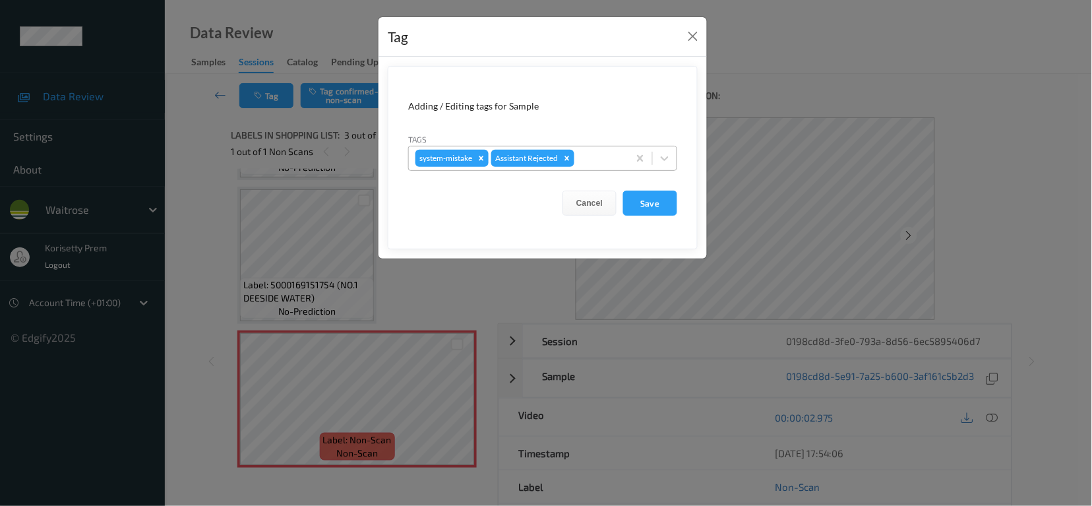
click at [579, 156] on input "text" at bounding box center [578, 158] width 2 height 13
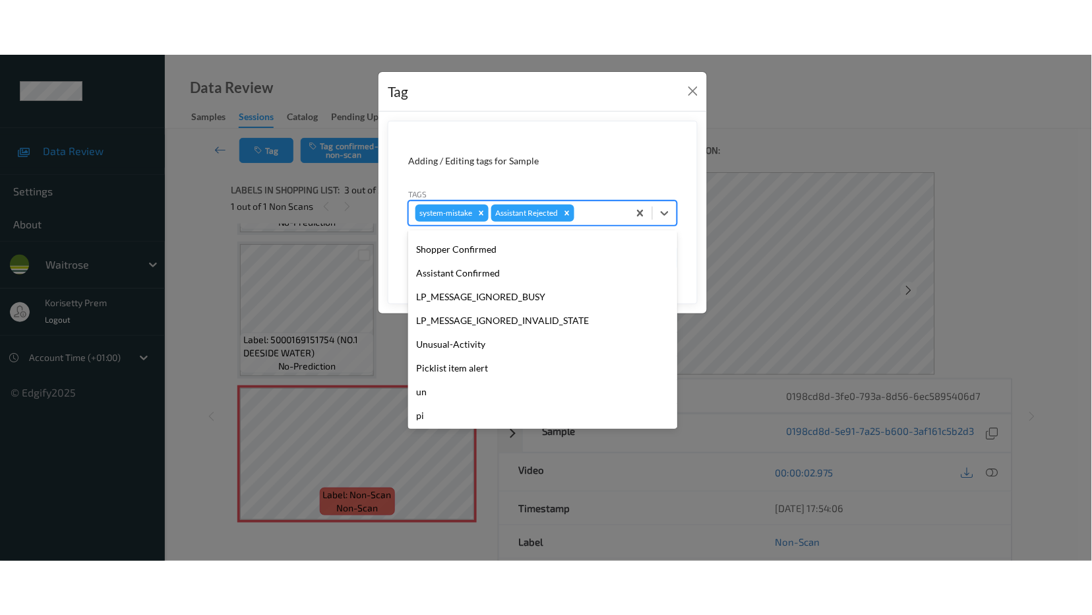
scroll to position [258, 0]
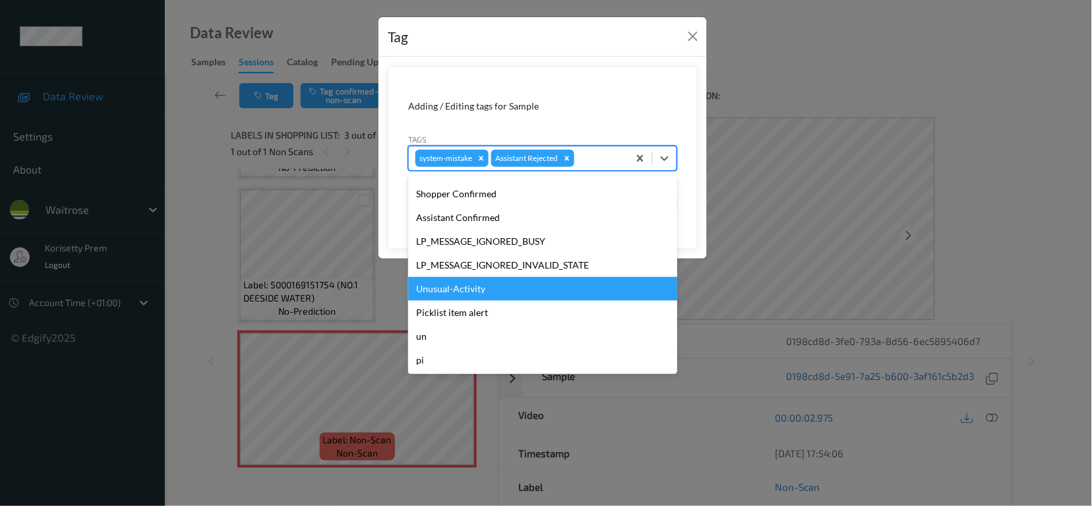
click at [499, 282] on div "Unusual-Activity" at bounding box center [542, 289] width 269 height 24
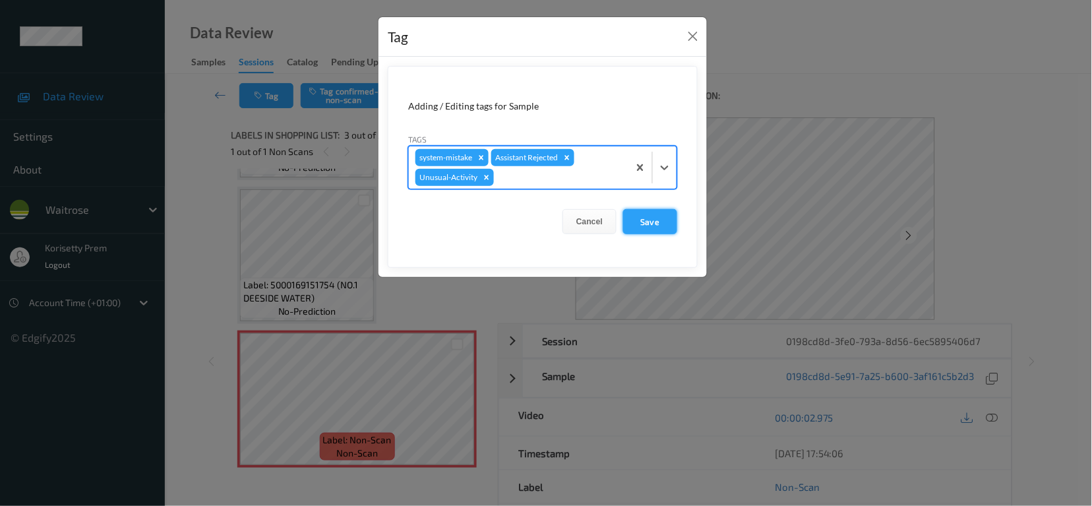
click at [658, 220] on button "Save" at bounding box center [650, 221] width 54 height 25
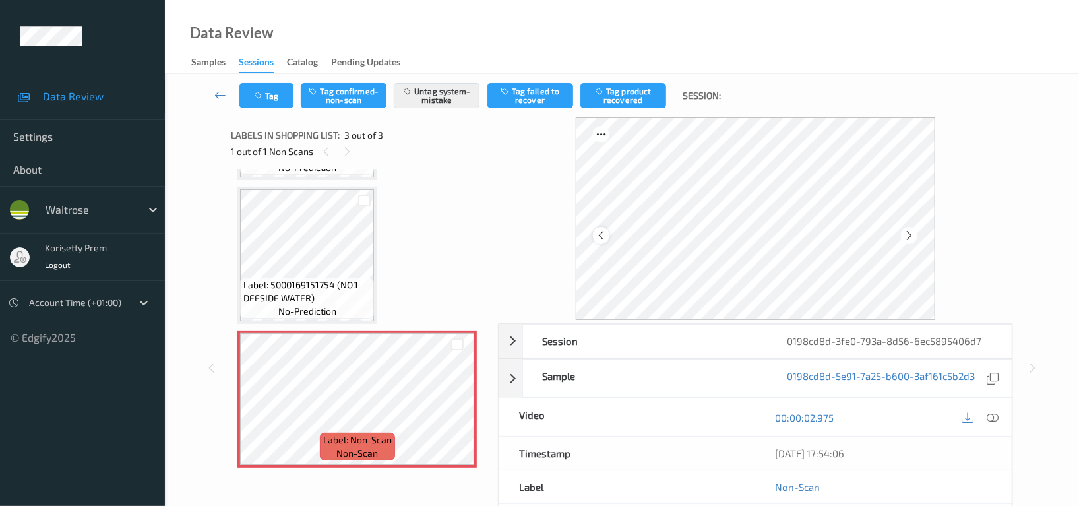
click at [601, 234] on icon at bounding box center [601, 236] width 11 height 12
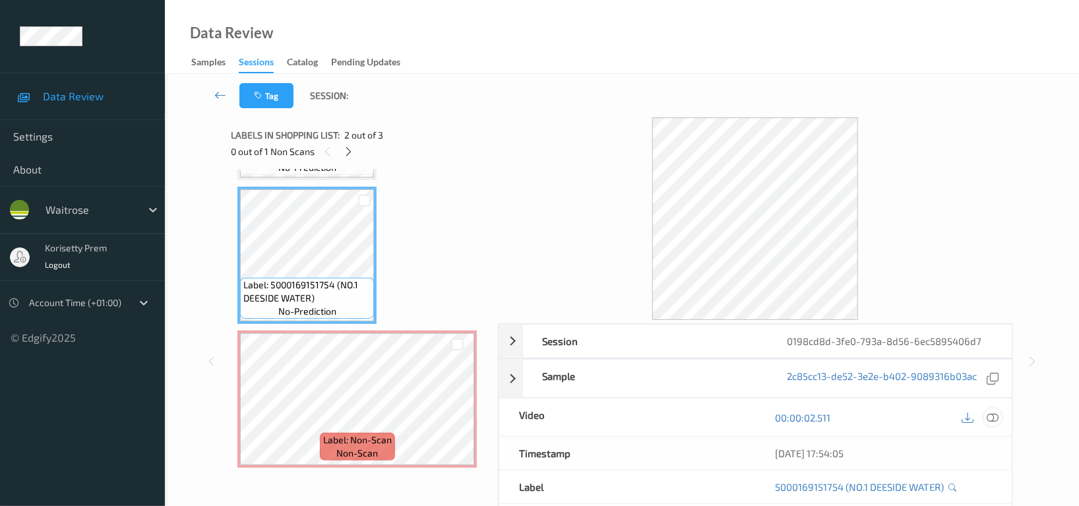
click at [998, 419] on icon at bounding box center [993, 418] width 12 height 12
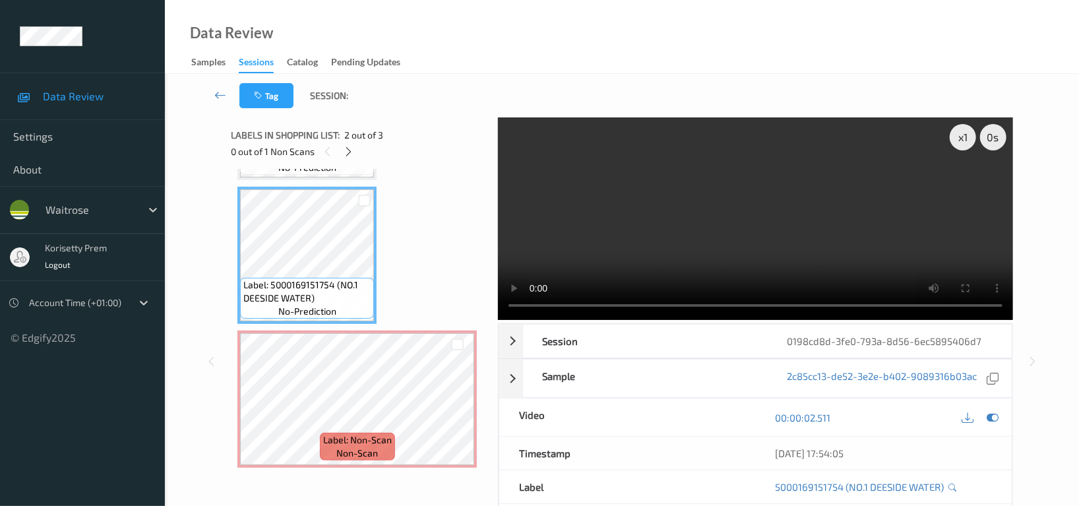
click at [876, 186] on video at bounding box center [755, 218] width 515 height 203
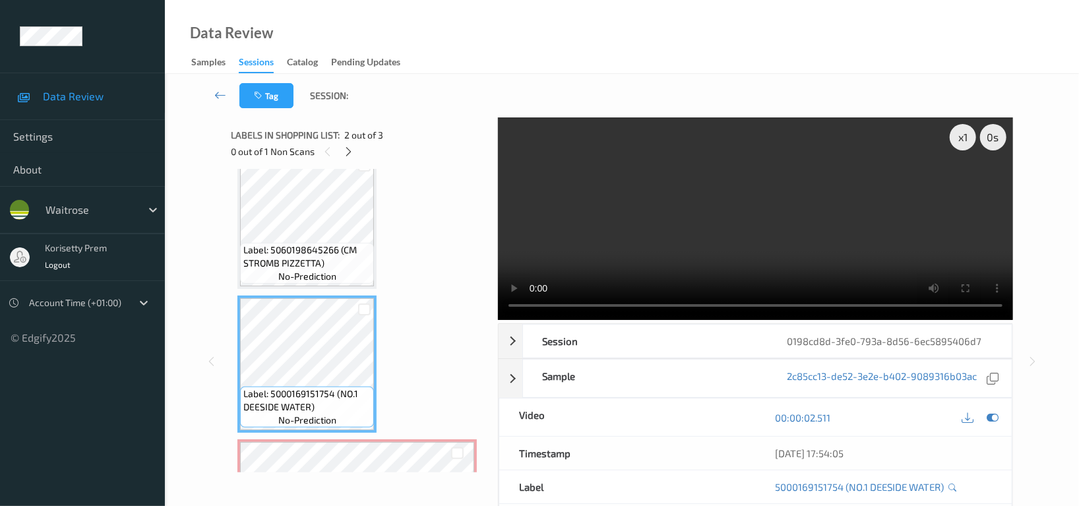
click at [803, 226] on video at bounding box center [755, 218] width 515 height 203
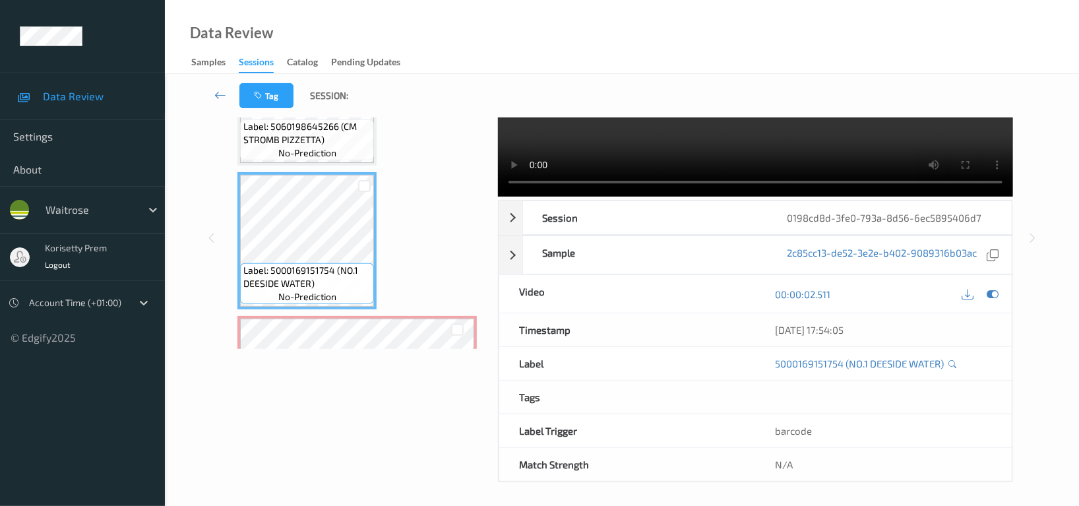
scroll to position [129, 0]
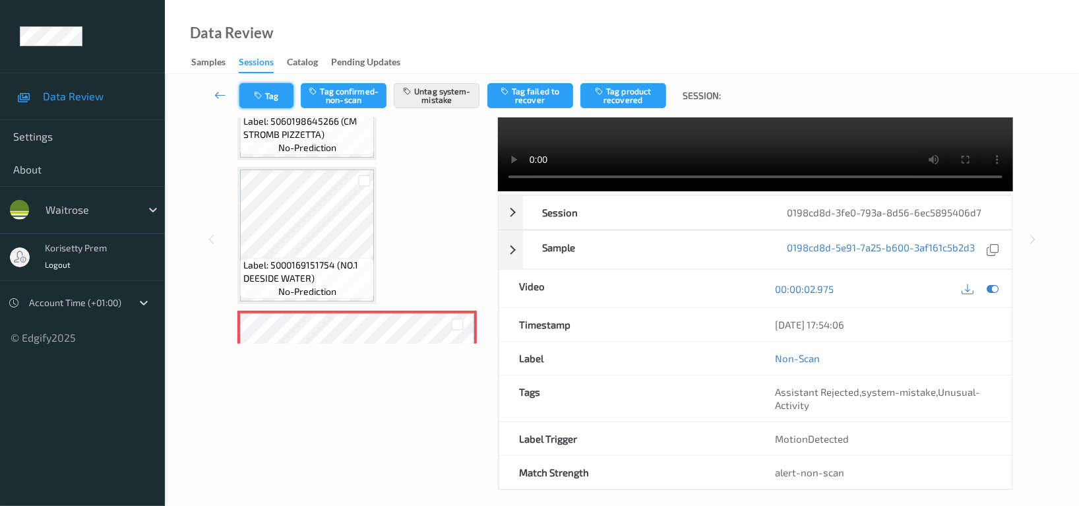
click at [265, 94] on button "Tag" at bounding box center [266, 95] width 54 height 25
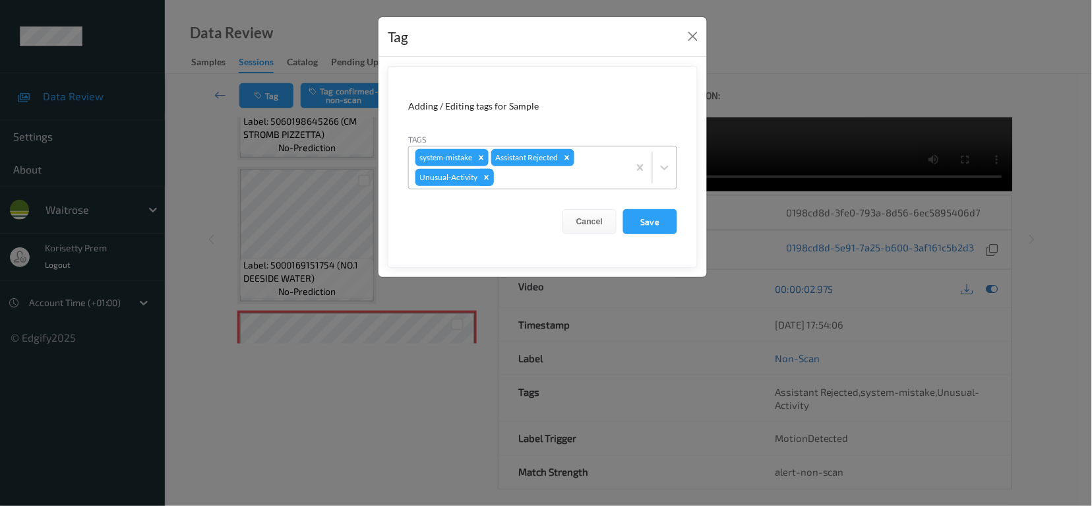
click at [487, 179] on icon "Remove Unusual-Activity" at bounding box center [486, 177] width 9 height 9
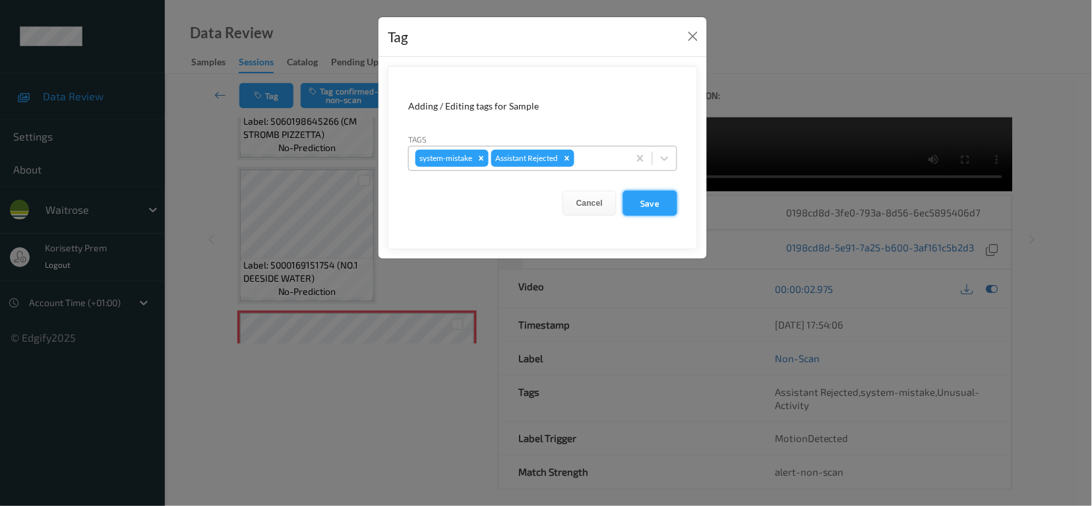
click at [657, 201] on button "Save" at bounding box center [650, 203] width 54 height 25
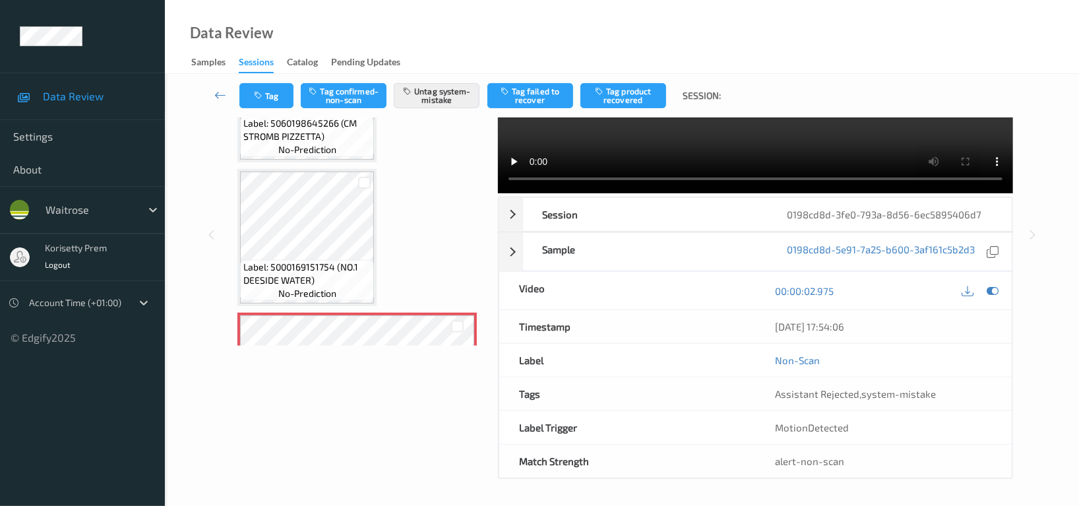
scroll to position [25, 0]
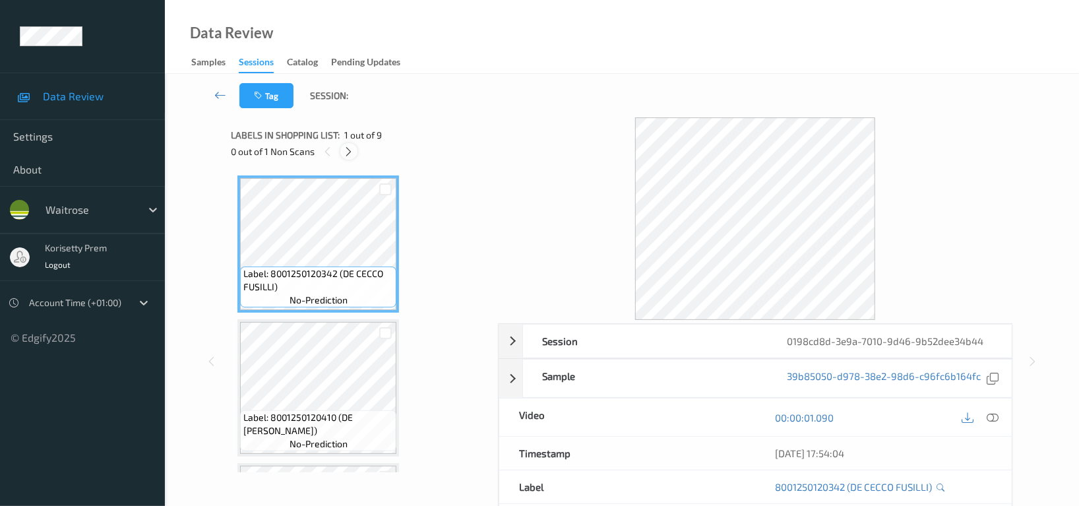
click at [349, 155] on icon at bounding box center [349, 152] width 11 height 12
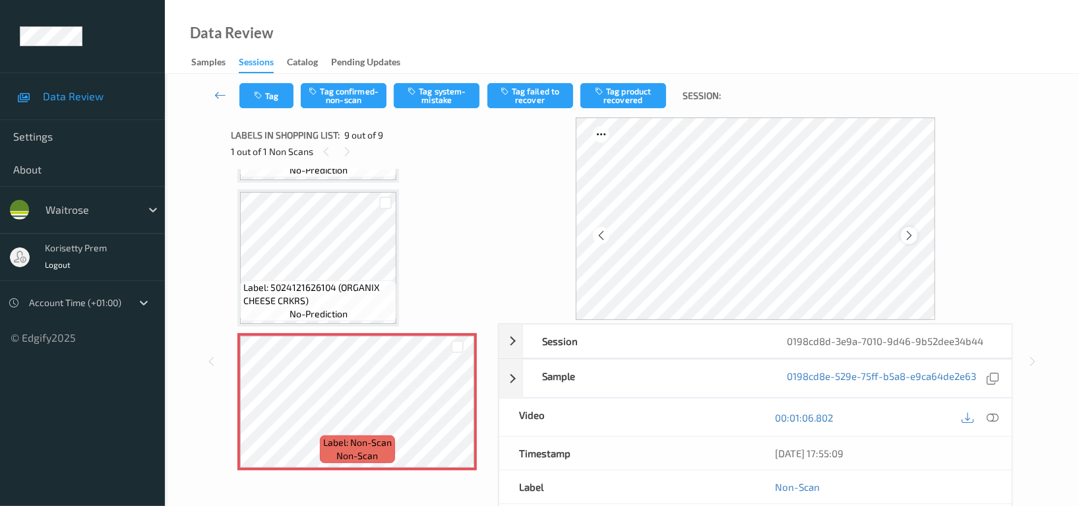
click at [916, 234] on div at bounding box center [909, 235] width 16 height 16
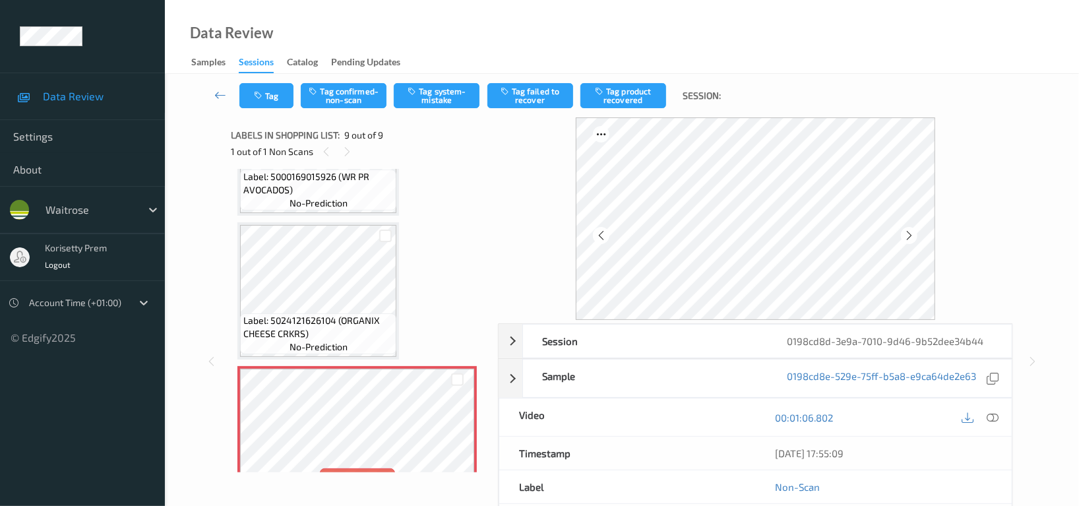
scroll to position [993, 0]
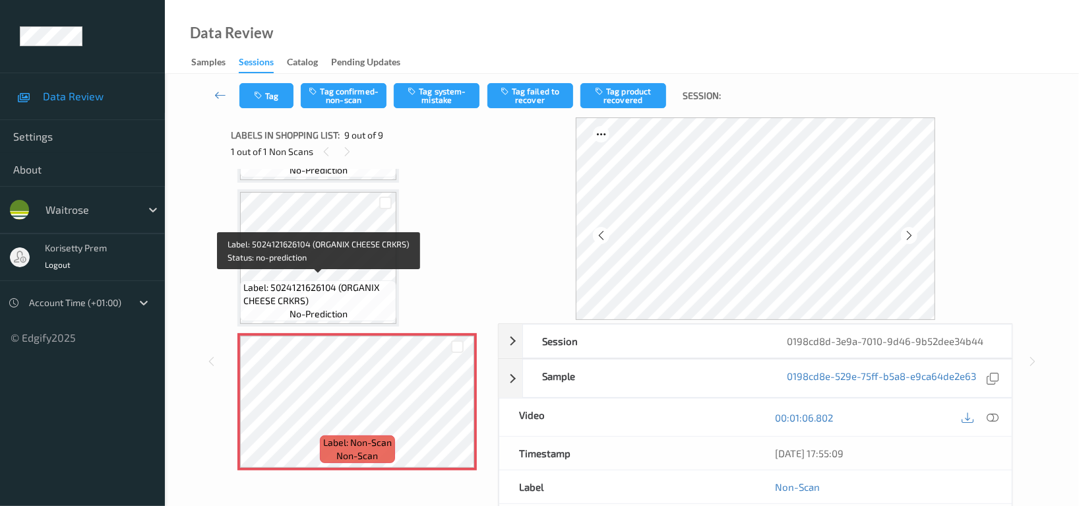
click at [341, 281] on span "Label: 5024121626104 (ORGANIX CHEESE CRKRS)" at bounding box center [318, 294] width 150 height 26
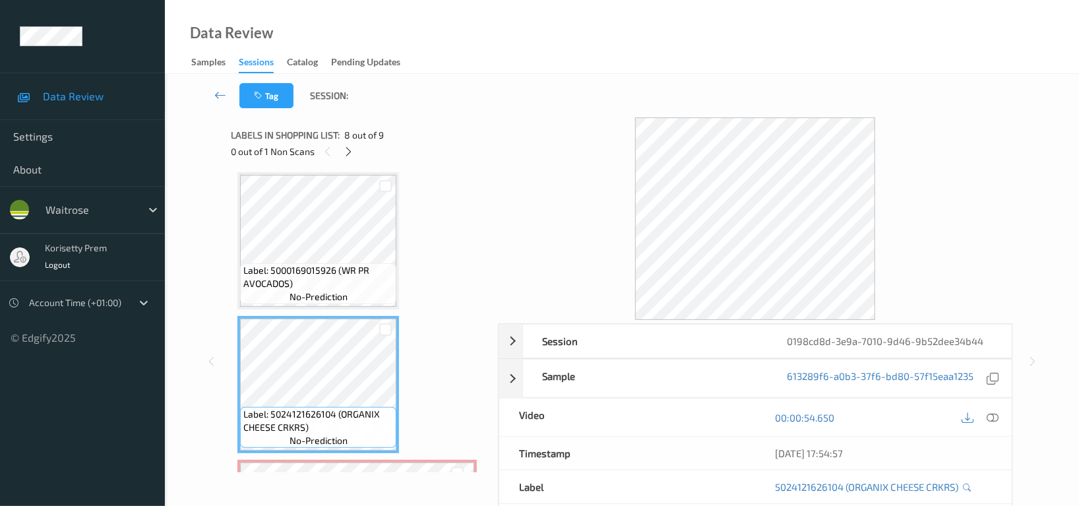
scroll to position [817, 0]
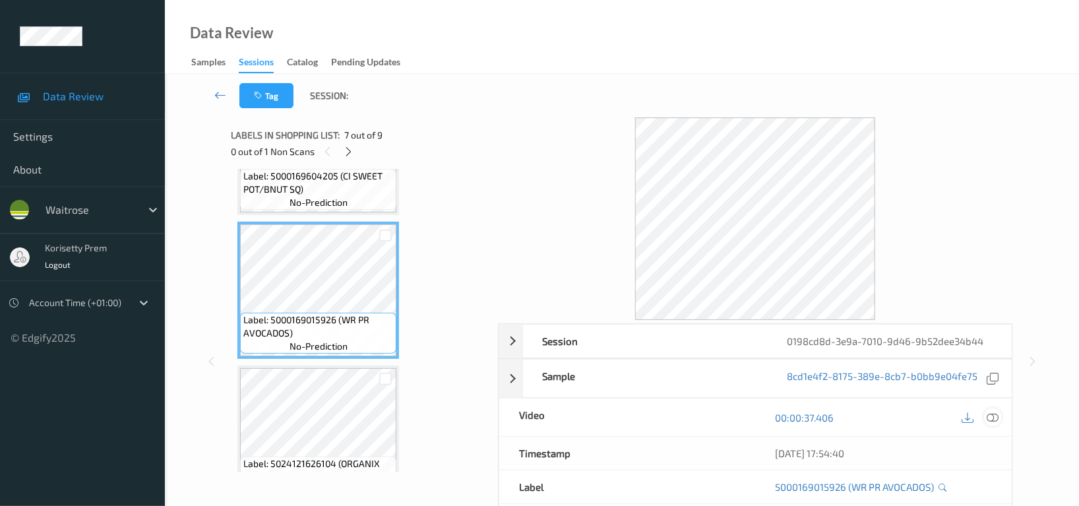
click at [991, 418] on icon at bounding box center [993, 418] width 12 height 12
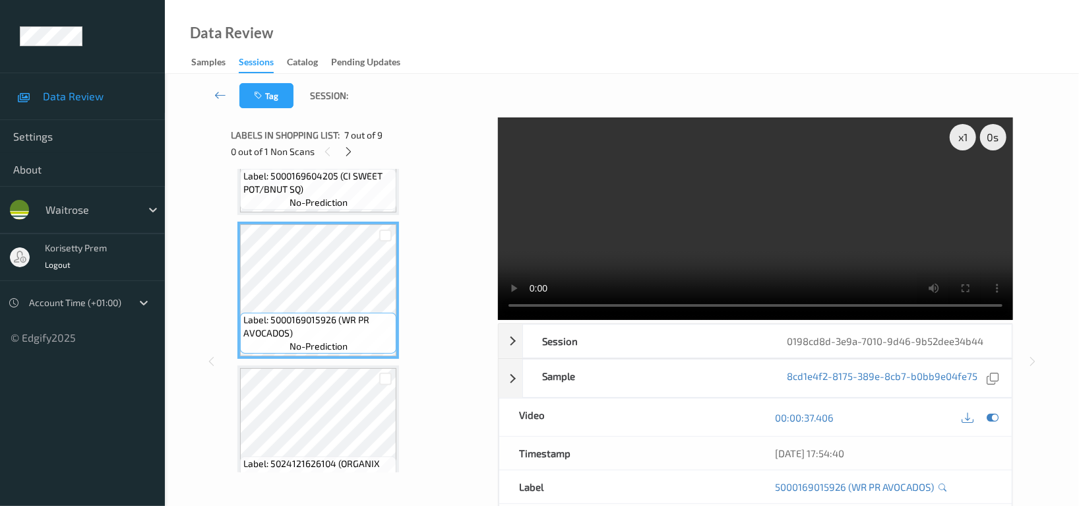
click at [712, 109] on div "Tag Session:" at bounding box center [622, 96] width 860 height 44
click at [718, 143] on video at bounding box center [755, 218] width 515 height 203
click at [998, 185] on video at bounding box center [755, 218] width 515 height 203
click at [811, 261] on video at bounding box center [755, 218] width 515 height 203
click at [863, 262] on video at bounding box center [755, 218] width 515 height 203
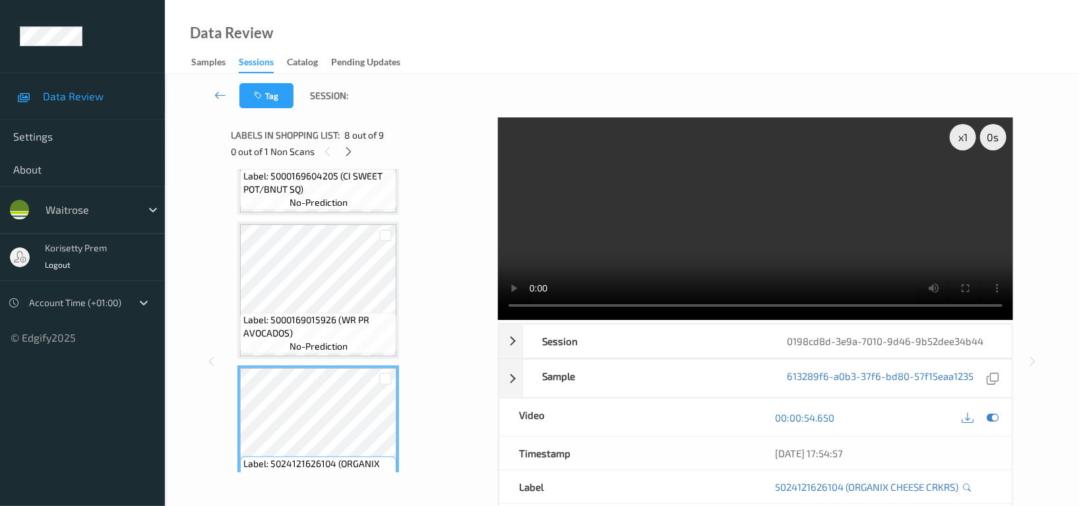
click at [819, 259] on video at bounding box center [755, 218] width 515 height 203
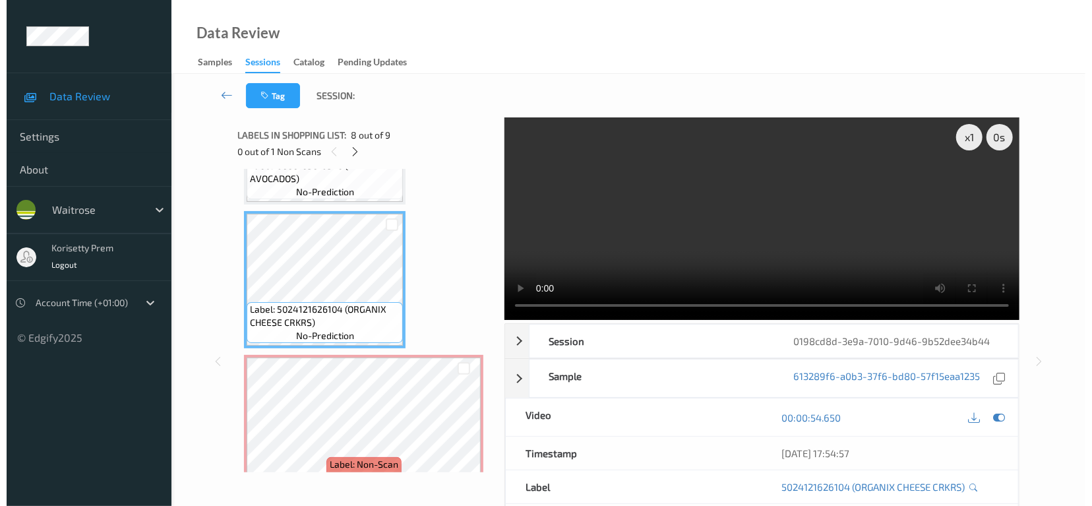
scroll to position [993, 0]
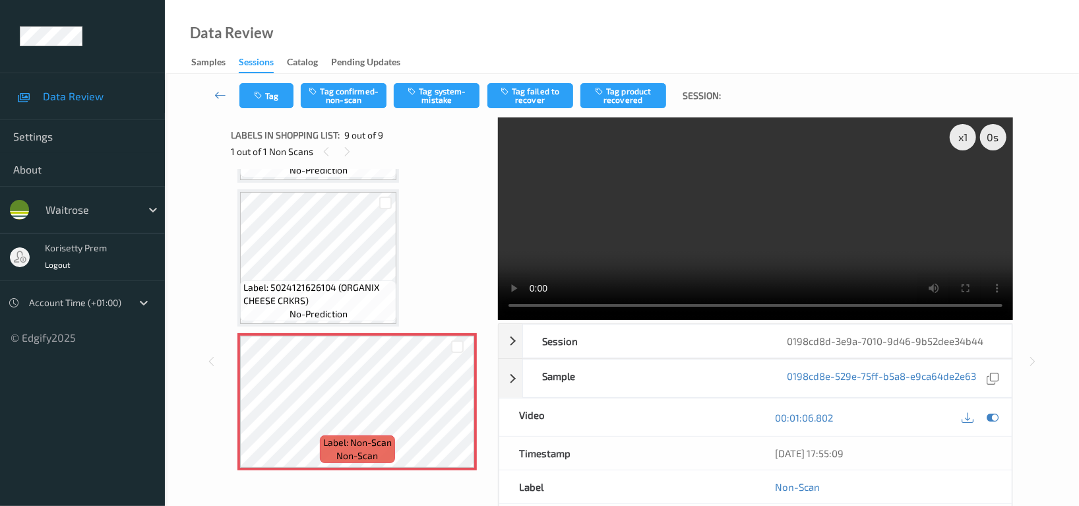
click at [809, 158] on video at bounding box center [755, 218] width 515 height 203
click at [431, 94] on button "Tag system-mistake" at bounding box center [437, 95] width 86 height 25
click at [270, 97] on button "Tag" at bounding box center [266, 95] width 54 height 25
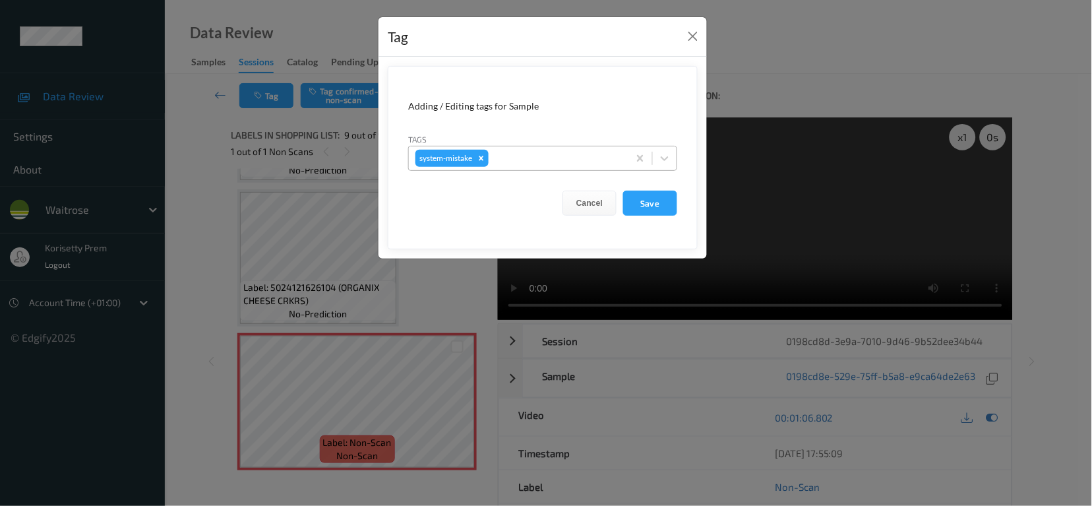
click at [534, 160] on div at bounding box center [556, 158] width 131 height 16
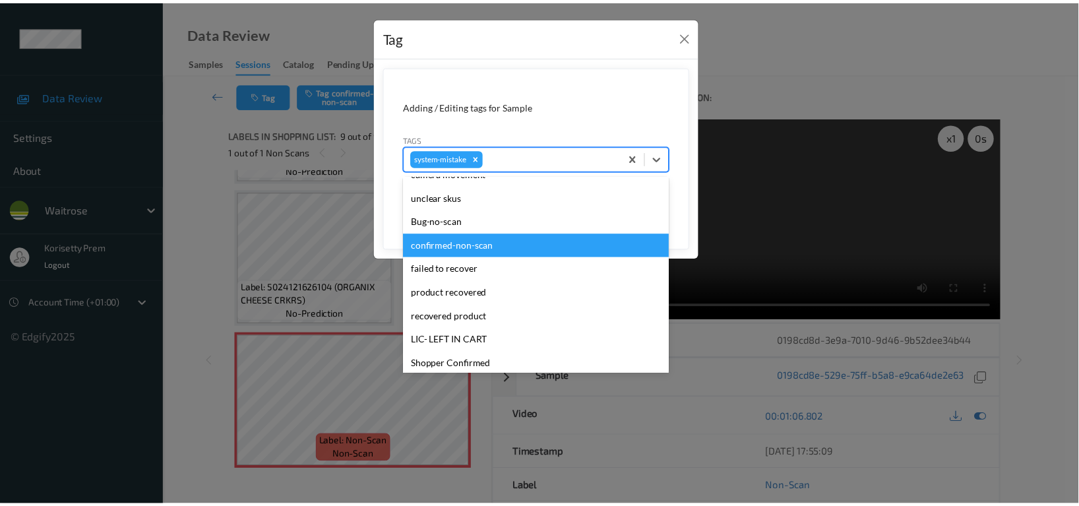
scroll to position [263, 0]
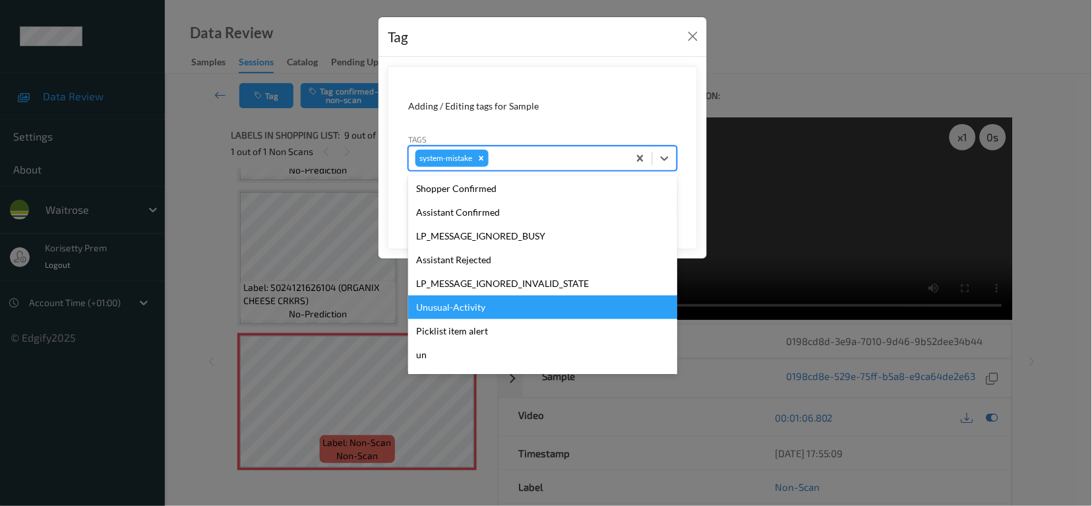
click at [472, 312] on div "Unusual-Activity" at bounding box center [542, 308] width 269 height 24
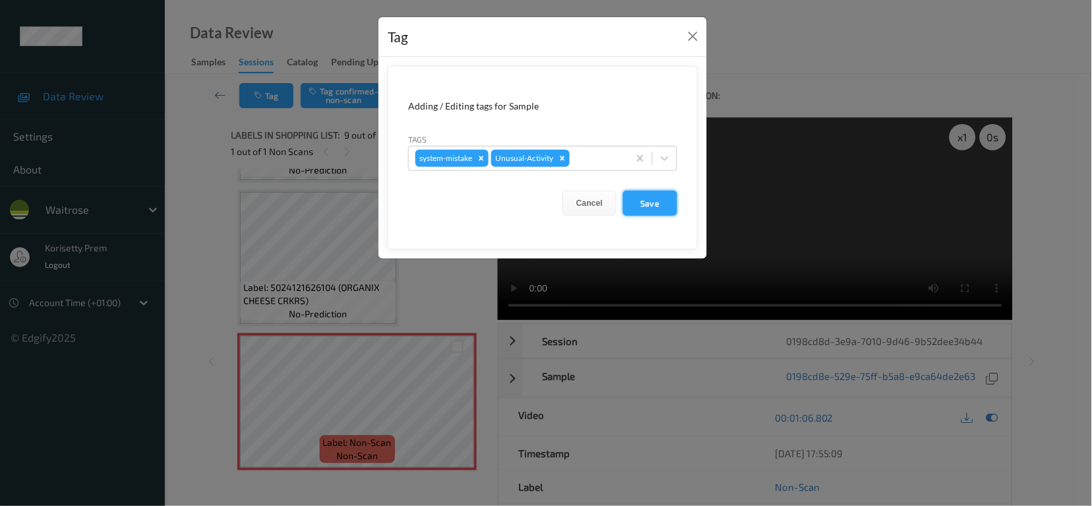
click at [641, 197] on button "Save" at bounding box center [650, 203] width 54 height 25
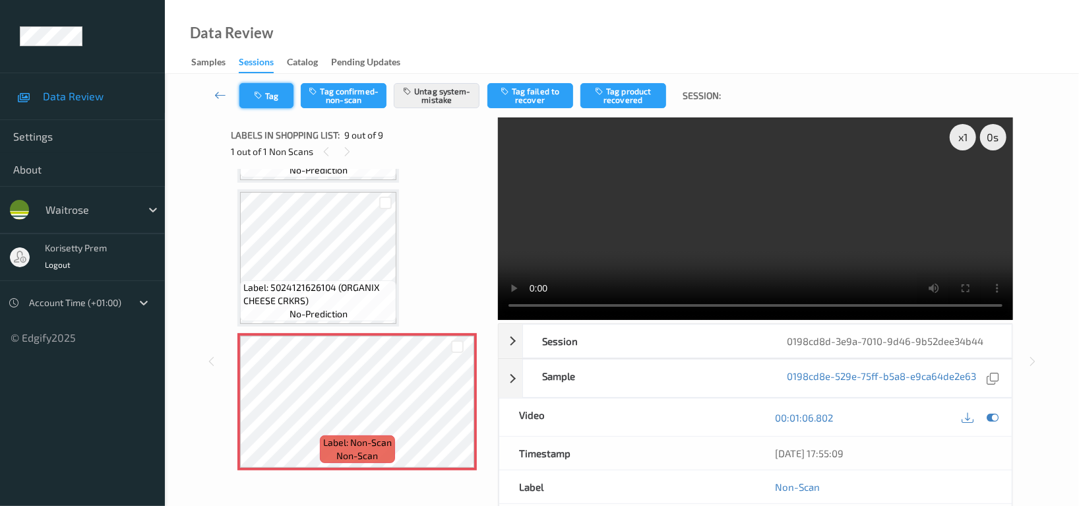
click at [262, 90] on button "Tag" at bounding box center [266, 95] width 54 height 25
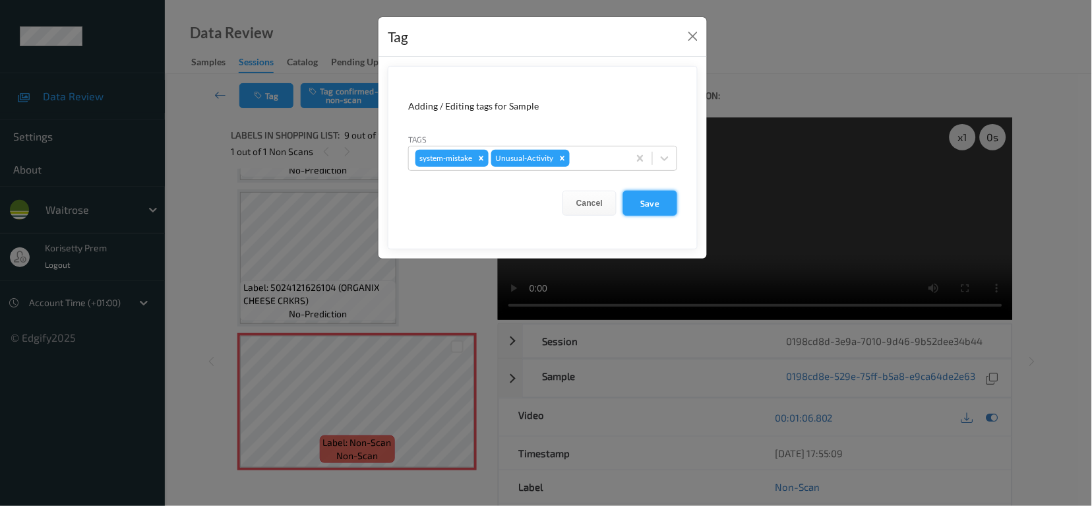
click at [642, 200] on button "Save" at bounding box center [650, 203] width 54 height 25
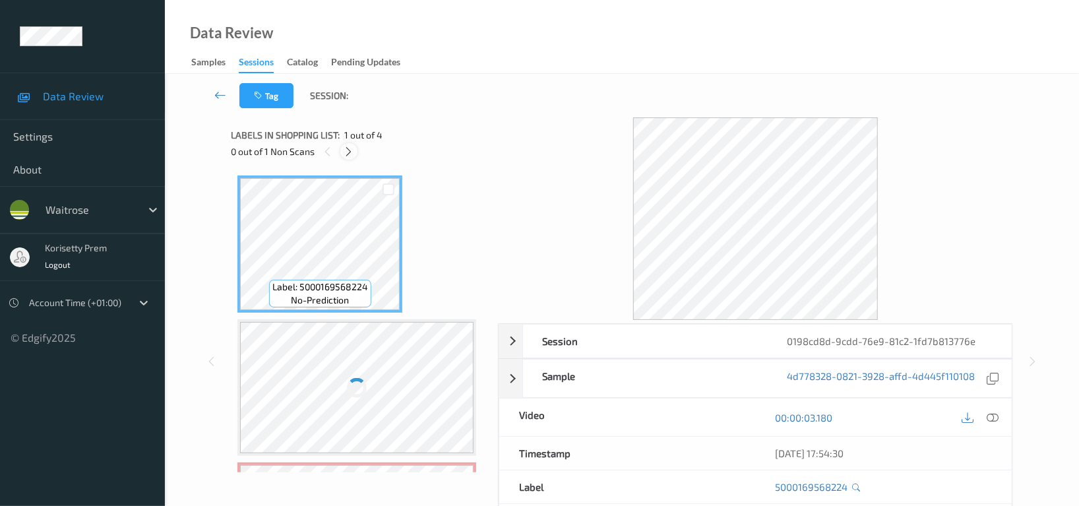
click at [347, 152] on icon at bounding box center [349, 152] width 11 height 12
click at [349, 148] on icon at bounding box center [349, 152] width 11 height 12
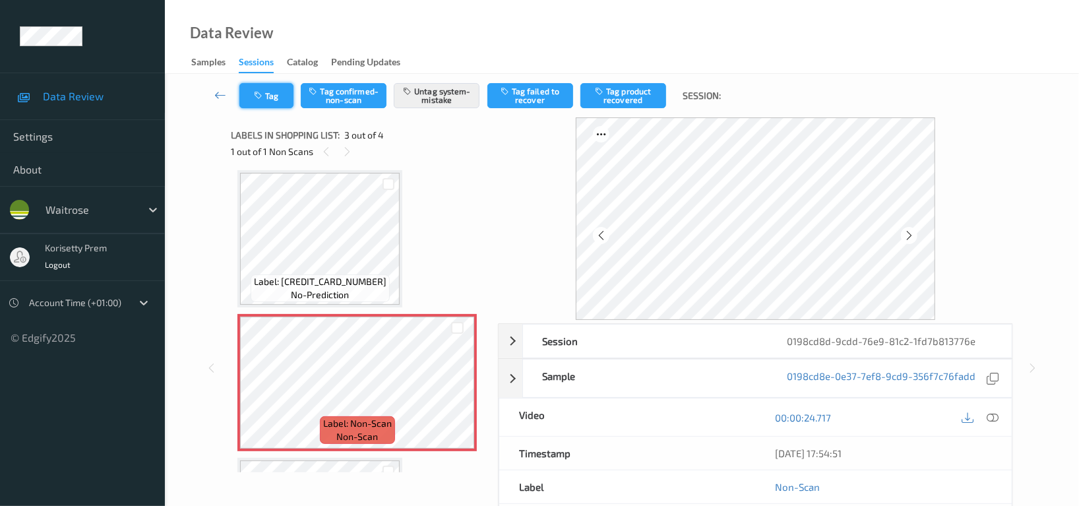
click at [266, 98] on button "Tag" at bounding box center [266, 95] width 54 height 25
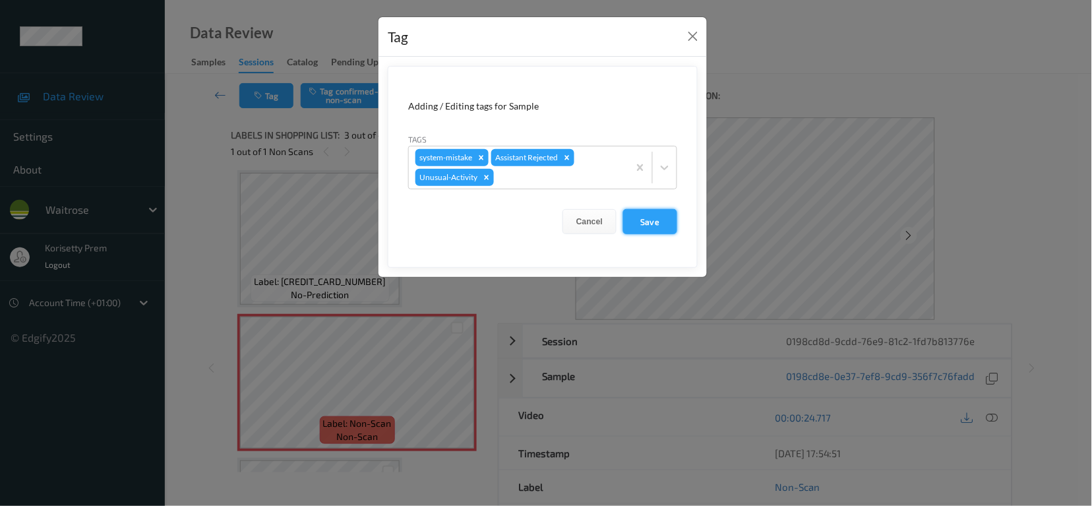
click at [654, 219] on button "Save" at bounding box center [650, 221] width 54 height 25
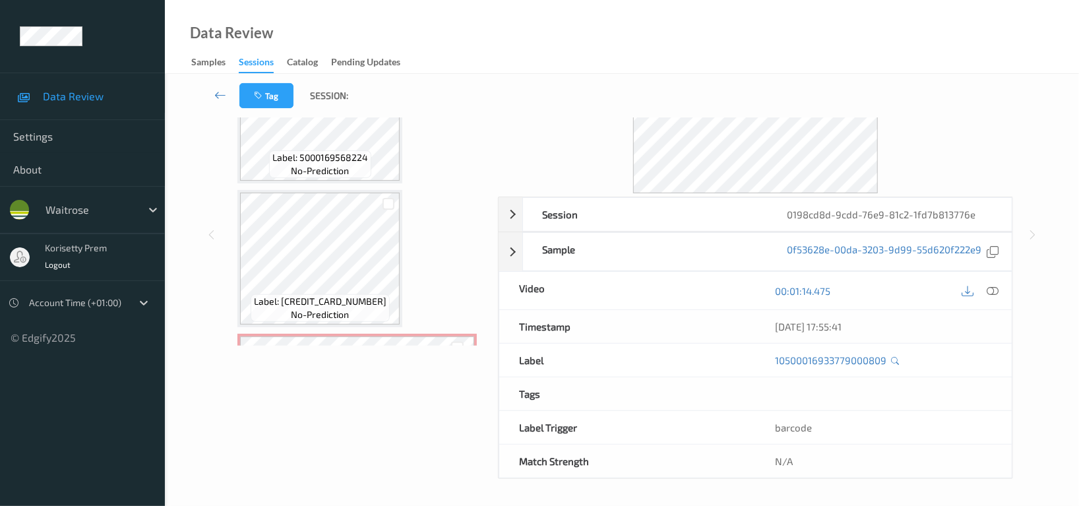
scroll to position [0, 0]
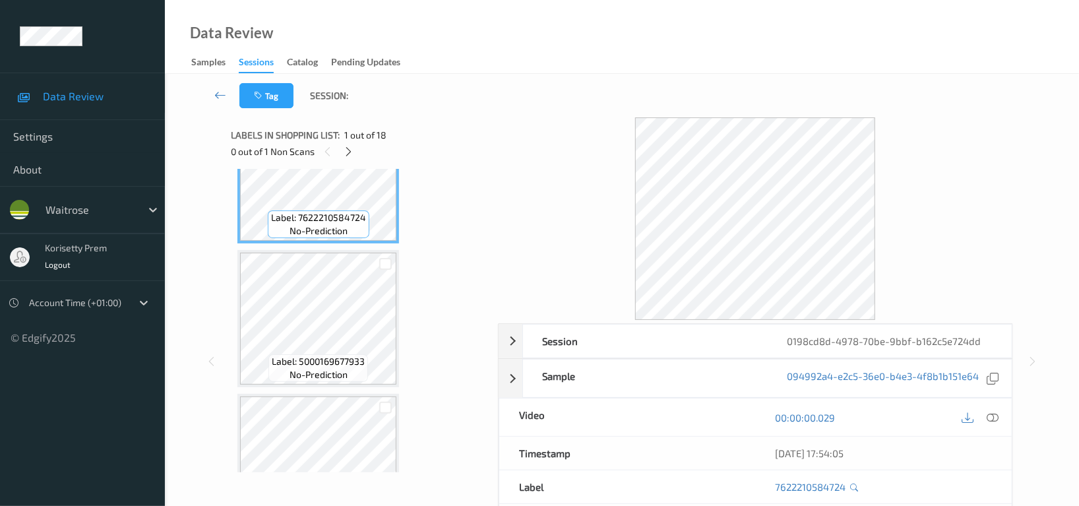
scroll to position [175, 0]
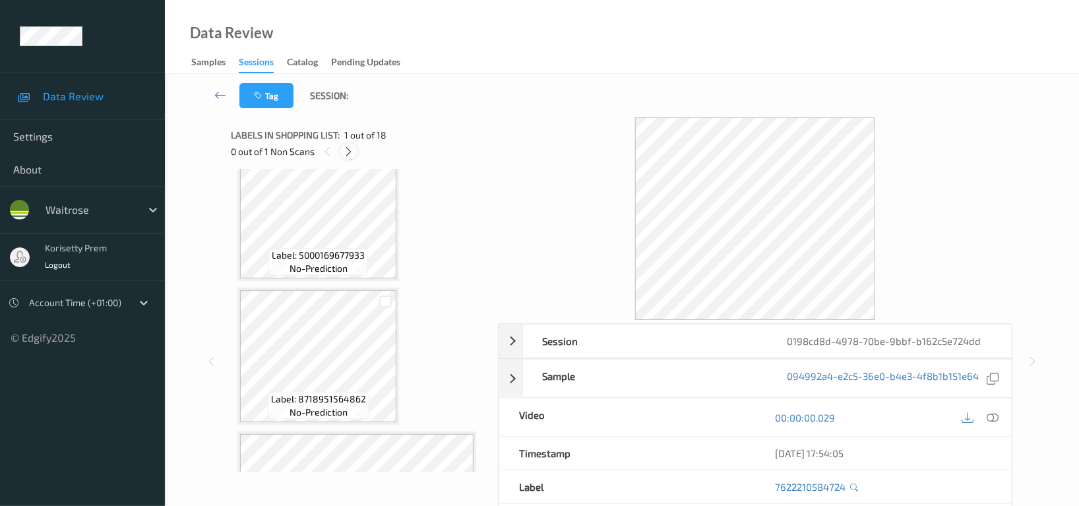
click at [349, 154] on icon at bounding box center [349, 152] width 11 height 12
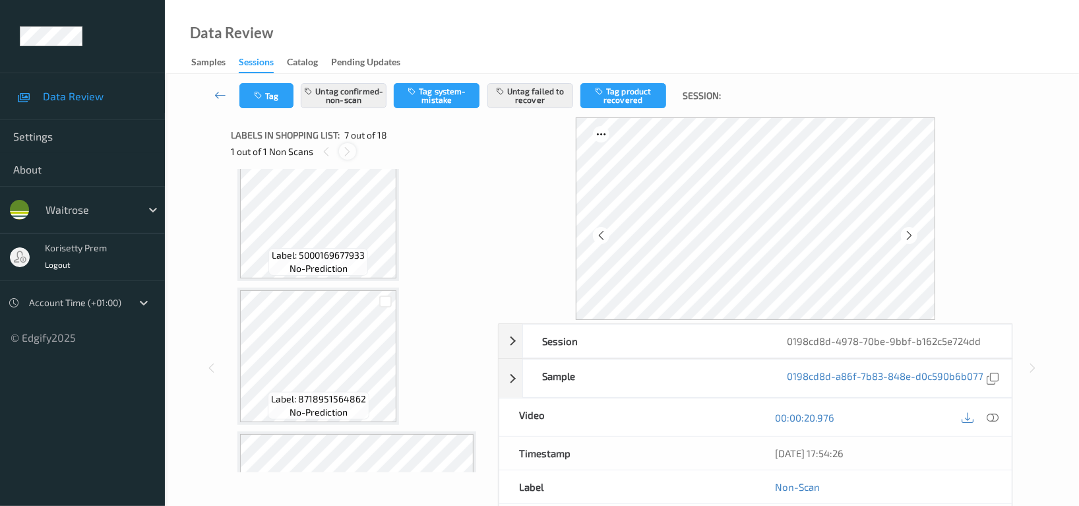
scroll to position [722, 0]
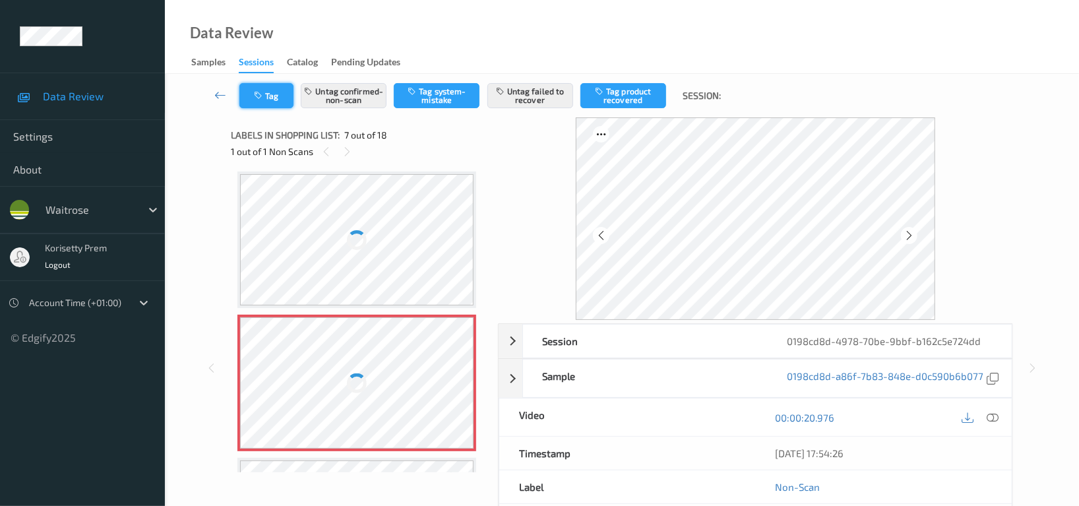
click at [269, 102] on button "Tag" at bounding box center [266, 95] width 54 height 25
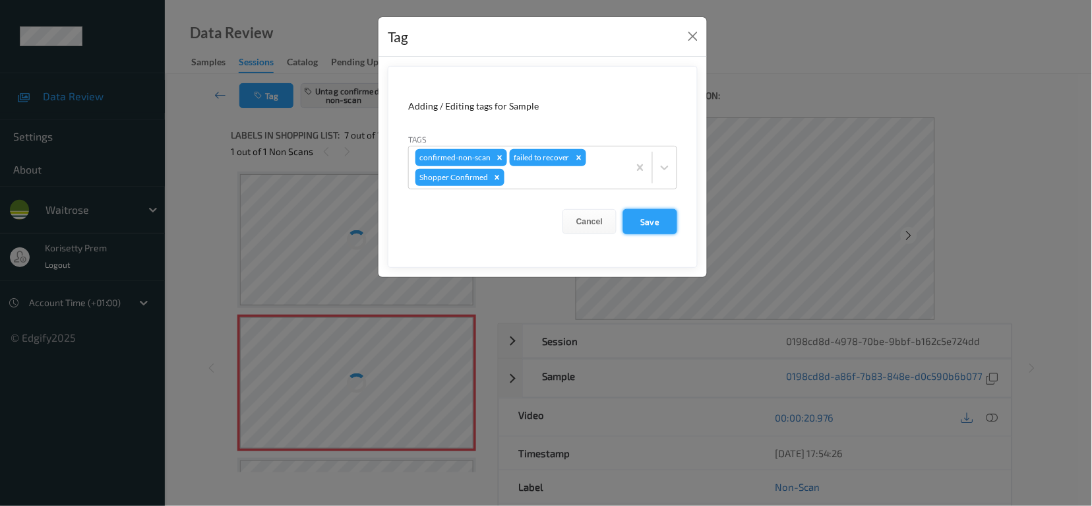
click at [658, 226] on button "Save" at bounding box center [650, 221] width 54 height 25
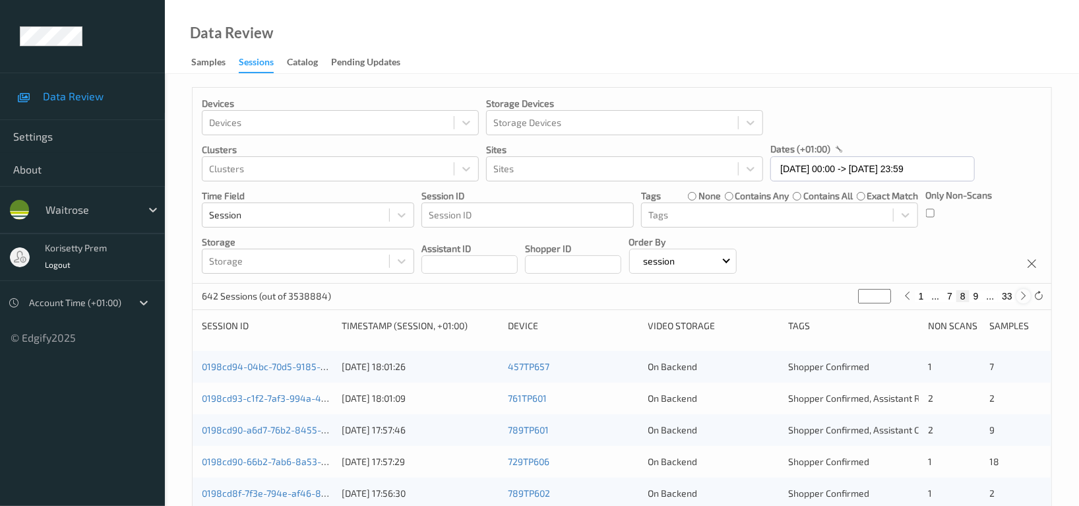
click at [1026, 299] on icon at bounding box center [1024, 296] width 10 height 10
type input "*"
click at [1026, 299] on icon at bounding box center [1024, 296] width 10 height 10
type input "**"
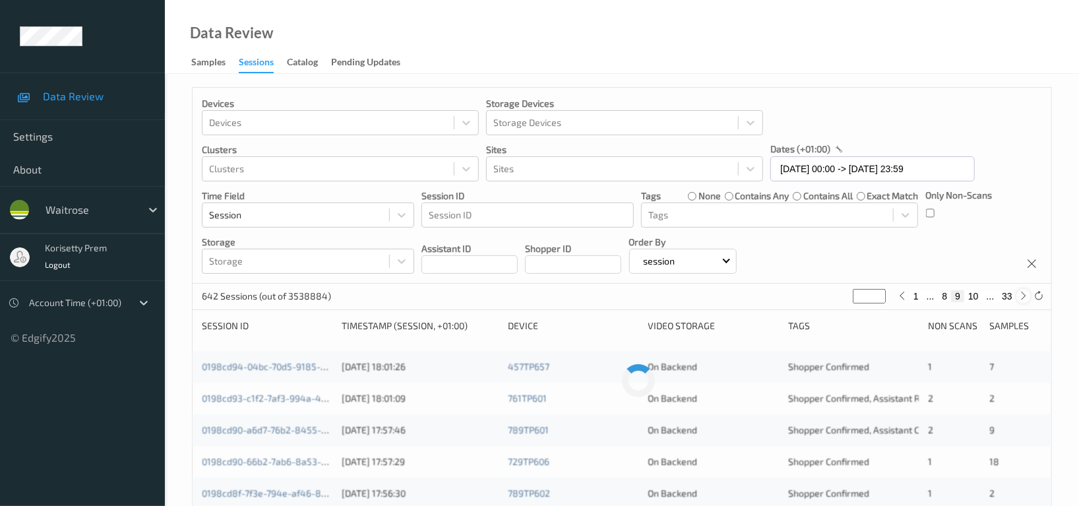
type input "**"
click at [1024, 297] on icon at bounding box center [1024, 296] width 10 height 10
type input "**"
click at [1024, 297] on icon at bounding box center [1024, 296] width 10 height 10
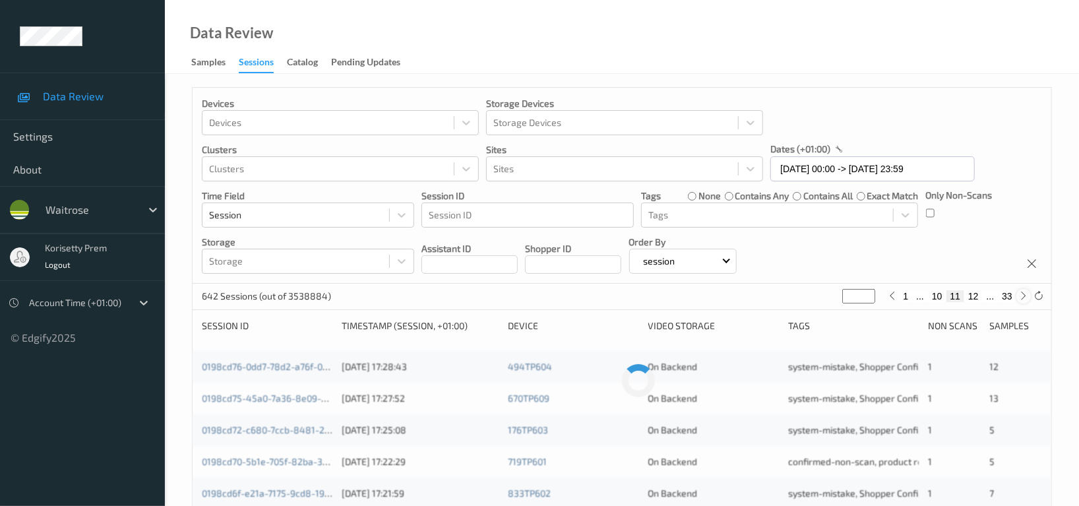
type input "**"
click at [1024, 297] on icon at bounding box center [1024, 296] width 10 height 10
type input "**"
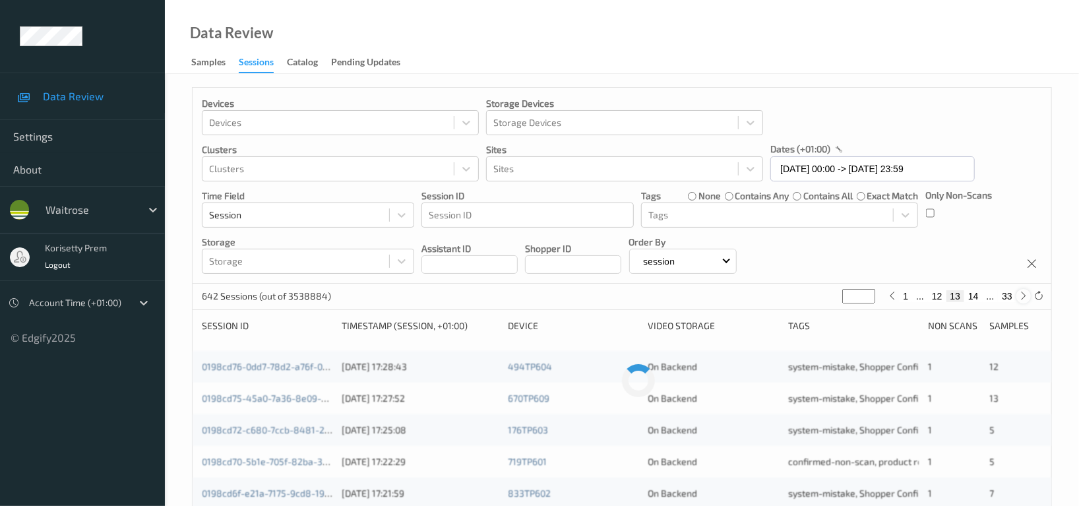
click at [1024, 297] on icon at bounding box center [1024, 296] width 10 height 10
type input "**"
click at [984, 229] on div "Devices Devices Storage Devices Storage Devices Clusters Clusters Sites Sites d…" at bounding box center [622, 186] width 859 height 196
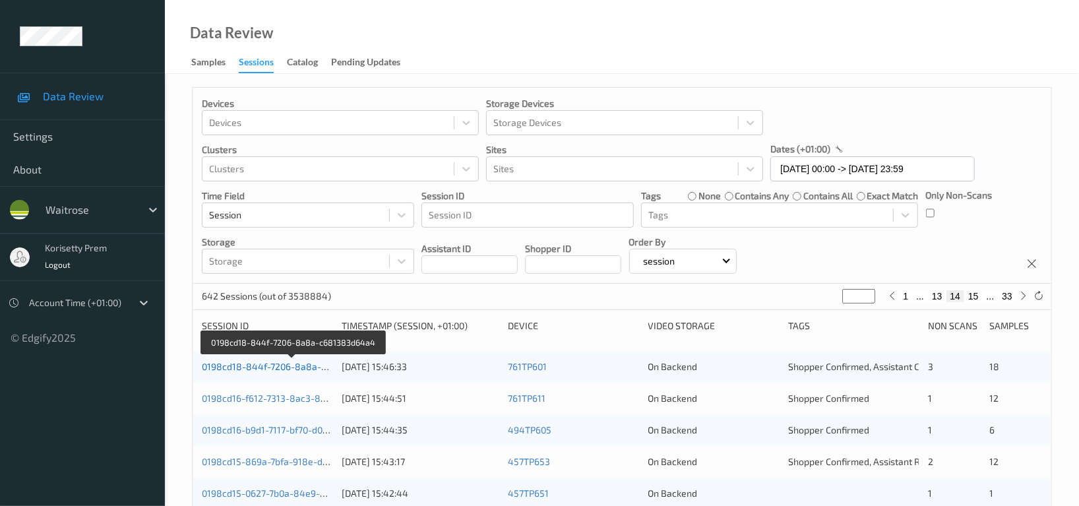
click at [270, 369] on link "0198cd18-844f-7206-8a8a-c681383d64a4" at bounding box center [293, 366] width 183 height 11
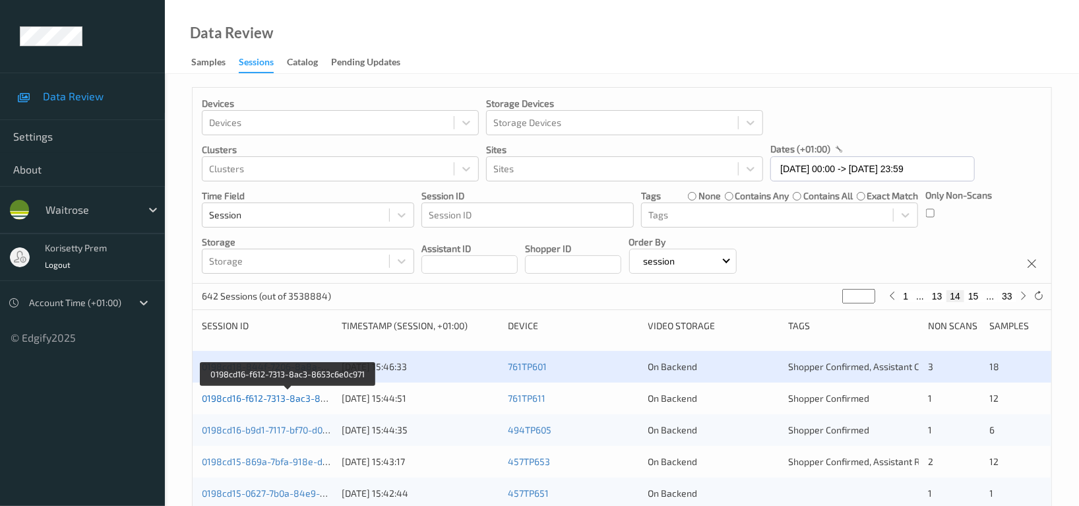
click at [284, 398] on link "0198cd16-f612-7313-8ac3-8653c6e0c971" at bounding box center [288, 397] width 173 height 11
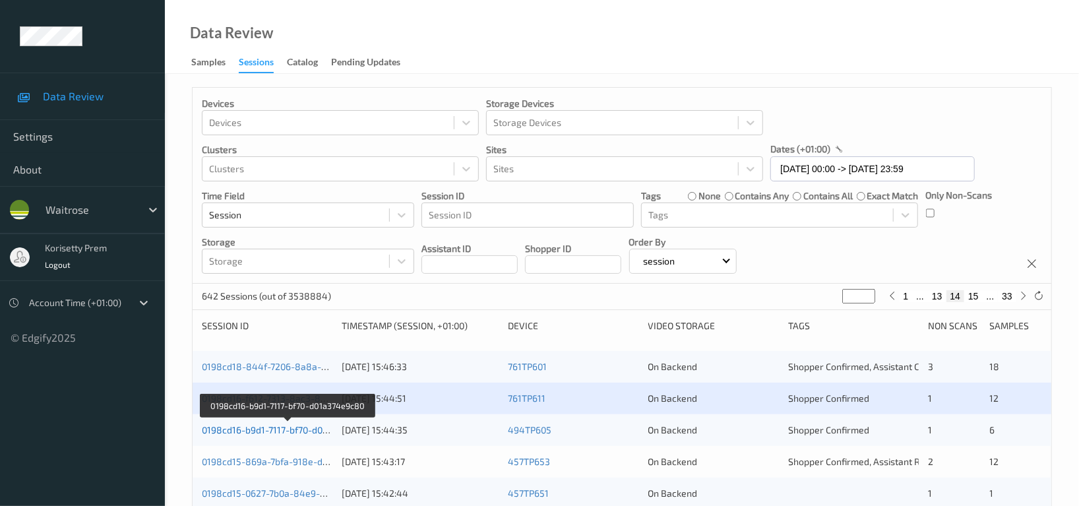
click at [293, 431] on link "0198cd16-b9d1-7117-bf70-d01a374e9c80" at bounding box center [288, 429] width 172 height 11
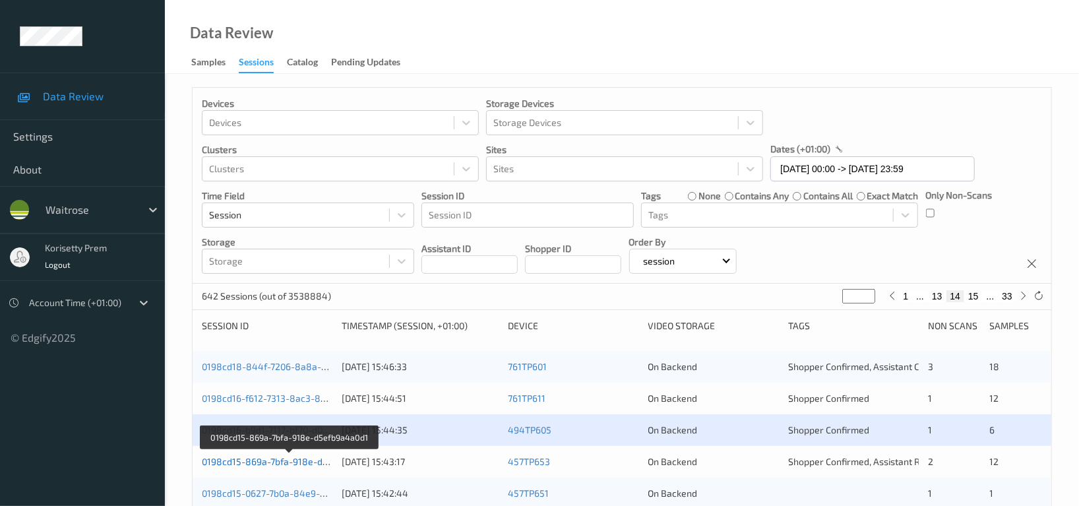
click at [292, 462] on link "0198cd15-869a-7bfa-918e-d5efb9a4a0d1" at bounding box center [290, 461] width 176 height 11
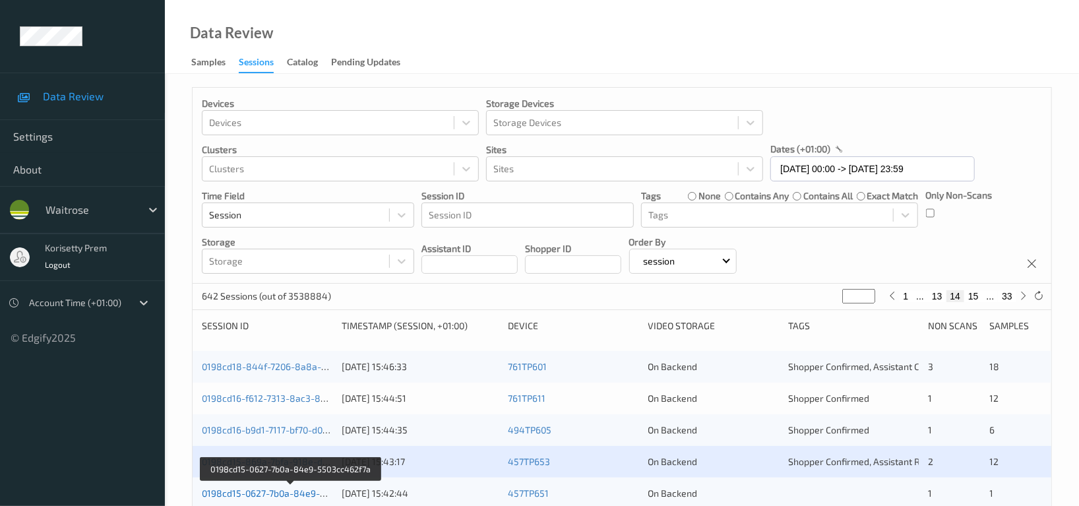
click at [299, 493] on link "0198cd15-0627-7b0a-84e9-5503cc462f7a" at bounding box center [291, 492] width 178 height 11
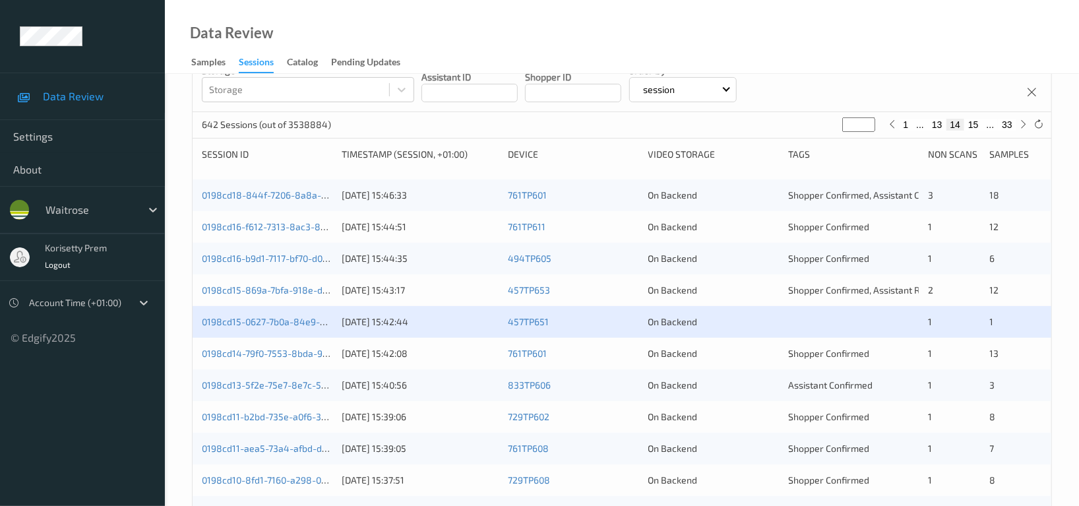
scroll to position [175, 0]
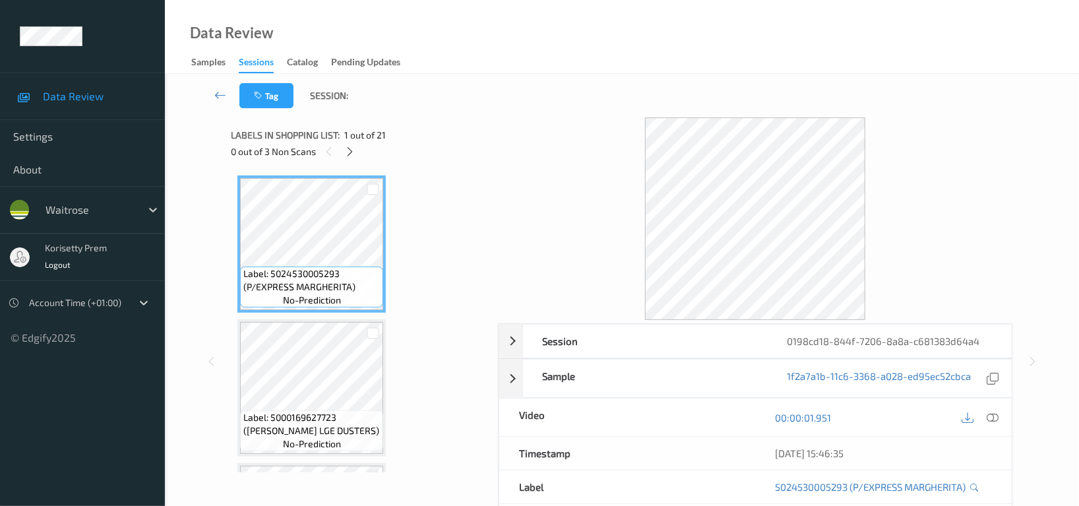
click at [536, 83] on div "Tag Session:" at bounding box center [622, 96] width 860 height 44
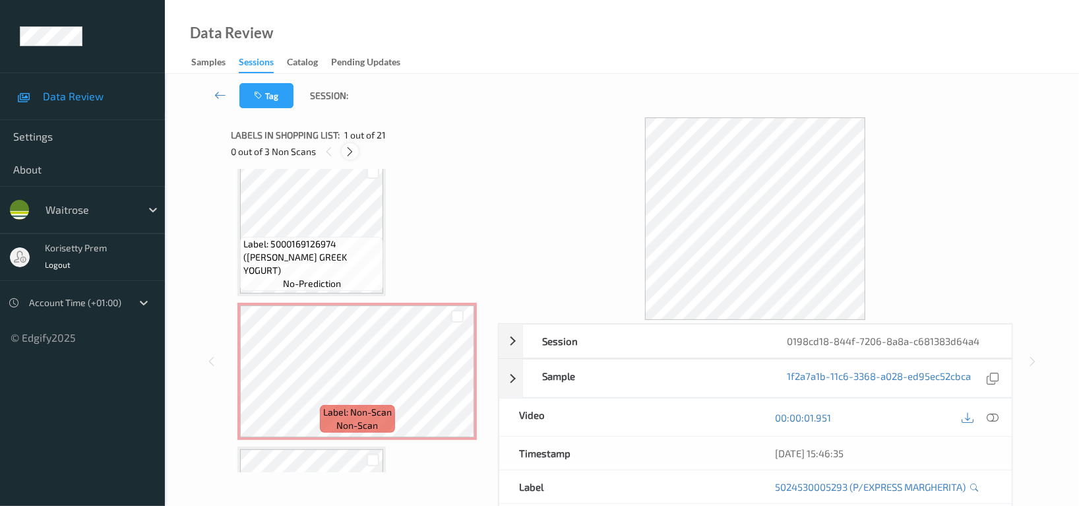
click at [348, 152] on icon at bounding box center [350, 152] width 11 height 12
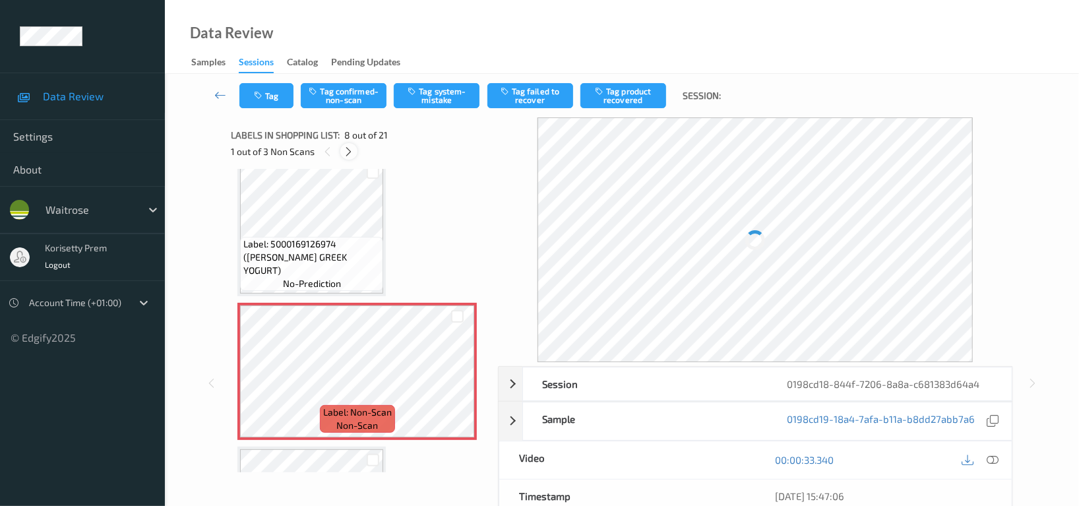
scroll to position [866, 0]
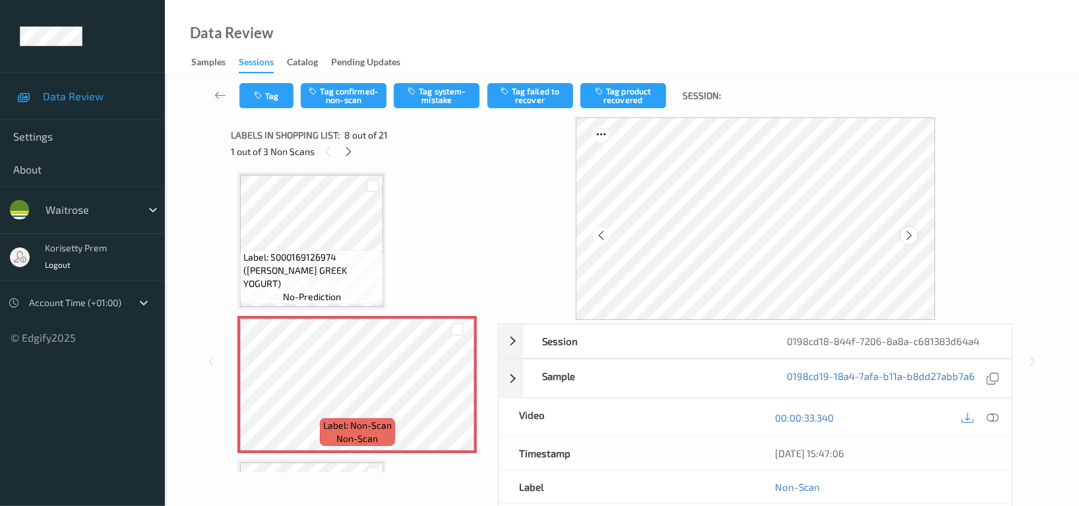
click at [906, 235] on icon at bounding box center [909, 236] width 11 height 12
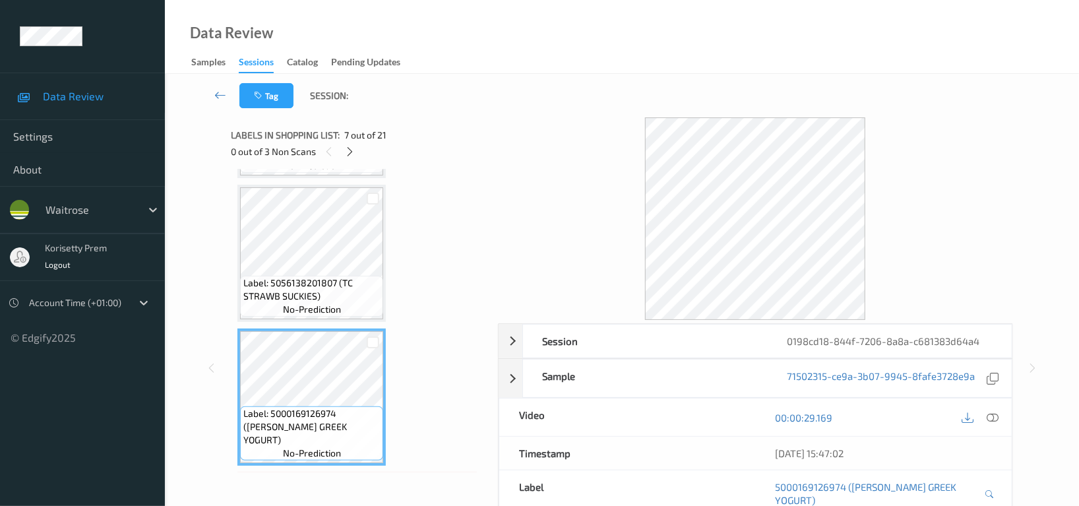
scroll to position [691, 0]
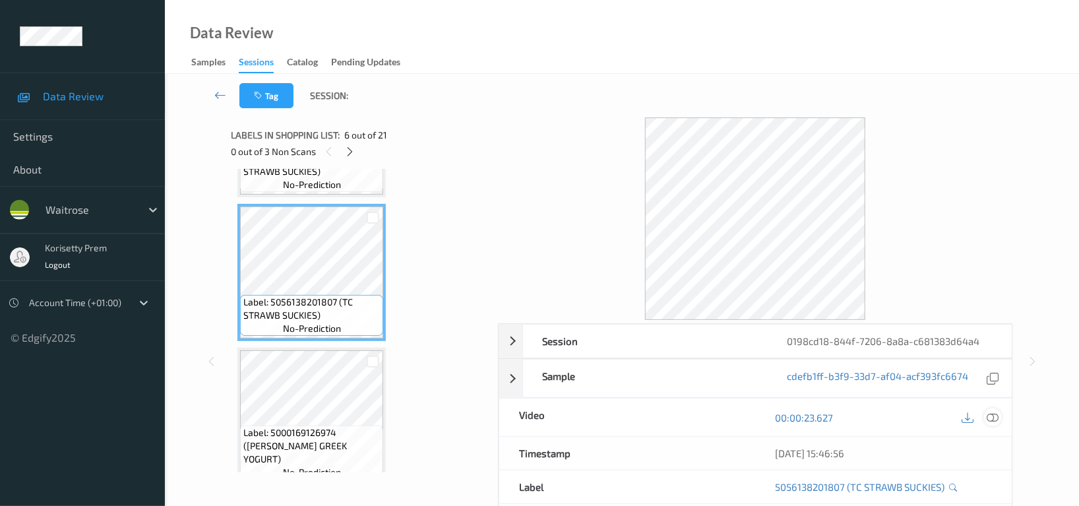
click at [993, 420] on icon at bounding box center [993, 418] width 12 height 12
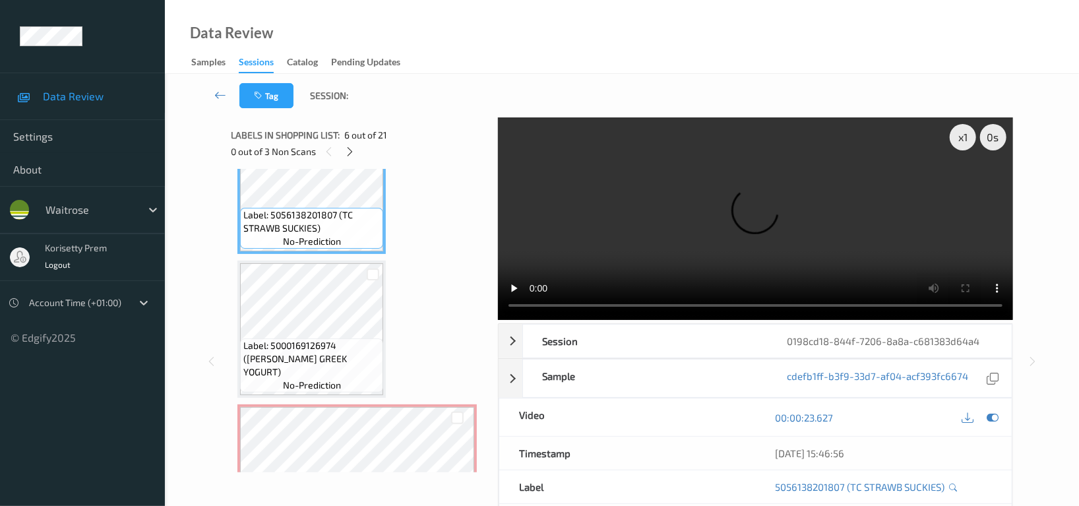
scroll to position [778, 0]
click at [875, 241] on video at bounding box center [755, 218] width 515 height 203
click at [841, 216] on video at bounding box center [755, 218] width 515 height 203
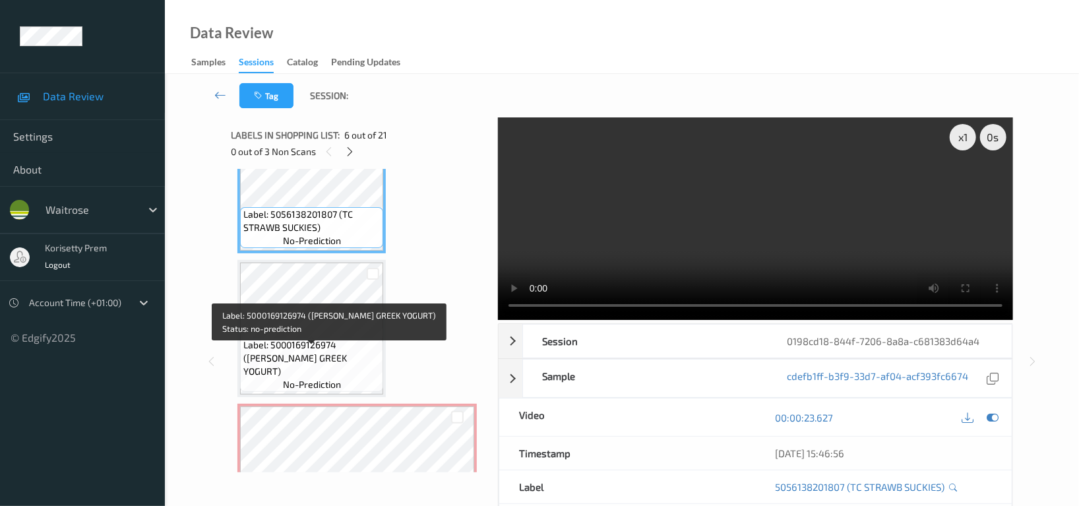
scroll to position [866, 0]
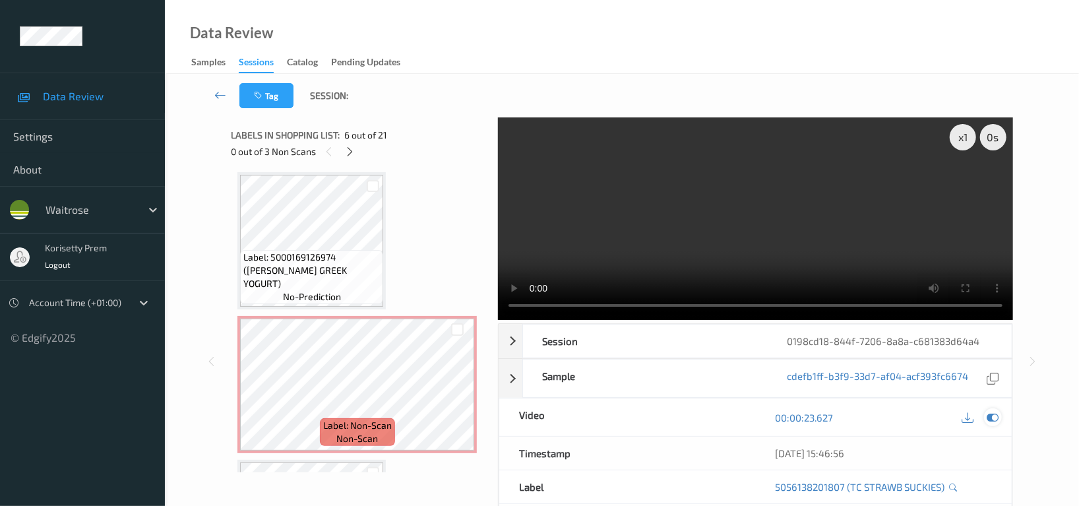
click at [996, 420] on icon at bounding box center [993, 418] width 12 height 12
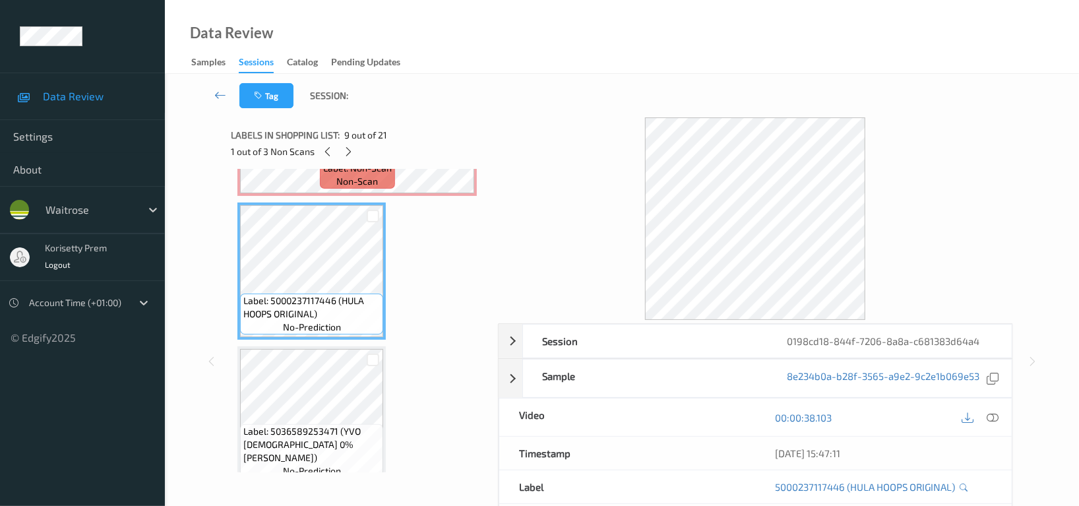
scroll to position [1130, 0]
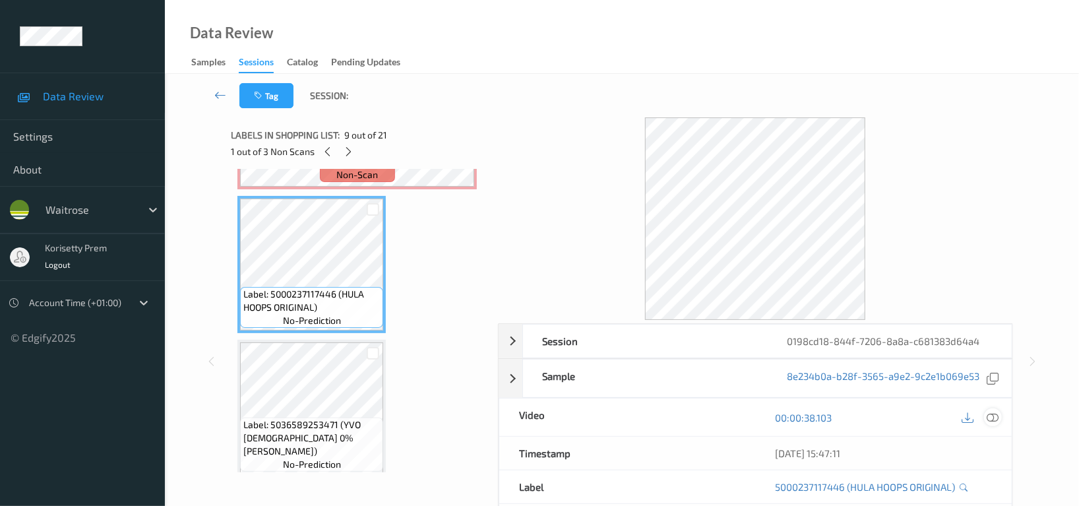
click at [992, 418] on icon at bounding box center [993, 418] width 12 height 12
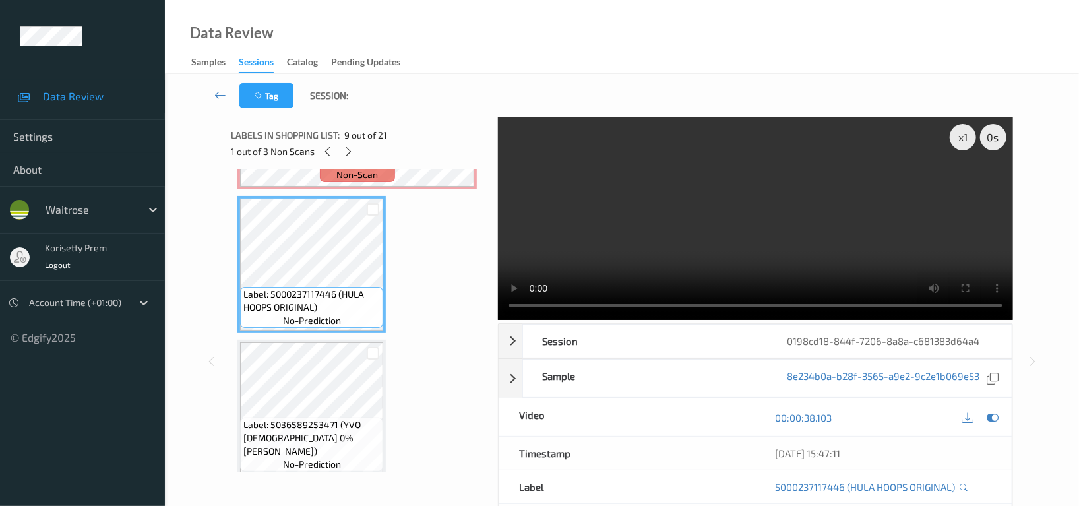
click at [625, 193] on video at bounding box center [755, 218] width 515 height 203
click at [681, 249] on video at bounding box center [755, 218] width 515 height 203
click at [966, 412] on icon at bounding box center [968, 418] width 12 height 12
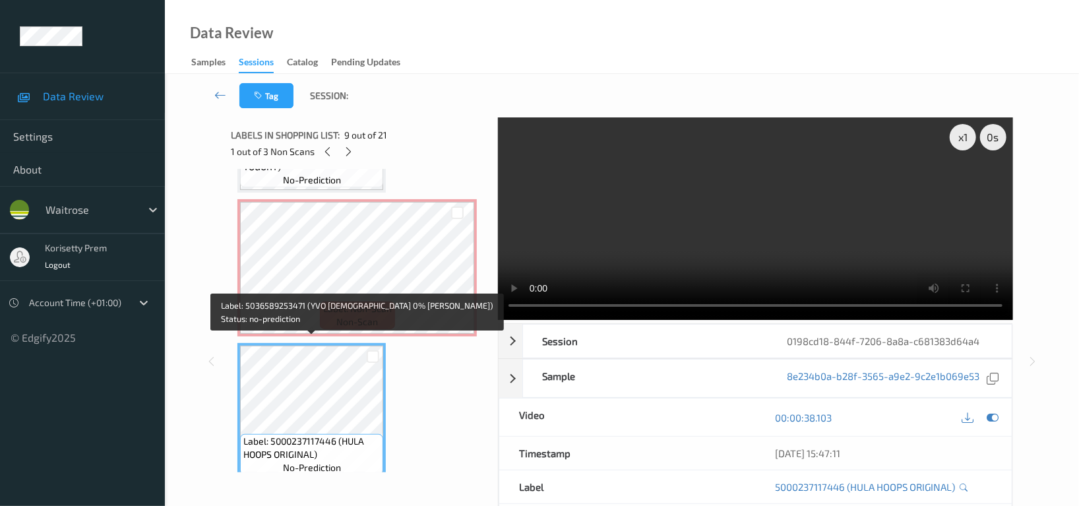
scroll to position [954, 0]
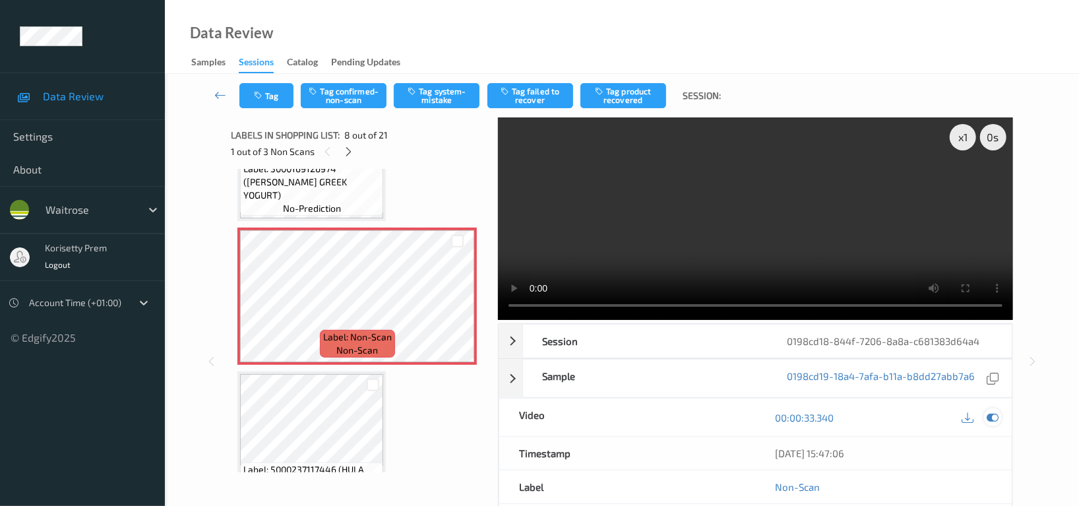
drag, startPoint x: 985, startPoint y: 416, endPoint x: 993, endPoint y: 416, distance: 7.9
click at [988, 416] on div at bounding box center [993, 417] width 18 height 18
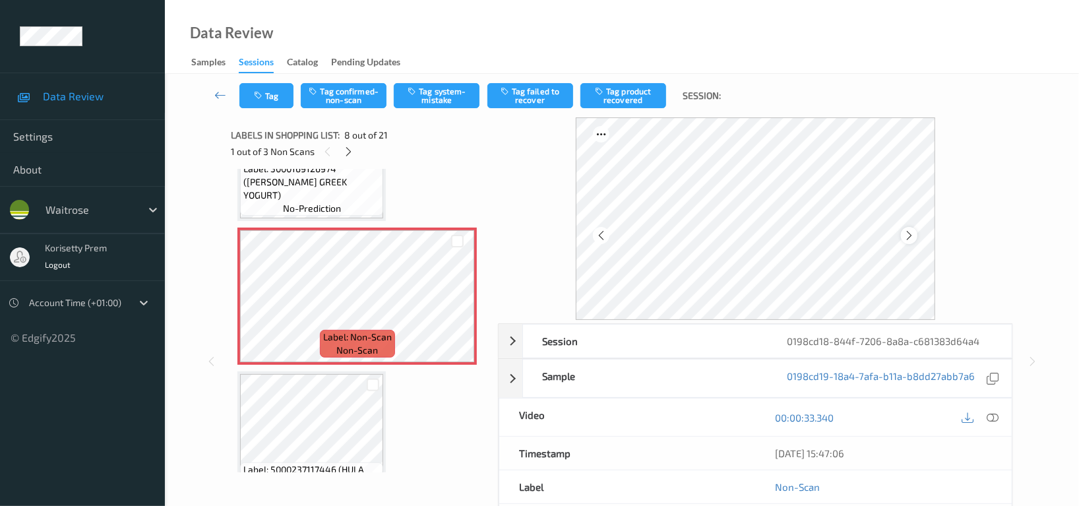
click at [914, 234] on icon at bounding box center [909, 236] width 11 height 12
click at [338, 91] on button "Tag confirmed-non-scan" at bounding box center [344, 95] width 86 height 25
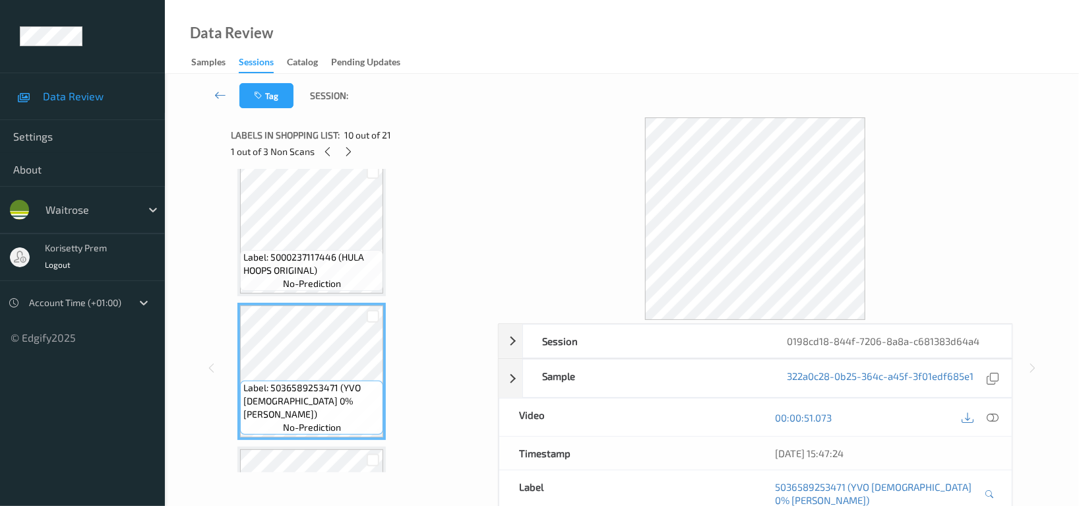
scroll to position [1130, 0]
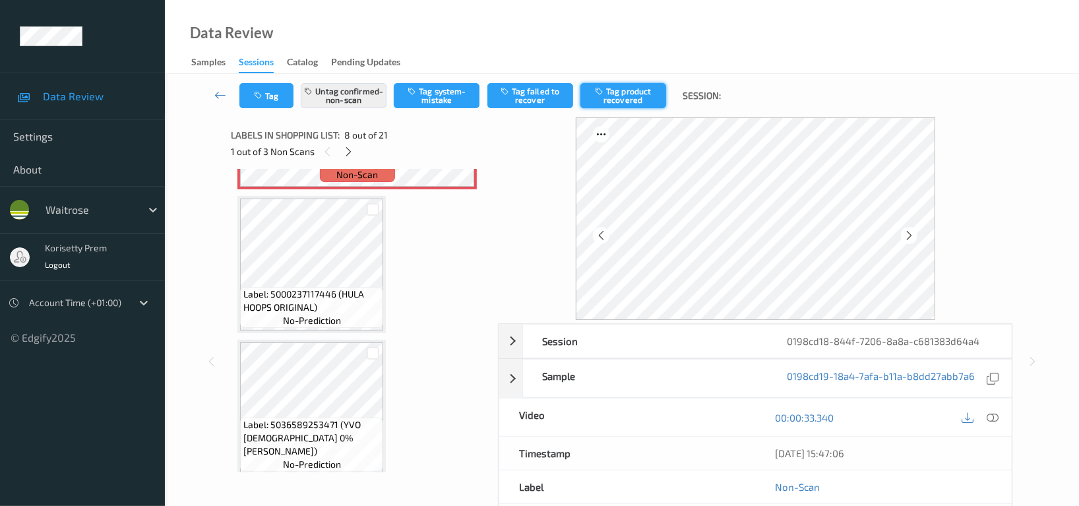
click at [650, 96] on button "Tag product recovered" at bounding box center [623, 95] width 86 height 25
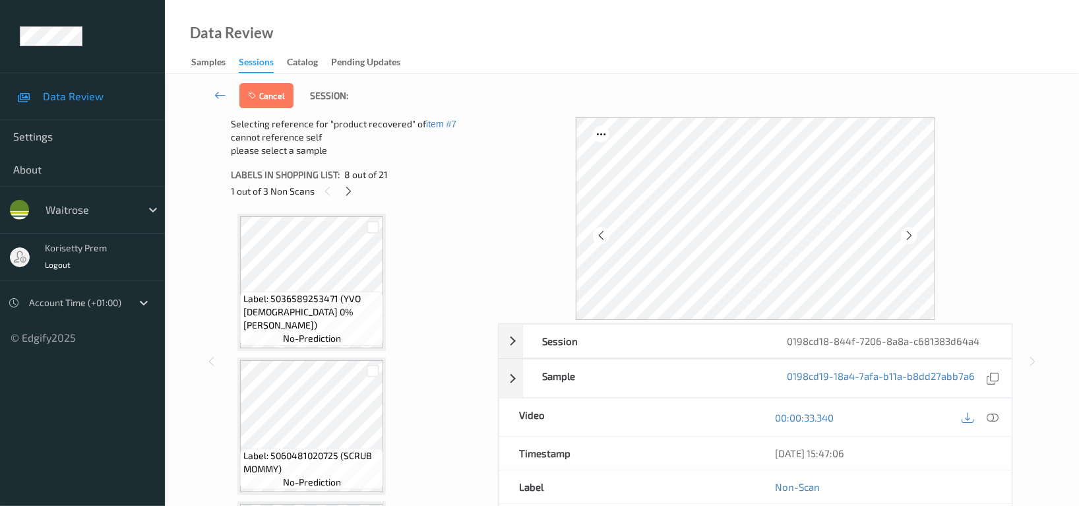
scroll to position [1306, 0]
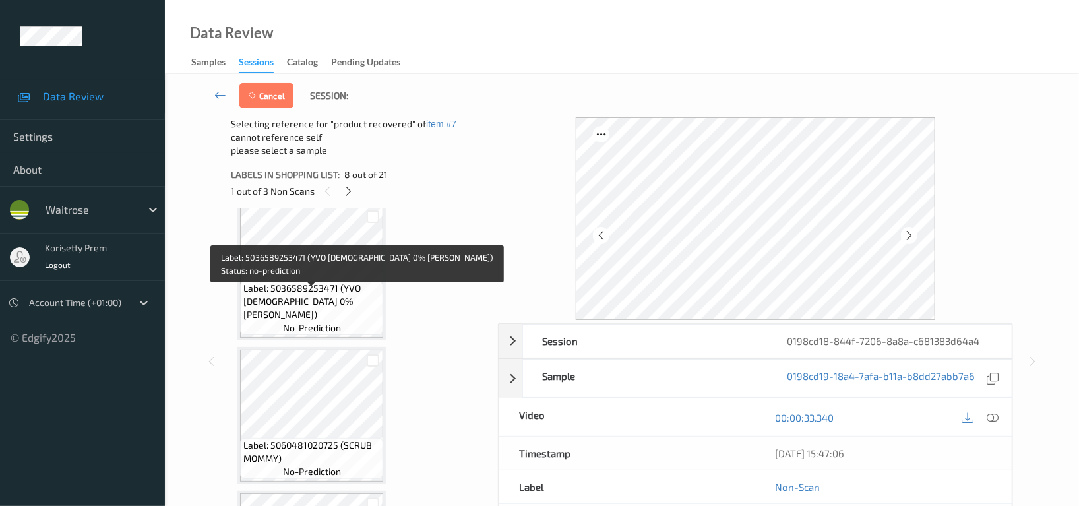
click at [308, 288] on div "Label: 5036589253471 (YVO GREEK 0% NAT YOG) no-prediction" at bounding box center [311, 308] width 143 height 54
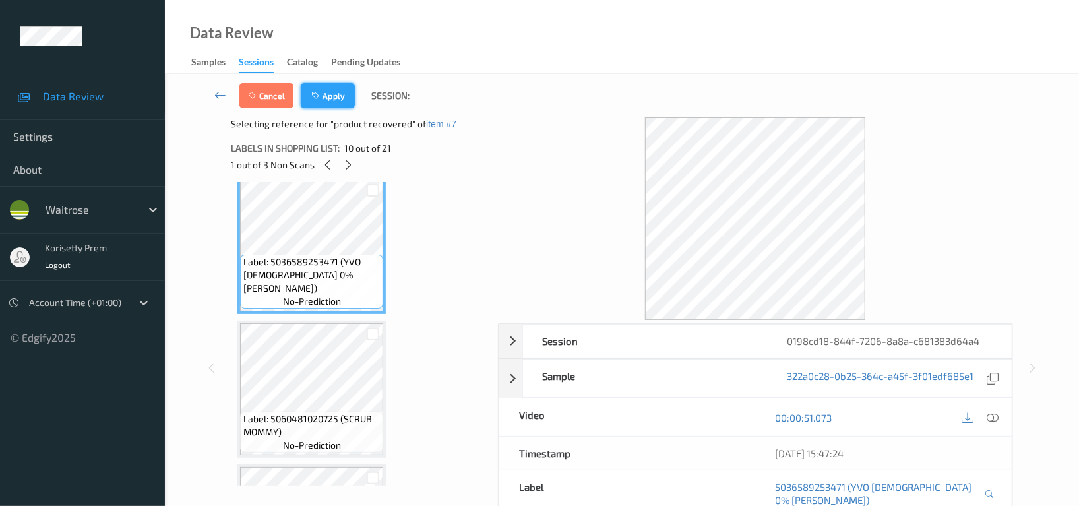
click at [333, 92] on button "Apply" at bounding box center [328, 95] width 54 height 25
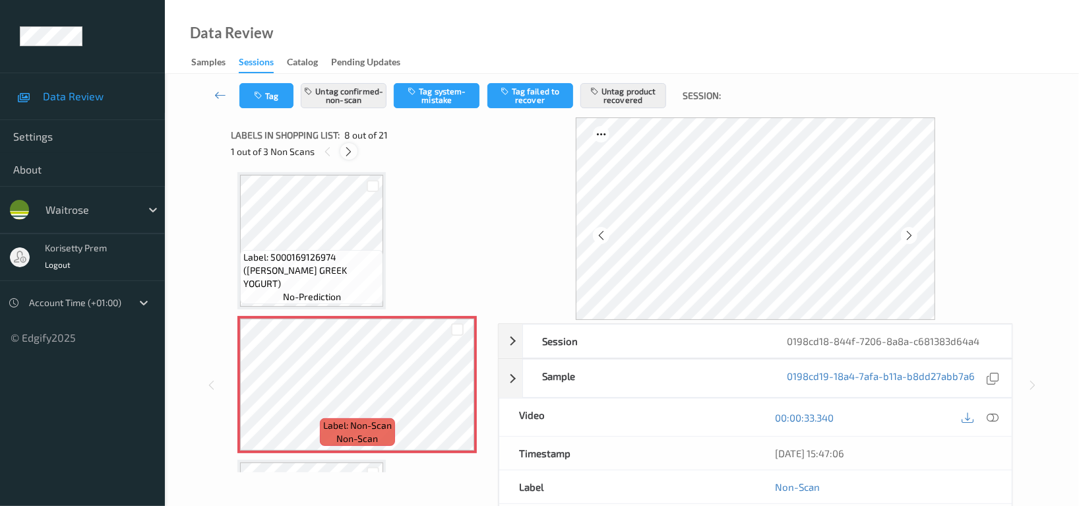
click at [350, 151] on icon at bounding box center [349, 152] width 11 height 12
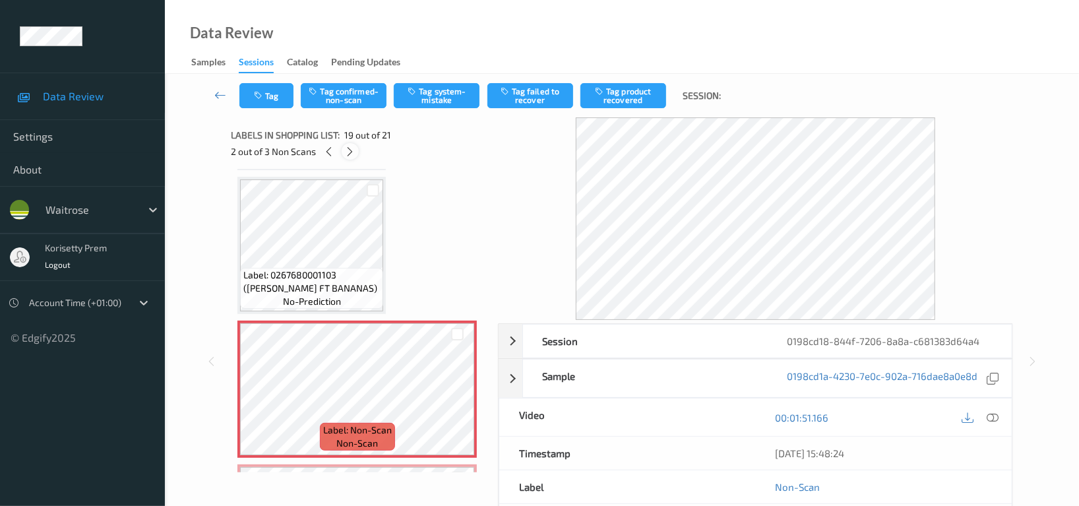
click at [348, 154] on icon at bounding box center [350, 152] width 11 height 12
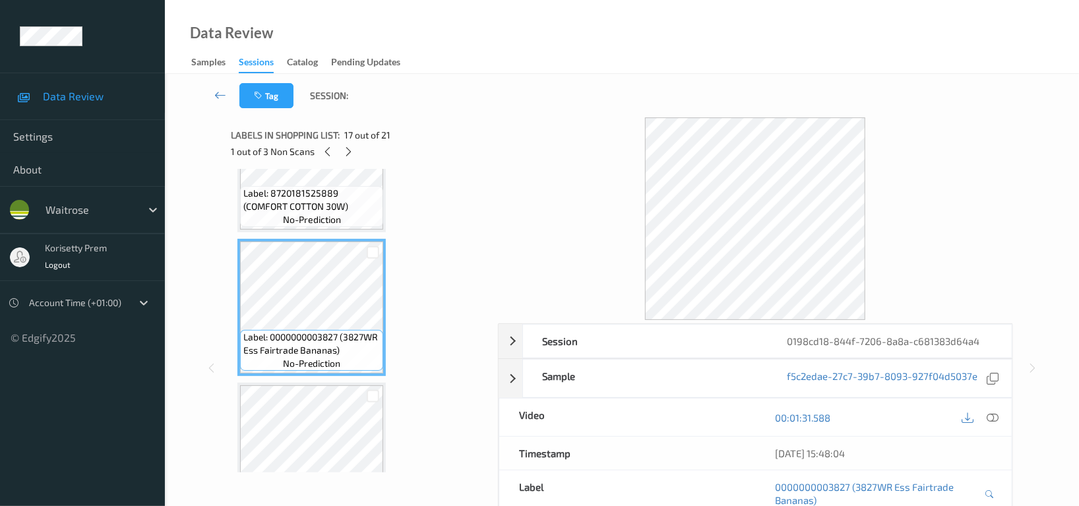
scroll to position [2234, 0]
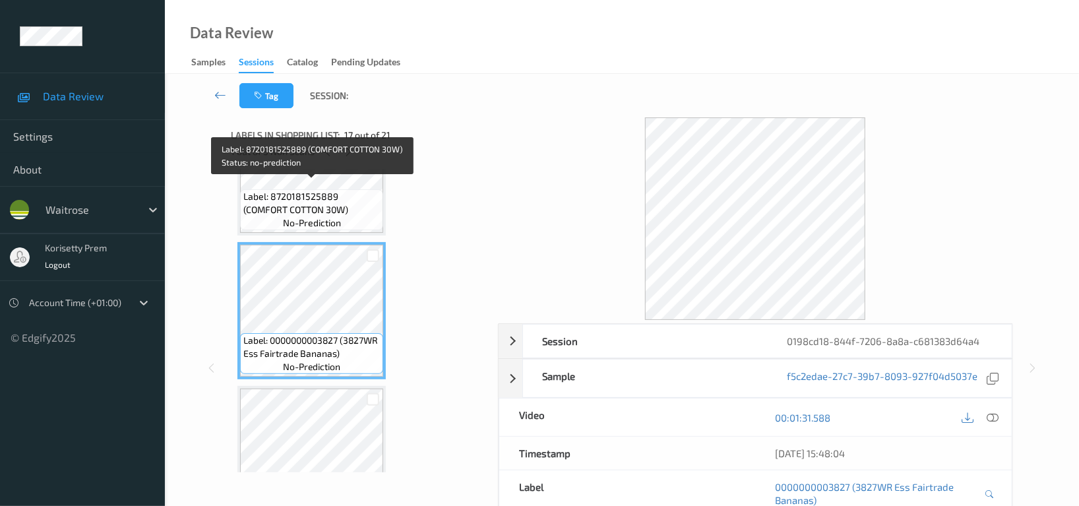
click at [337, 199] on span "Label: 8720181525889 (COMFORT COTTON 30W)" at bounding box center [311, 203] width 137 height 26
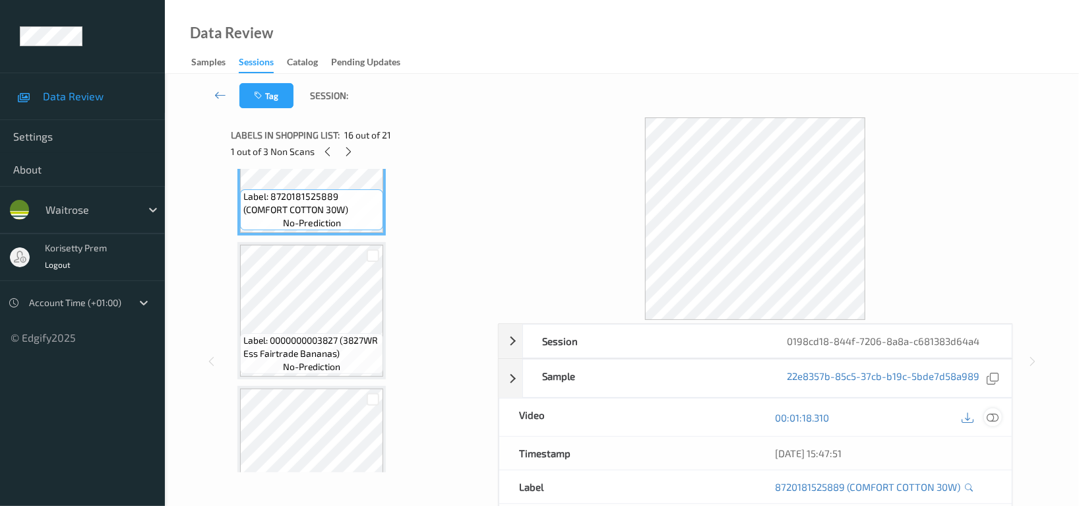
click at [996, 415] on icon at bounding box center [993, 418] width 12 height 12
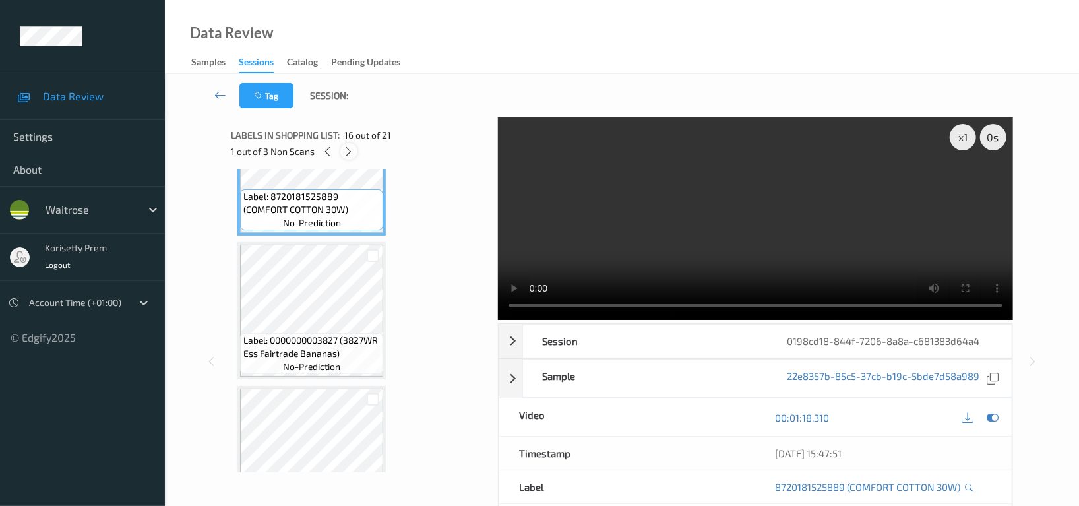
click at [346, 148] on icon at bounding box center [349, 152] width 11 height 12
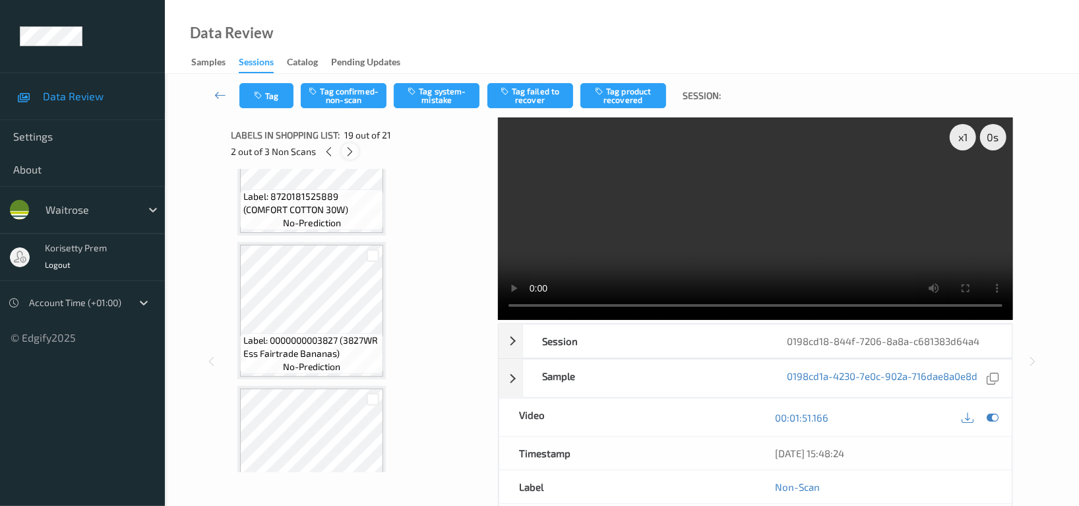
scroll to position [2443, 0]
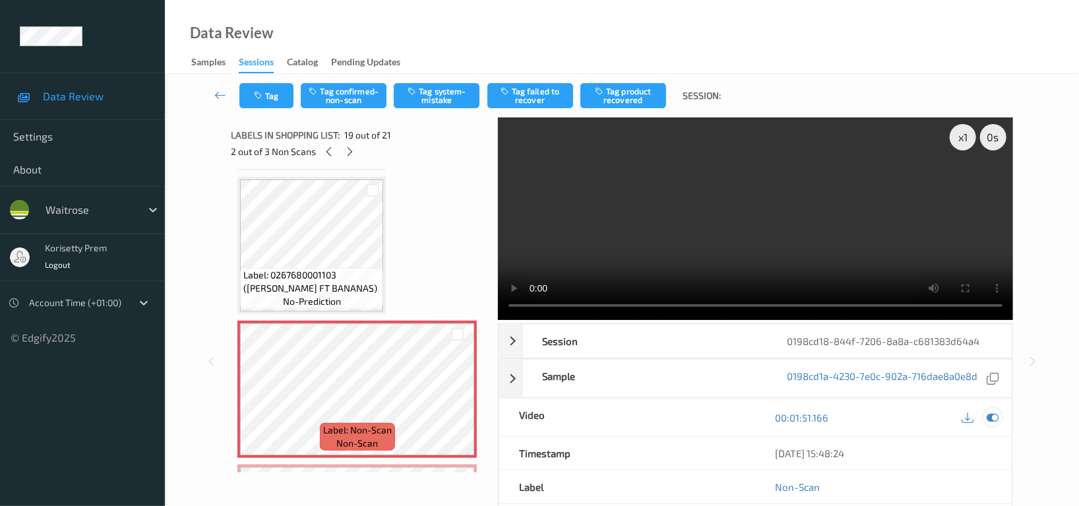
click at [999, 420] on div at bounding box center [993, 417] width 18 height 18
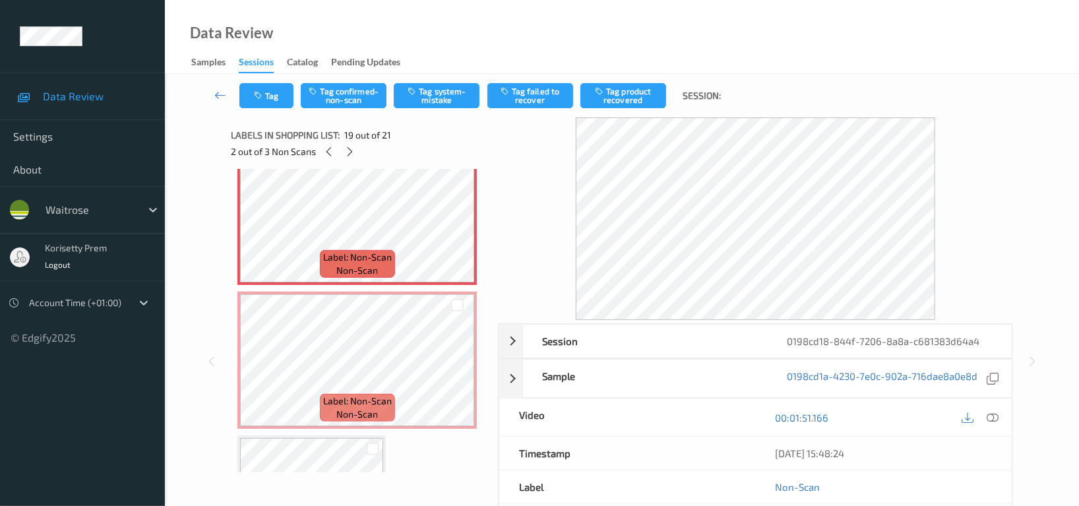
scroll to position [2619, 0]
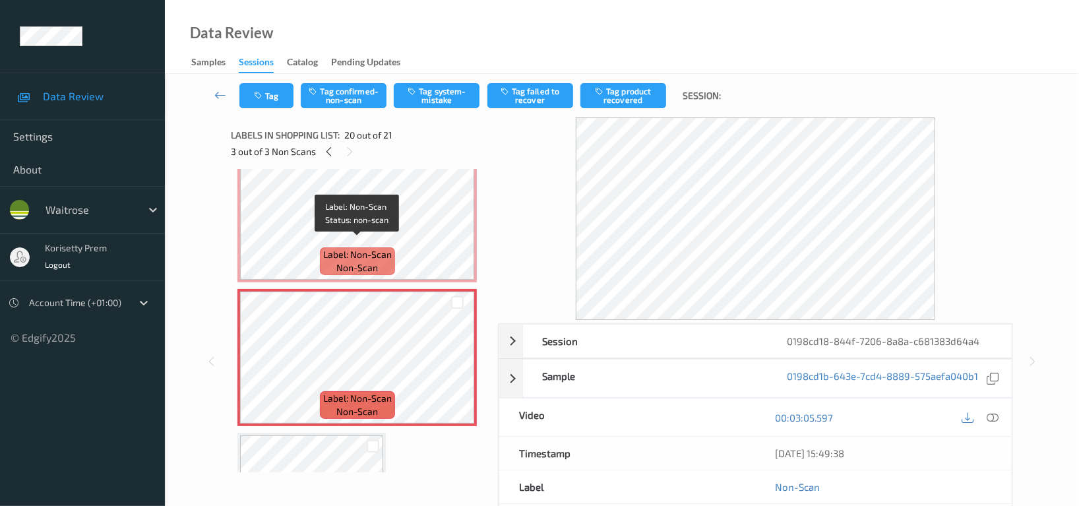
click at [381, 248] on span "Label: Non-Scan" at bounding box center [357, 254] width 69 height 13
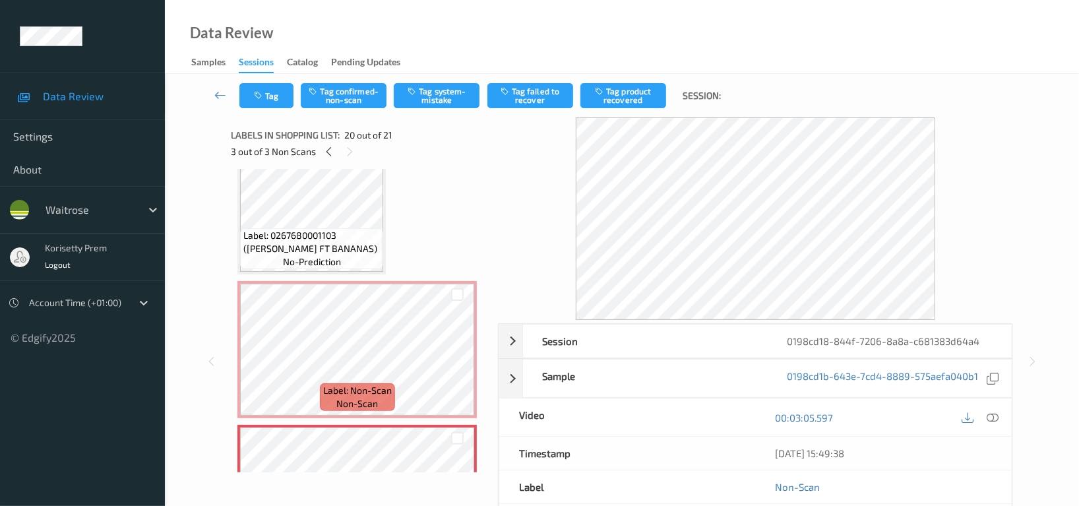
scroll to position [2355, 0]
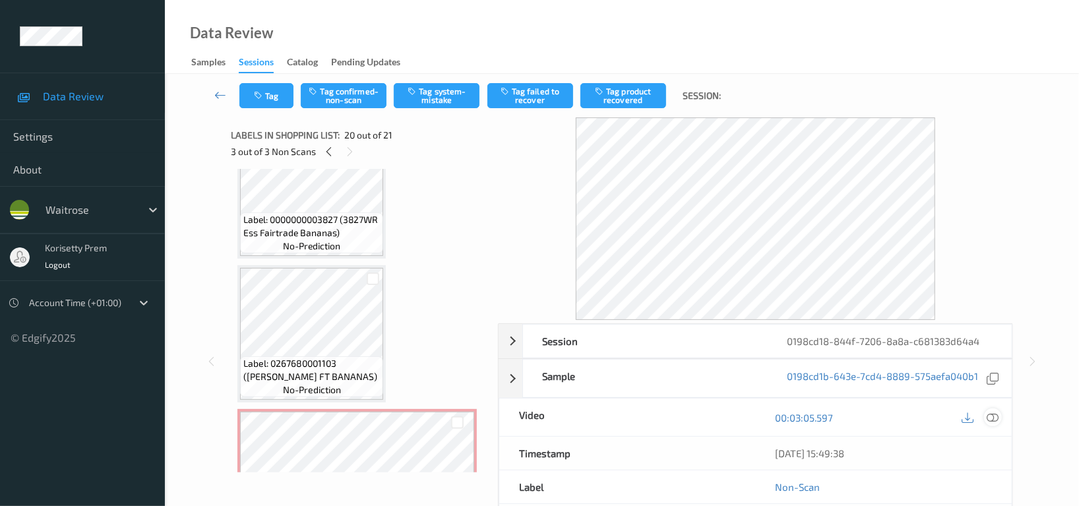
click at [989, 416] on icon at bounding box center [993, 418] width 12 height 12
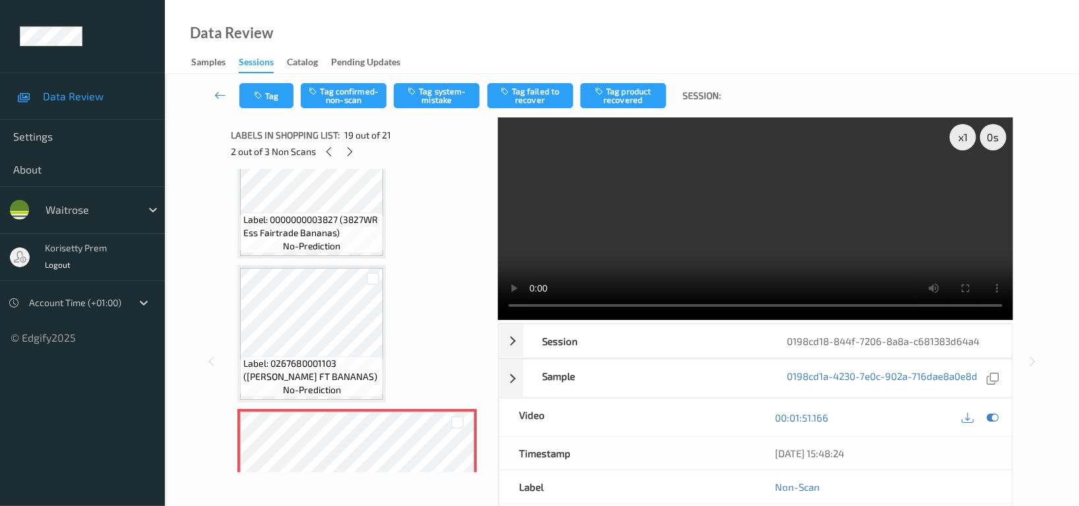
click at [809, 234] on video at bounding box center [755, 218] width 515 height 203
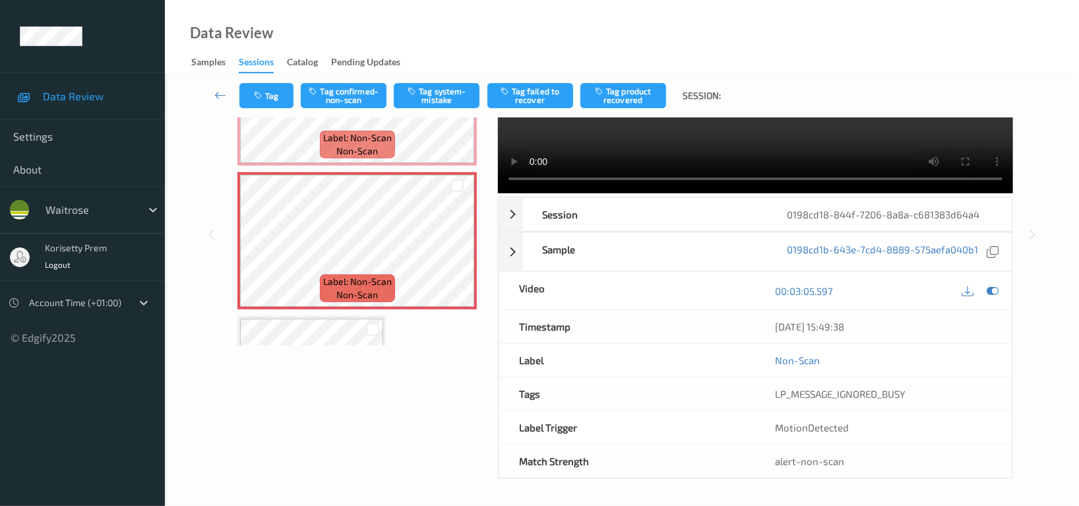
scroll to position [2619, 0]
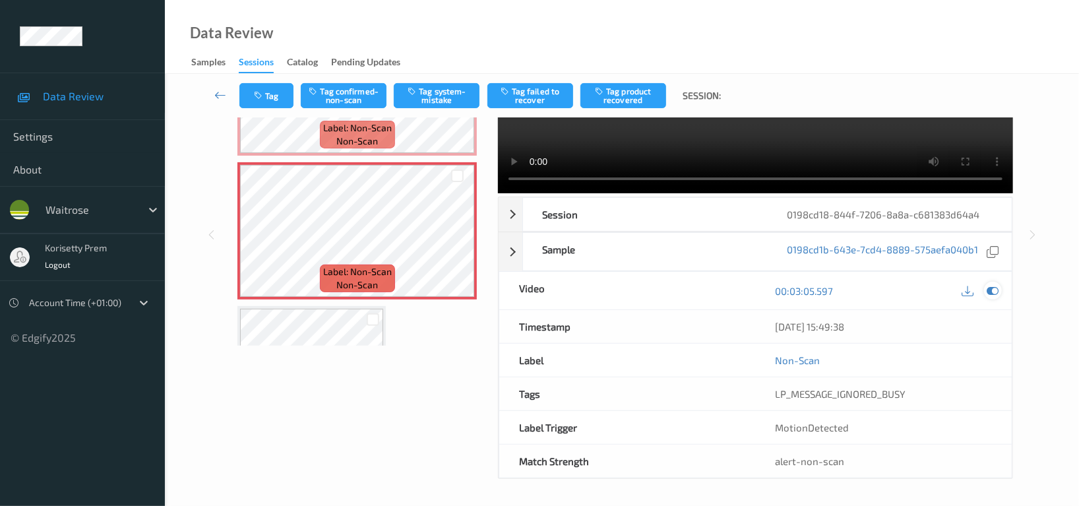
click at [995, 290] on icon at bounding box center [993, 291] width 12 height 12
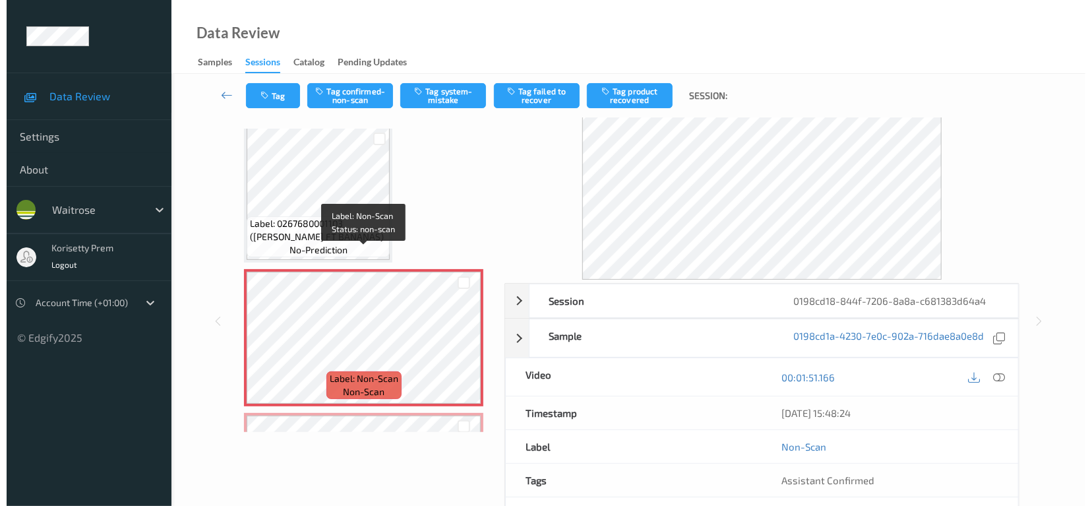
scroll to position [2448, 0]
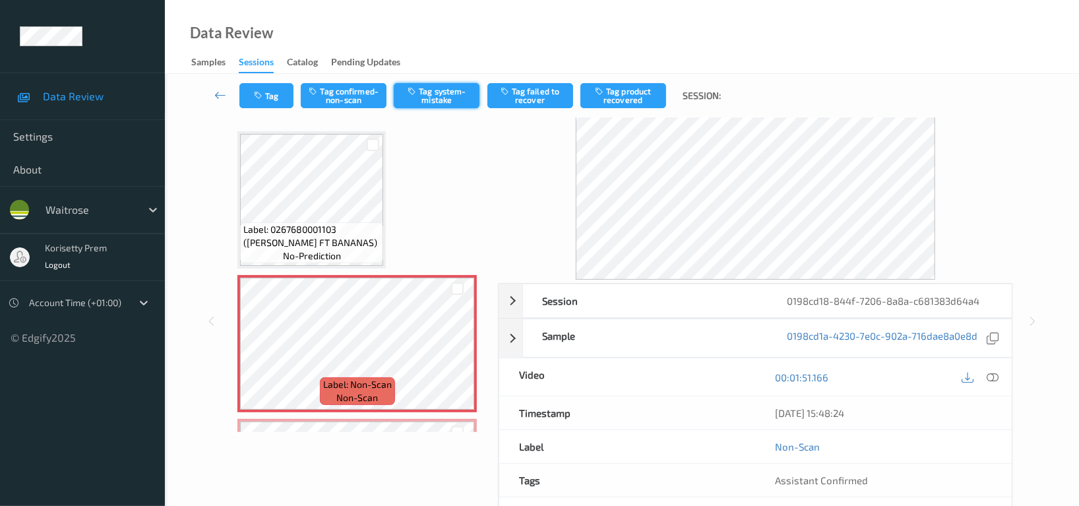
click at [446, 99] on button "Tag system-mistake" at bounding box center [437, 95] width 86 height 25
click at [266, 98] on button "Tag" at bounding box center [266, 95] width 54 height 25
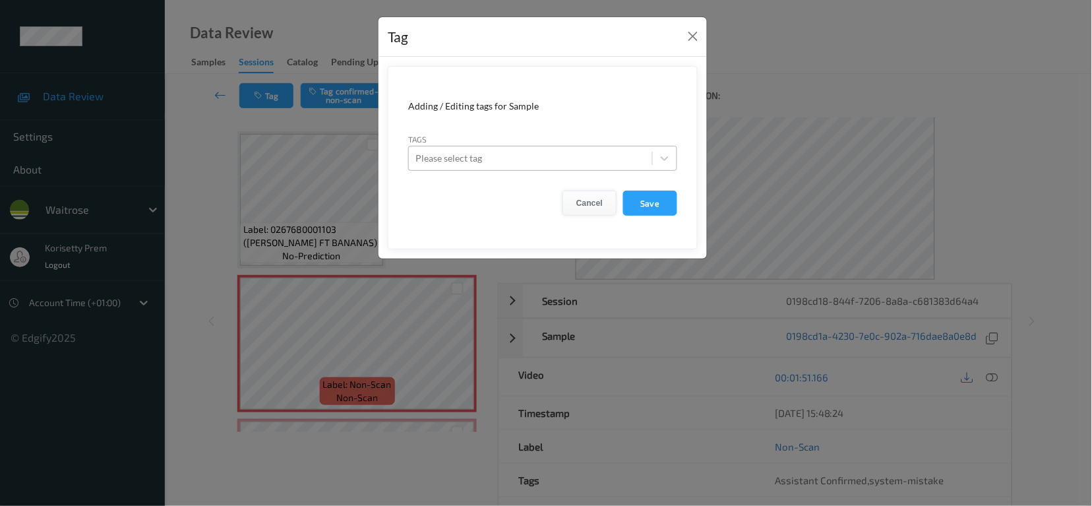
click at [586, 210] on button "Cancel" at bounding box center [590, 203] width 54 height 25
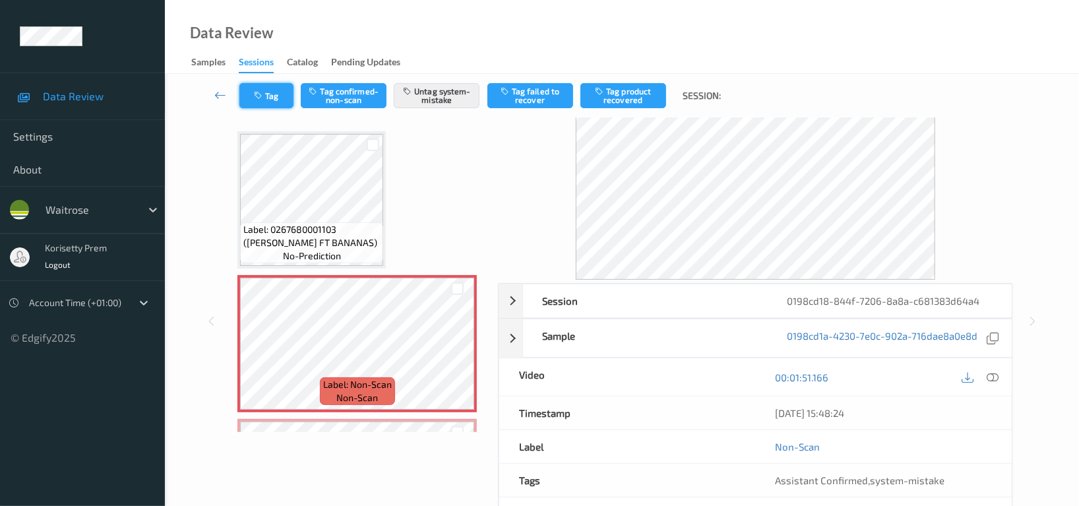
click at [286, 105] on button "Tag" at bounding box center [266, 95] width 54 height 25
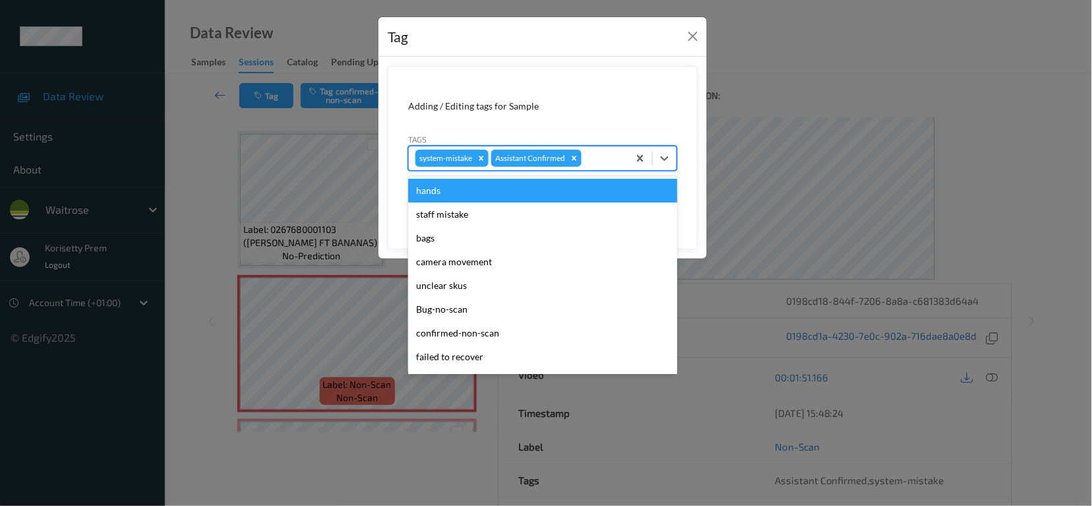
click at [596, 160] on div at bounding box center [603, 158] width 38 height 16
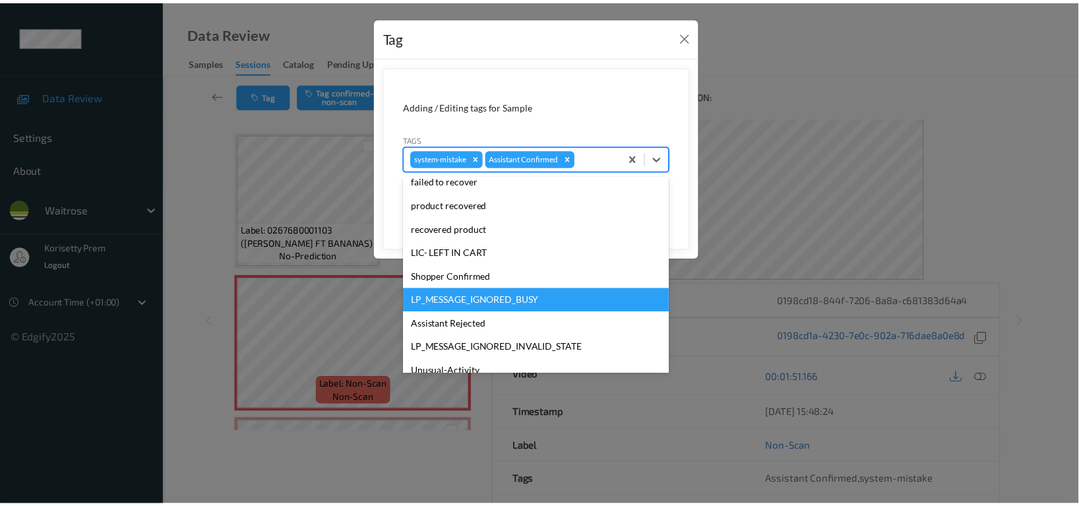
scroll to position [258, 0]
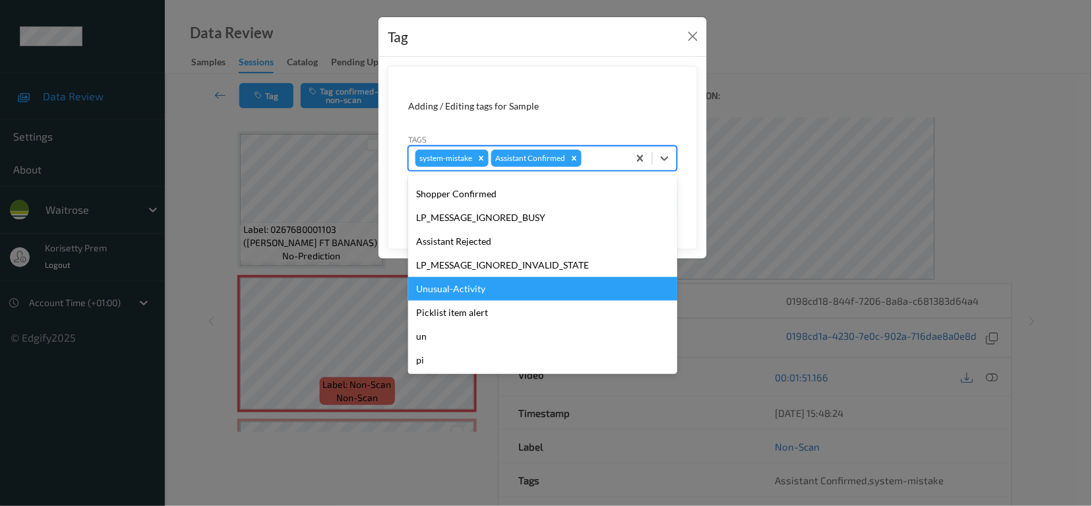
click at [468, 294] on div "Unusual-Activity" at bounding box center [542, 289] width 269 height 24
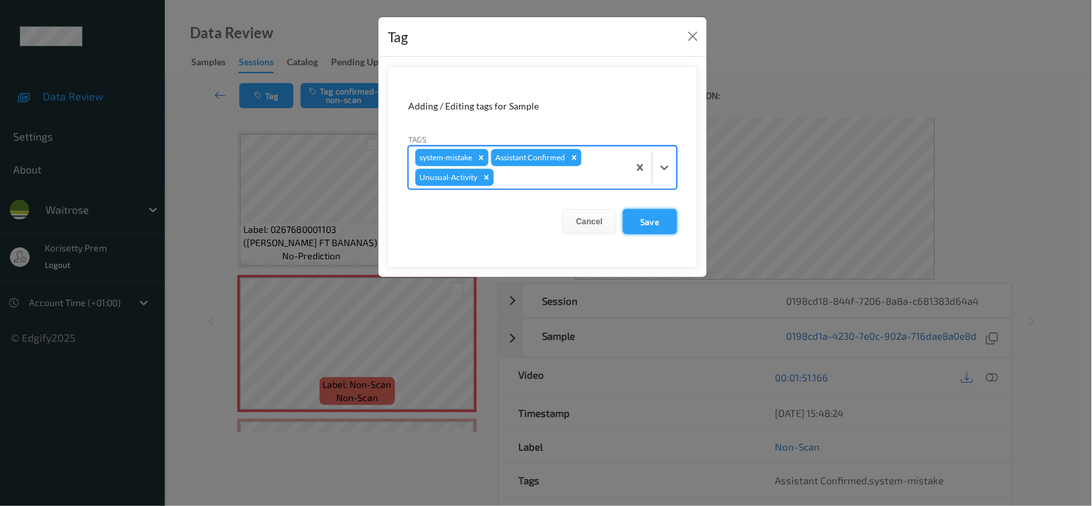
click at [662, 222] on button "Save" at bounding box center [650, 221] width 54 height 25
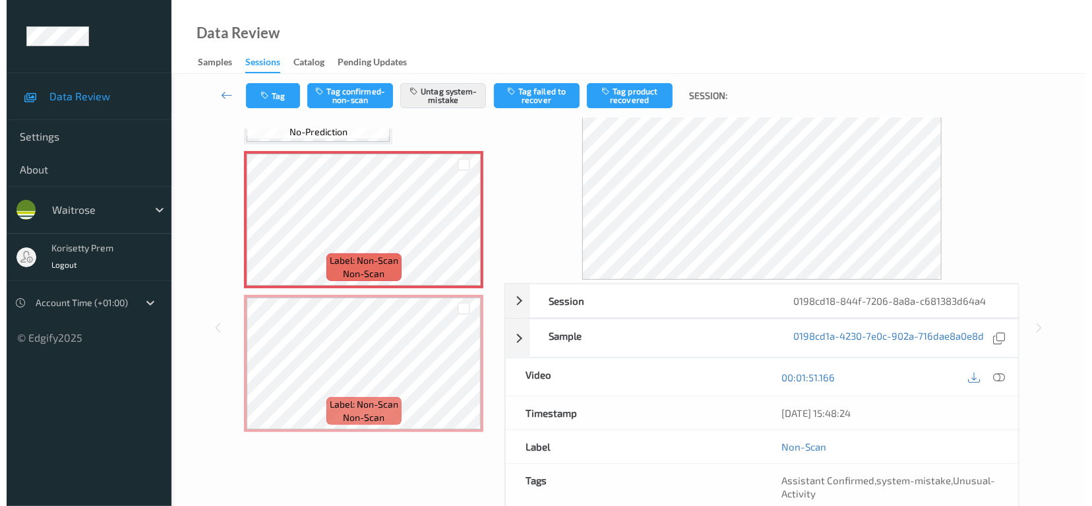
scroll to position [2712, 0]
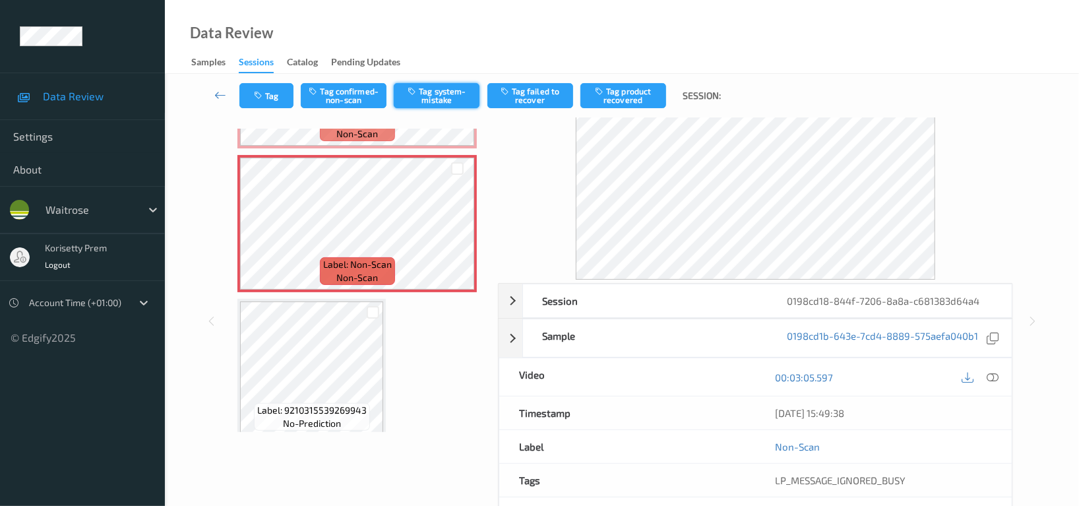
click at [435, 94] on button "Tag system-mistake" at bounding box center [437, 95] width 86 height 25
click at [259, 94] on icon "button" at bounding box center [259, 95] width 11 height 9
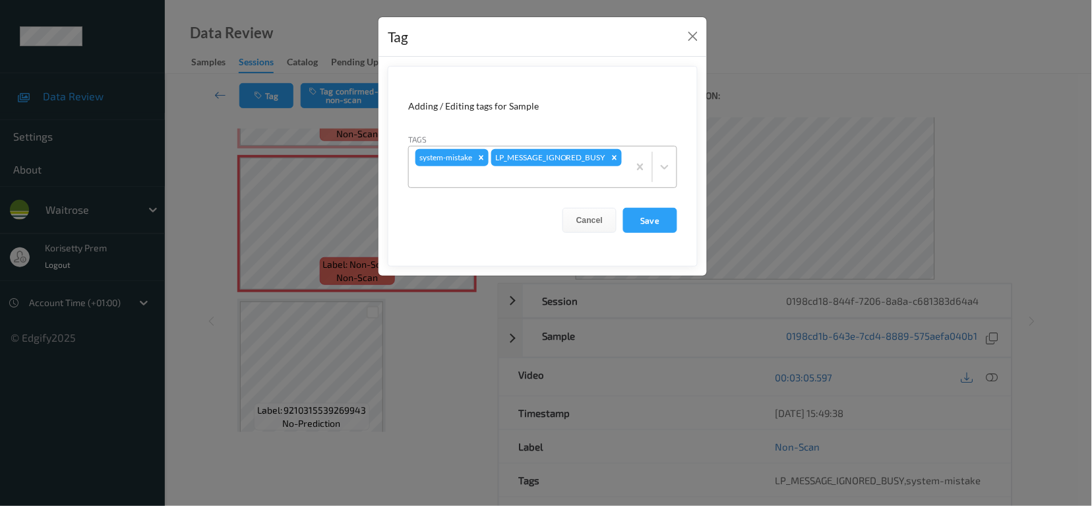
click at [602, 160] on div "system-mistake LP_MESSAGE_IGNORED_BUSY" at bounding box center [519, 166] width 220 height 41
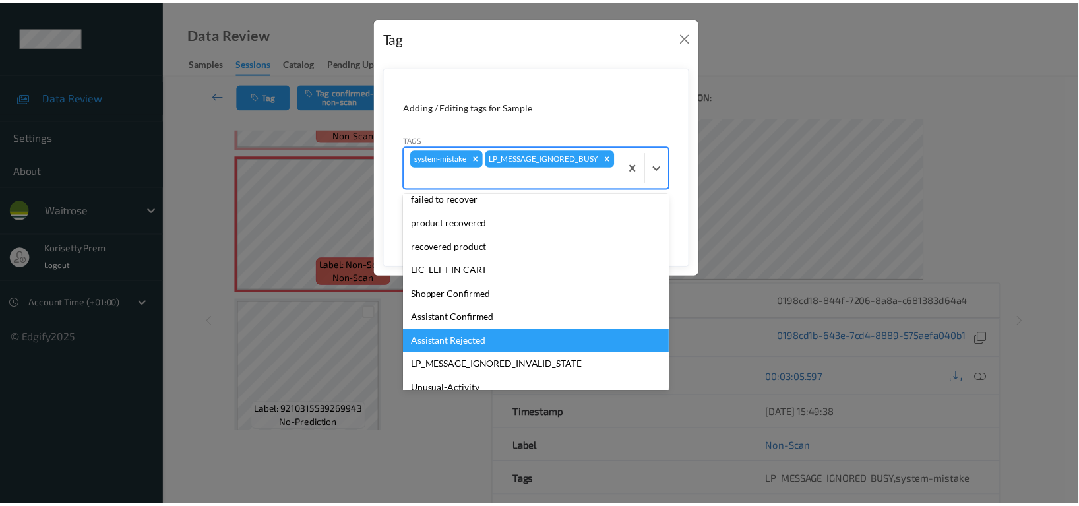
scroll to position [258, 0]
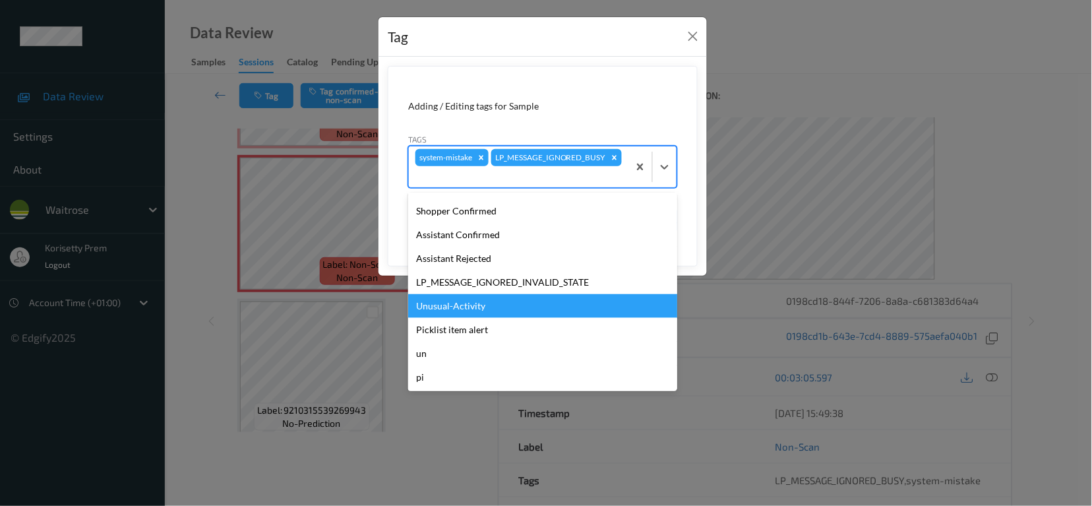
click at [464, 303] on div "Unusual-Activity" at bounding box center [542, 306] width 269 height 24
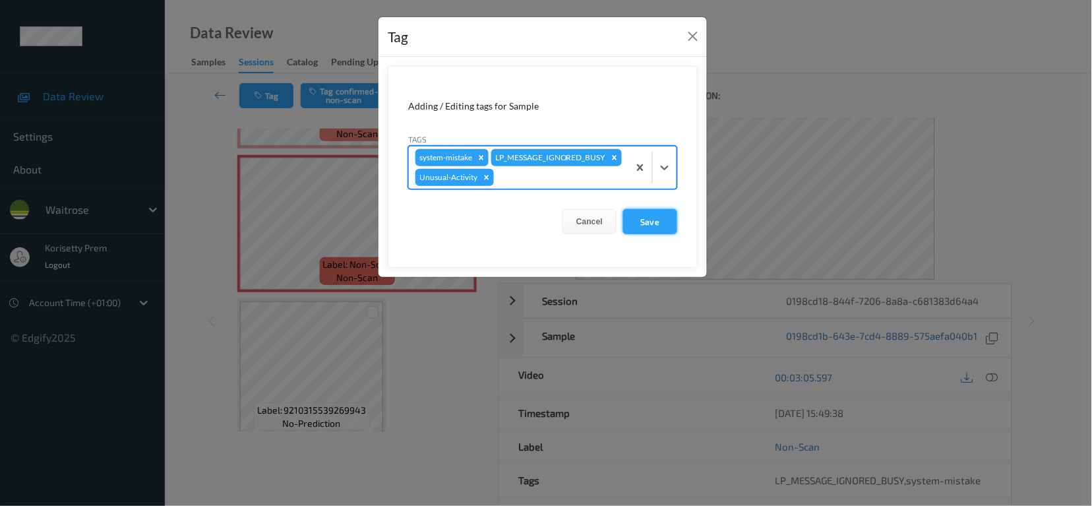
click at [643, 234] on button "Save" at bounding box center [650, 221] width 54 height 25
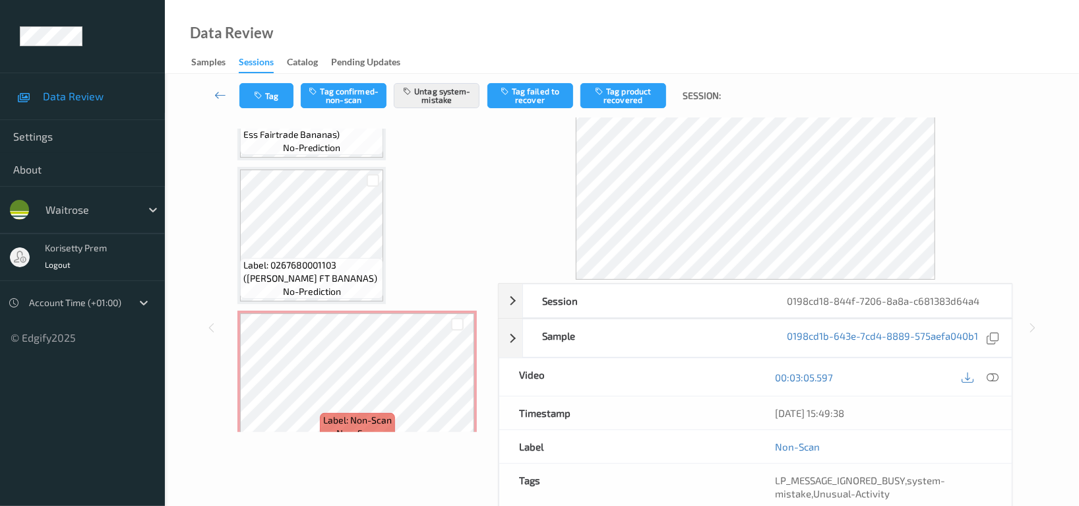
scroll to position [2361, 0]
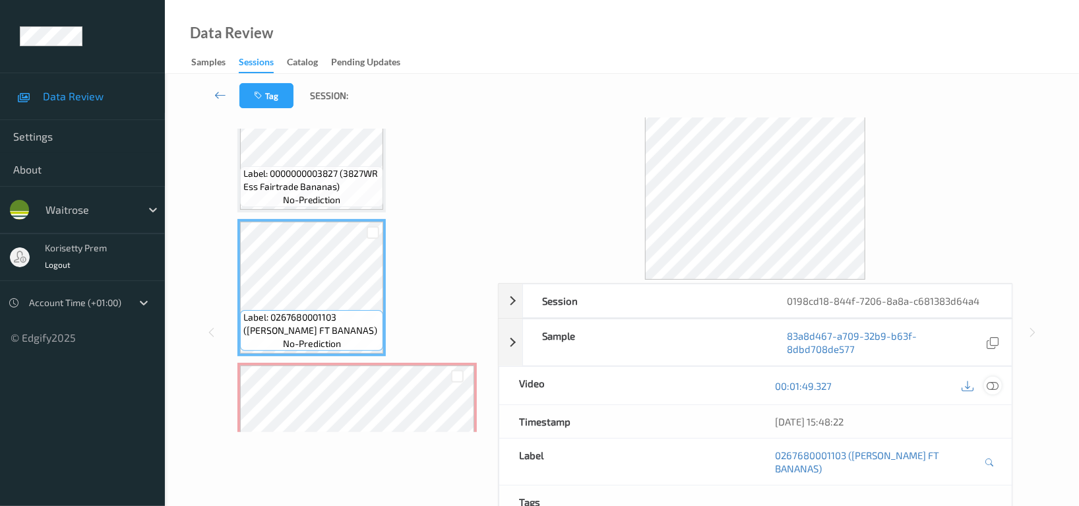
click at [995, 380] on icon at bounding box center [993, 386] width 12 height 12
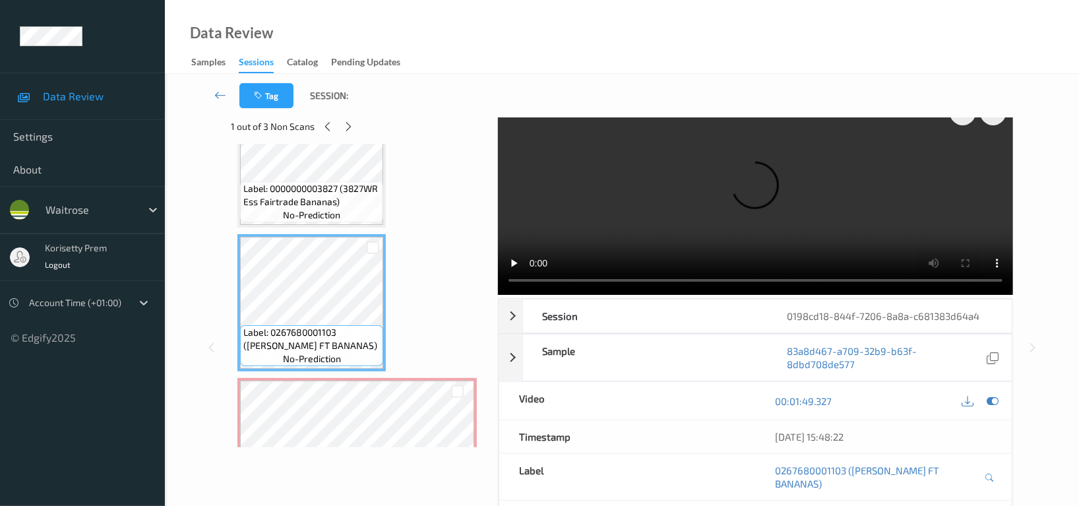
scroll to position [40, 0]
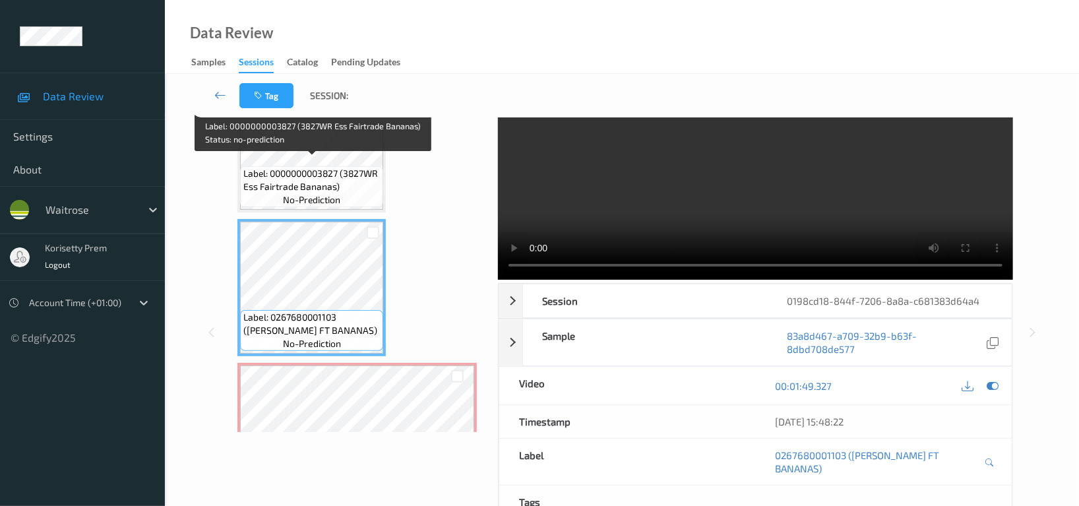
click at [308, 167] on span "Label: 0000000003827 (3827WR Ess Fairtrade Bananas)" at bounding box center [311, 180] width 137 height 26
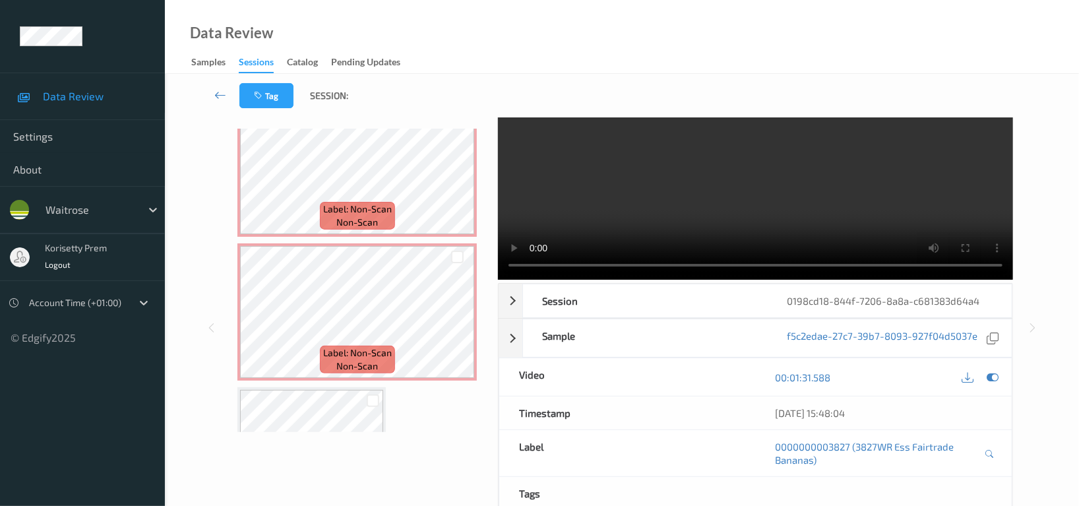
scroll to position [2625, 0]
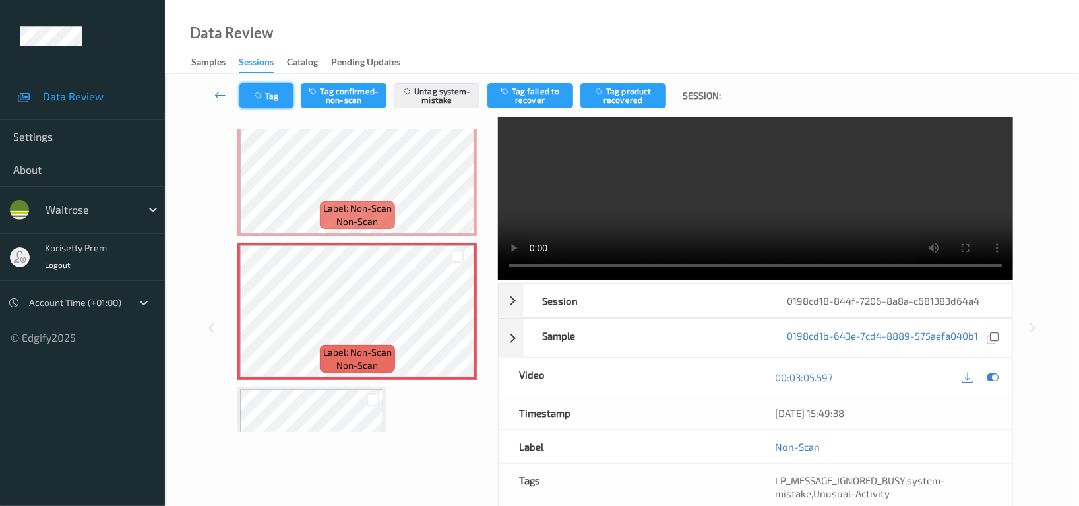
click at [273, 95] on button "Tag" at bounding box center [266, 95] width 54 height 25
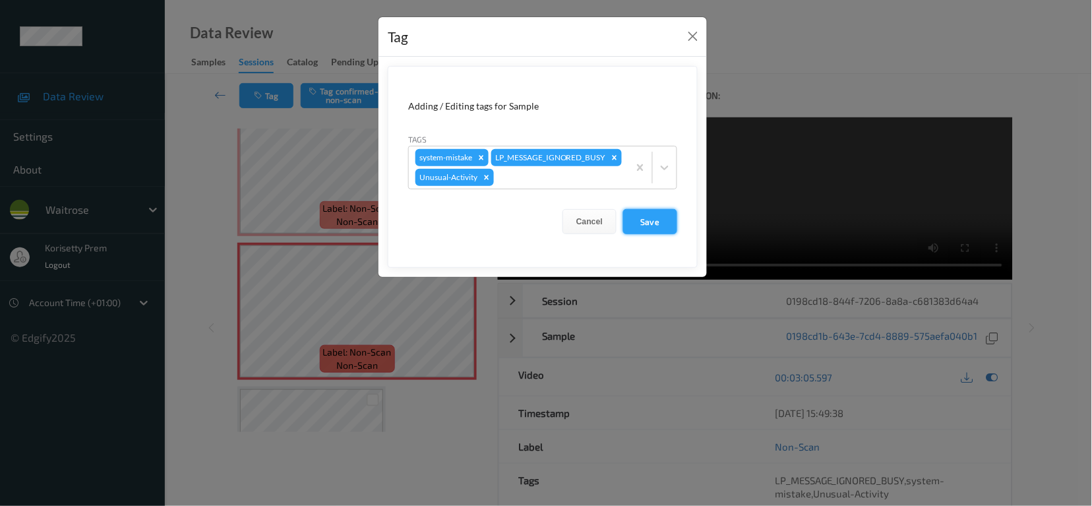
click at [651, 234] on button "Save" at bounding box center [650, 221] width 54 height 25
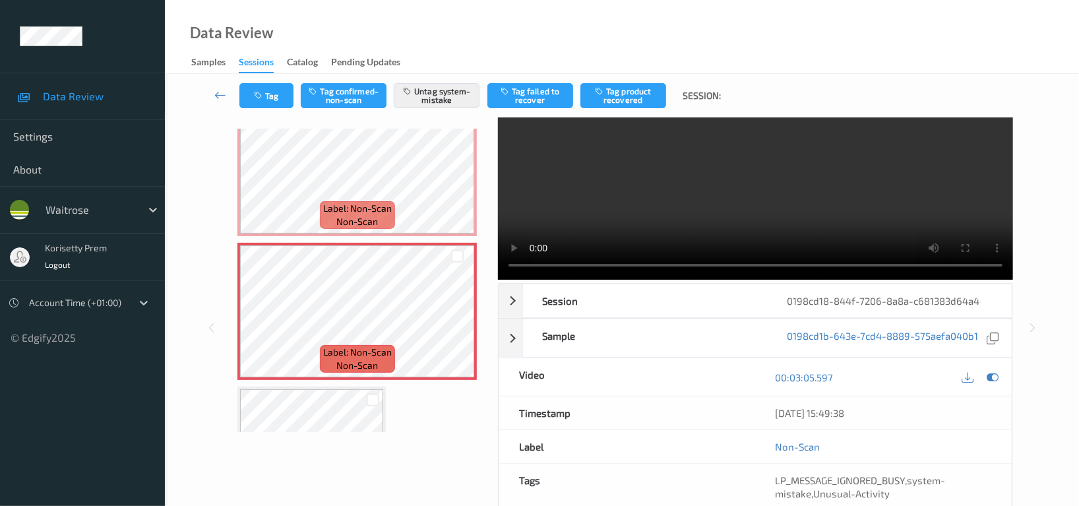
scroll to position [38, 0]
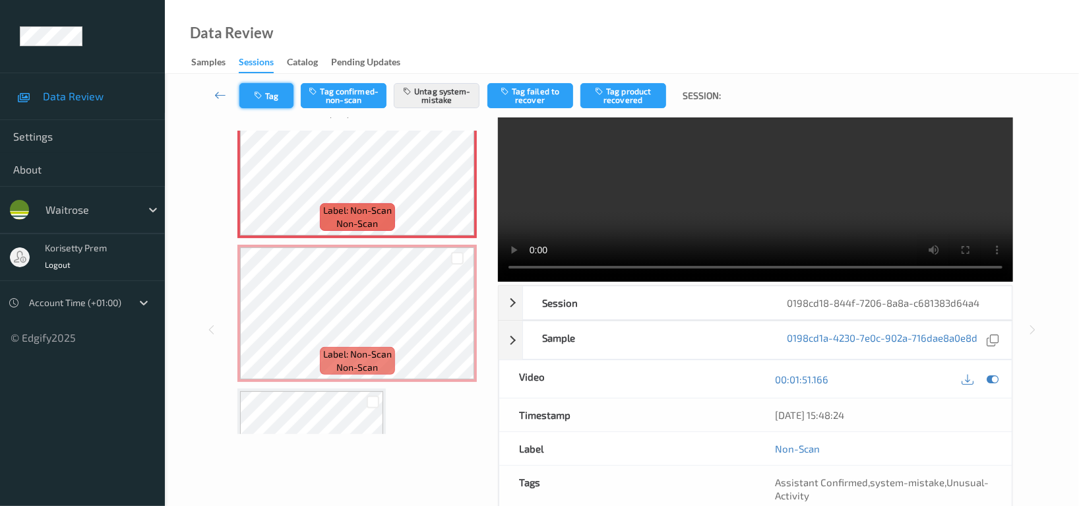
click at [274, 98] on button "Tag" at bounding box center [266, 95] width 54 height 25
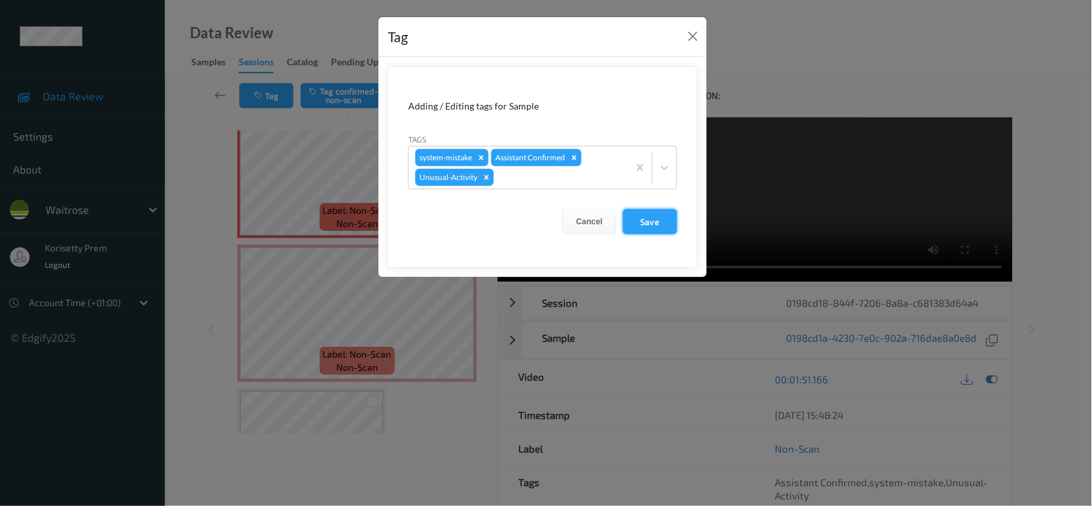
click at [635, 222] on button "Save" at bounding box center [650, 221] width 54 height 25
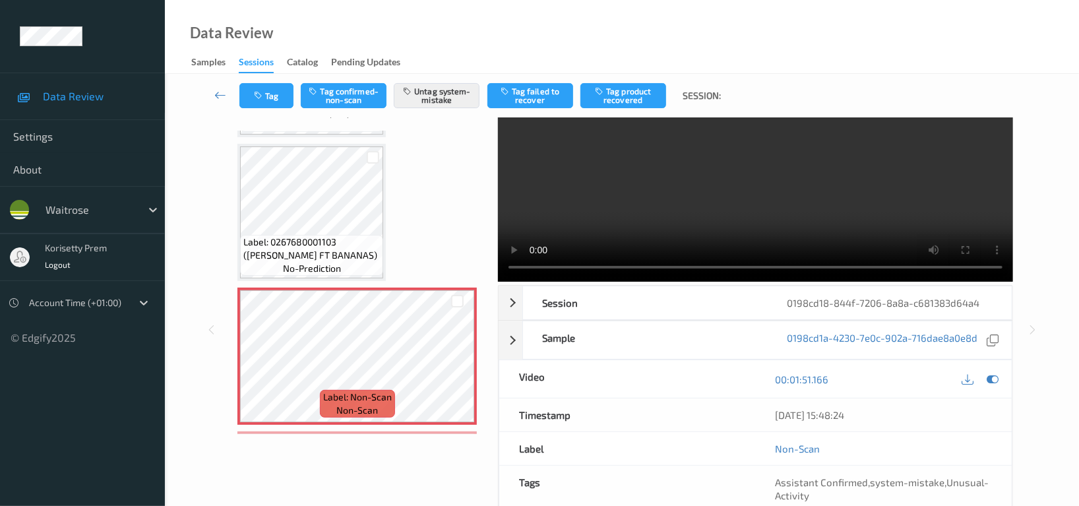
scroll to position [2361, 0]
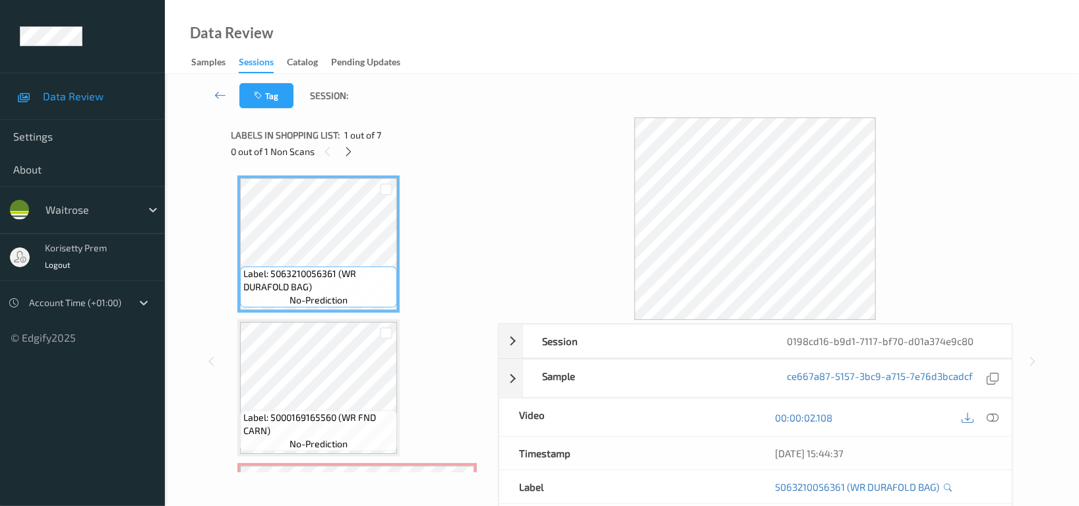
click at [502, 115] on div "Tag Session:" at bounding box center [622, 96] width 860 height 44
click at [344, 154] on icon at bounding box center [349, 152] width 11 height 12
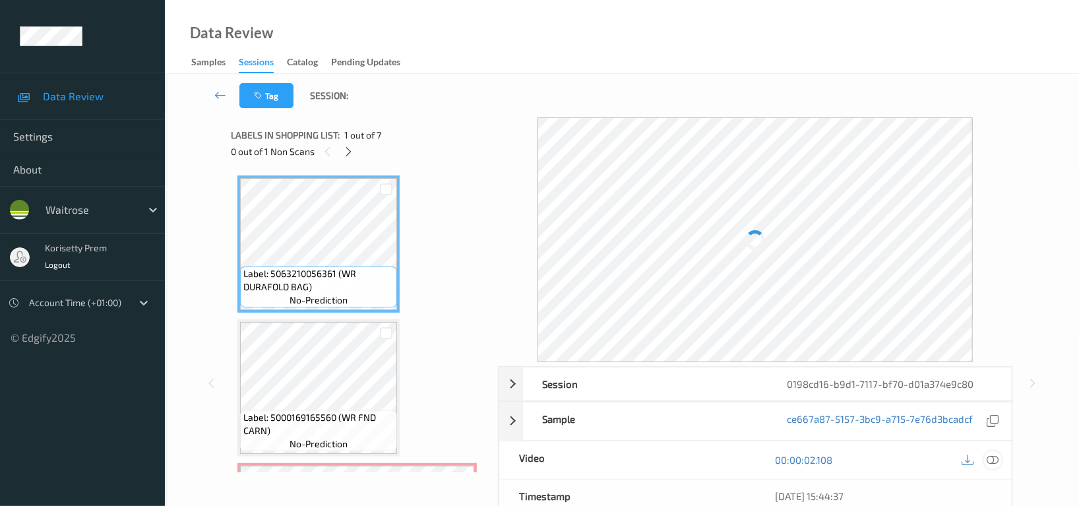
click at [993, 460] on icon at bounding box center [993, 460] width 12 height 12
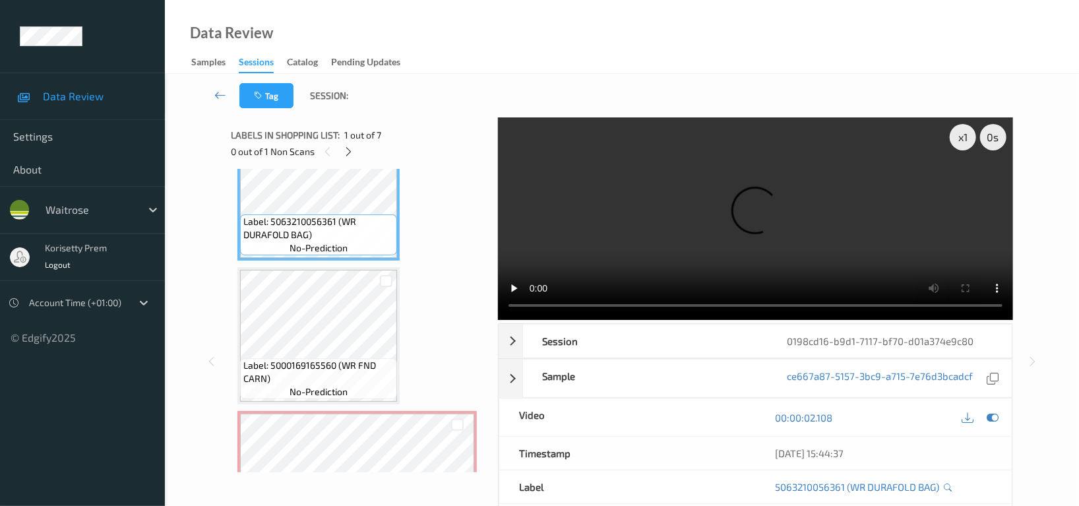
scroll to position [88, 0]
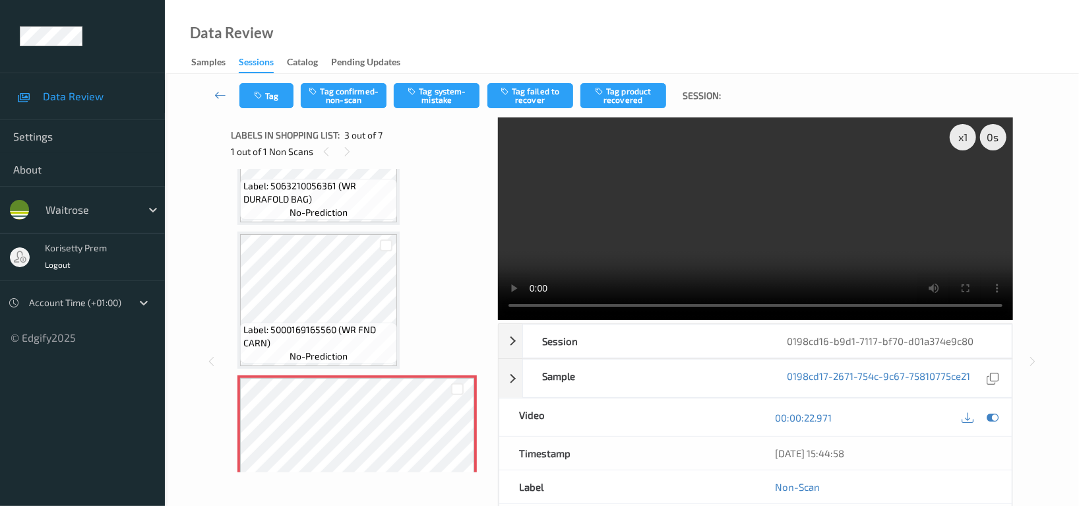
click at [741, 197] on video at bounding box center [755, 218] width 515 height 203
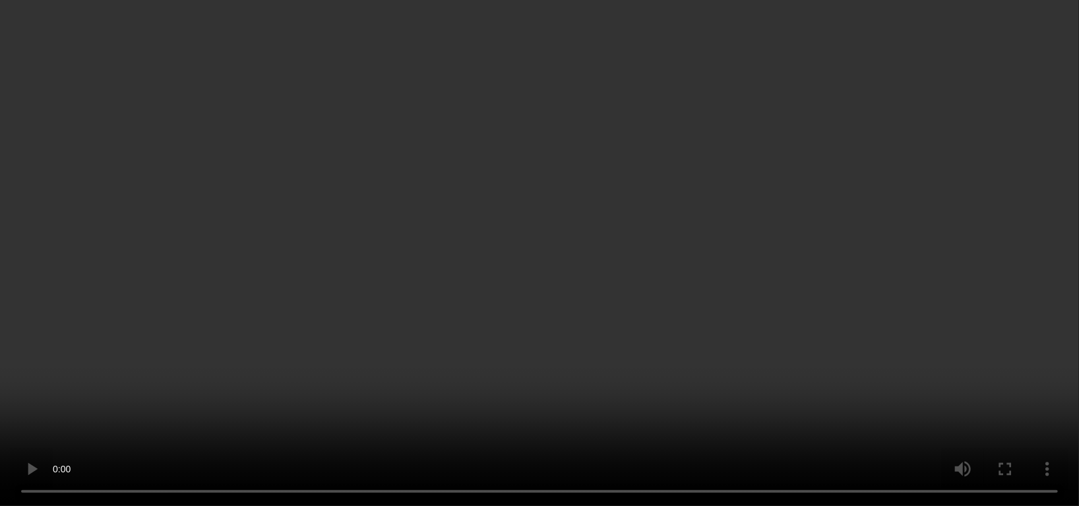
scroll to position [175, 0]
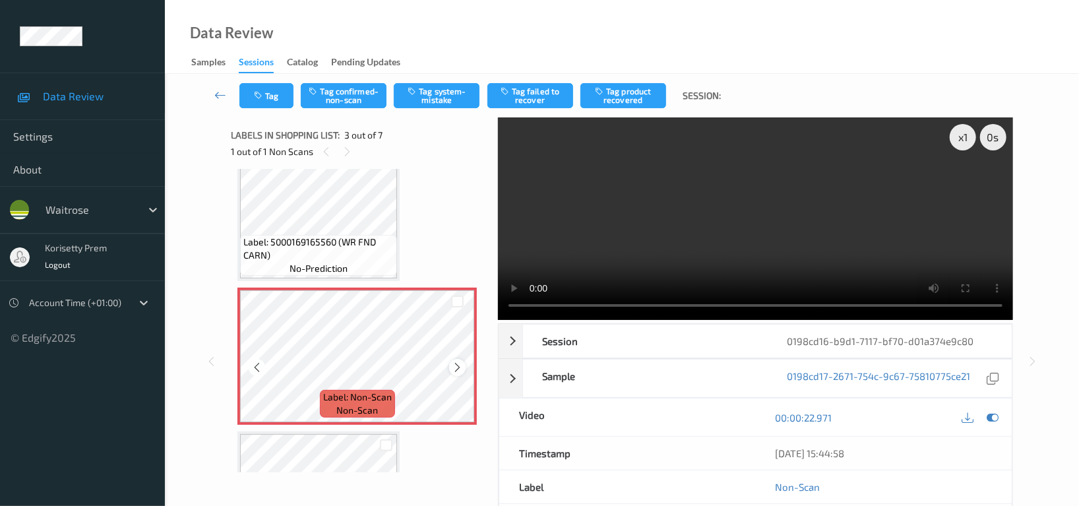
click at [455, 365] on icon at bounding box center [457, 367] width 11 height 12
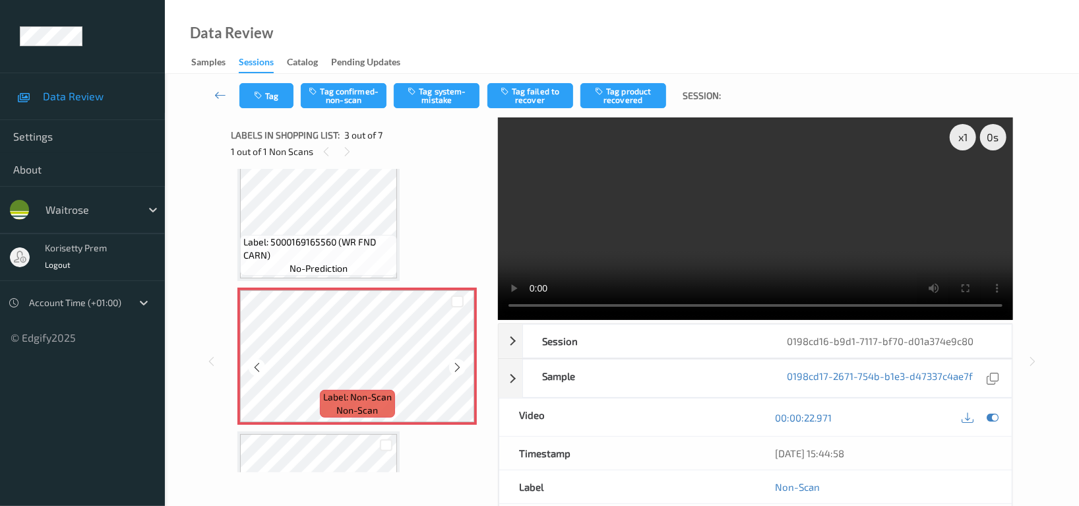
click at [455, 365] on icon at bounding box center [457, 367] width 11 height 12
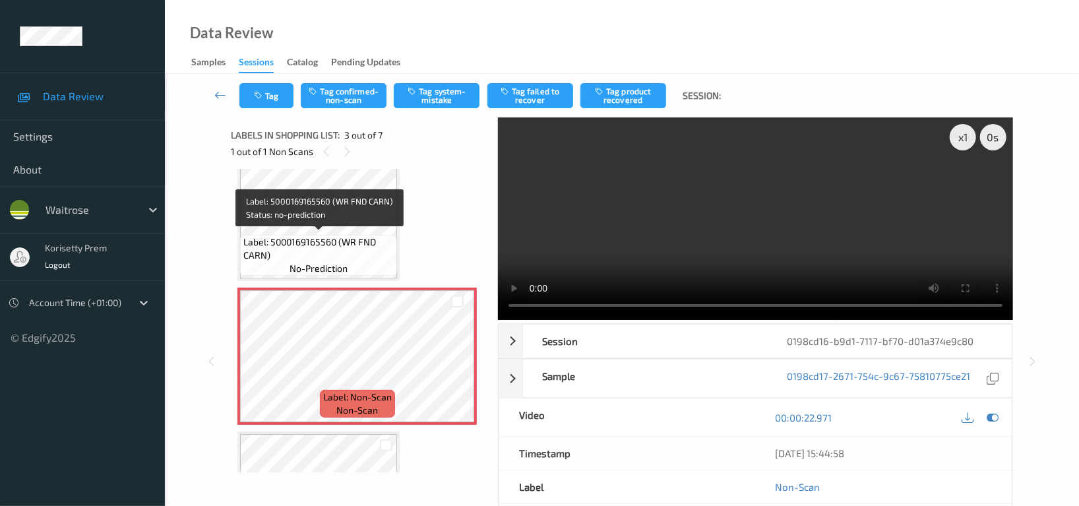
click at [288, 239] on span "Label: 5000169165560 (WR FND CARN)" at bounding box center [318, 248] width 150 height 26
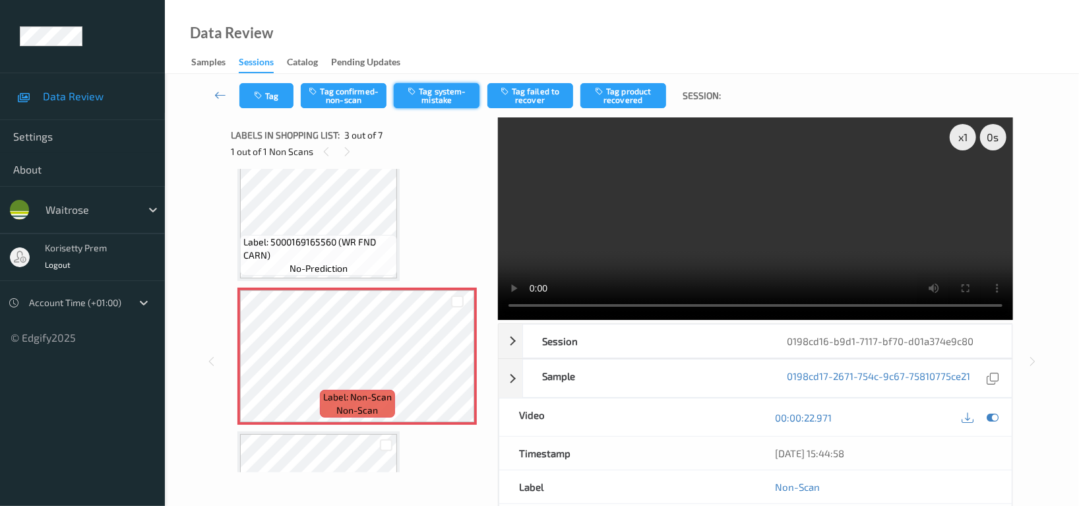
click at [439, 99] on button "Tag system-mistake" at bounding box center [437, 95] width 86 height 25
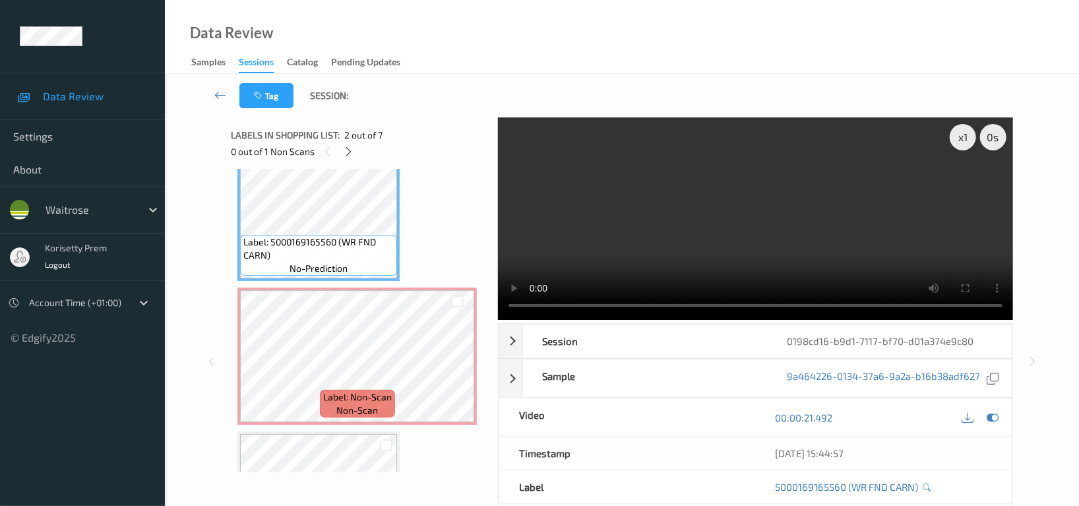
click at [687, 243] on video at bounding box center [755, 218] width 515 height 203
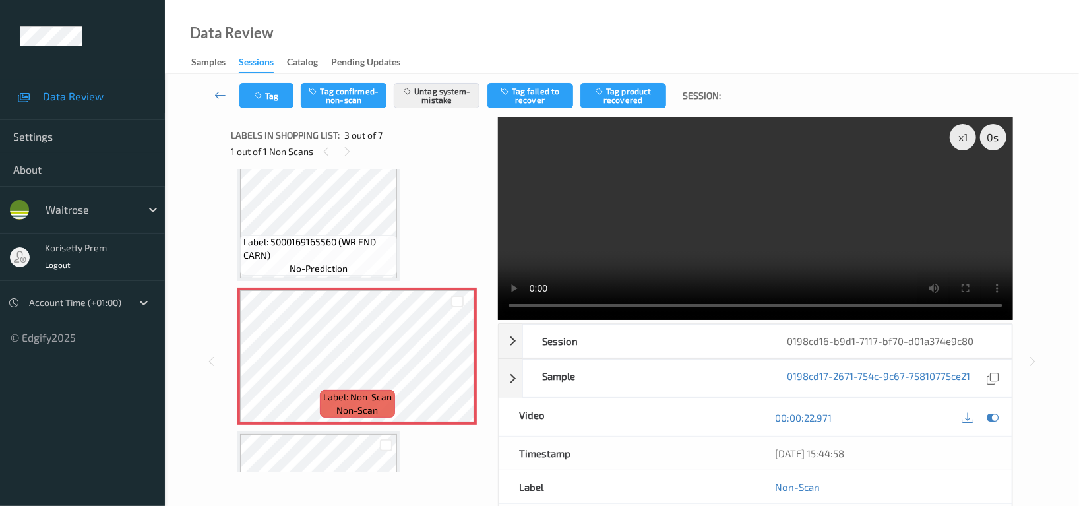
click at [698, 224] on video at bounding box center [755, 218] width 515 height 203
click at [995, 418] on icon at bounding box center [993, 418] width 12 height 12
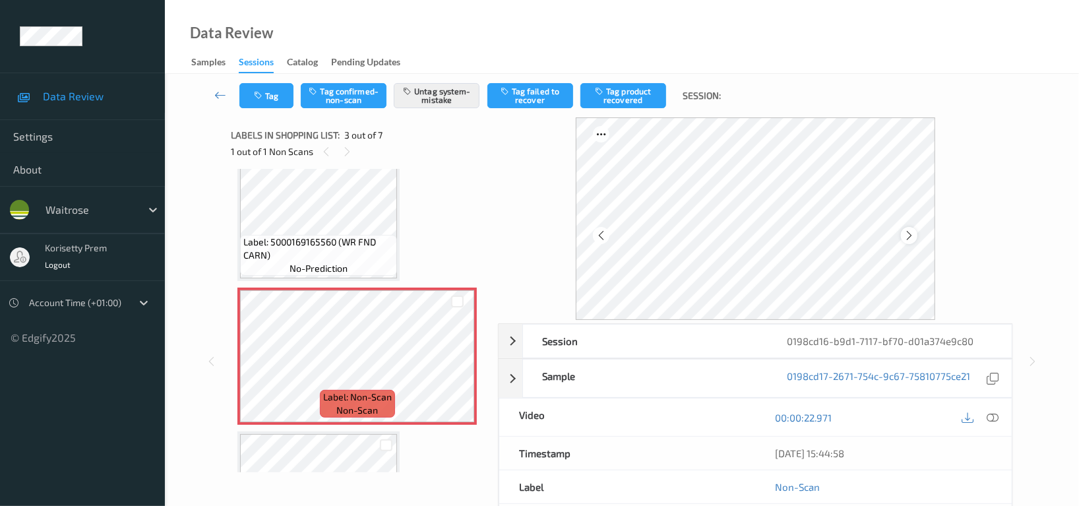
click at [910, 239] on icon at bounding box center [909, 236] width 11 height 12
click at [278, 100] on button "Tag" at bounding box center [266, 95] width 54 height 25
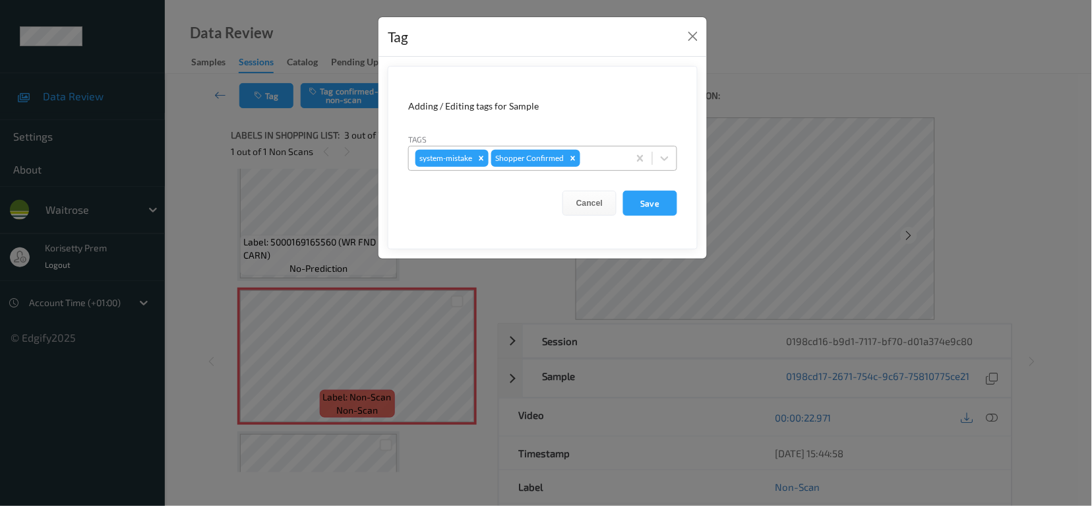
click at [608, 158] on div at bounding box center [602, 158] width 39 height 16
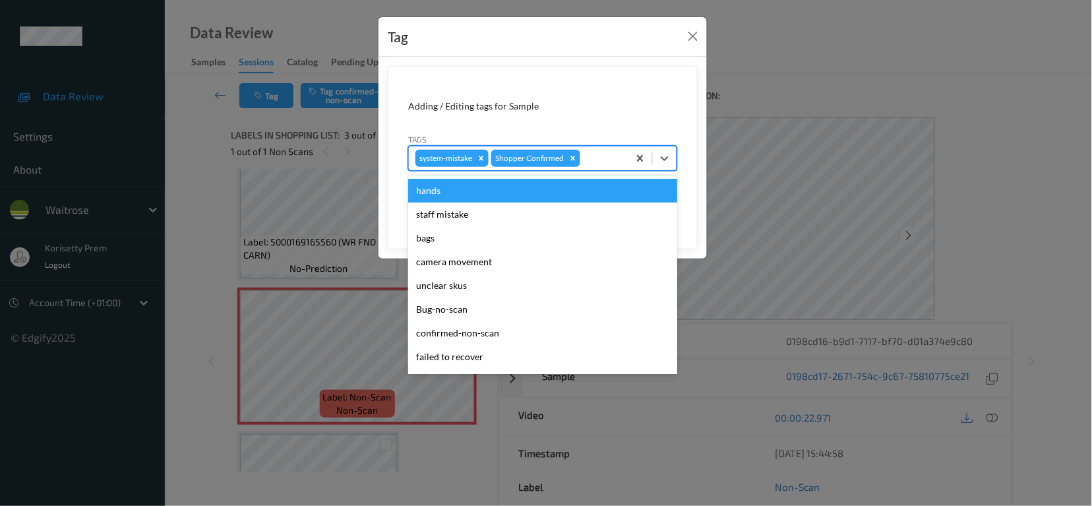
click at [596, 152] on div at bounding box center [602, 158] width 39 height 16
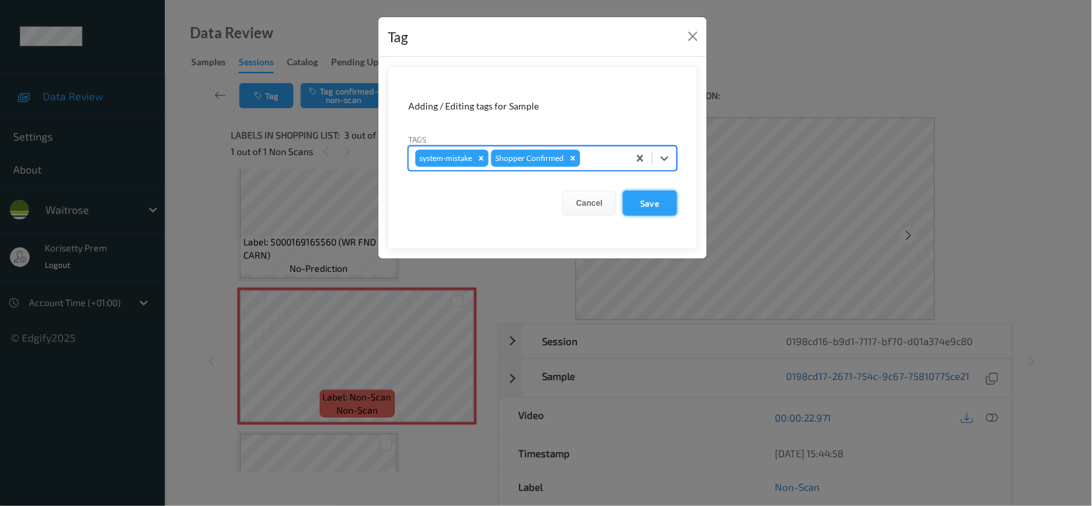
click at [643, 206] on button "Save" at bounding box center [650, 203] width 54 height 25
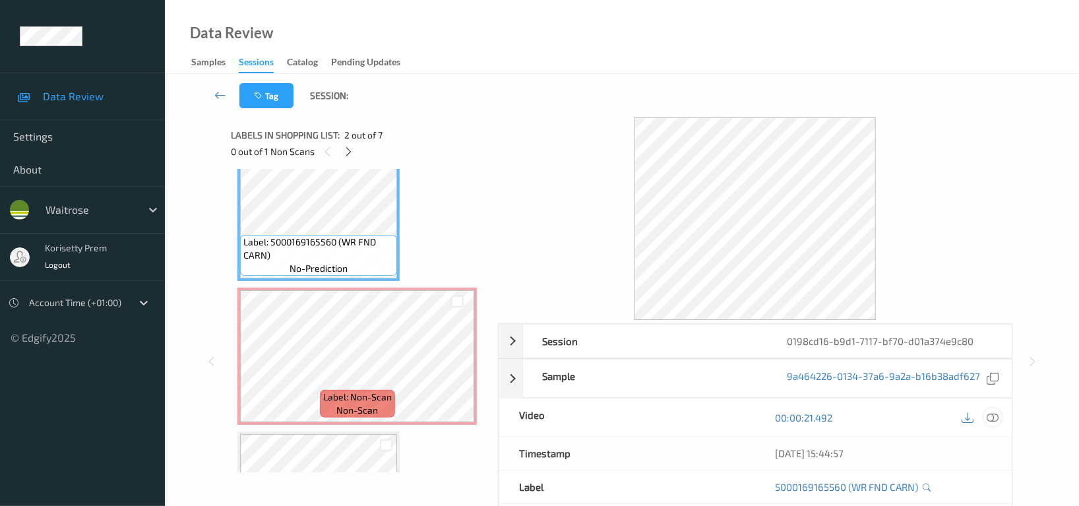
click at [989, 416] on icon at bounding box center [993, 418] width 12 height 12
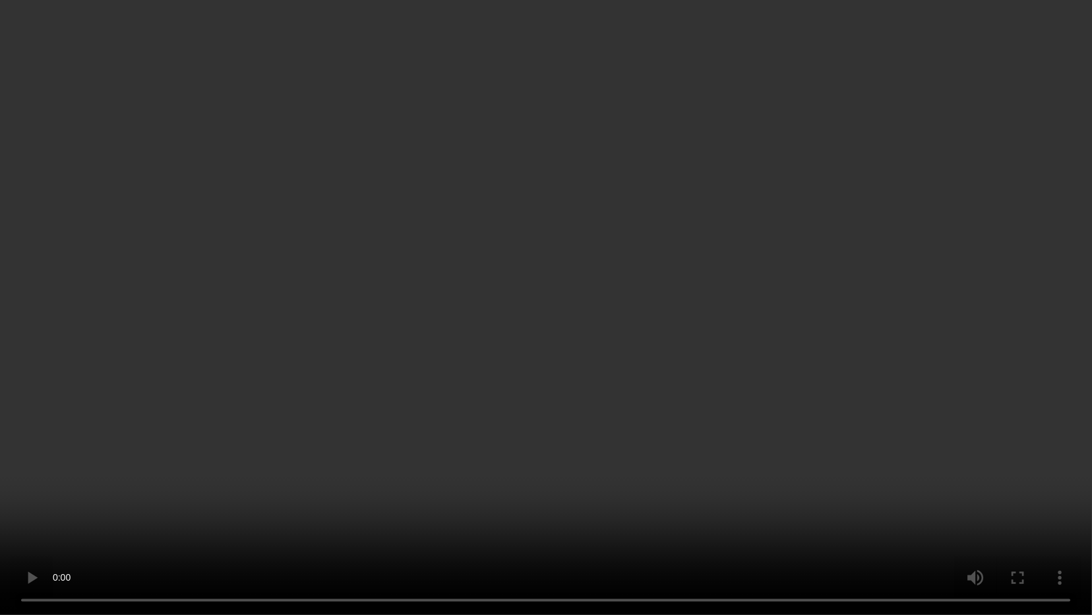
click at [570, 379] on video at bounding box center [546, 307] width 1092 height 615
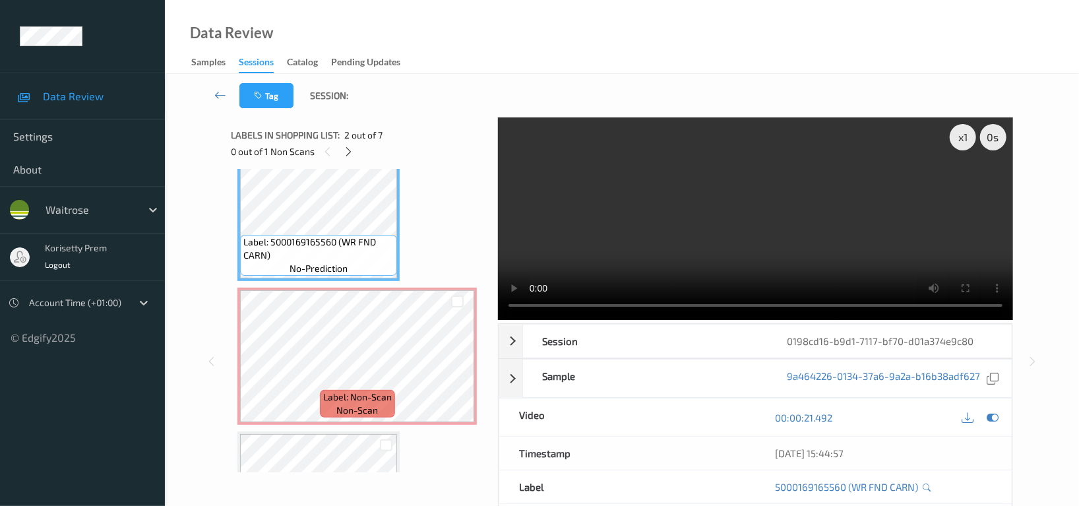
click at [808, 246] on video at bounding box center [755, 218] width 515 height 203
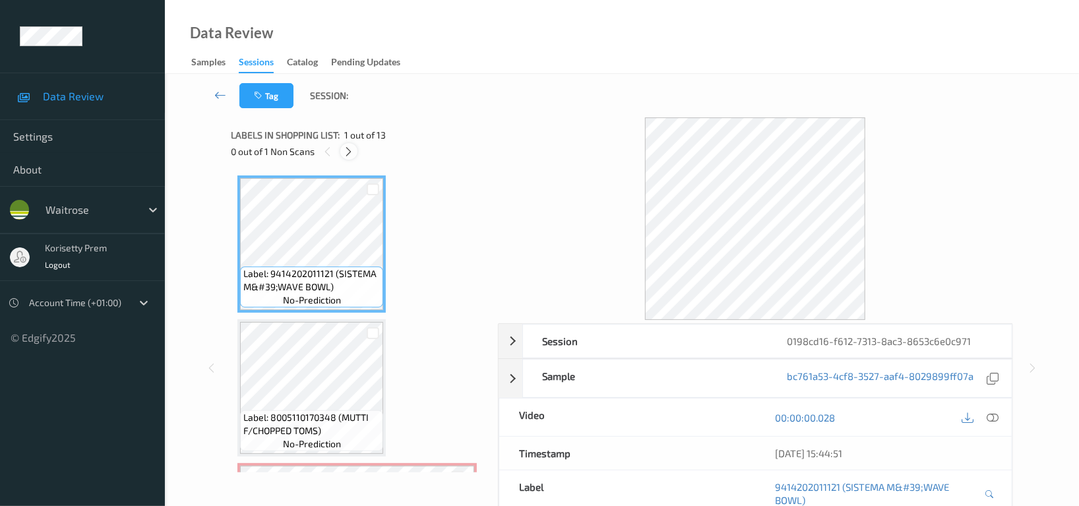
click at [351, 154] on icon at bounding box center [349, 152] width 11 height 12
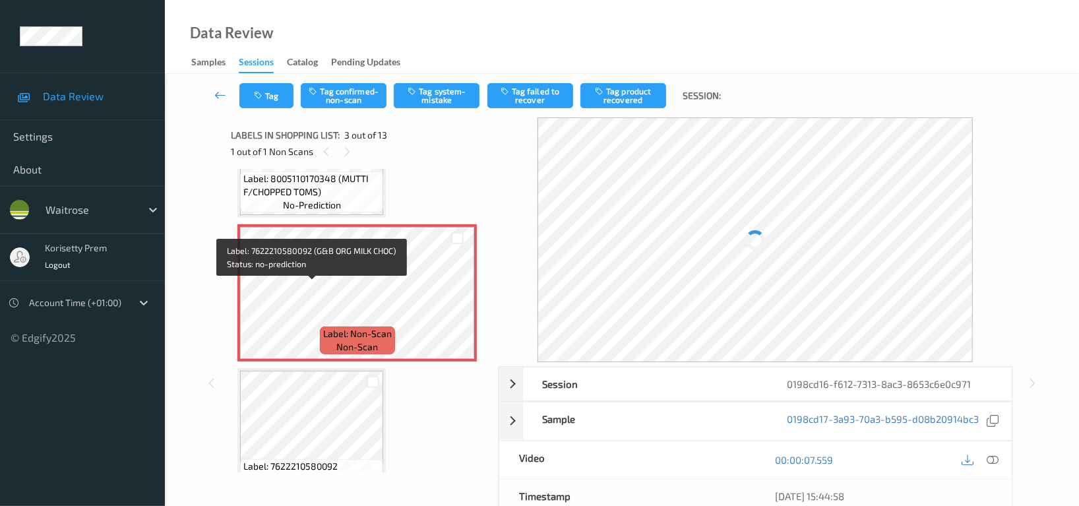
scroll to position [237, 0]
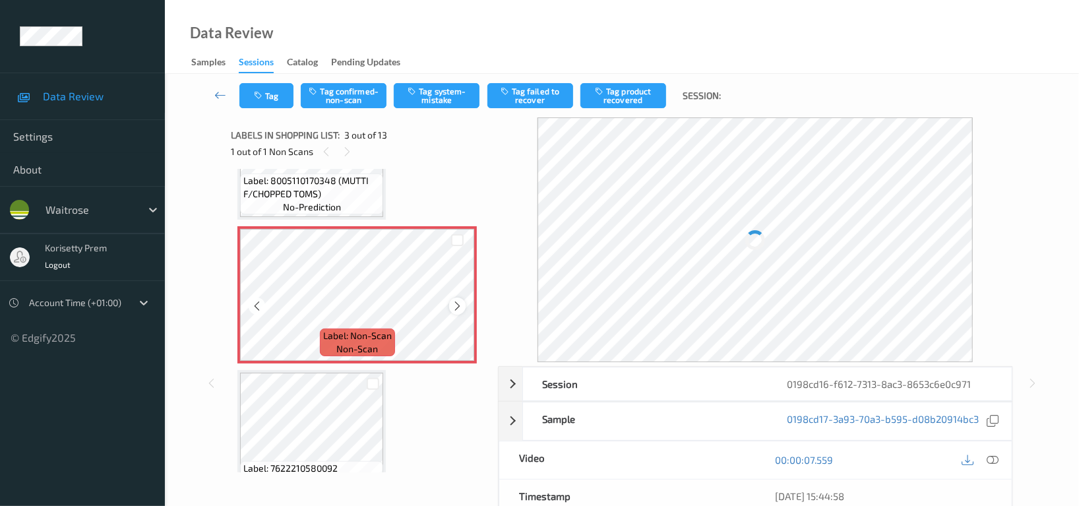
click at [457, 300] on icon at bounding box center [457, 306] width 11 height 12
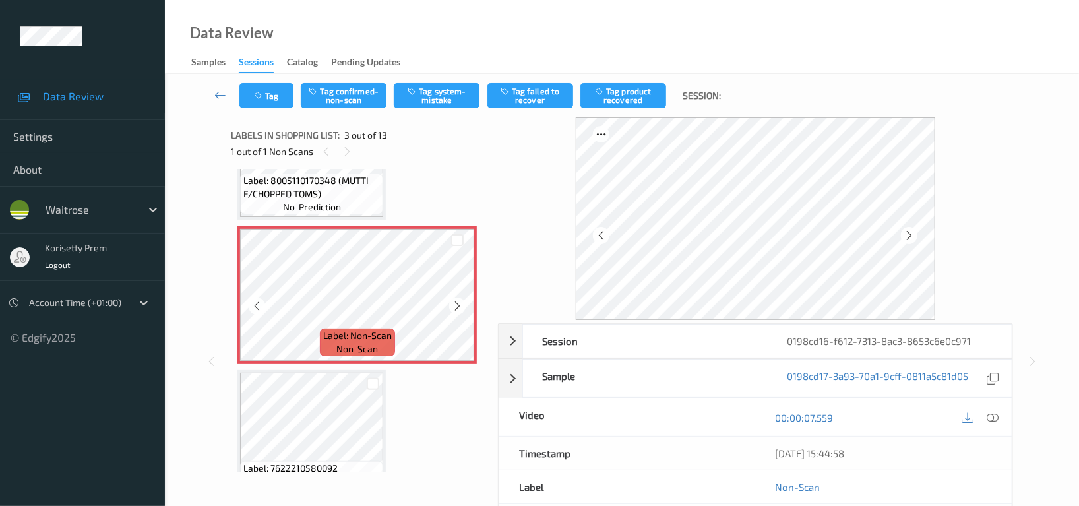
click at [457, 300] on icon at bounding box center [457, 306] width 11 height 12
click at [908, 235] on icon at bounding box center [909, 236] width 11 height 12
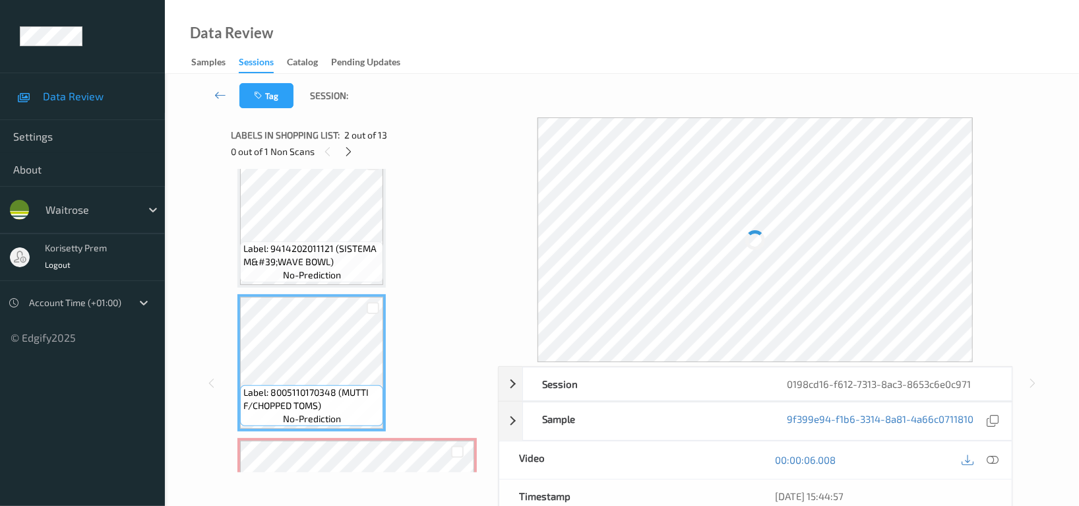
scroll to position [0, 0]
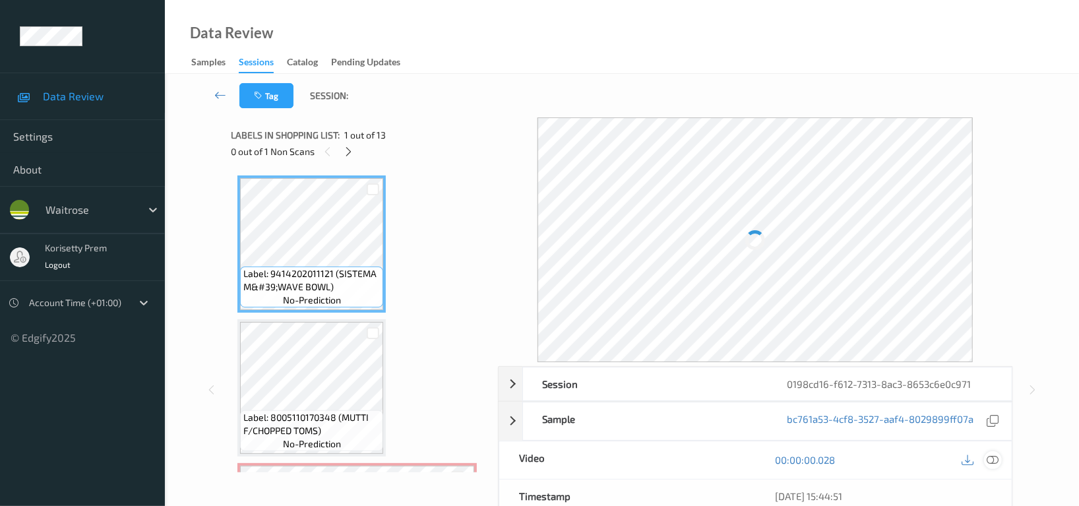
click at [997, 464] on icon at bounding box center [993, 460] width 12 height 12
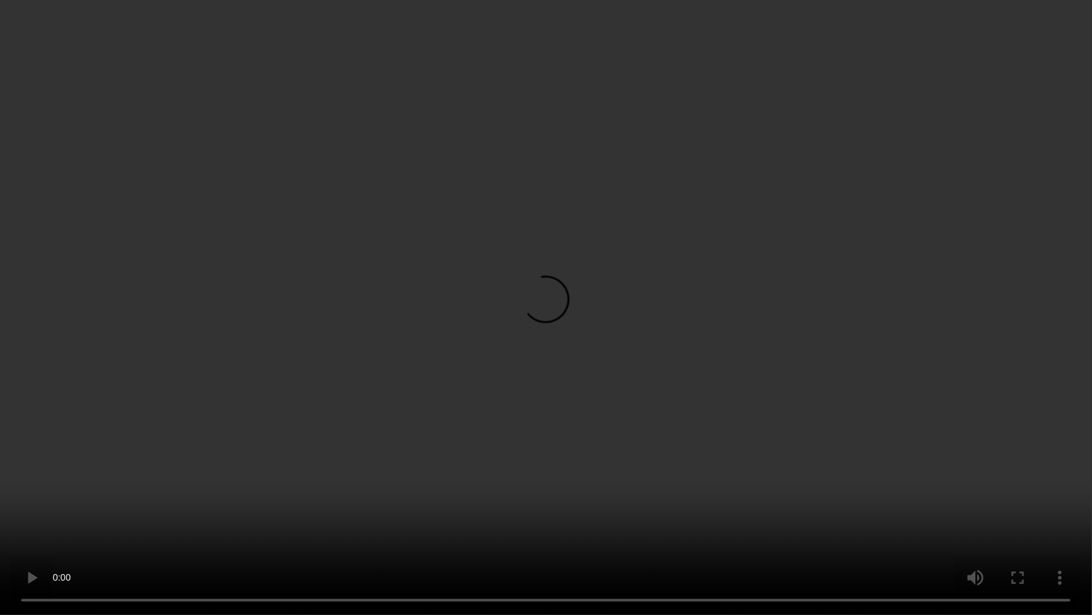
click at [798, 356] on video at bounding box center [546, 307] width 1092 height 615
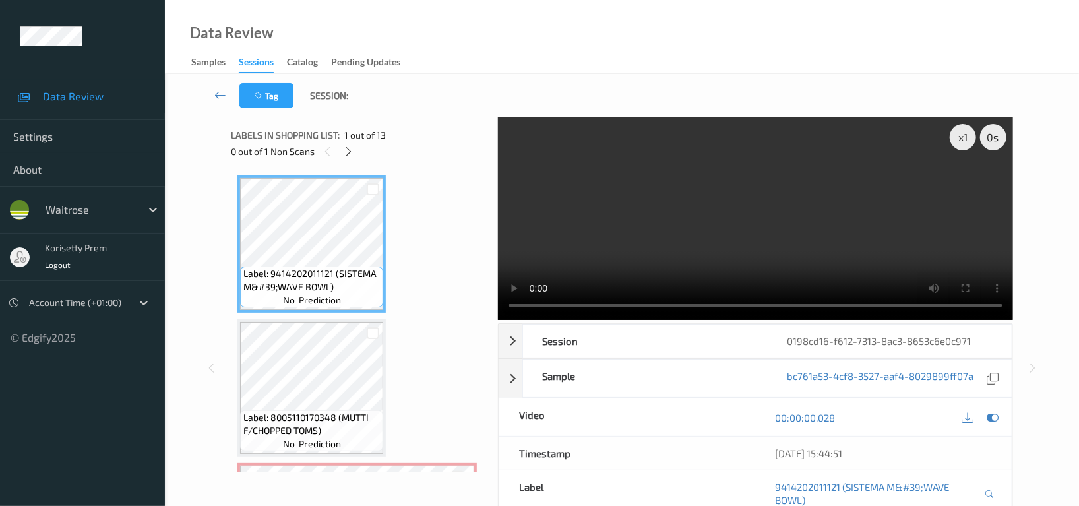
click at [774, 223] on video at bounding box center [755, 218] width 515 height 203
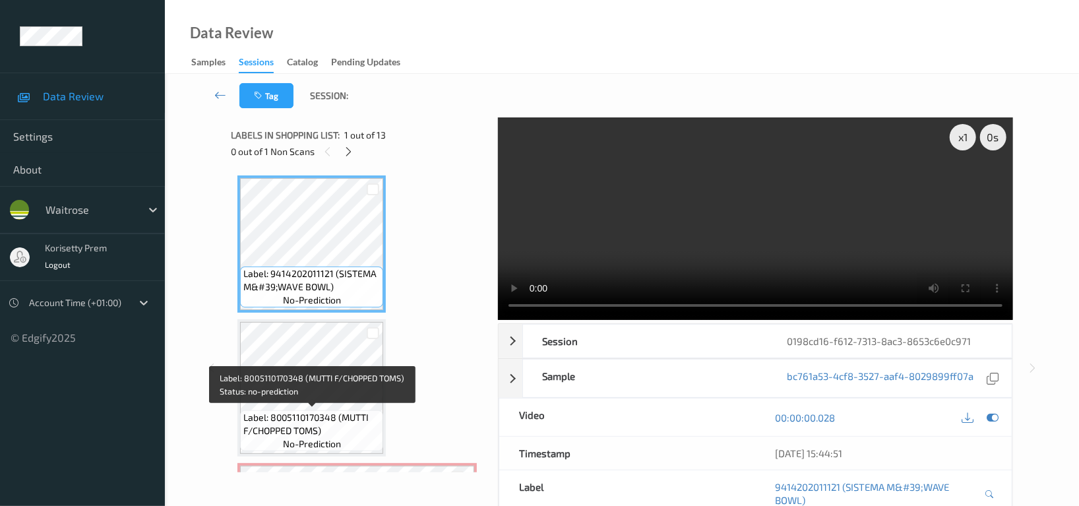
click at [340, 423] on span "Label: 8005110170348 (MUTTI F/CHOPPED TOMS)" at bounding box center [311, 424] width 137 height 26
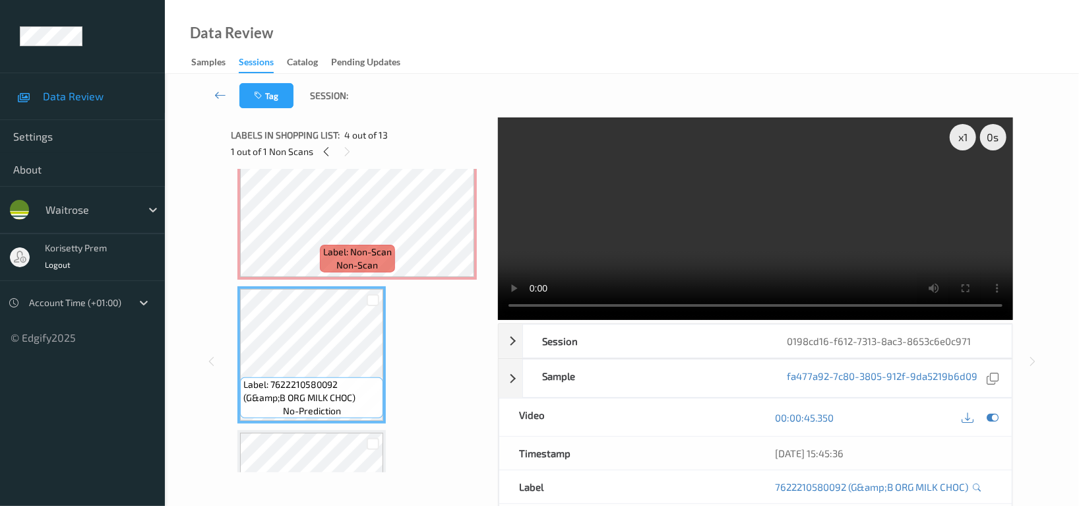
scroll to position [439, 0]
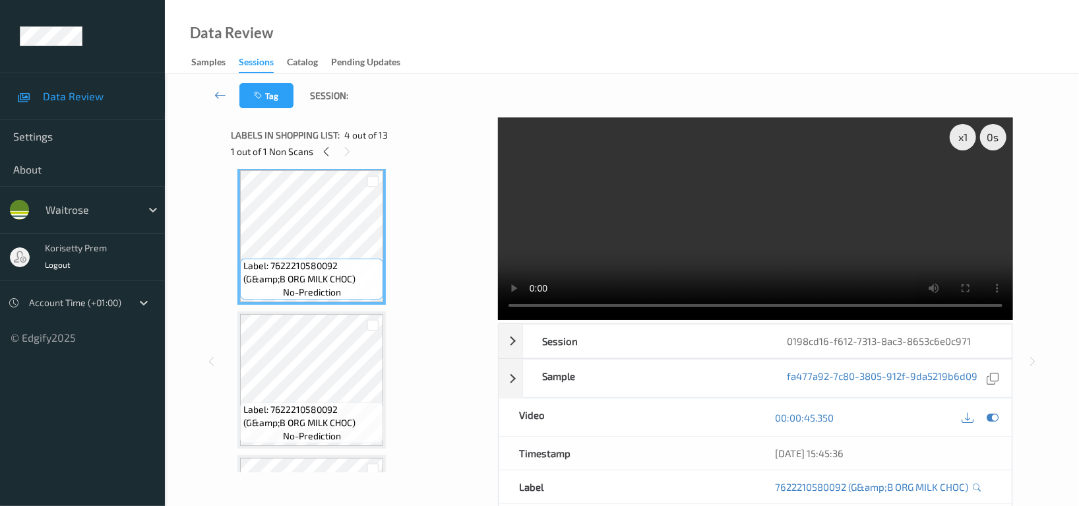
click at [322, 403] on span "Label: 7622210580092 (G&amp;B ORG MILK CHOC)" at bounding box center [311, 416] width 137 height 26
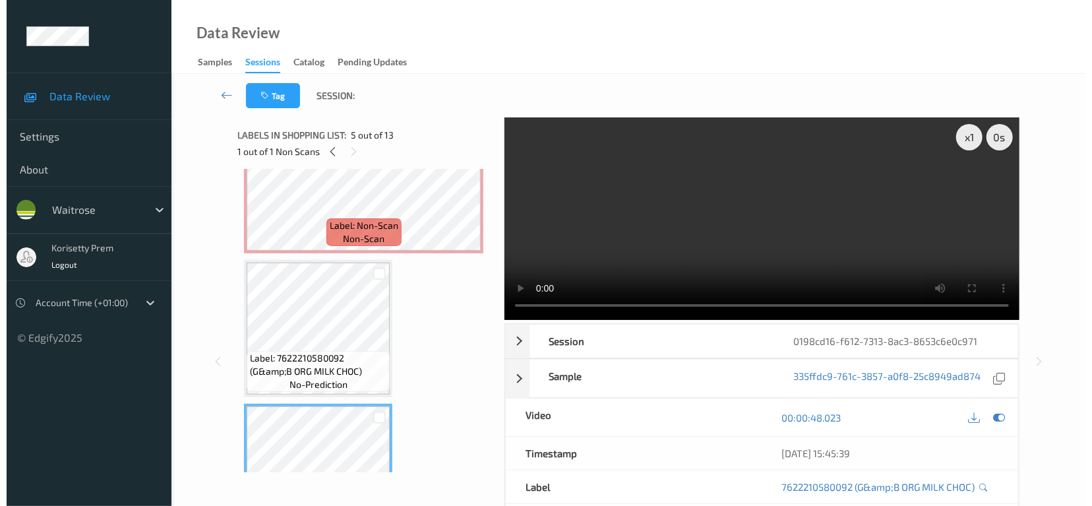
scroll to position [175, 0]
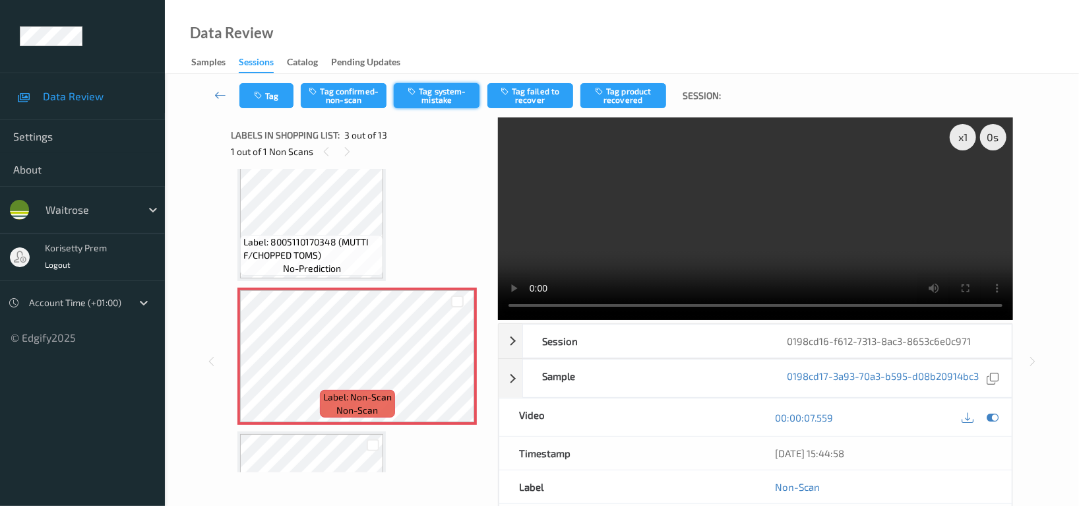
click at [448, 94] on button "Tag system-mistake" at bounding box center [437, 95] width 86 height 25
click at [276, 98] on button "Tag" at bounding box center [266, 95] width 54 height 25
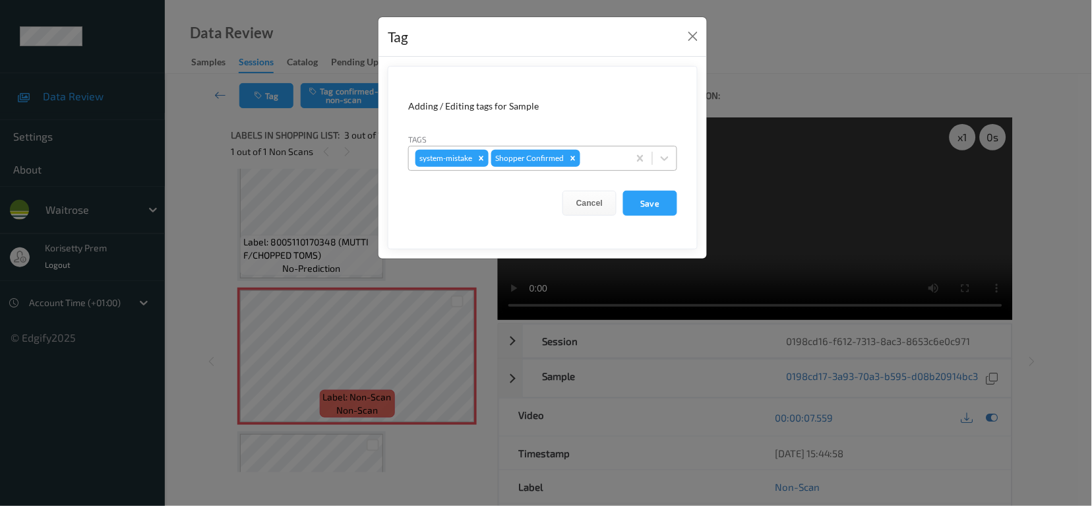
click at [605, 155] on div at bounding box center [602, 158] width 39 height 16
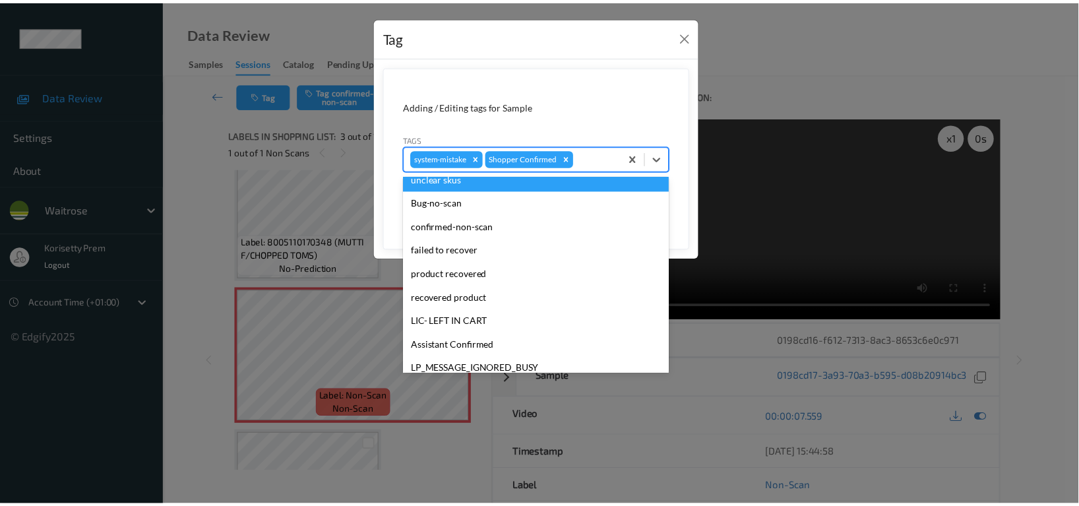
scroll to position [258, 0]
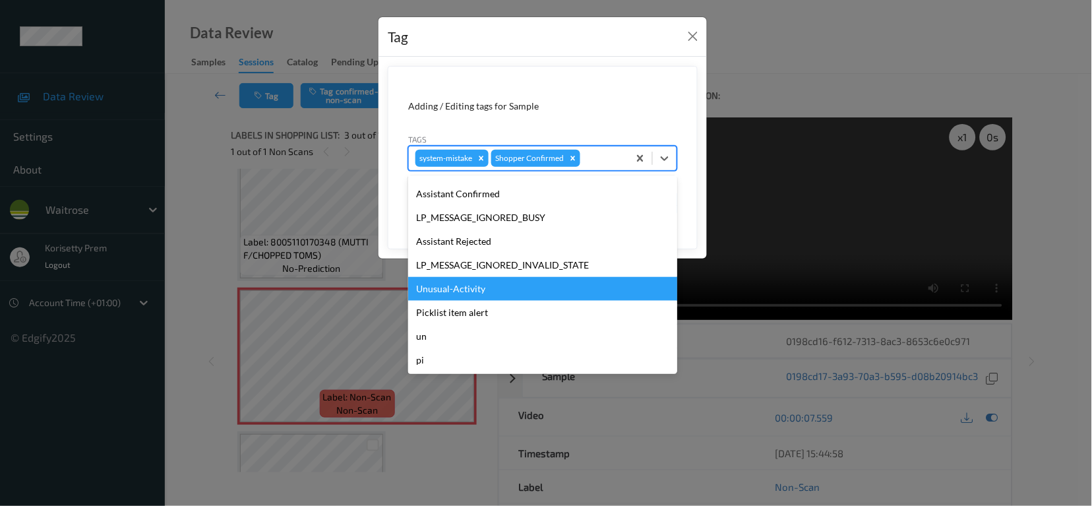
click at [464, 291] on div "Unusual-Activity" at bounding box center [542, 289] width 269 height 24
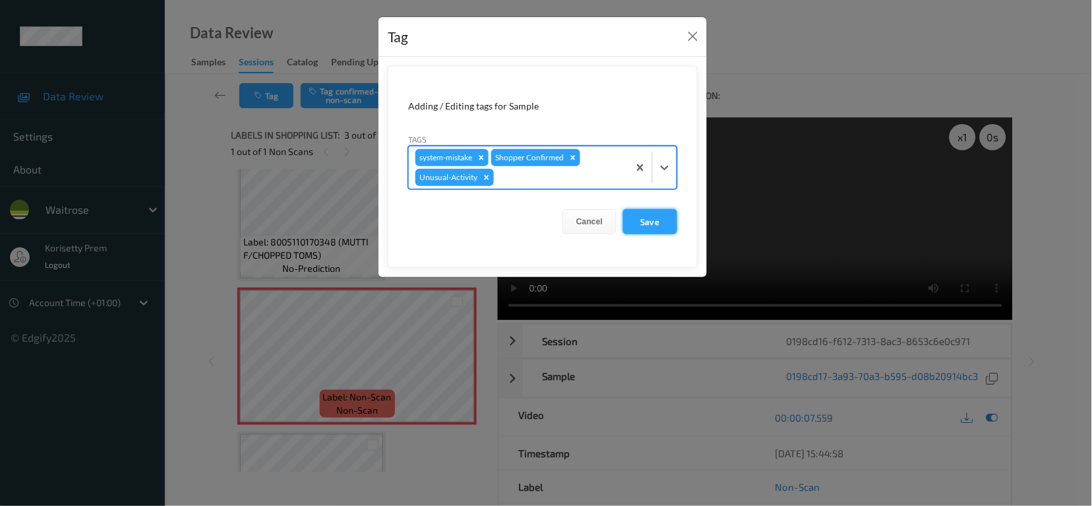
click at [658, 227] on button "Save" at bounding box center [650, 221] width 54 height 25
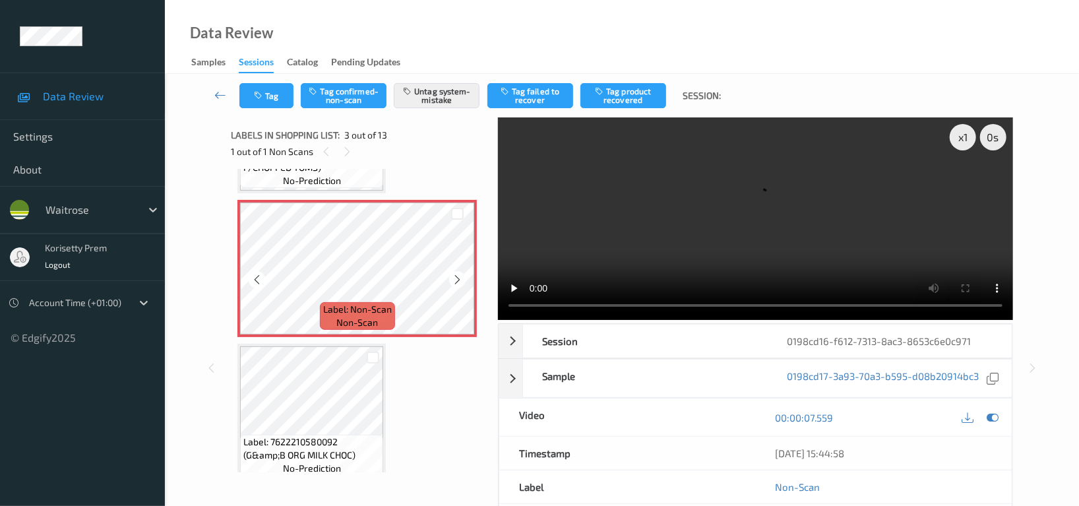
scroll to position [175, 0]
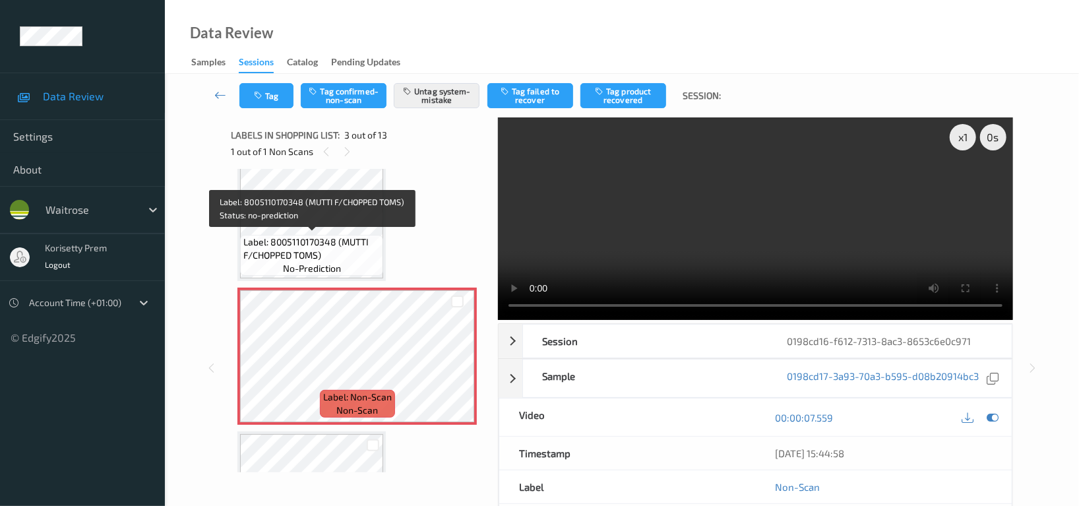
click at [330, 235] on span "Label: 8005110170348 (MUTTI F/CHOPPED TOMS)" at bounding box center [311, 248] width 137 height 26
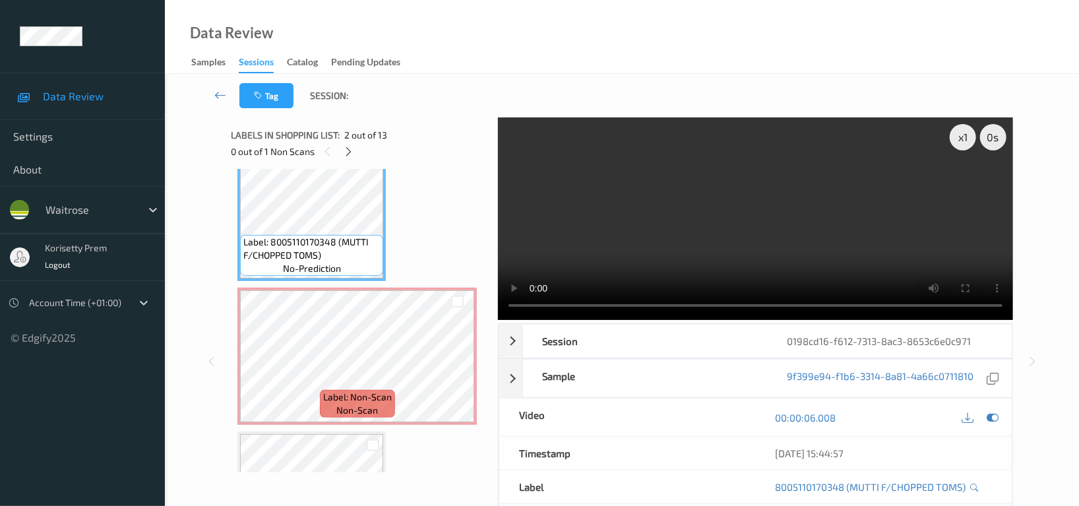
click at [679, 256] on video at bounding box center [755, 218] width 515 height 203
click at [754, 222] on video at bounding box center [755, 218] width 515 height 203
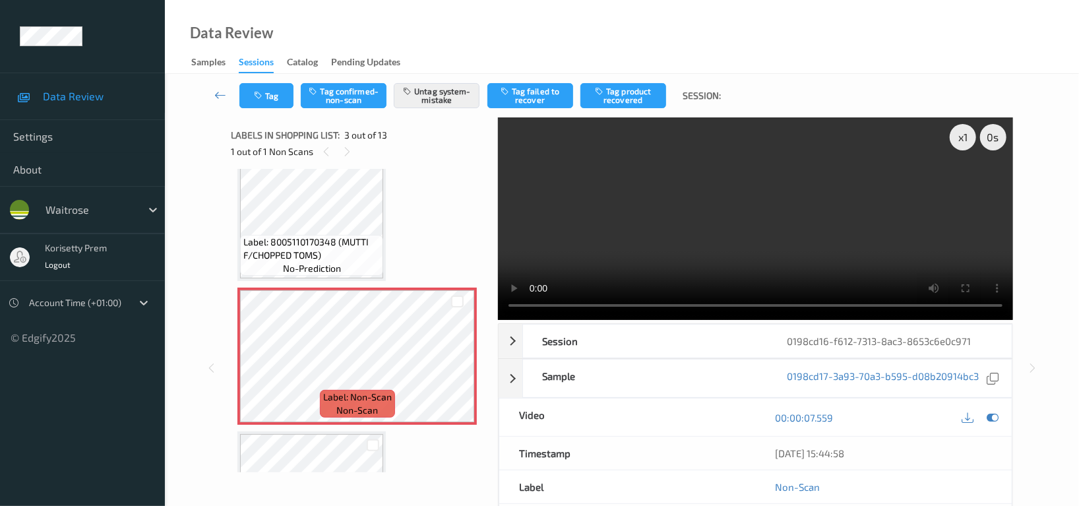
click at [831, 174] on video at bounding box center [755, 218] width 515 height 203
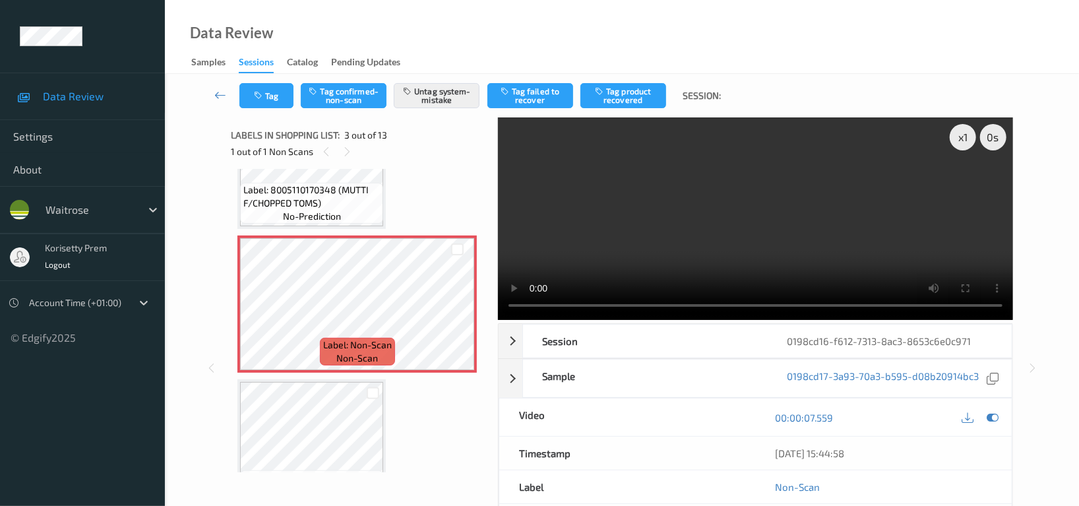
scroll to position [263, 0]
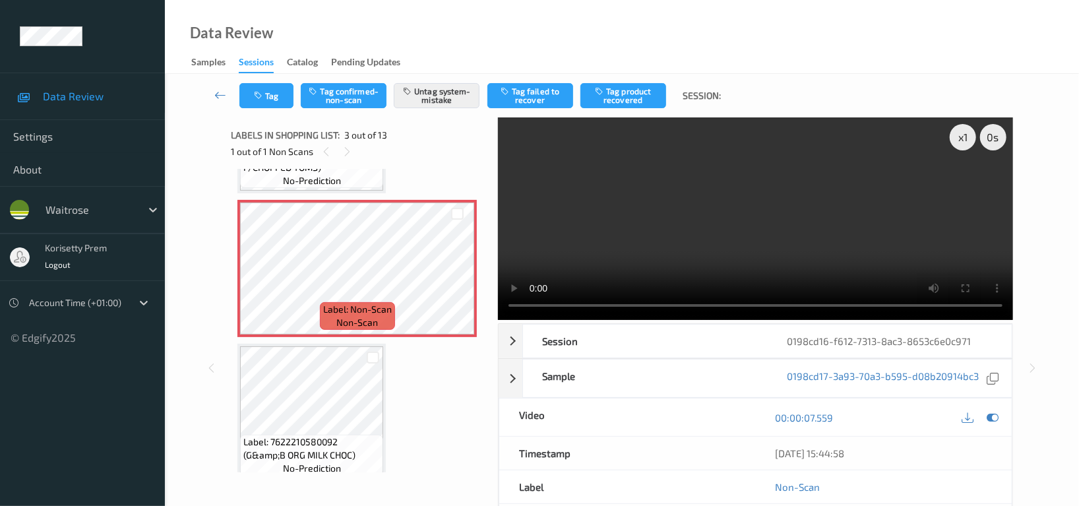
click at [734, 242] on video at bounding box center [755, 218] width 515 height 203
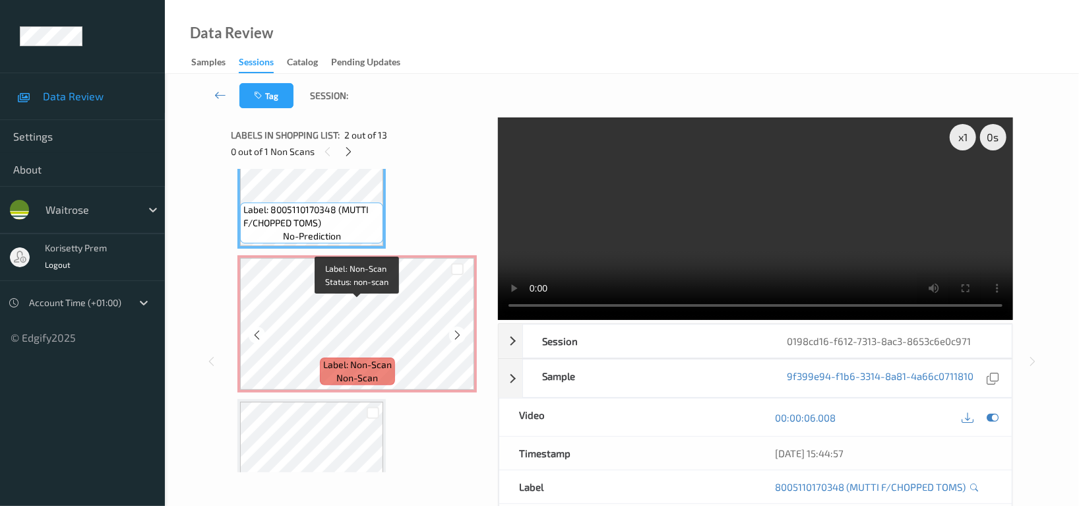
scroll to position [175, 0]
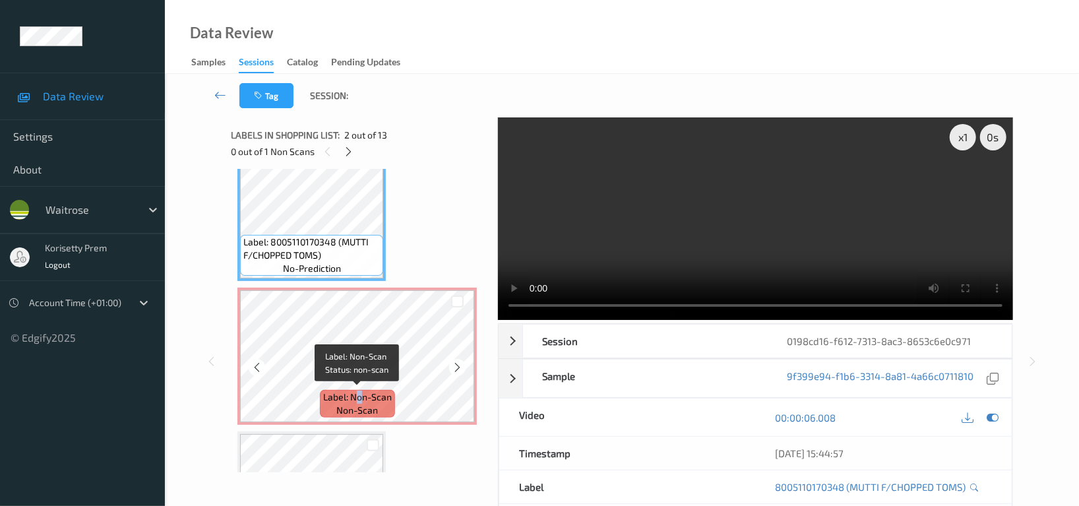
click at [360, 394] on span "Label: Non-Scan" at bounding box center [357, 396] width 69 height 13
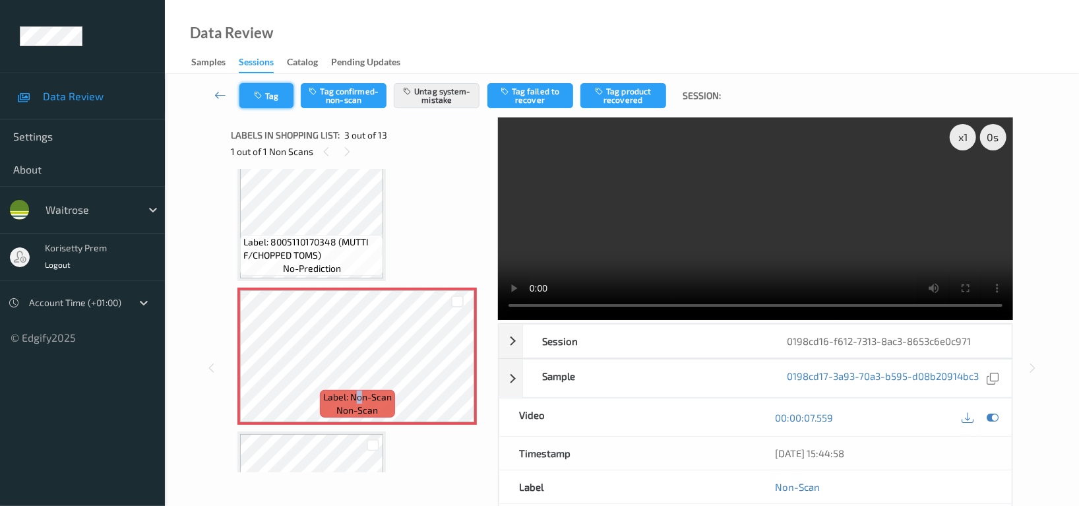
click at [270, 92] on button "Tag" at bounding box center [266, 95] width 54 height 25
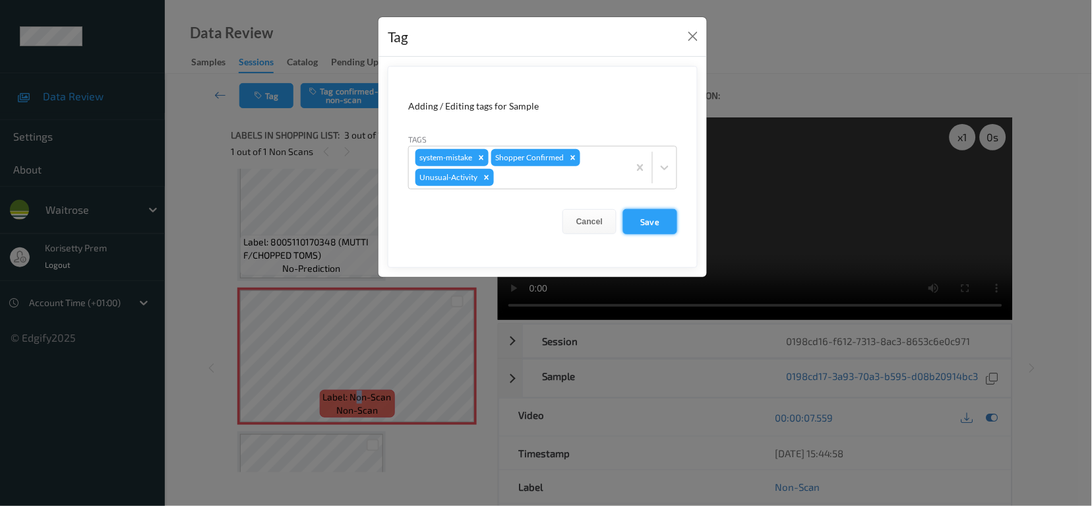
click at [666, 216] on button "Save" at bounding box center [650, 221] width 54 height 25
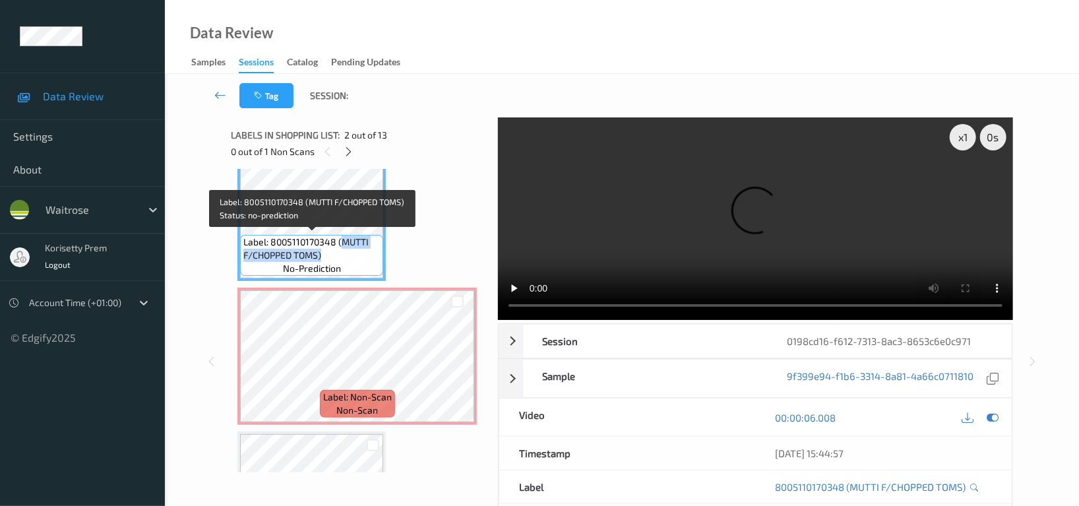
drag, startPoint x: 340, startPoint y: 240, endPoint x: 332, endPoint y: 259, distance: 20.7
click at [332, 259] on span "Label: 8005110170348 (MUTTI F/CHOPPED TOMS)" at bounding box center [311, 248] width 137 height 26
copy span "MUTTI F/CHOPPED TOMS)"
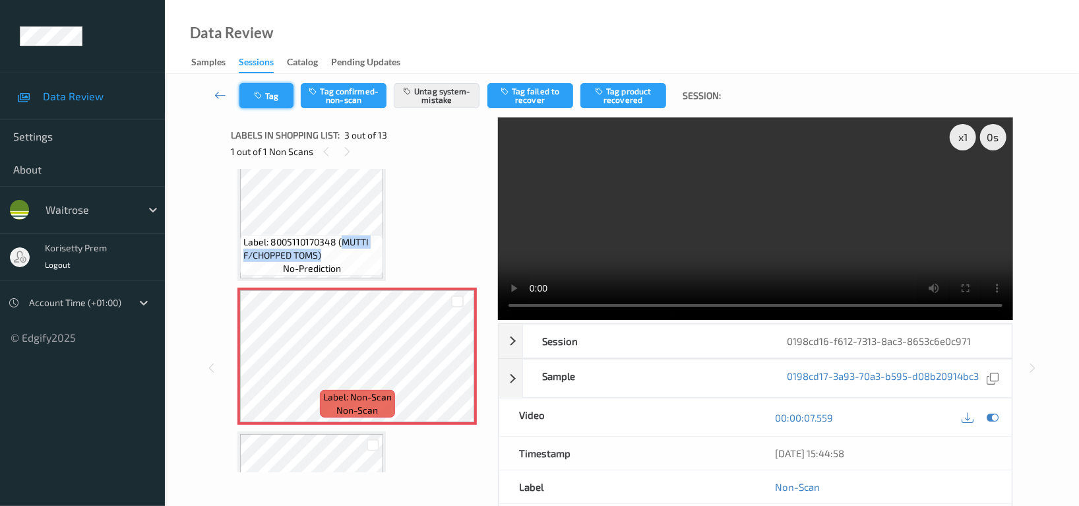
click at [263, 95] on icon "button" at bounding box center [259, 95] width 11 height 9
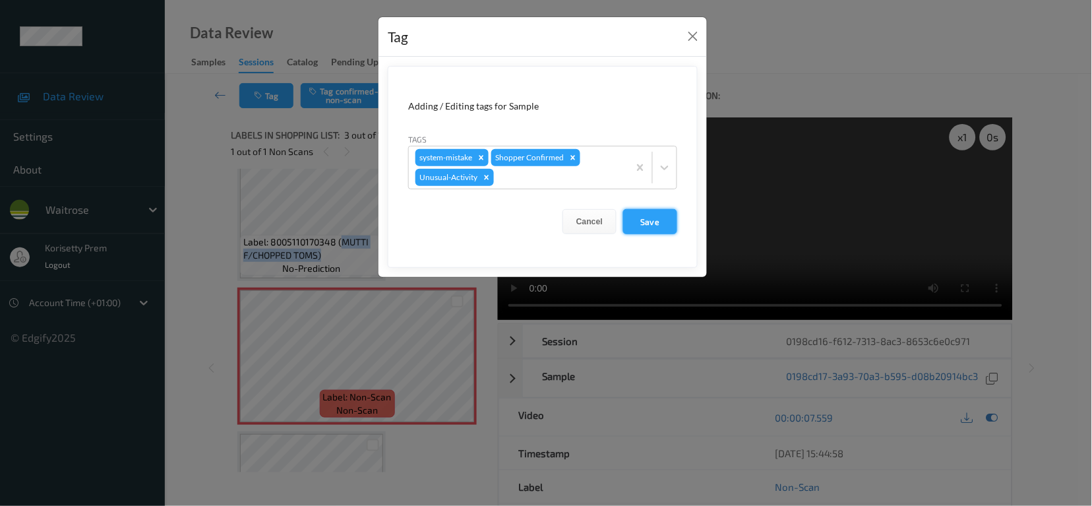
click at [642, 218] on button "Save" at bounding box center [650, 221] width 54 height 25
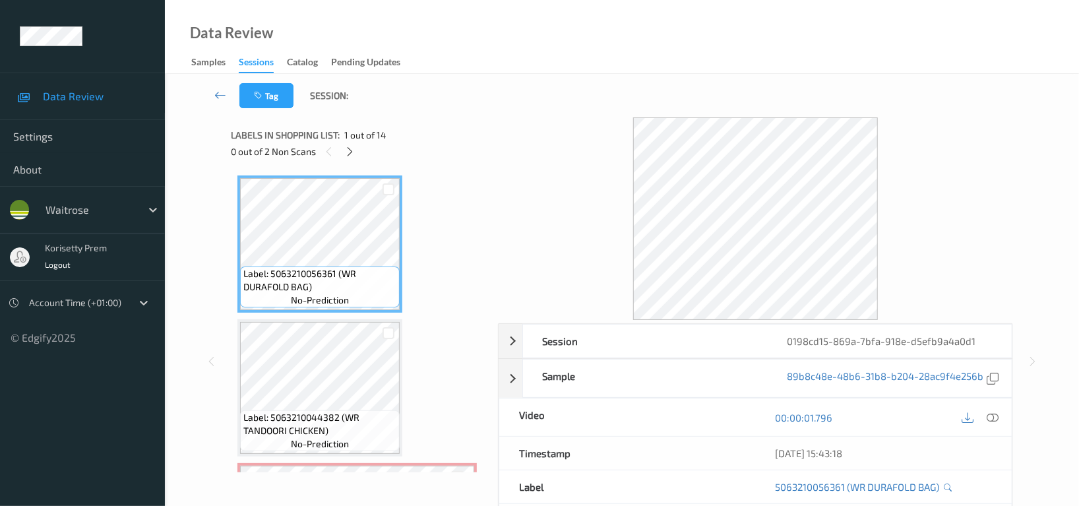
click at [635, 97] on div "Tag Session:" at bounding box center [622, 96] width 860 height 44
click at [345, 146] on icon at bounding box center [350, 152] width 11 height 12
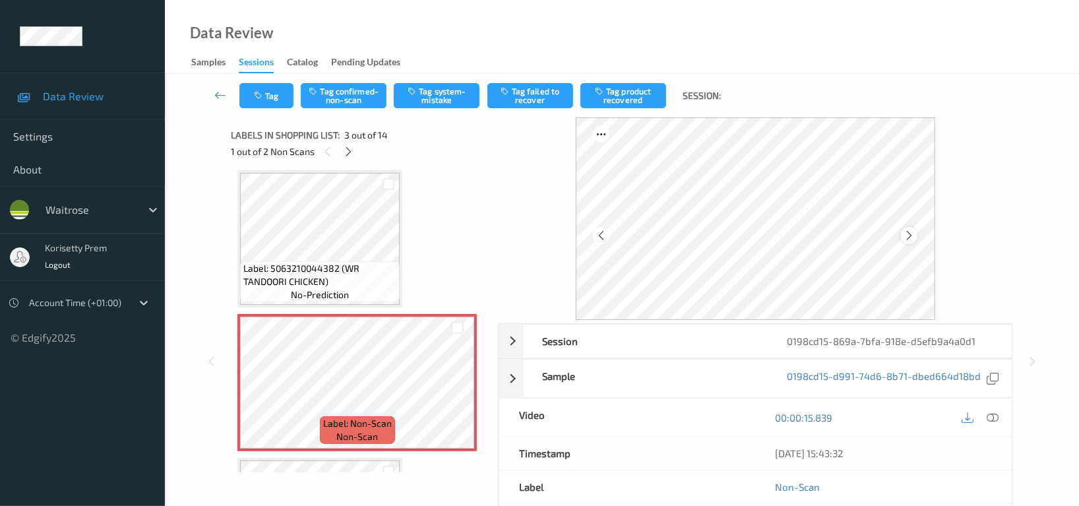
click at [912, 235] on icon at bounding box center [909, 236] width 11 height 12
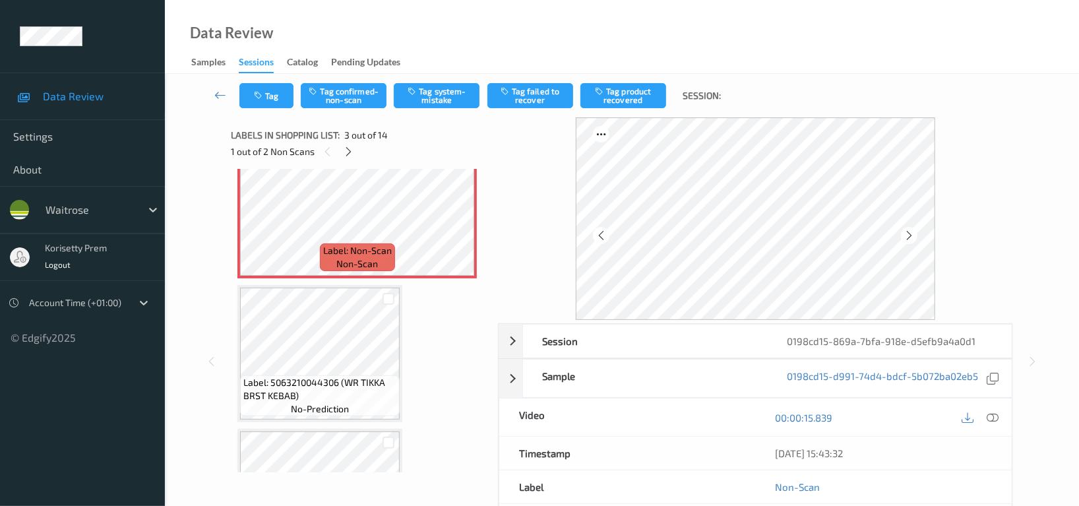
scroll to position [325, 0]
click at [351, 150] on icon at bounding box center [349, 152] width 11 height 12
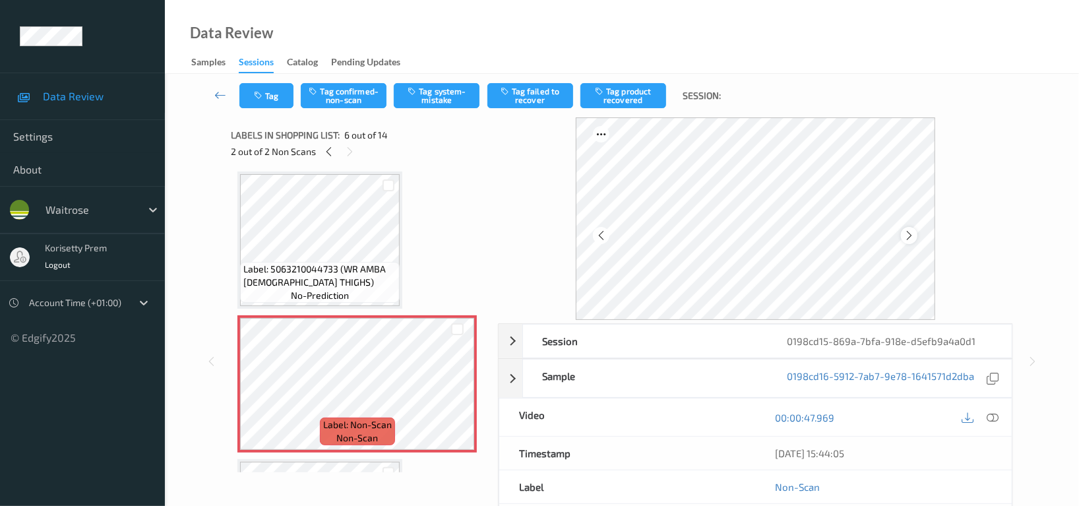
click at [913, 230] on icon at bounding box center [909, 236] width 11 height 12
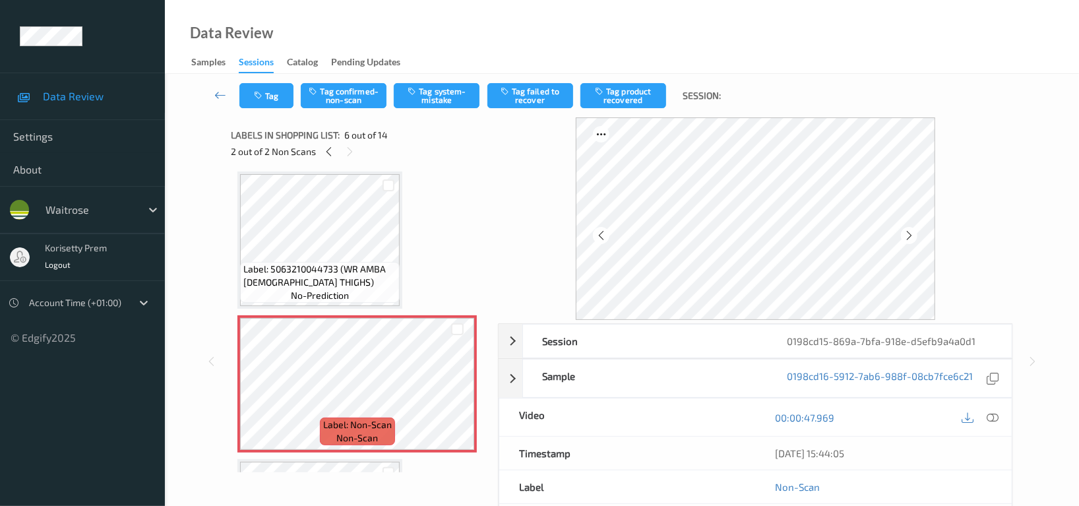
click at [913, 230] on icon at bounding box center [909, 236] width 11 height 12
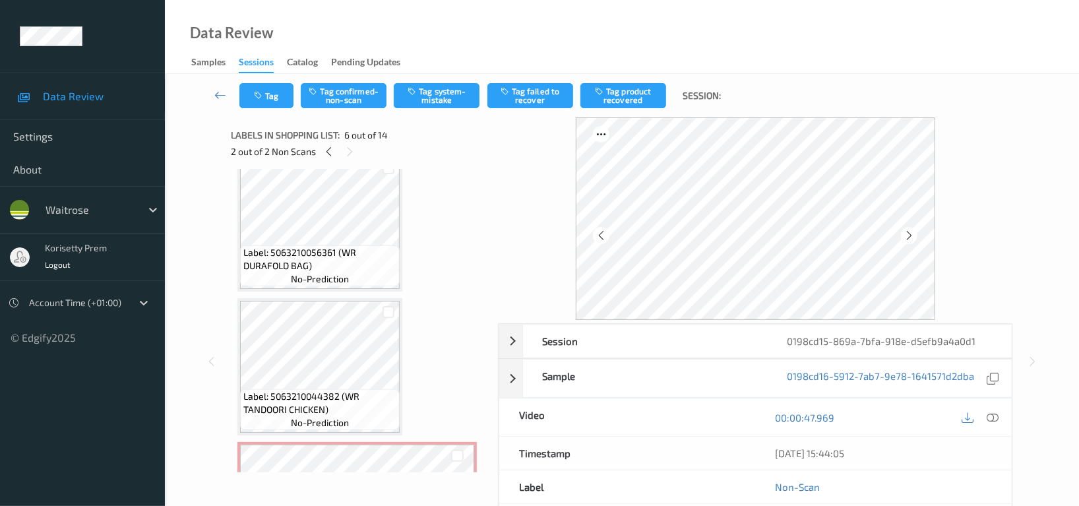
scroll to position [0, 0]
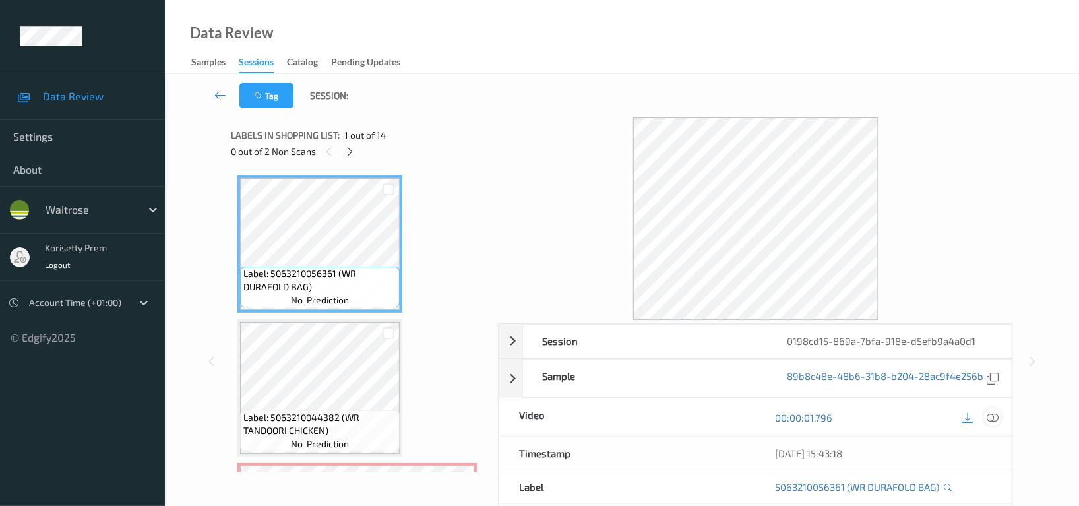
click at [989, 420] on icon at bounding box center [993, 418] width 12 height 12
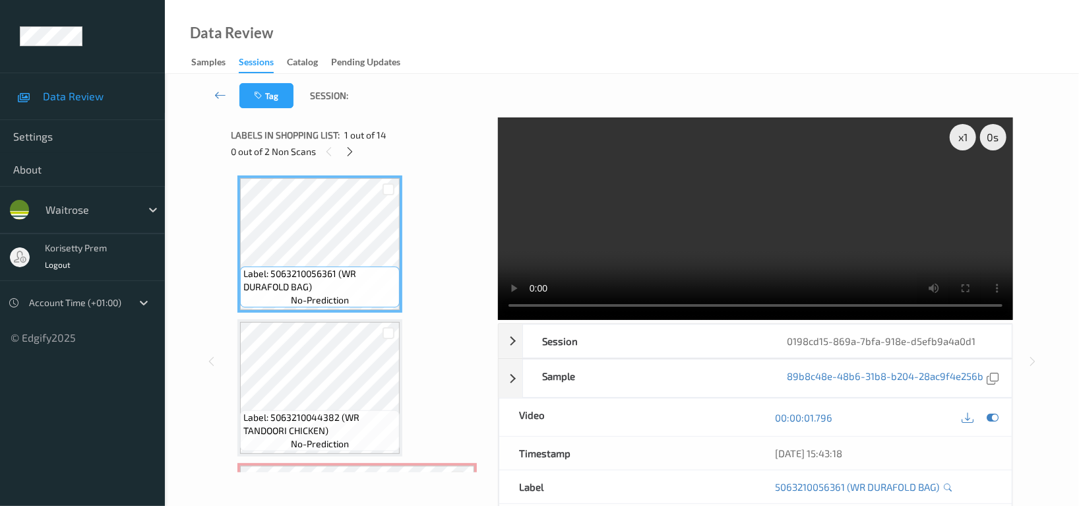
click at [807, 214] on video at bounding box center [755, 218] width 515 height 203
click at [715, 205] on video at bounding box center [755, 218] width 515 height 203
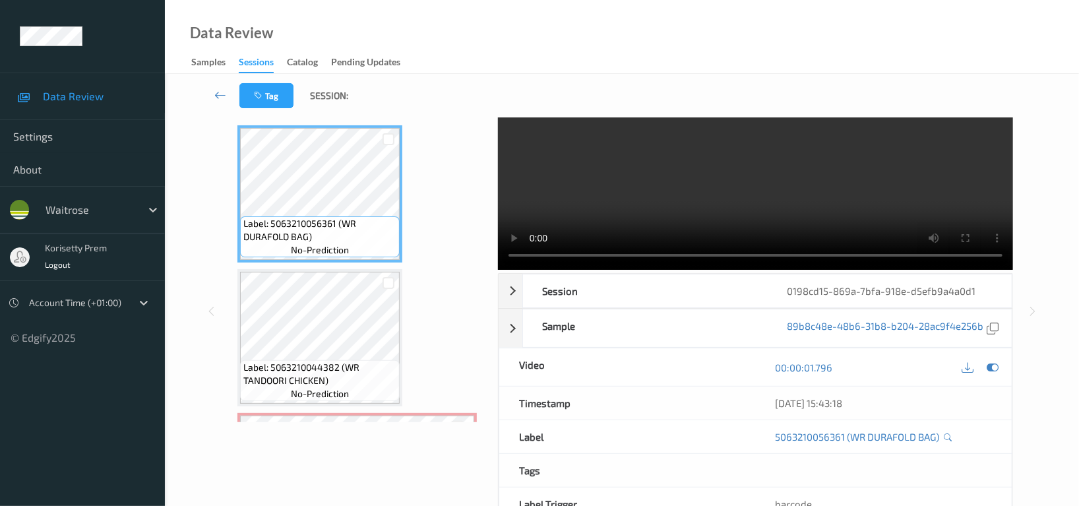
scroll to position [129, 0]
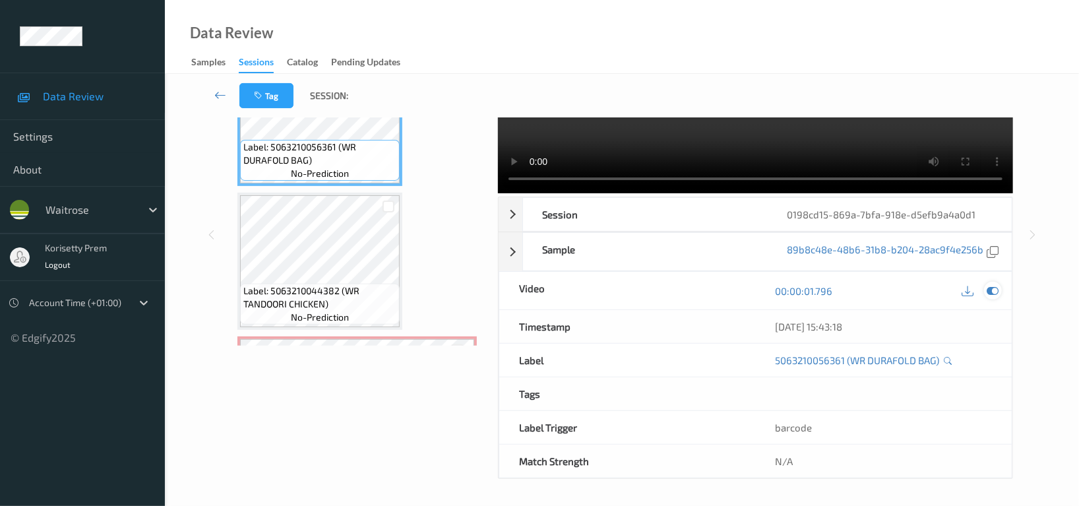
click at [994, 293] on icon at bounding box center [993, 291] width 12 height 12
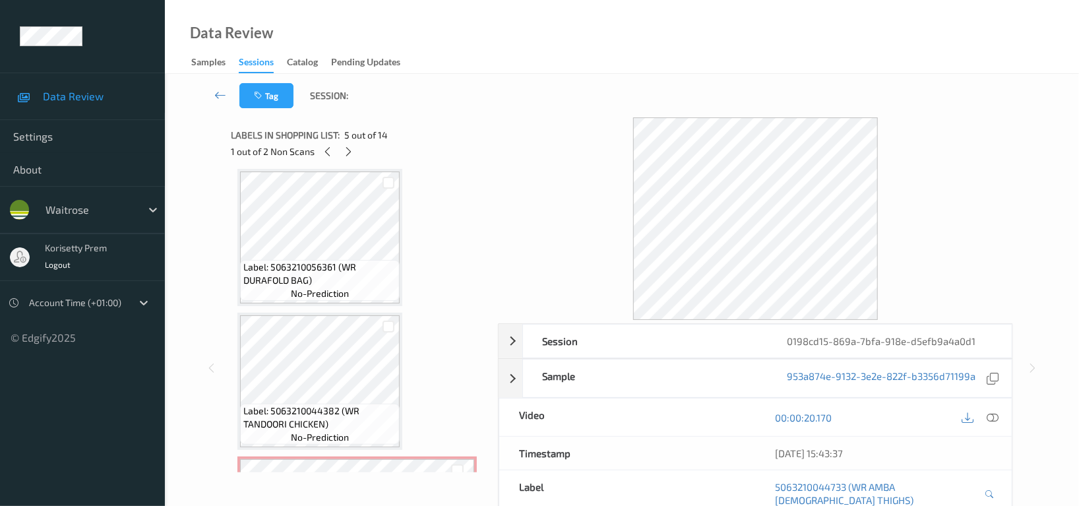
scroll to position [0, 0]
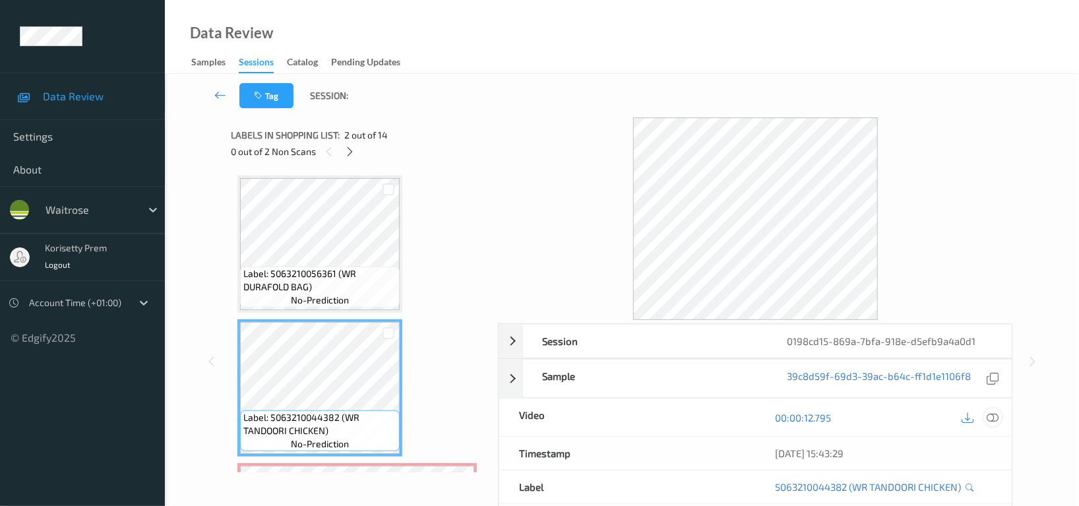
click at [997, 420] on icon at bounding box center [993, 418] width 12 height 12
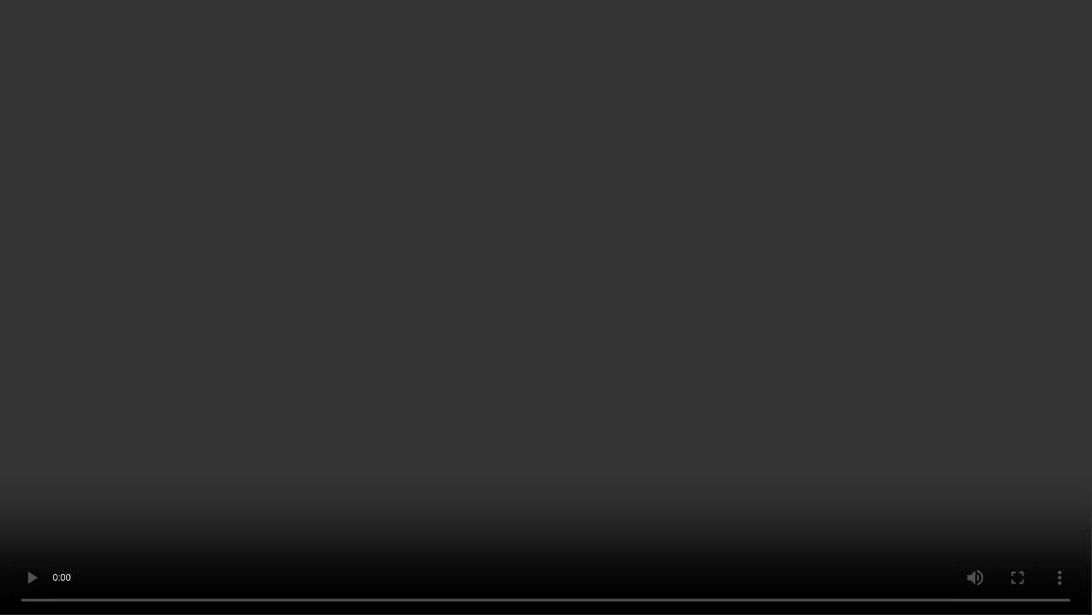
click at [510, 455] on video at bounding box center [546, 307] width 1092 height 615
click at [590, 242] on video at bounding box center [546, 307] width 1092 height 615
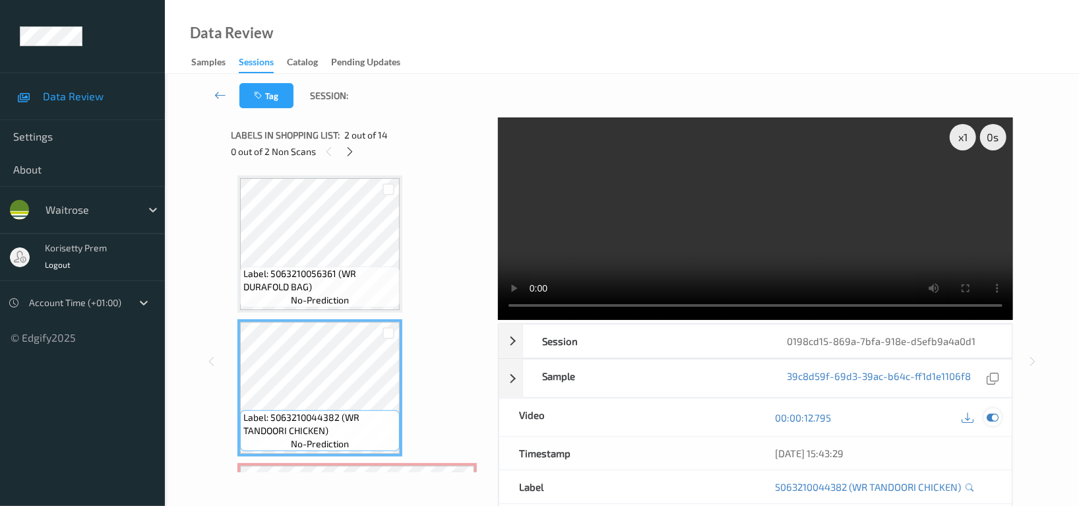
click at [992, 421] on icon at bounding box center [993, 418] width 12 height 12
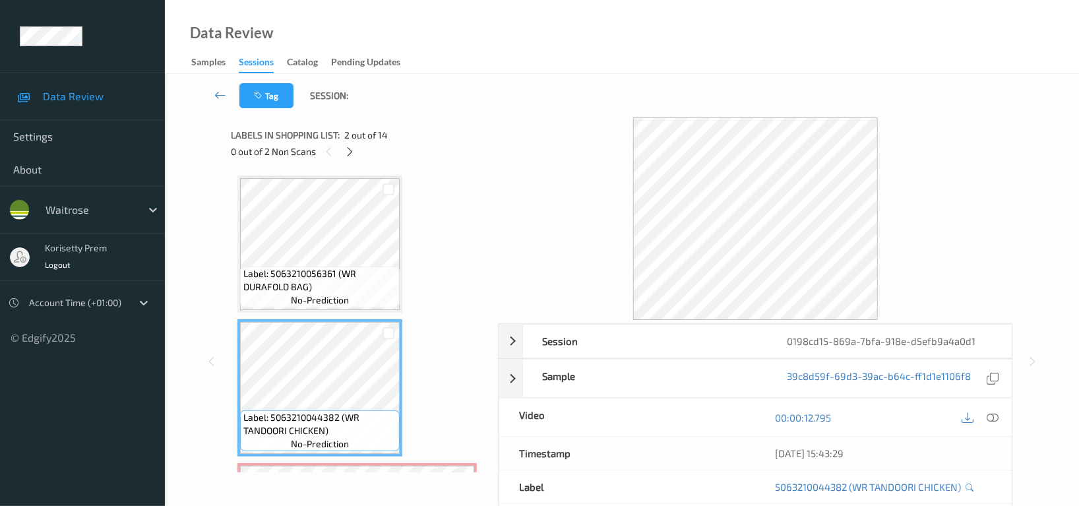
scroll to position [88, 0]
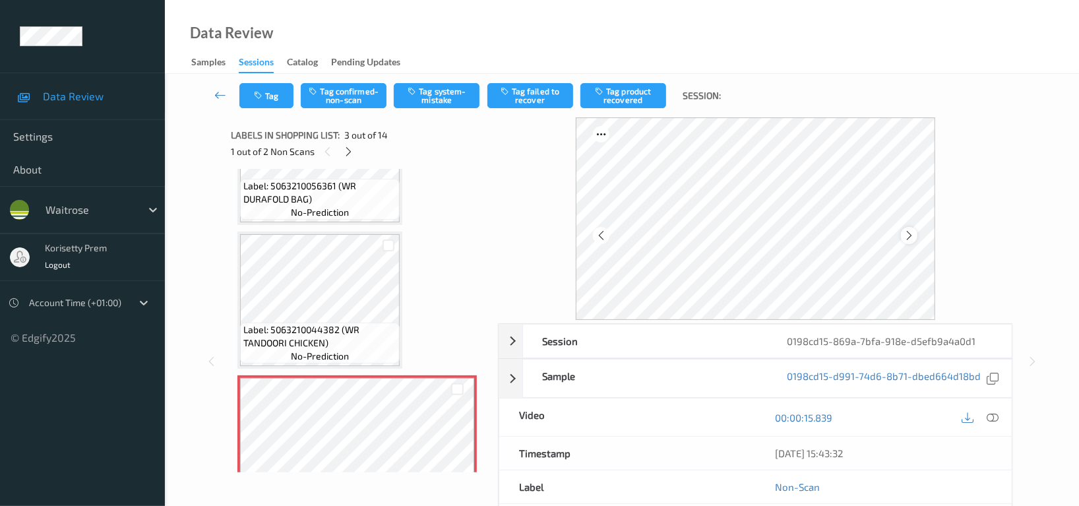
click at [910, 238] on icon at bounding box center [909, 236] width 11 height 12
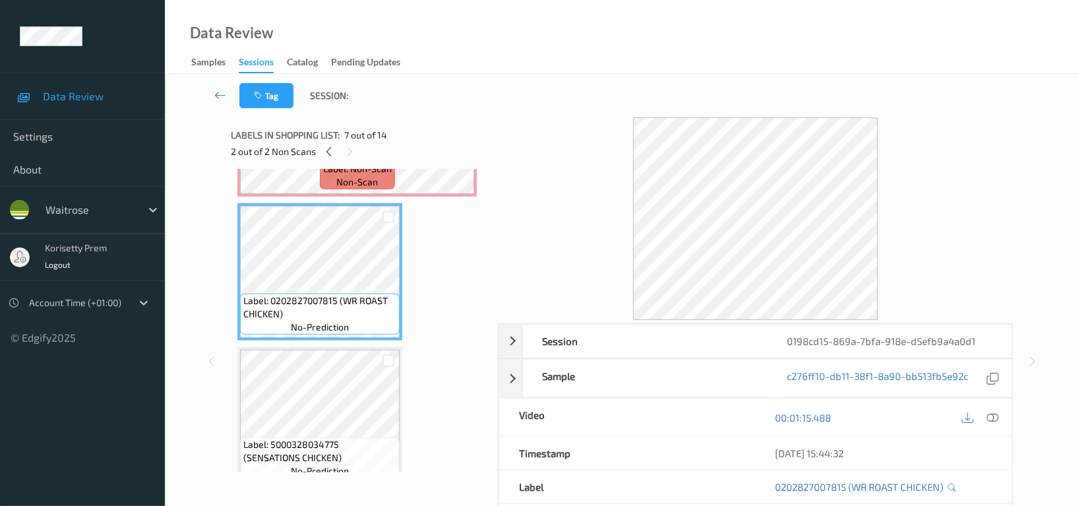
scroll to position [879, 0]
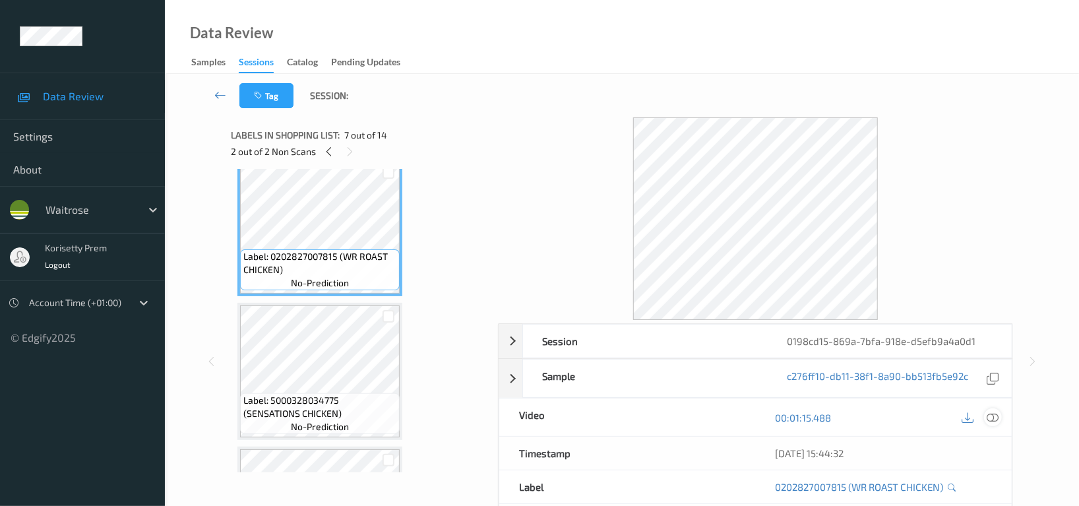
click at [997, 418] on icon at bounding box center [993, 418] width 12 height 12
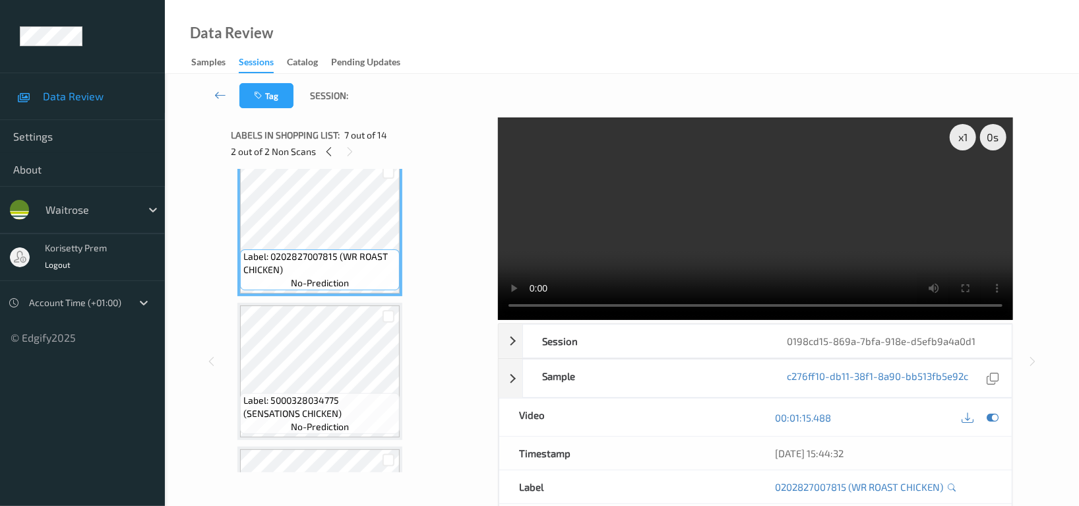
click at [720, 226] on video at bounding box center [755, 218] width 515 height 203
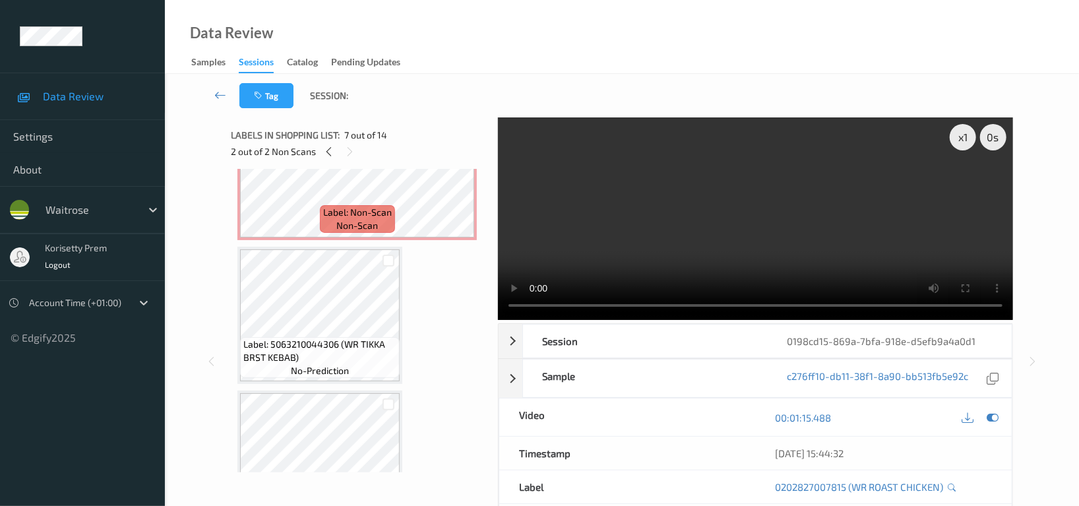
scroll to position [302, 0]
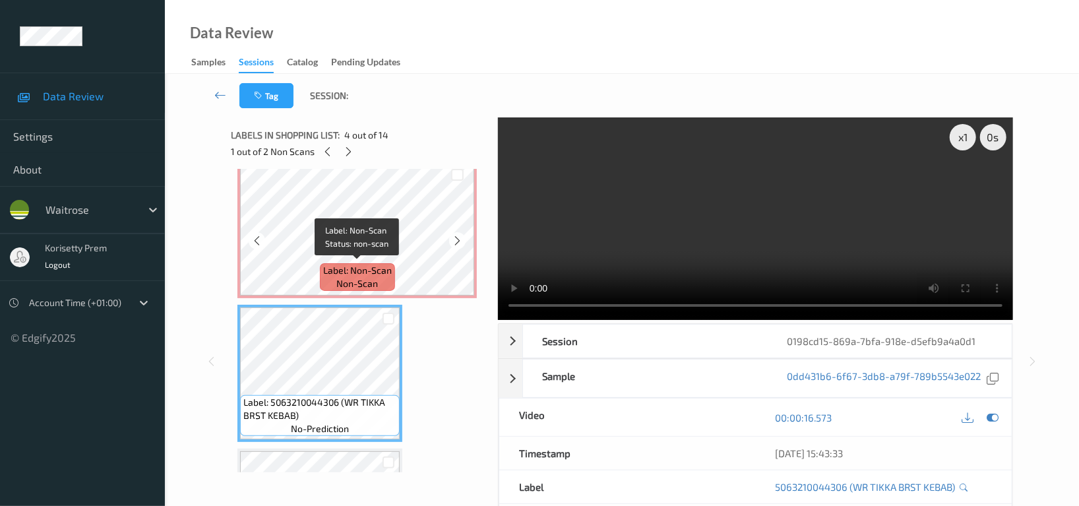
click at [375, 266] on span "Label: Non-Scan" at bounding box center [357, 270] width 69 height 13
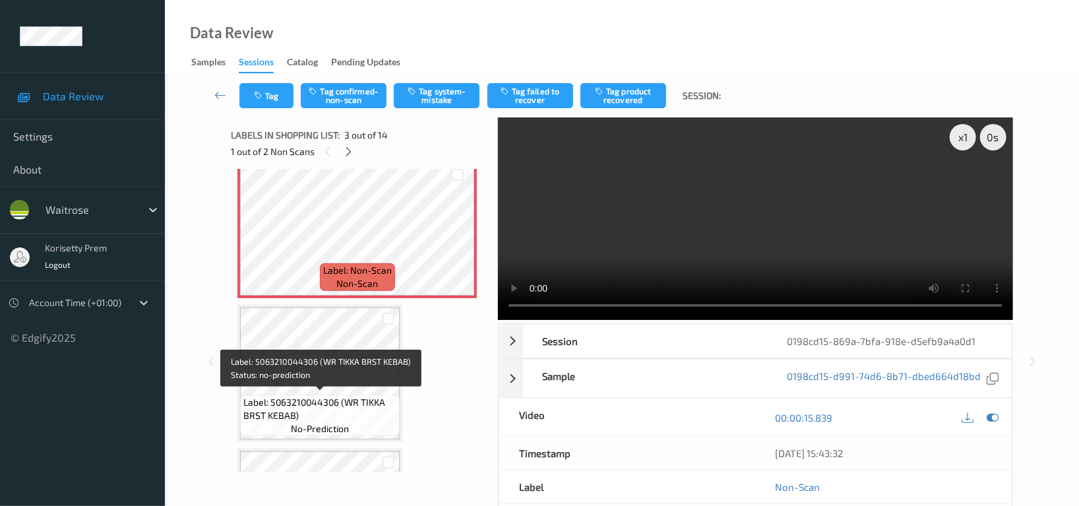
click at [352, 408] on span "Label: 5063210044306 (WR TIKKA BRST KEBAB)" at bounding box center [319, 409] width 153 height 26
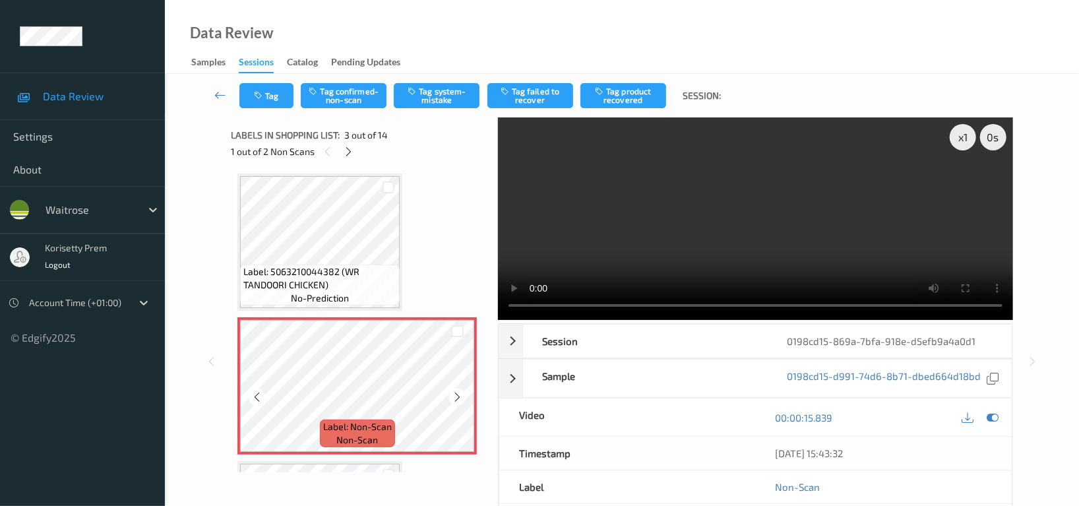
scroll to position [126, 0]
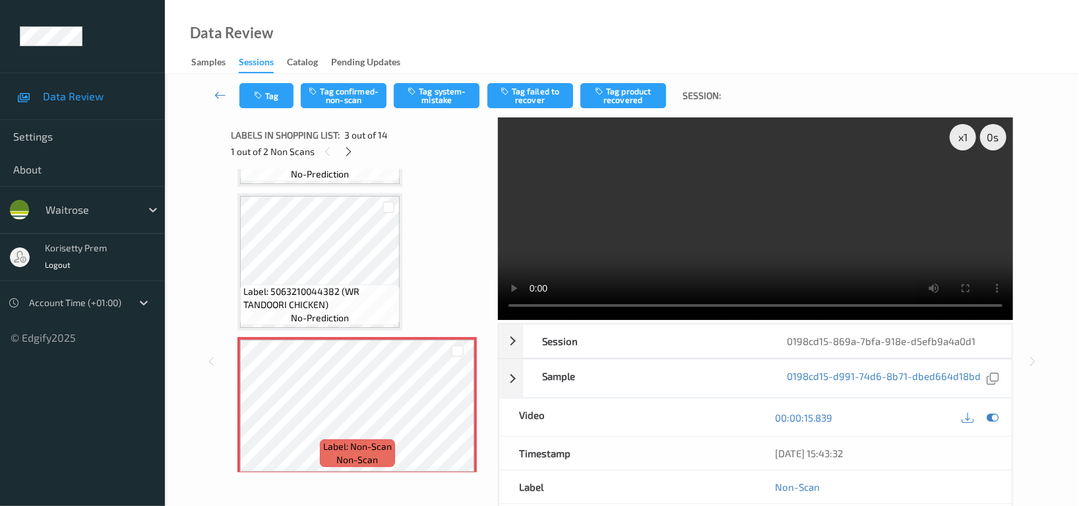
click at [760, 263] on video at bounding box center [755, 218] width 515 height 203
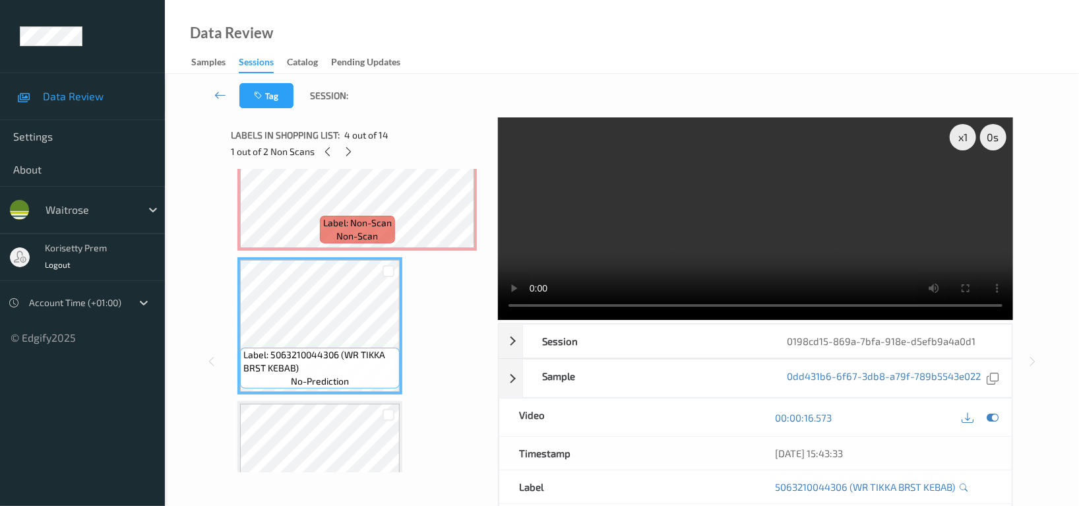
scroll to position [352, 0]
click at [698, 207] on video at bounding box center [755, 218] width 515 height 203
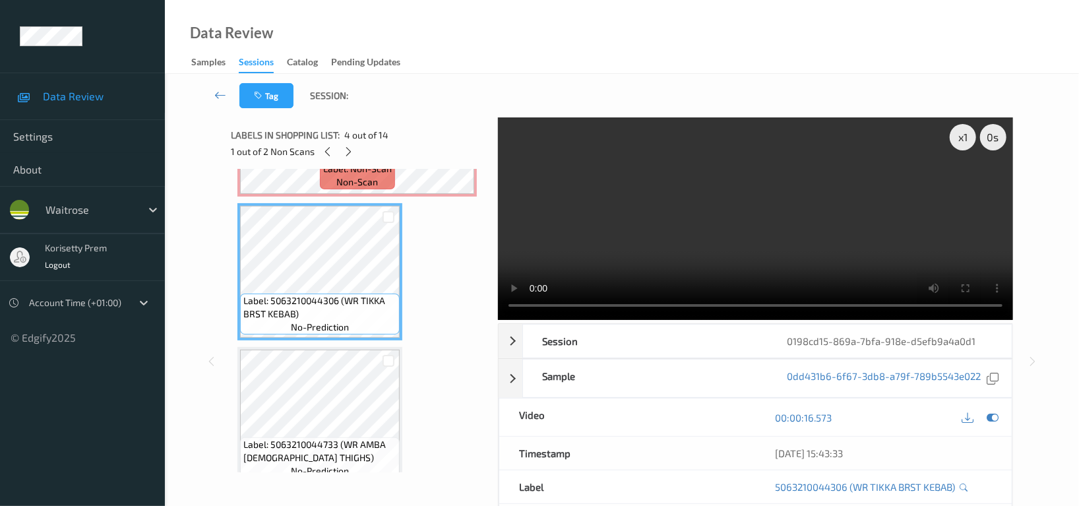
scroll to position [439, 0]
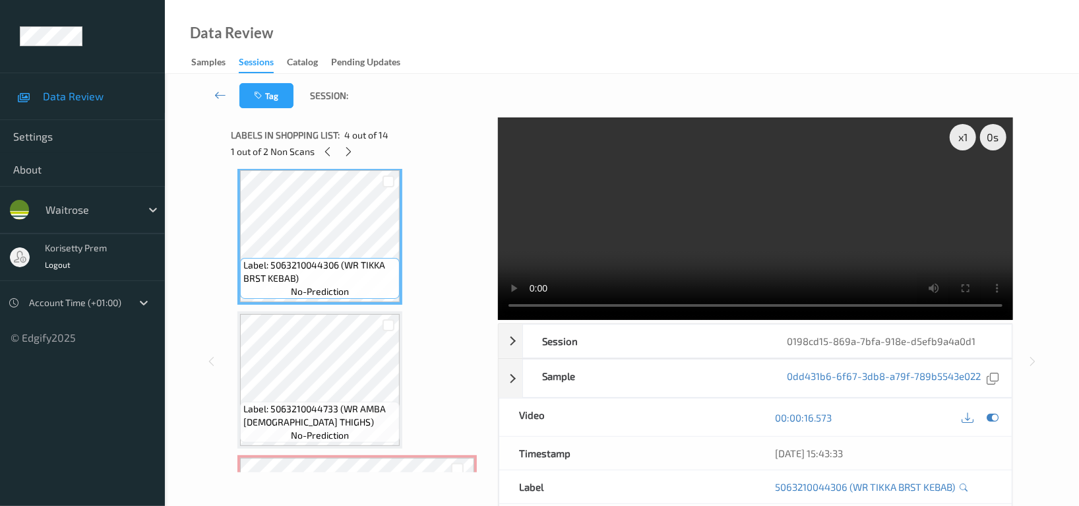
click at [745, 224] on video at bounding box center [755, 218] width 515 height 203
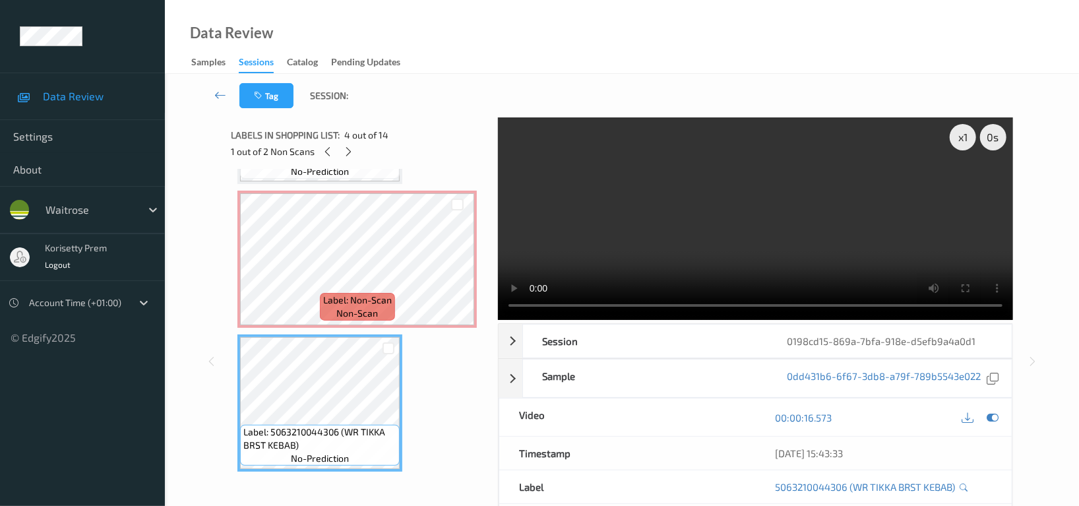
scroll to position [263, 0]
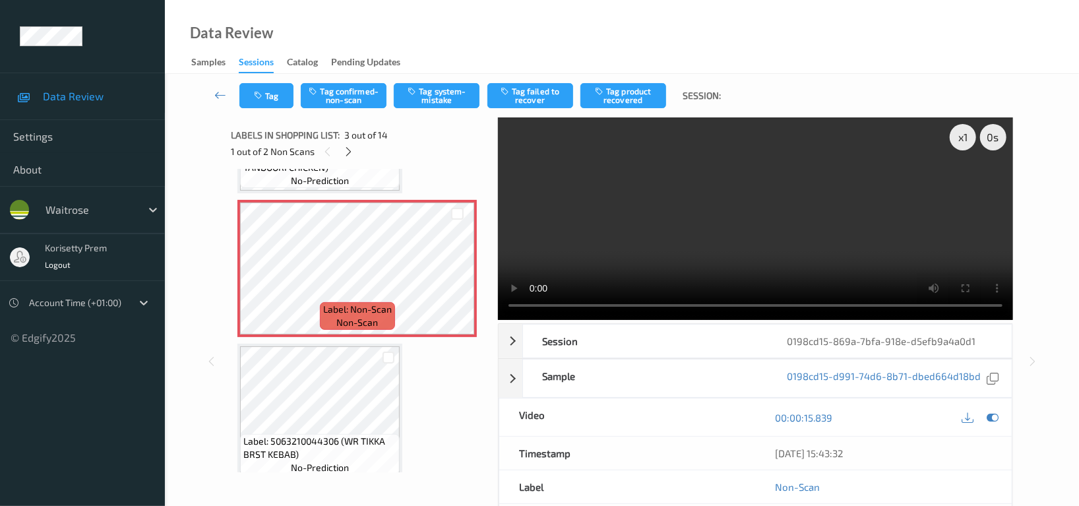
click at [774, 231] on video at bounding box center [755, 218] width 515 height 203
click at [646, 214] on video at bounding box center [755, 218] width 515 height 203
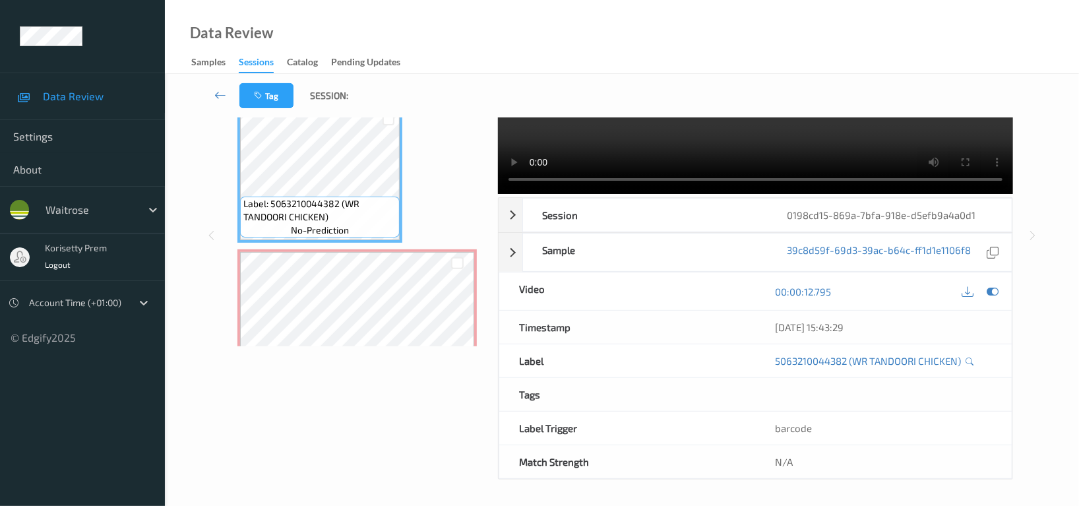
scroll to position [129, 0]
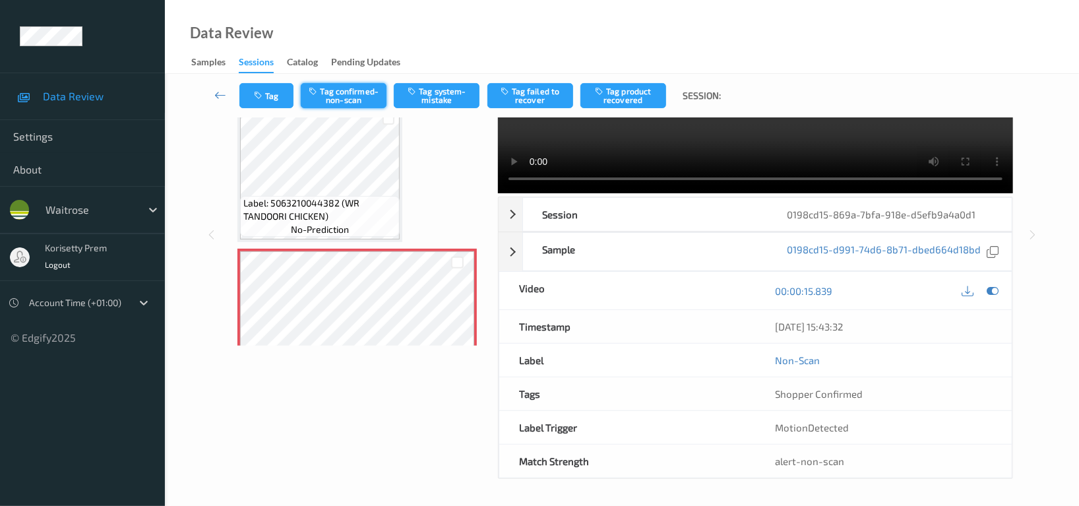
click at [352, 87] on button "Tag confirmed-non-scan" at bounding box center [344, 95] width 86 height 25
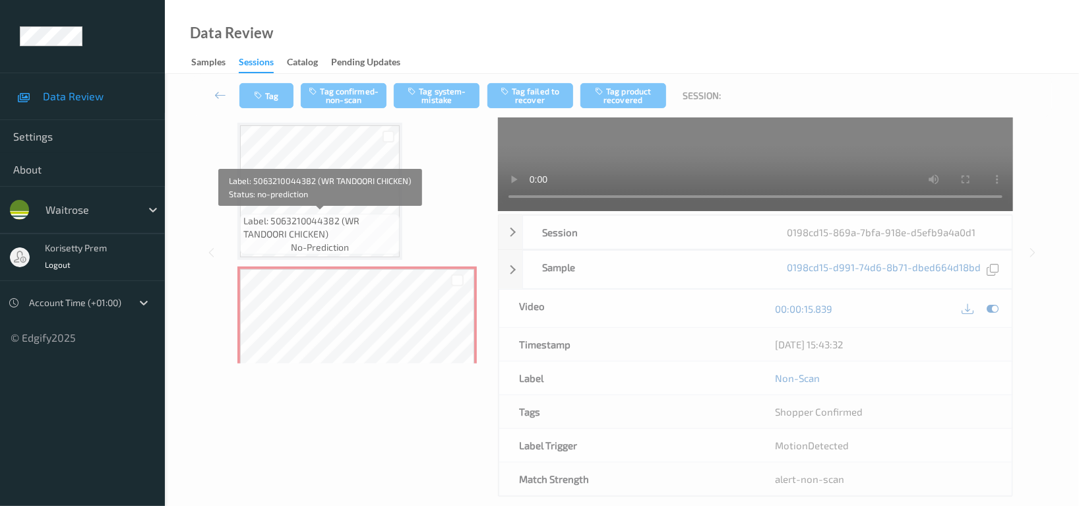
scroll to position [25, 0]
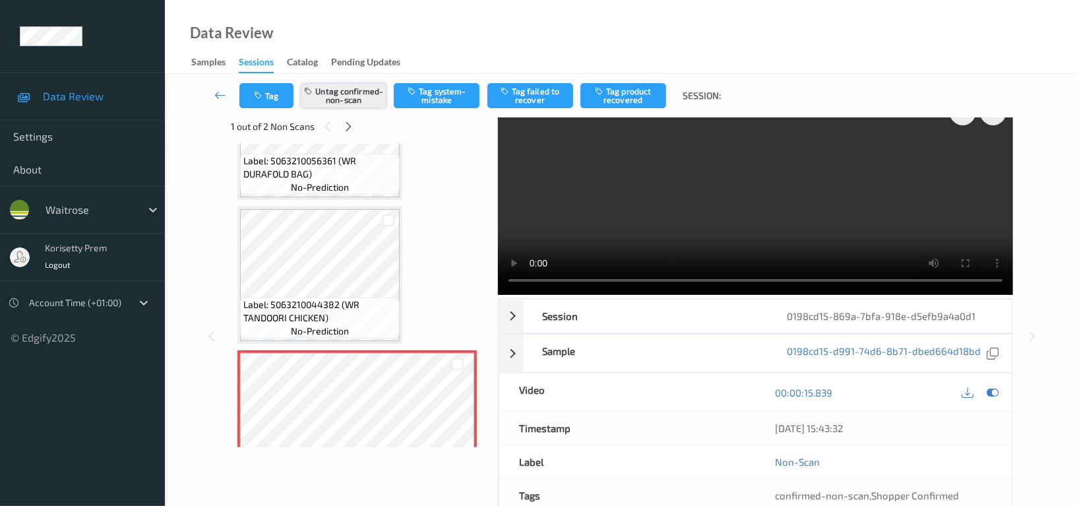
click at [350, 104] on button "Untag confirmed-non-scan" at bounding box center [344, 95] width 86 height 25
click at [369, 101] on button "Untag confirmed-non-scan" at bounding box center [344, 95] width 86 height 25
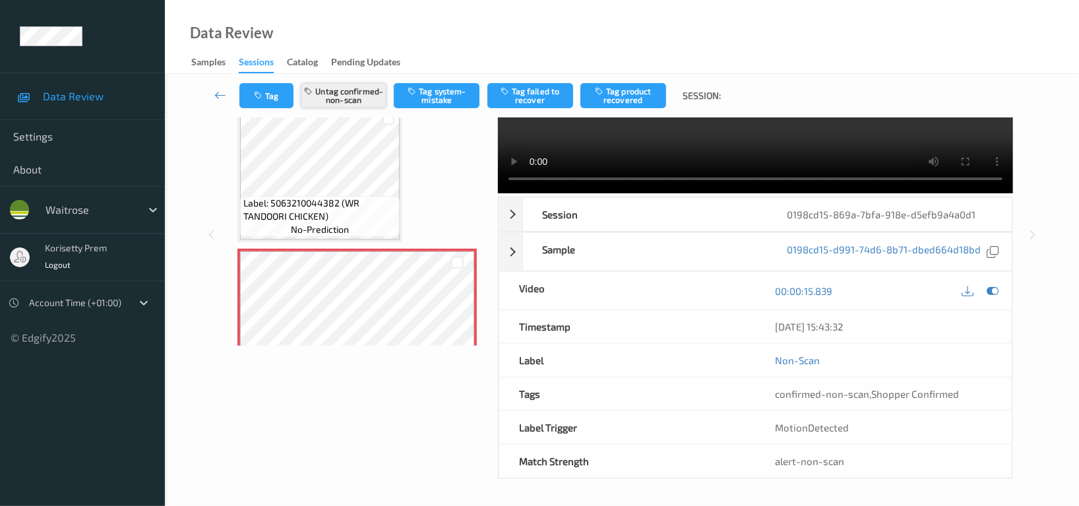
click at [363, 83] on button "Untag confirmed-non-scan" at bounding box center [344, 95] width 86 height 25
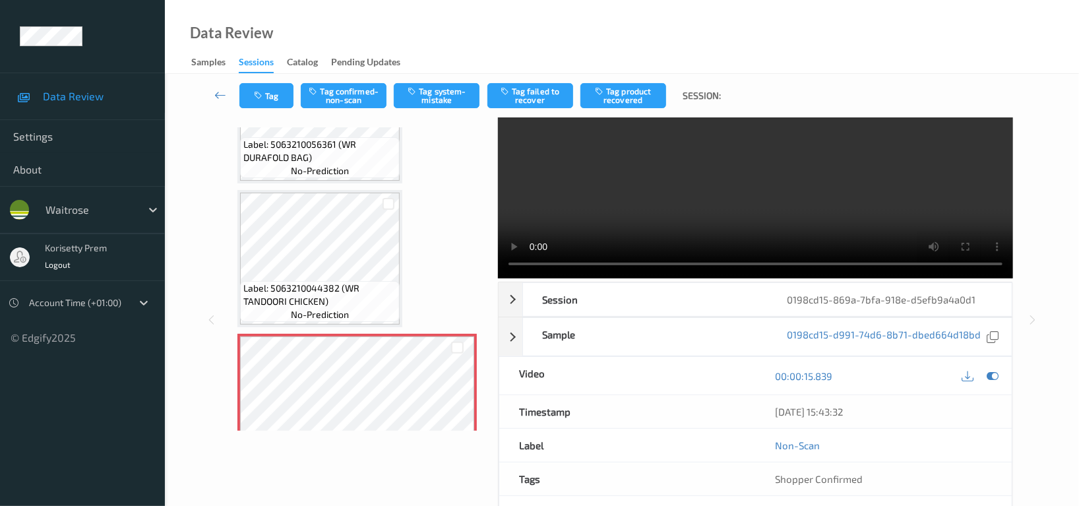
scroll to position [40, 0]
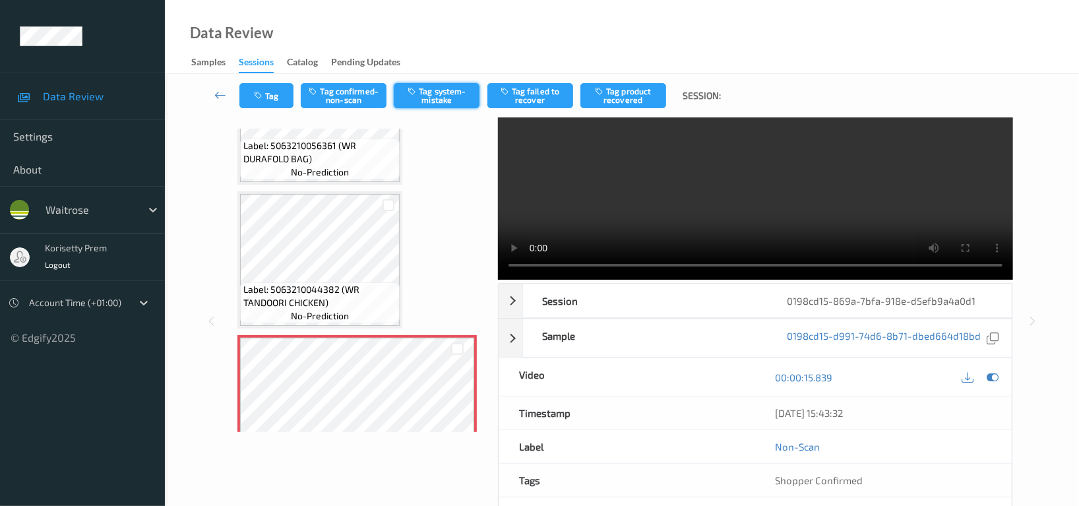
click at [441, 95] on button "Tag system-mistake" at bounding box center [437, 95] width 86 height 25
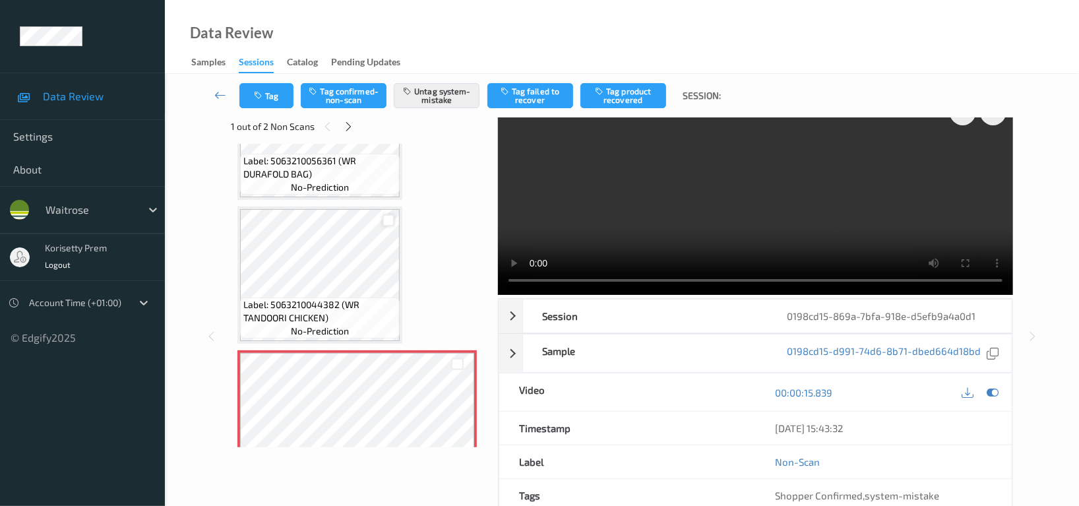
scroll to position [175, 0]
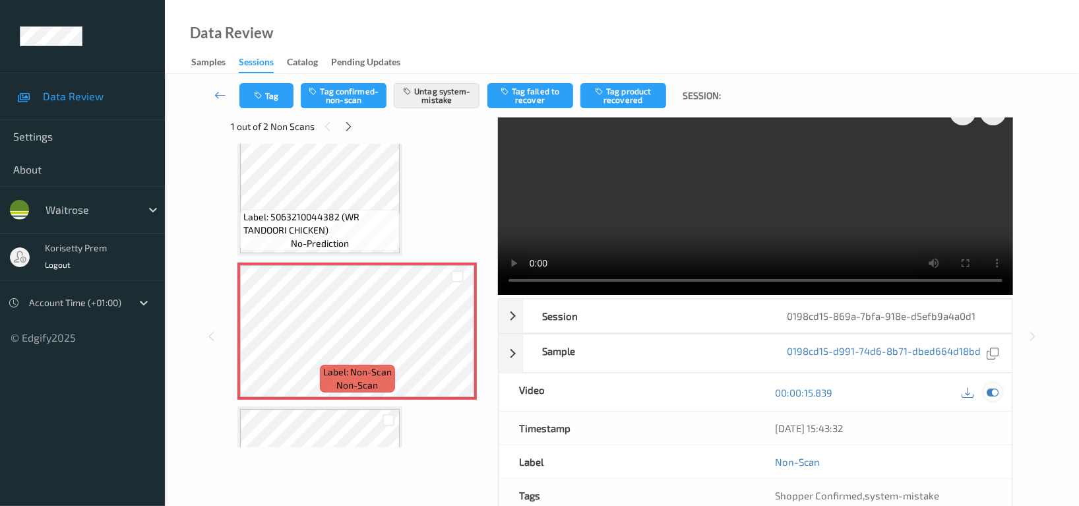
click at [993, 392] on icon at bounding box center [993, 393] width 12 height 12
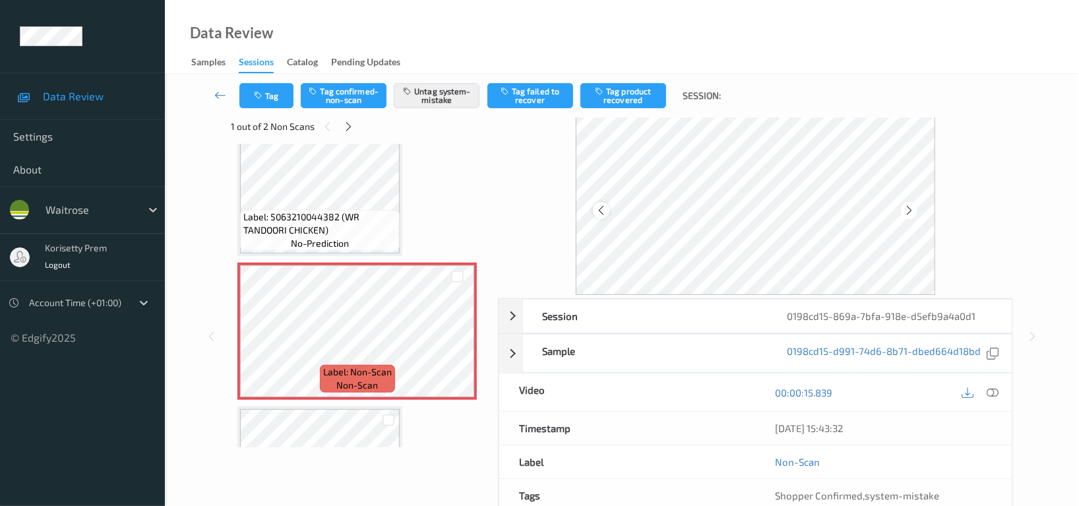
click at [600, 206] on icon at bounding box center [601, 210] width 11 height 12
click at [598, 206] on icon at bounding box center [601, 210] width 11 height 12
click at [263, 95] on icon "button" at bounding box center [259, 95] width 11 height 9
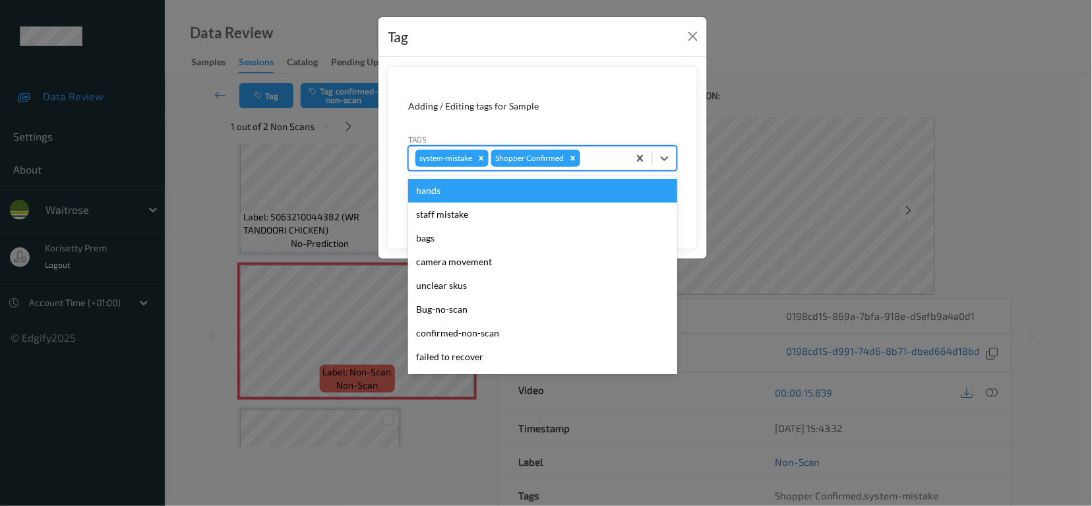
click at [594, 156] on div at bounding box center [602, 158] width 39 height 16
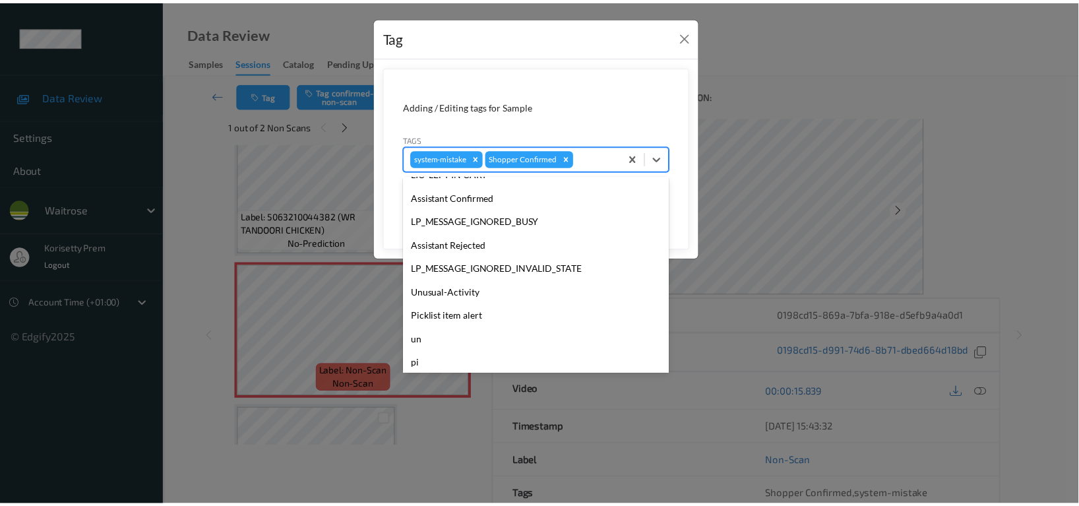
scroll to position [258, 0]
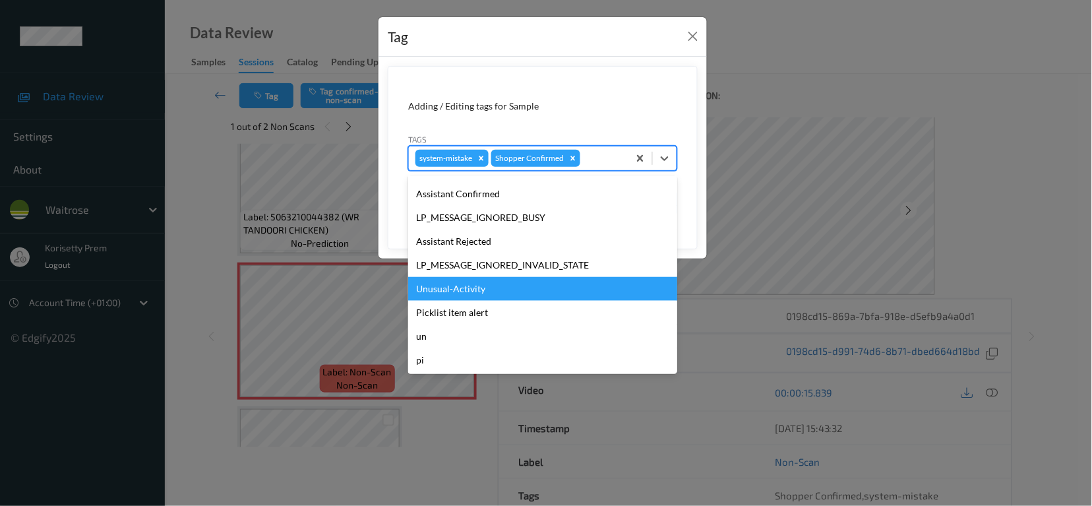
click at [458, 286] on div "Unusual-Activity" at bounding box center [542, 289] width 269 height 24
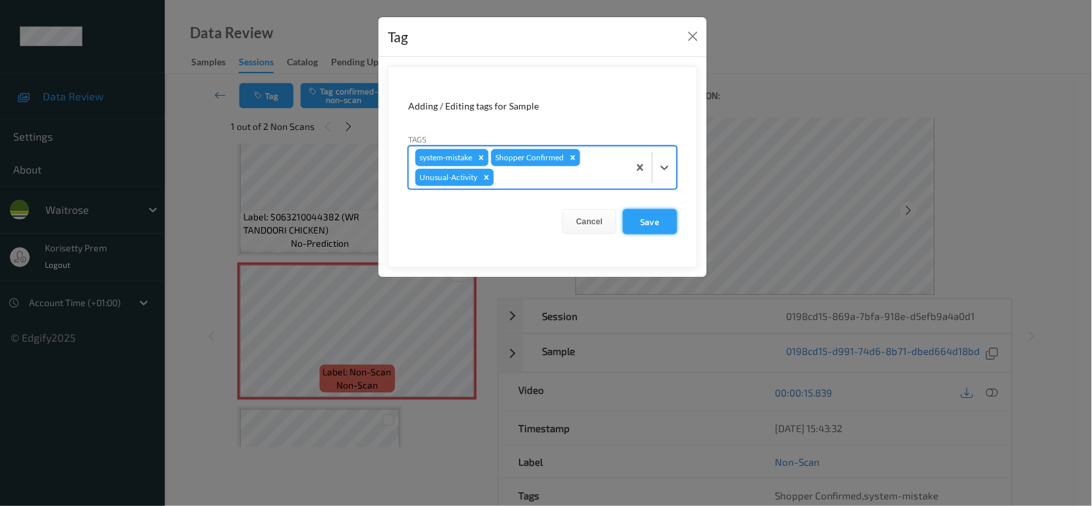
click at [650, 228] on button "Save" at bounding box center [650, 221] width 54 height 25
click at [657, 214] on button "Save" at bounding box center [650, 221] width 54 height 25
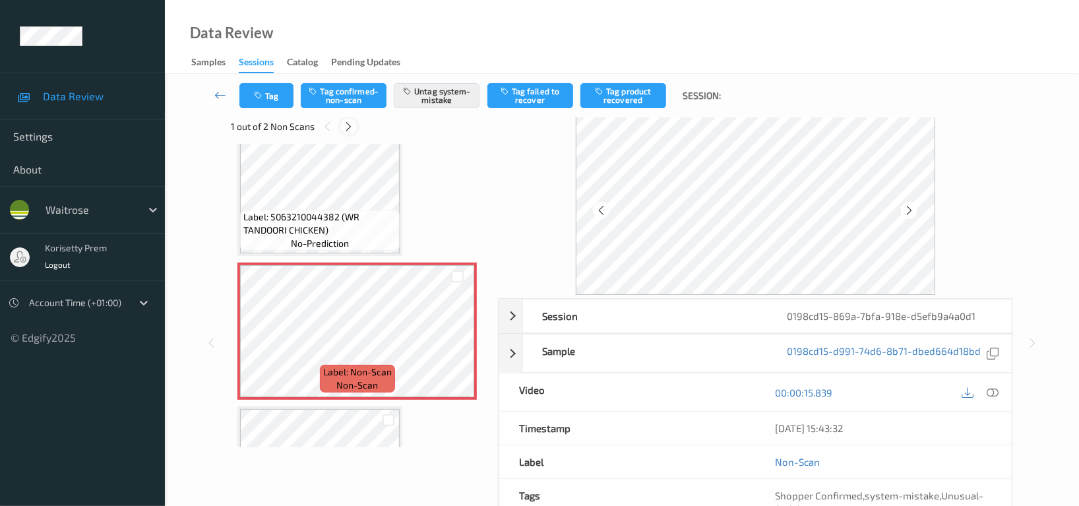
click at [348, 129] on icon at bounding box center [349, 127] width 11 height 12
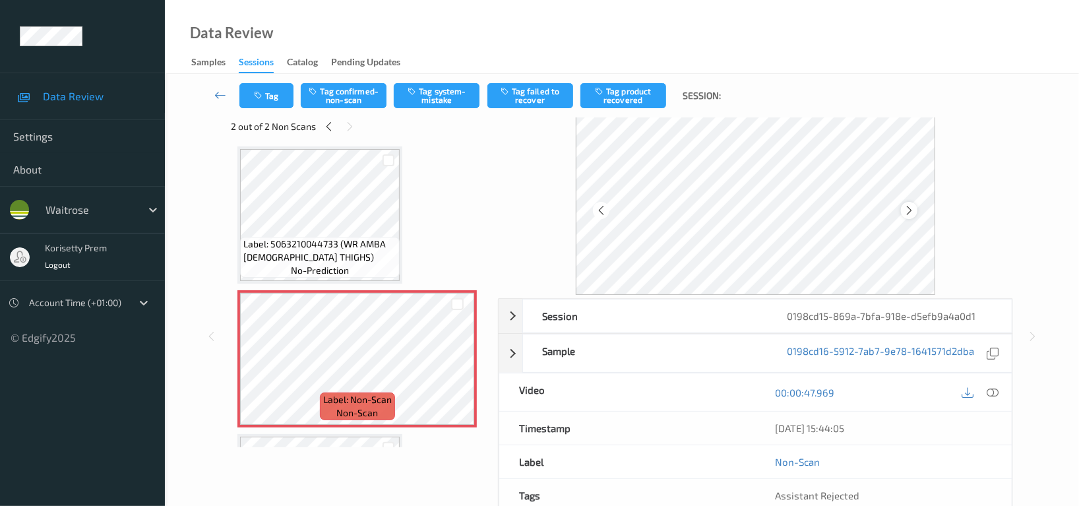
click at [918, 205] on div at bounding box center [909, 210] width 16 height 16
click at [996, 394] on icon at bounding box center [993, 393] width 12 height 12
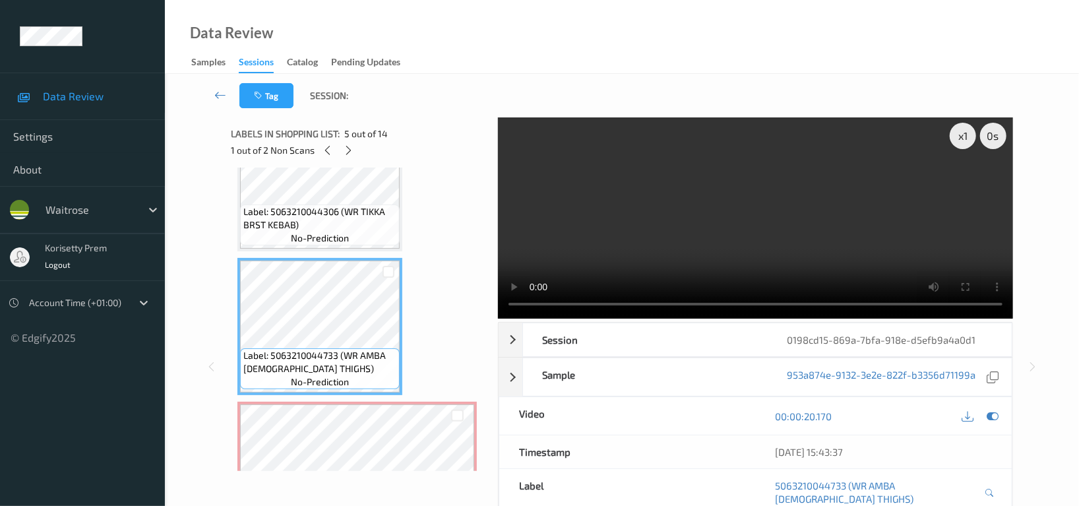
scroll to position [0, 0]
click at [782, 244] on video at bounding box center [755, 218] width 515 height 203
click at [964, 416] on icon at bounding box center [968, 418] width 12 height 12
click at [679, 51] on div "Data Review Samples Sessions Catalog Pending Updates" at bounding box center [622, 37] width 914 height 74
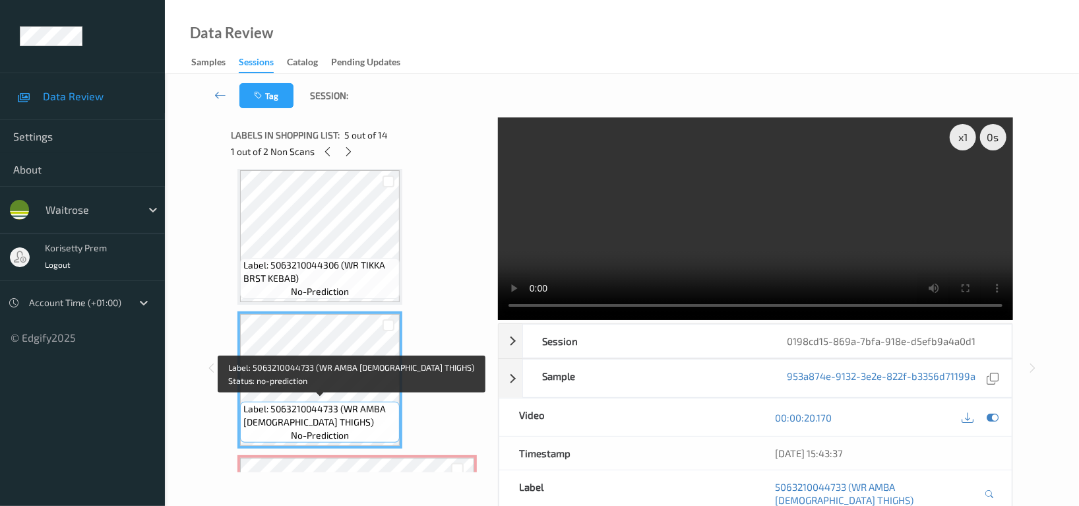
scroll to position [527, 0]
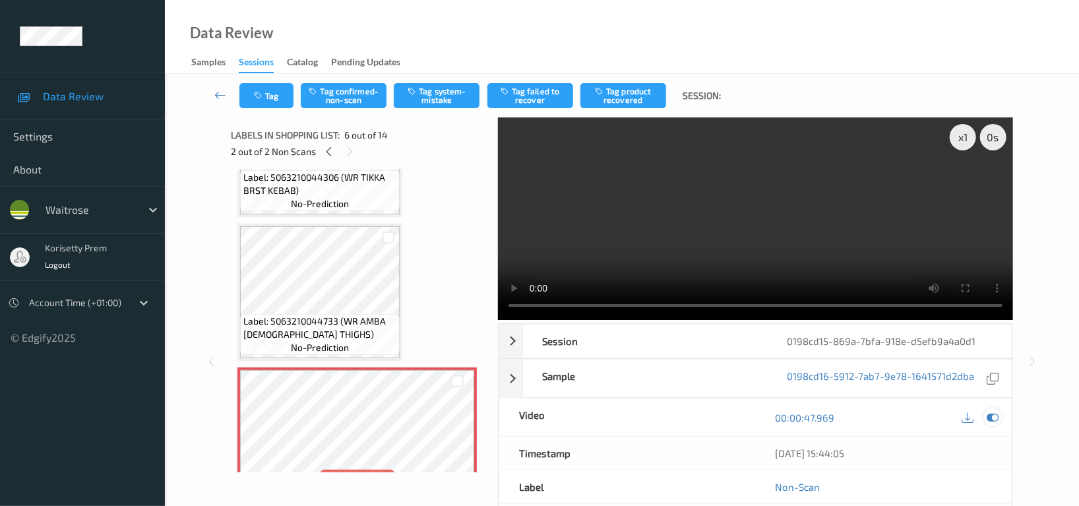
click at [1001, 416] on div at bounding box center [993, 417] width 18 height 18
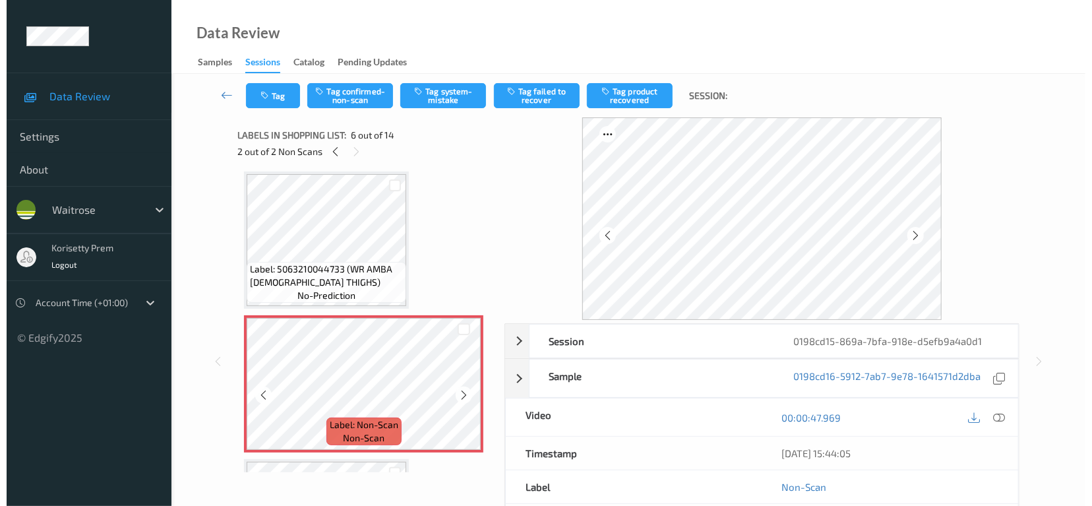
scroll to position [615, 0]
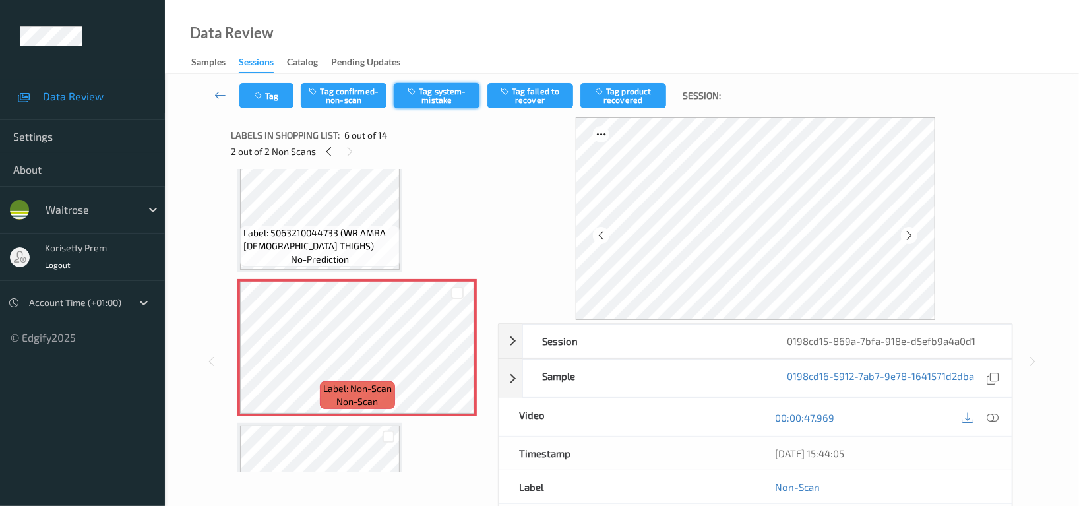
click at [435, 99] on button "Tag system-mistake" at bounding box center [437, 95] width 86 height 25
click at [268, 98] on button "Tag" at bounding box center [266, 95] width 54 height 25
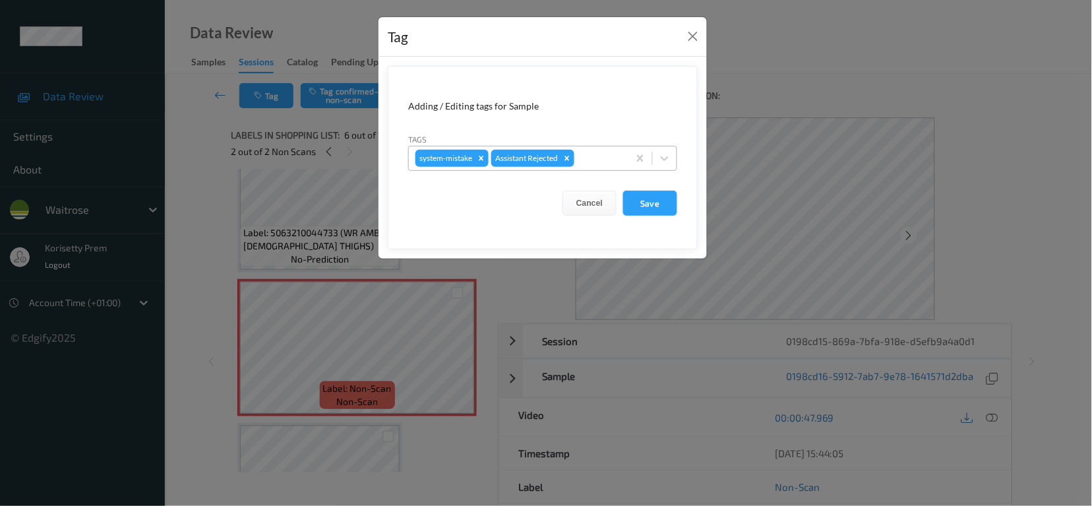
click at [613, 160] on div at bounding box center [599, 158] width 45 height 16
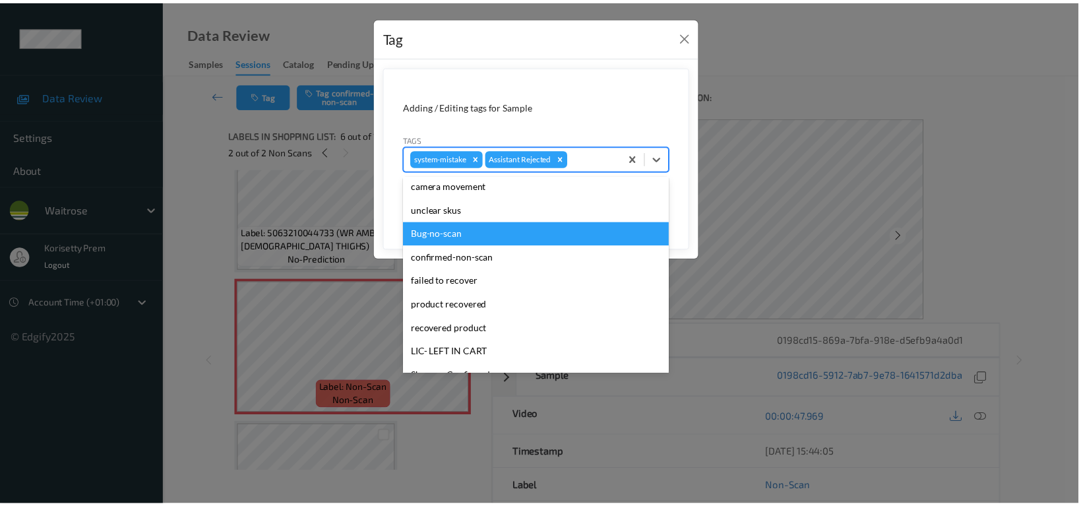
scroll to position [175, 0]
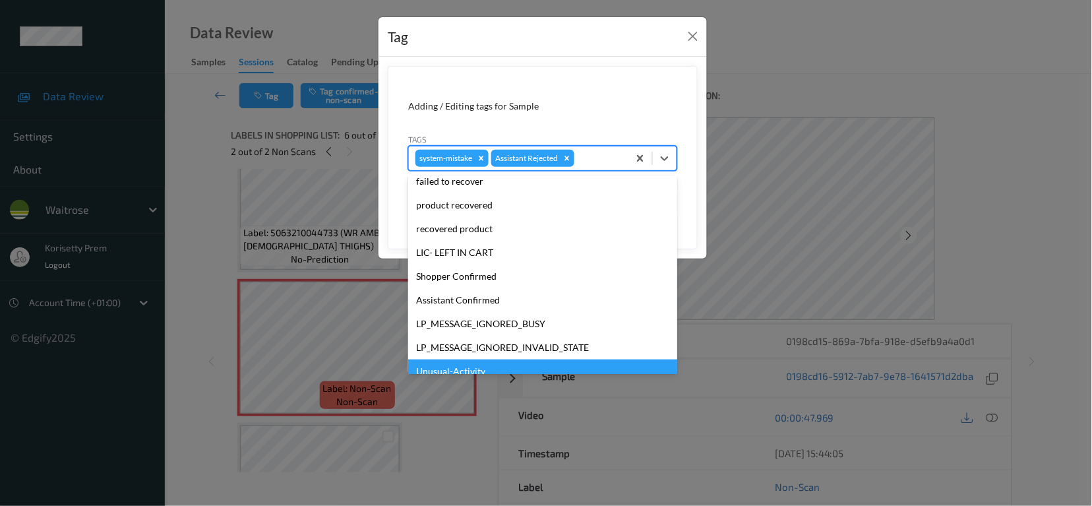
click at [474, 365] on div "Unusual-Activity" at bounding box center [542, 371] width 269 height 24
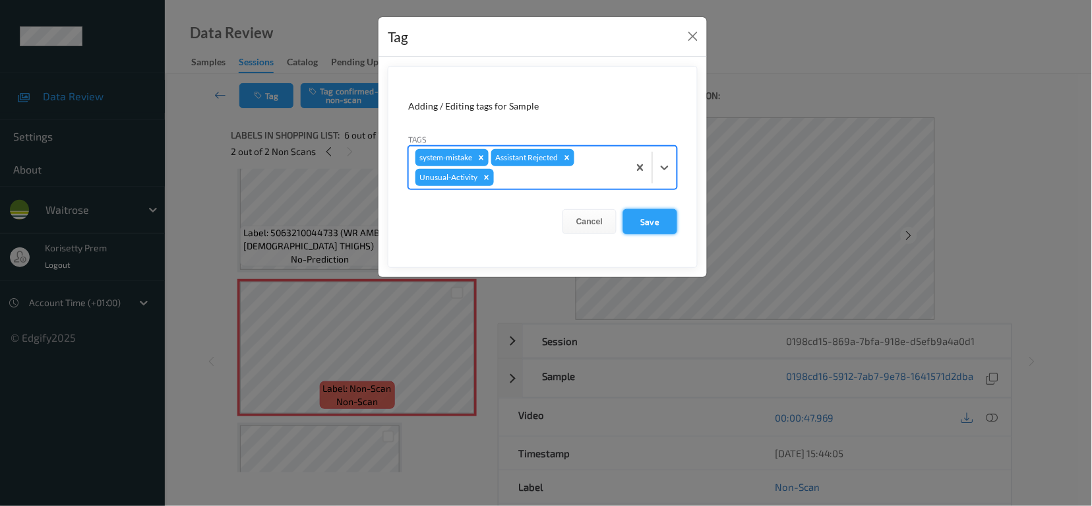
click at [659, 223] on button "Save" at bounding box center [650, 221] width 54 height 25
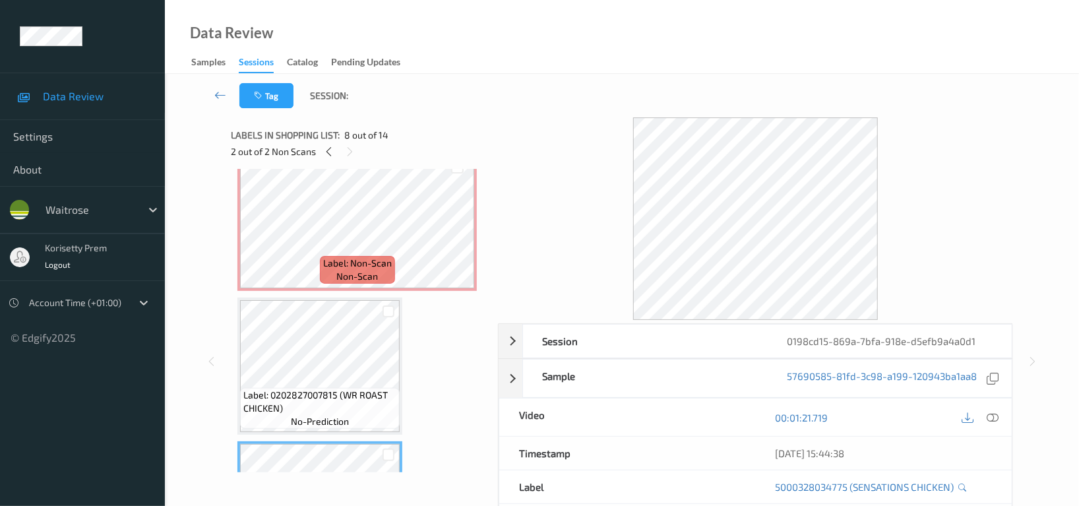
scroll to position [703, 0]
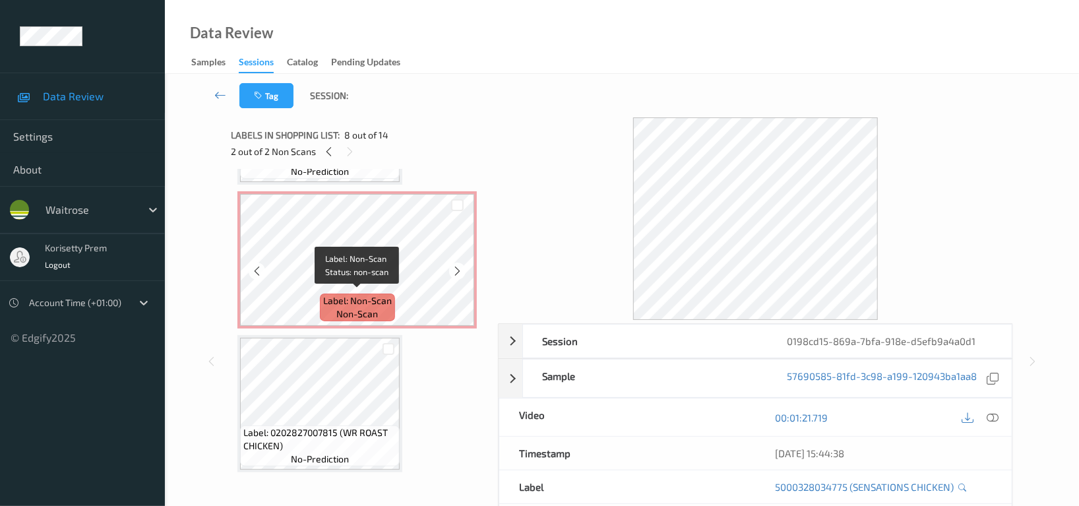
click at [364, 299] on span "Label: Non-Scan" at bounding box center [357, 300] width 69 height 13
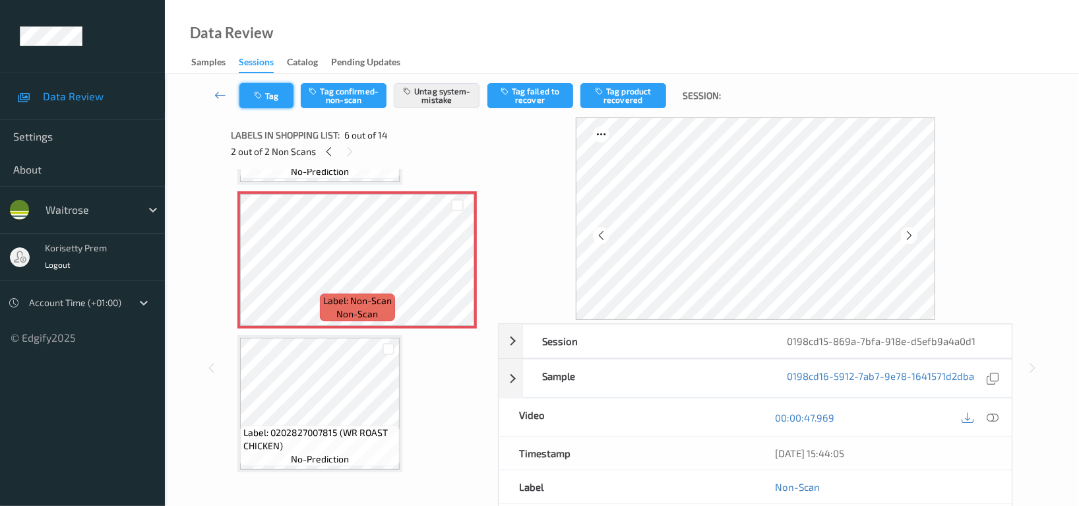
click at [270, 88] on button "Tag" at bounding box center [266, 95] width 54 height 25
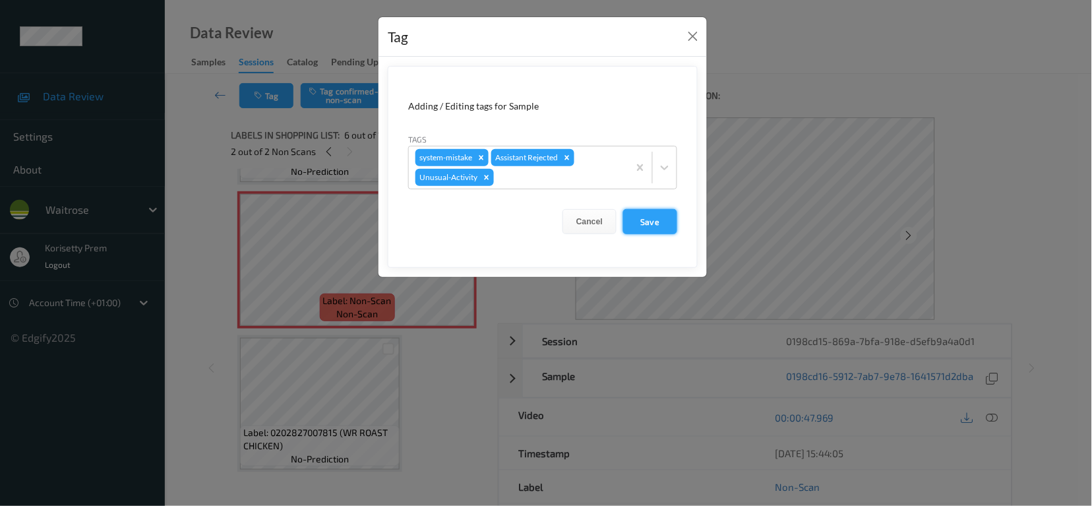
click at [664, 226] on button "Save" at bounding box center [650, 221] width 54 height 25
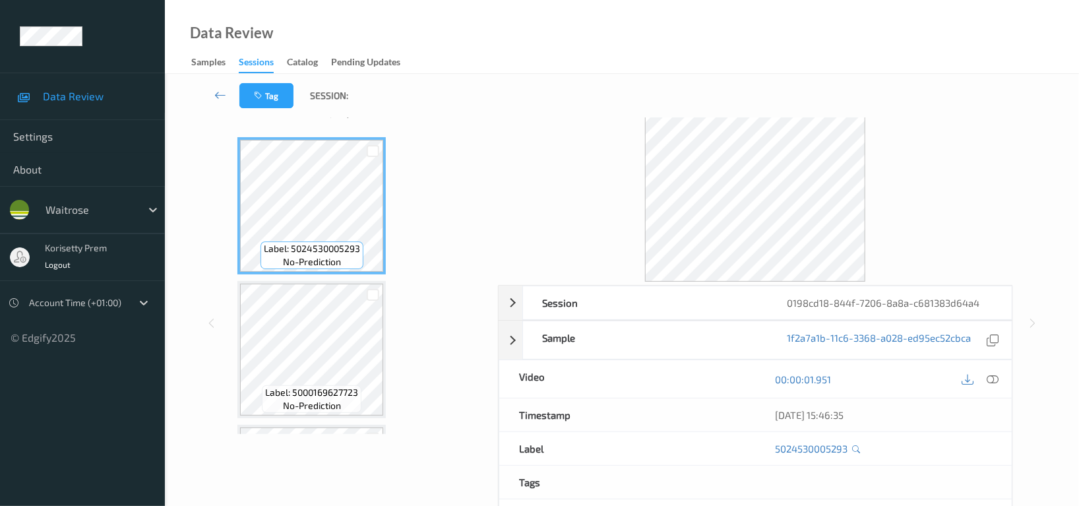
click at [454, 90] on div "Tag Session:" at bounding box center [622, 96] width 860 height 44
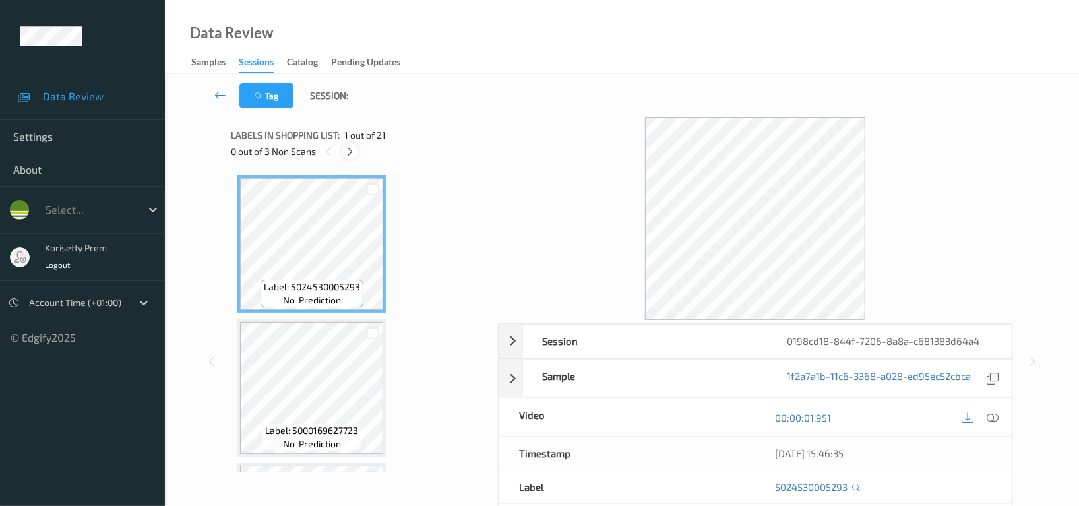
click at [353, 154] on icon at bounding box center [350, 152] width 11 height 12
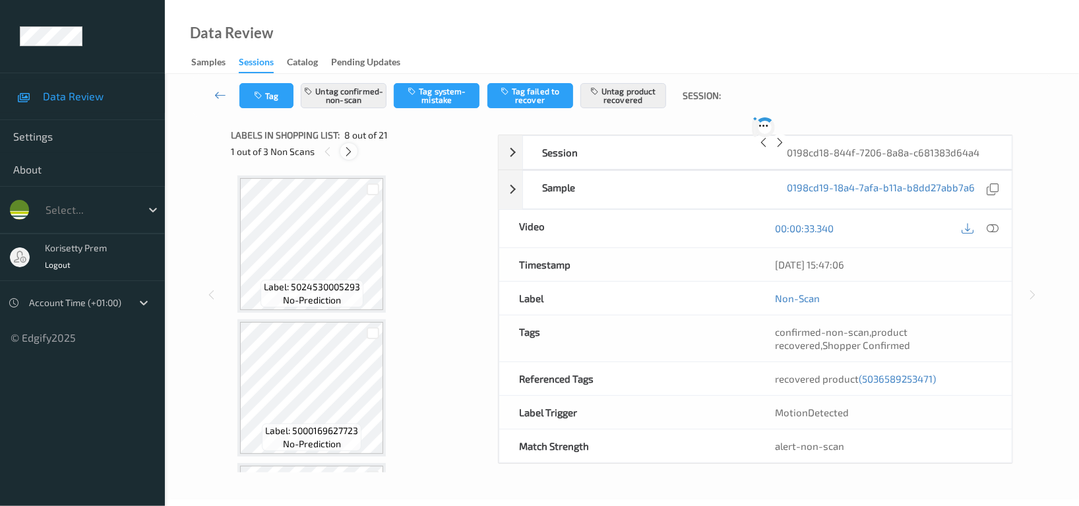
scroll to position [866, 0]
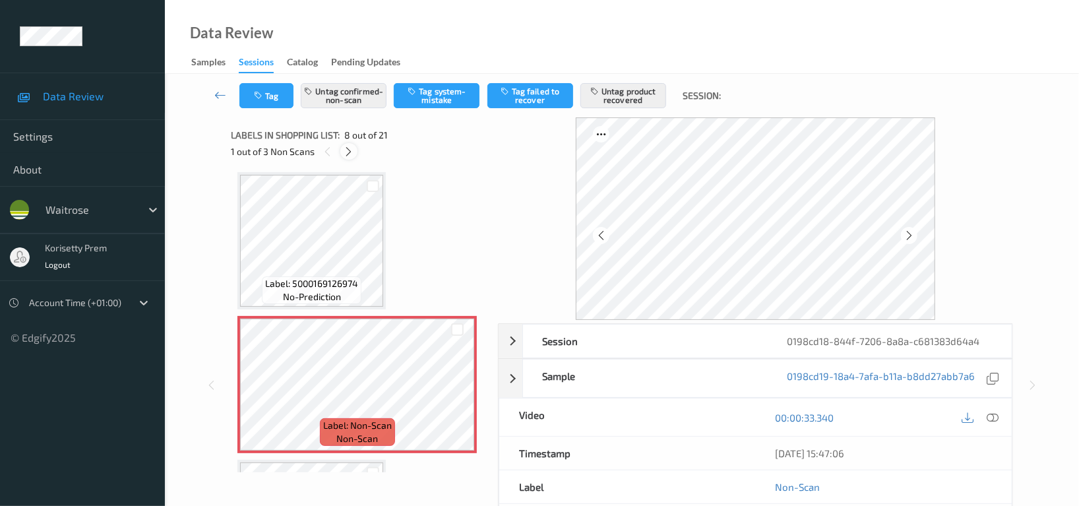
click at [348, 155] on icon at bounding box center [349, 152] width 11 height 12
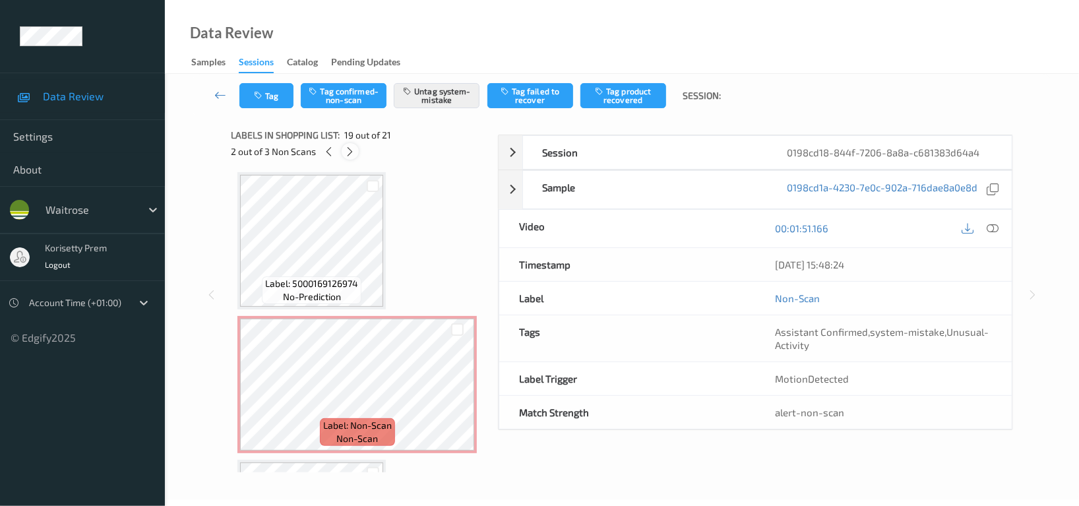
scroll to position [2443, 0]
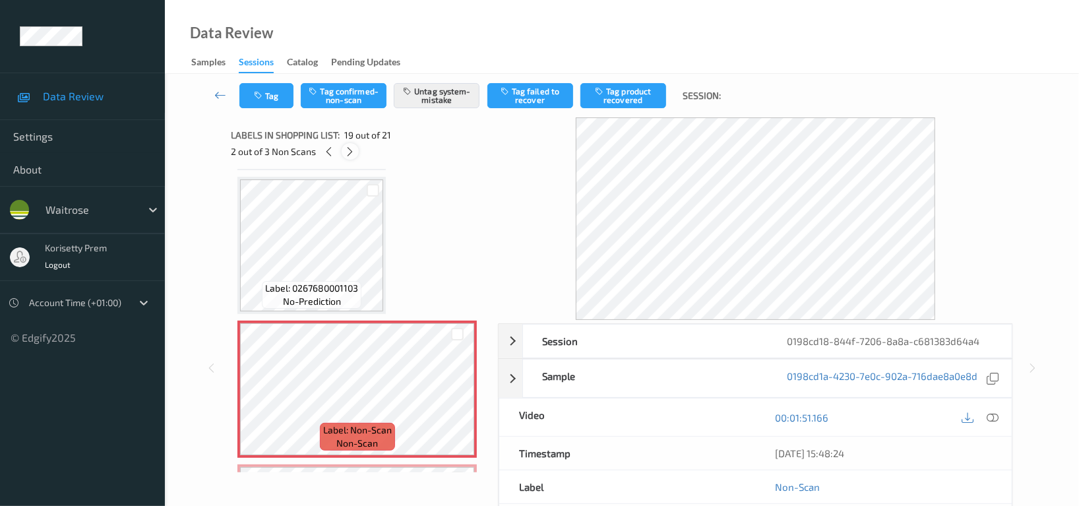
click at [348, 155] on icon at bounding box center [350, 152] width 11 height 12
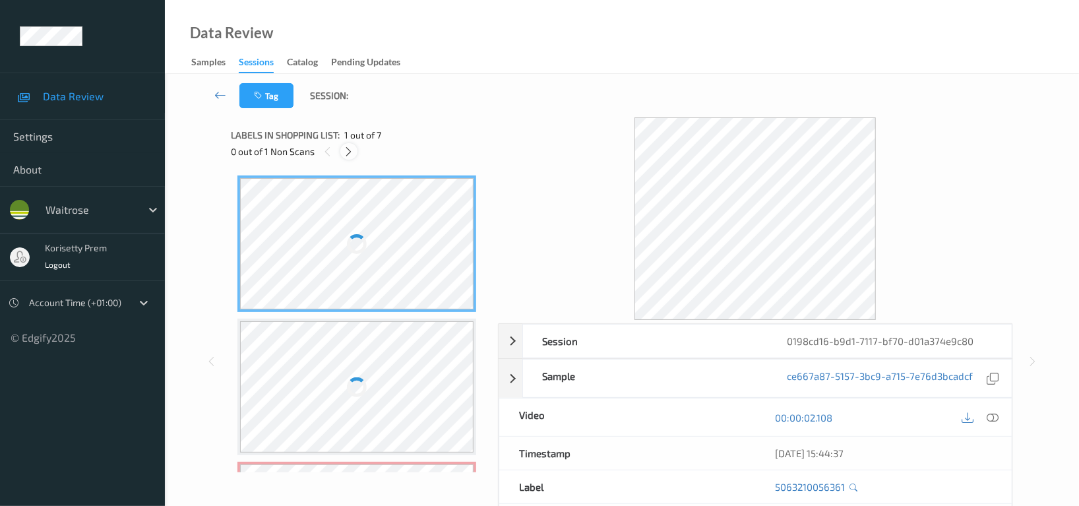
click at [348, 150] on icon at bounding box center [349, 152] width 11 height 12
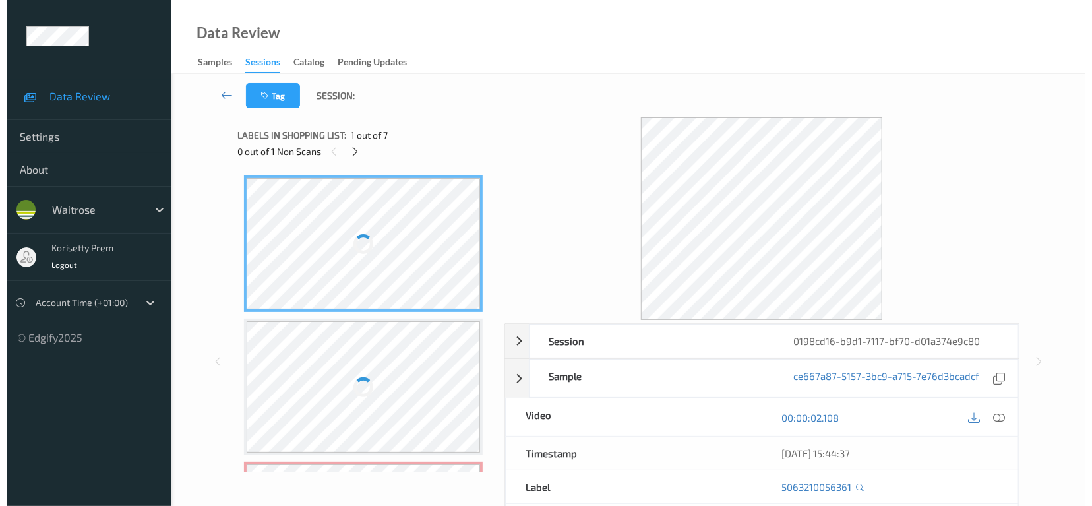
scroll to position [148, 0]
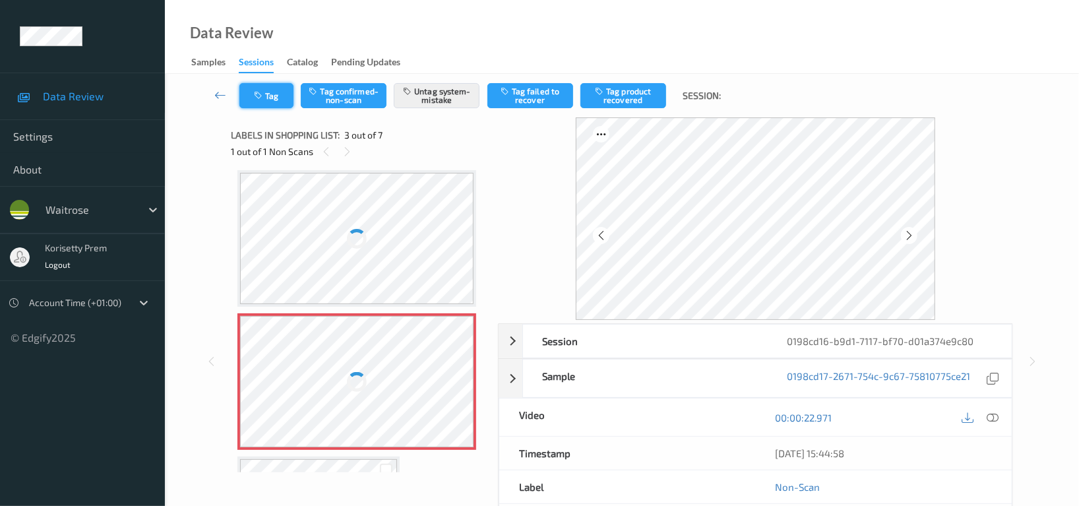
click at [276, 95] on button "Tag" at bounding box center [266, 95] width 54 height 25
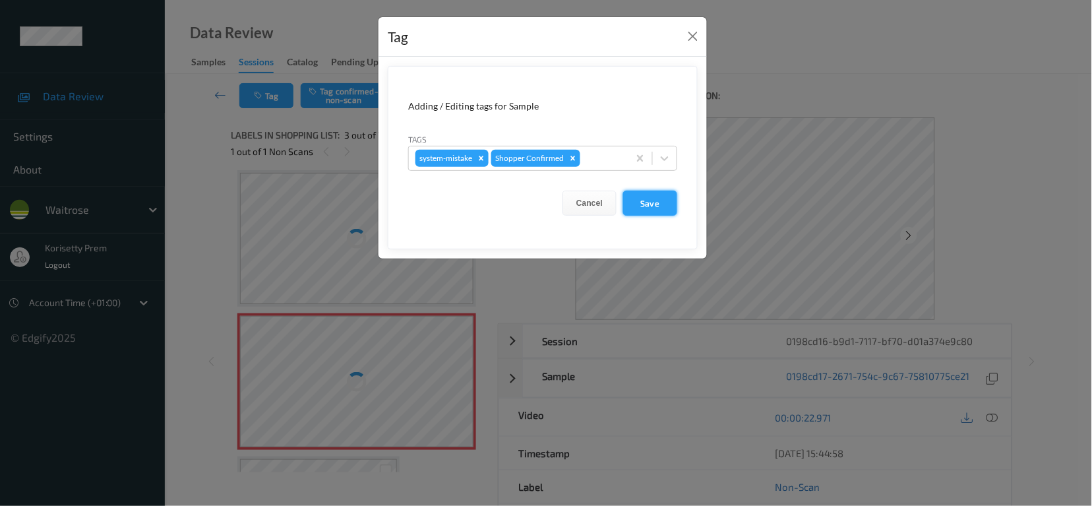
click at [646, 204] on button "Save" at bounding box center [650, 203] width 54 height 25
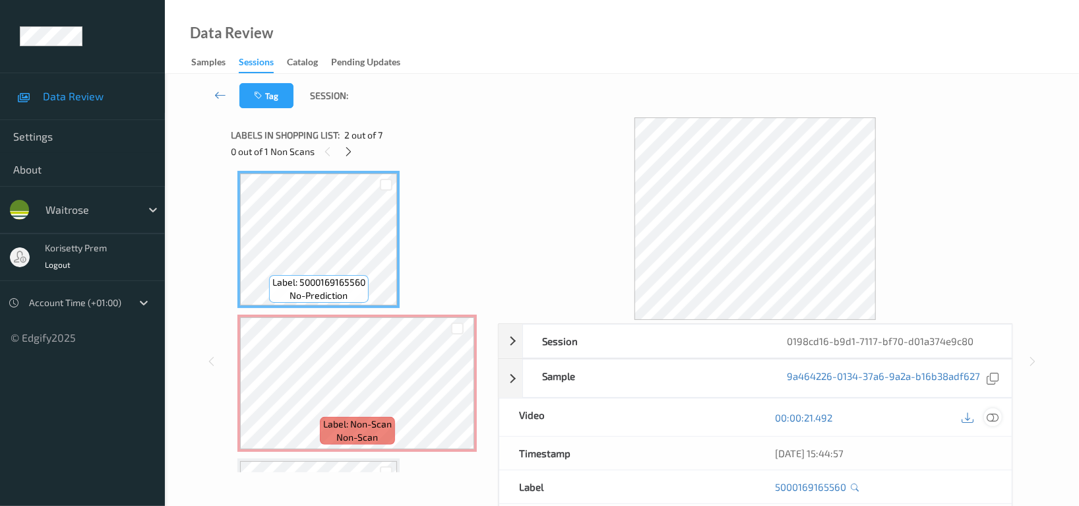
click at [993, 422] on icon at bounding box center [993, 418] width 12 height 12
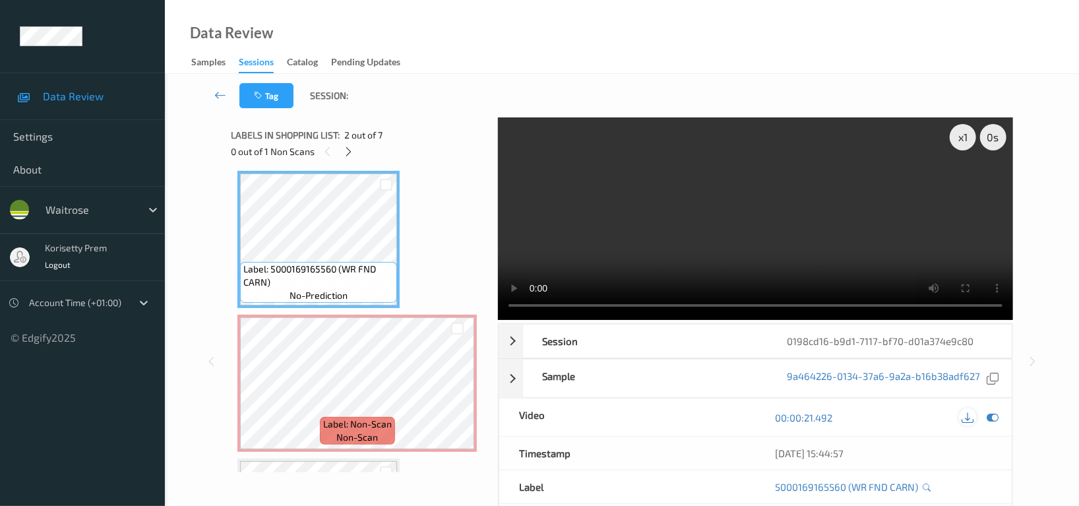
click at [964, 418] on icon at bounding box center [968, 418] width 12 height 12
click at [734, 220] on video at bounding box center [755, 218] width 515 height 203
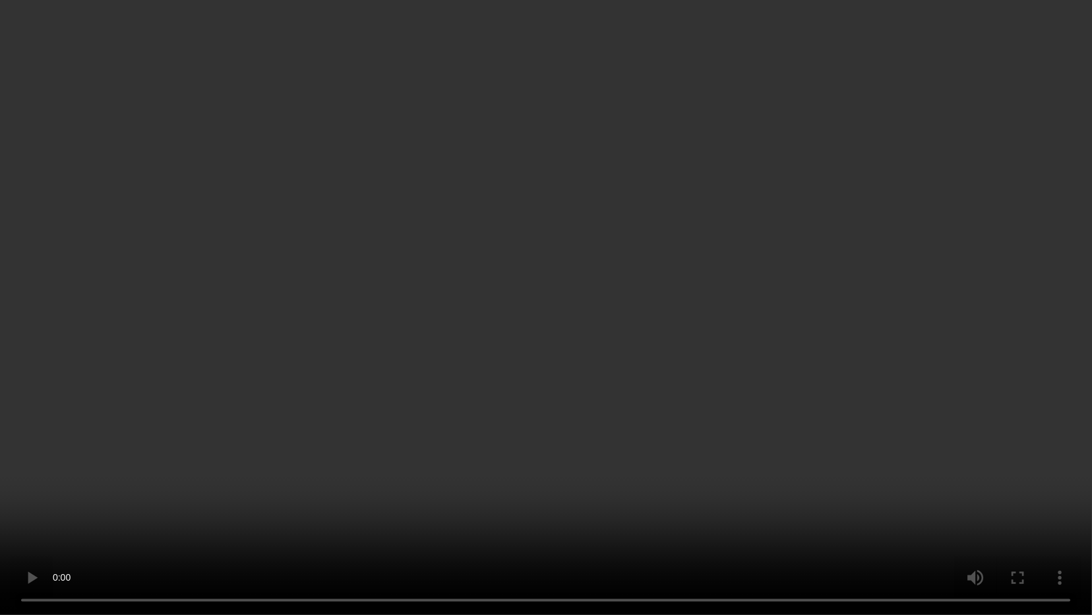
click at [870, 360] on video at bounding box center [546, 307] width 1092 height 615
click at [914, 255] on video at bounding box center [546, 307] width 1092 height 615
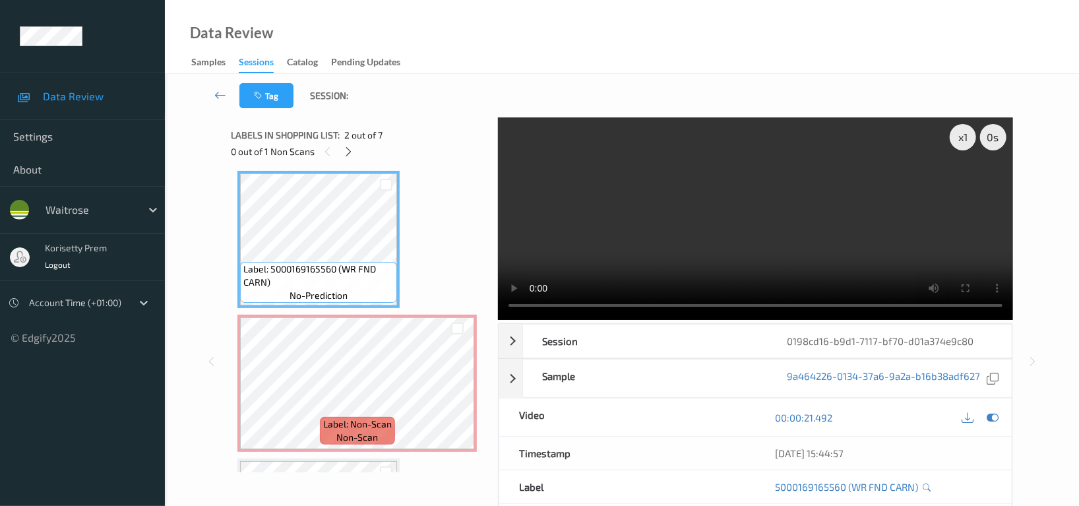
click at [732, 209] on video at bounding box center [755, 218] width 515 height 203
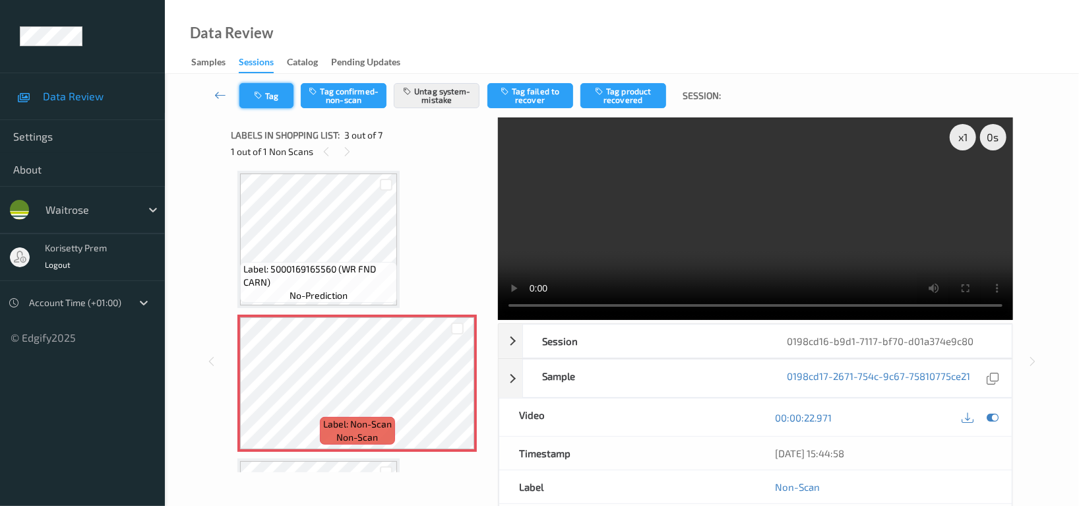
click at [265, 98] on button "Tag" at bounding box center [266, 95] width 54 height 25
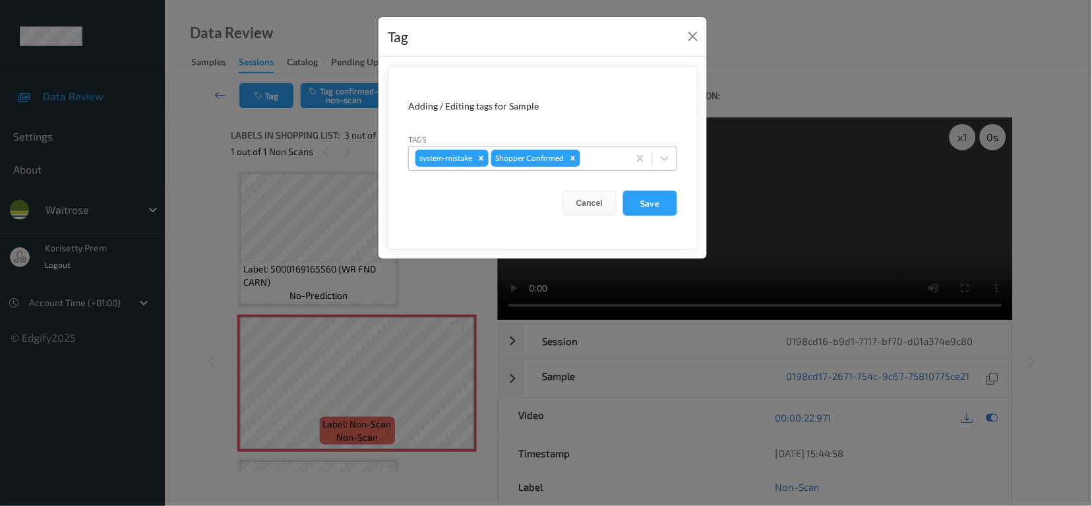
click at [589, 154] on div at bounding box center [602, 158] width 39 height 16
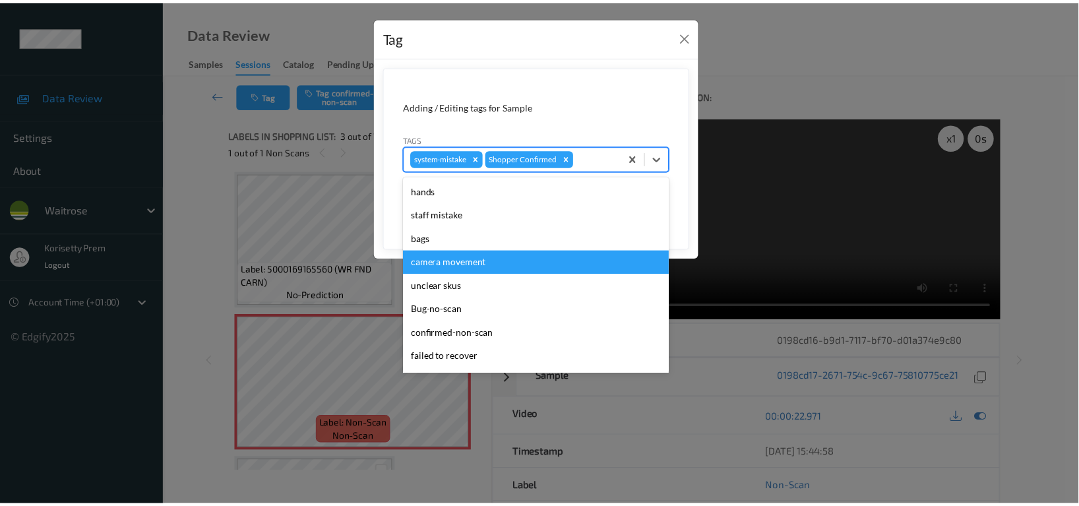
scroll to position [258, 0]
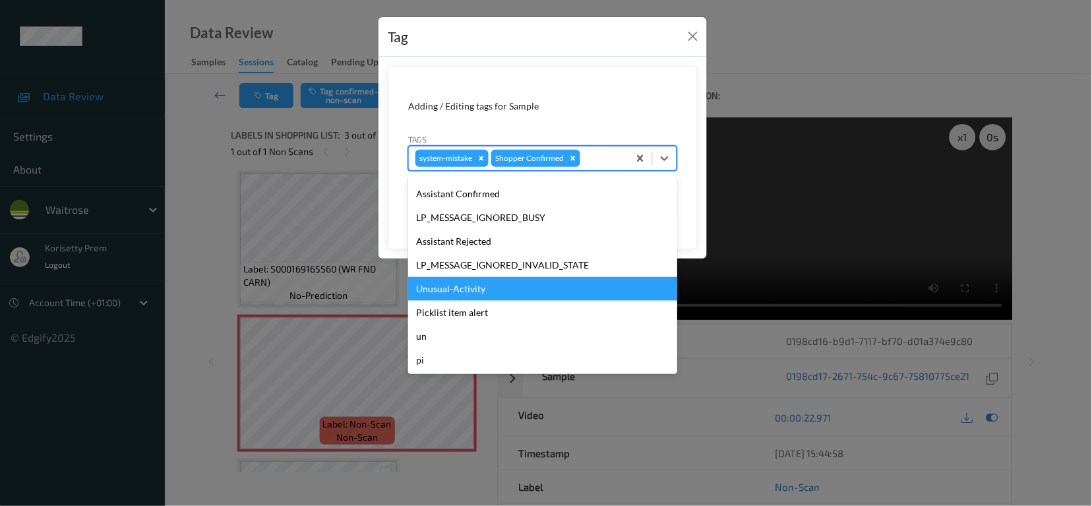
click at [487, 291] on div "Unusual-Activity" at bounding box center [542, 289] width 269 height 24
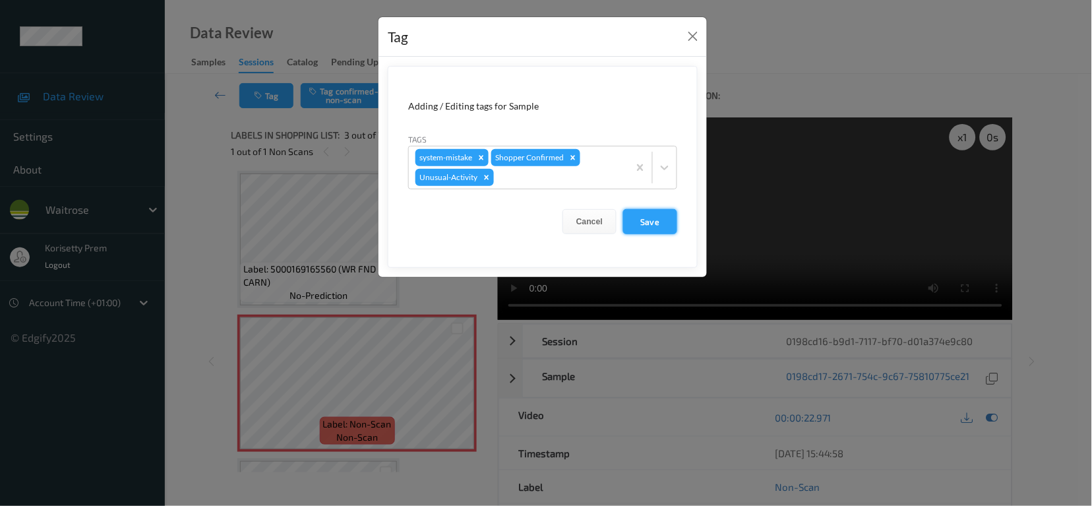
click at [640, 228] on button "Save" at bounding box center [650, 221] width 54 height 25
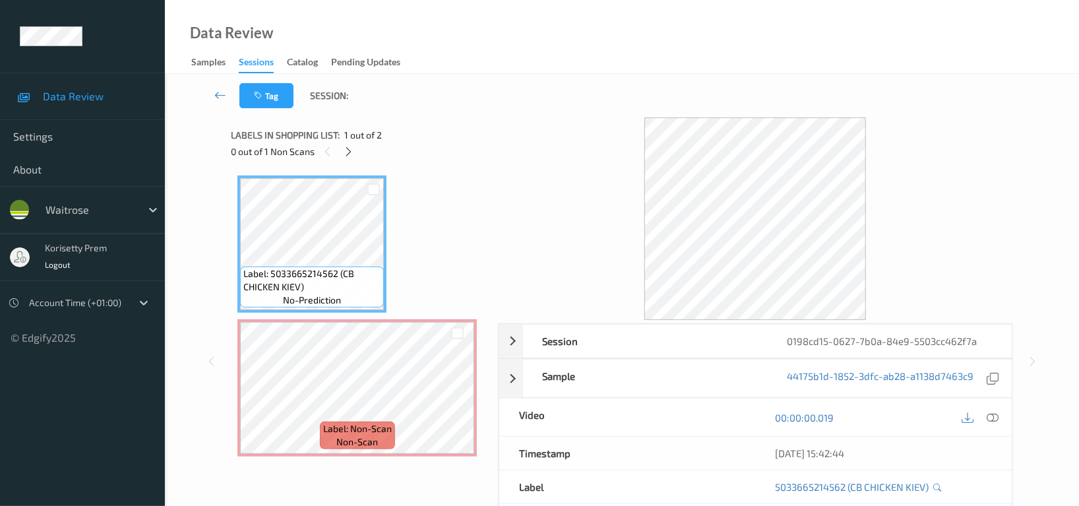
click at [425, 177] on div "Label: 5033665214562 (CB CHICKEN KIEV) no-prediction Label: Non-Scan non-scan L…" at bounding box center [359, 315] width 244 height 281
click at [350, 152] on icon at bounding box center [349, 152] width 11 height 12
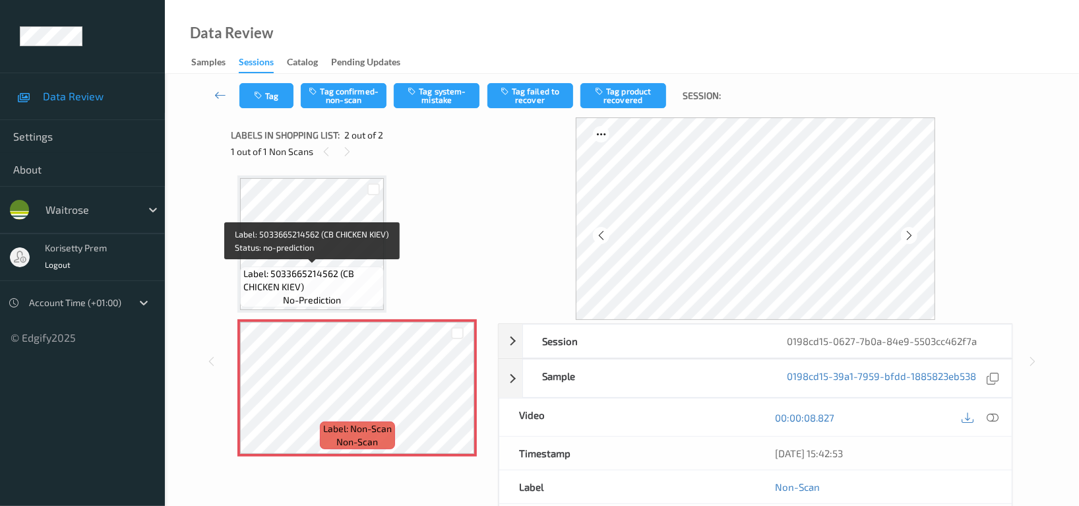
click at [289, 268] on span "Label: 5033665214562 (CB CHICKEN KIEV)" at bounding box center [311, 280] width 137 height 26
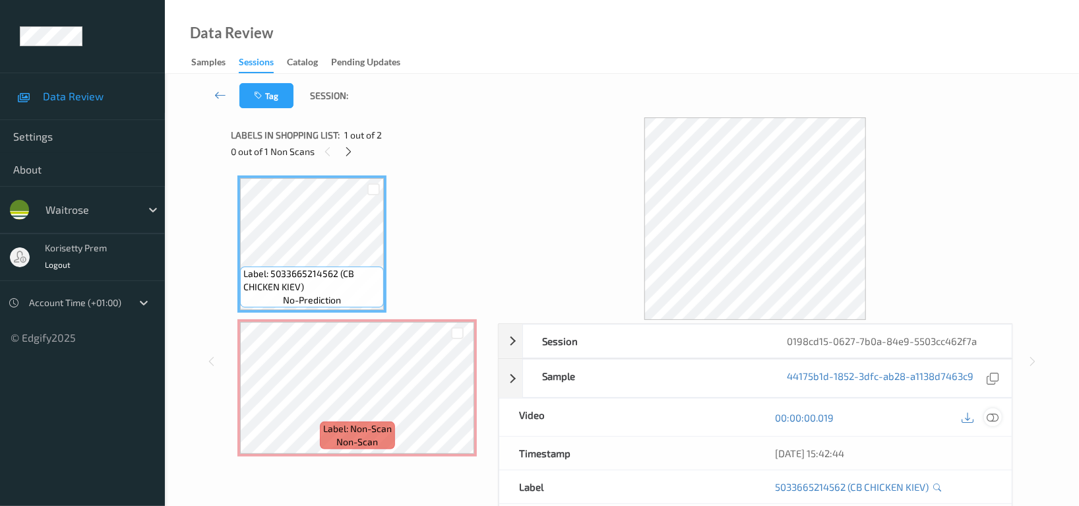
click at [991, 420] on icon at bounding box center [993, 418] width 12 height 12
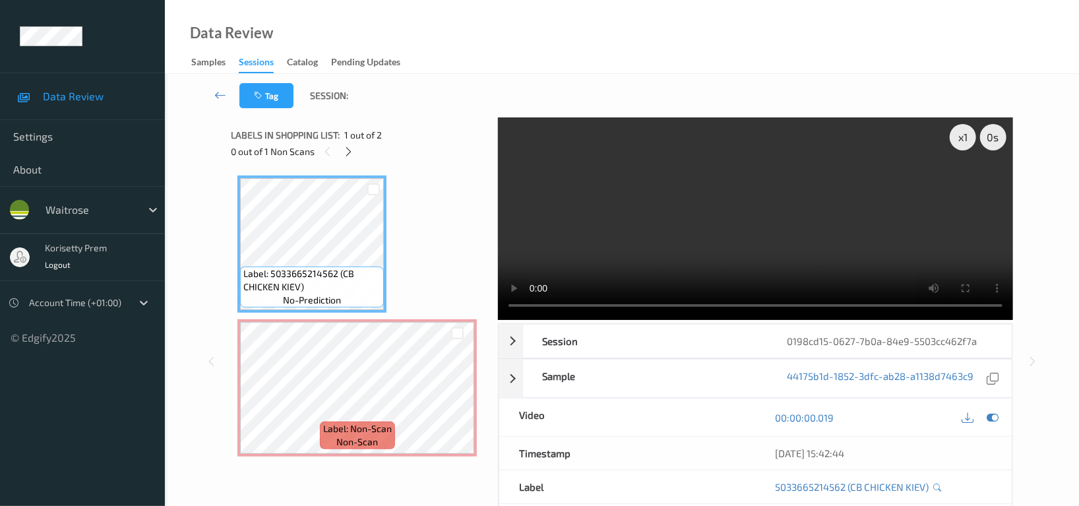
click at [662, 215] on video at bounding box center [755, 218] width 515 height 203
click at [988, 420] on icon at bounding box center [993, 418] width 12 height 12
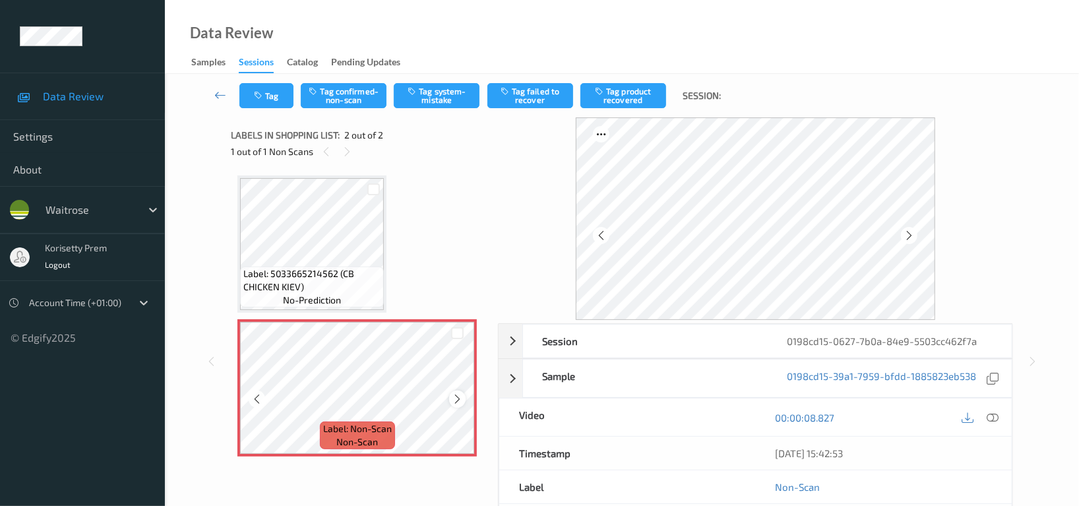
click at [462, 398] on icon at bounding box center [457, 399] width 11 height 12
click at [439, 83] on button "Tag system-mistake" at bounding box center [437, 95] width 86 height 25
click at [261, 105] on button "Tag" at bounding box center [266, 95] width 54 height 25
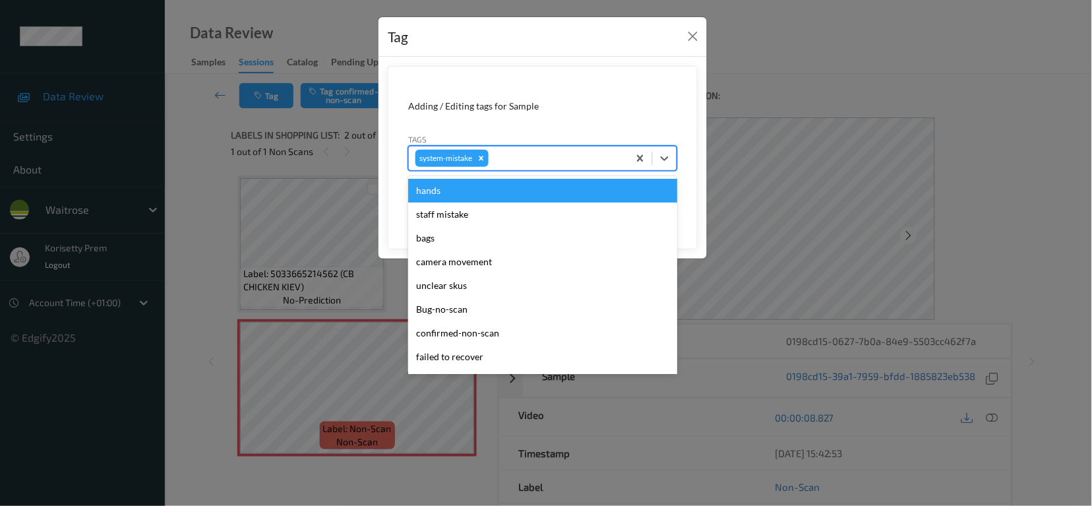
click at [557, 162] on div at bounding box center [556, 158] width 131 height 16
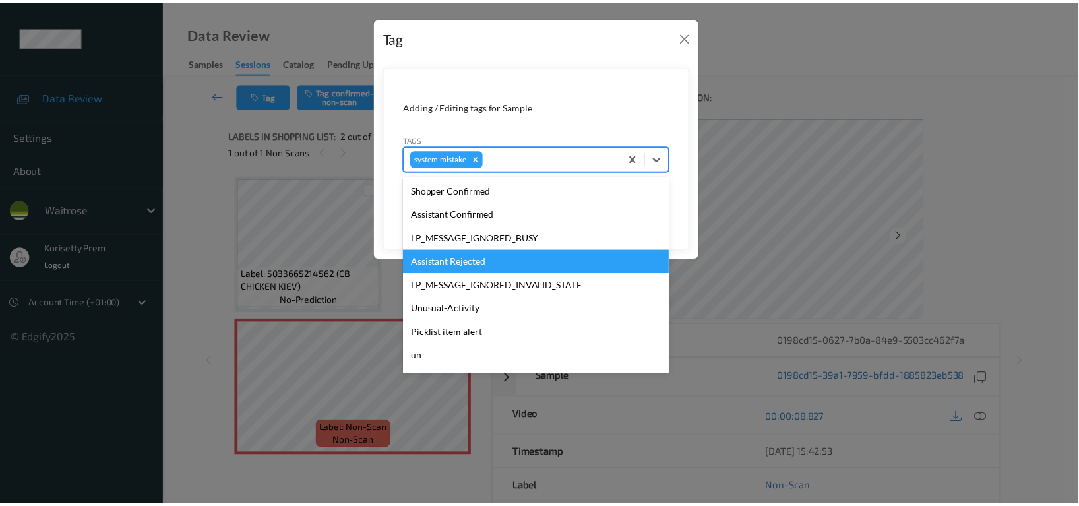
scroll to position [263, 0]
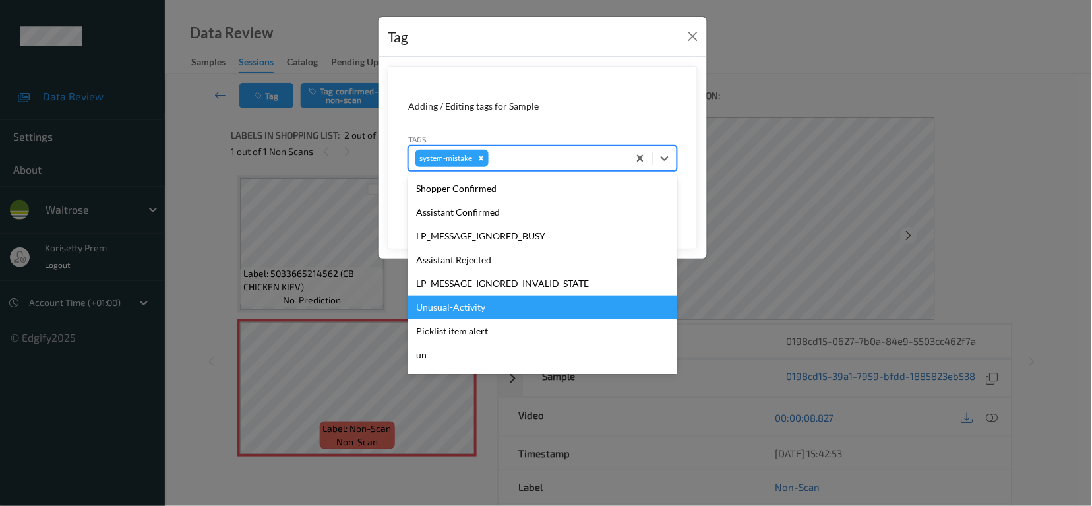
click at [473, 312] on div "Unusual-Activity" at bounding box center [542, 308] width 269 height 24
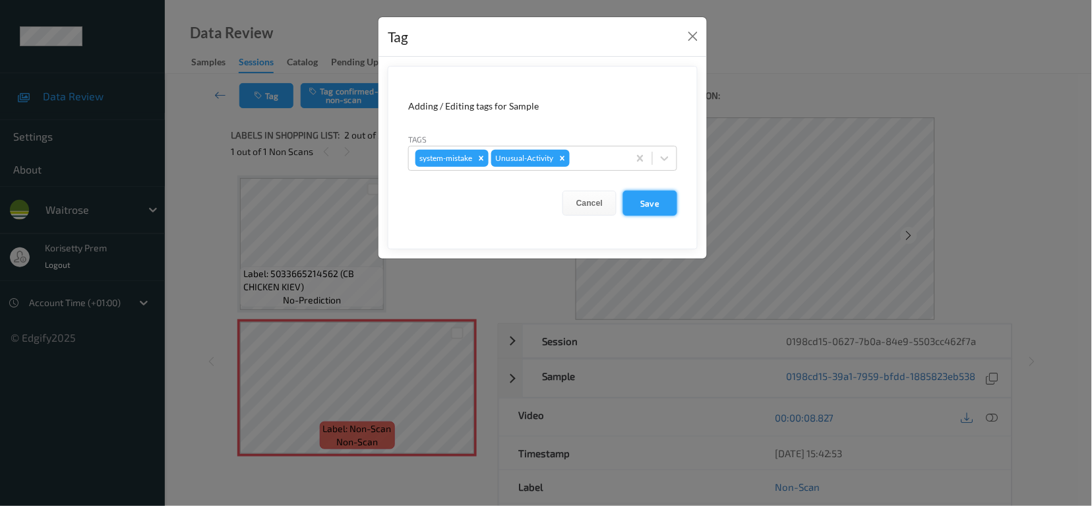
click at [645, 203] on button "Save" at bounding box center [650, 203] width 54 height 25
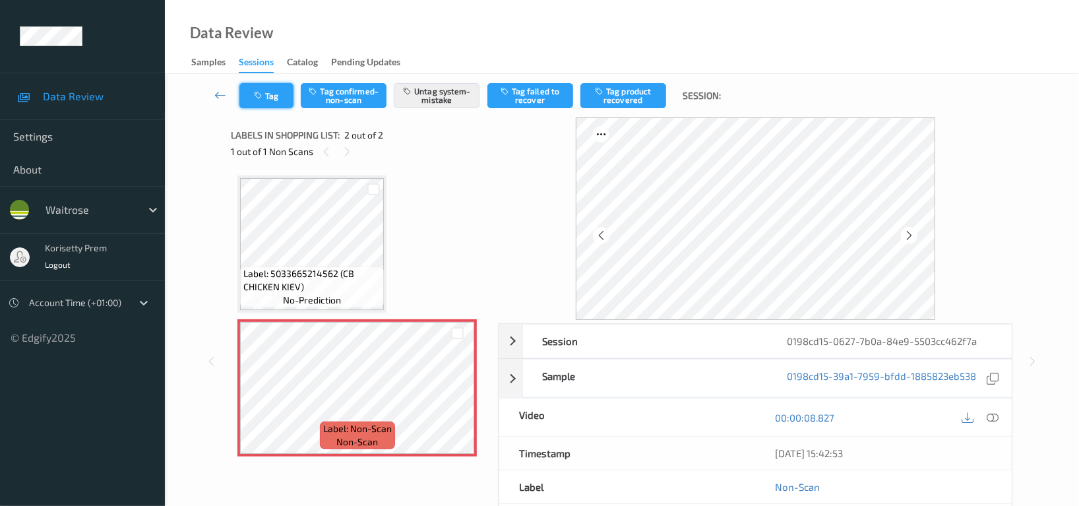
click at [276, 96] on button "Tag" at bounding box center [266, 95] width 54 height 25
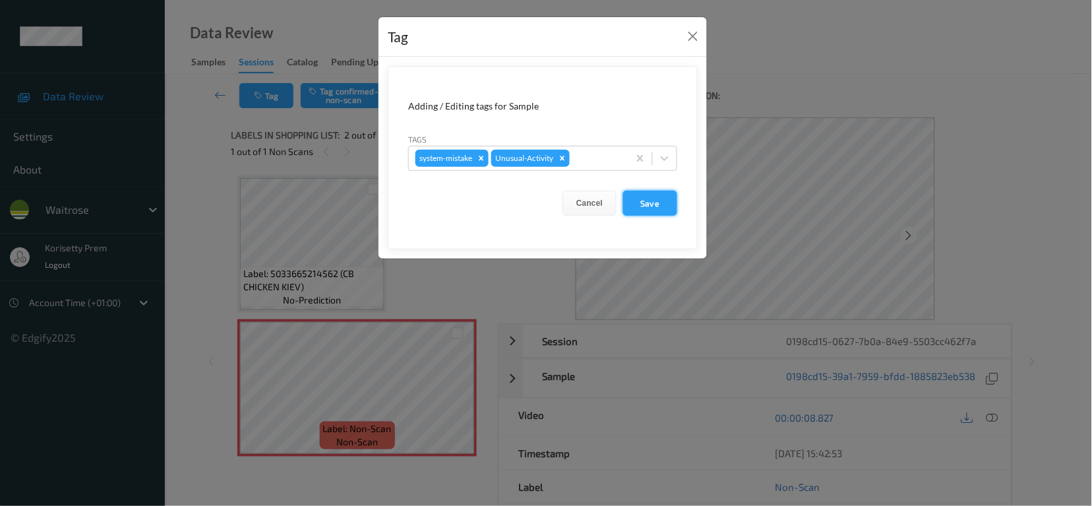
click at [656, 203] on button "Save" at bounding box center [650, 203] width 54 height 25
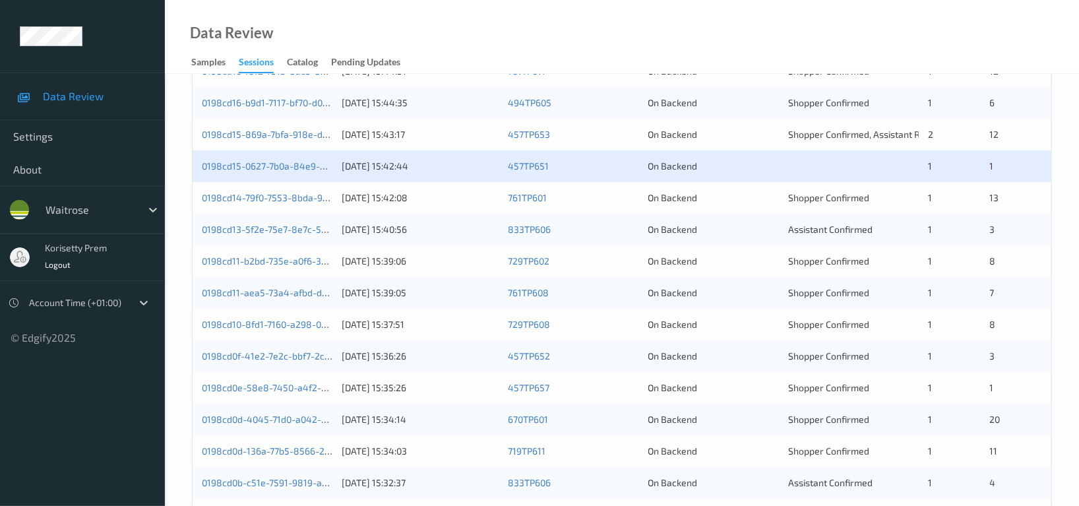
scroll to position [352, 0]
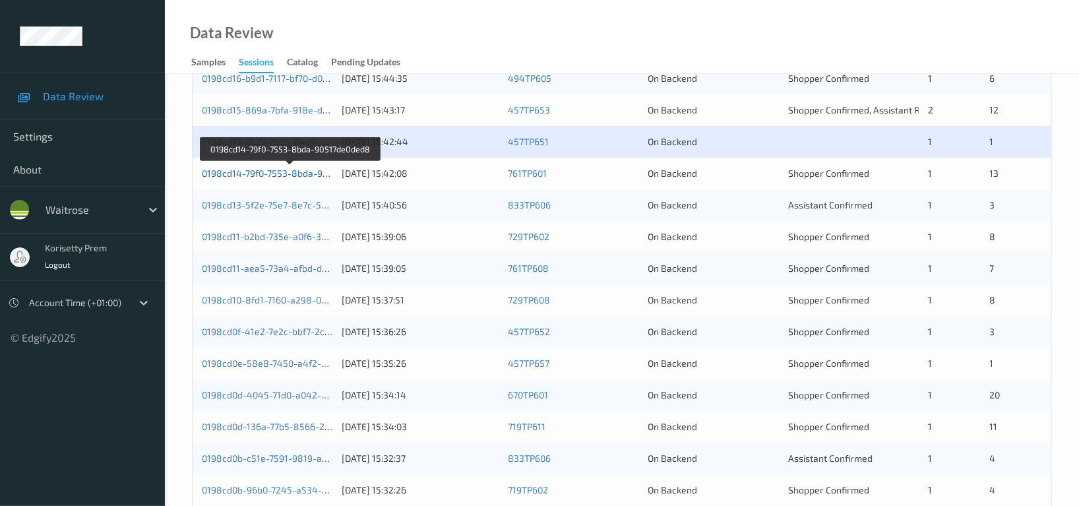
click at [302, 176] on link "0198cd14-79f0-7553-8bda-90517de0ded8" at bounding box center [290, 173] width 177 height 11
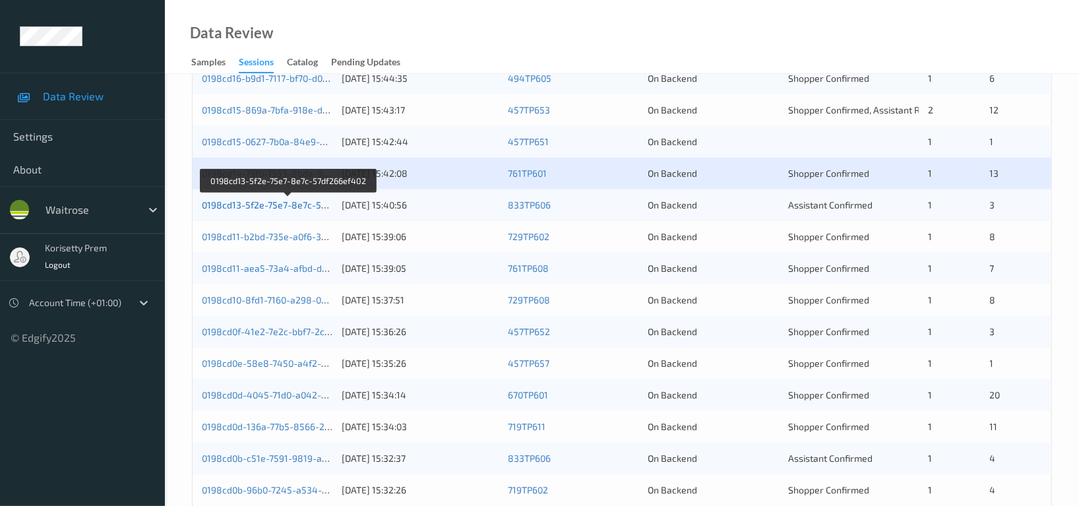
click at [307, 204] on link "0198cd13-5f2e-75e7-8e7c-57df266ef402" at bounding box center [288, 204] width 173 height 11
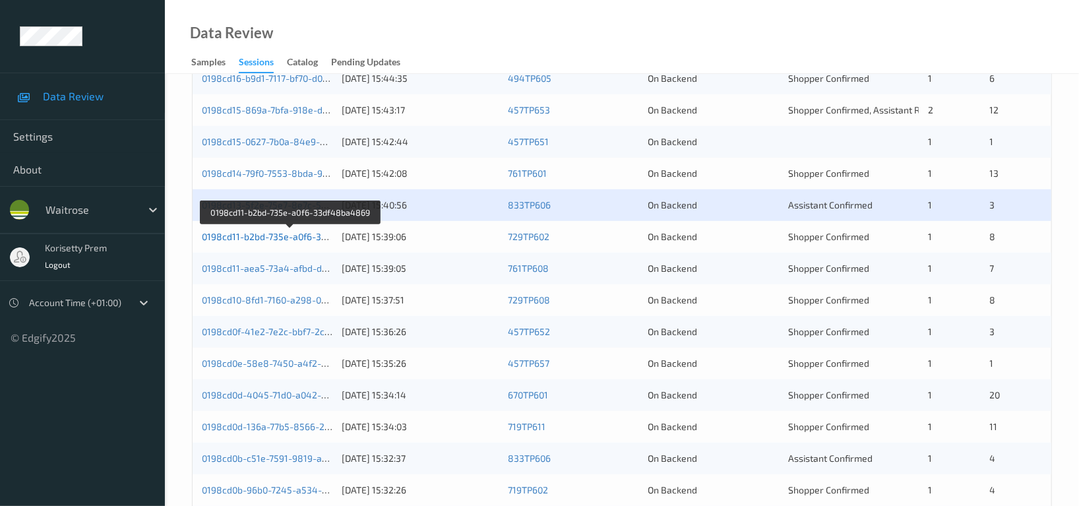
click at [304, 235] on link "0198cd11-b2bd-735e-a0f6-33df48ba4869" at bounding box center [291, 236] width 178 height 11
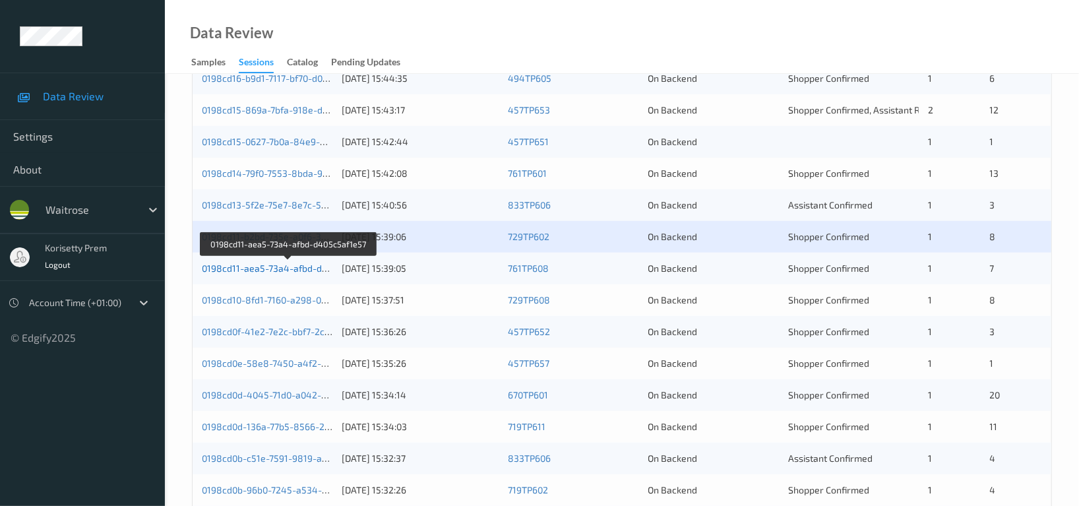
click at [307, 273] on link "0198cd11-aea5-73a4-afbd-d405c5af1e57" at bounding box center [289, 268] width 174 height 11
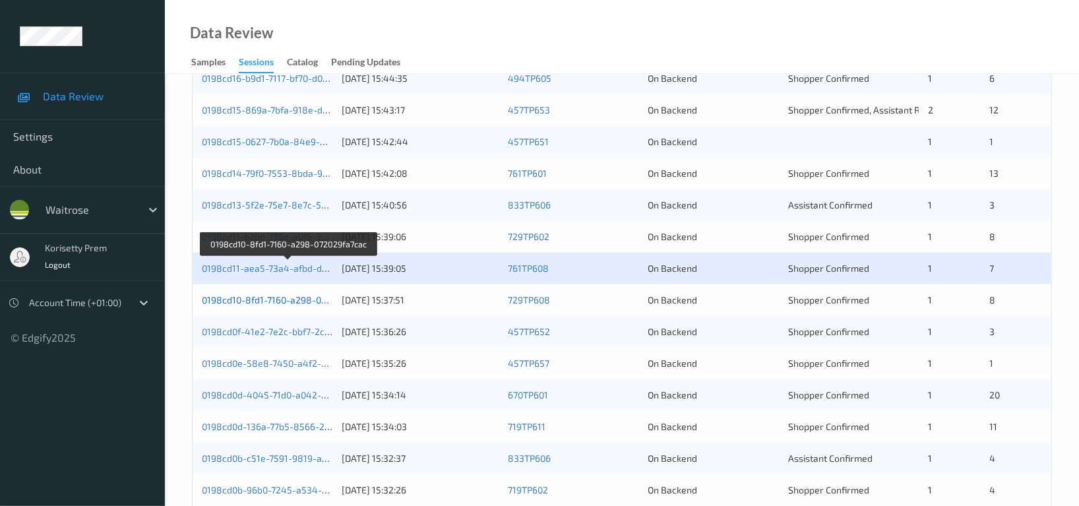
click at [303, 297] on link "0198cd10-8fd1-7160-a298-072029fa7cac" at bounding box center [288, 299] width 173 height 11
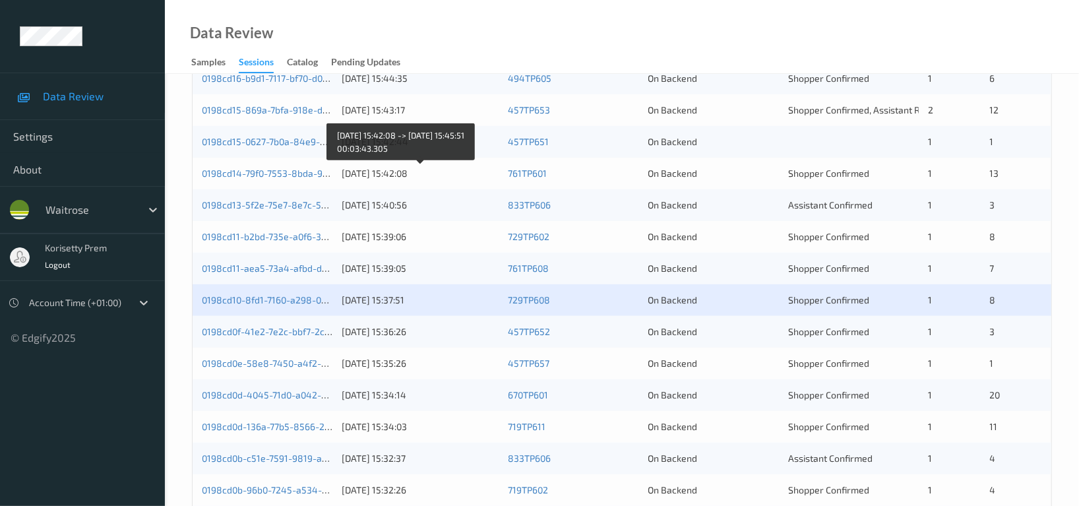
click at [416, 180] on div "[DATE] 15:42:08" at bounding box center [420, 173] width 157 height 13
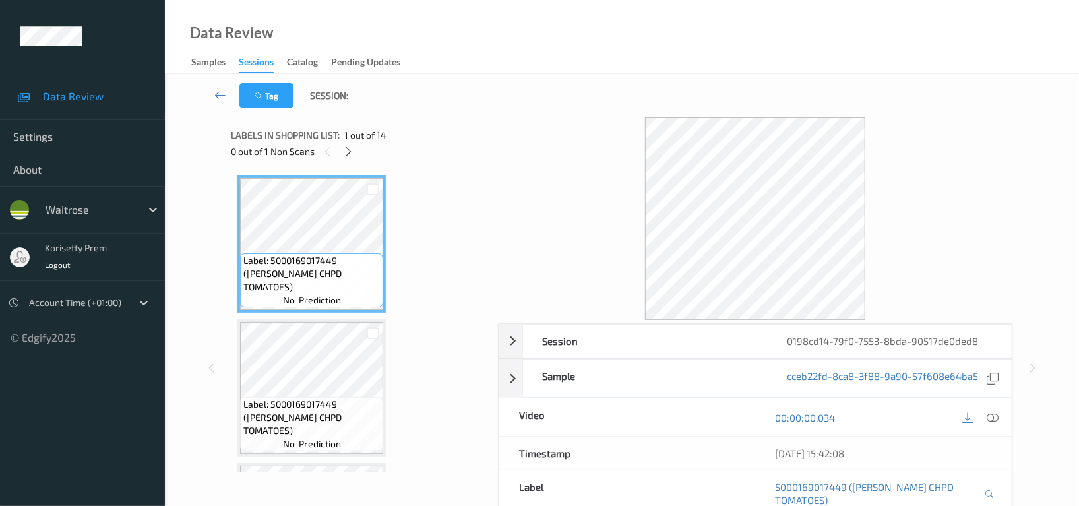
click at [464, 129] on div "Labels in shopping list: 1 out of 14" at bounding box center [359, 135] width 257 height 16
click at [351, 152] on icon at bounding box center [349, 152] width 11 height 12
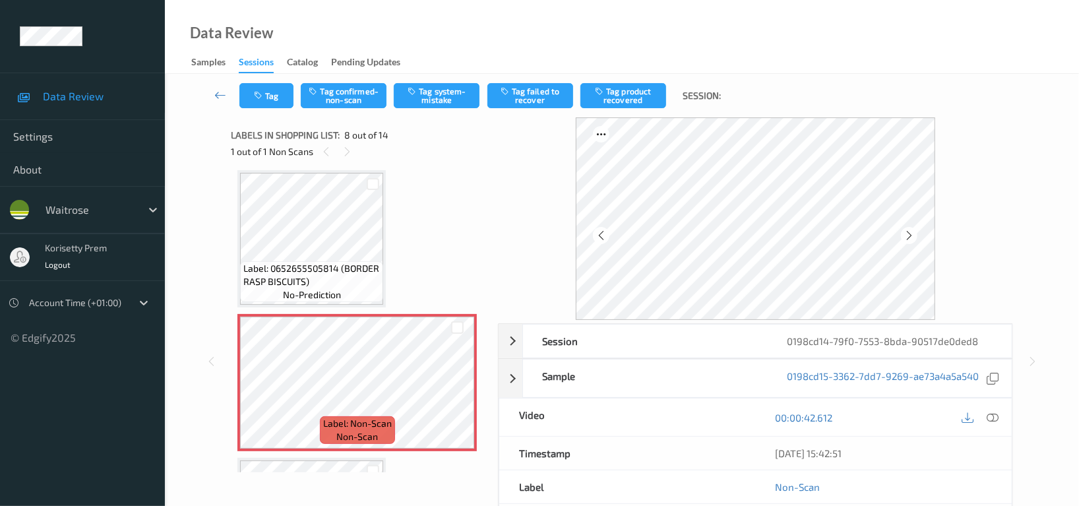
scroll to position [778, 0]
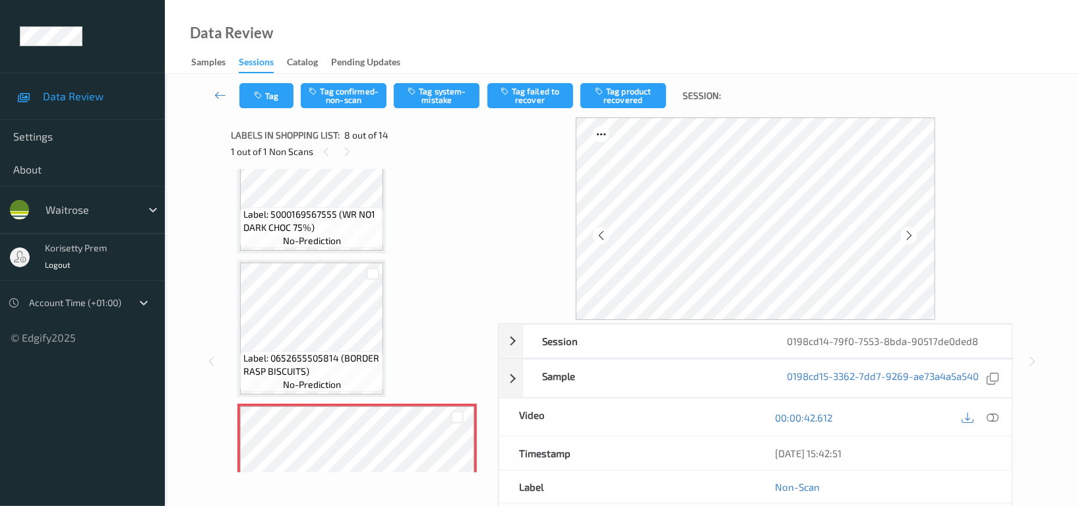
click at [1000, 56] on div "Data Review Samples Sessions Catalog Pending Updates" at bounding box center [622, 37] width 914 height 74
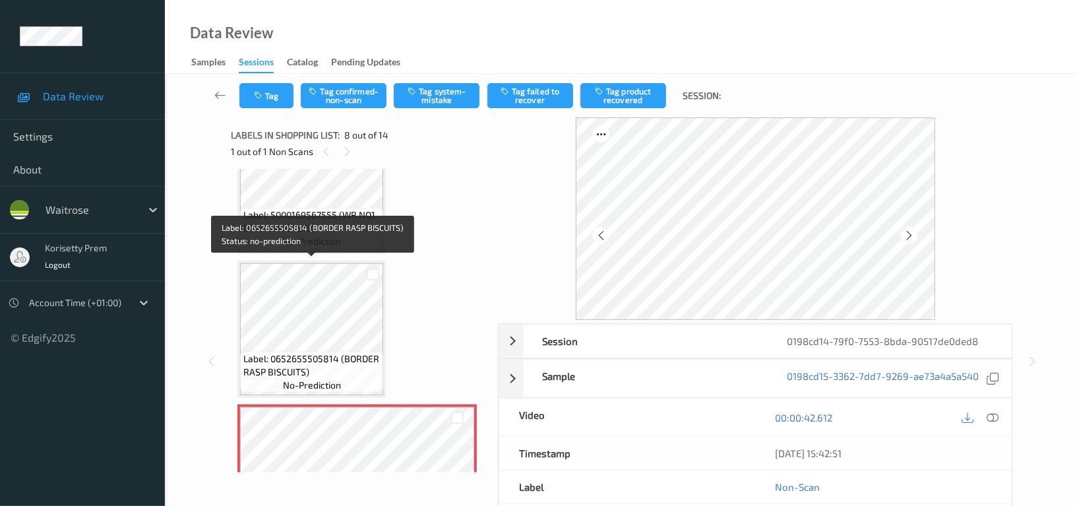
scroll to position [691, 0]
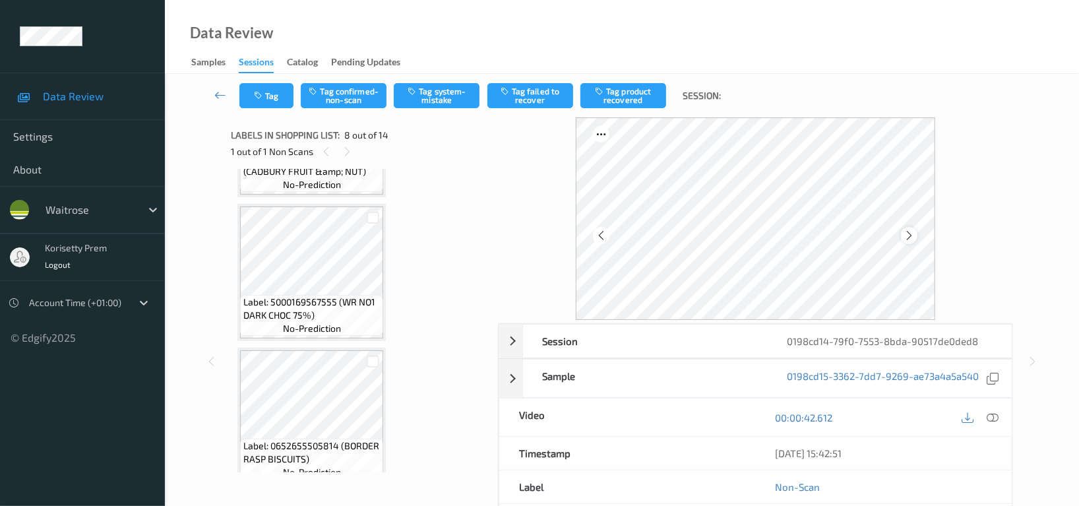
click at [912, 240] on icon at bounding box center [909, 236] width 11 height 12
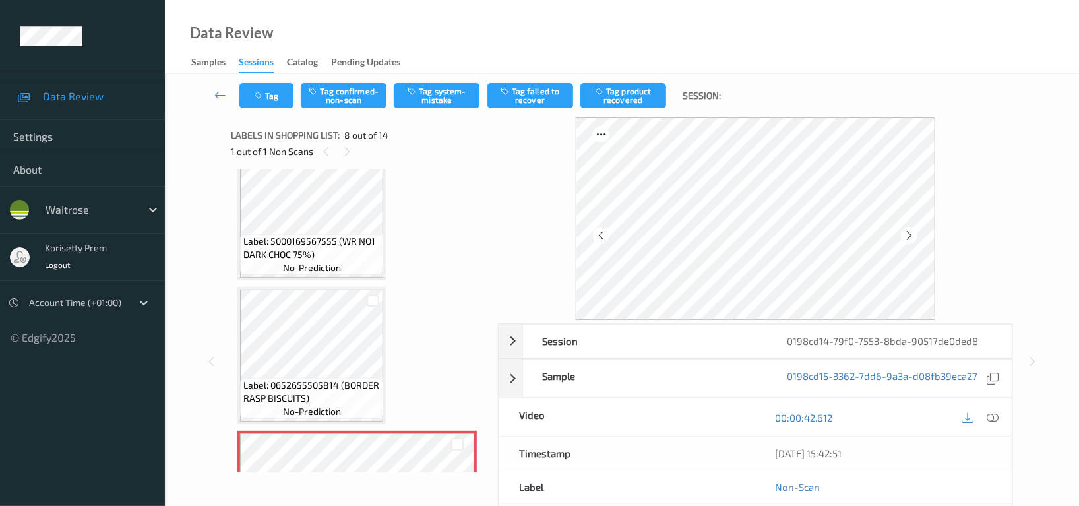
scroll to position [954, 0]
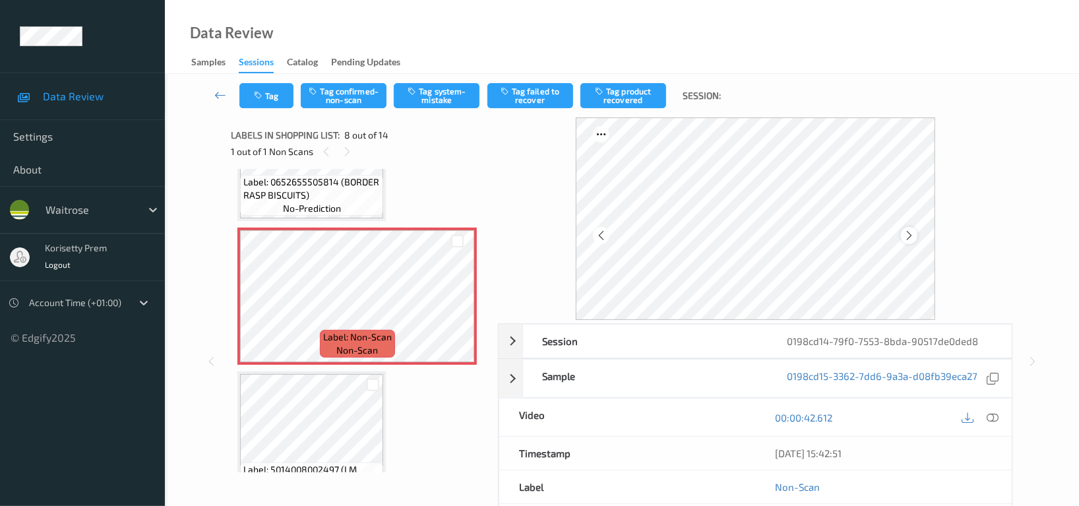
click at [912, 235] on icon at bounding box center [909, 236] width 11 height 12
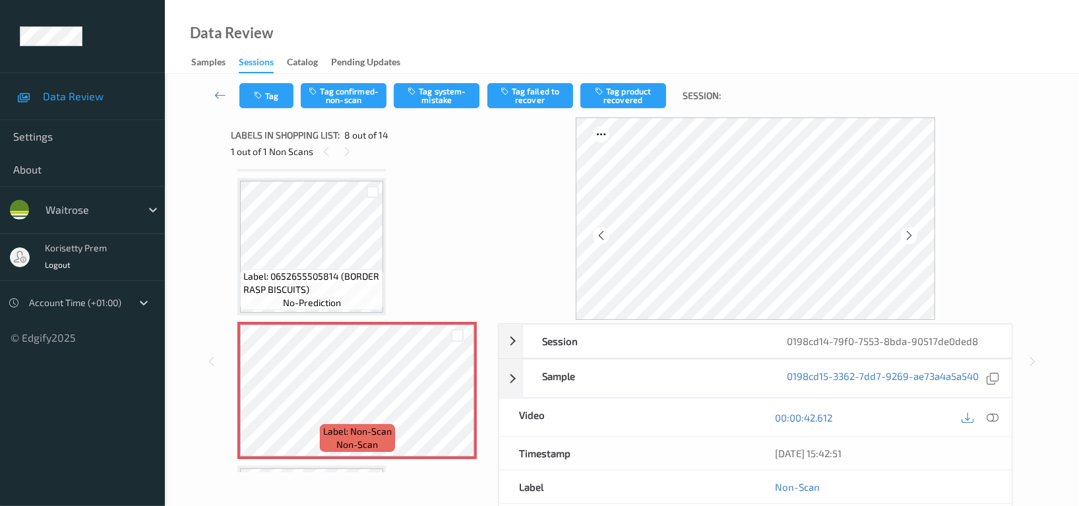
scroll to position [778, 0]
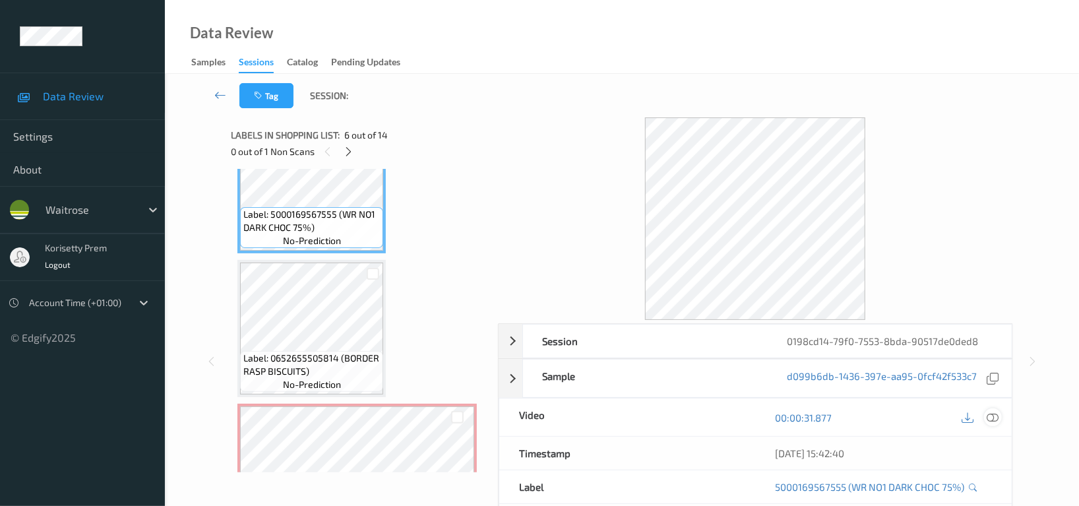
click at [989, 418] on icon at bounding box center [993, 418] width 12 height 12
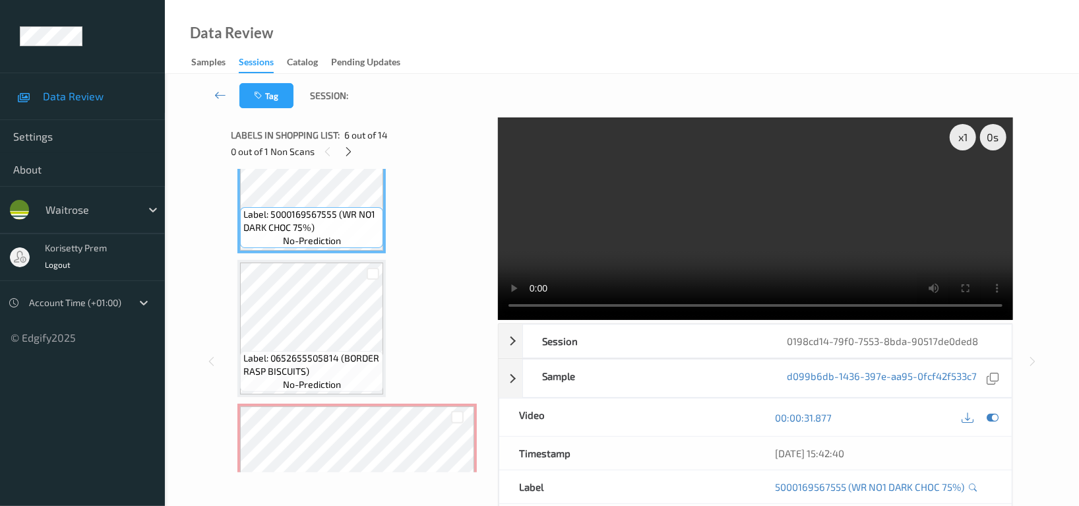
click at [640, 200] on video at bounding box center [755, 218] width 515 height 203
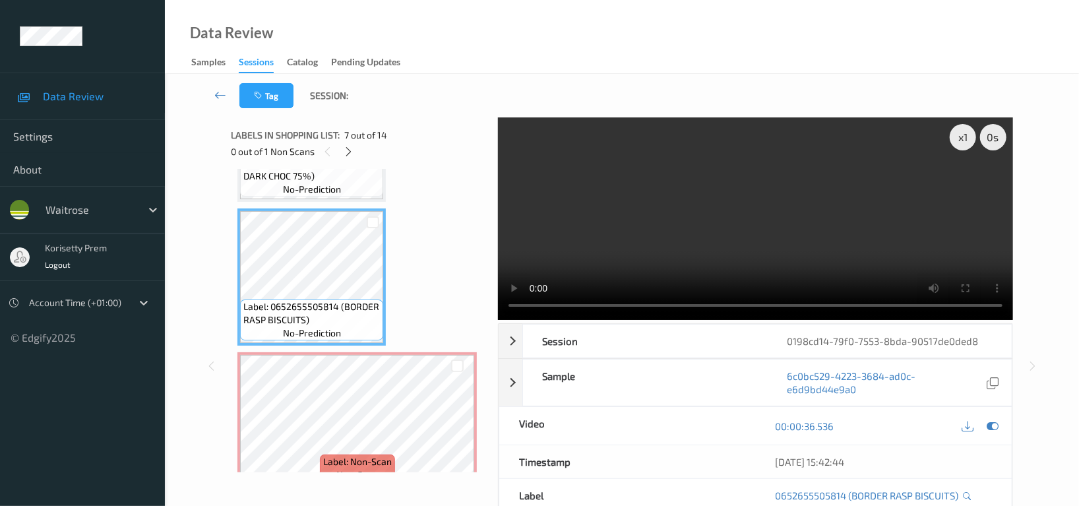
scroll to position [866, 0]
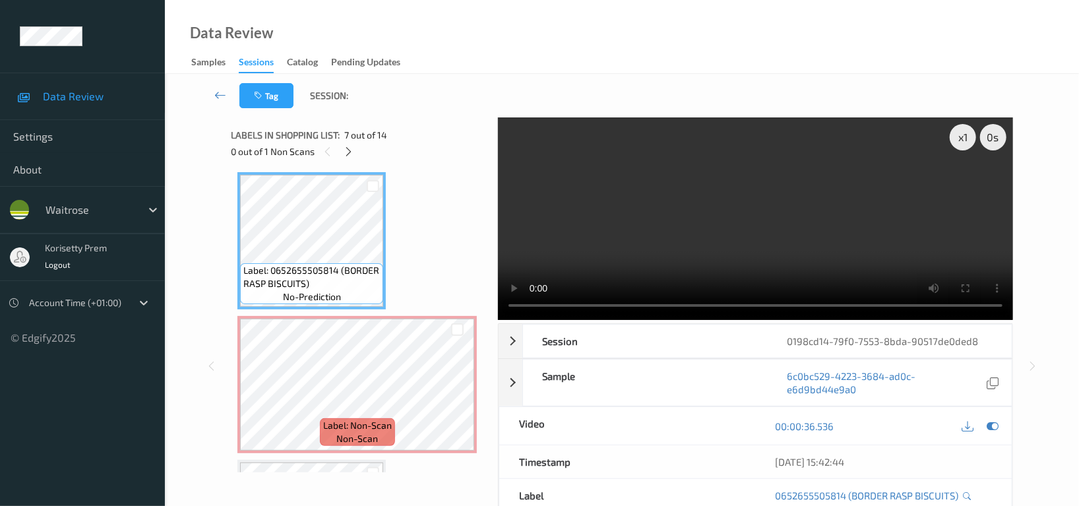
click at [791, 238] on video at bounding box center [755, 218] width 515 height 203
click at [758, 227] on video at bounding box center [755, 218] width 515 height 203
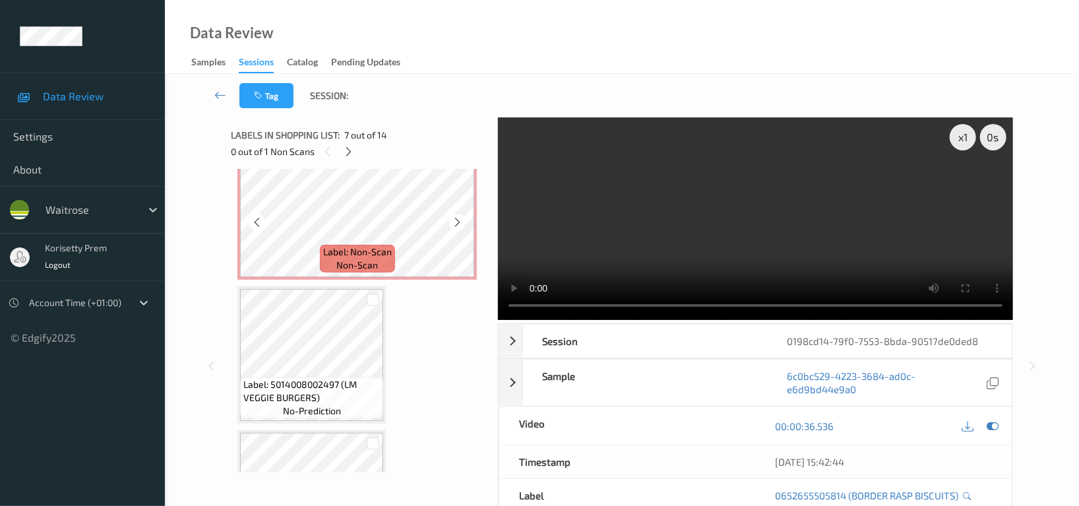
scroll to position [1042, 0]
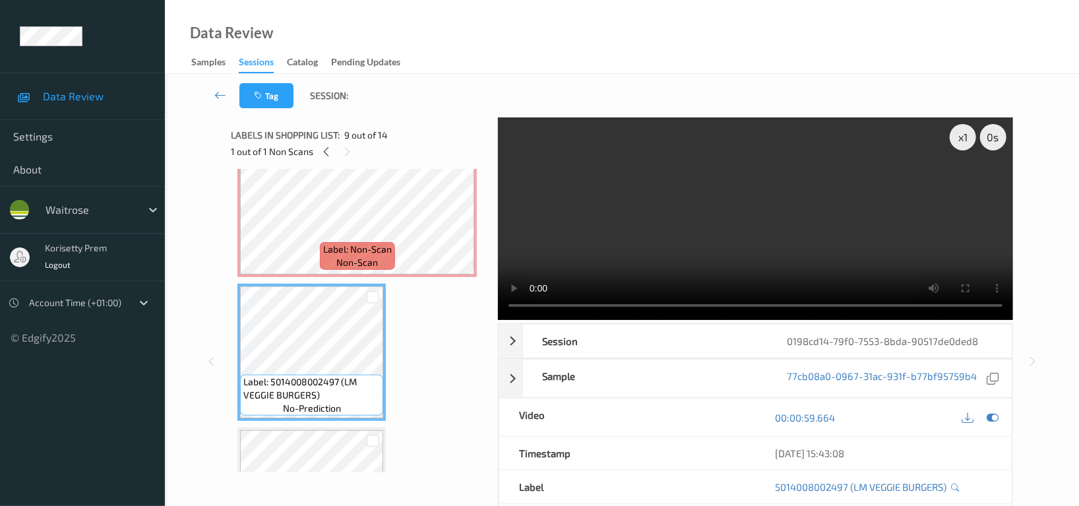
click at [702, 223] on video at bounding box center [755, 218] width 515 height 203
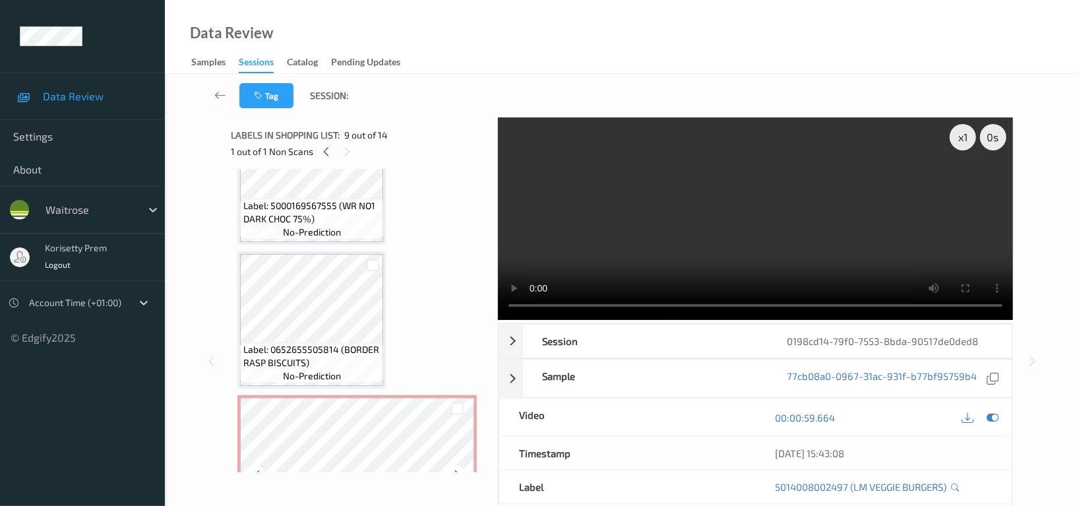
scroll to position [778, 0]
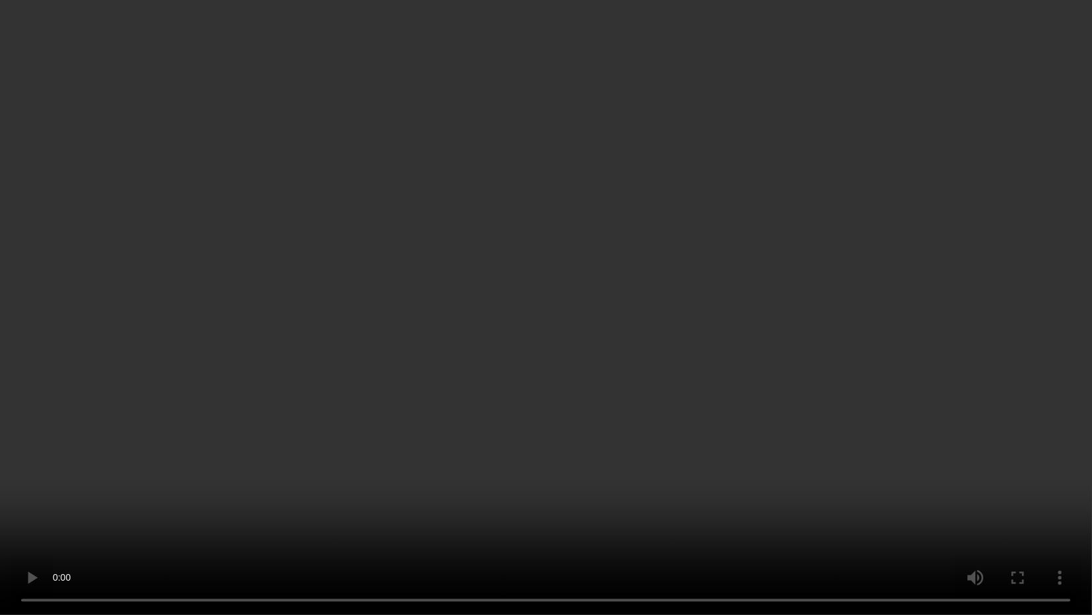
click at [763, 371] on video at bounding box center [546, 307] width 1092 height 615
click at [628, 432] on video at bounding box center [546, 307] width 1092 height 615
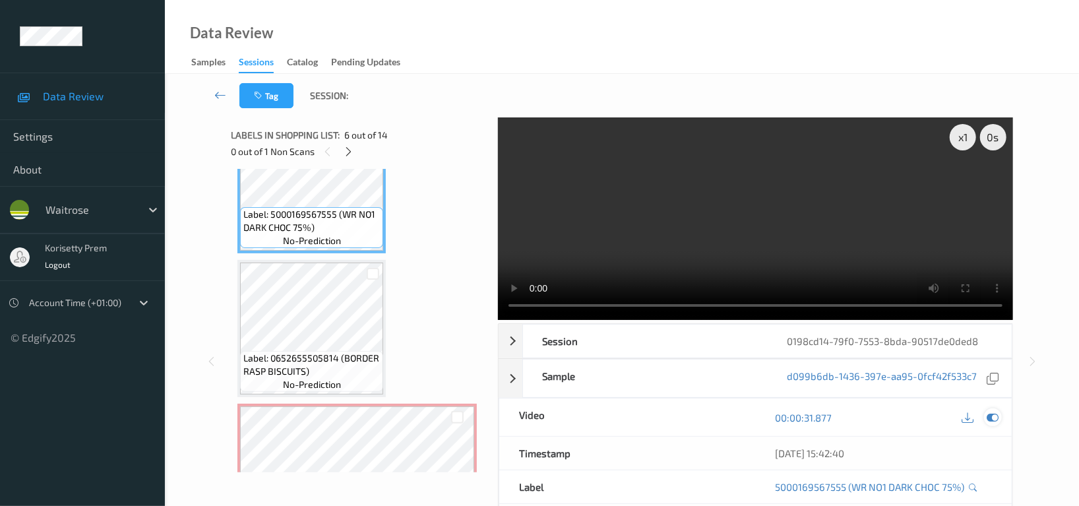
click at [994, 418] on icon at bounding box center [993, 418] width 12 height 12
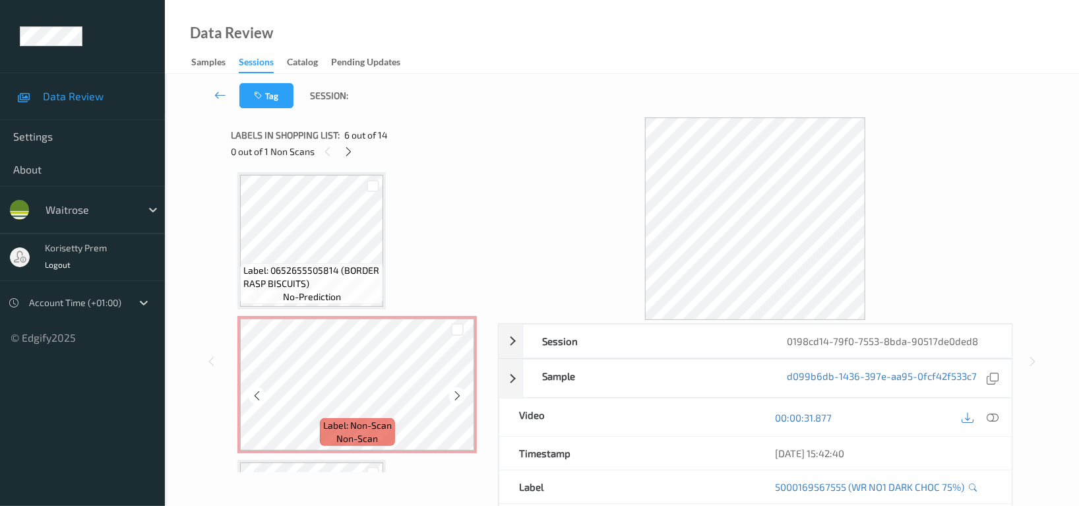
scroll to position [1042, 0]
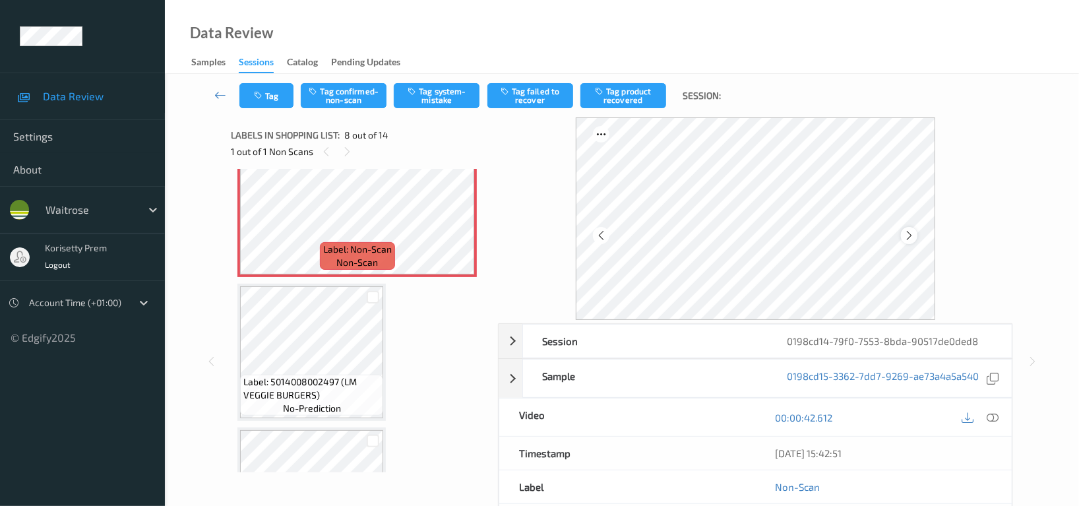
click at [911, 233] on icon at bounding box center [909, 236] width 11 height 12
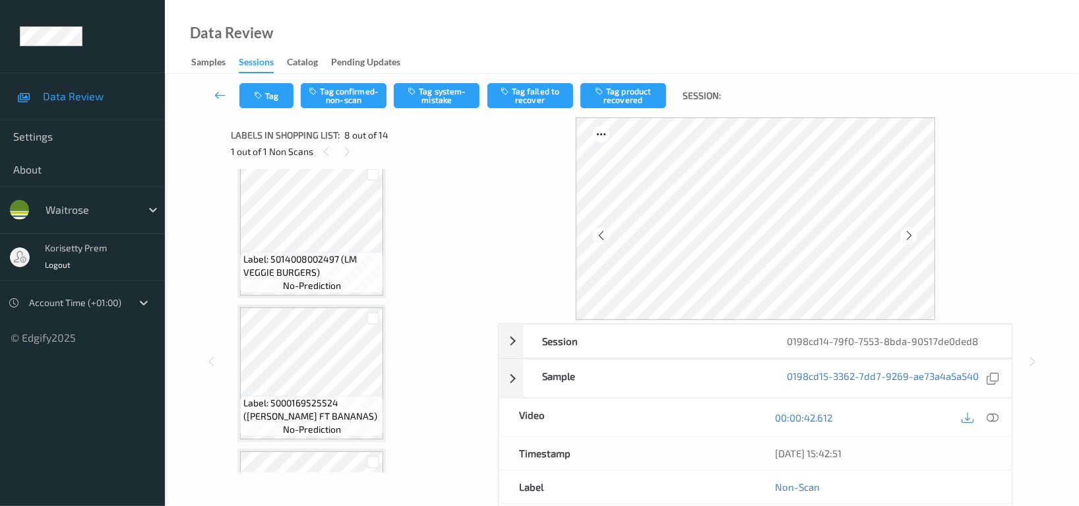
scroll to position [1130, 0]
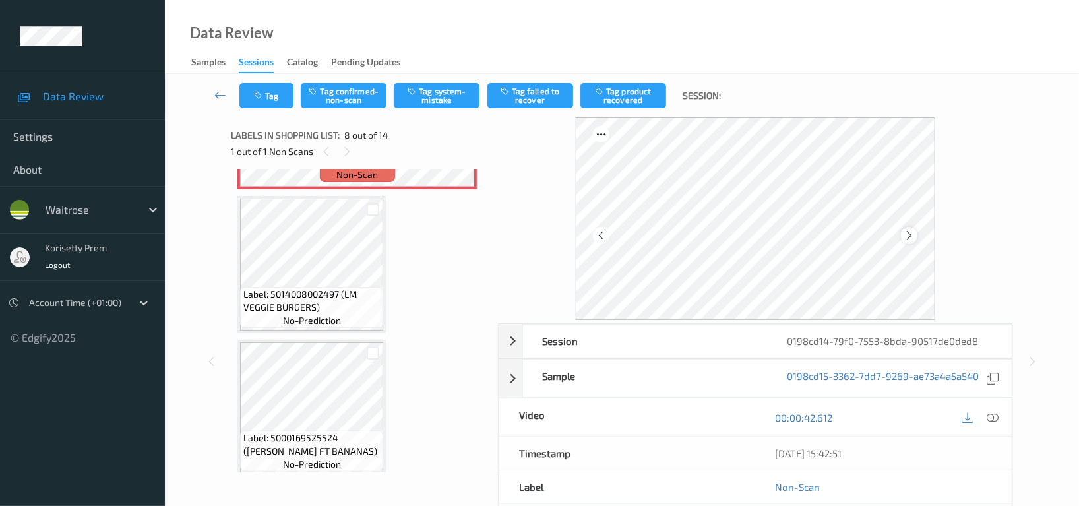
click at [913, 239] on icon at bounding box center [909, 236] width 11 height 12
click at [337, 98] on button "Tag confirmed-non-scan" at bounding box center [344, 95] width 86 height 25
click at [629, 90] on button "Tag product recovered" at bounding box center [623, 95] width 86 height 25
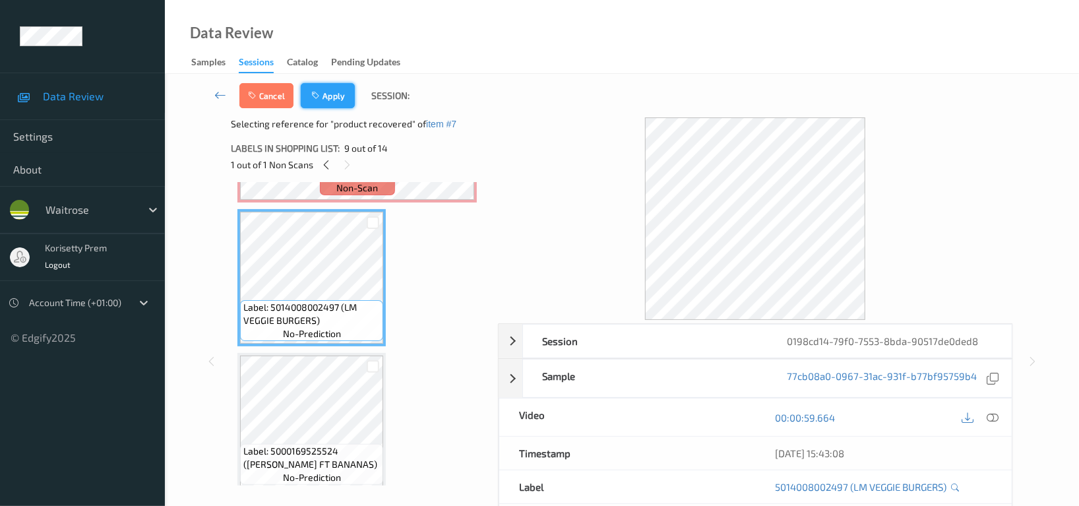
click at [337, 94] on button "Apply" at bounding box center [328, 95] width 54 height 25
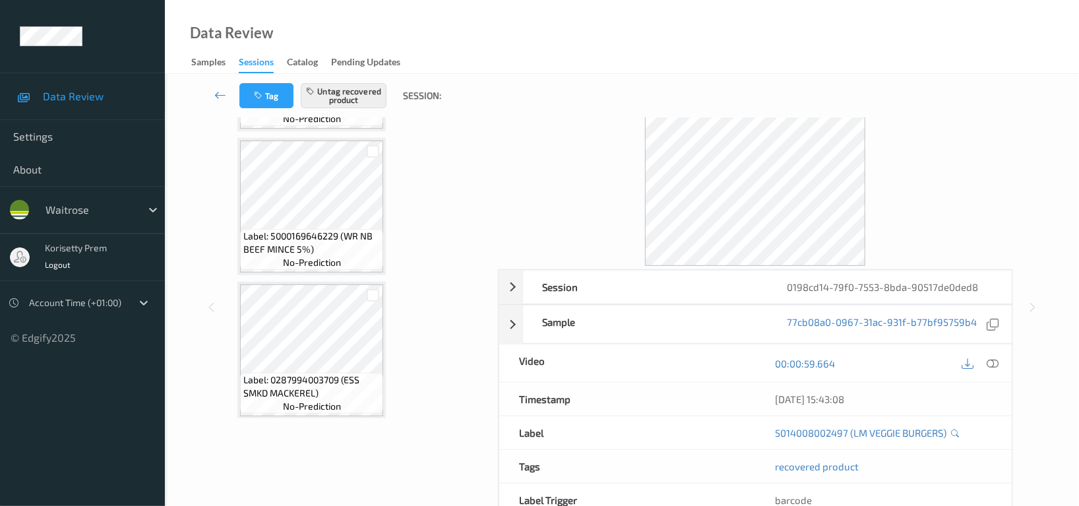
scroll to position [88, 0]
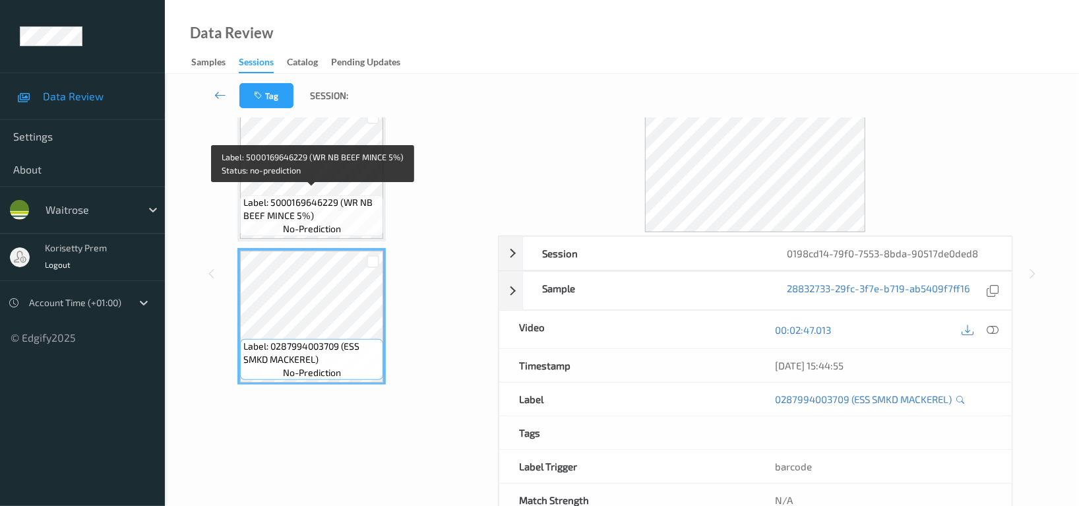
click at [315, 196] on span "Label: 5000169646229 (WR NB BEEF MINCE 5%)" at bounding box center [311, 209] width 137 height 26
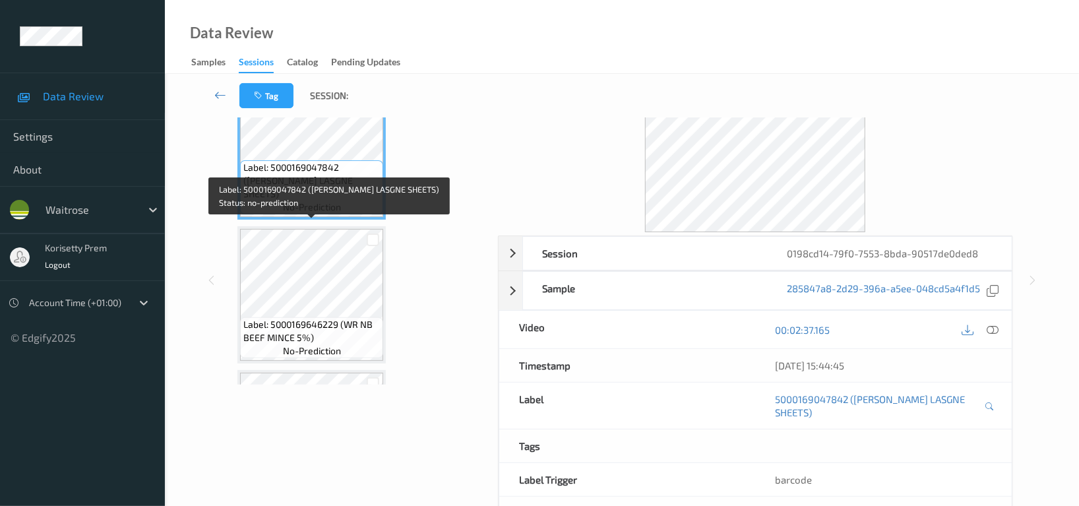
scroll to position [1621, 0]
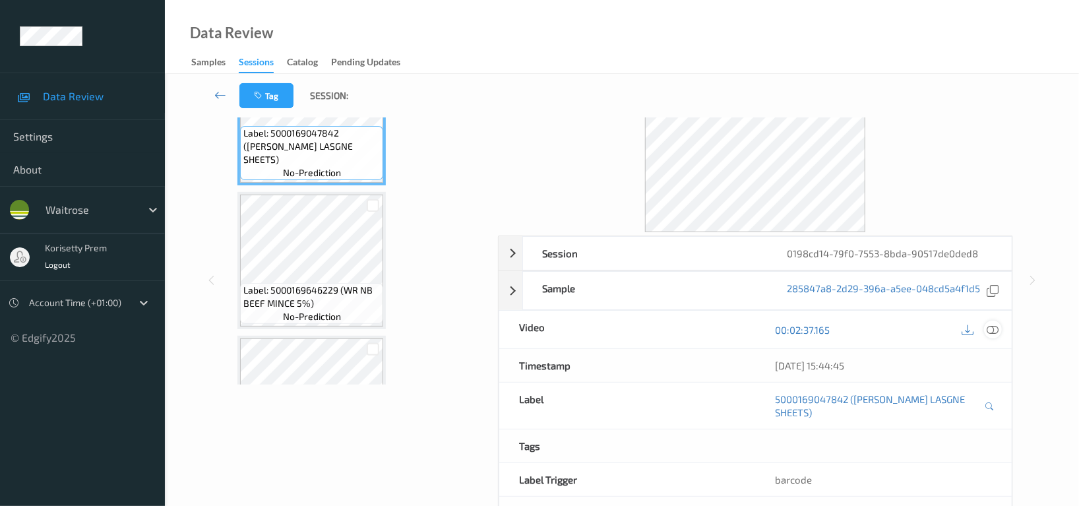
click at [991, 328] on icon at bounding box center [993, 330] width 12 height 12
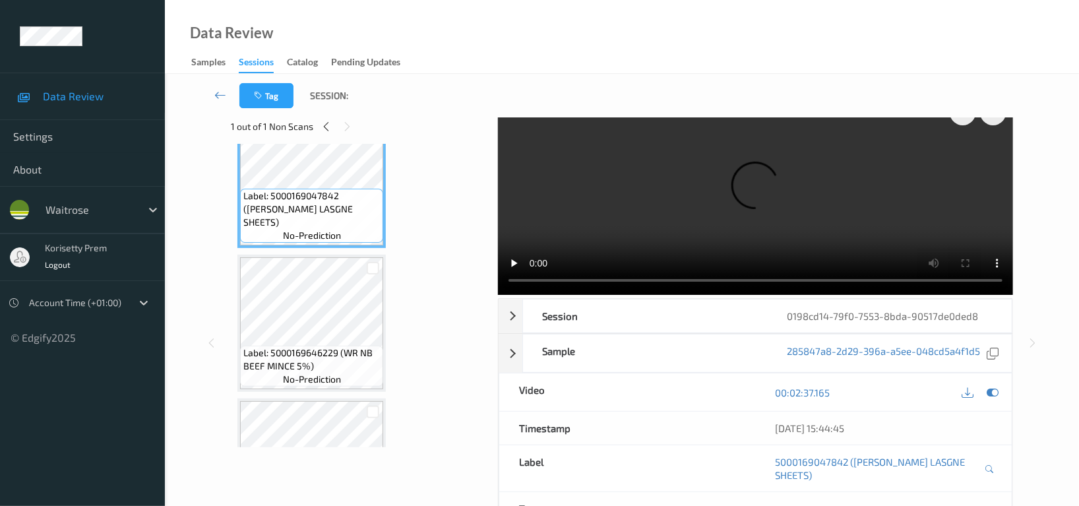
scroll to position [88, 0]
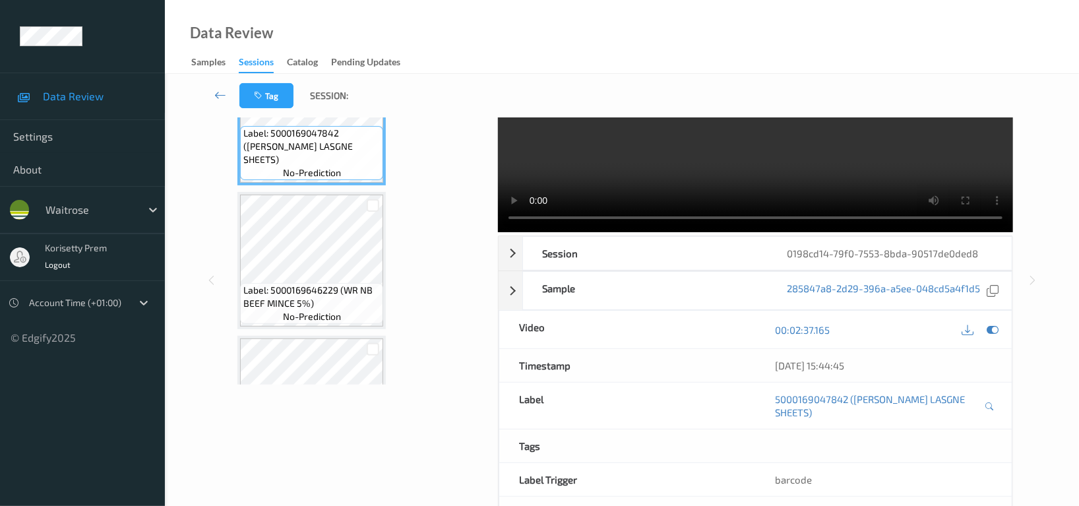
click at [749, 178] on video at bounding box center [755, 131] width 515 height 203
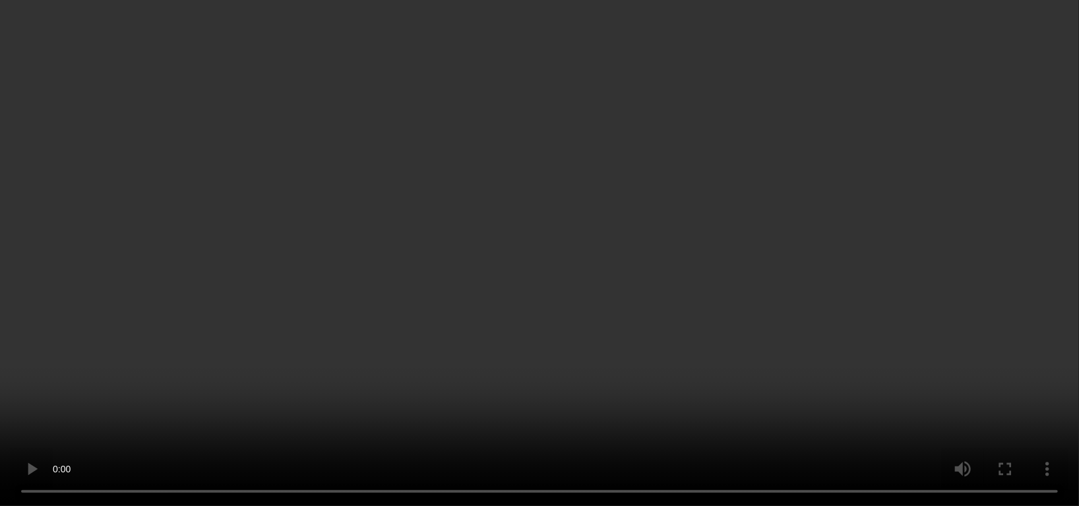
scroll to position [1600, 0]
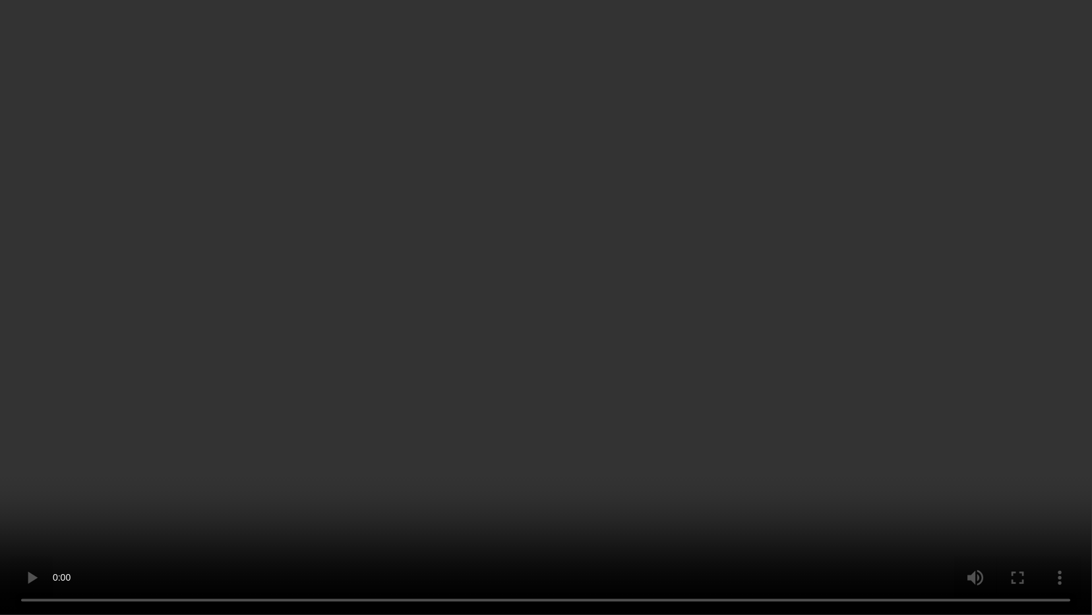
click at [623, 317] on video at bounding box center [546, 307] width 1092 height 615
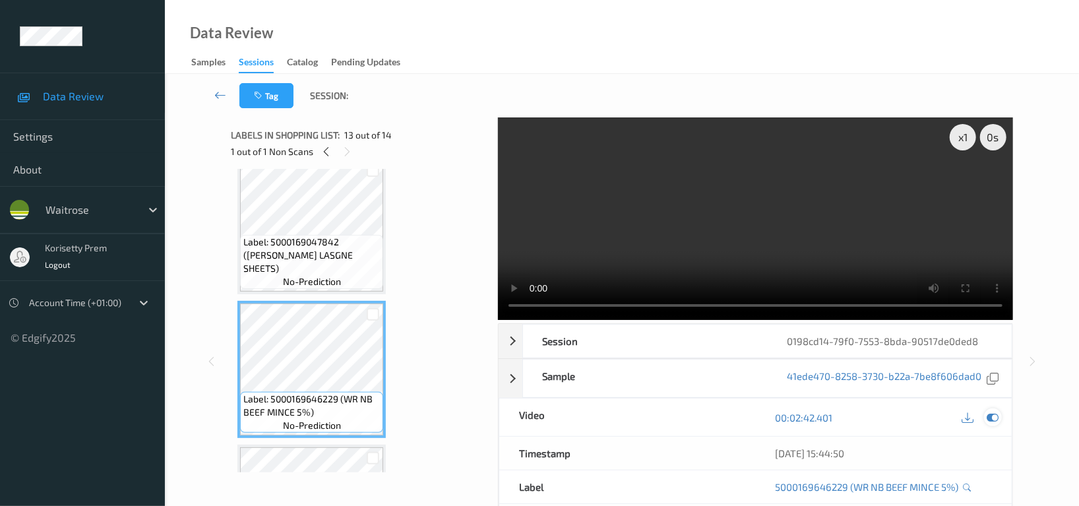
click at [997, 420] on icon at bounding box center [993, 418] width 12 height 12
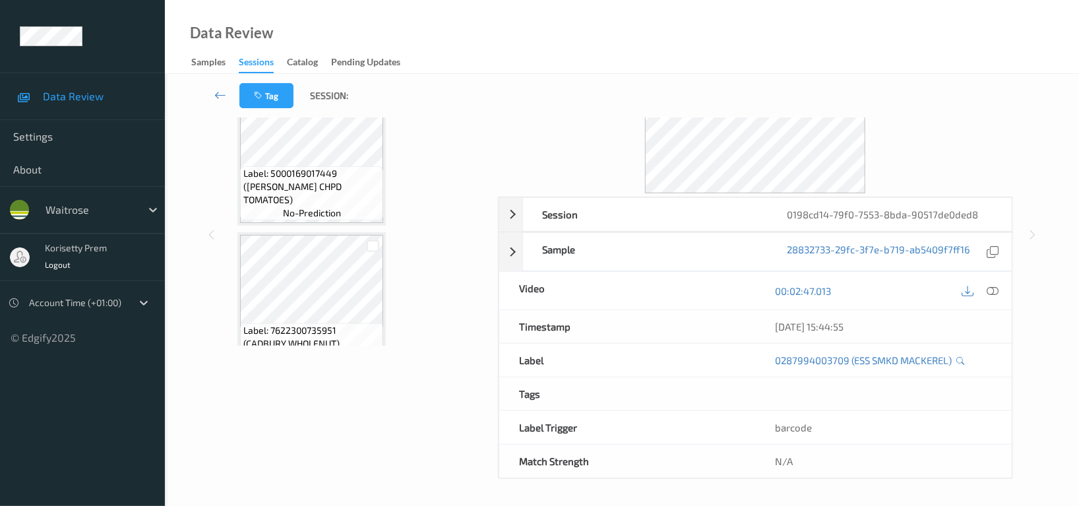
scroll to position [0, 0]
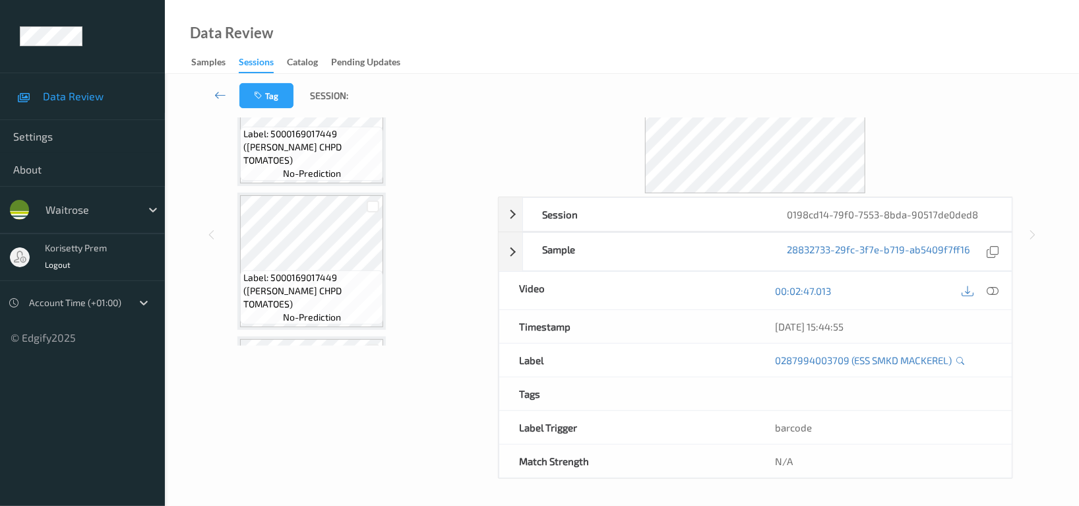
click at [480, 177] on div "Label: 5000169017449 (WR ESS CHPD TOMATOES) no-prediction Label: 5000169017449 …" at bounding box center [359, 193] width 257 height 303
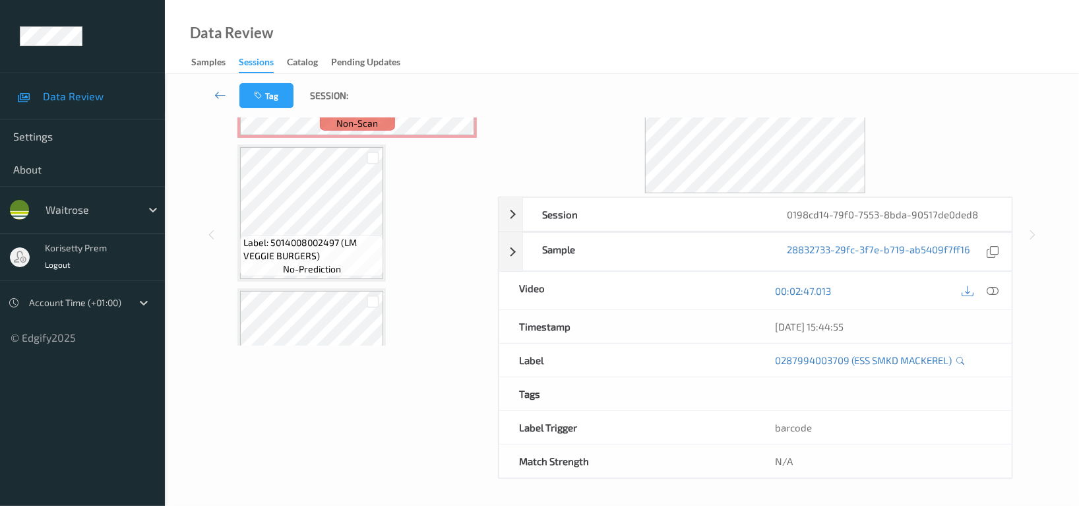
scroll to position [967, 0]
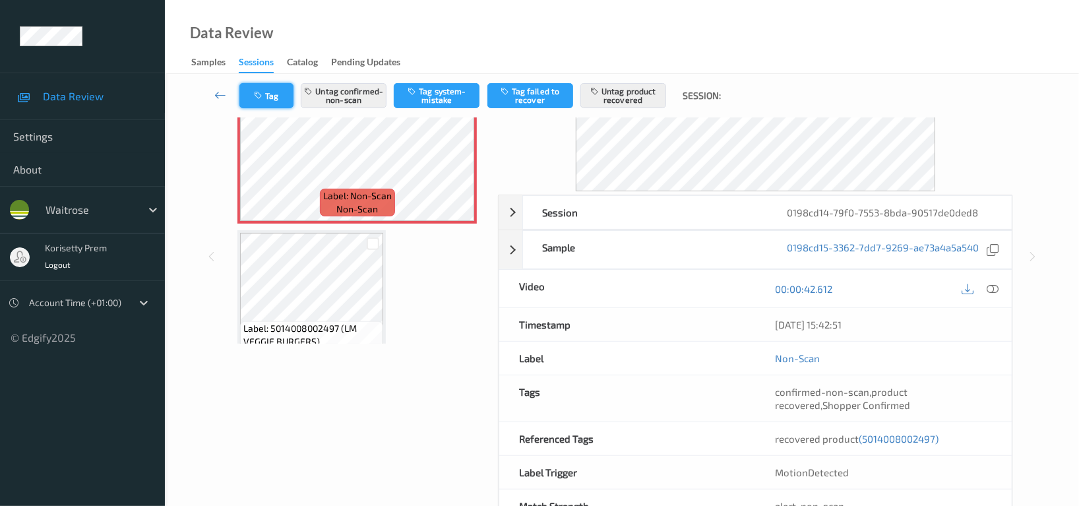
click at [269, 90] on button "Tag" at bounding box center [266, 95] width 54 height 25
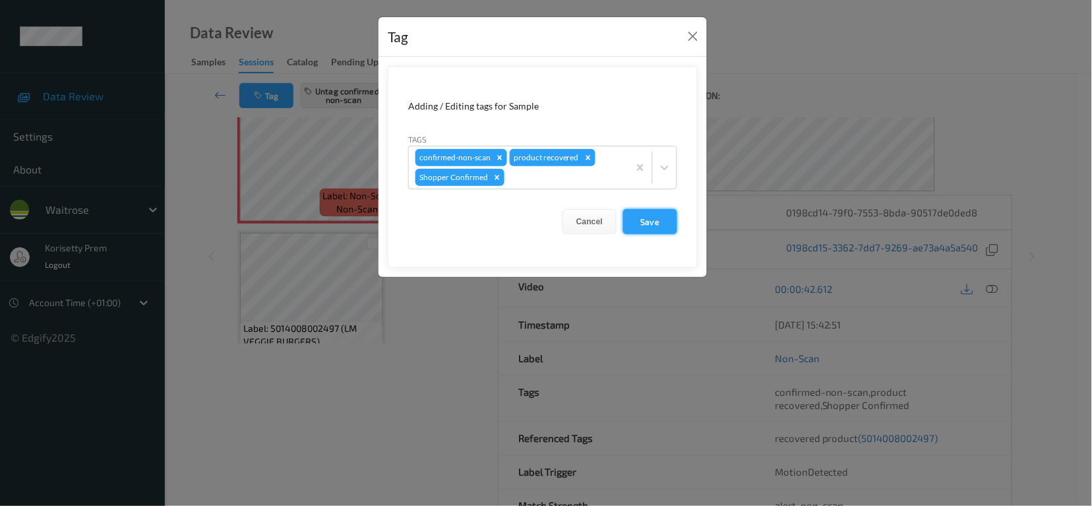
click at [644, 219] on button "Save" at bounding box center [650, 221] width 54 height 25
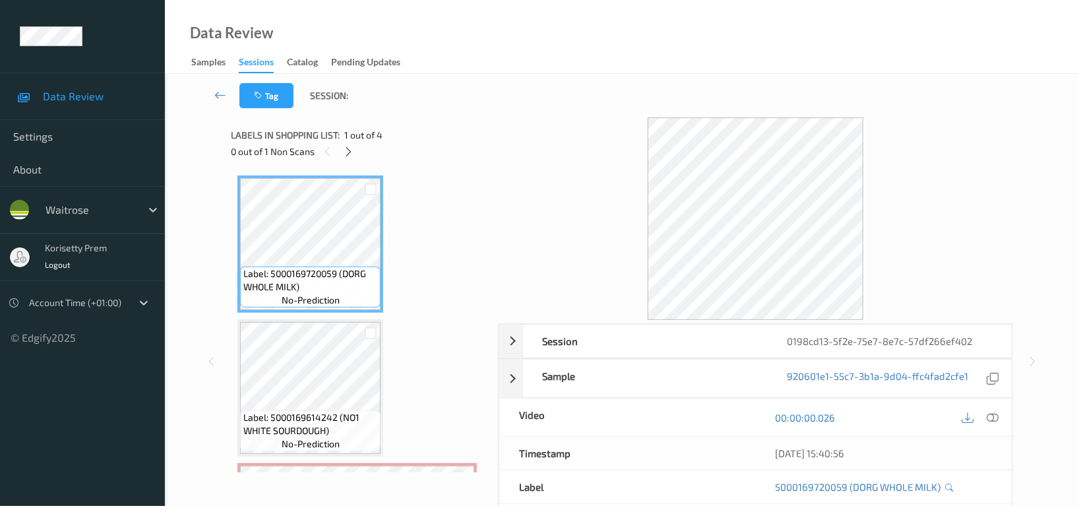
click at [459, 81] on div "Tag Session:" at bounding box center [622, 96] width 860 height 44
click at [464, 60] on div "Data Review Samples Sessions Catalog Pending Updates" at bounding box center [622, 37] width 914 height 74
click at [349, 148] on icon at bounding box center [349, 152] width 11 height 12
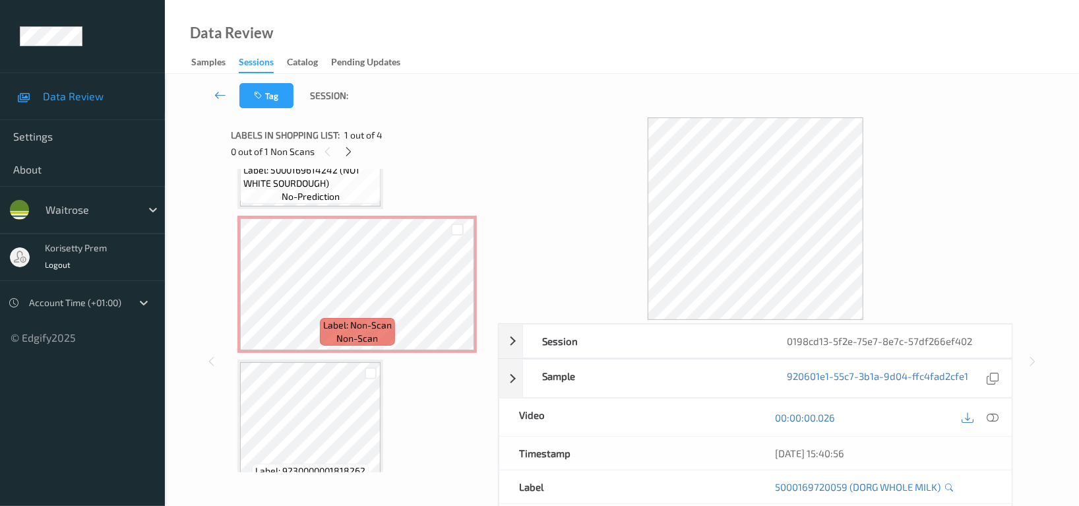
scroll to position [276, 0]
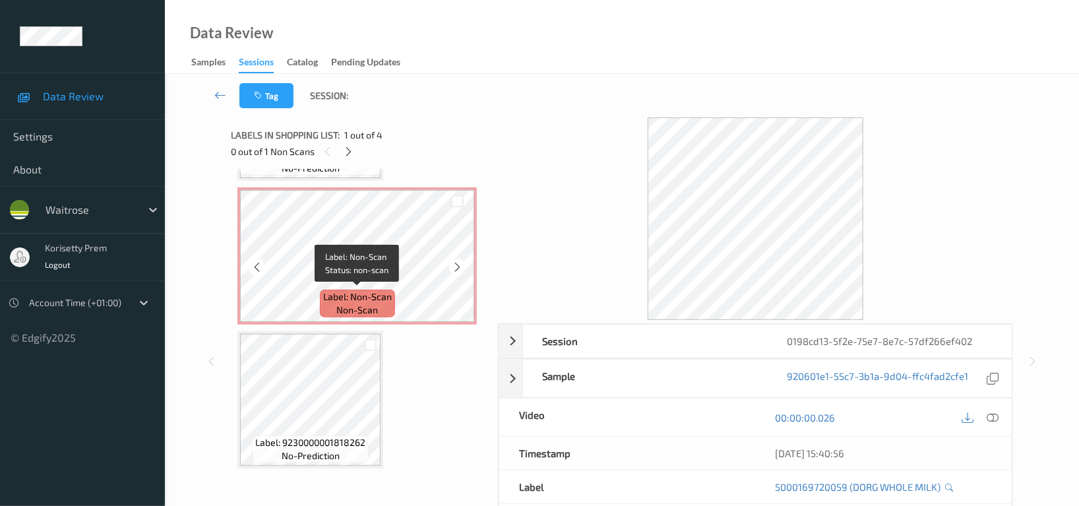
click at [383, 290] on span "Label: Non-Scan" at bounding box center [357, 296] width 69 height 13
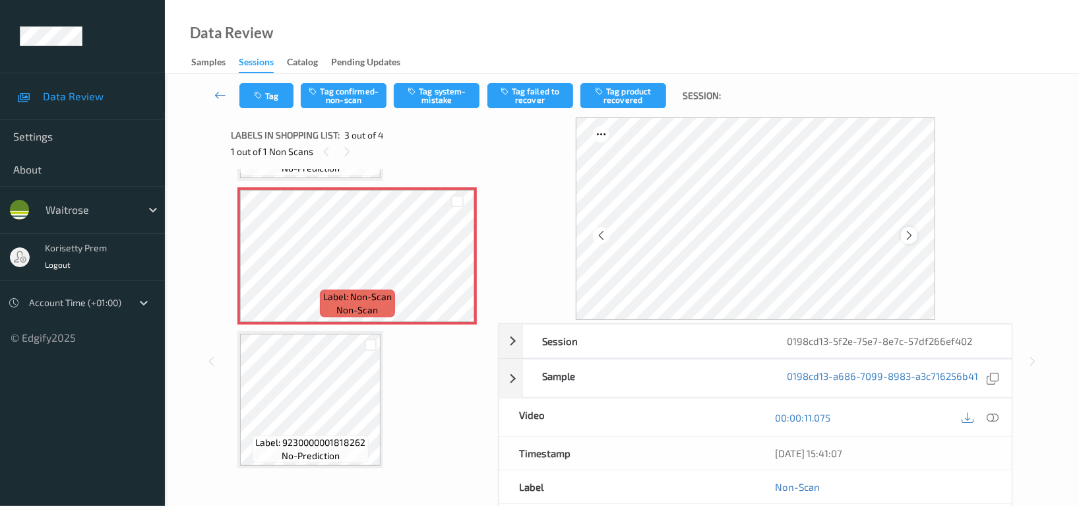
click at [912, 234] on icon at bounding box center [909, 236] width 11 height 12
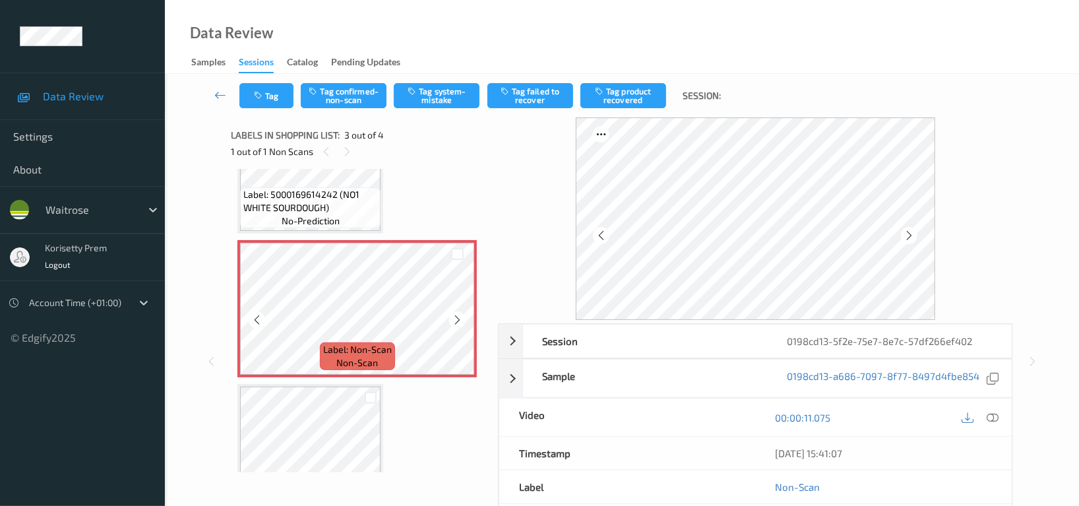
scroll to position [187, 0]
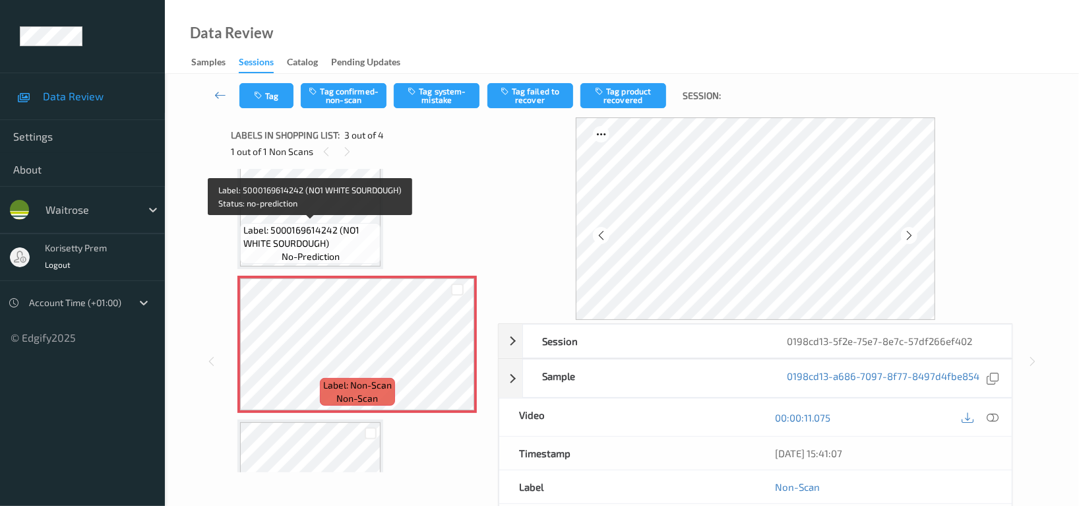
click at [298, 226] on span "Label: 5000169614242 (NO1 WHITE SOURDOUGH)" at bounding box center [310, 237] width 134 height 26
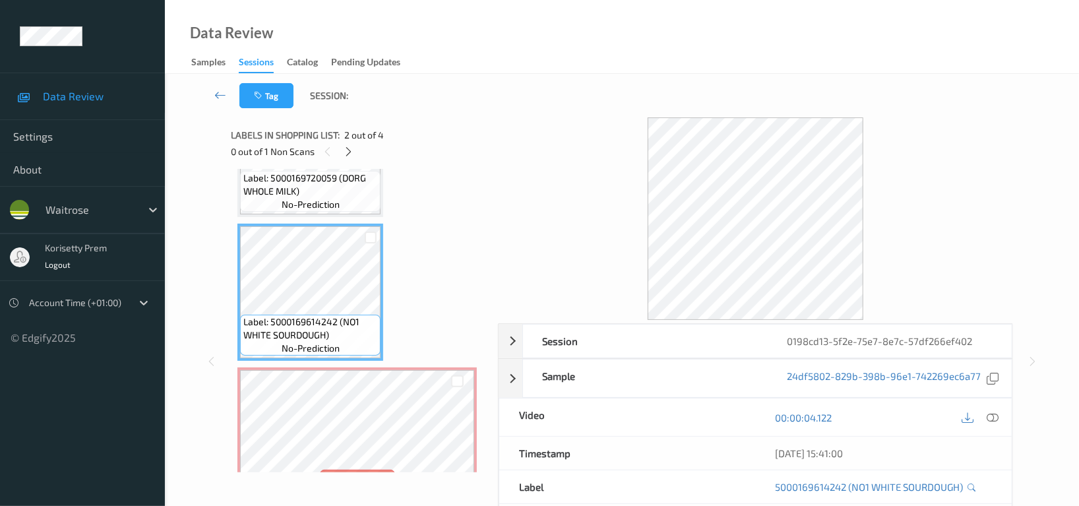
scroll to position [12, 0]
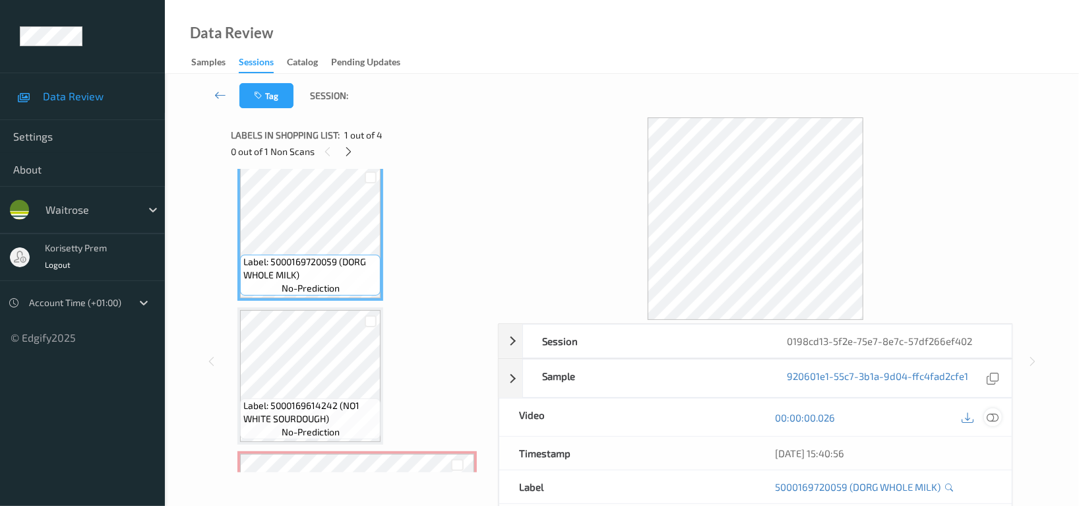
click at [992, 414] on icon at bounding box center [993, 418] width 12 height 12
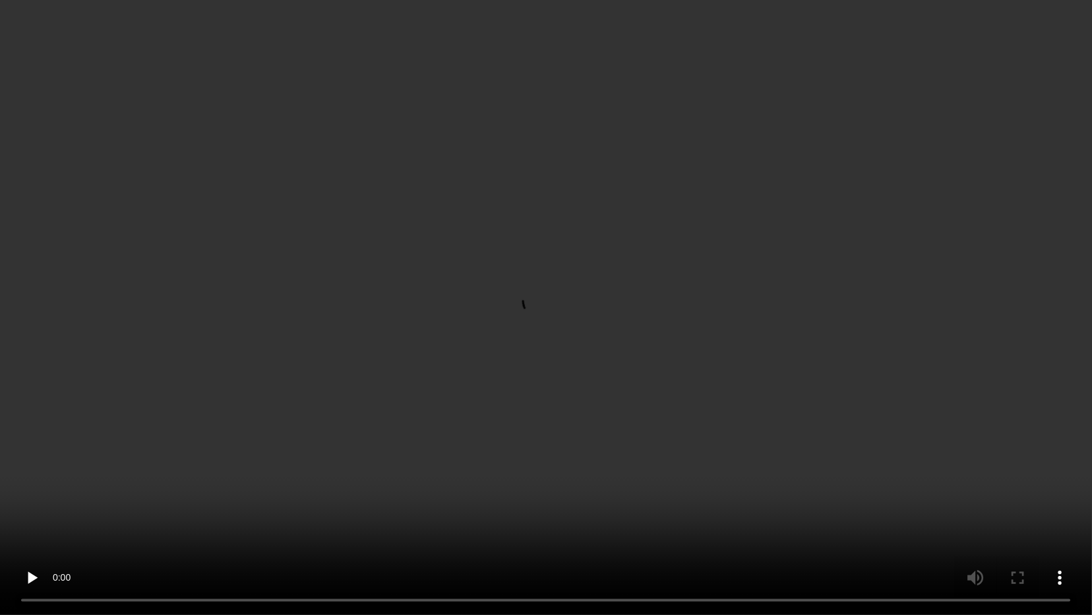
click at [369, 353] on video at bounding box center [546, 307] width 1092 height 615
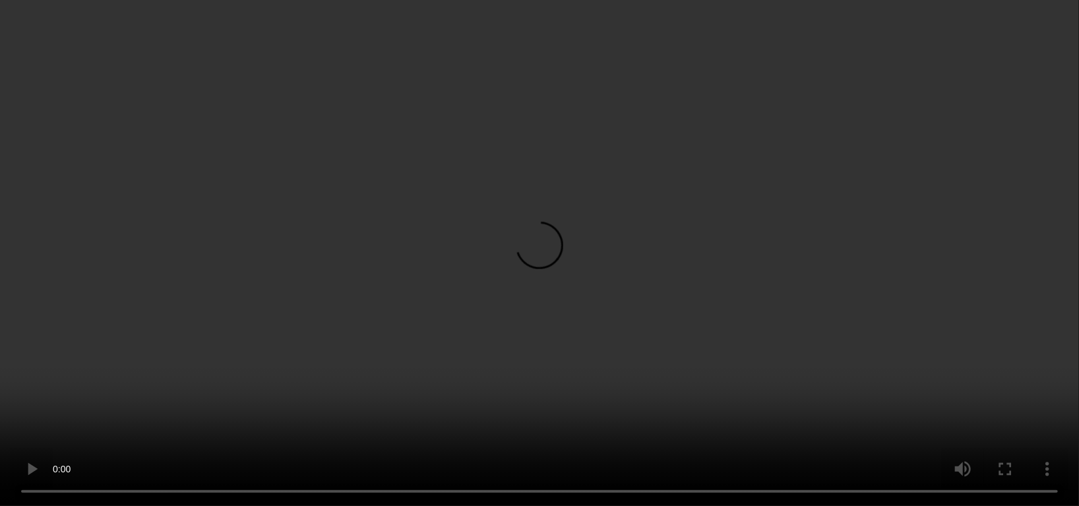
scroll to position [100, 0]
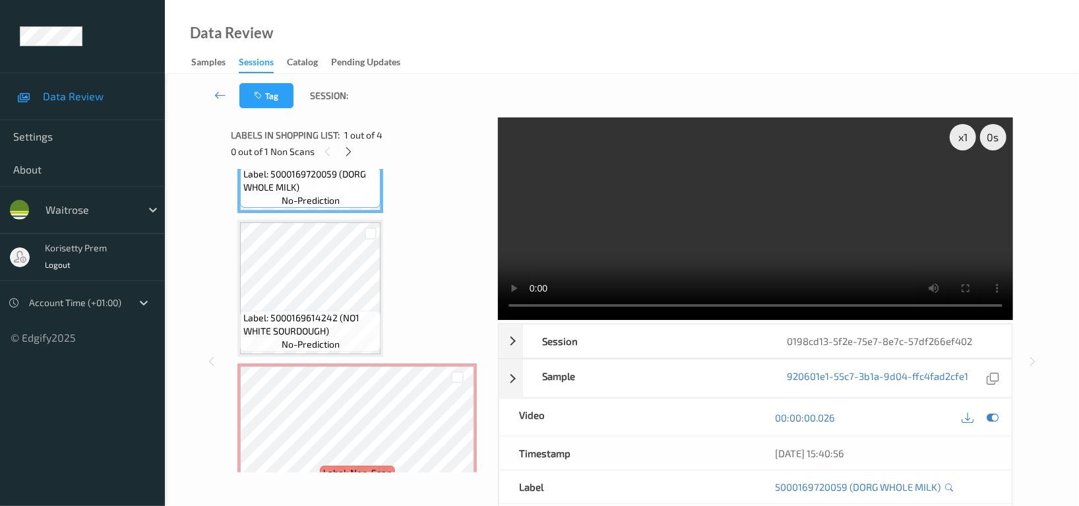
click at [890, 220] on video at bounding box center [755, 218] width 515 height 203
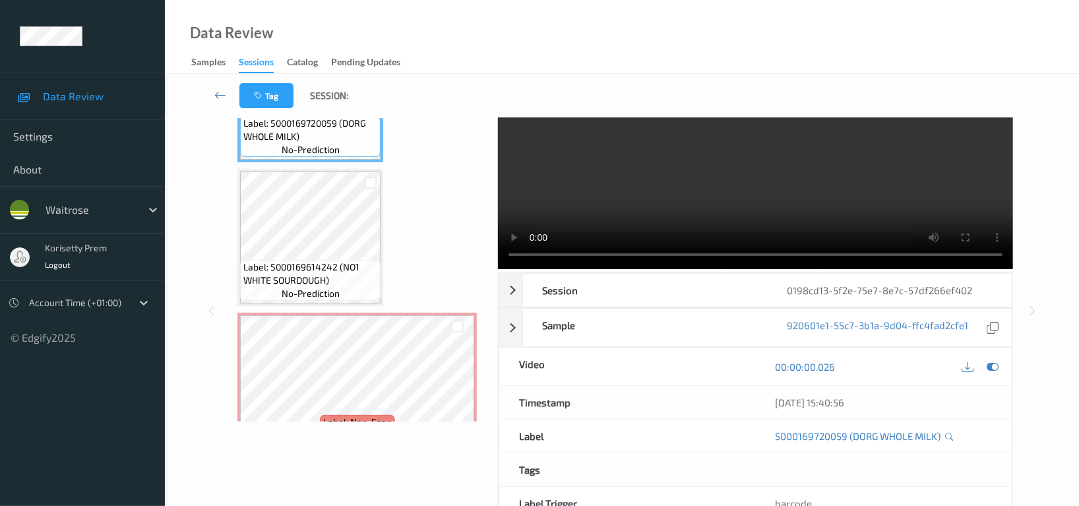
scroll to position [129, 0]
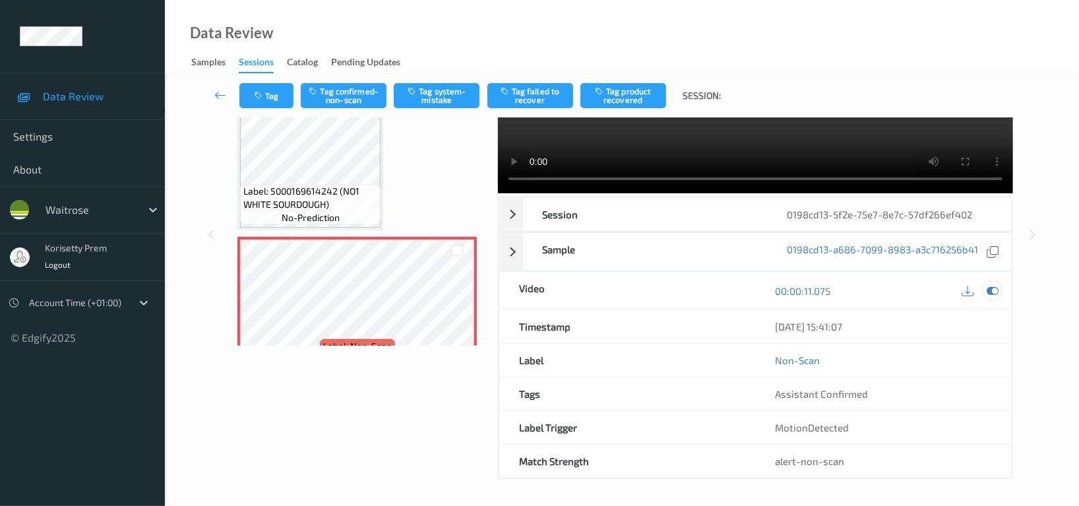
click at [997, 287] on icon at bounding box center [993, 291] width 12 height 12
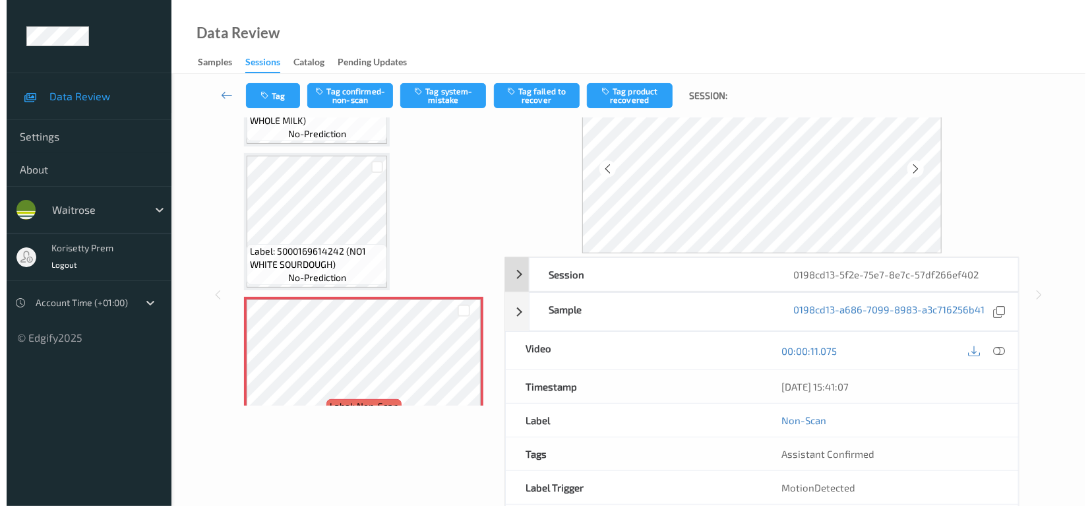
scroll to position [0, 0]
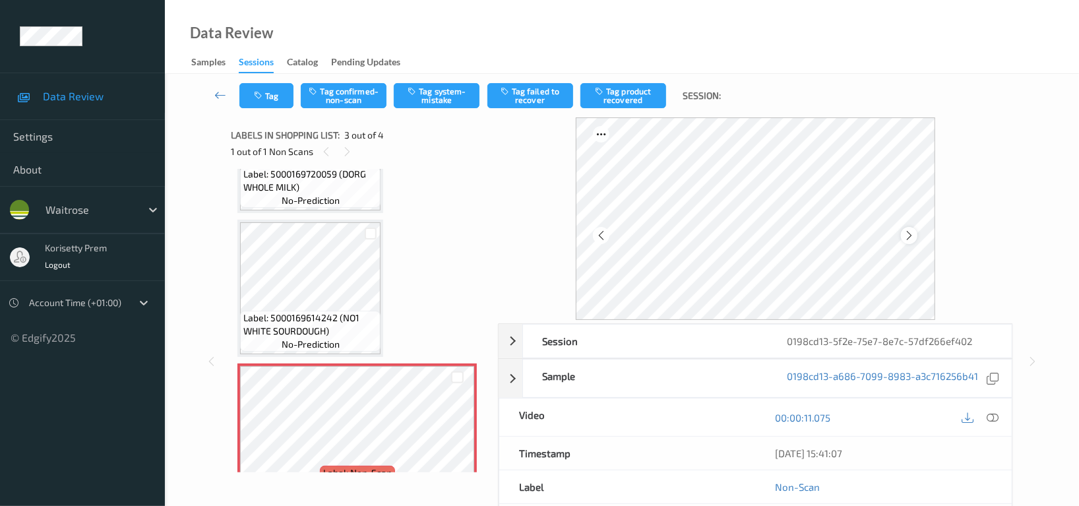
click at [906, 238] on icon at bounding box center [909, 236] width 11 height 12
click at [458, 92] on button "Tag system-mistake" at bounding box center [437, 95] width 86 height 25
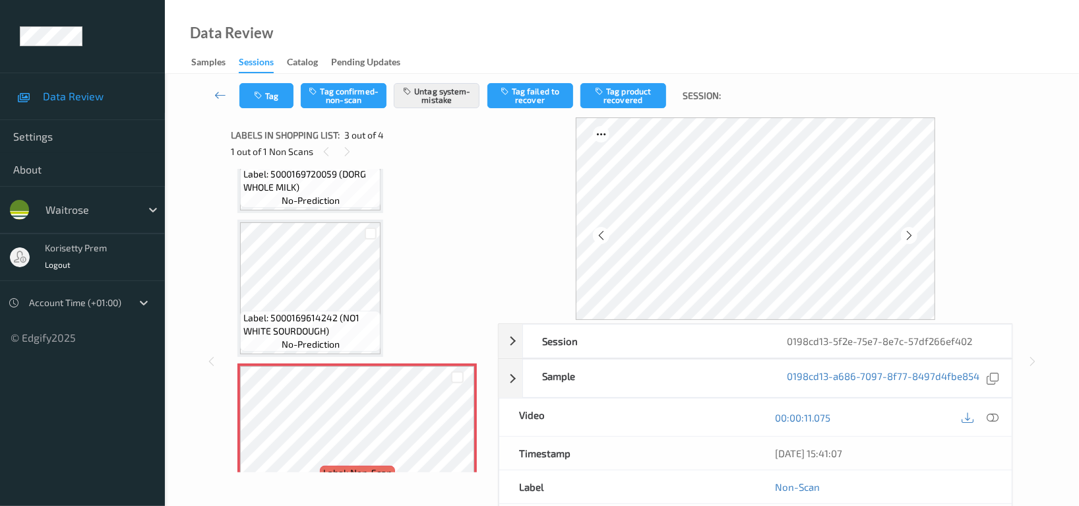
click at [268, 113] on div "Tag Tag confirmed-non-scan Untag system-mistake Tag failed to recover Tag produ…" at bounding box center [622, 96] width 860 height 44
click at [272, 92] on button "Tag" at bounding box center [266, 95] width 54 height 25
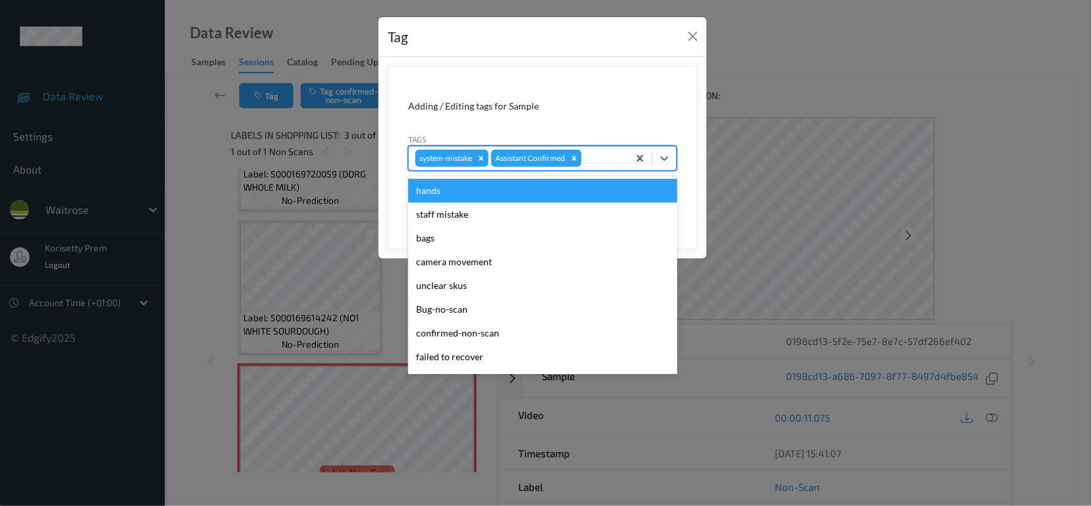
click at [608, 162] on div at bounding box center [603, 158] width 38 height 16
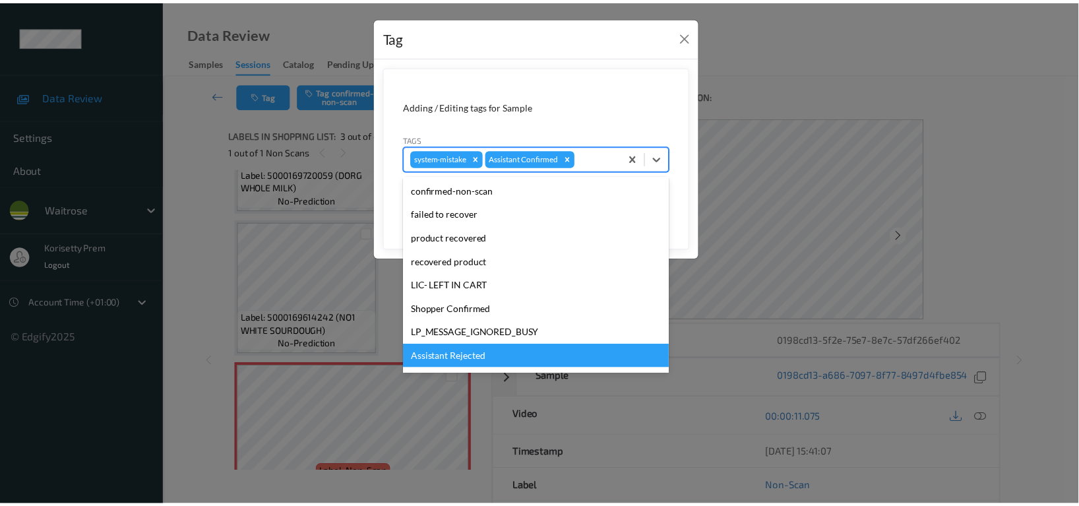
scroll to position [258, 0]
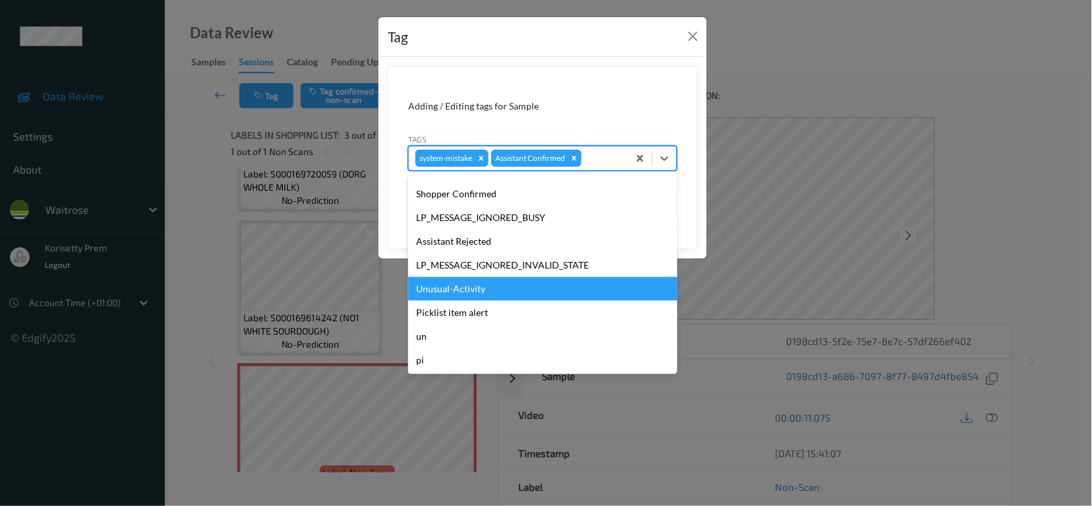
click at [444, 288] on div "Unusual-Activity" at bounding box center [542, 289] width 269 height 24
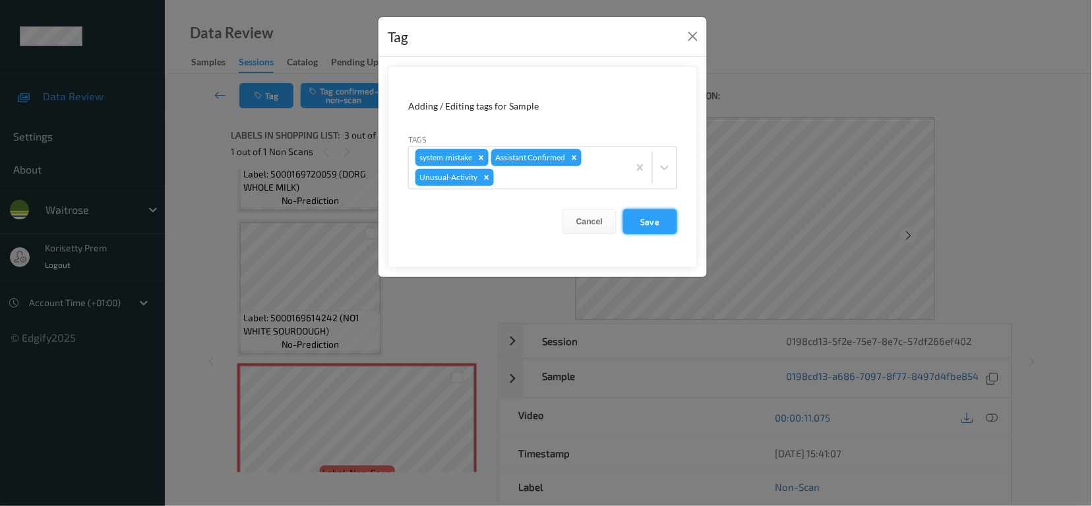
click at [655, 222] on button "Save" at bounding box center [650, 221] width 54 height 25
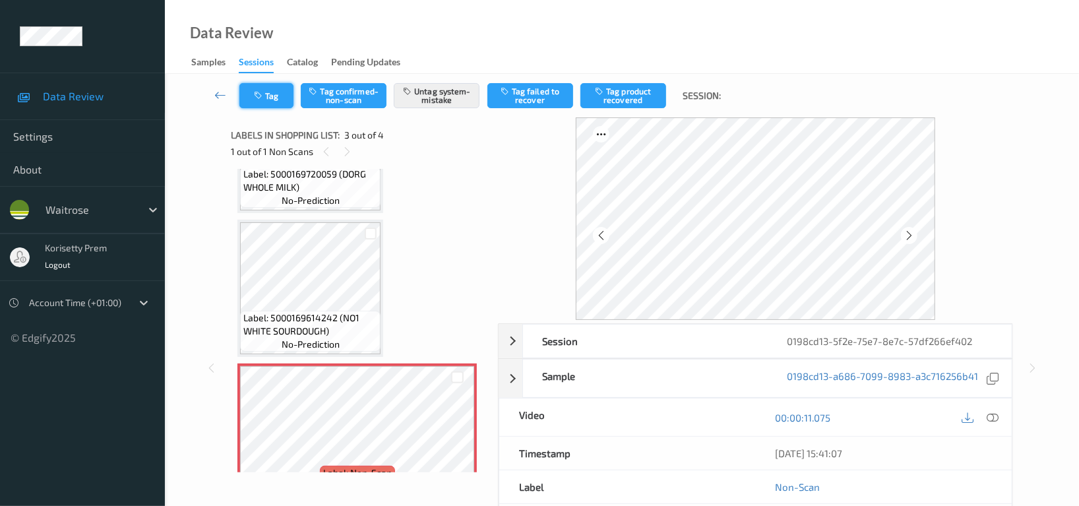
click at [261, 98] on icon "button" at bounding box center [259, 95] width 11 height 9
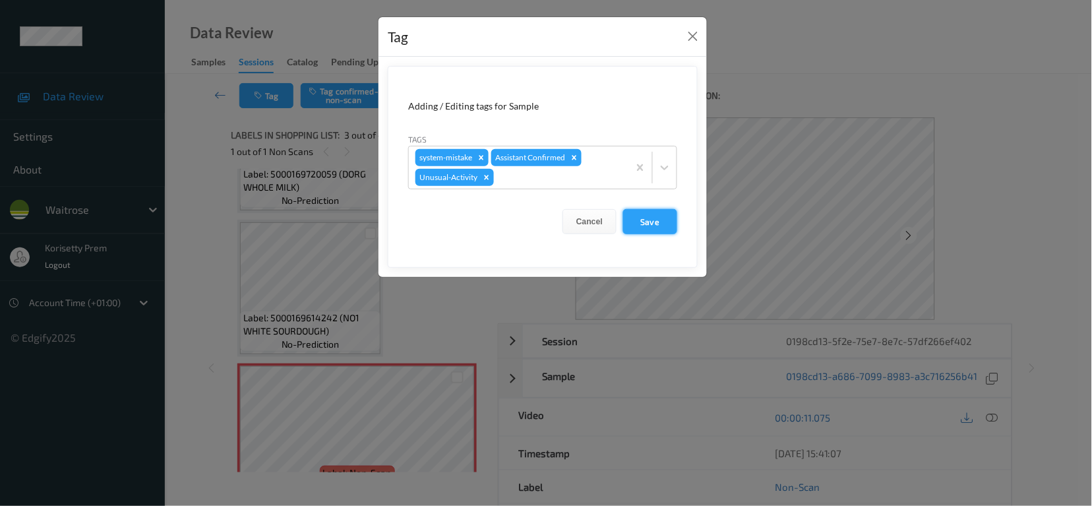
click at [641, 215] on button "Save" at bounding box center [650, 221] width 54 height 25
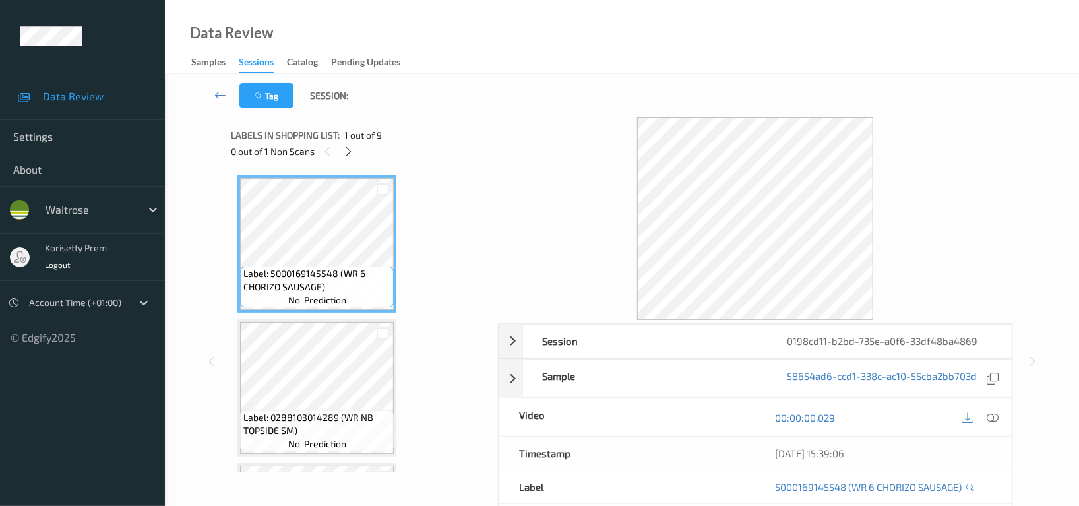
click at [609, 135] on div at bounding box center [755, 218] width 515 height 203
click at [457, 73] on div "Data Review Samples Sessions Catalog Pending Updates" at bounding box center [622, 37] width 914 height 74
click at [342, 150] on div at bounding box center [348, 151] width 16 height 16
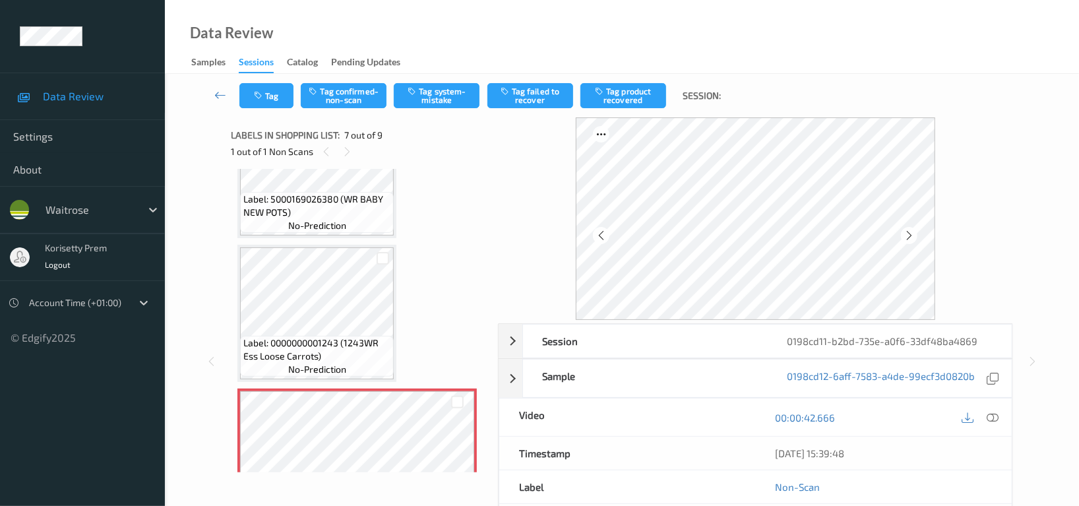
scroll to position [635, 0]
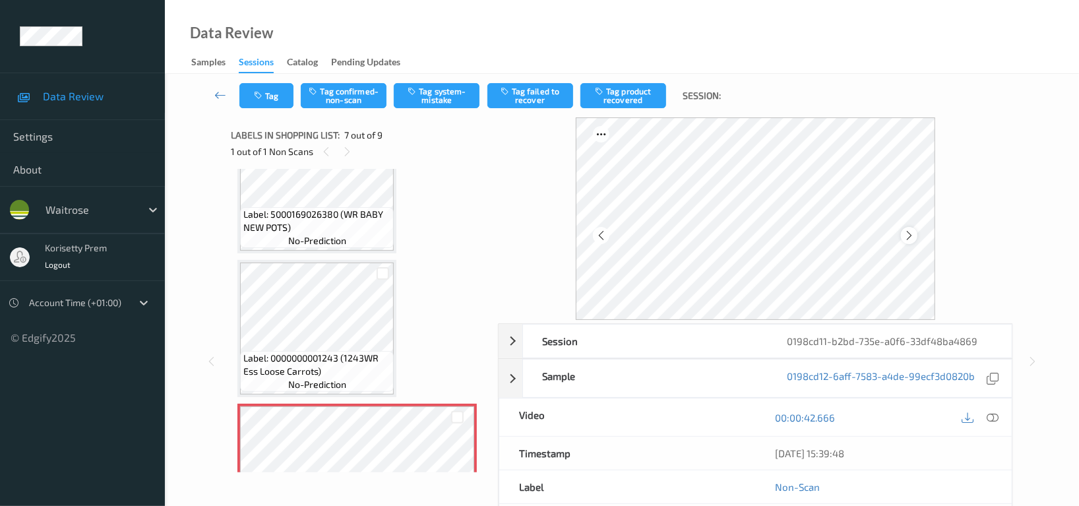
click at [911, 240] on icon at bounding box center [909, 236] width 11 height 12
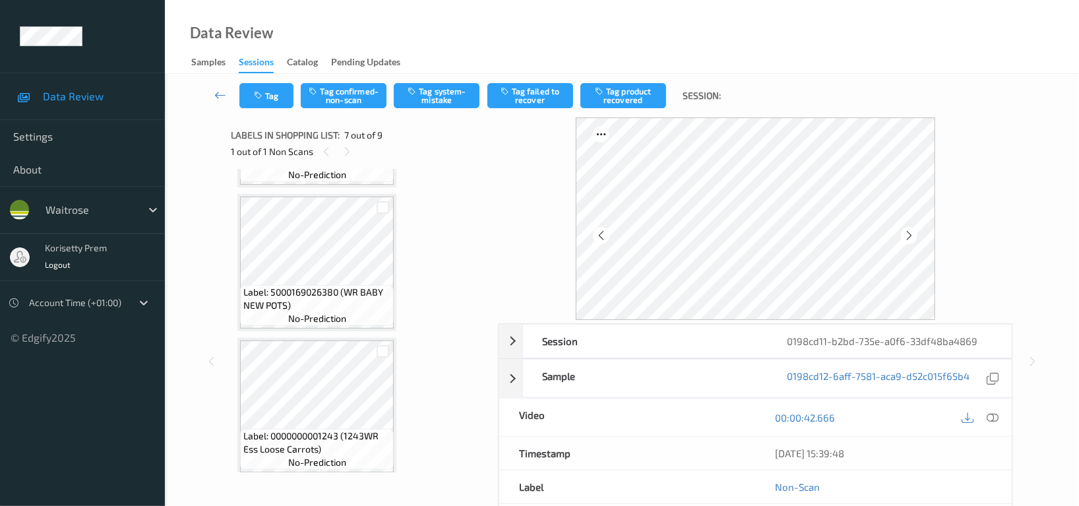
scroll to position [458, 0]
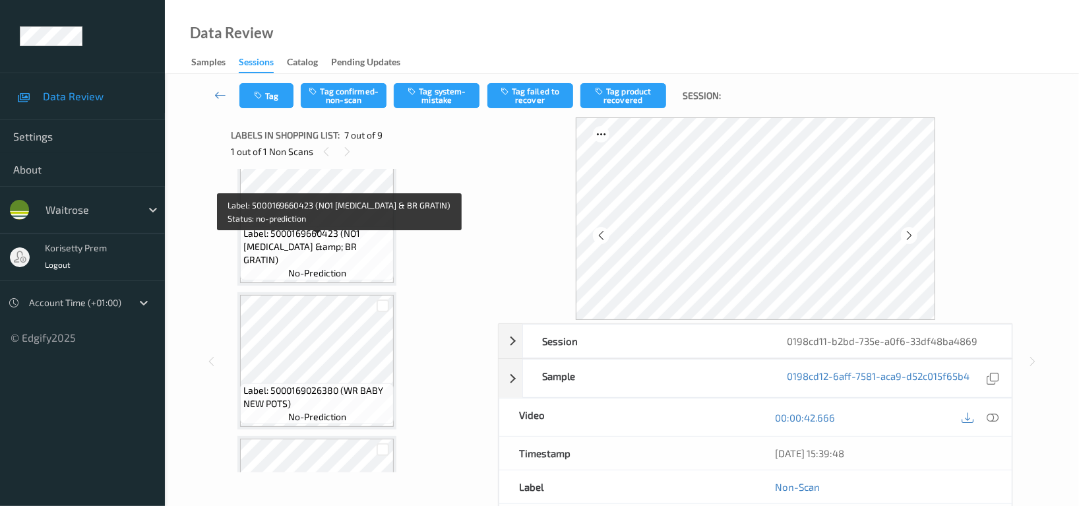
click at [342, 243] on span "Label: 5000169660423 (NO1 [MEDICAL_DATA] &amp; BR GRATIN)" at bounding box center [316, 247] width 147 height 40
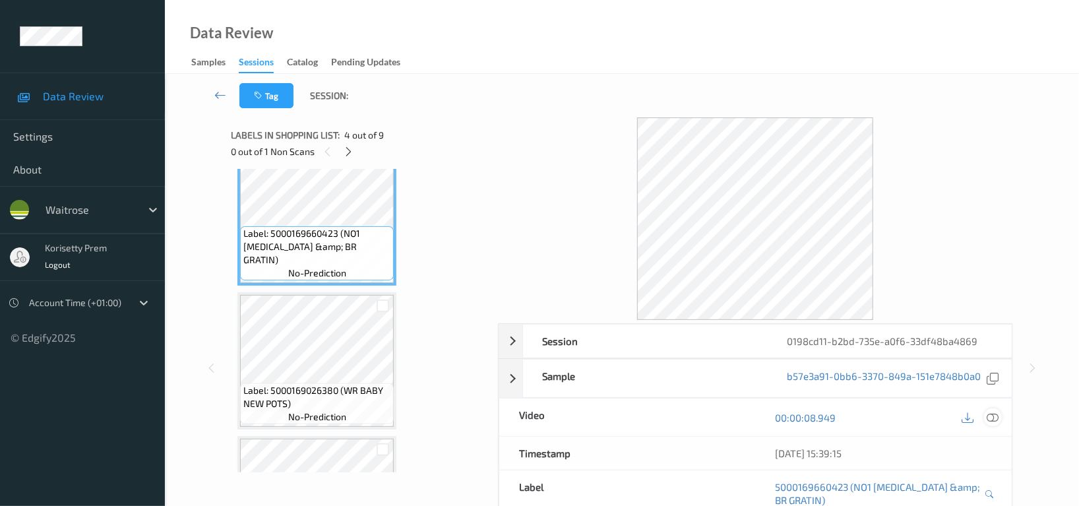
click at [990, 419] on icon at bounding box center [993, 418] width 12 height 12
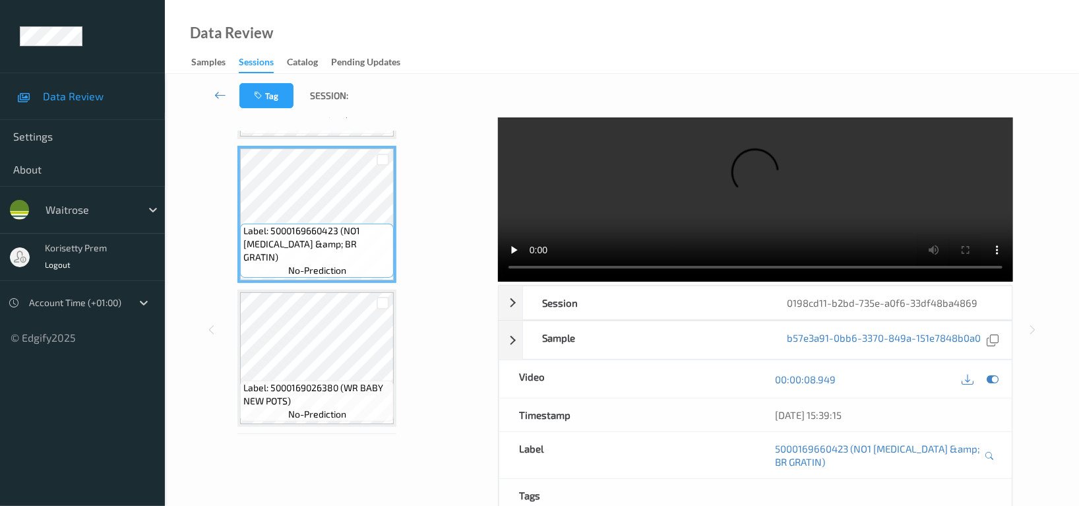
scroll to position [371, 0]
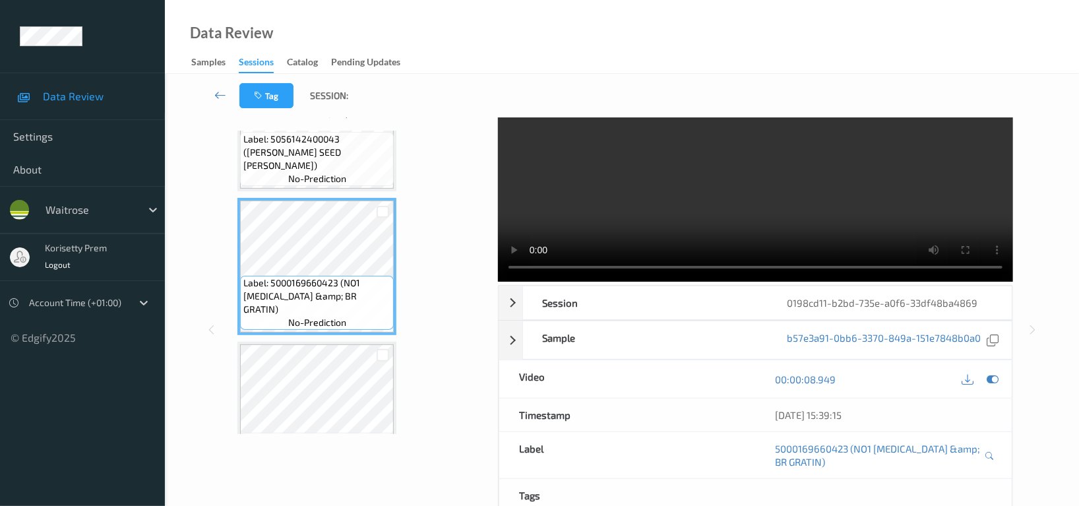
click at [767, 192] on video at bounding box center [755, 180] width 515 height 203
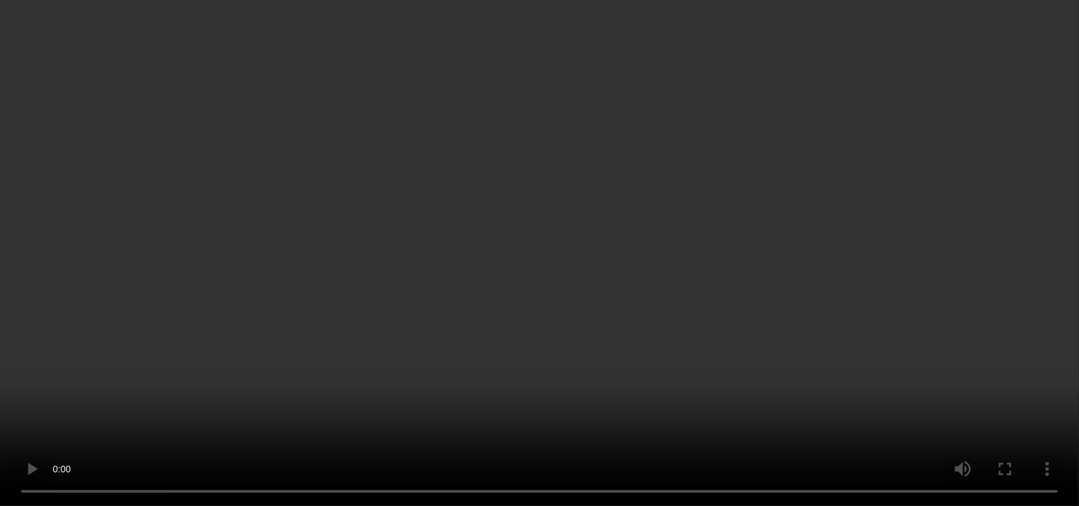
scroll to position [547, 0]
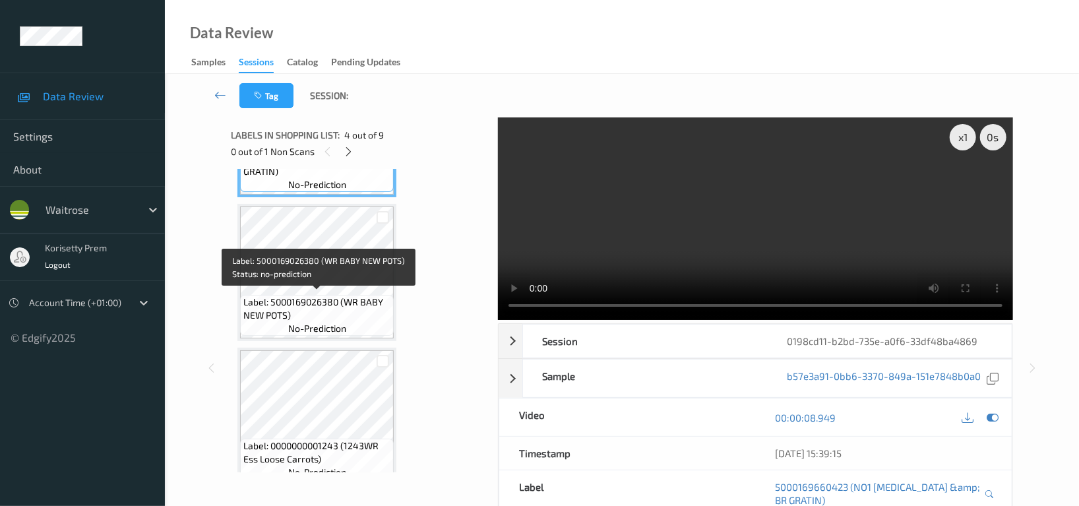
click at [329, 295] on div "Label: 5000169026380 (WR BABY NEW POTS) no-prediction" at bounding box center [317, 315] width 154 height 41
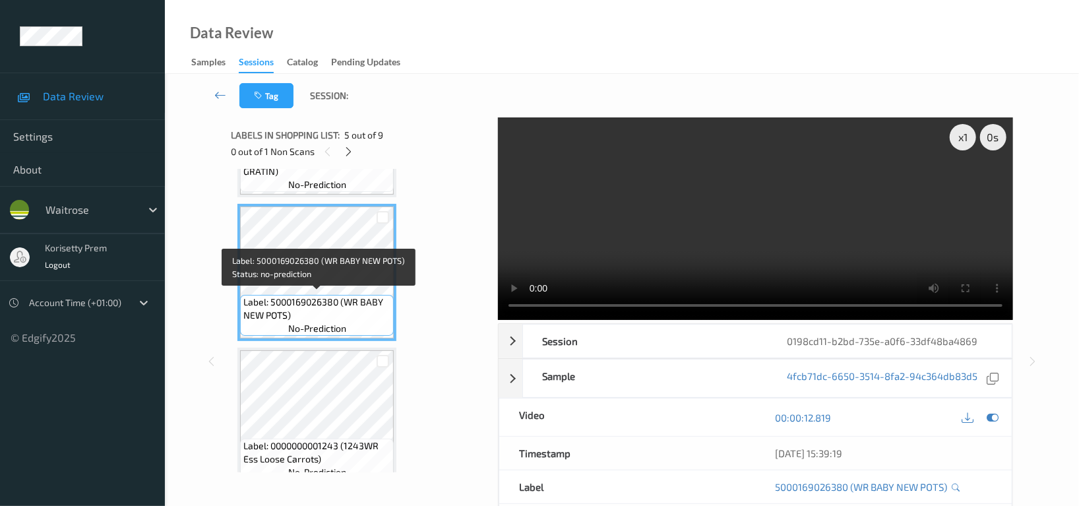
scroll to position [458, 0]
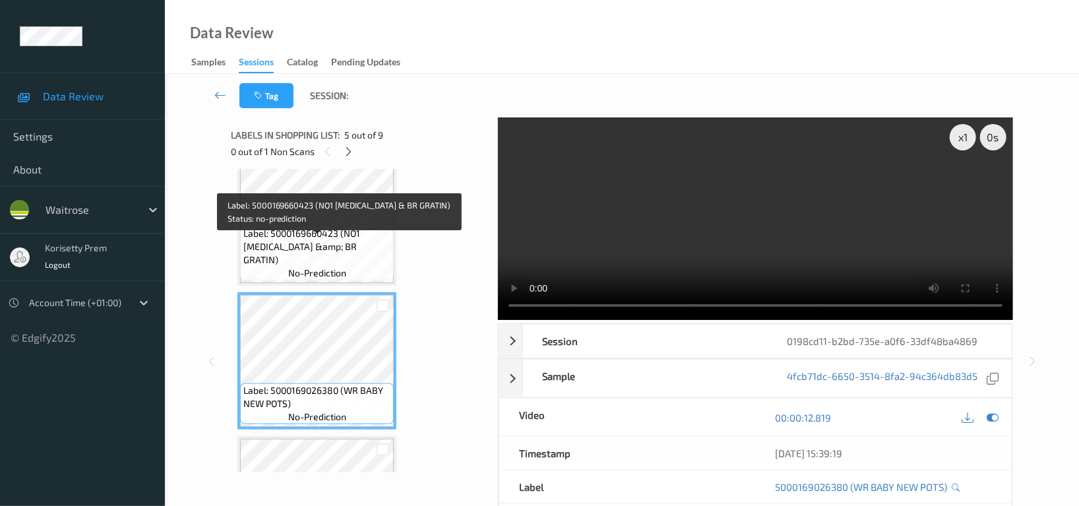
click at [327, 253] on span "Label: 5000169660423 (NO1 [MEDICAL_DATA] &amp; BR GRATIN)" at bounding box center [316, 247] width 147 height 40
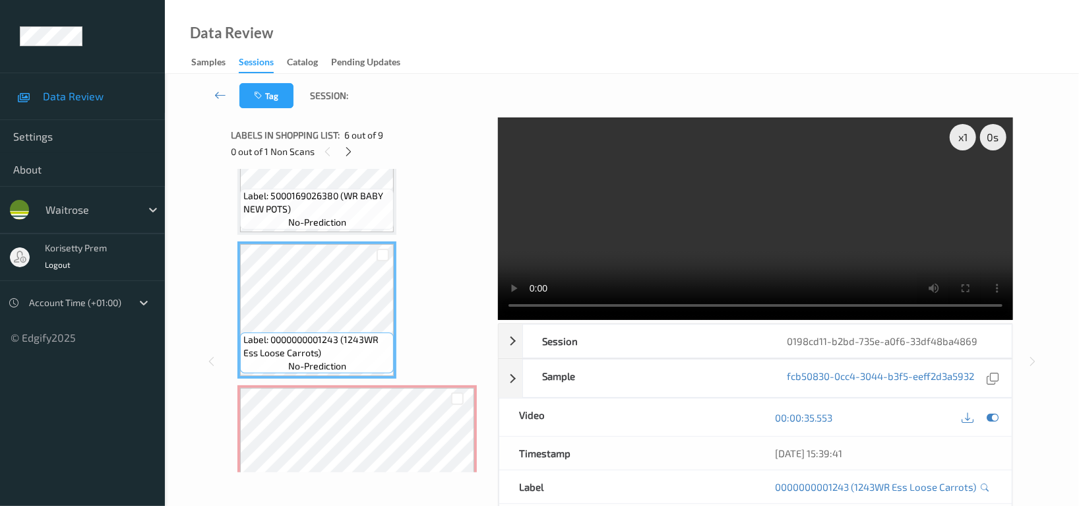
scroll to position [722, 0]
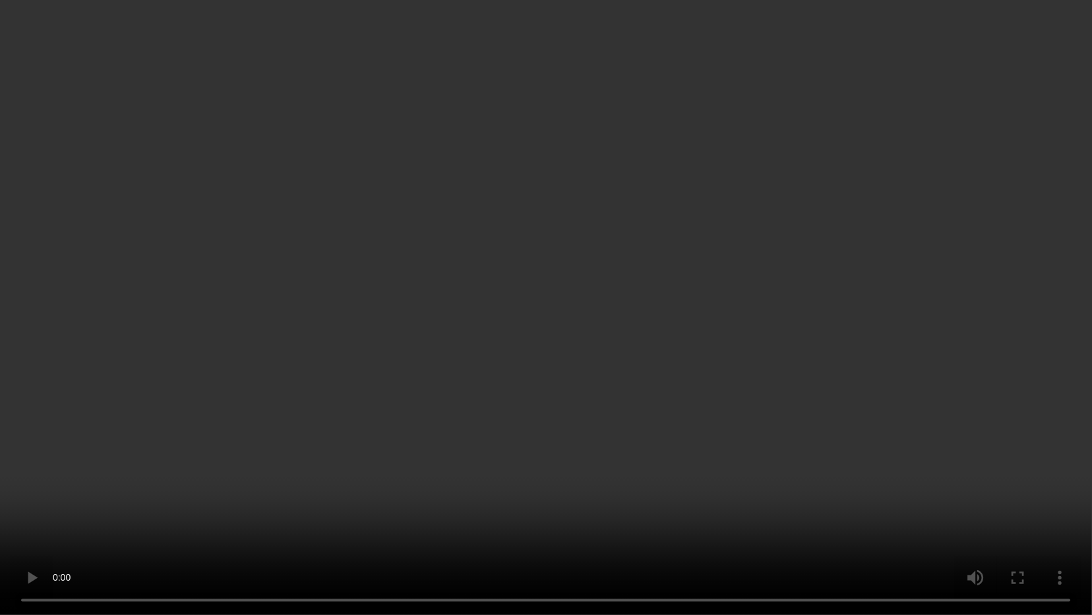
click at [852, 444] on video at bounding box center [546, 307] width 1092 height 615
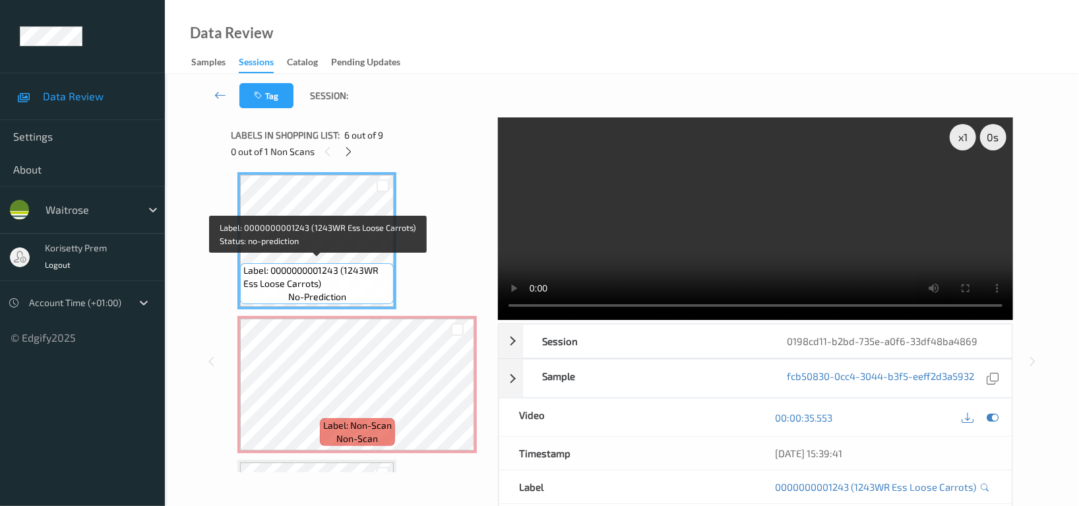
click at [342, 264] on span "Label: 0000000001243 (1243WR Ess Loose Carrots)" at bounding box center [316, 277] width 147 height 26
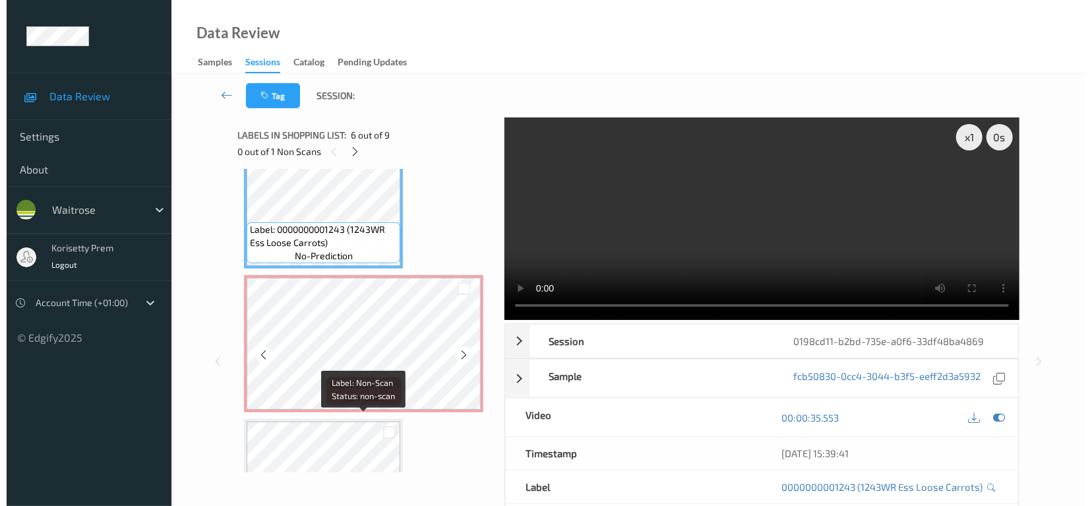
scroll to position [811, 0]
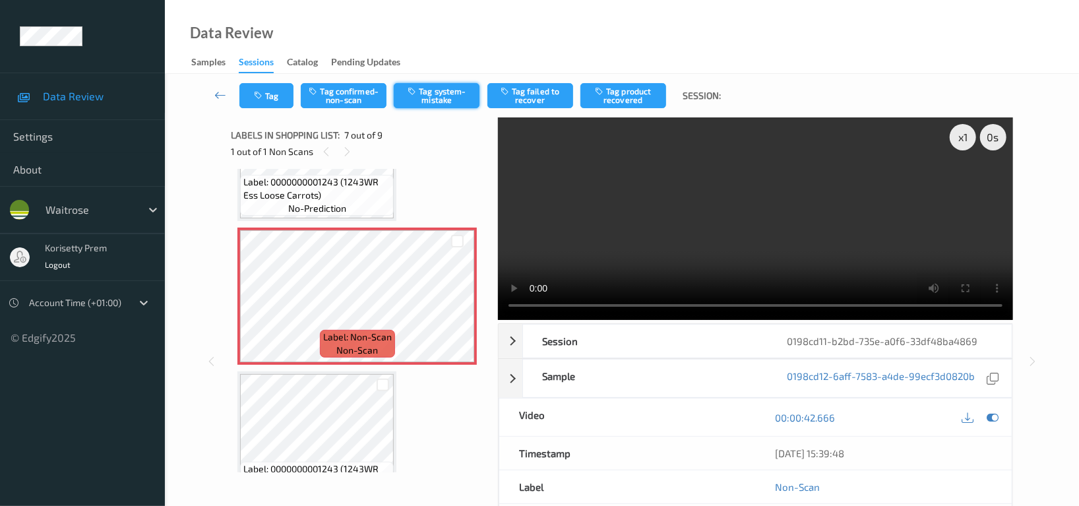
click at [435, 91] on button "Tag system-mistake" at bounding box center [437, 95] width 86 height 25
click at [268, 94] on button "Tag" at bounding box center [266, 95] width 54 height 25
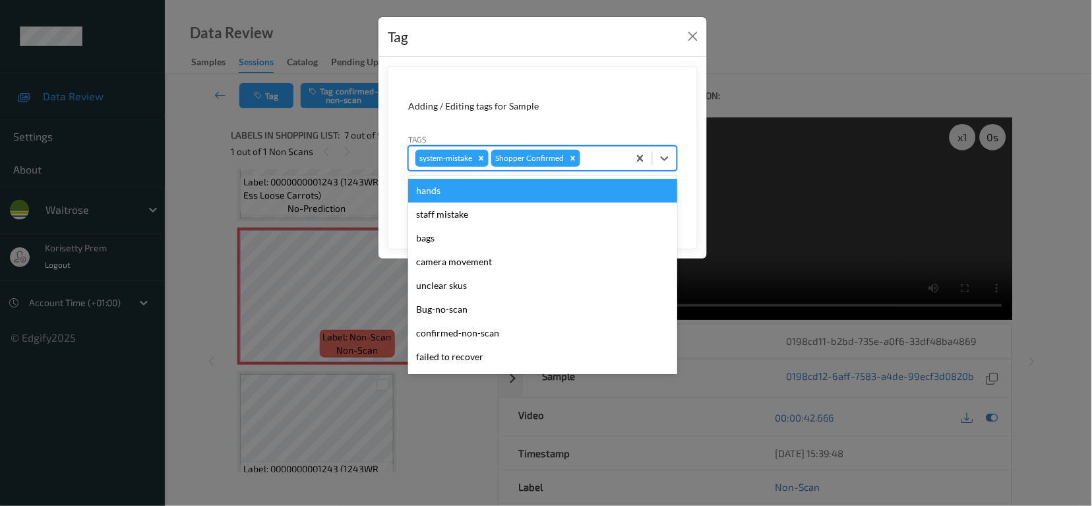
click at [602, 158] on div at bounding box center [602, 158] width 39 height 16
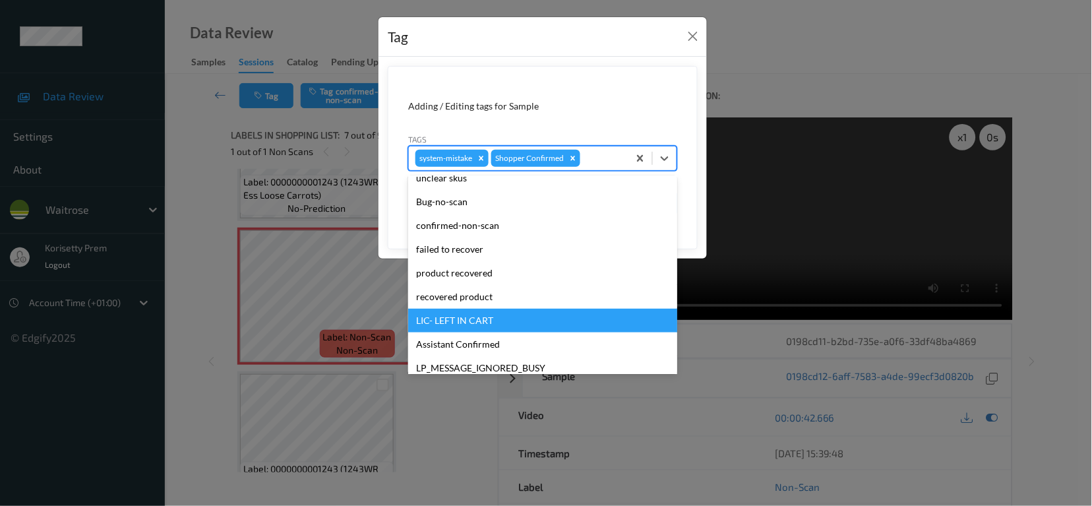
scroll to position [258, 0]
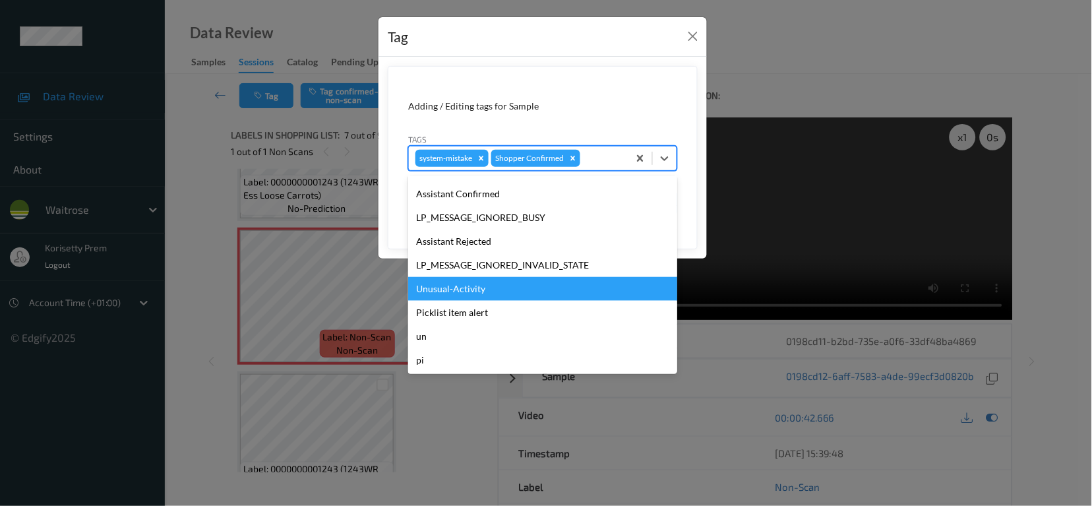
click at [491, 290] on div "Unusual-Activity" at bounding box center [542, 289] width 269 height 24
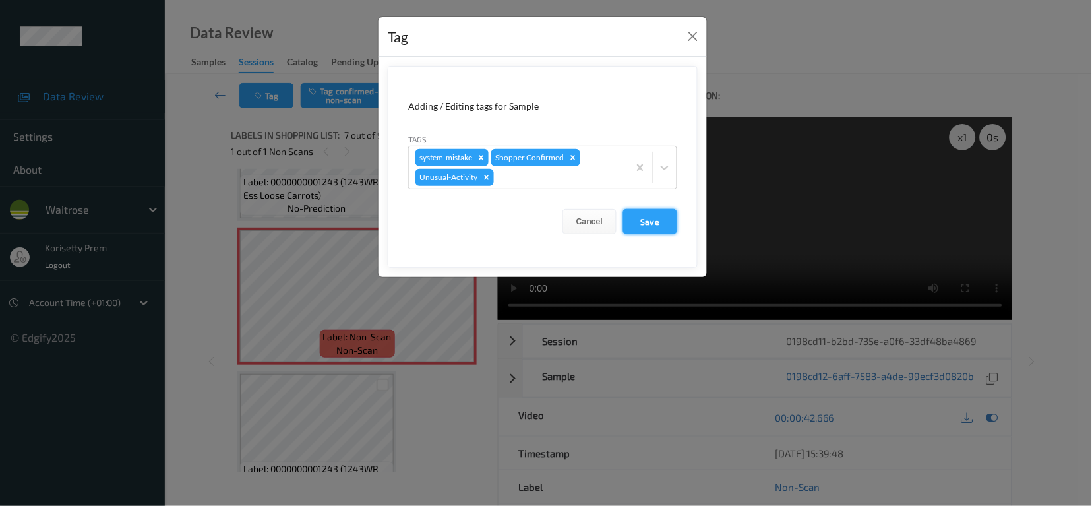
click at [654, 220] on button "Save" at bounding box center [650, 221] width 54 height 25
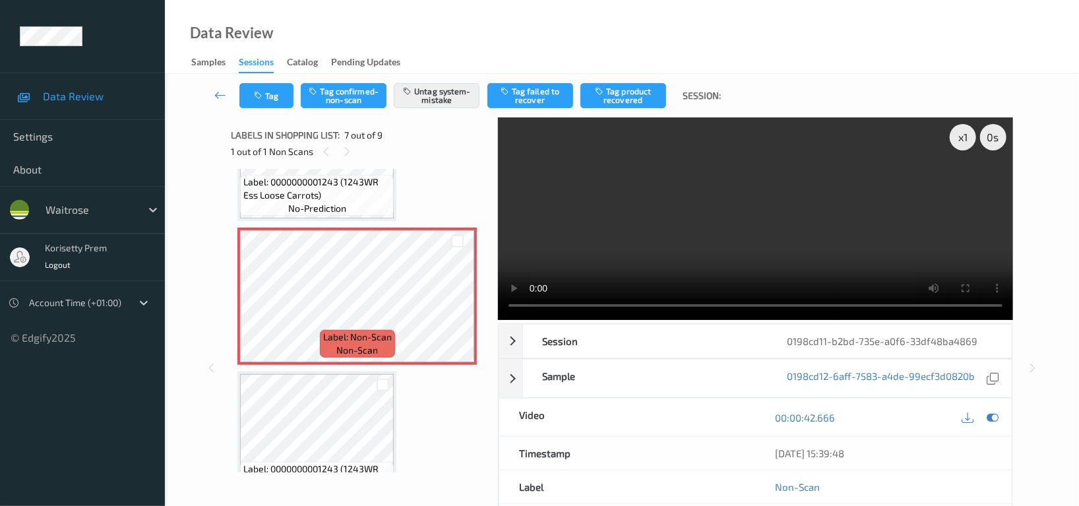
click at [846, 215] on video at bounding box center [755, 218] width 515 height 203
click at [254, 92] on icon "button" at bounding box center [259, 95] width 11 height 9
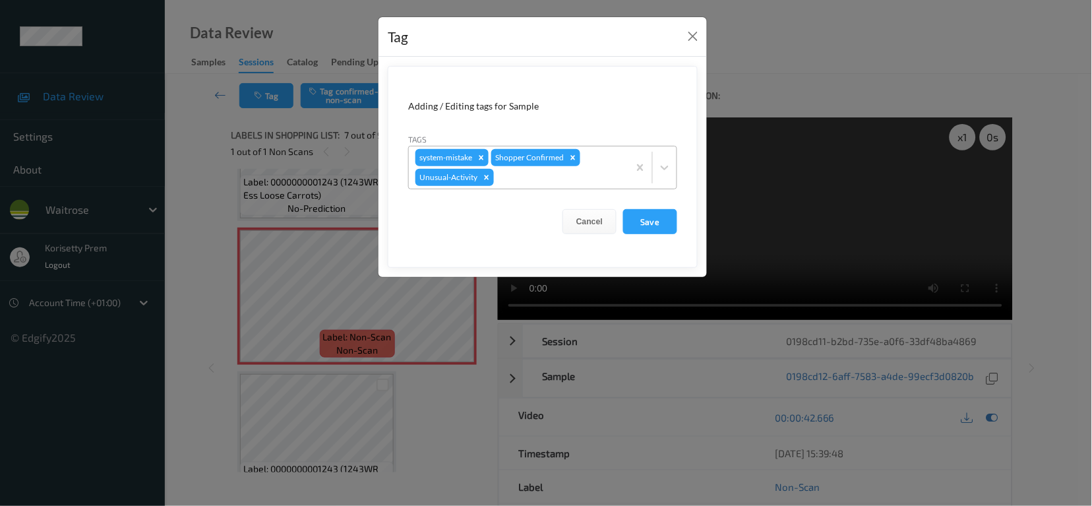
click at [548, 182] on div at bounding box center [559, 178] width 125 height 16
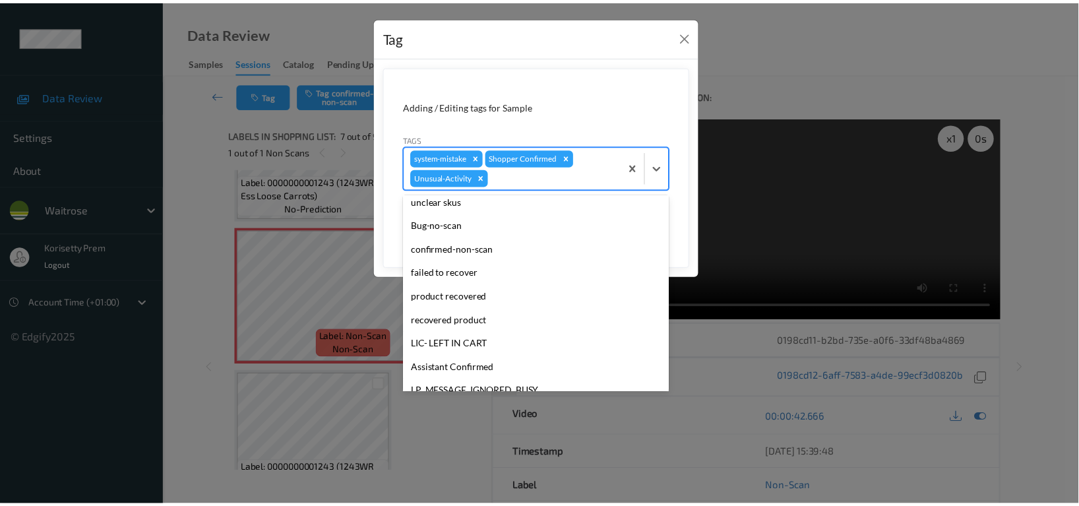
scroll to position [234, 0]
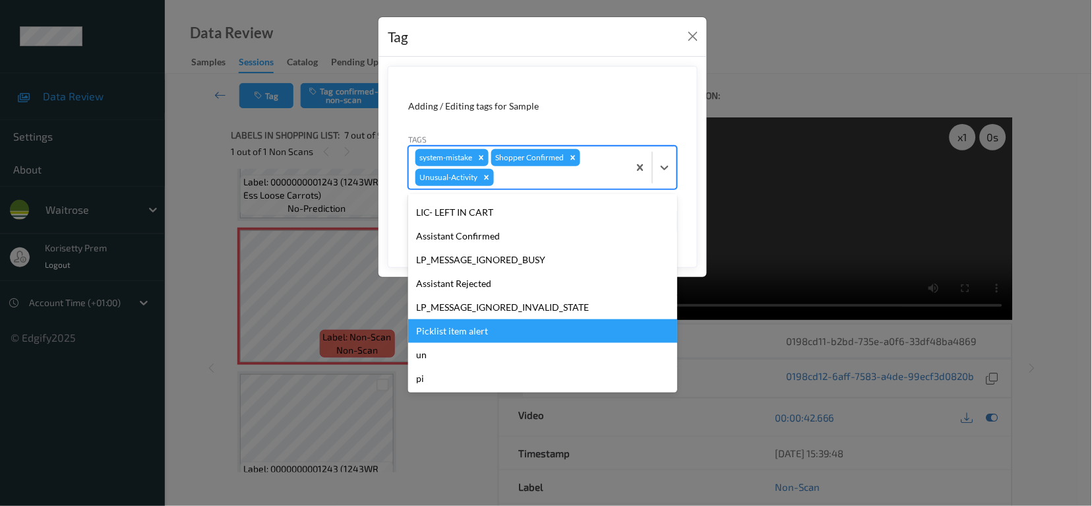
click at [466, 337] on div "Picklist item alert" at bounding box center [542, 331] width 269 height 24
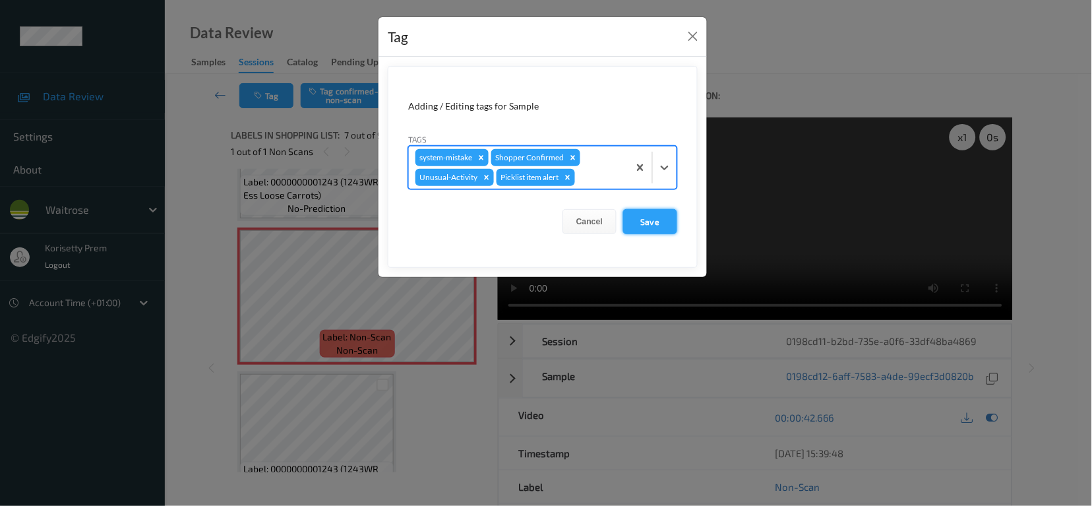
click at [654, 220] on button "Save" at bounding box center [650, 221] width 54 height 25
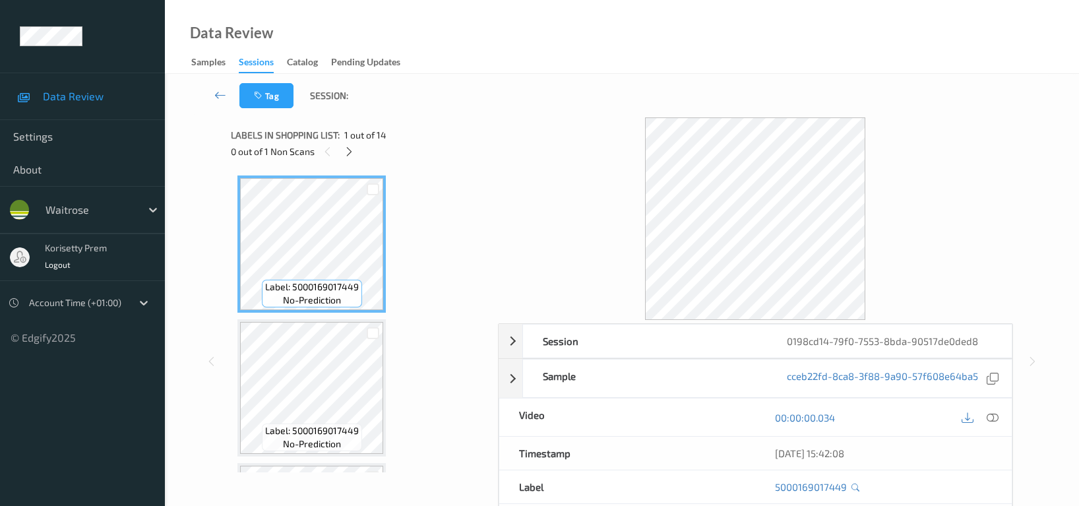
scroll to position [129, 0]
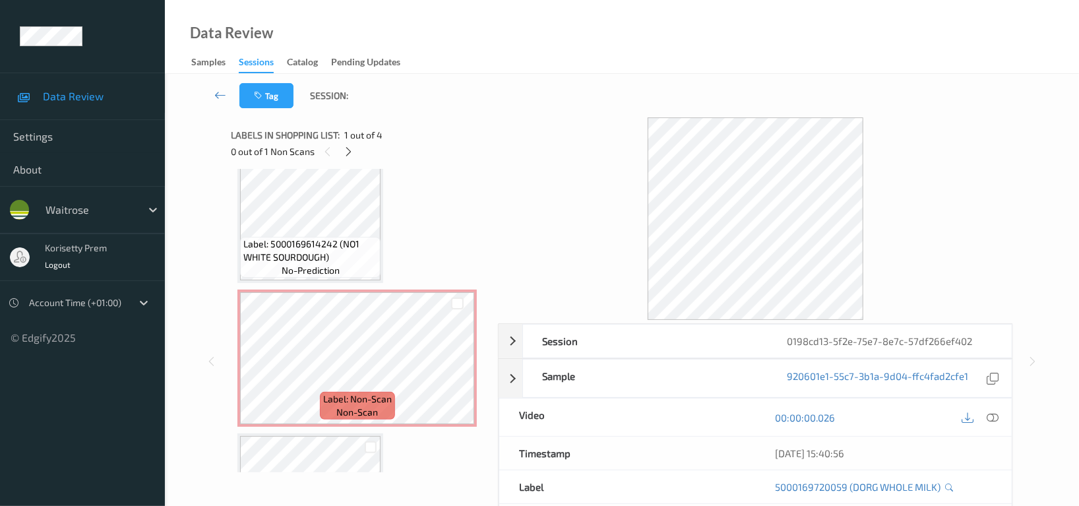
scroll to position [175, 0]
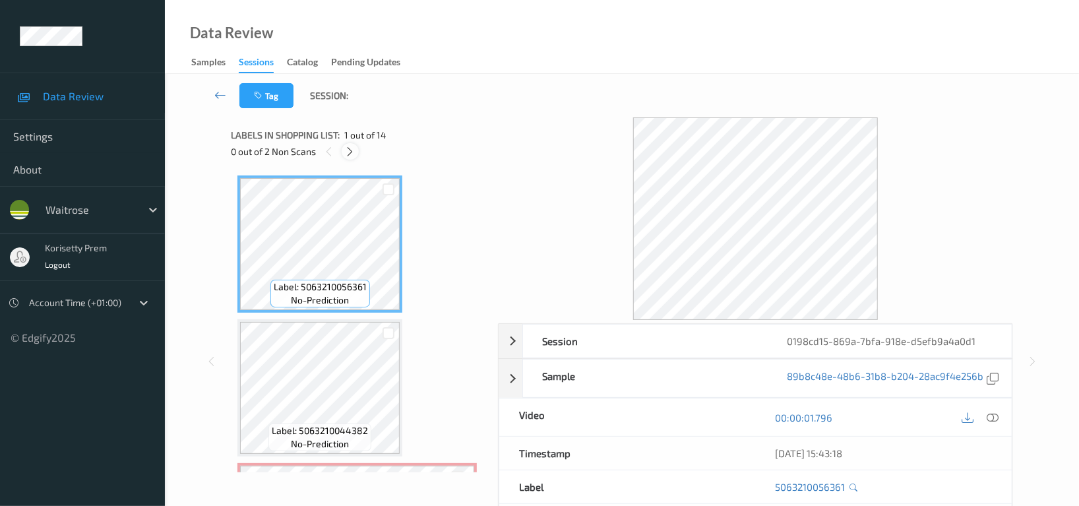
click at [352, 148] on icon at bounding box center [350, 152] width 11 height 12
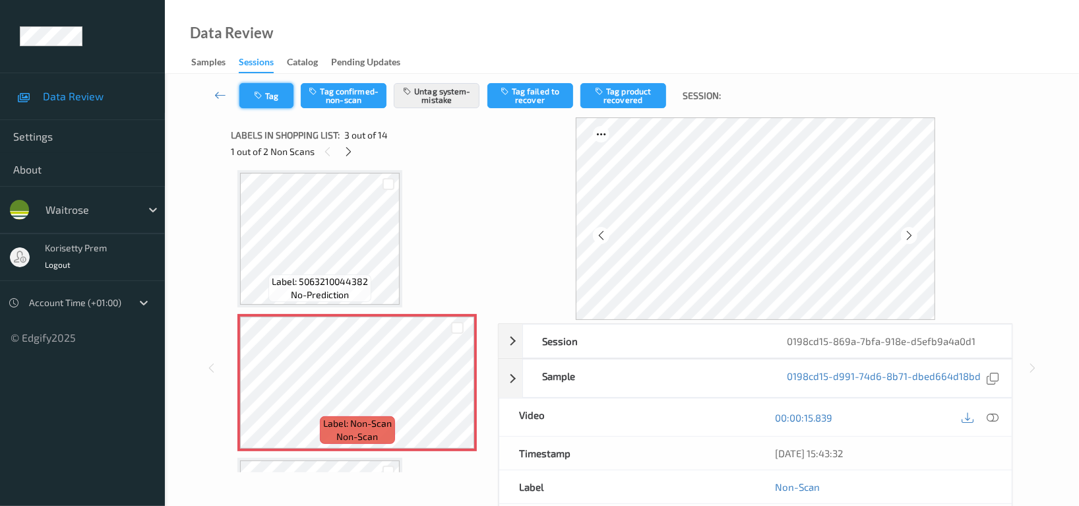
click at [265, 94] on button "Tag" at bounding box center [266, 95] width 54 height 25
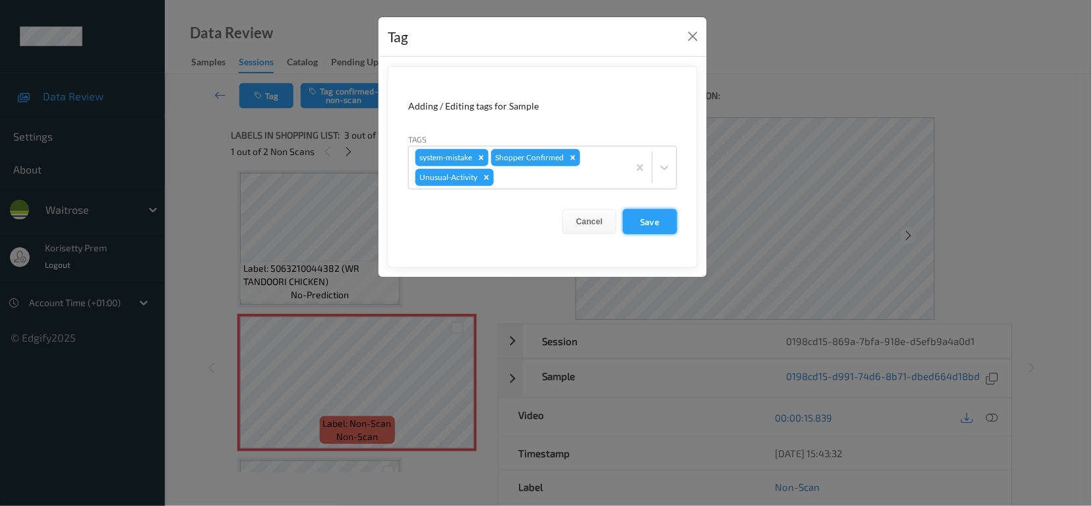
click at [645, 218] on button "Save" at bounding box center [650, 221] width 54 height 25
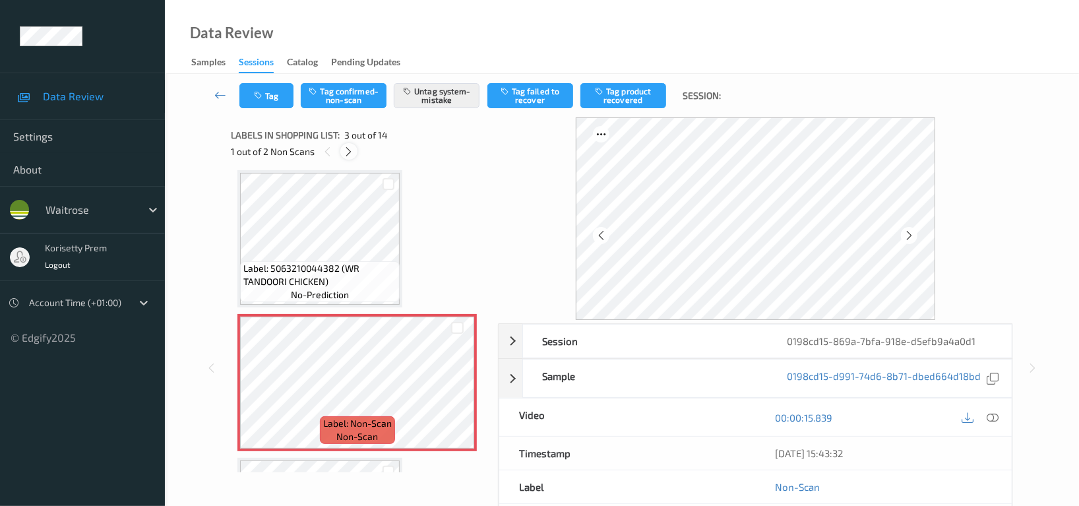
click at [350, 154] on icon at bounding box center [349, 152] width 11 height 12
click at [268, 101] on button "Tag" at bounding box center [266, 95] width 54 height 25
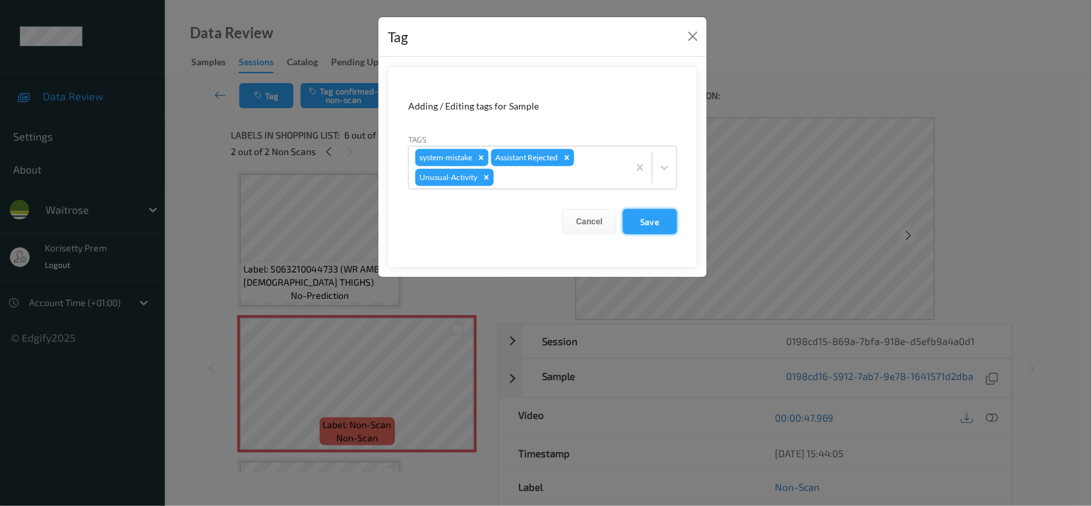
click at [646, 226] on button "Save" at bounding box center [650, 221] width 54 height 25
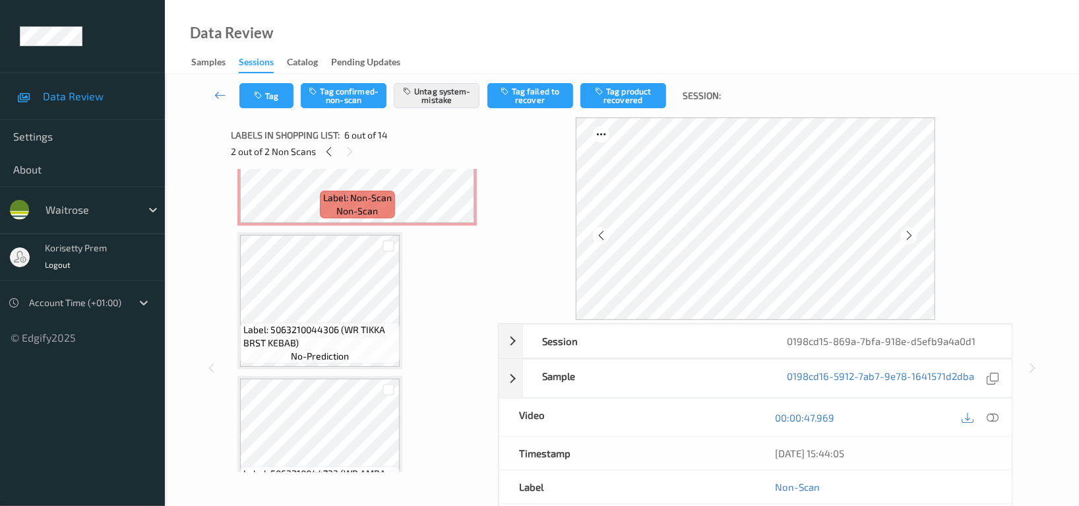
scroll to position [315, 0]
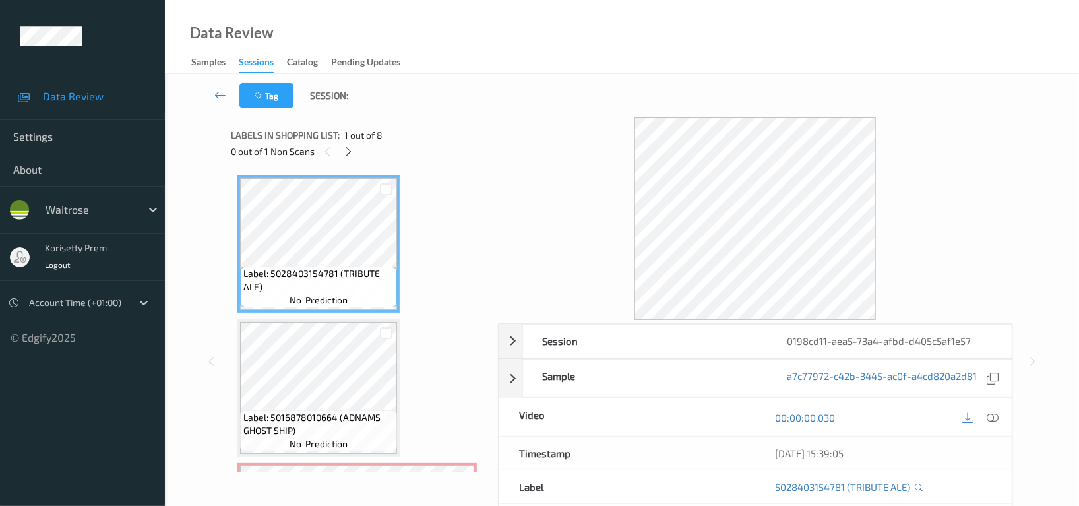
click at [430, 113] on div "Tag Session:" at bounding box center [622, 96] width 860 height 44
click at [348, 151] on icon at bounding box center [349, 152] width 11 height 12
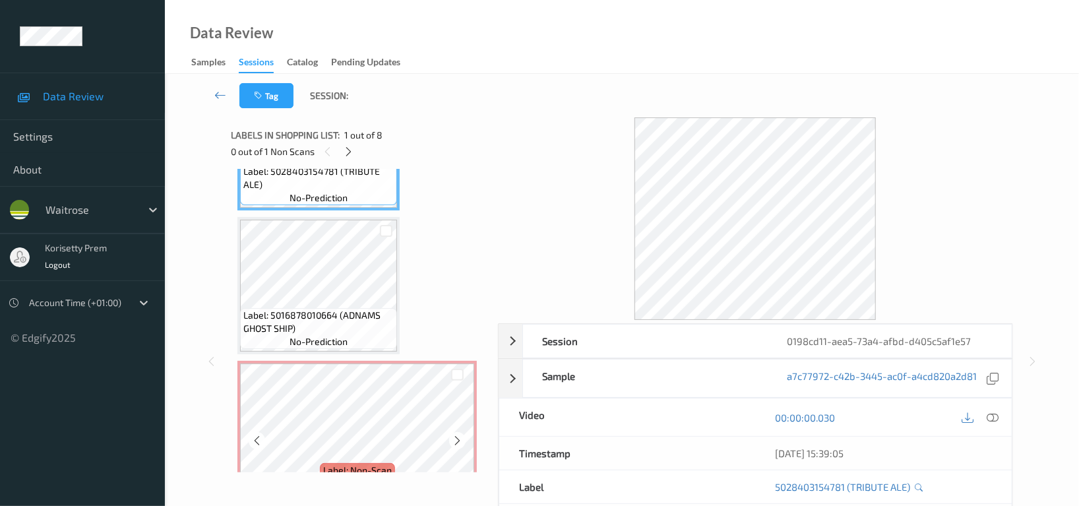
scroll to position [263, 0]
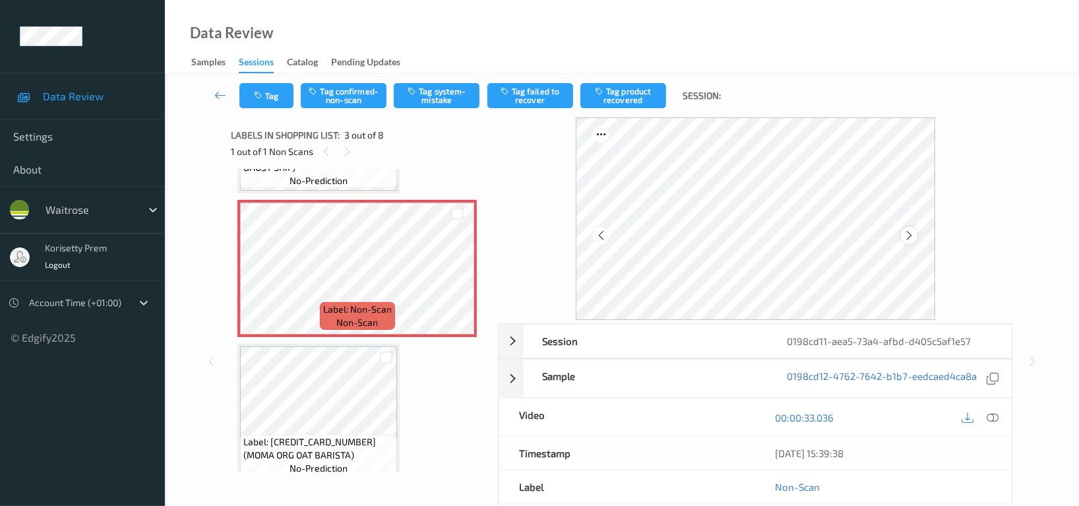
click at [911, 240] on icon at bounding box center [909, 236] width 11 height 12
click at [914, 237] on icon at bounding box center [909, 236] width 11 height 12
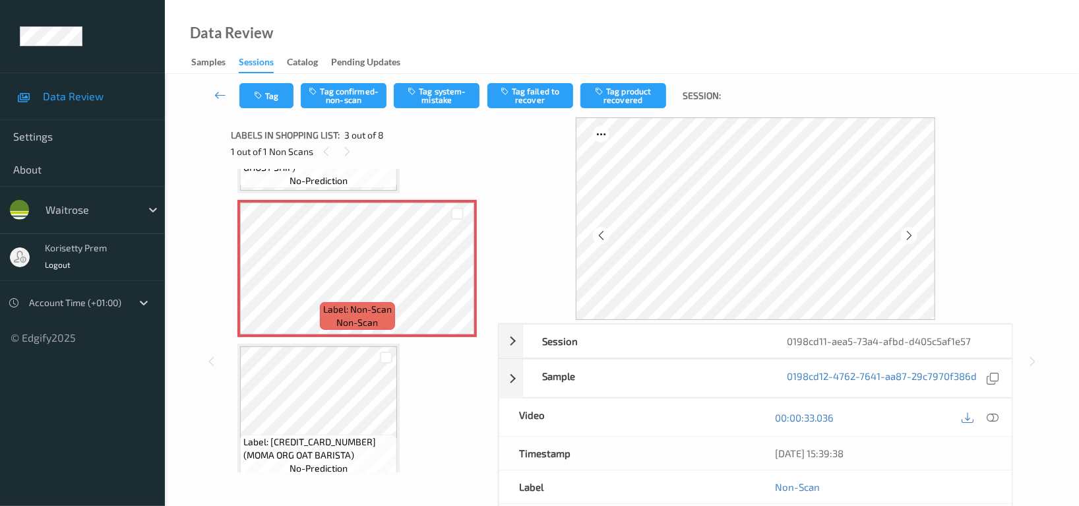
click at [914, 237] on icon at bounding box center [909, 236] width 11 height 12
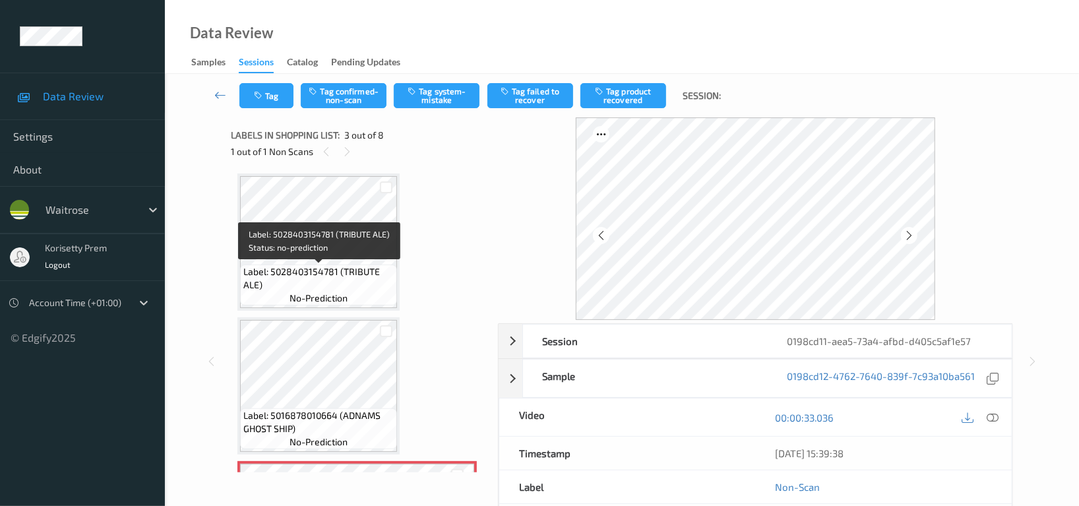
scroll to position [0, 0]
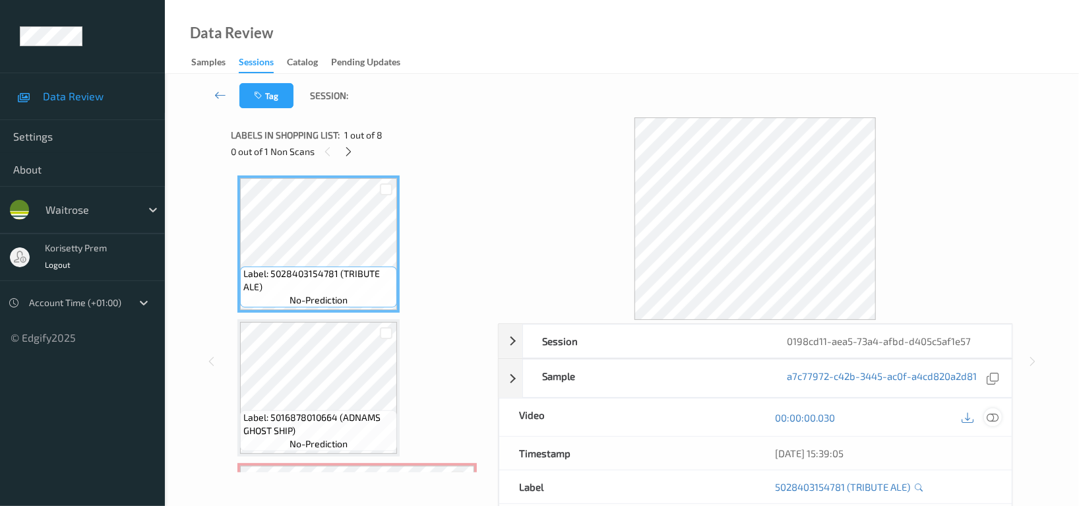
click at [993, 414] on icon at bounding box center [993, 418] width 12 height 12
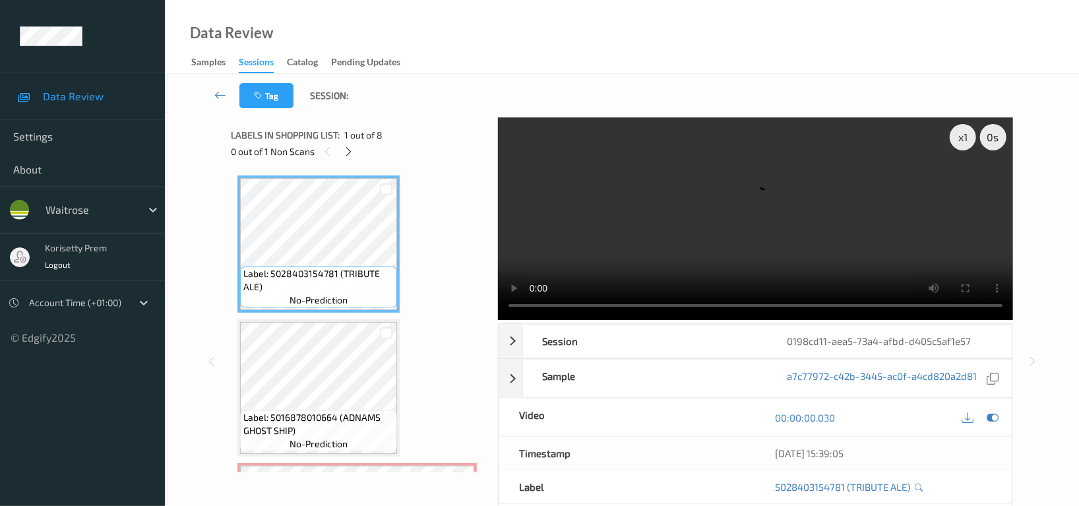
click at [718, 222] on video at bounding box center [755, 218] width 515 height 203
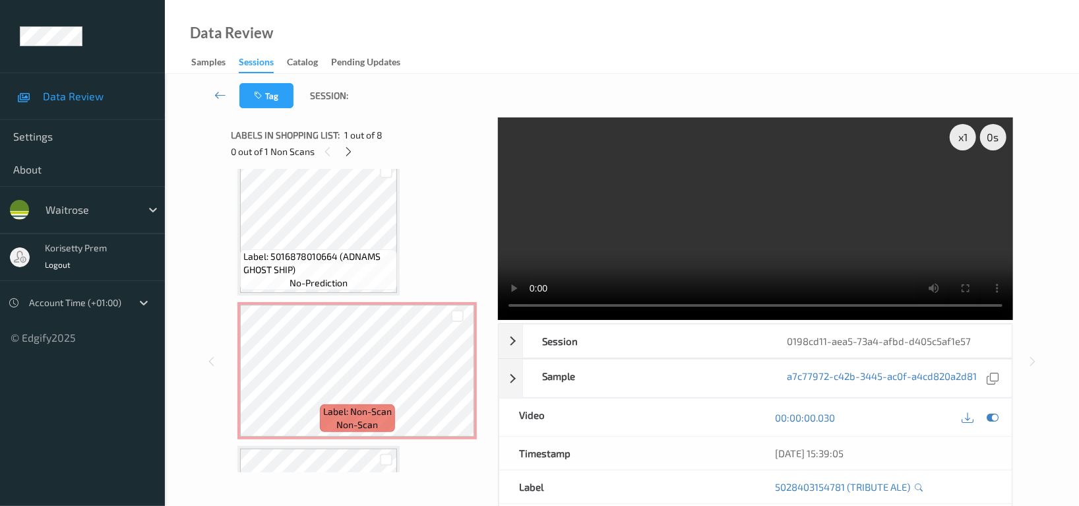
scroll to position [175, 0]
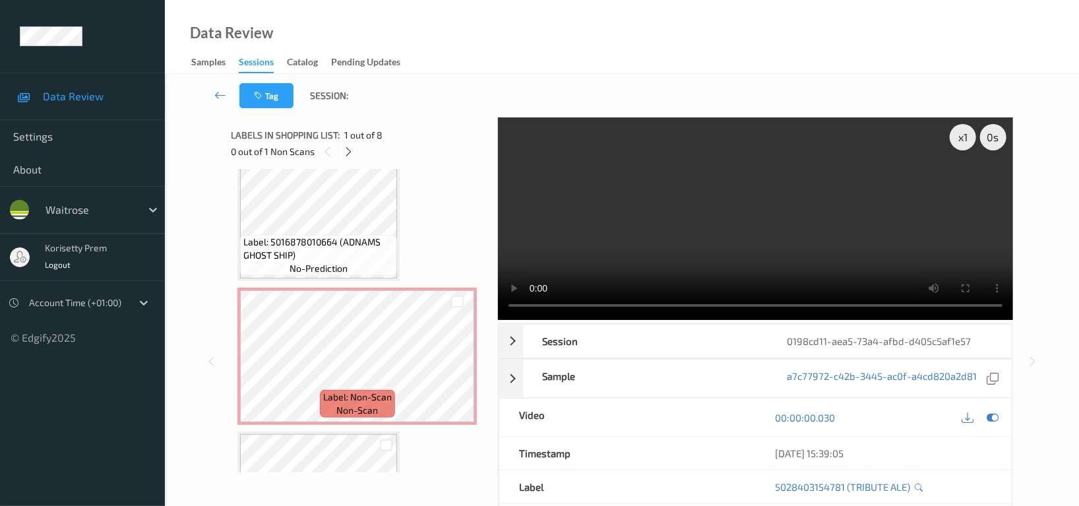
click at [804, 234] on video at bounding box center [755, 218] width 515 height 203
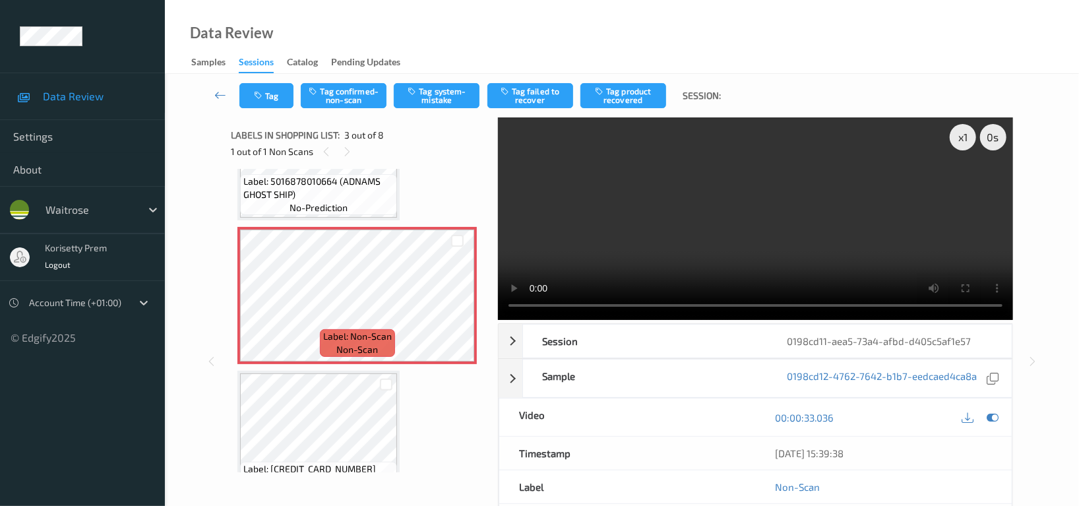
scroll to position [234, 0]
click at [460, 309] on icon at bounding box center [457, 309] width 11 height 12
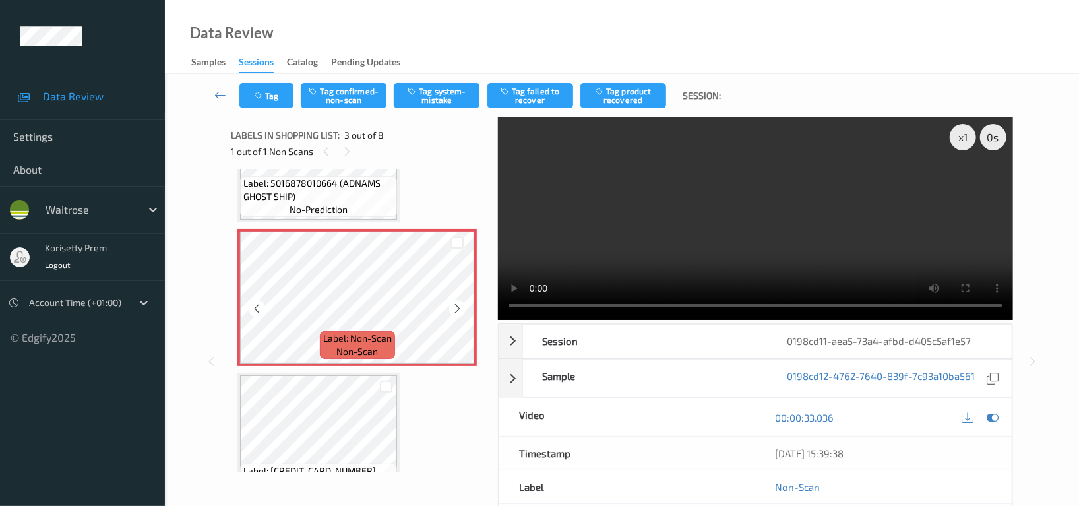
click at [460, 309] on icon at bounding box center [457, 309] width 11 height 12
click at [450, 91] on button "Tag system-mistake" at bounding box center [437, 95] width 86 height 25
click at [259, 98] on icon "button" at bounding box center [259, 95] width 11 height 9
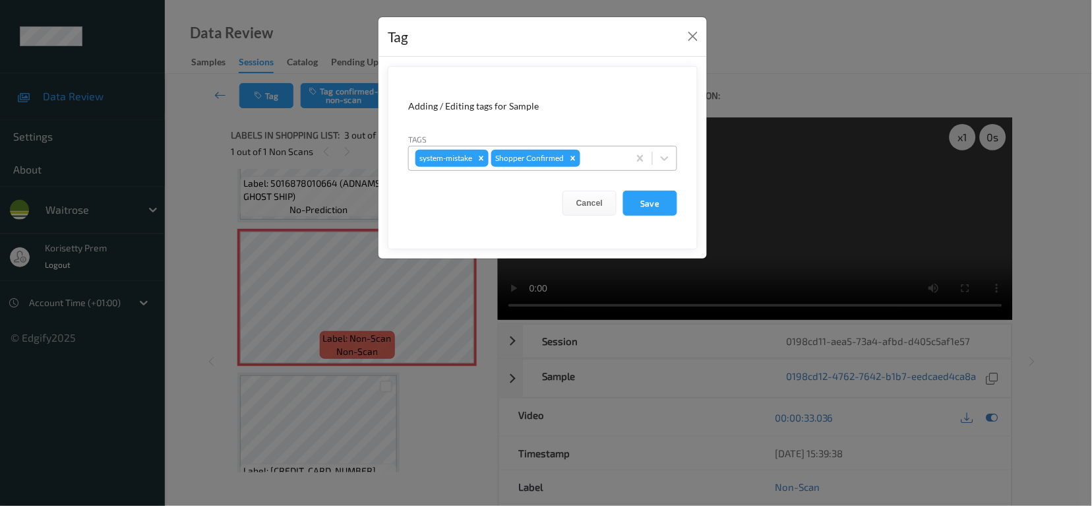
click at [596, 159] on div at bounding box center [602, 158] width 39 height 16
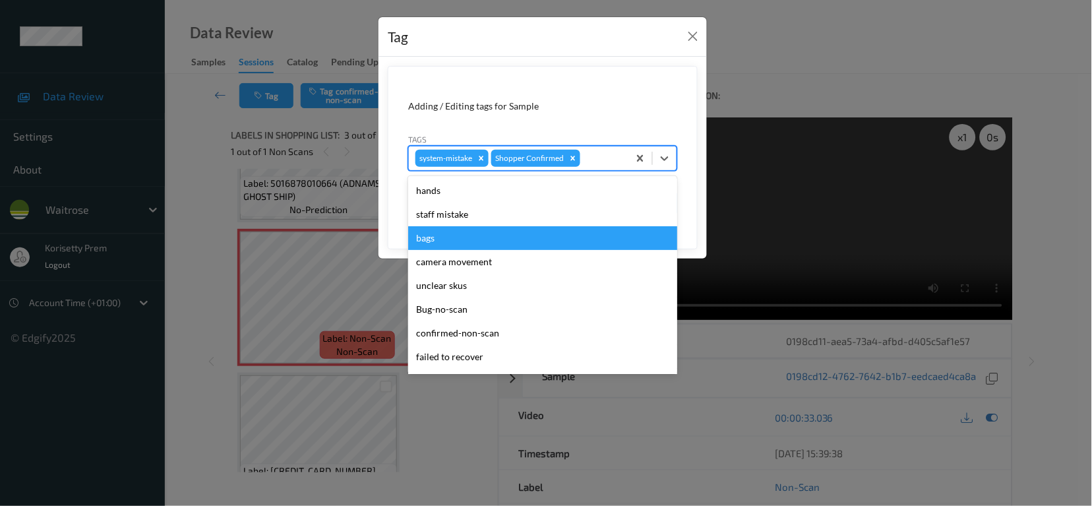
click at [431, 239] on div "bags" at bounding box center [542, 238] width 269 height 24
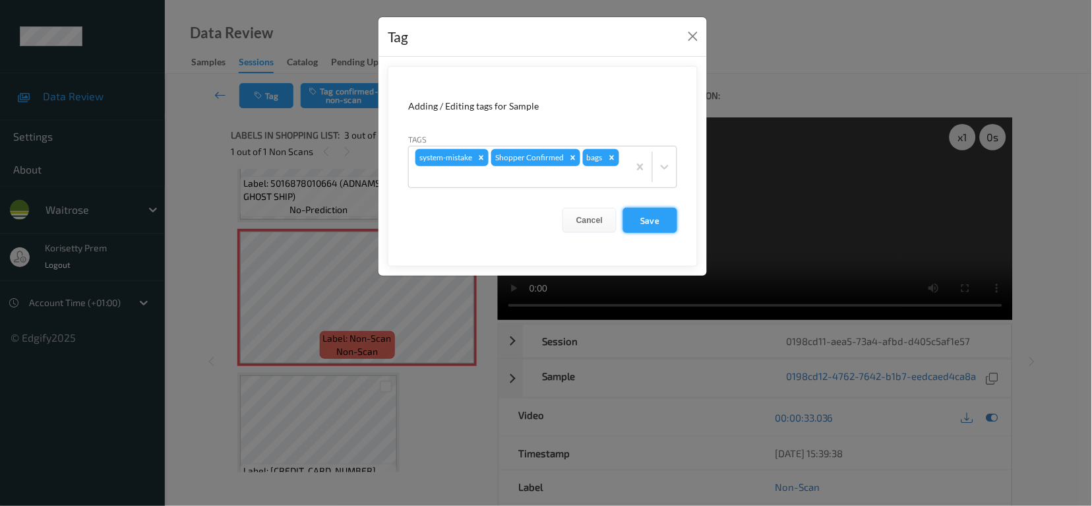
click at [650, 224] on button "Save" at bounding box center [650, 220] width 54 height 25
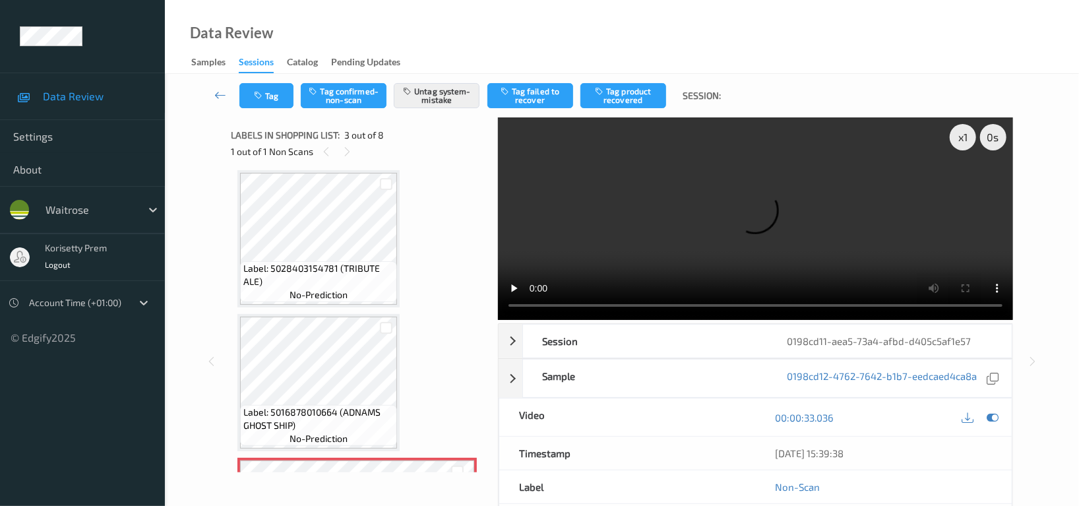
scroll to position [0, 0]
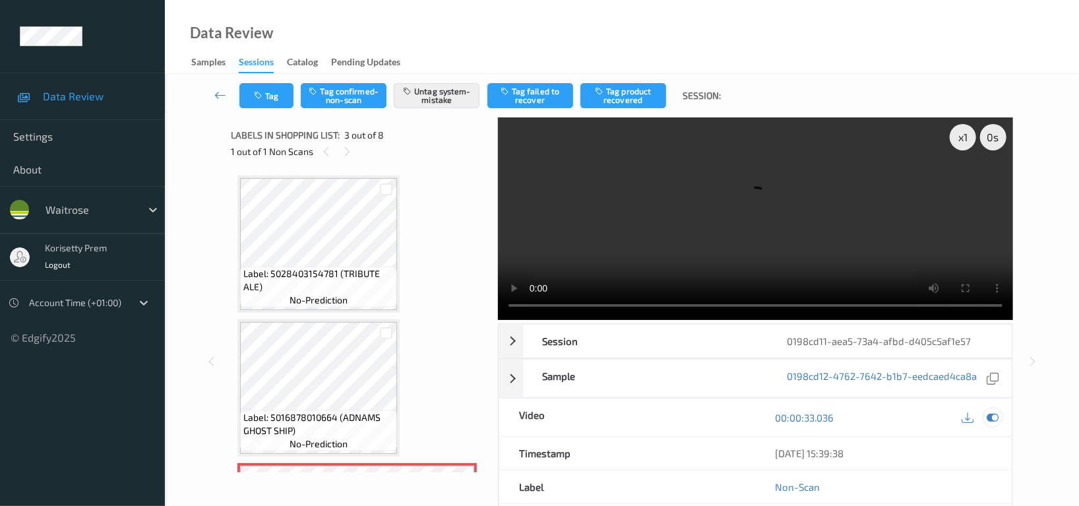
click at [993, 418] on icon at bounding box center [993, 418] width 12 height 12
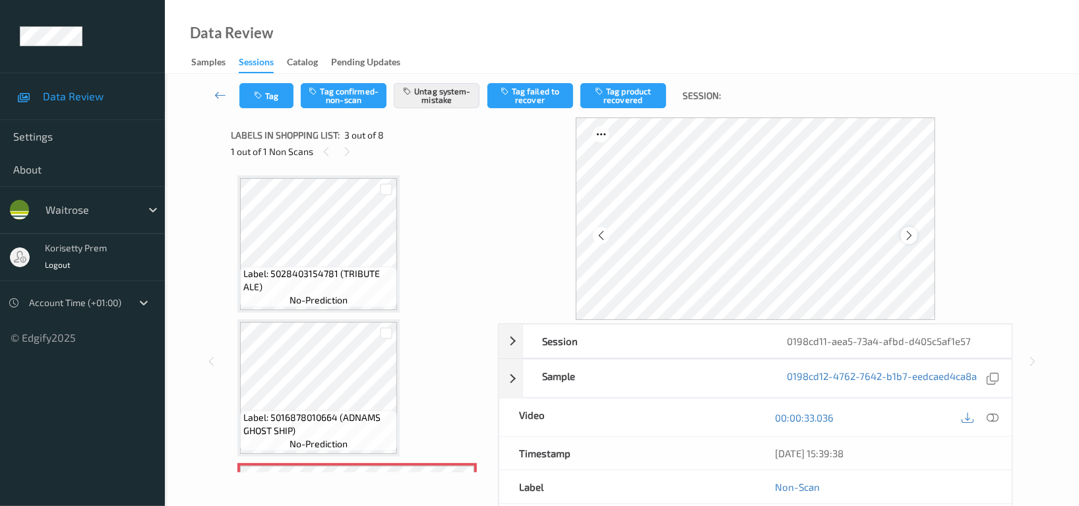
click at [903, 234] on div at bounding box center [909, 235] width 16 height 16
click at [907, 234] on icon at bounding box center [909, 236] width 11 height 12
click at [915, 237] on icon at bounding box center [909, 236] width 11 height 12
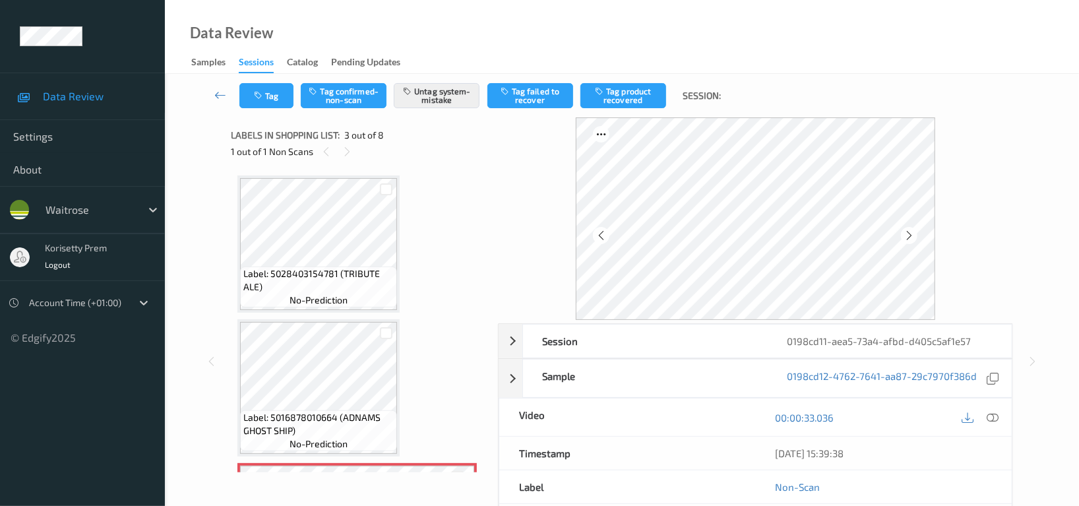
click at [915, 237] on icon at bounding box center [909, 236] width 11 height 12
click at [912, 243] on div at bounding box center [909, 235] width 16 height 16
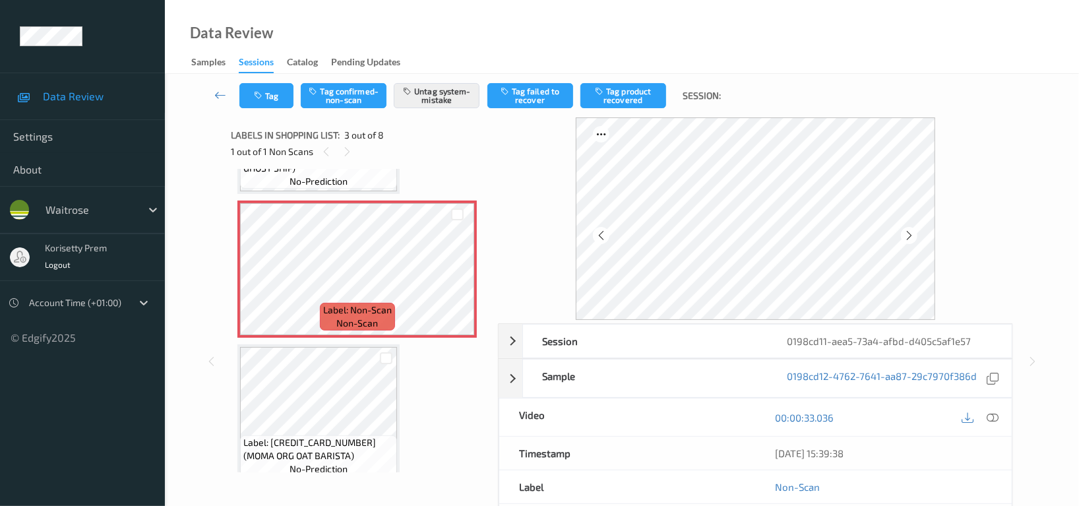
scroll to position [263, 0]
click at [261, 280] on icon at bounding box center [256, 280] width 11 height 12
click at [442, 97] on button "Untag system-mistake" at bounding box center [437, 95] width 86 height 25
click at [272, 102] on button "Tag" at bounding box center [266, 95] width 54 height 25
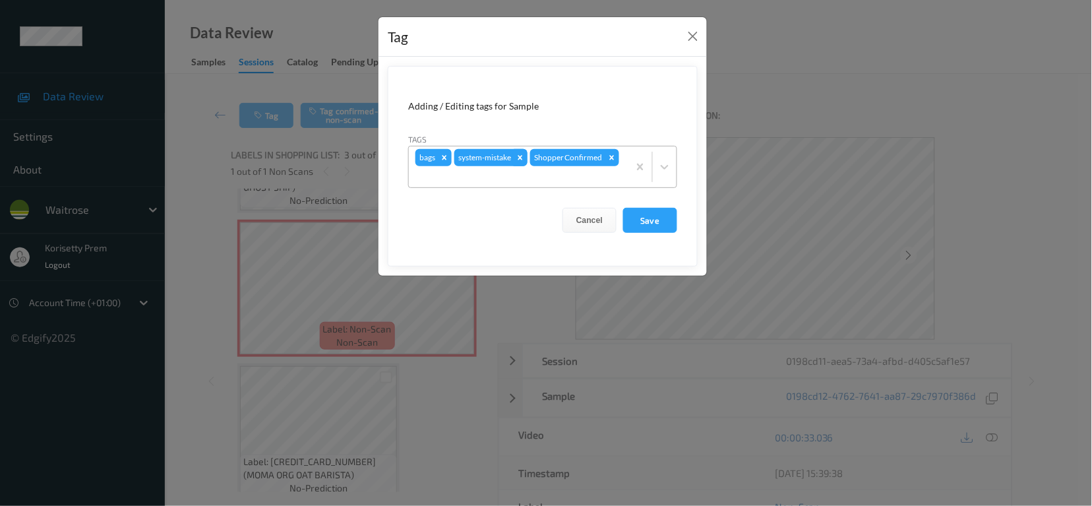
click at [521, 158] on icon "Remove system-mistake" at bounding box center [520, 157] width 5 height 5
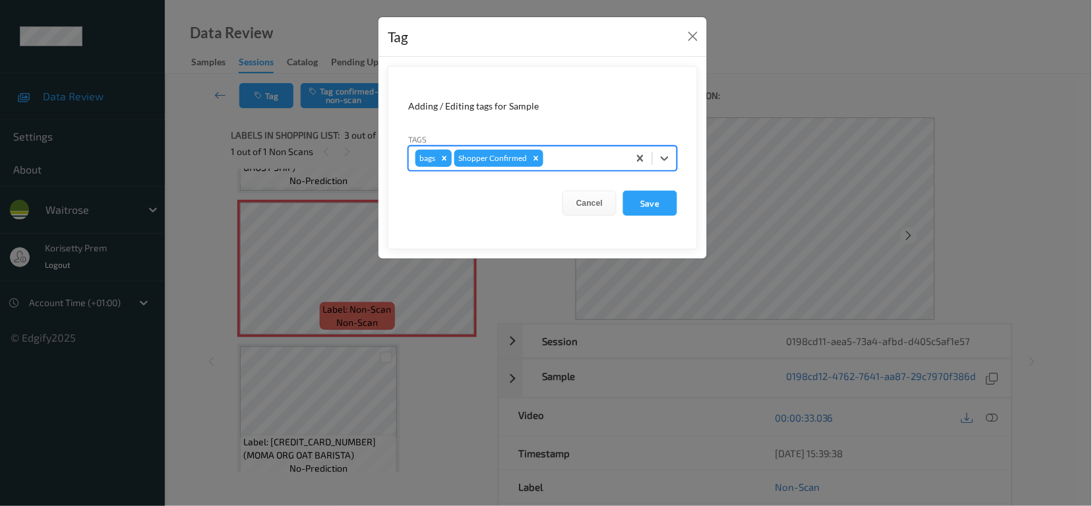
click at [445, 162] on icon "Remove bags" at bounding box center [444, 158] width 9 height 9
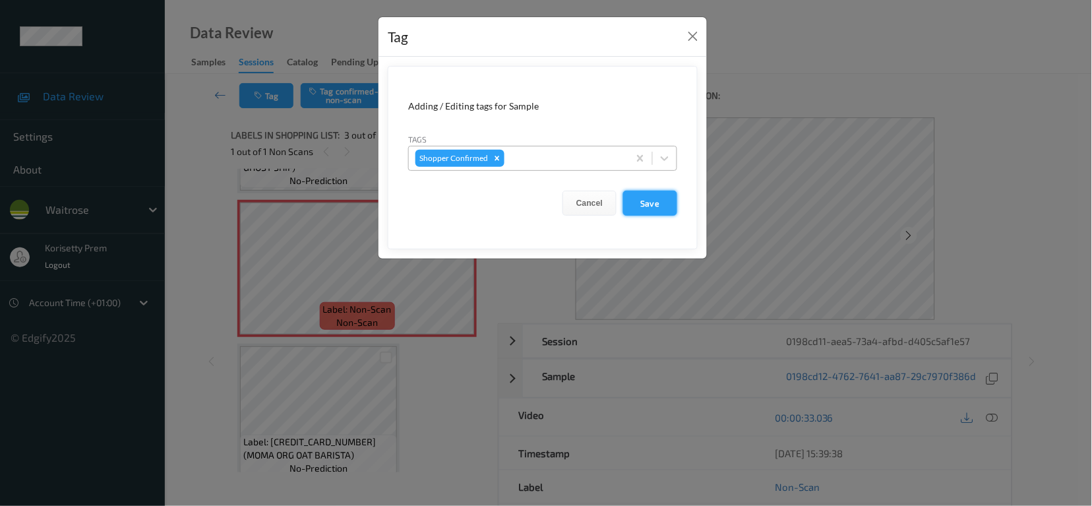
click at [636, 203] on button "Save" at bounding box center [650, 203] width 54 height 25
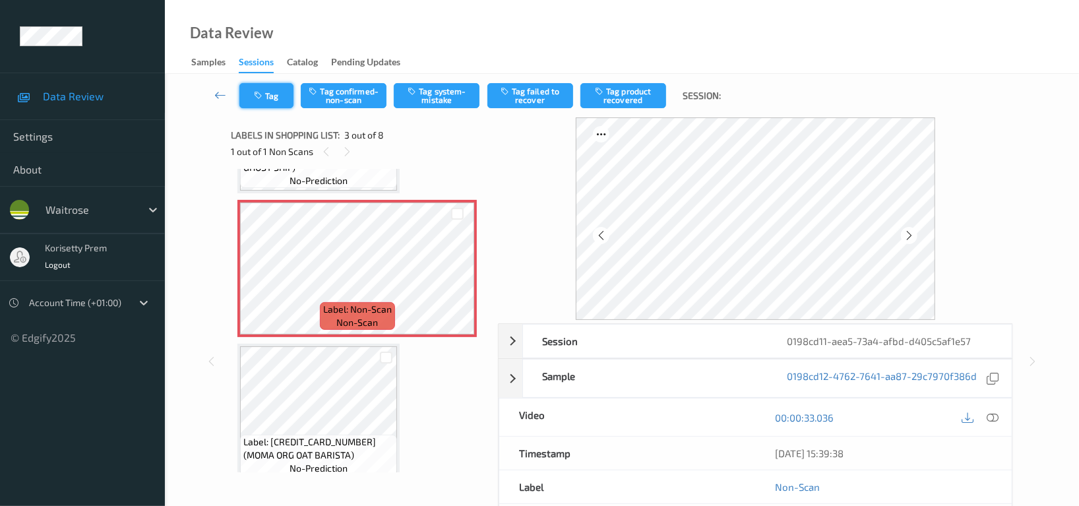
click at [272, 98] on button "Tag" at bounding box center [266, 95] width 54 height 25
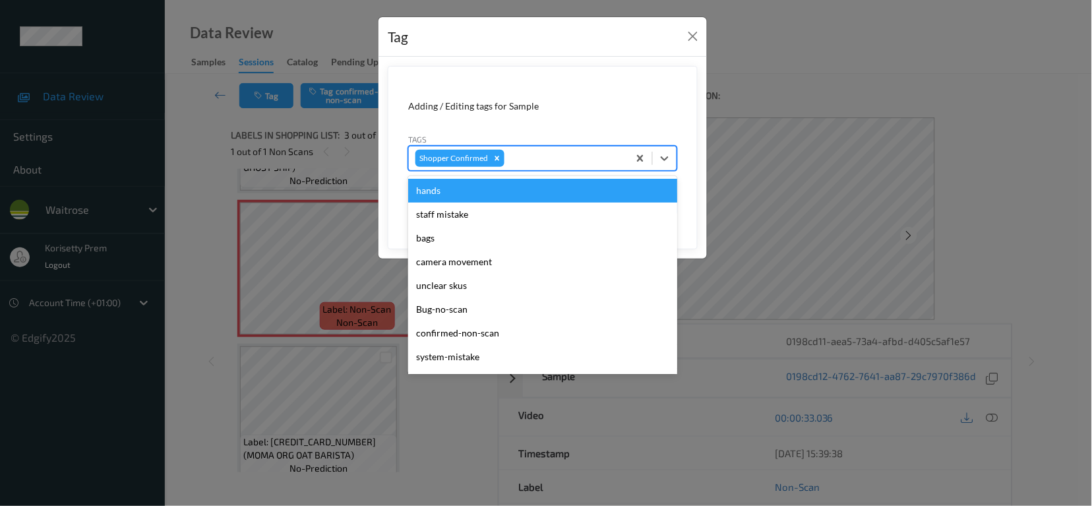
click at [547, 166] on div at bounding box center [564, 158] width 115 height 16
click at [329, 120] on div "Tag Adding / Editing tags for Sample Tags option hands focused, 1 of 20. 20 res…" at bounding box center [546, 253] width 1092 height 506
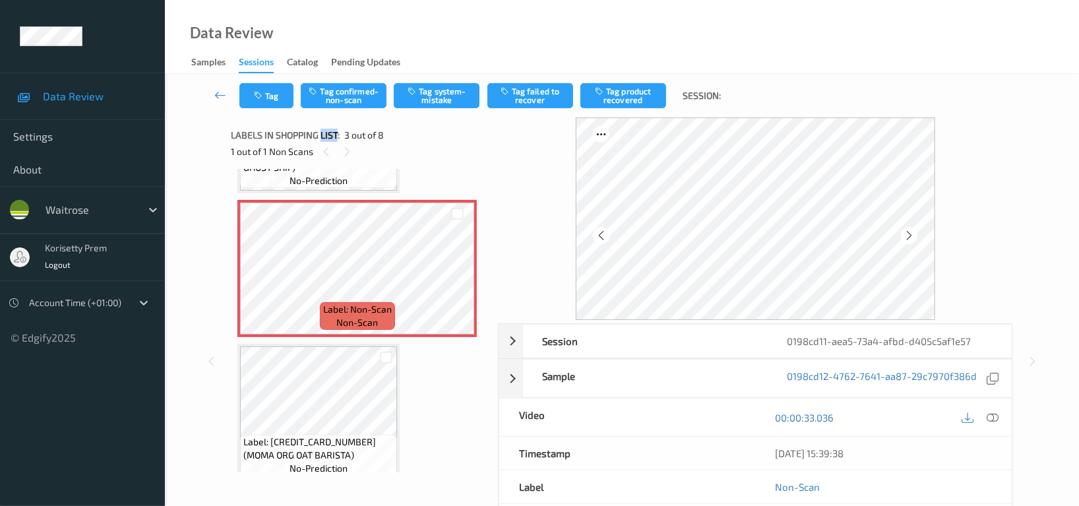
click at [329, 120] on div "Labels in shopping list: 3 out of 8 1 out of 1 Non Scans" at bounding box center [359, 142] width 257 height 51
click at [445, 96] on button "Tag system-mistake" at bounding box center [437, 95] width 86 height 25
click at [426, 98] on button "Tag system-mistake" at bounding box center [437, 95] width 86 height 25
click at [279, 98] on button "Tag" at bounding box center [266, 95] width 54 height 25
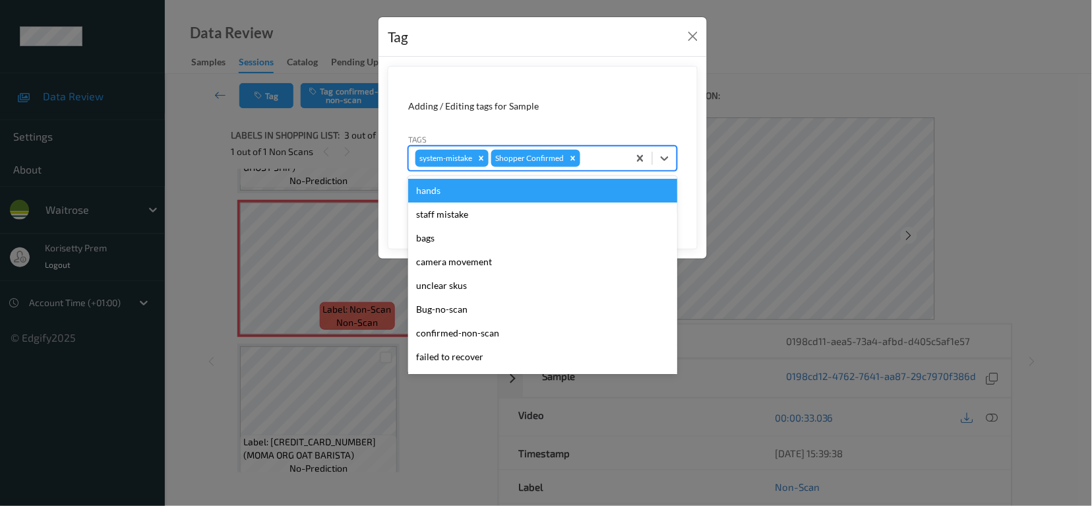
click at [596, 159] on div at bounding box center [602, 158] width 39 height 16
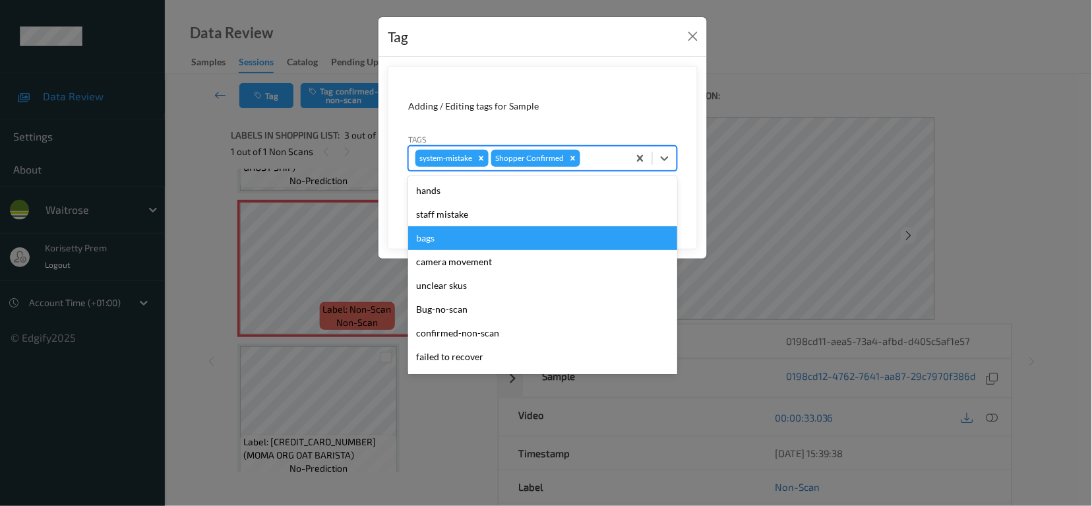
click at [472, 237] on div "bags" at bounding box center [542, 238] width 269 height 24
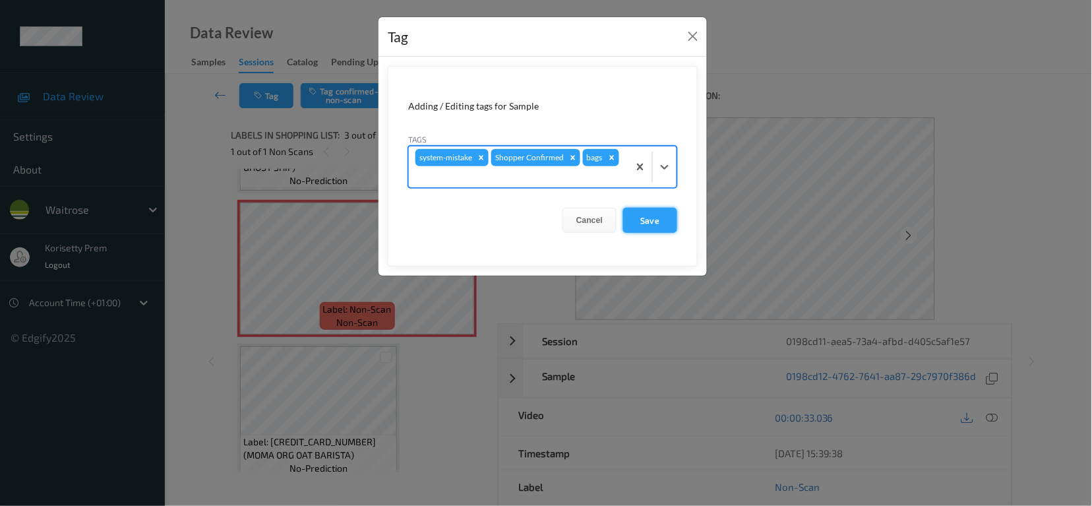
click at [650, 220] on button "Save" at bounding box center [650, 220] width 54 height 25
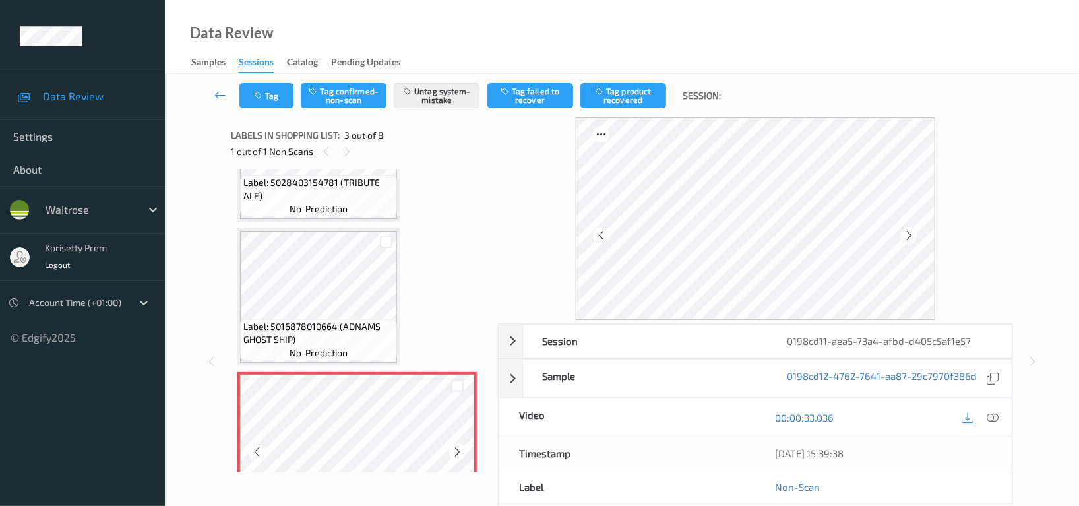
scroll to position [88, 0]
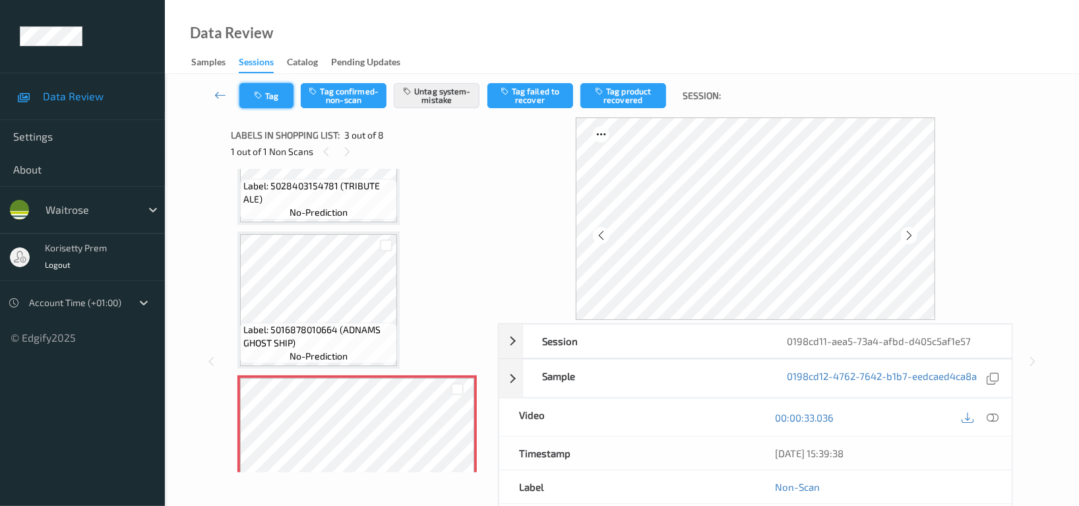
click at [259, 102] on button "Tag" at bounding box center [266, 95] width 54 height 25
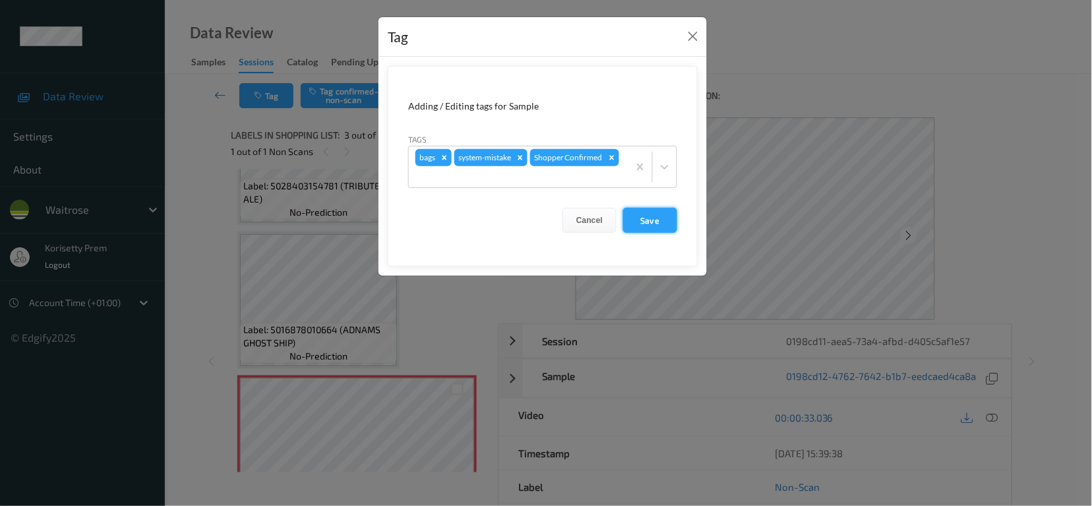
click at [646, 226] on button "Save" at bounding box center [650, 220] width 54 height 25
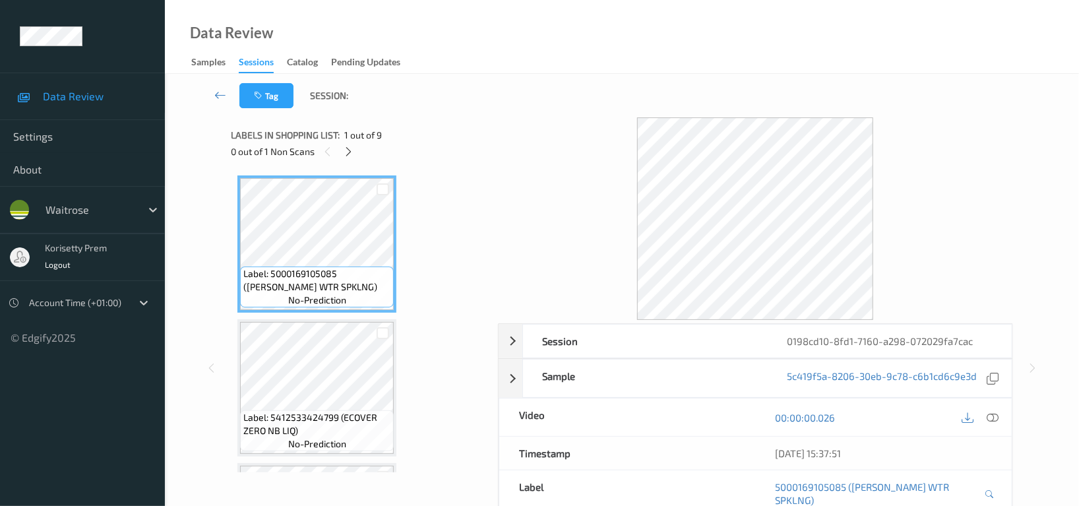
click at [529, 75] on div "Tag Session:" at bounding box center [622, 96] width 860 height 44
click at [351, 156] on icon at bounding box center [349, 152] width 11 height 12
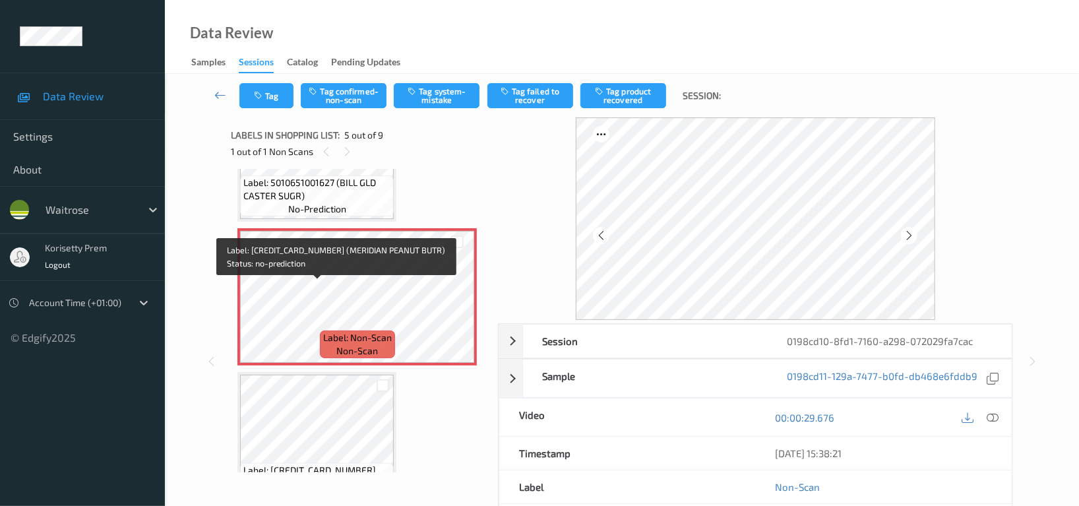
scroll to position [436, 0]
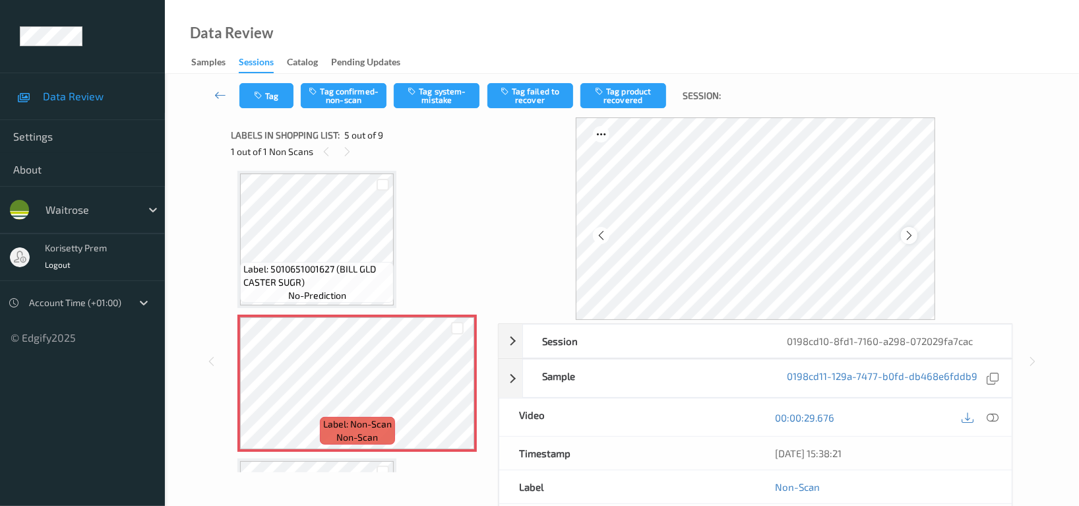
click at [910, 239] on icon at bounding box center [909, 236] width 11 height 12
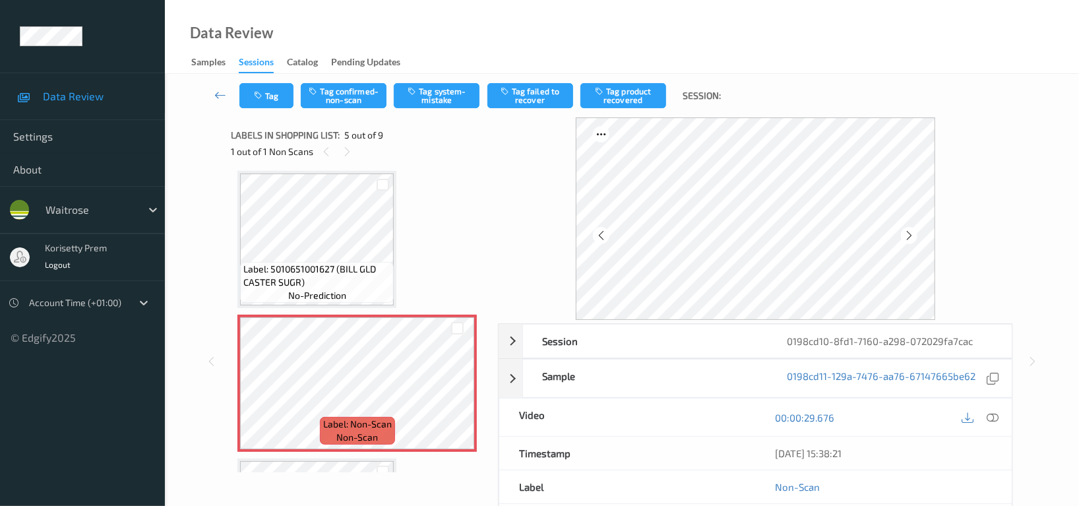
click at [910, 239] on icon at bounding box center [909, 236] width 11 height 12
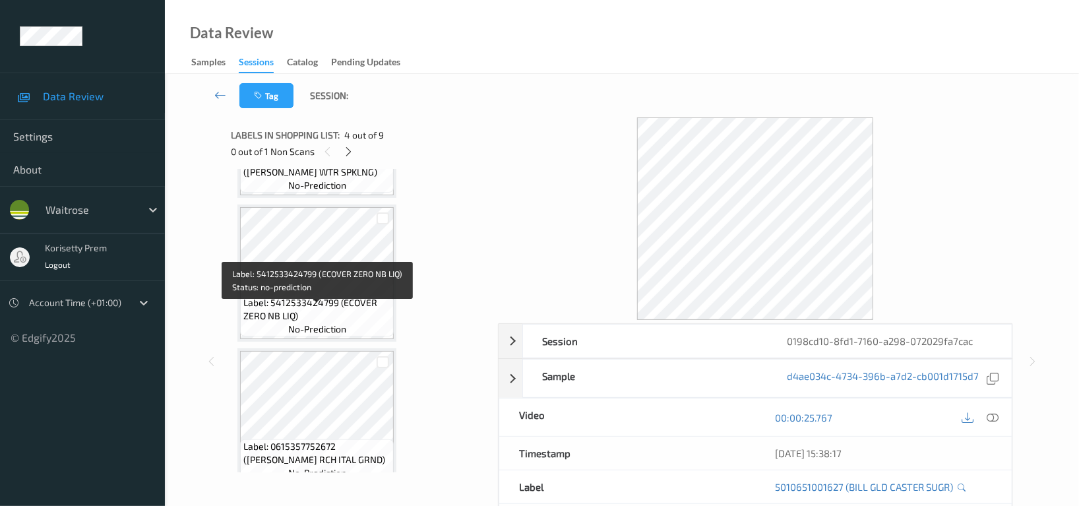
scroll to position [175, 0]
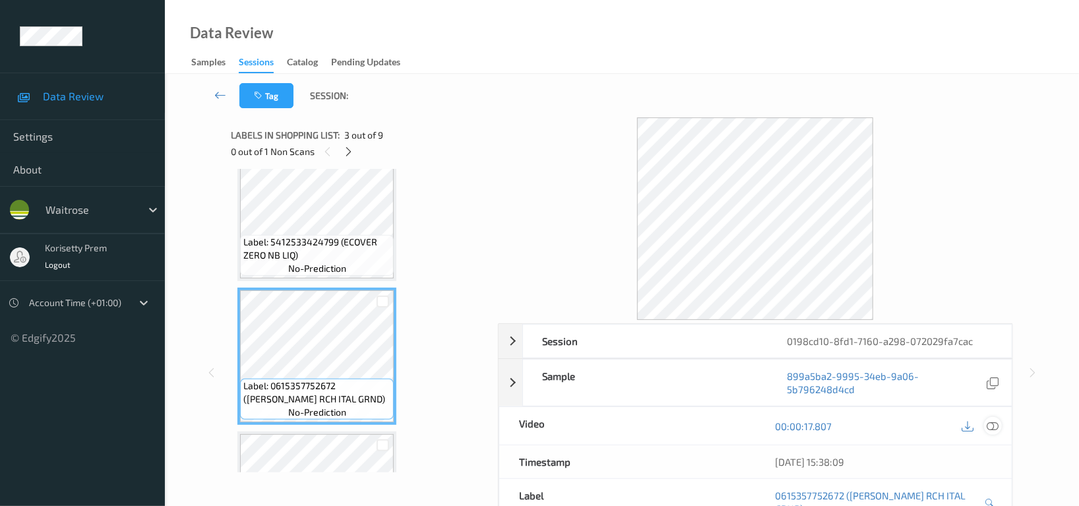
click at [991, 426] on icon at bounding box center [993, 426] width 12 height 12
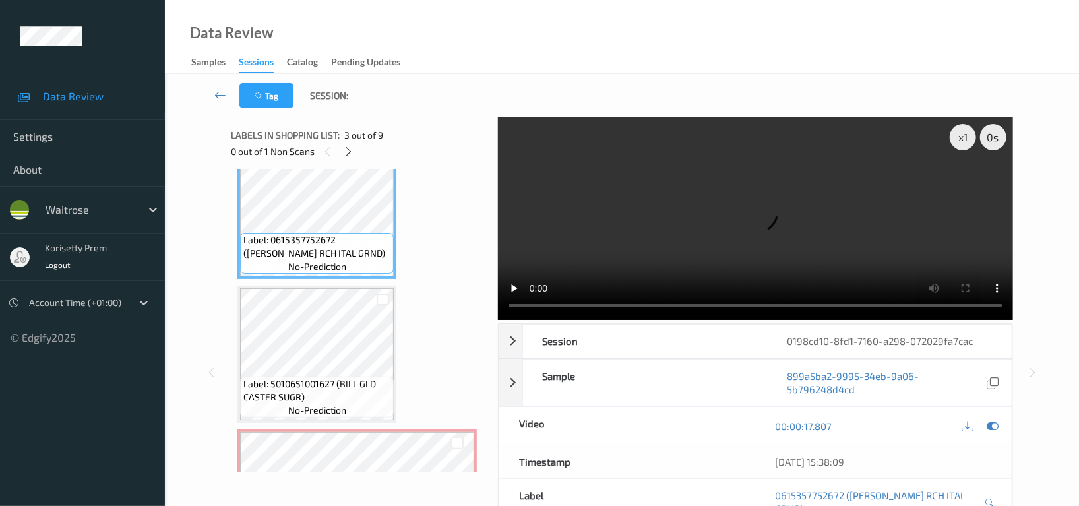
scroll to position [352, 0]
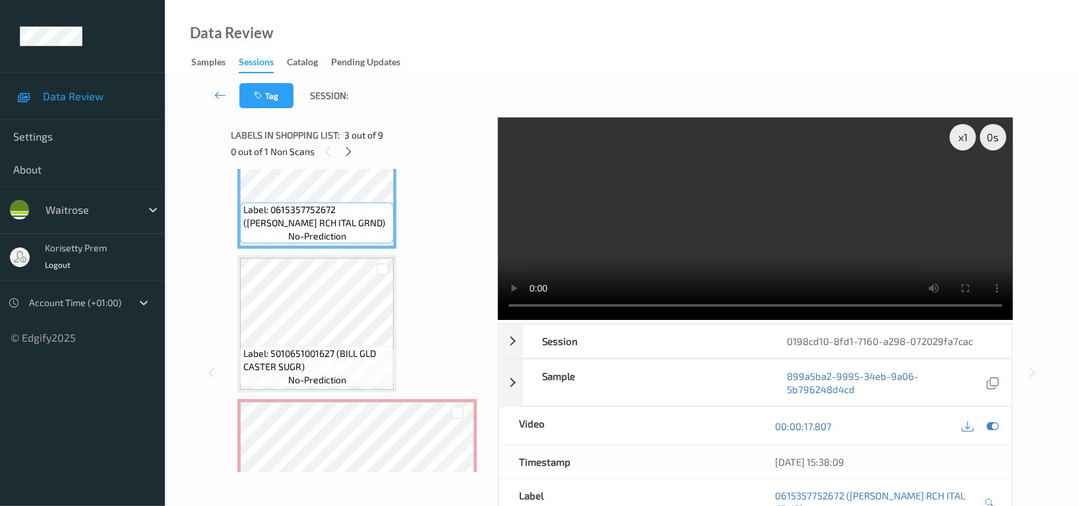
click at [787, 224] on video at bounding box center [755, 218] width 515 height 203
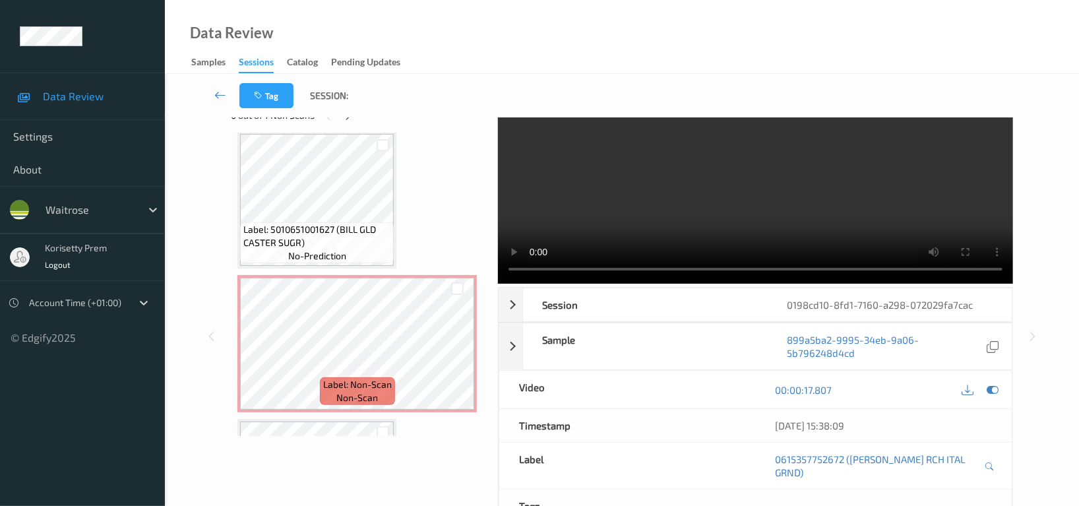
scroll to position [0, 0]
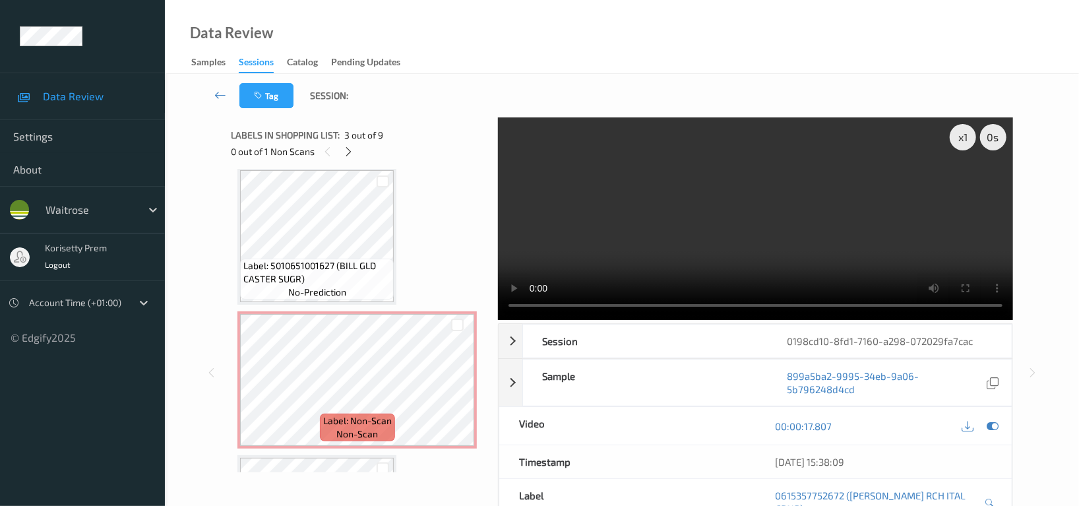
click at [725, 235] on video at bounding box center [755, 218] width 515 height 203
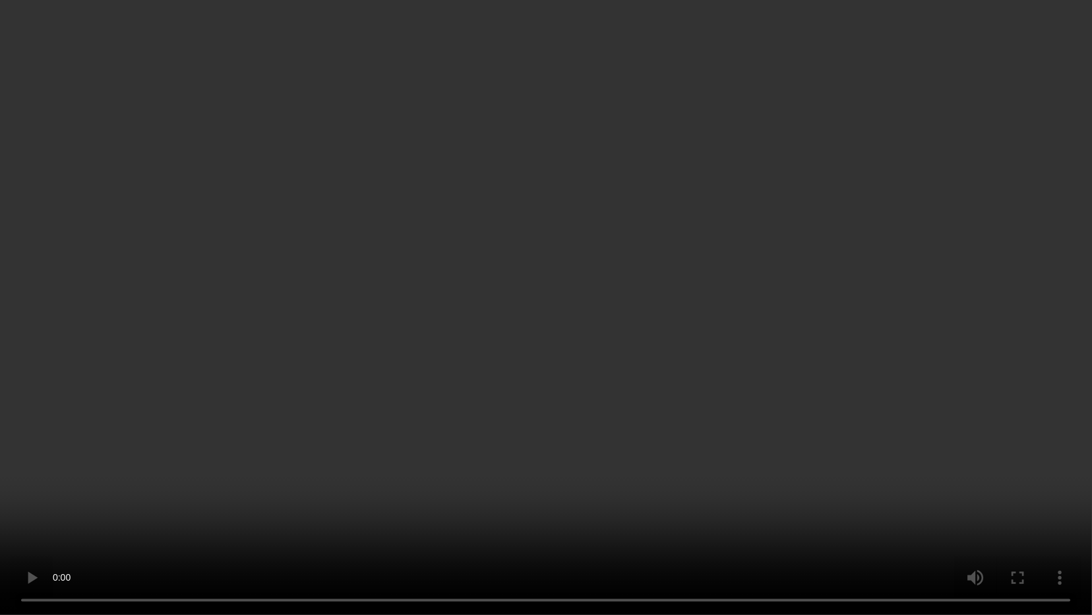
click at [780, 304] on video at bounding box center [546, 307] width 1092 height 615
click at [702, 351] on video at bounding box center [546, 307] width 1092 height 615
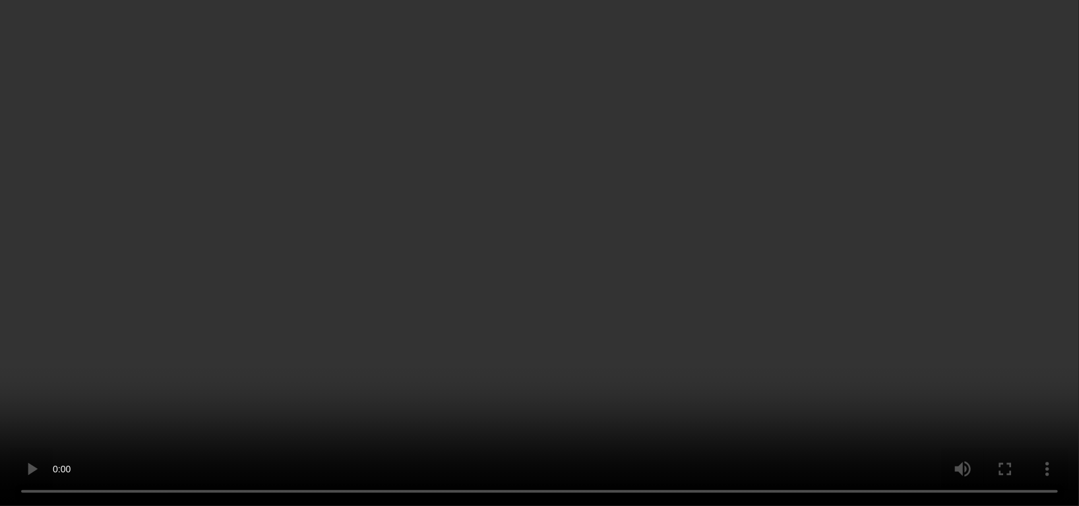
scroll to position [615, 0]
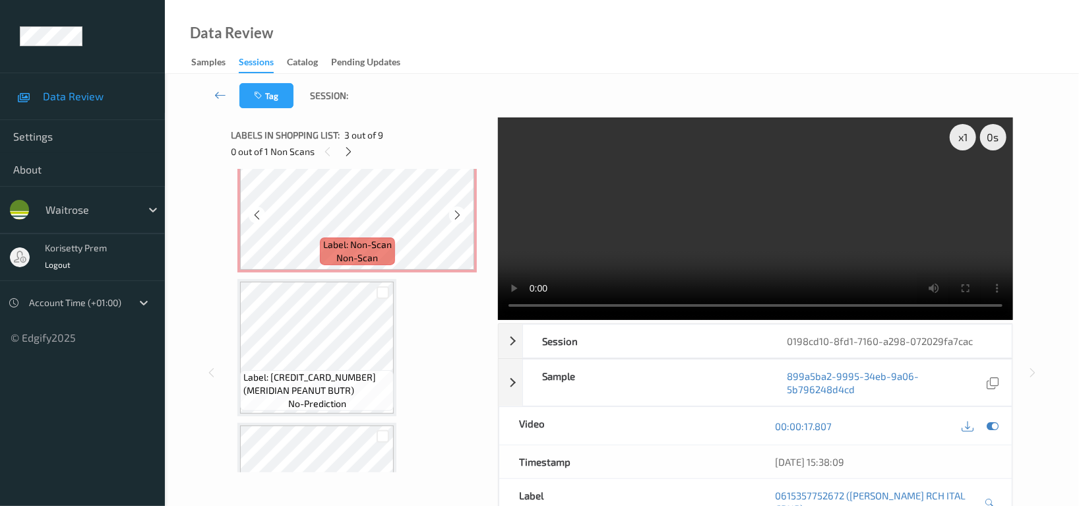
click at [385, 238] on span "Label: Non-Scan" at bounding box center [357, 244] width 69 height 13
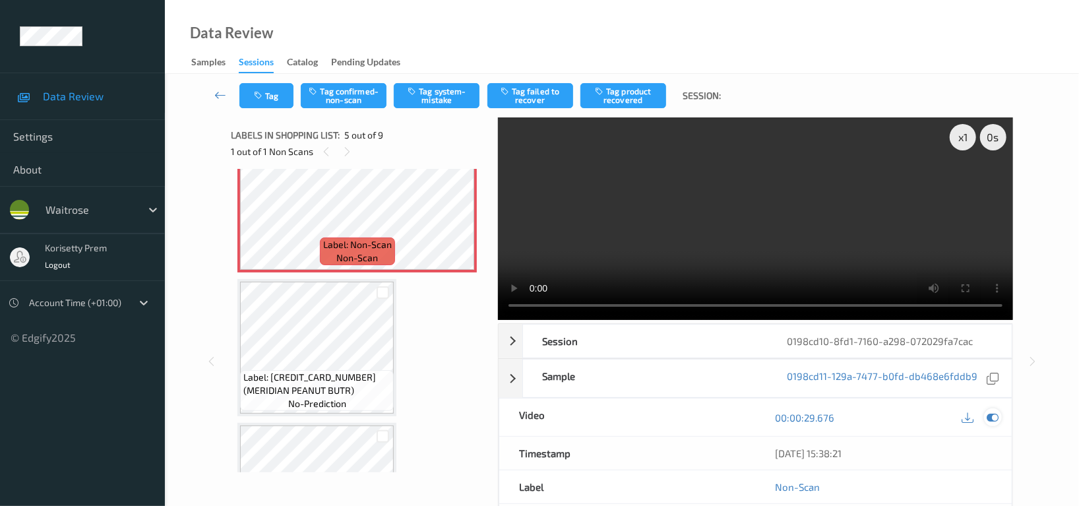
click at [992, 421] on icon at bounding box center [993, 418] width 12 height 12
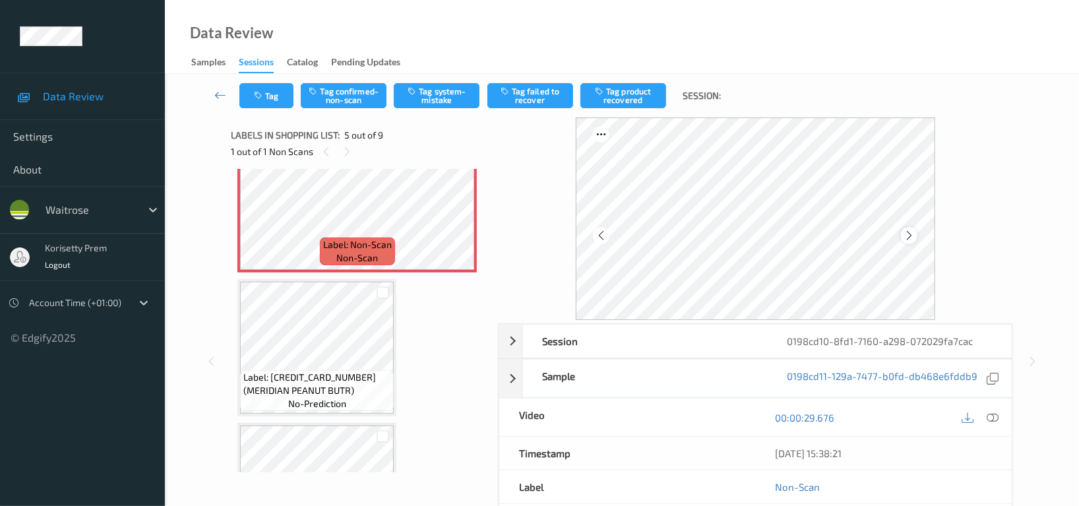
click at [913, 234] on icon at bounding box center [909, 236] width 11 height 12
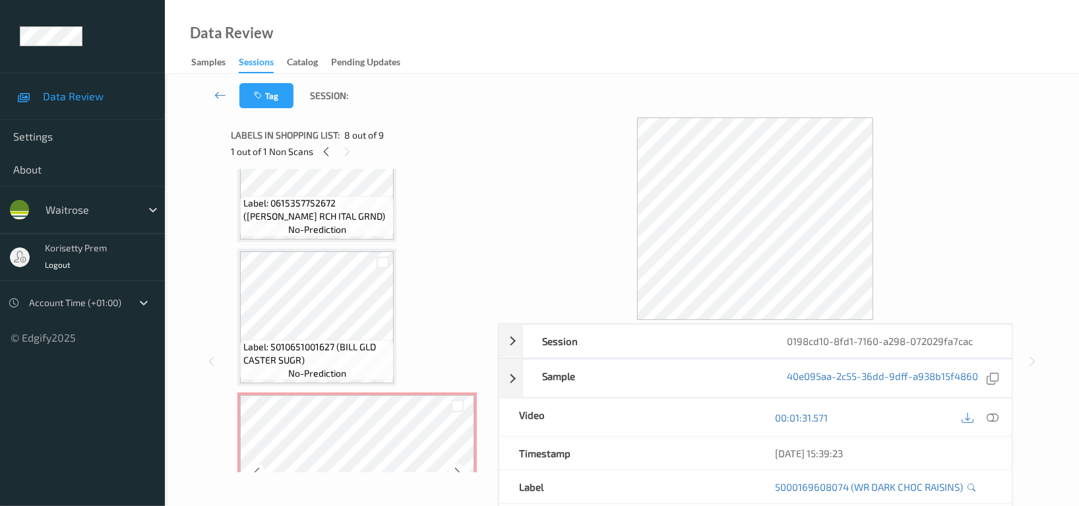
scroll to position [464, 0]
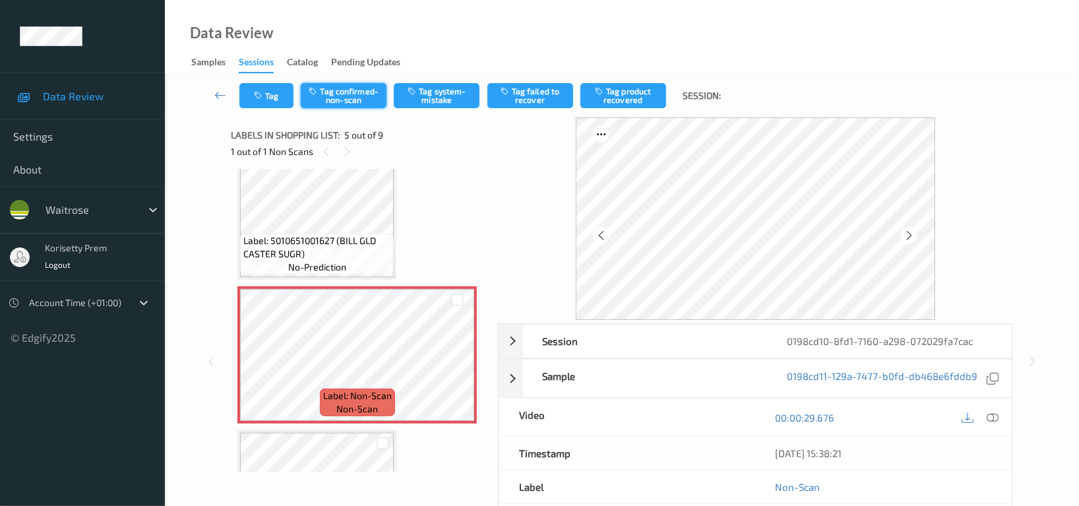
click at [358, 92] on button "Tag confirmed-non-scan" at bounding box center [344, 95] width 86 height 25
click at [662, 100] on button "Tag product recovered" at bounding box center [623, 95] width 86 height 25
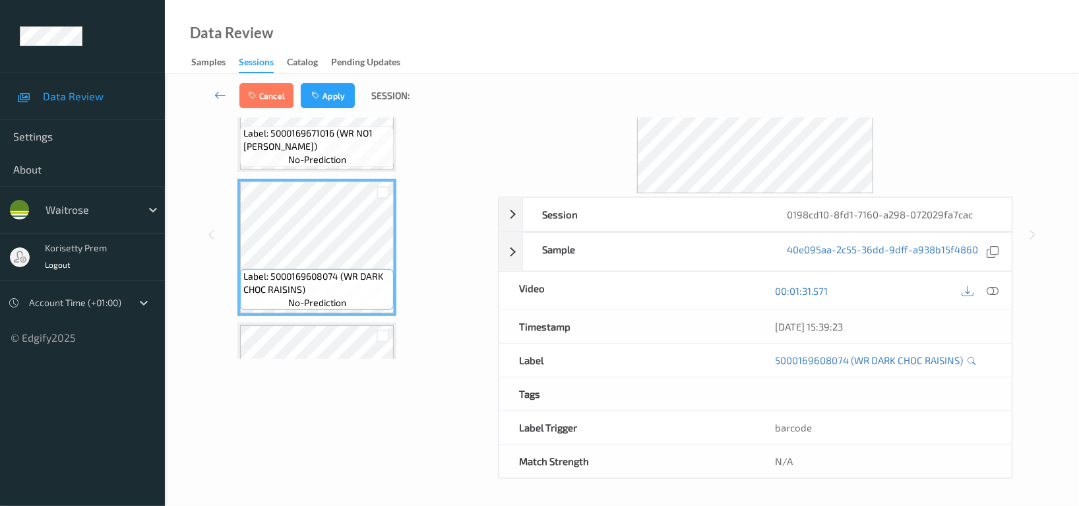
scroll to position [816, 0]
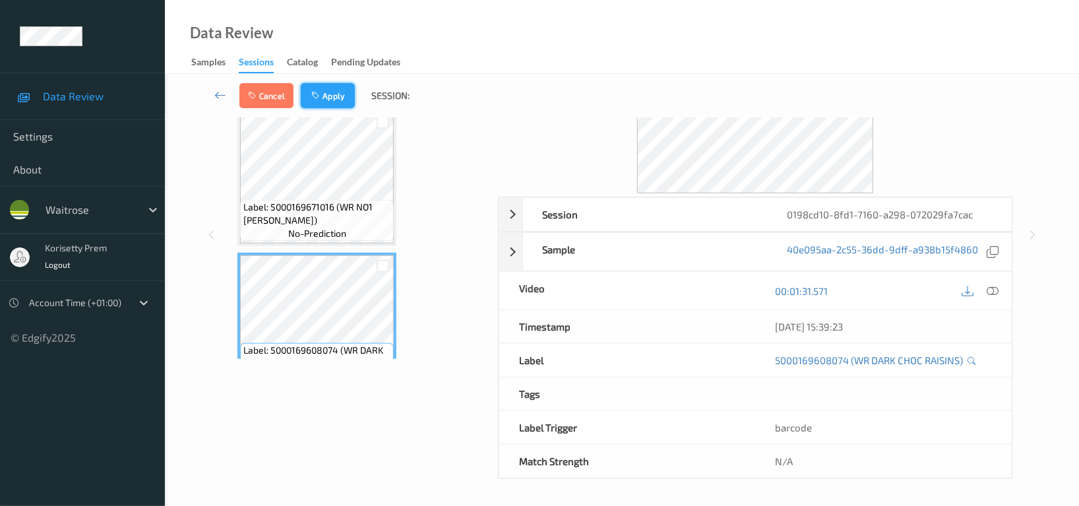
click at [332, 84] on button "Apply" at bounding box center [328, 95] width 54 height 25
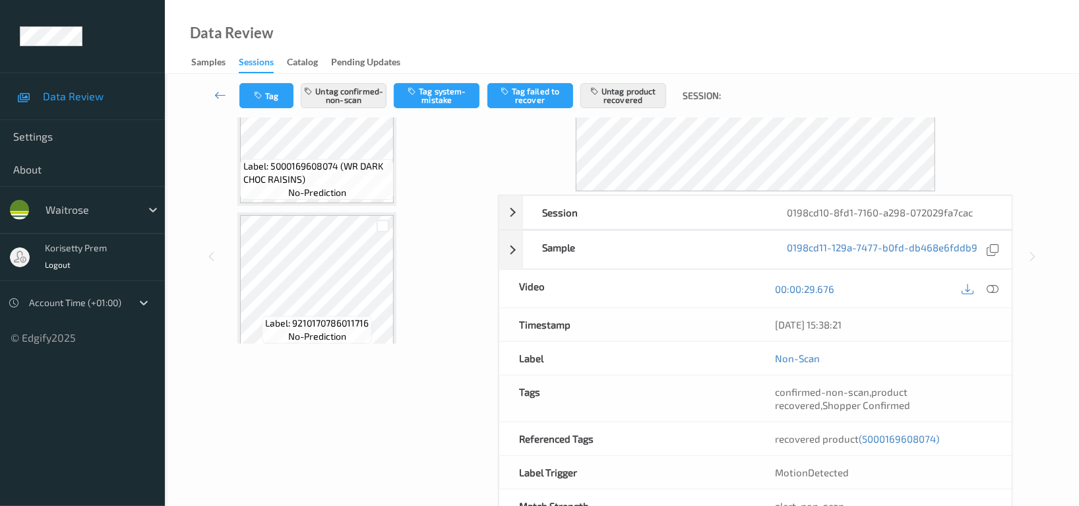
scroll to position [992, 0]
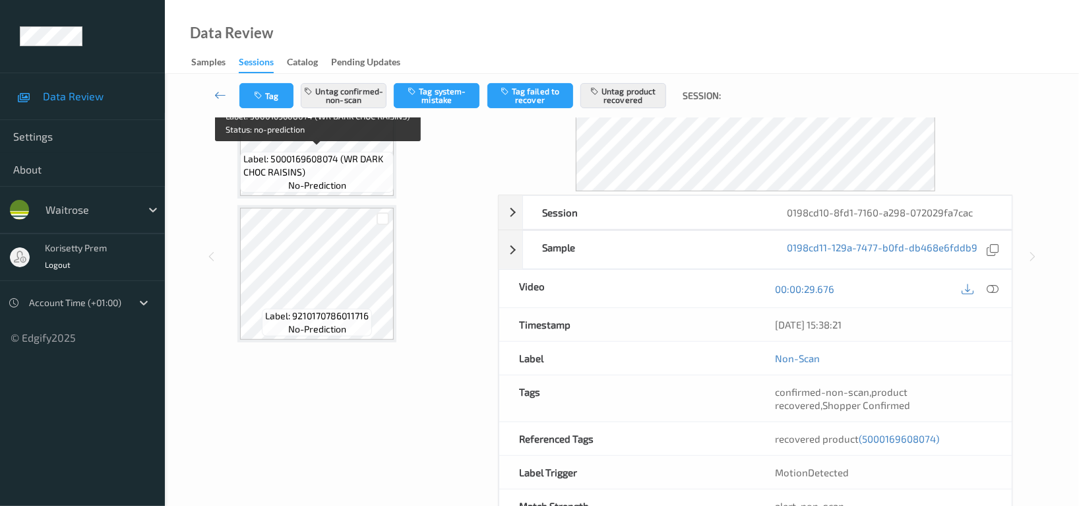
click at [341, 152] on span "Label: 5000169608074 (WR DARK CHOC RAISINS)" at bounding box center [316, 165] width 147 height 26
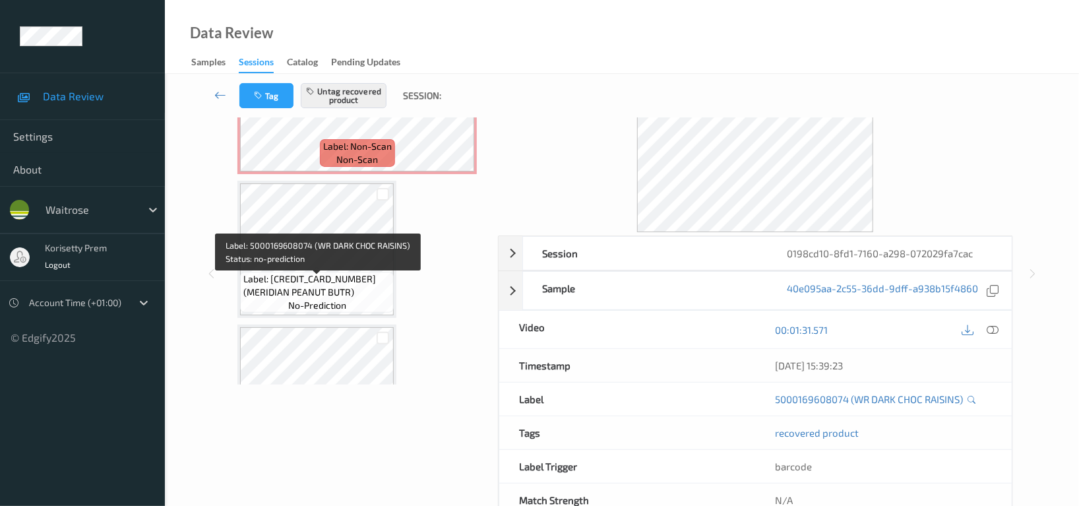
scroll to position [552, 0]
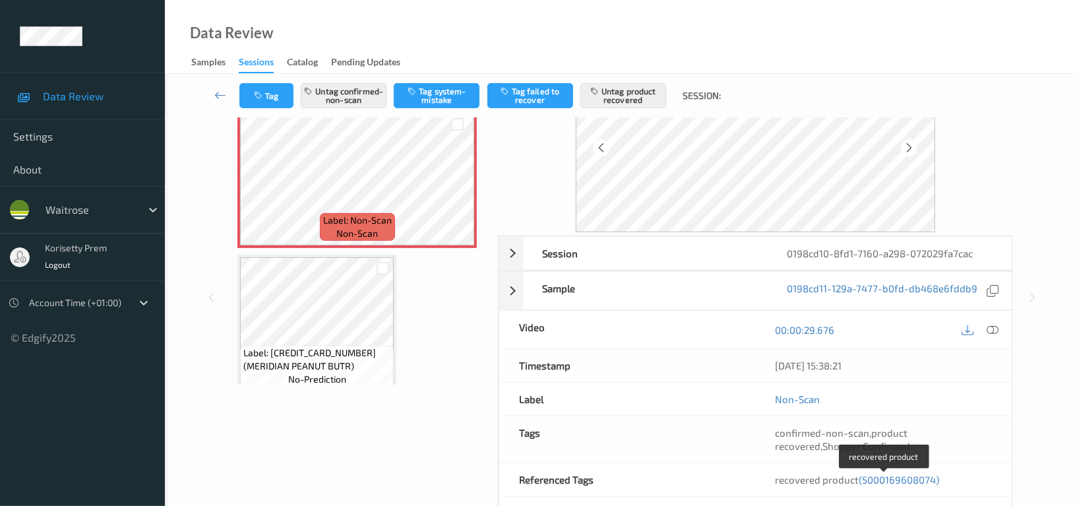
click at [904, 476] on span "(5000169608074)" at bounding box center [899, 480] width 80 height 12
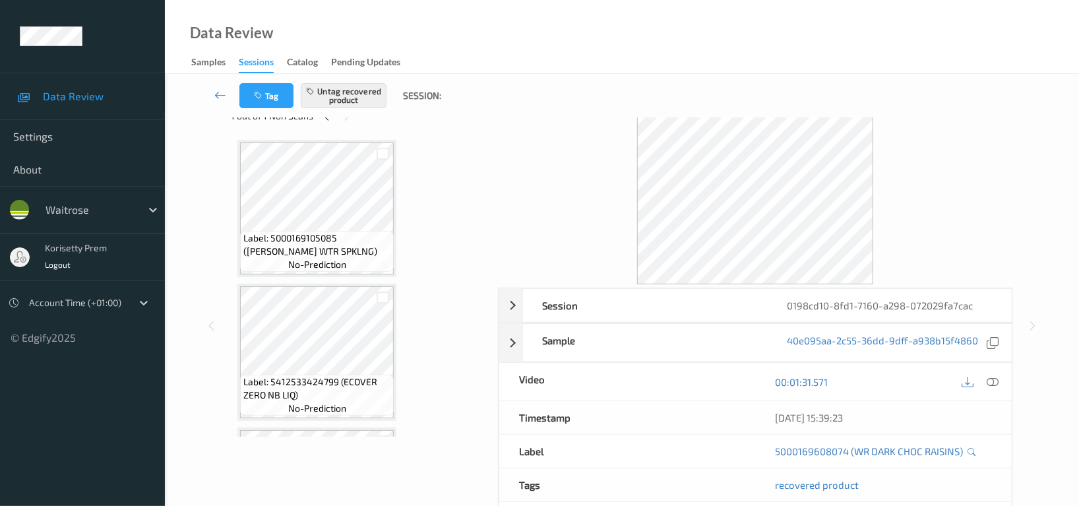
scroll to position [0, 0]
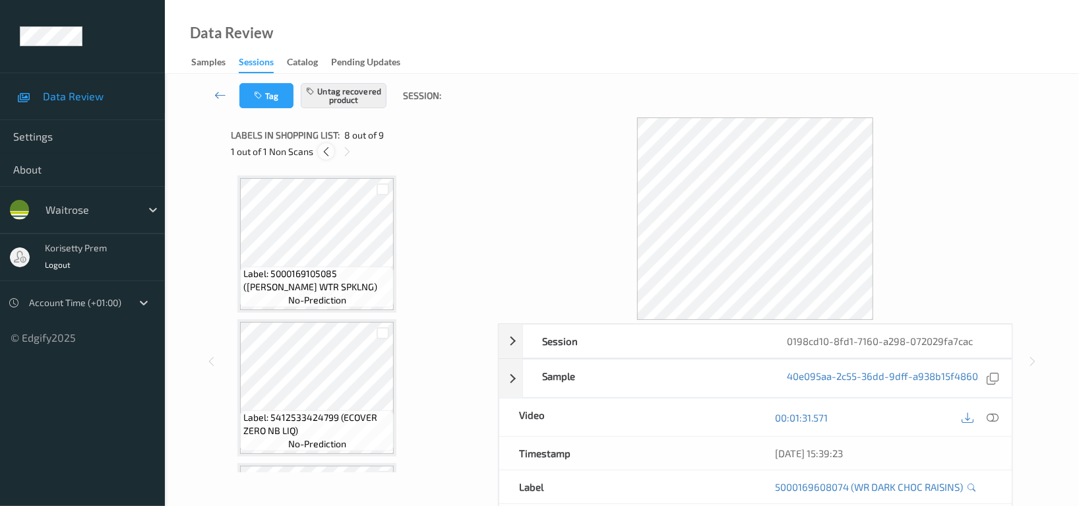
click at [325, 155] on icon at bounding box center [326, 152] width 11 height 12
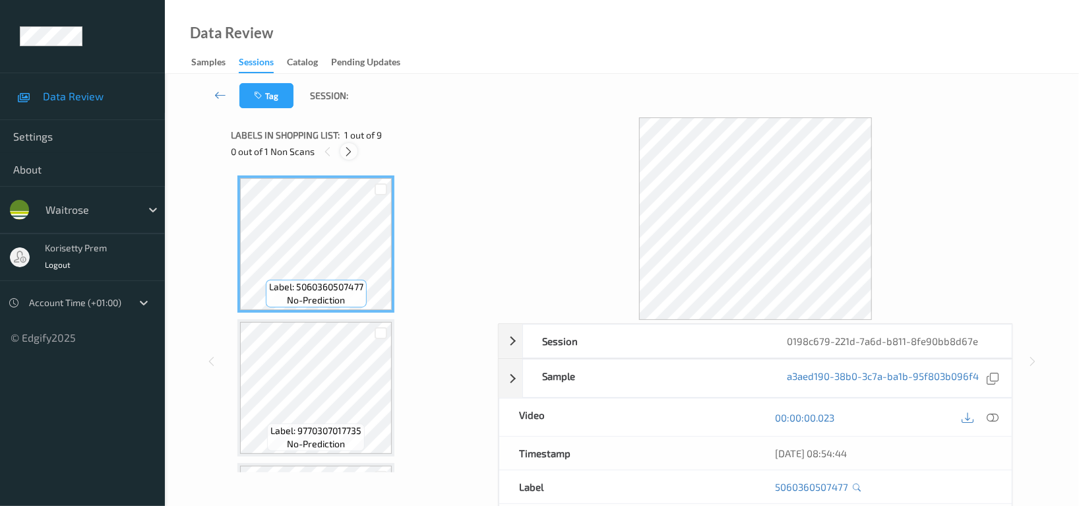
click at [351, 152] on icon at bounding box center [349, 152] width 11 height 12
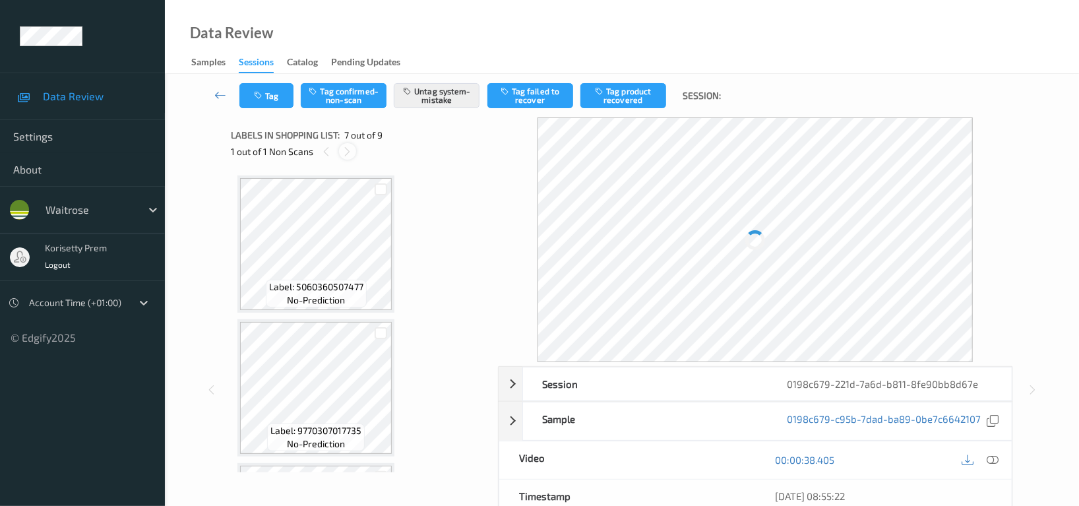
scroll to position [722, 0]
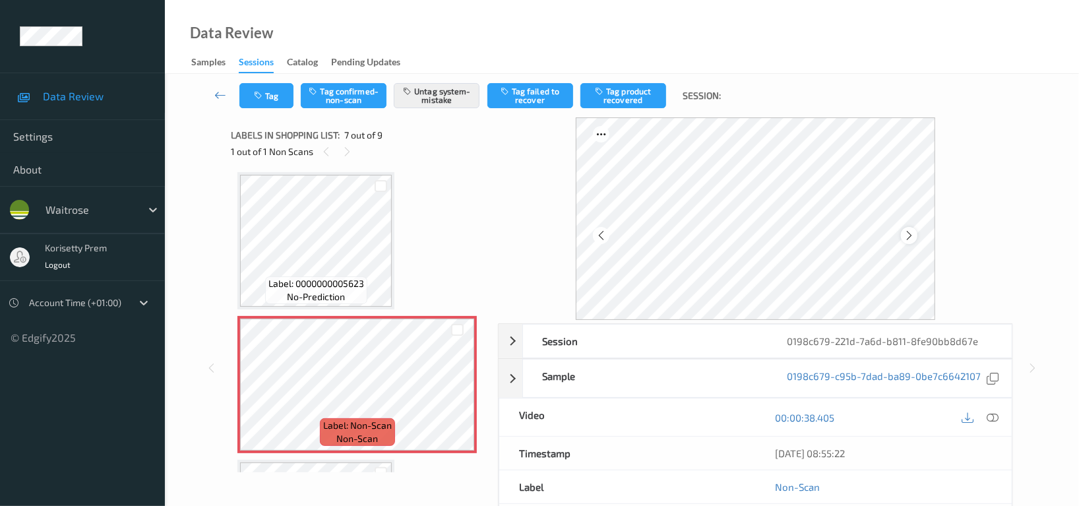
click at [914, 230] on icon at bounding box center [909, 236] width 11 height 12
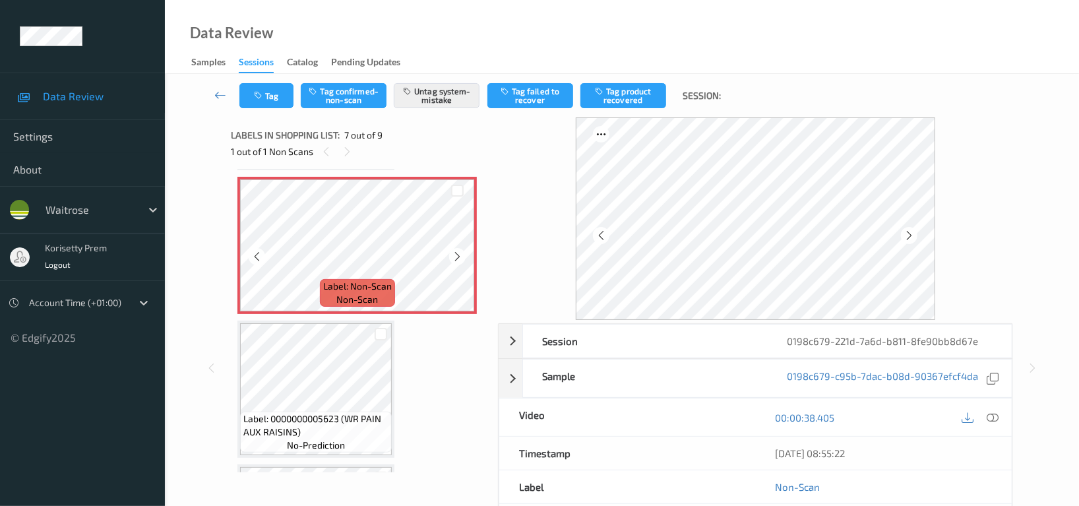
scroll to position [898, 0]
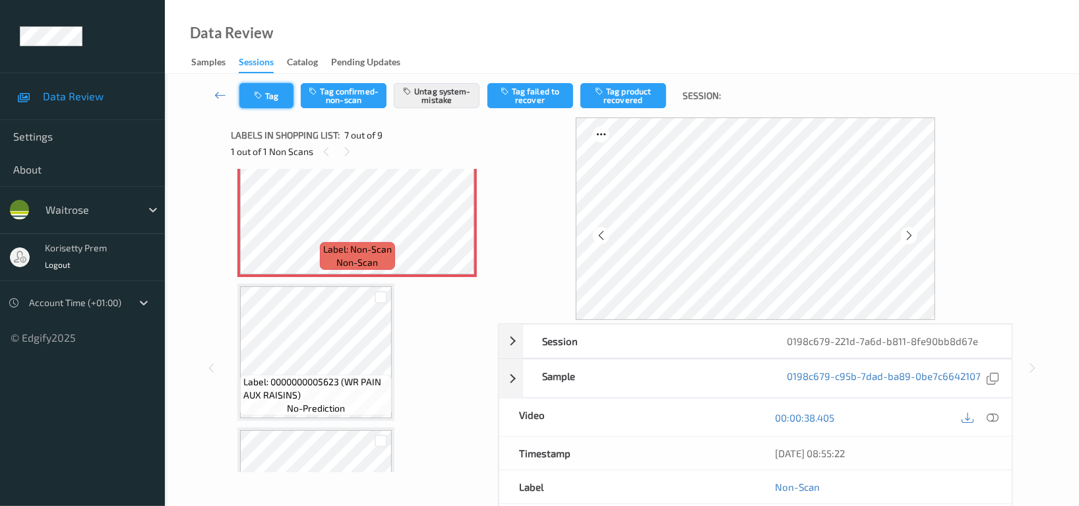
click at [259, 97] on icon "button" at bounding box center [259, 95] width 11 height 9
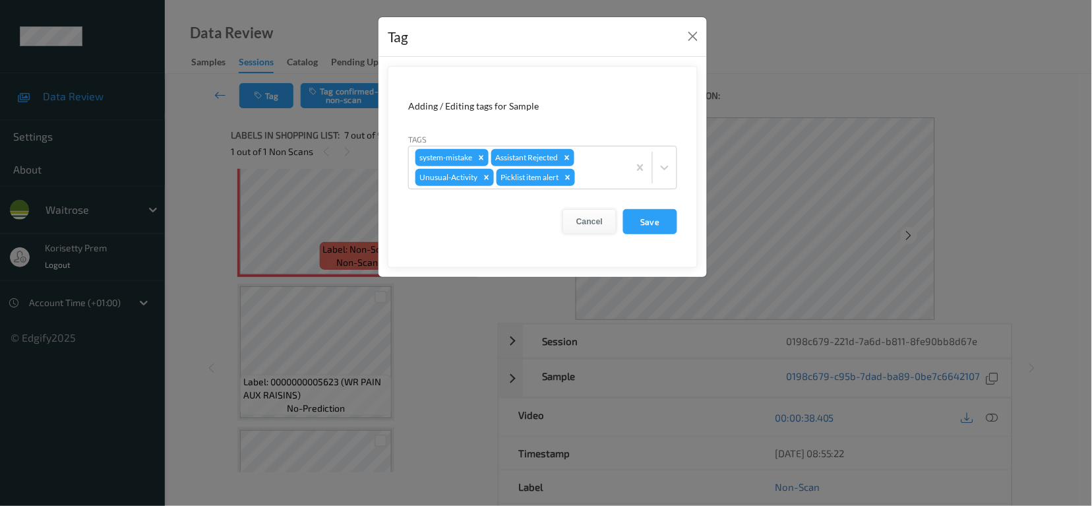
click at [596, 226] on button "Cancel" at bounding box center [590, 221] width 54 height 25
